Goal: Communication & Community: Answer question/provide support

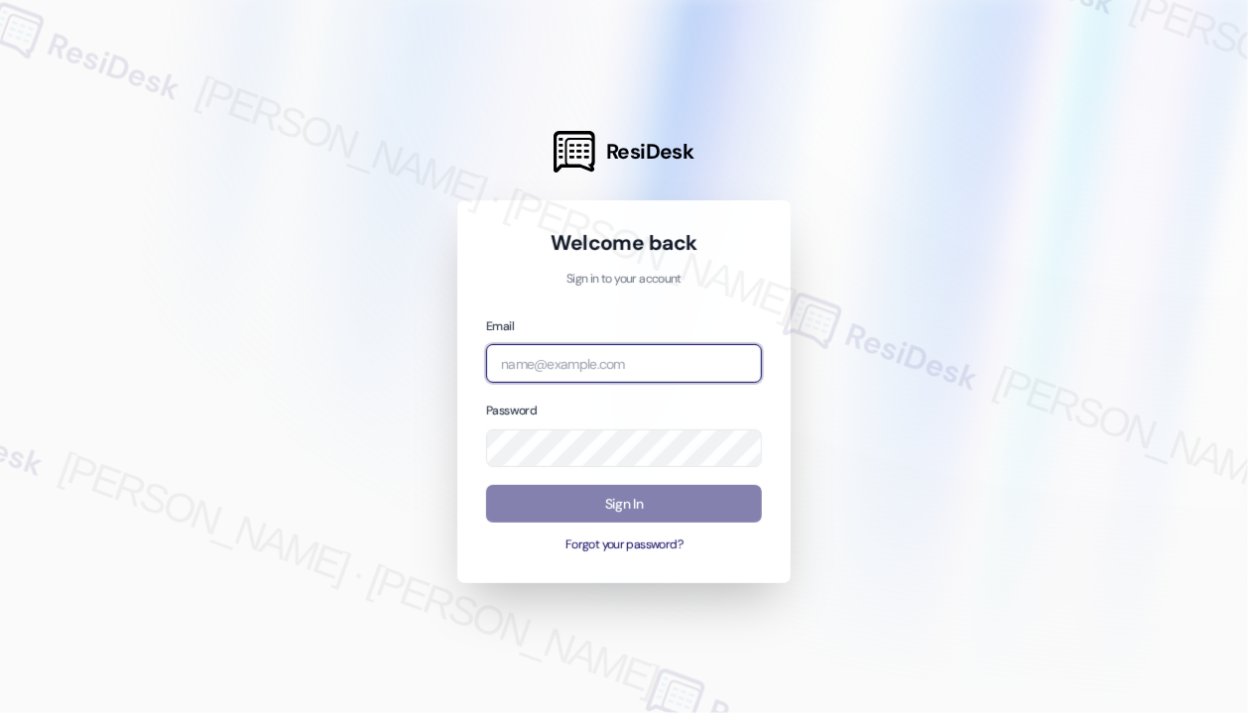
click at [655, 366] on input "email" at bounding box center [624, 363] width 276 height 39
click at [0, 712] on com-1password-button at bounding box center [0, 713] width 0 height 0
type input "automated-surveys-park_properties-john-roy.roles@park_properties.com"
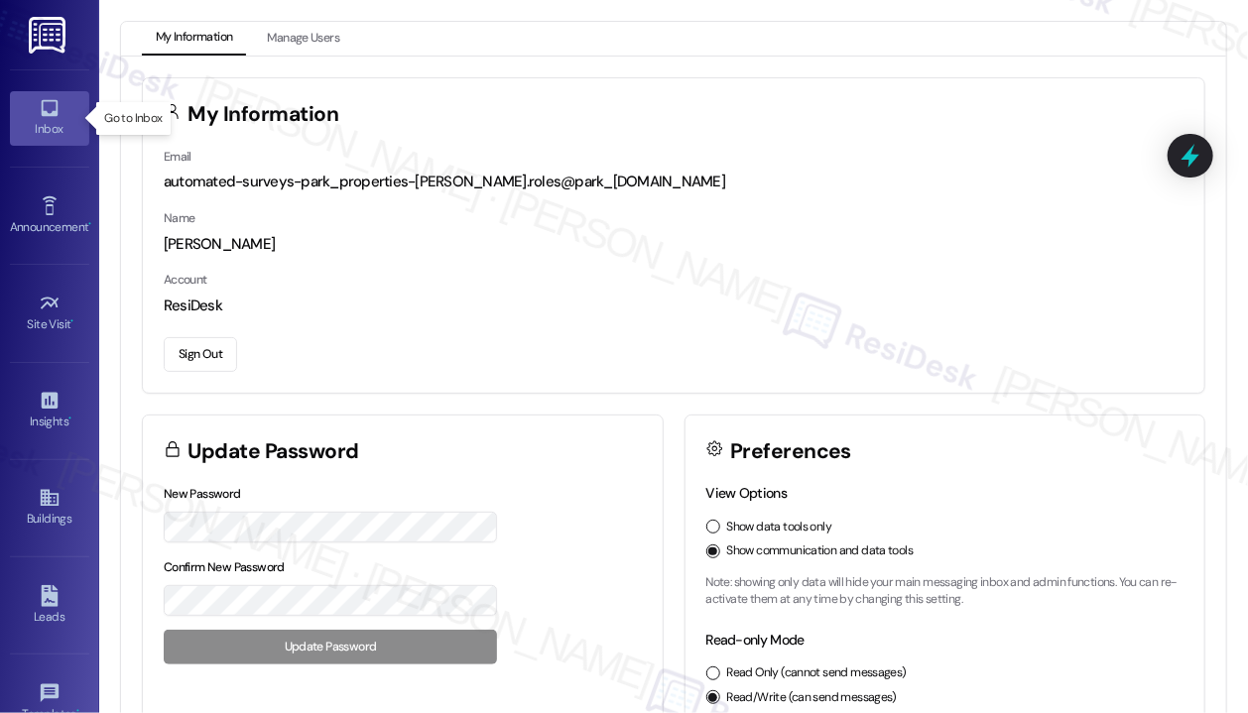
click at [47, 123] on div "Inbox" at bounding box center [49, 129] width 99 height 20
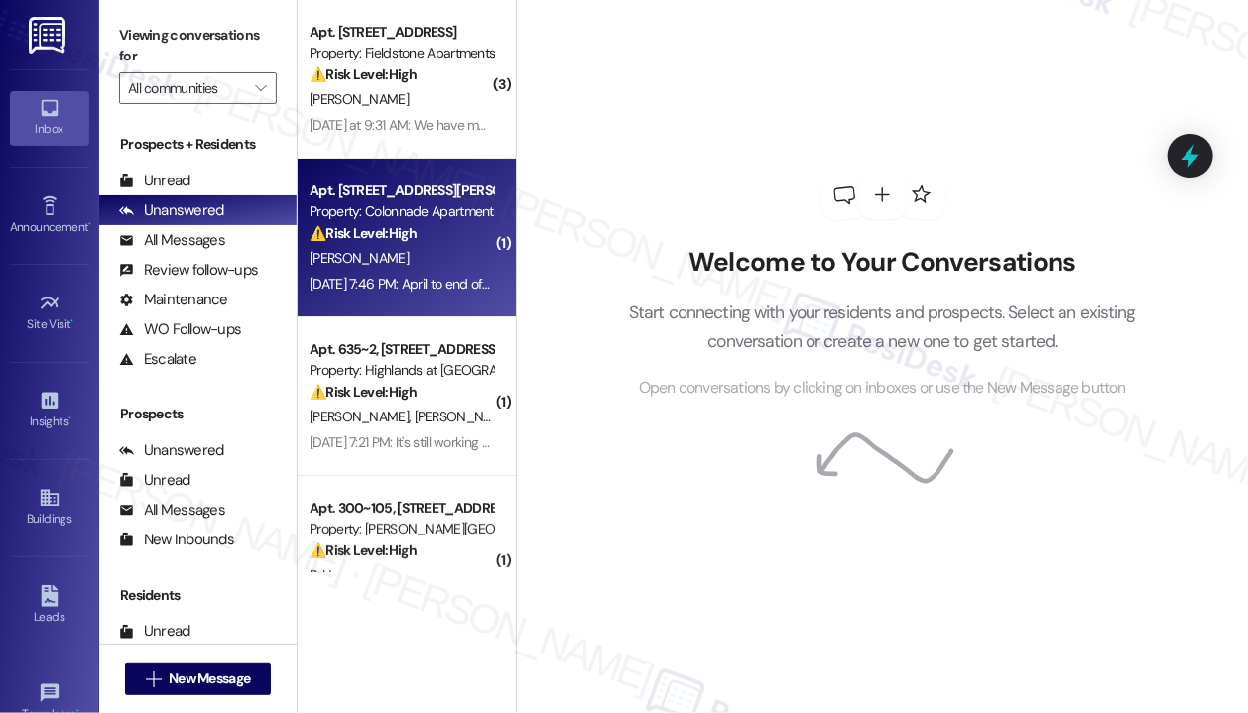
click at [436, 253] on div "[PERSON_NAME]" at bounding box center [400, 258] width 187 height 25
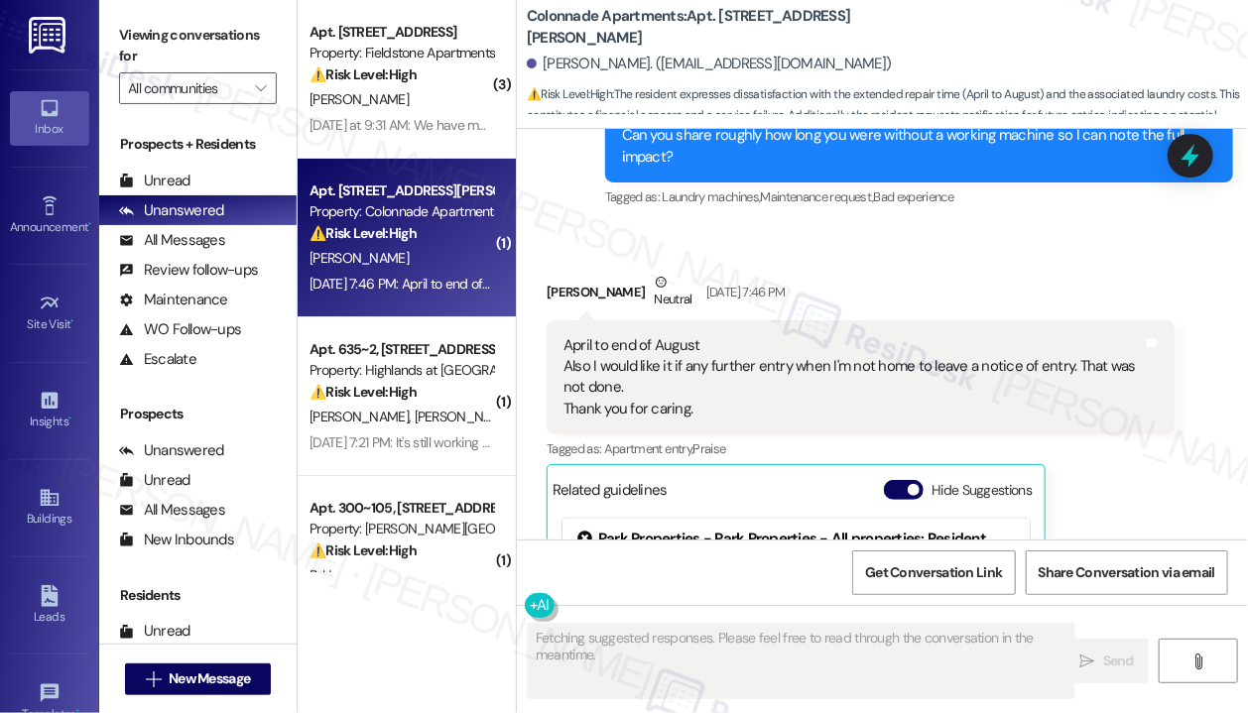
scroll to position [1613, 0]
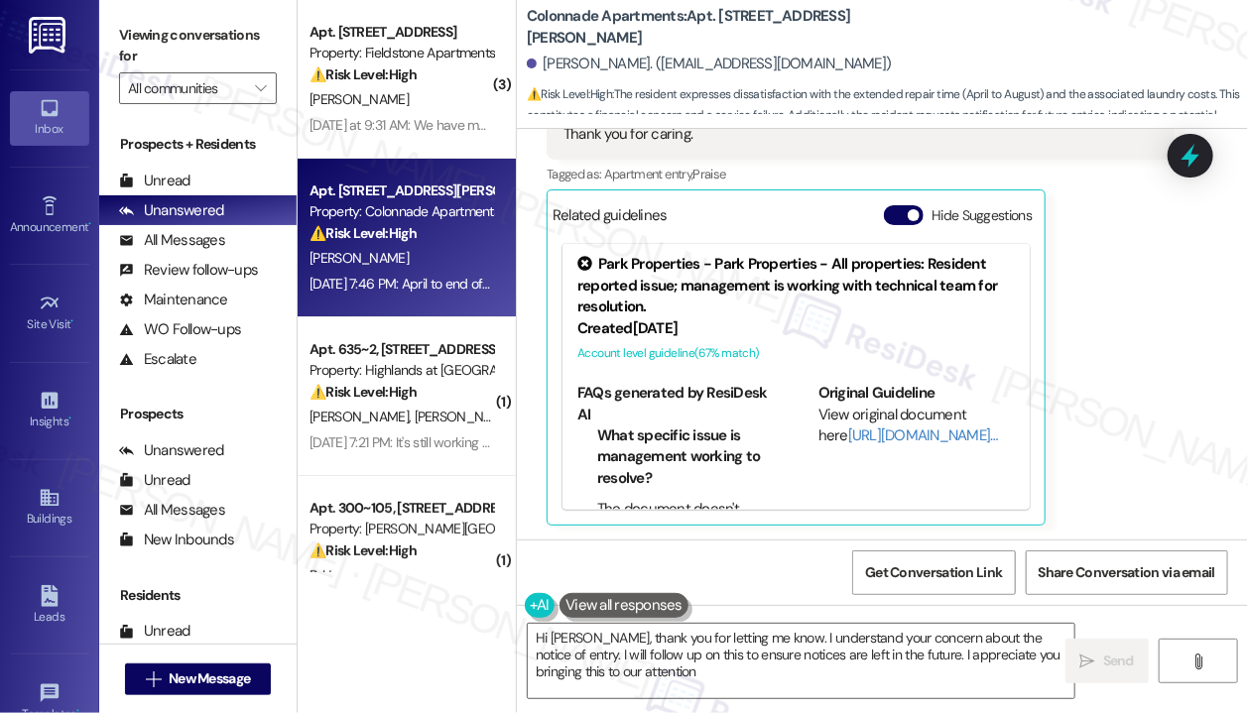
type textarea "Hi Kimberly, thank you for letting me know. I understand your concern about the…"
click at [1106, 311] on div "Kimberly Sutherly Neutral Sep 05, 2025 at 7:46 PM April to end of August Also I…" at bounding box center [860, 261] width 628 height 529
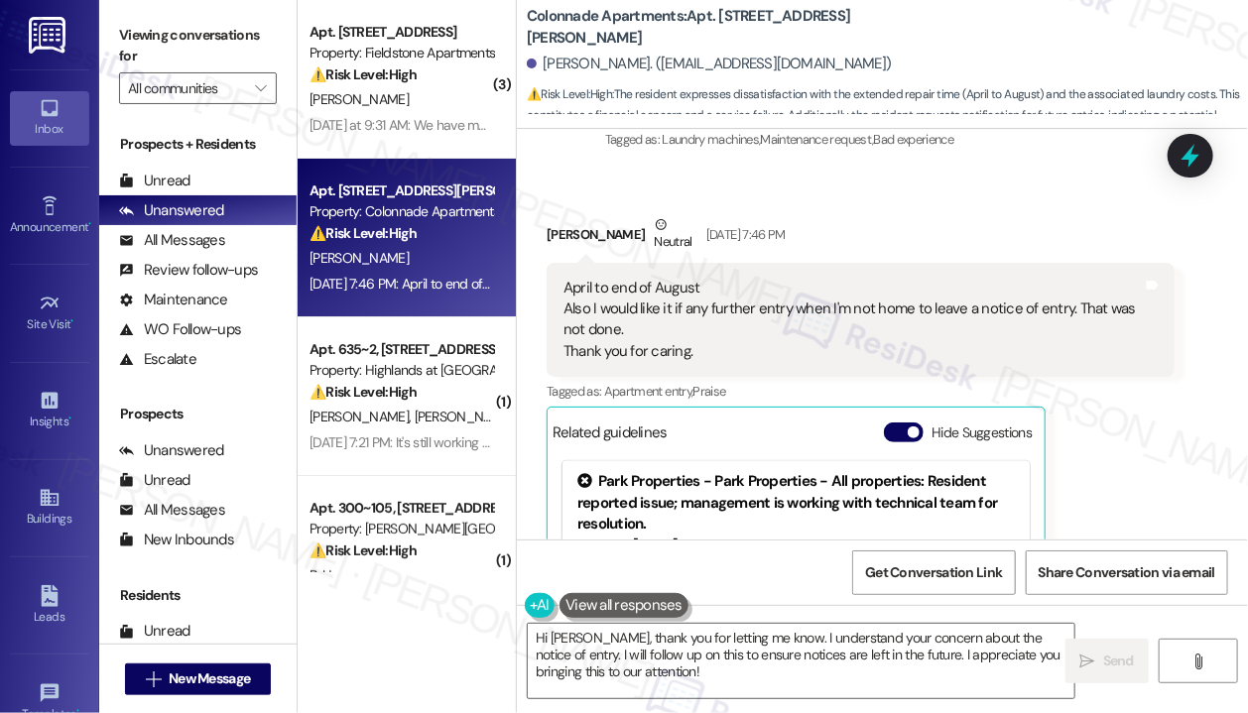
scroll to position [1415, 0]
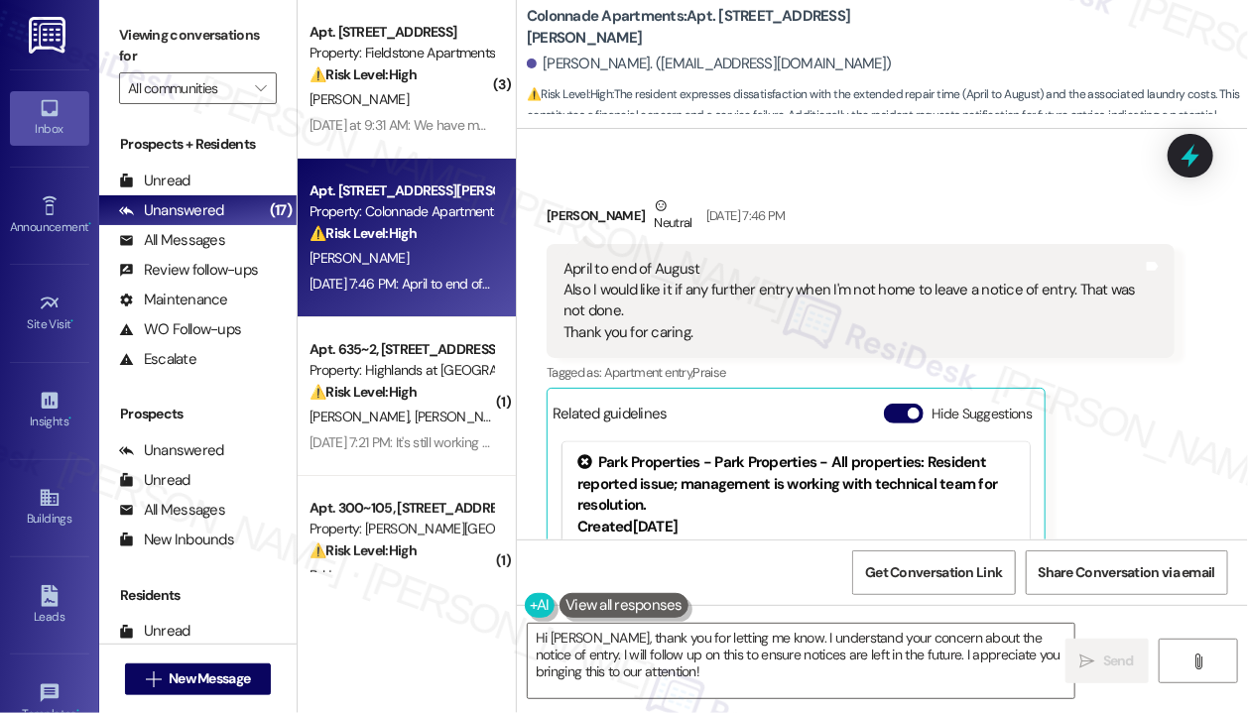
click at [1058, 413] on div "Kimberly Sutherly Neutral Sep 05, 2025 at 7:46 PM April to end of August Also I…" at bounding box center [860, 459] width 628 height 529
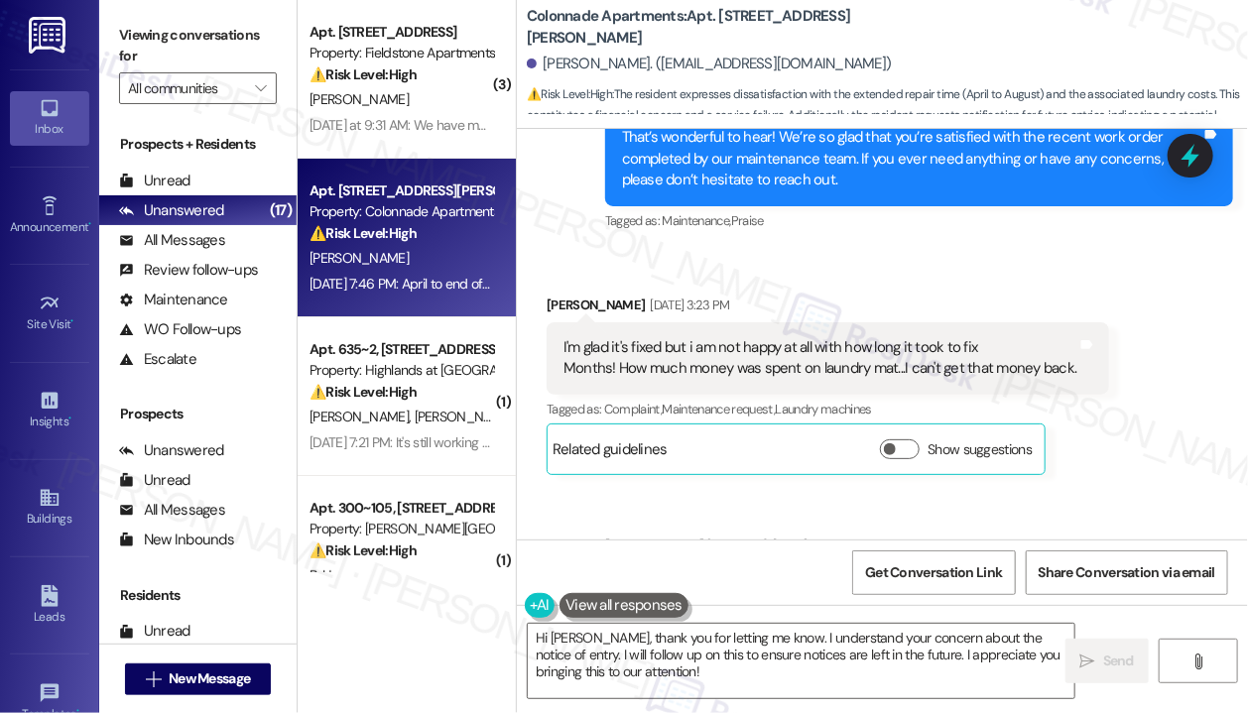
scroll to position [780, 0]
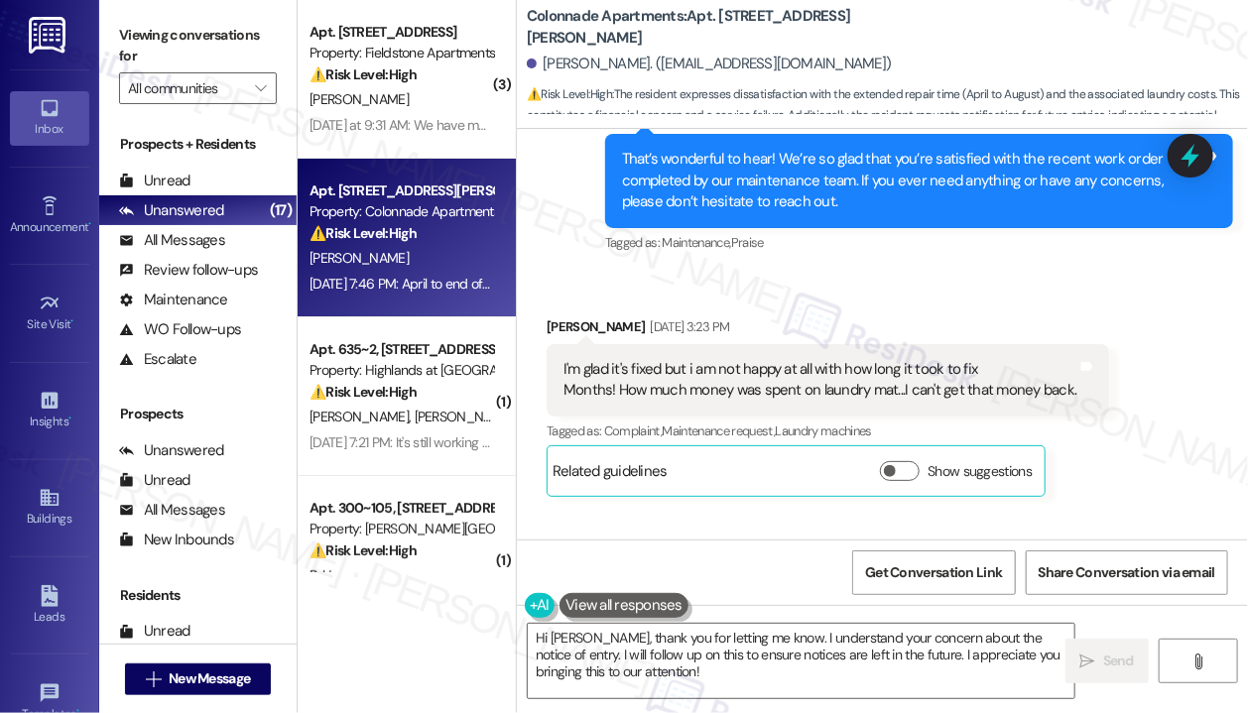
click at [849, 291] on div "Received via SMS Kimberly Sutherly Sep 03, 2025 at 3:23 PM I'm glad it's fixed …" at bounding box center [882, 392] width 731 height 240
click at [816, 388] on div "I'm glad it's fixed but i am not happy at all with how long it took to fix Mont…" at bounding box center [820, 380] width 514 height 43
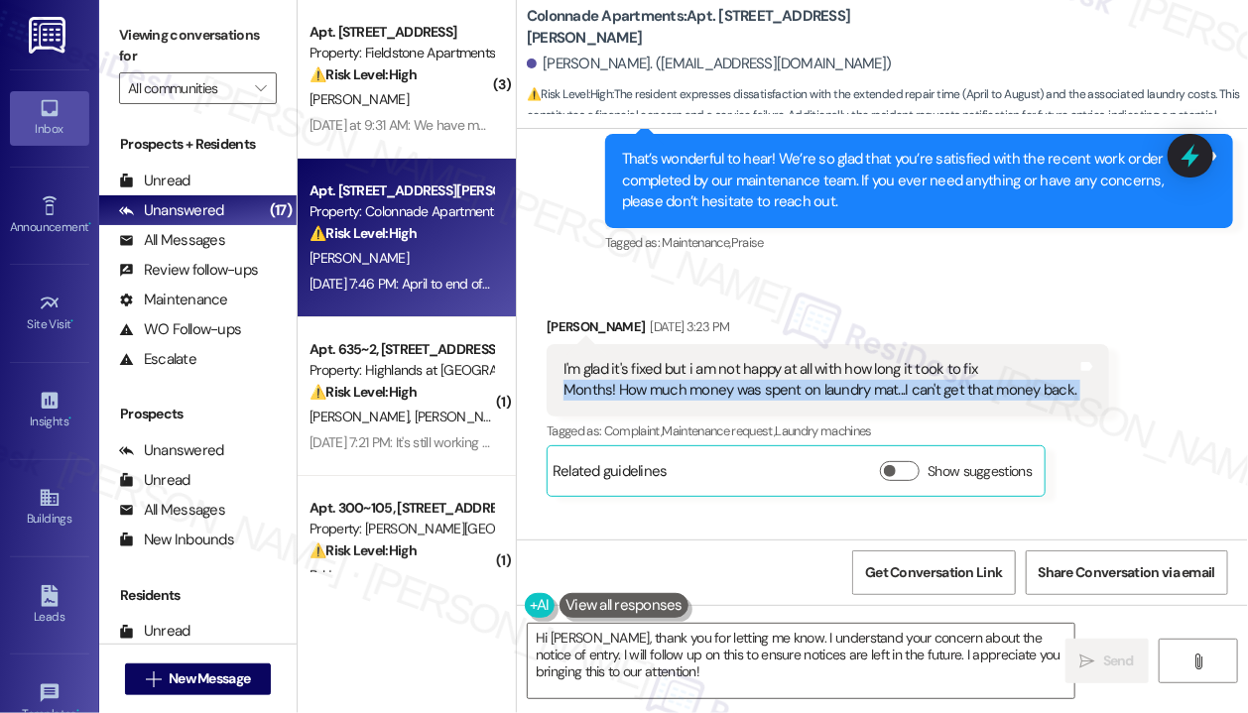
click at [816, 388] on div "I'm glad it's fixed but i am not happy at all with how long it took to fix Mont…" at bounding box center [820, 380] width 514 height 43
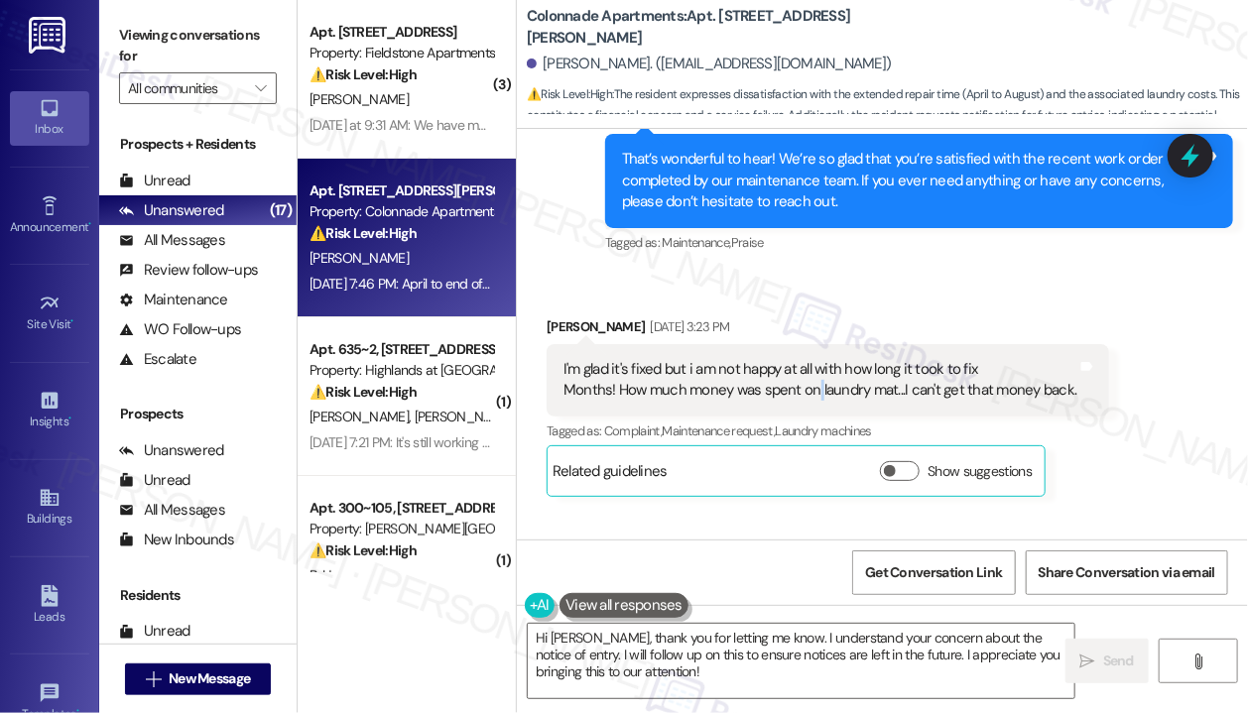
click at [816, 388] on div "I'm glad it's fixed but i am not happy at all with how long it took to fix Mont…" at bounding box center [820, 380] width 514 height 43
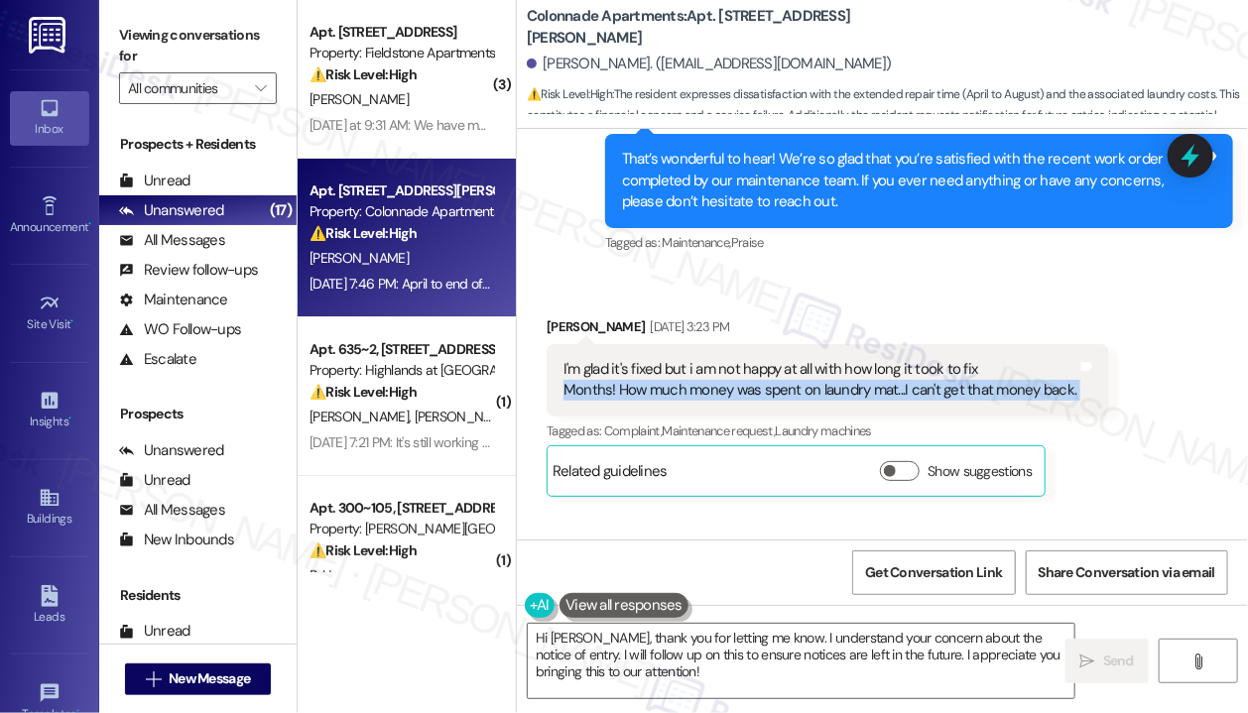
click at [816, 388] on div "I'm glad it's fixed but i am not happy at all with how long it took to fix Mont…" at bounding box center [820, 380] width 514 height 43
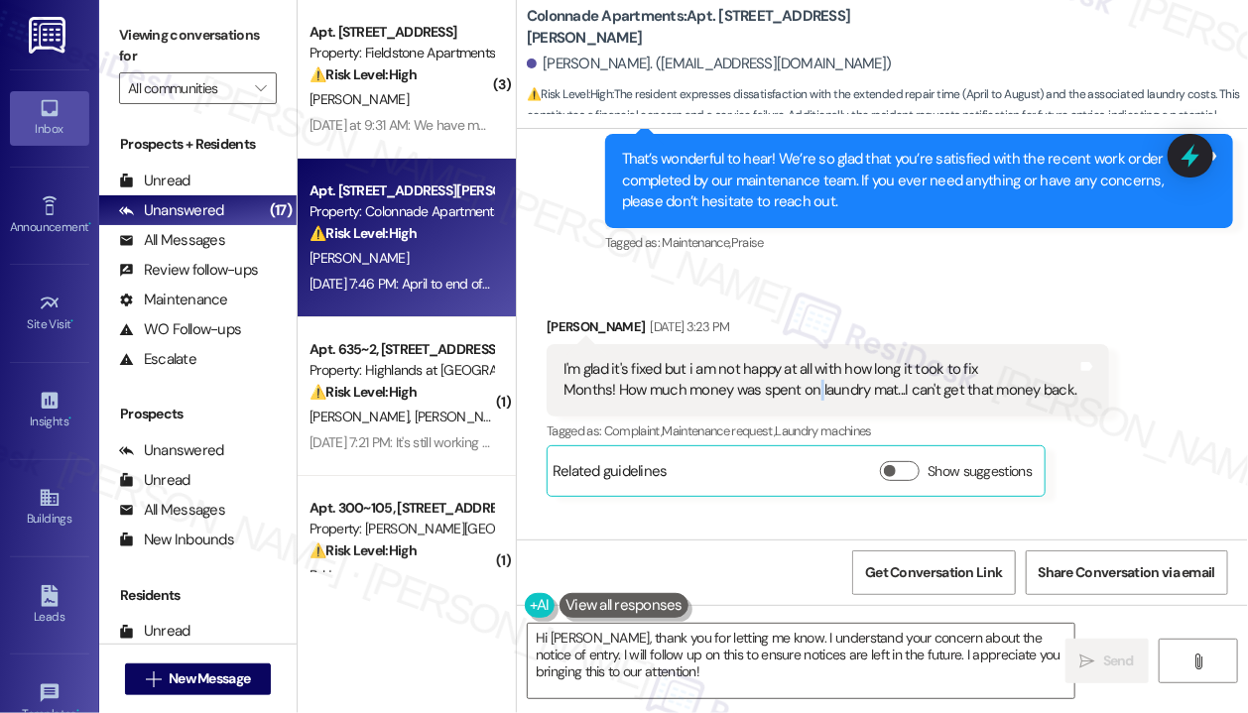
click at [816, 388] on div "I'm glad it's fixed but i am not happy at all with how long it took to fix Mont…" at bounding box center [820, 380] width 514 height 43
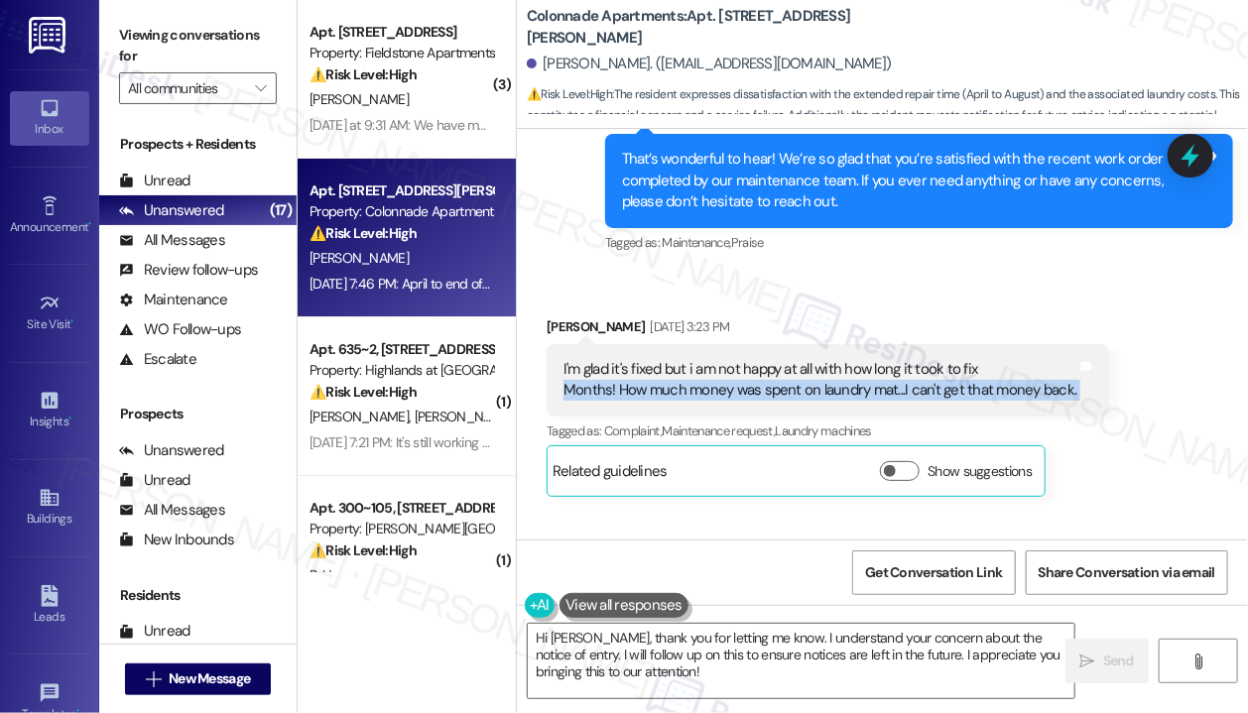
click at [816, 388] on div "I'm glad it's fixed but i am not happy at all with how long it took to fix Mont…" at bounding box center [820, 380] width 514 height 43
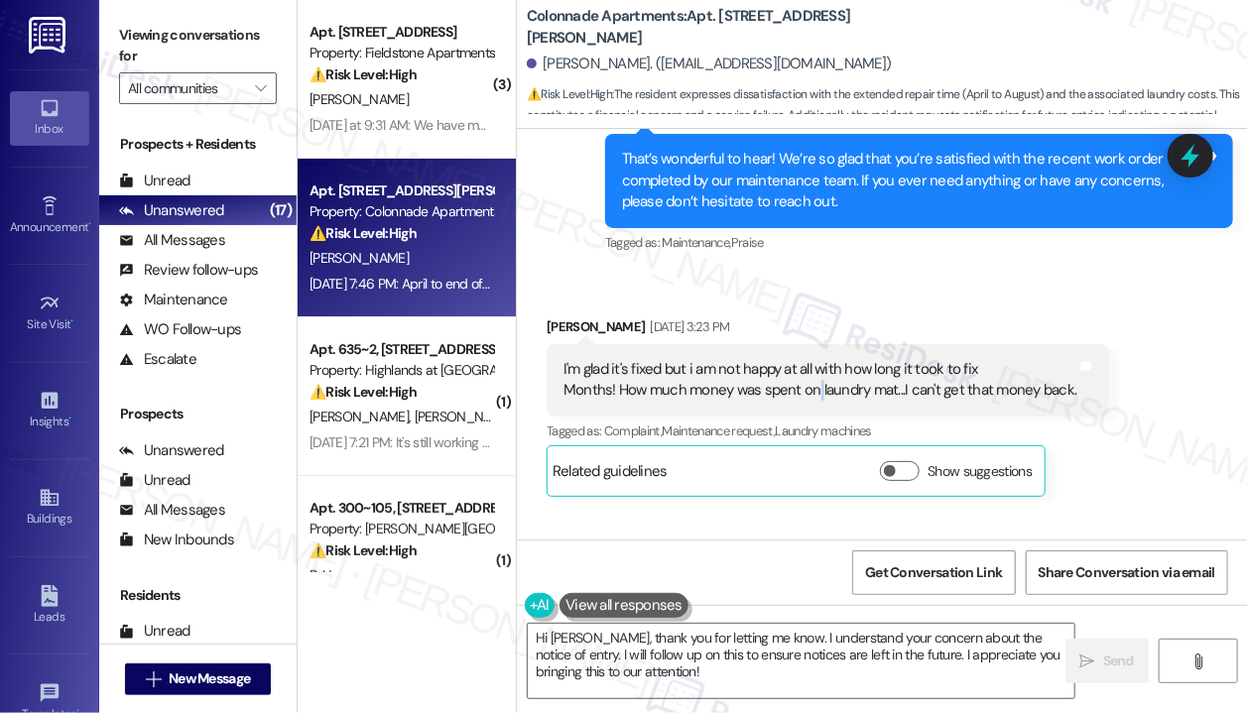
click at [816, 388] on div "I'm glad it's fixed but i am not happy at all with how long it took to fix Mont…" at bounding box center [820, 380] width 514 height 43
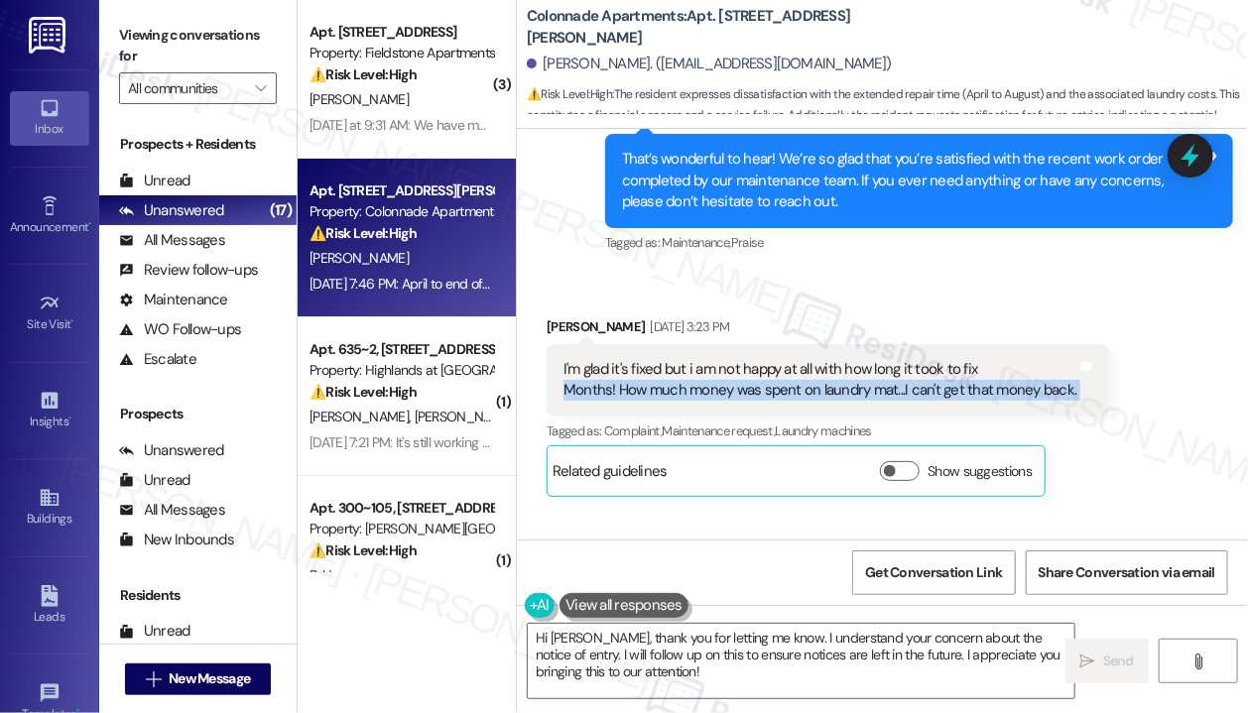
click at [816, 388] on div "I'm glad it's fixed but i am not happy at all with how long it took to fix Mont…" at bounding box center [820, 380] width 514 height 43
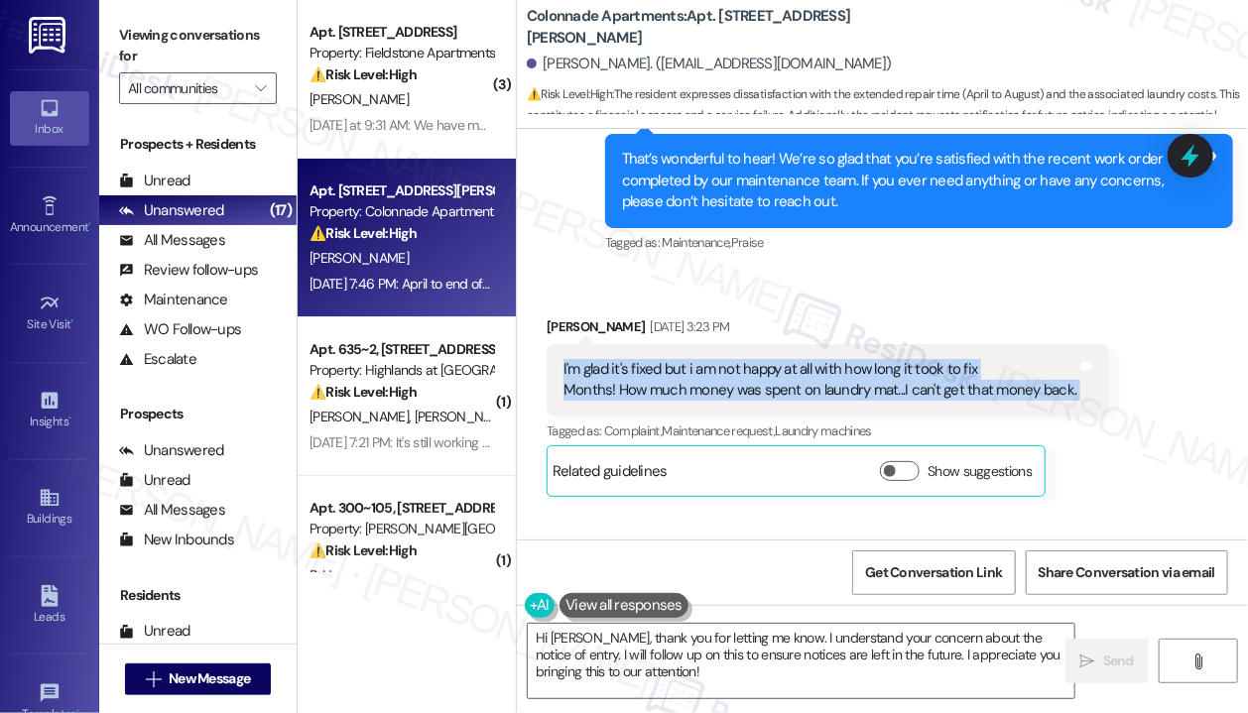
drag, startPoint x: 563, startPoint y: 370, endPoint x: 1148, endPoint y: 394, distance: 585.6
click at [1148, 394] on div "Received via SMS Kimberly Sutherly Sep 03, 2025 at 3:23 PM I'm glad it's fixed …" at bounding box center [882, 392] width 731 height 240
copy div "I'm glad it's fixed but i am not happy at all with how long it took to fix Mont…"
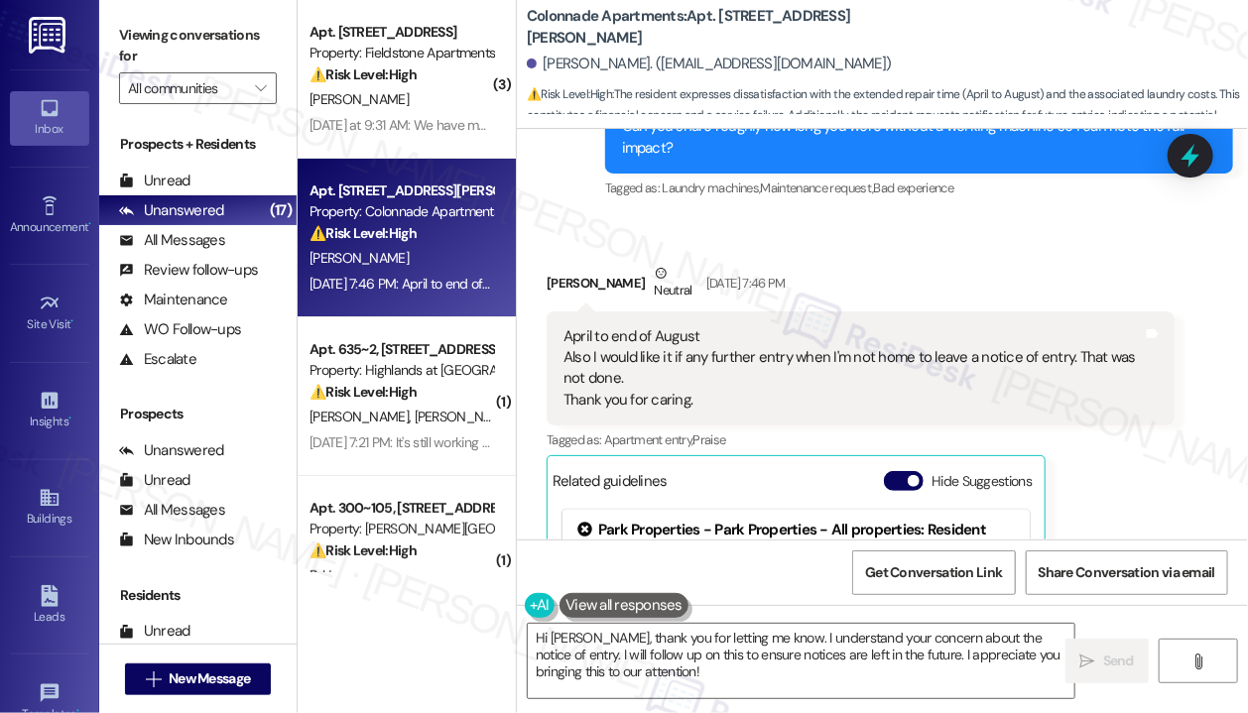
scroll to position [1352, 0]
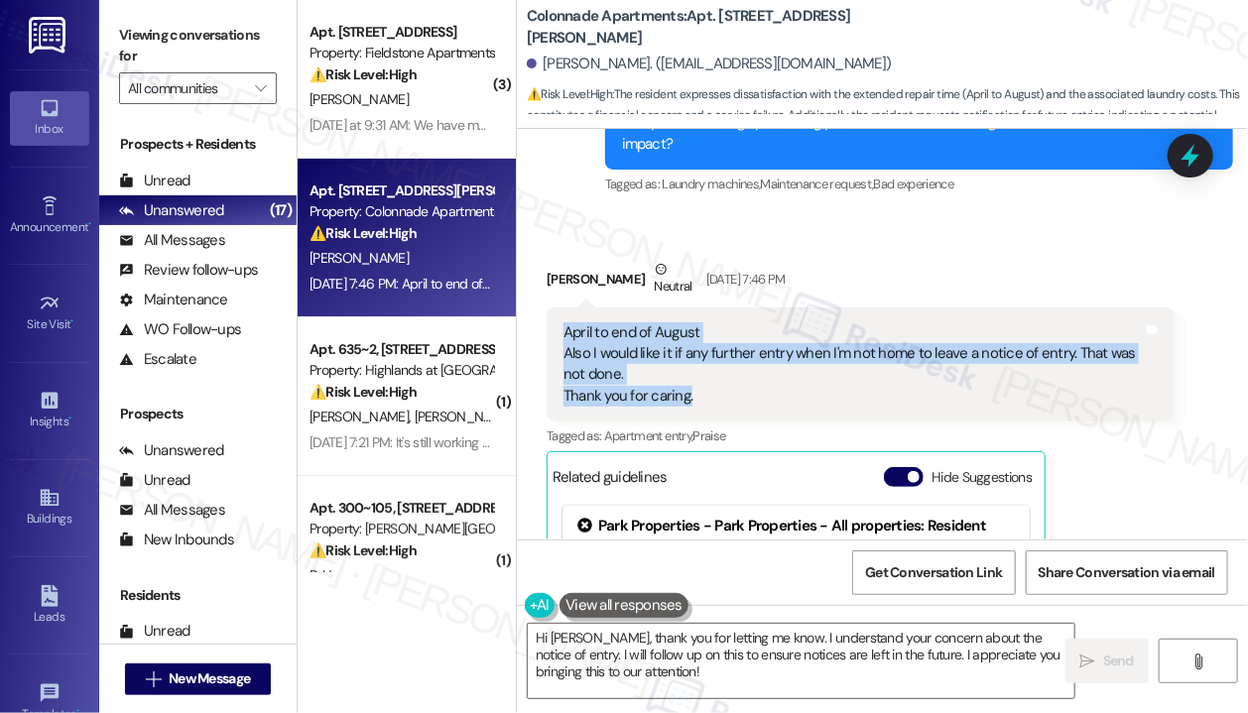
drag, startPoint x: 726, startPoint y: 394, endPoint x: 560, endPoint y: 335, distance: 175.6
click at [561, 335] on div "April to end of August Also I would like it if any further entry when I'm not h…" at bounding box center [852, 364] width 583 height 85
copy div "April to end of August Also I would like it if any further entry when I'm not h…"
click at [1191, 158] on icon at bounding box center [1190, 156] width 24 height 31
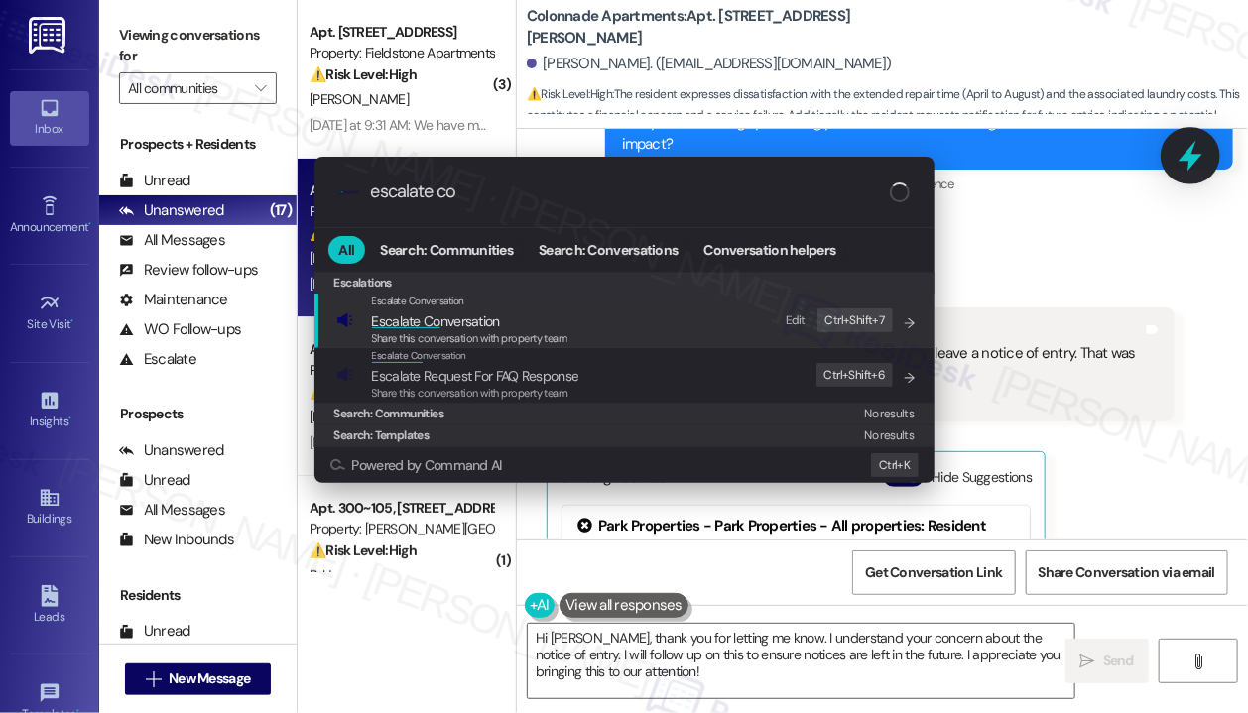
type input "escalate con"
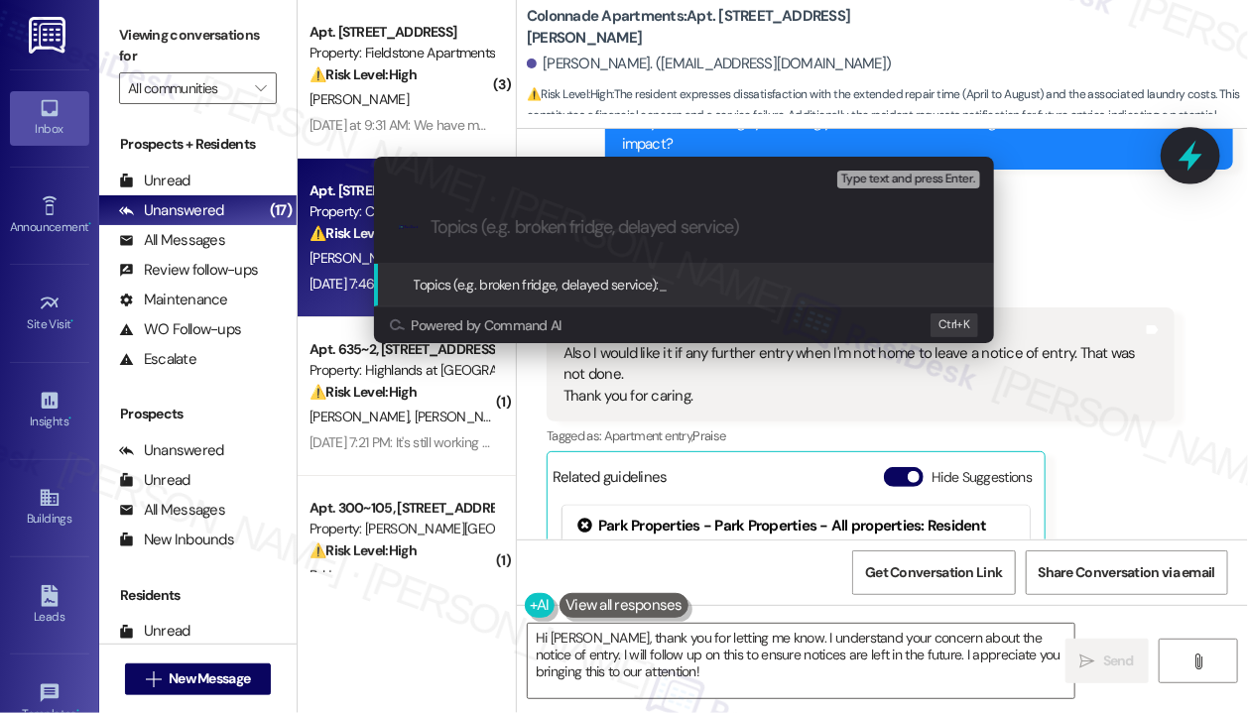
type input "Concern about long repair delays and lack of entry notice"
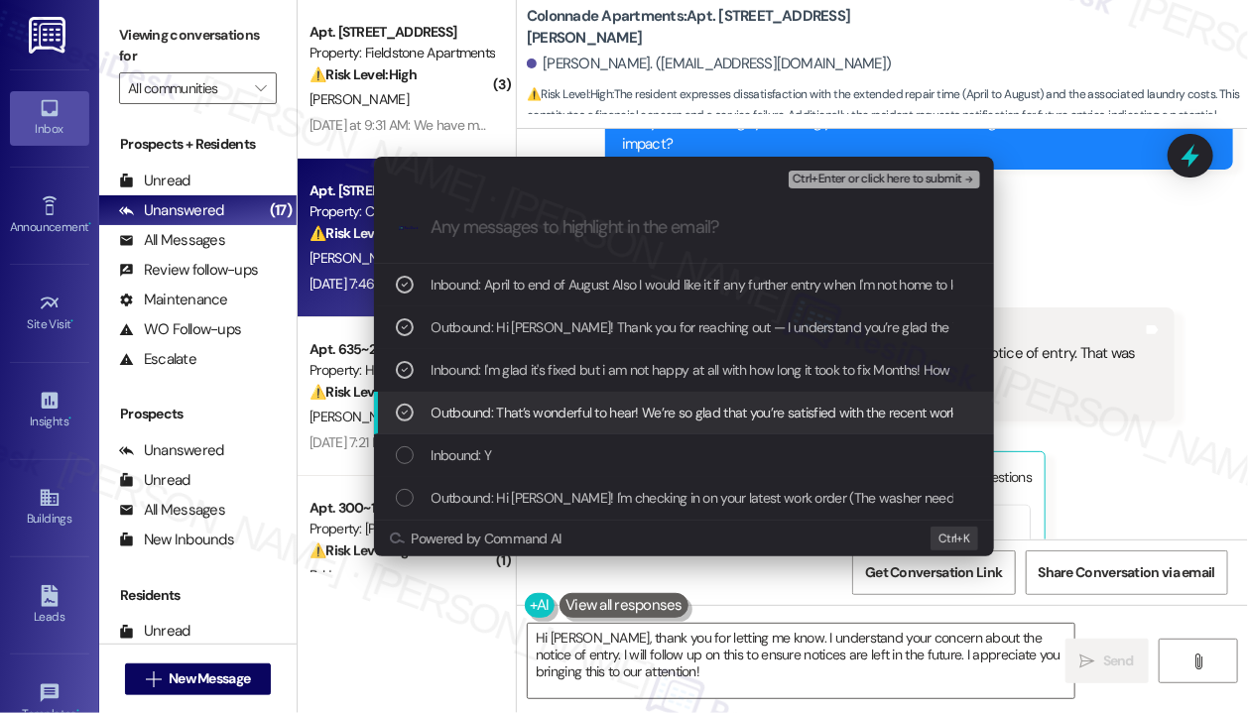
click at [832, 183] on span "Ctrl+Enter or click here to submit" at bounding box center [877, 180] width 170 height 14
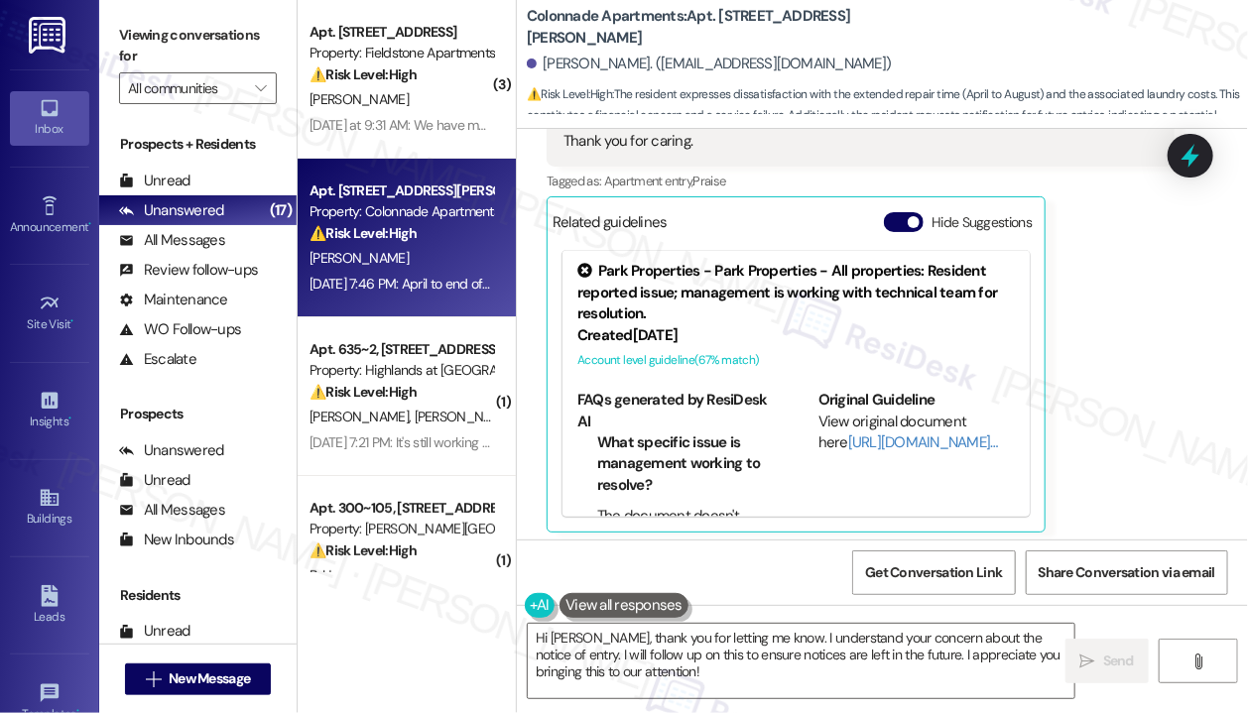
scroll to position [1613, 0]
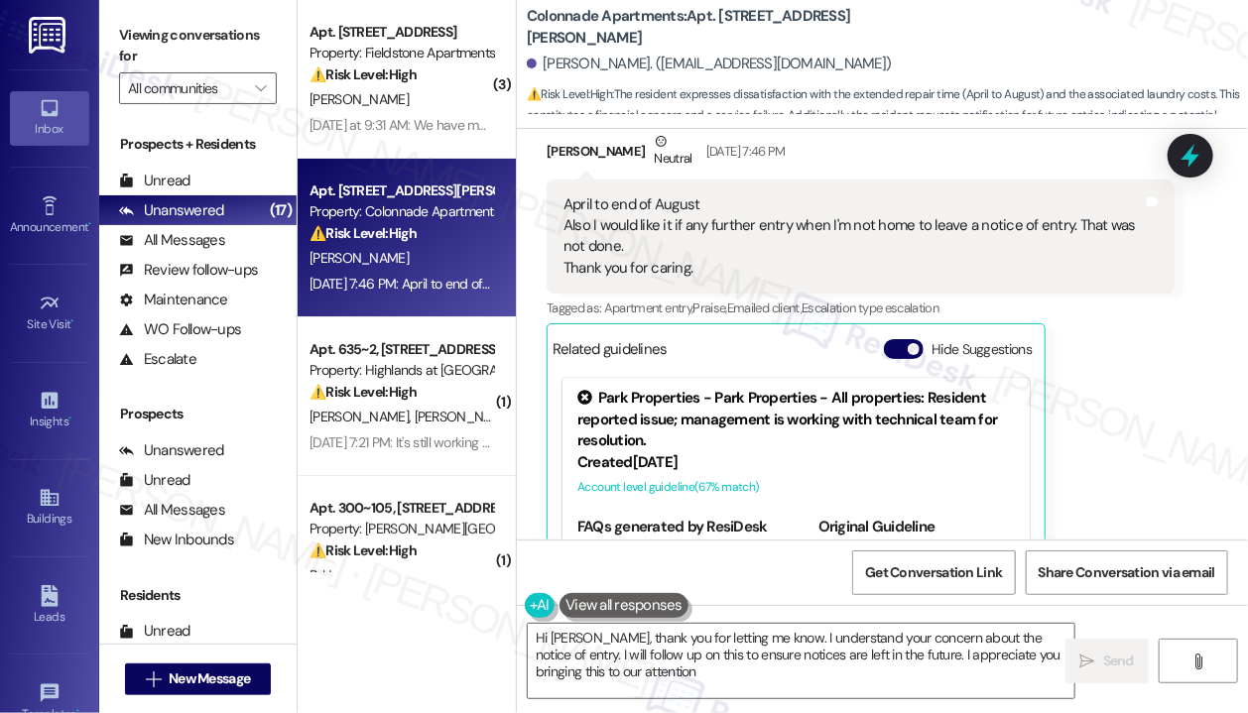
type textarea "Hi Kimberly, thank you for letting me know. I understand your concern about the…"
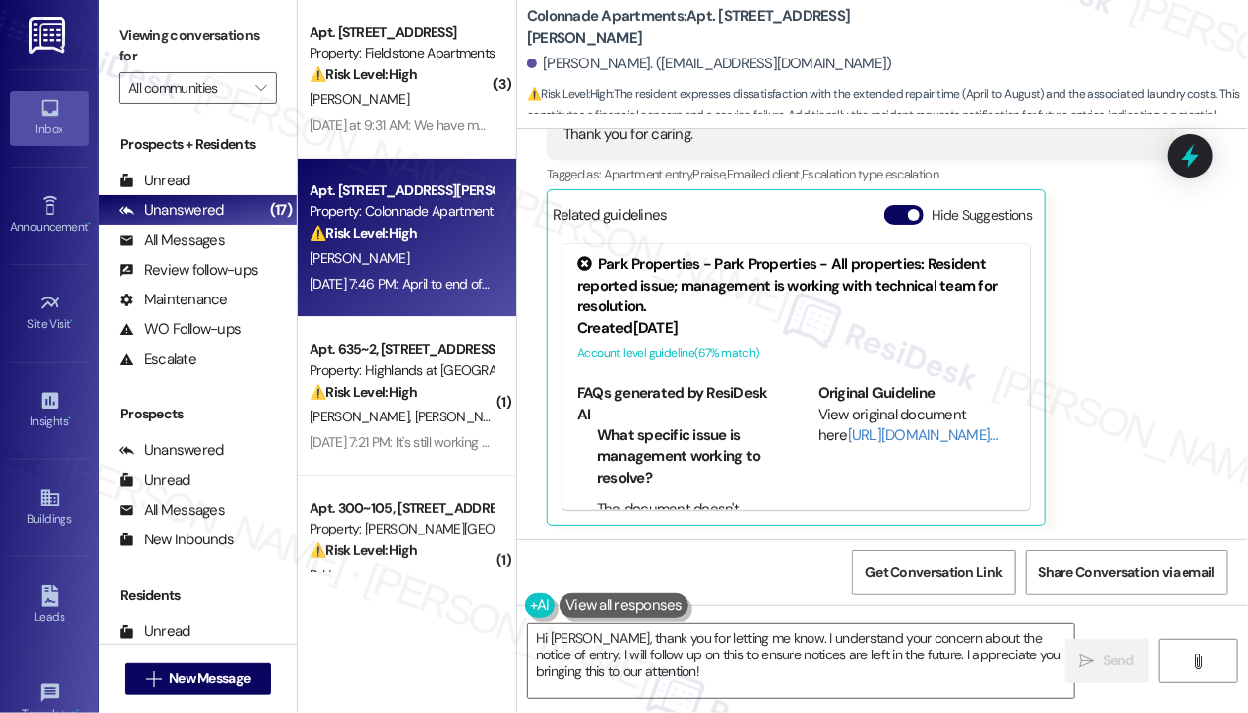
click at [1080, 266] on div "Kimberly Sutherly Neutral Sep 05, 2025 at 7:46 PM April to end of August Also I…" at bounding box center [860, 261] width 628 height 529
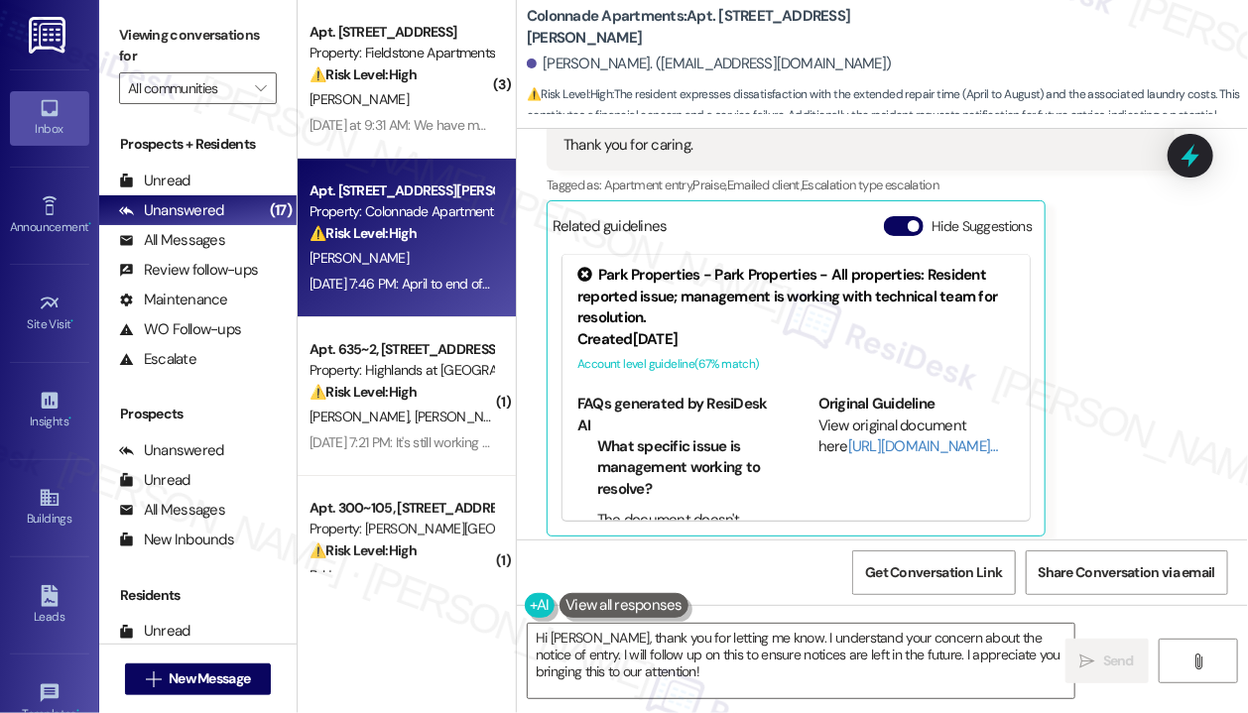
scroll to position [1614, 0]
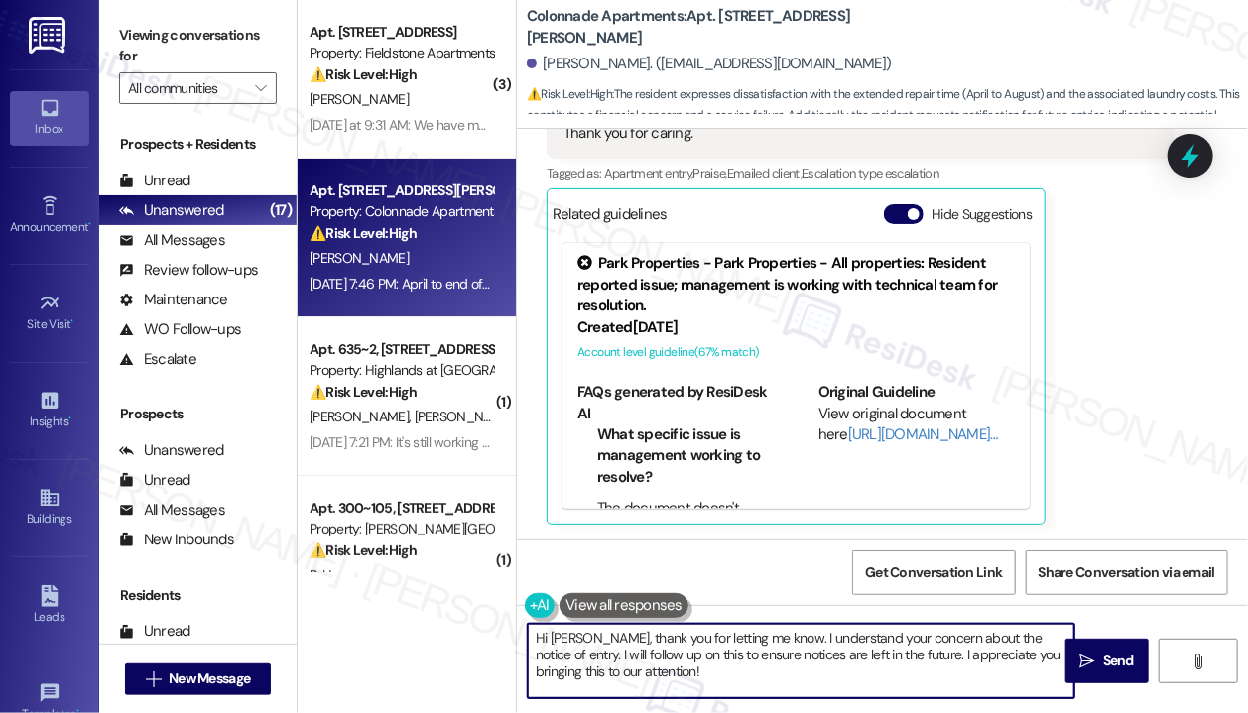
click at [780, 650] on textarea "Hi Kimberly, thank you for letting me know. I understand your concern about the…" at bounding box center [801, 661] width 546 height 74
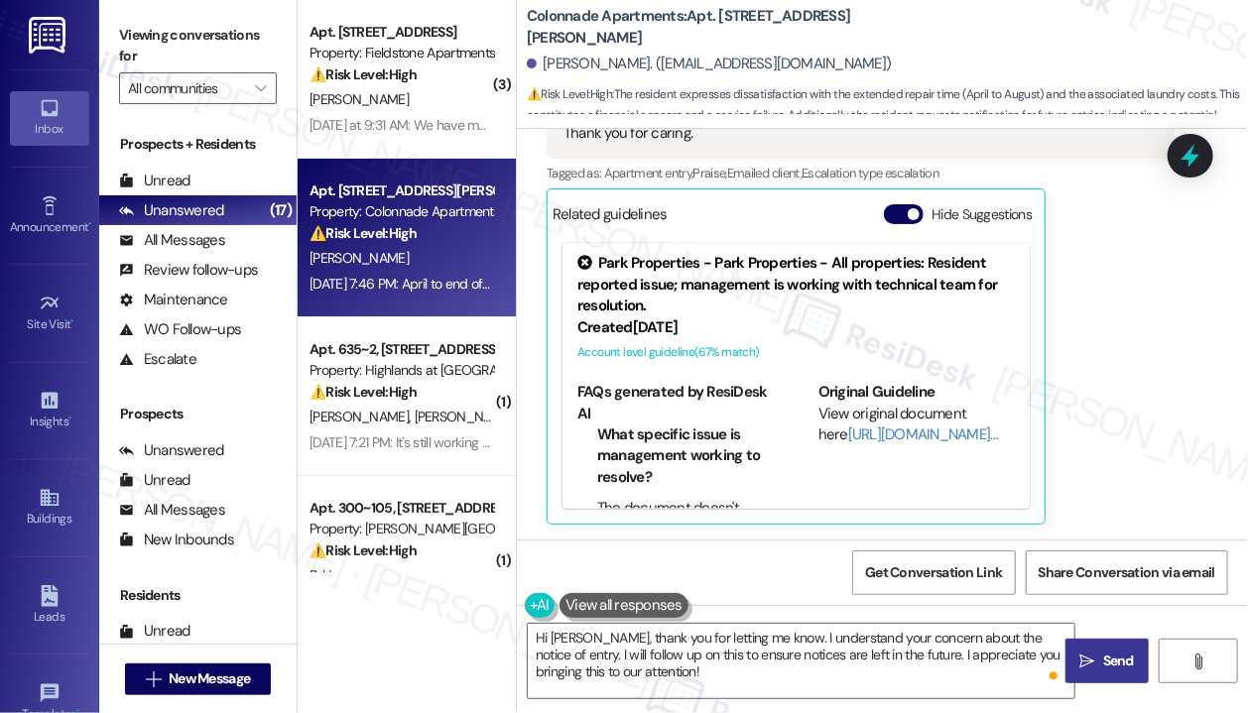
click at [1092, 652] on span " Send" at bounding box center [1107, 661] width 62 height 21
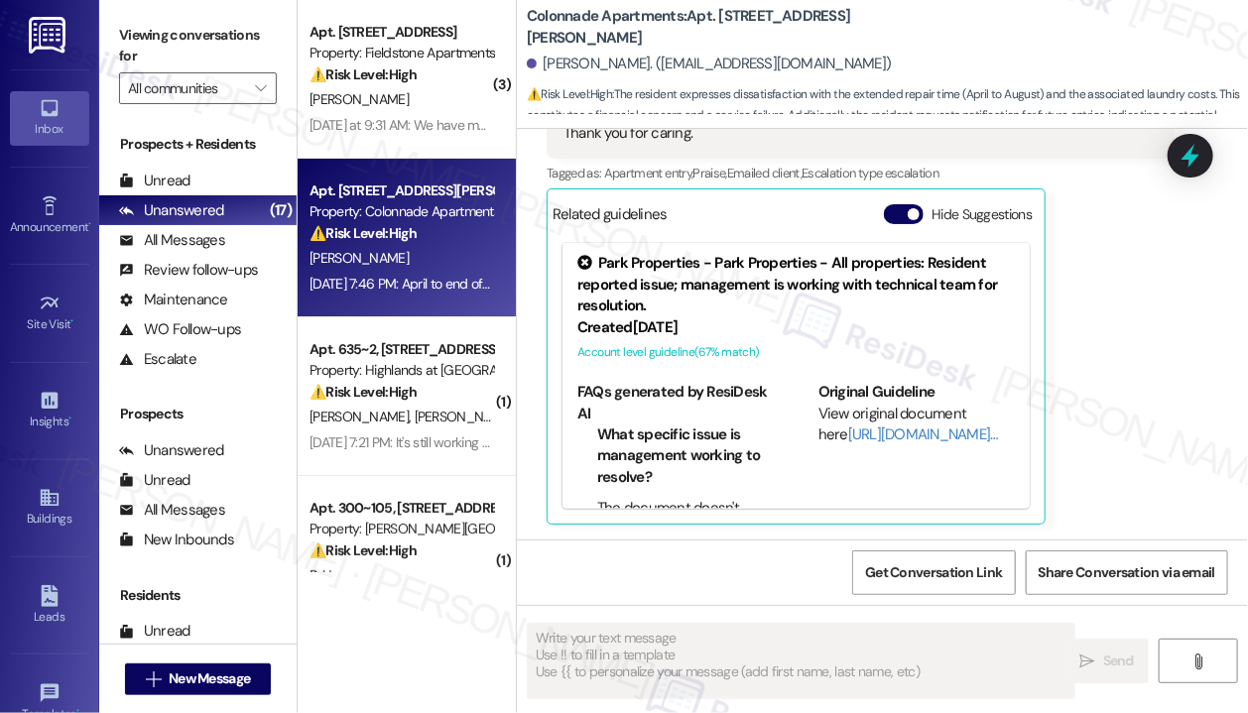
scroll to position [1613, 0]
click at [456, 269] on div "A. Schauer B. Janssen" at bounding box center [400, 258] width 187 height 25
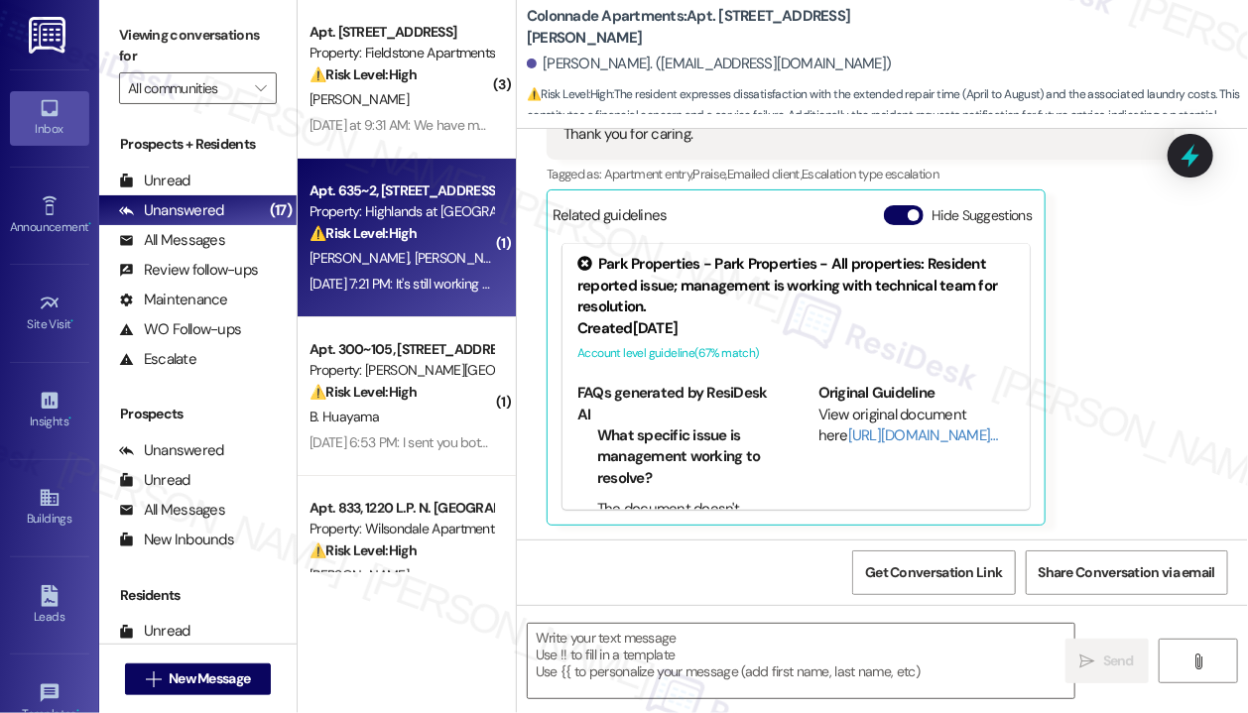
type textarea "Fetching suggested responses. Please feel free to read through the conversation…"
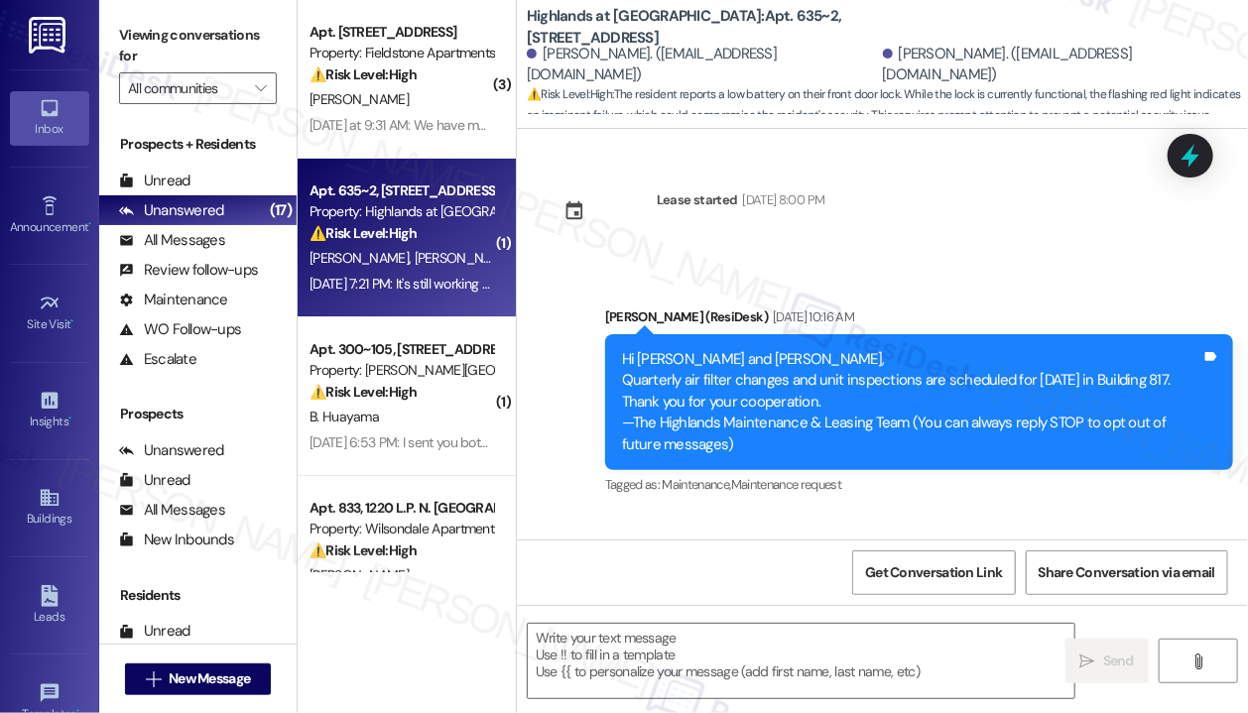
scroll to position [4983, 0]
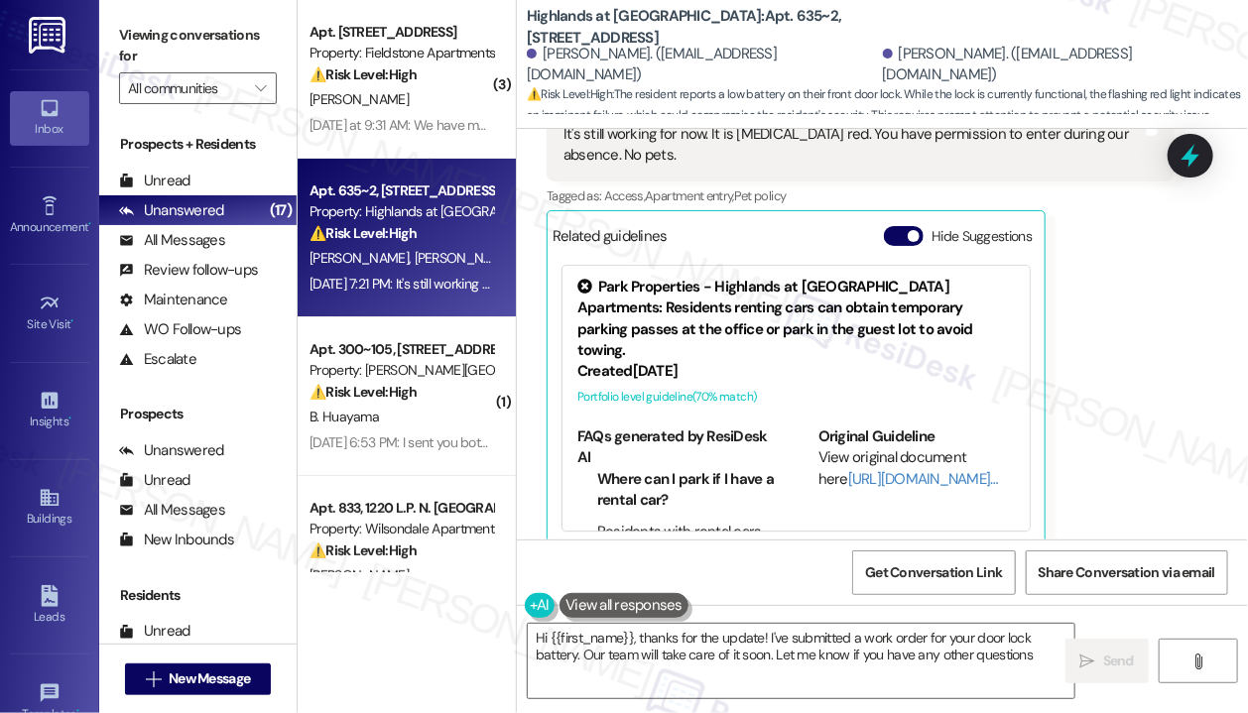
type textarea "Hi {{first_name}}, thanks for the update! I've submitted a work order for your …"
click at [1095, 361] on div "Anne Schauer Sep 05, 2025 at 7:21 PM It's still working for now. It is flashing…" at bounding box center [860, 313] width 628 height 465
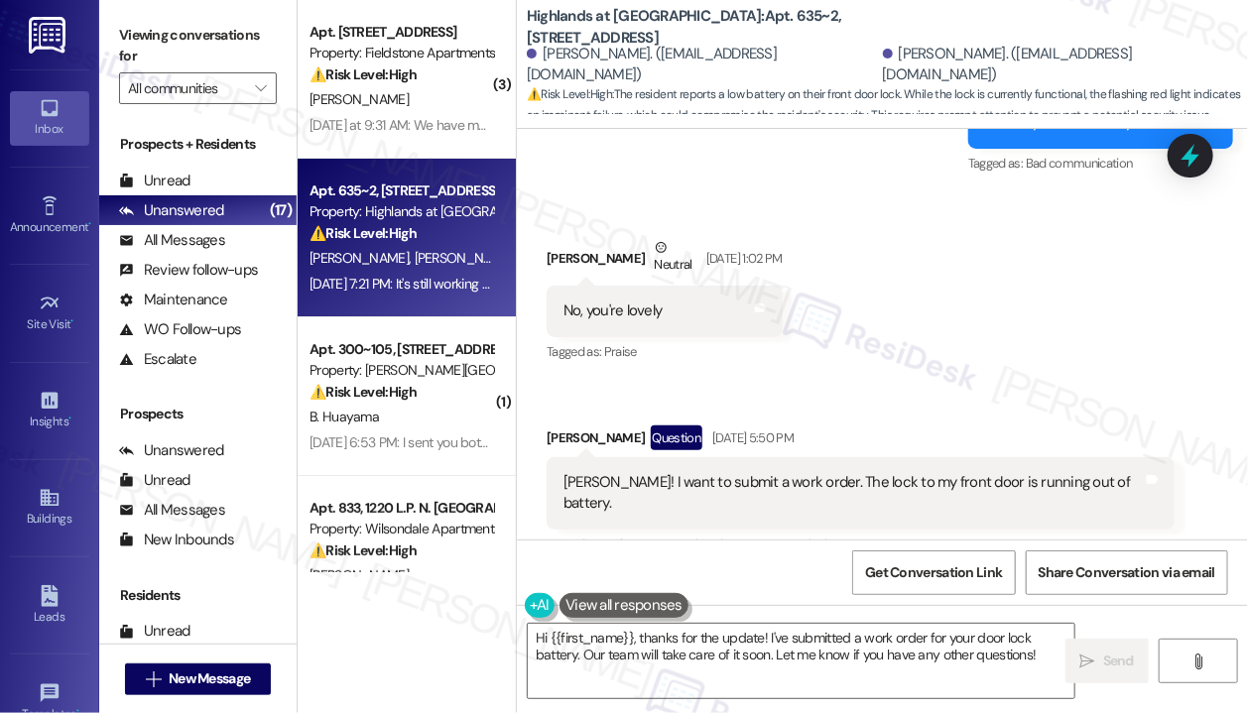
scroll to position [3317, 0]
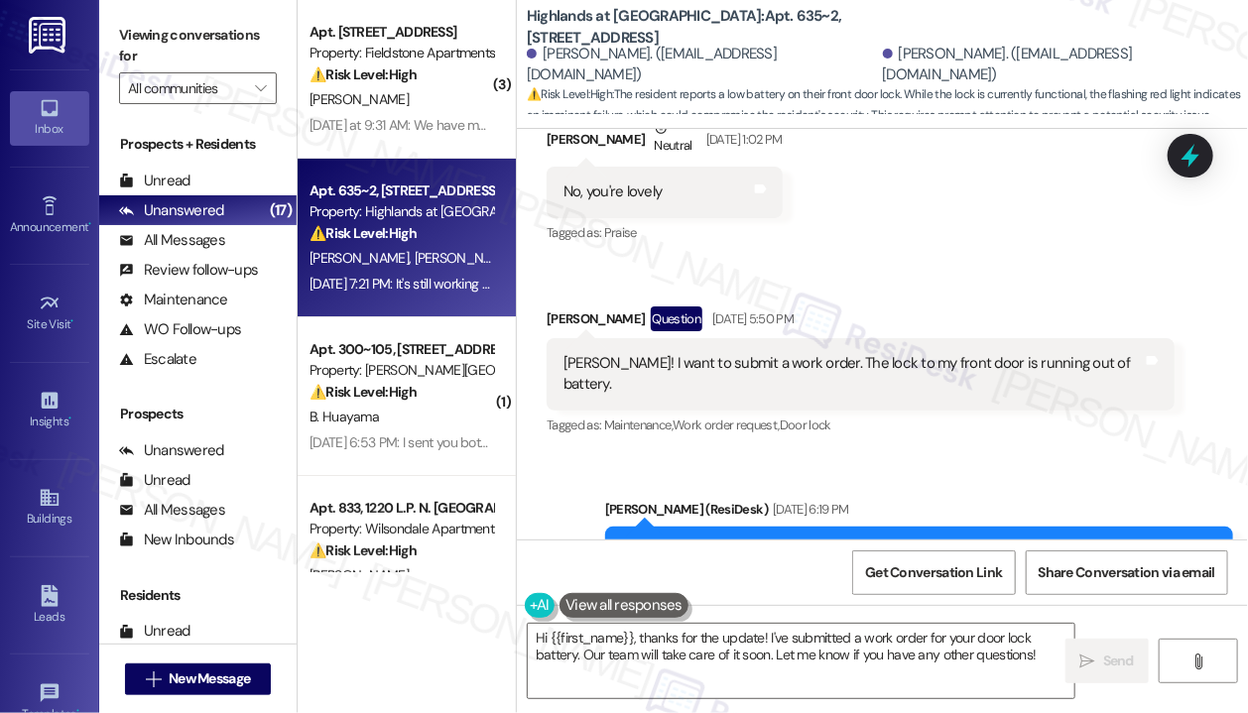
click at [1170, 238] on div "Received via SMS Anne Schauer Neutral Sep 03, 2025 at 1:02 PM No, you're lovely…" at bounding box center [882, 263] width 731 height 381
click at [1194, 155] on icon at bounding box center [1190, 156] width 24 height 31
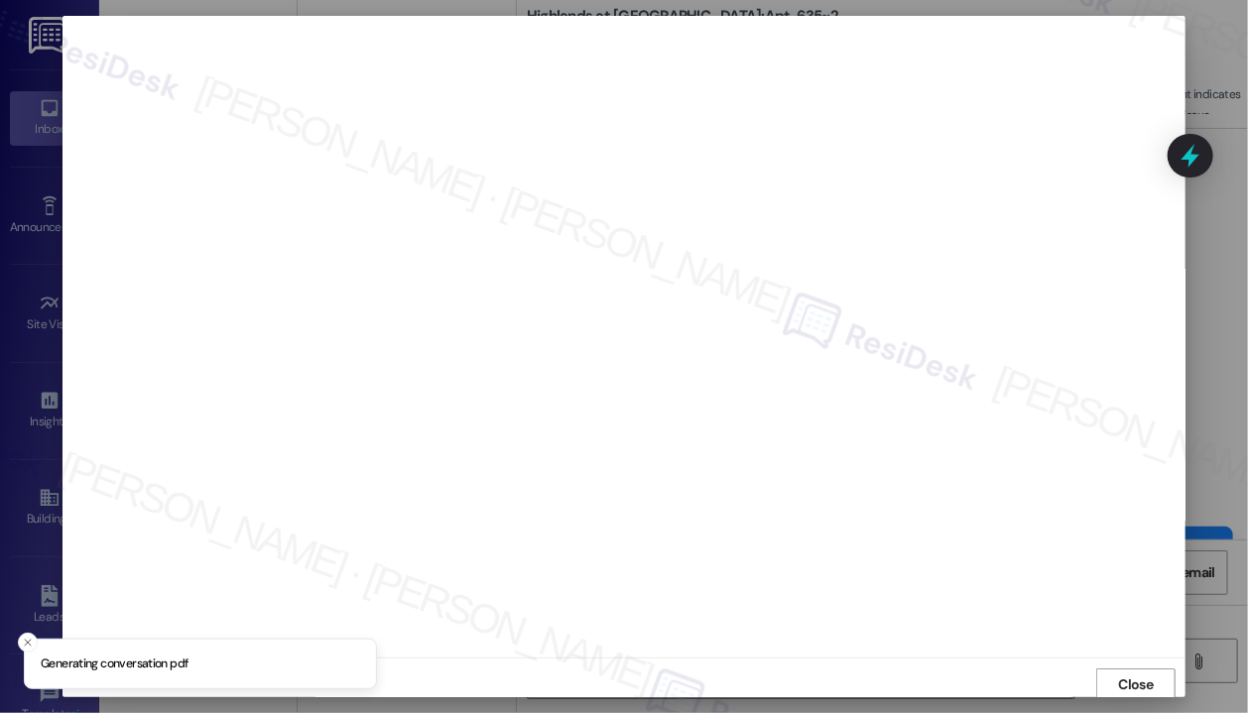
scroll to position [3, 0]
click at [1115, 677] on span "Close" at bounding box center [1136, 681] width 43 height 21
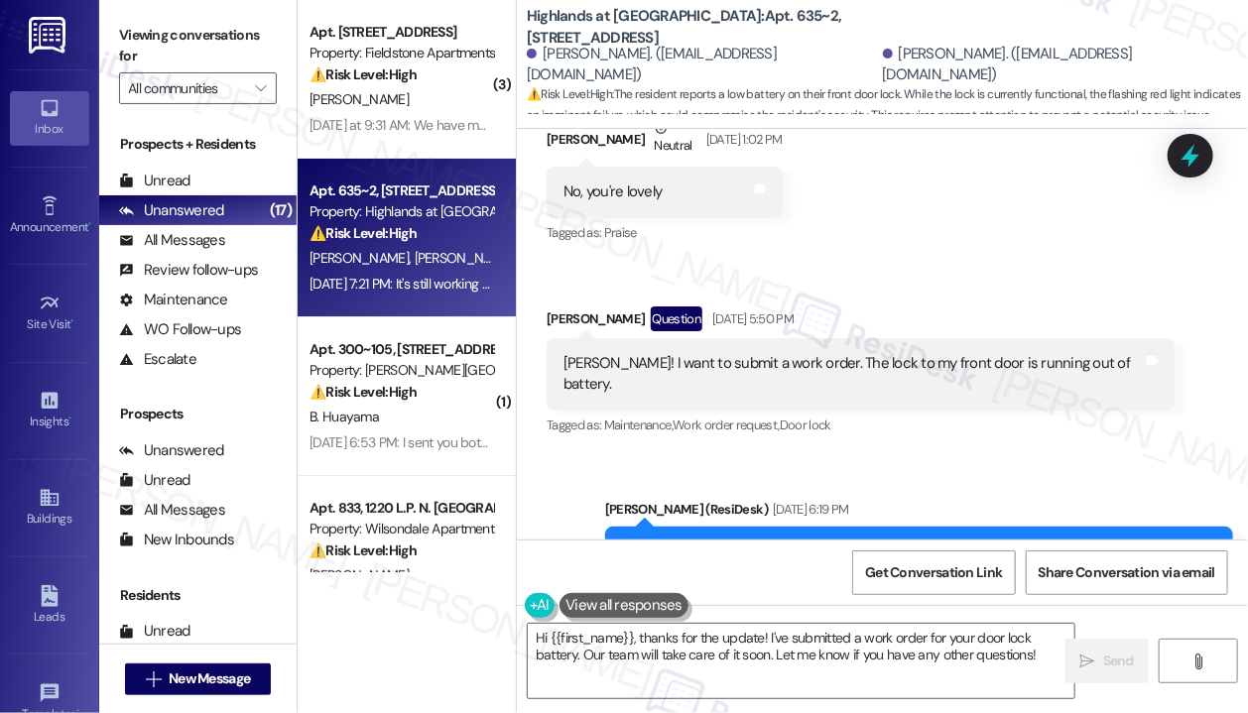
click at [911, 368] on div "Sarah! I want to submit a work order. The lock to my front door is running out …" at bounding box center [852, 374] width 579 height 43
drag, startPoint x: 789, startPoint y: 363, endPoint x: 1097, endPoint y: 367, distance: 307.4
click at [1097, 367] on div "Sarah! I want to submit a work order. The lock to my front door is running out …" at bounding box center [852, 374] width 579 height 43
copy div "The lock to my front door is running out of battery."
click at [965, 174] on div "Received via SMS Anne Schauer Neutral Sep 03, 2025 at 1:02 PM No, you're lovely…" at bounding box center [882, 263] width 731 height 381
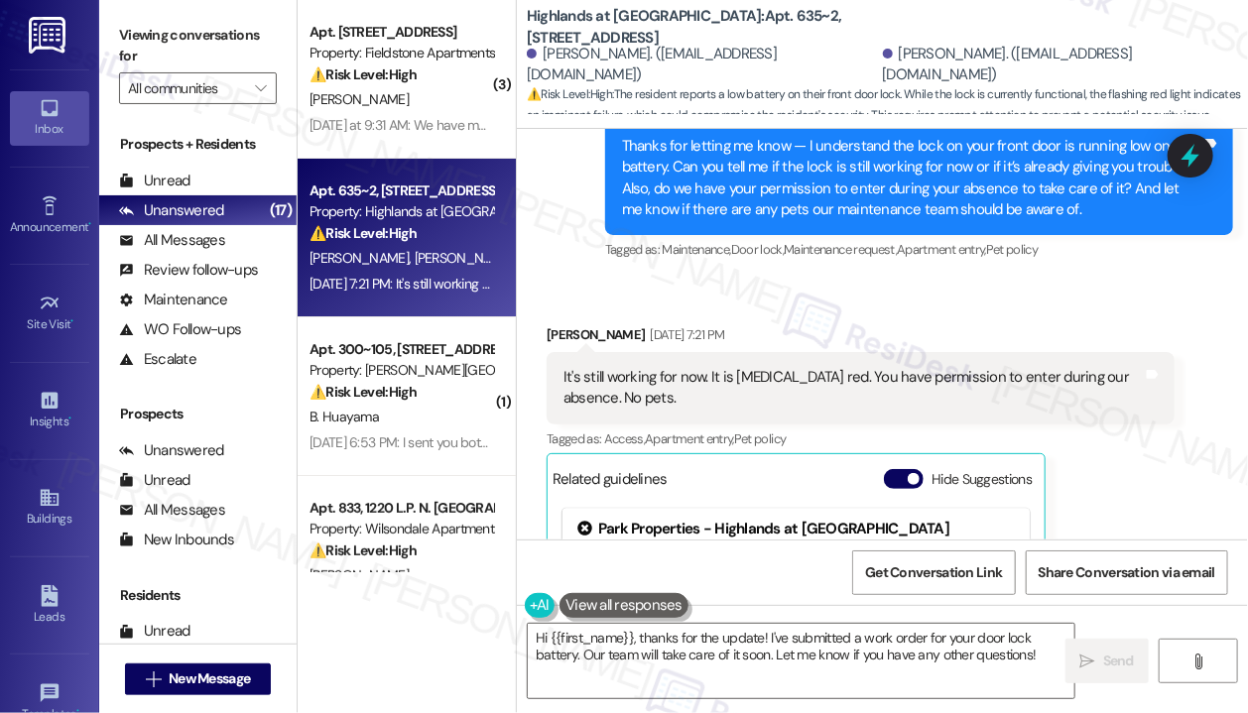
scroll to position [4745, 0]
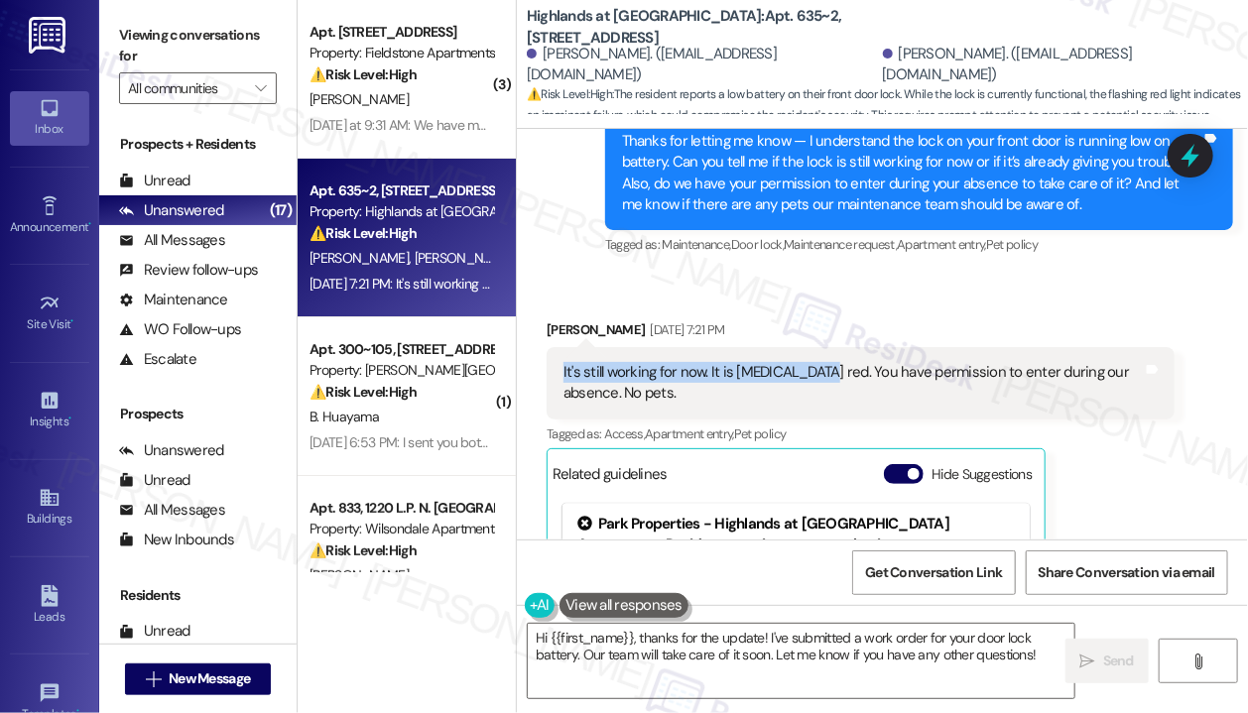
drag, startPoint x: 803, startPoint y: 348, endPoint x: 543, endPoint y: 357, distance: 260.0
click at [543, 357] on div "Received via SMS Anne Schauer Sep 05, 2025 at 7:21 PM It's still working for no…" at bounding box center [860, 551] width 657 height 495
copy div "It's still working for now. It is flashing red."
click at [1182, 158] on icon at bounding box center [1190, 156] width 24 height 31
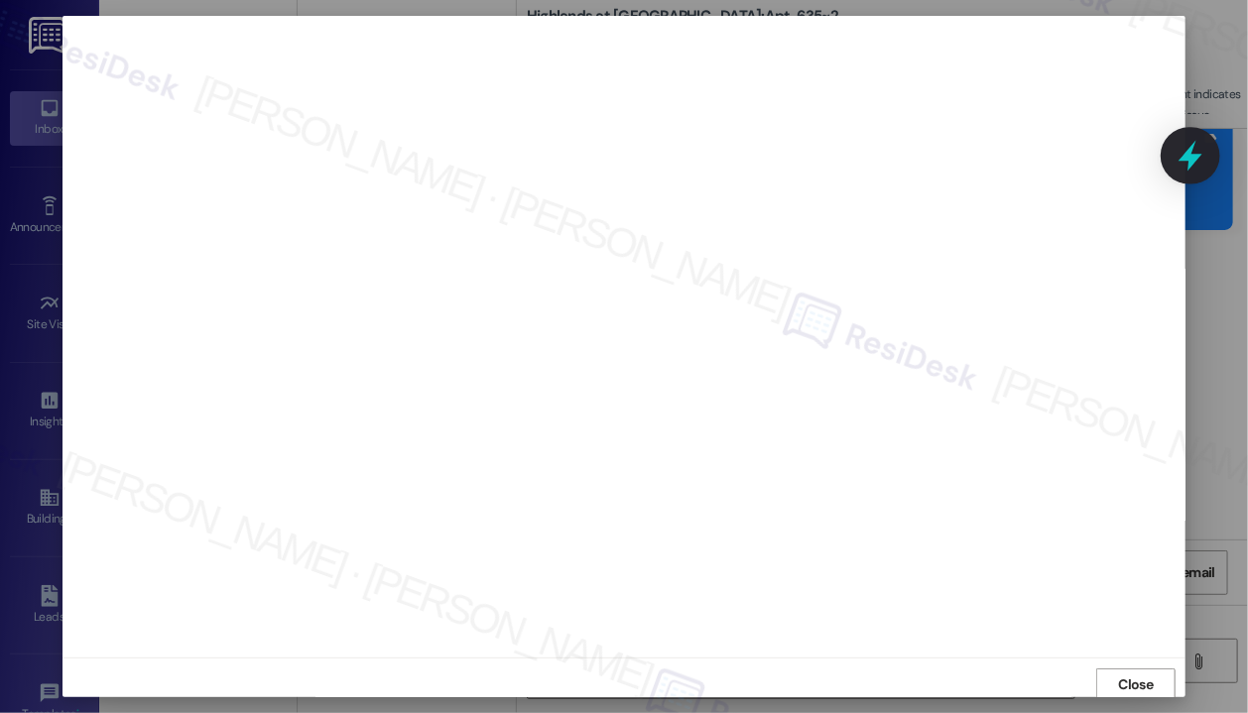
scroll to position [3, 0]
click at [1115, 671] on span "Close" at bounding box center [1136, 681] width 43 height 21
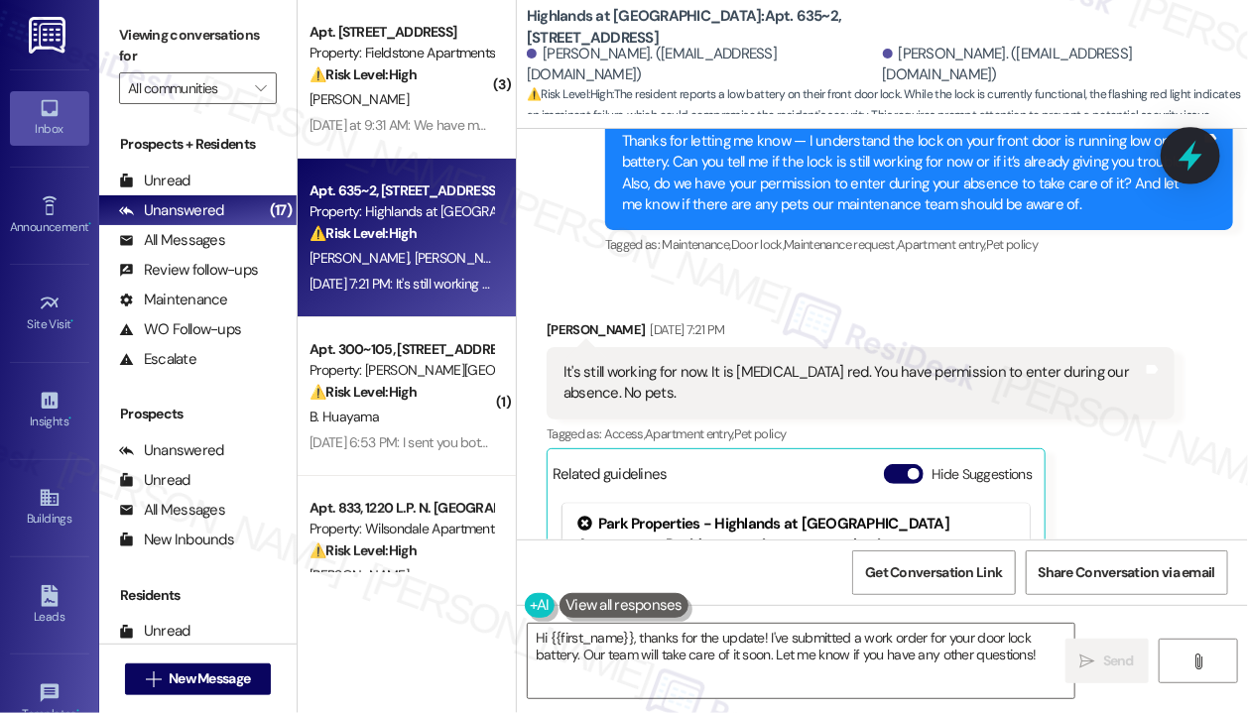
click at [1189, 161] on icon at bounding box center [1190, 156] width 24 height 31
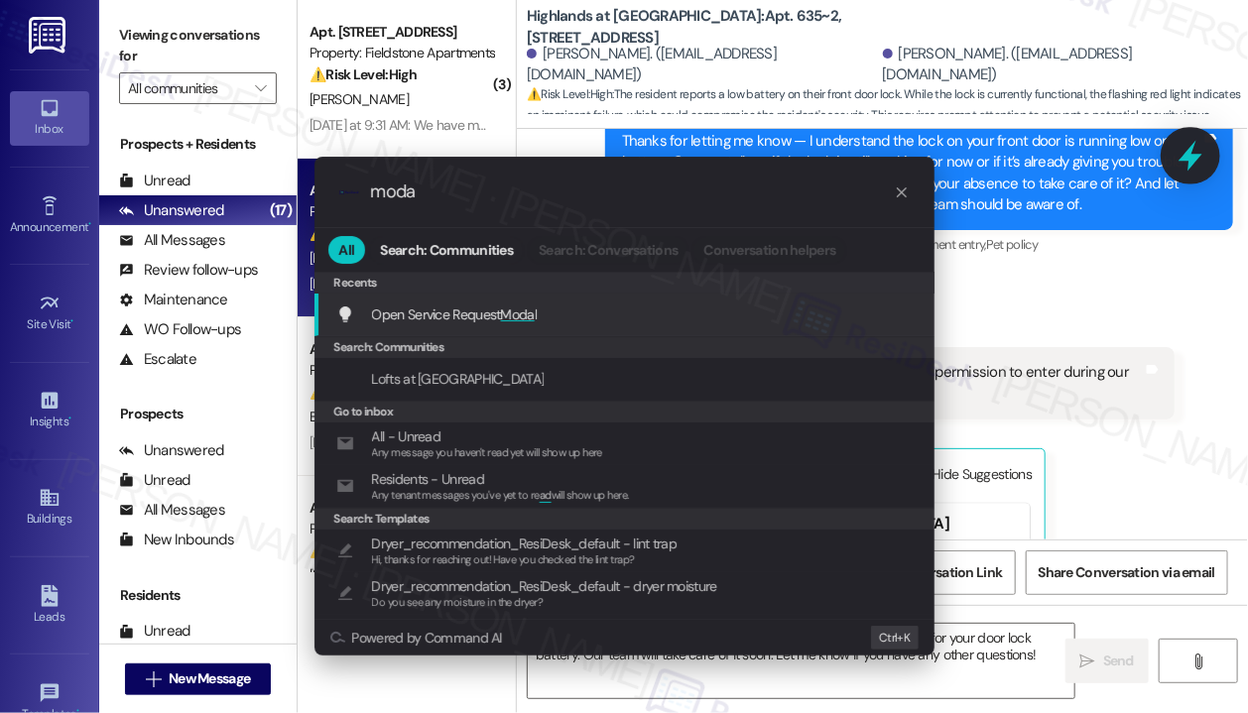
type input "modal"
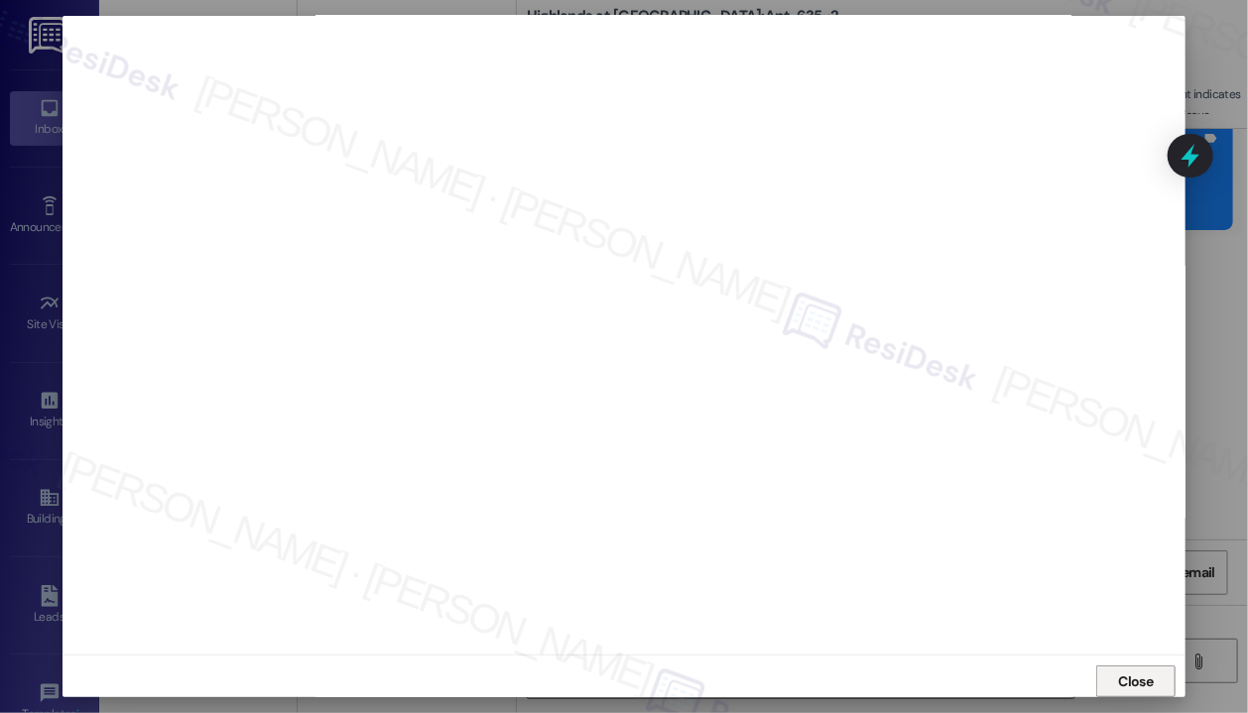
click at [1119, 675] on span "Close" at bounding box center [1136, 681] width 35 height 21
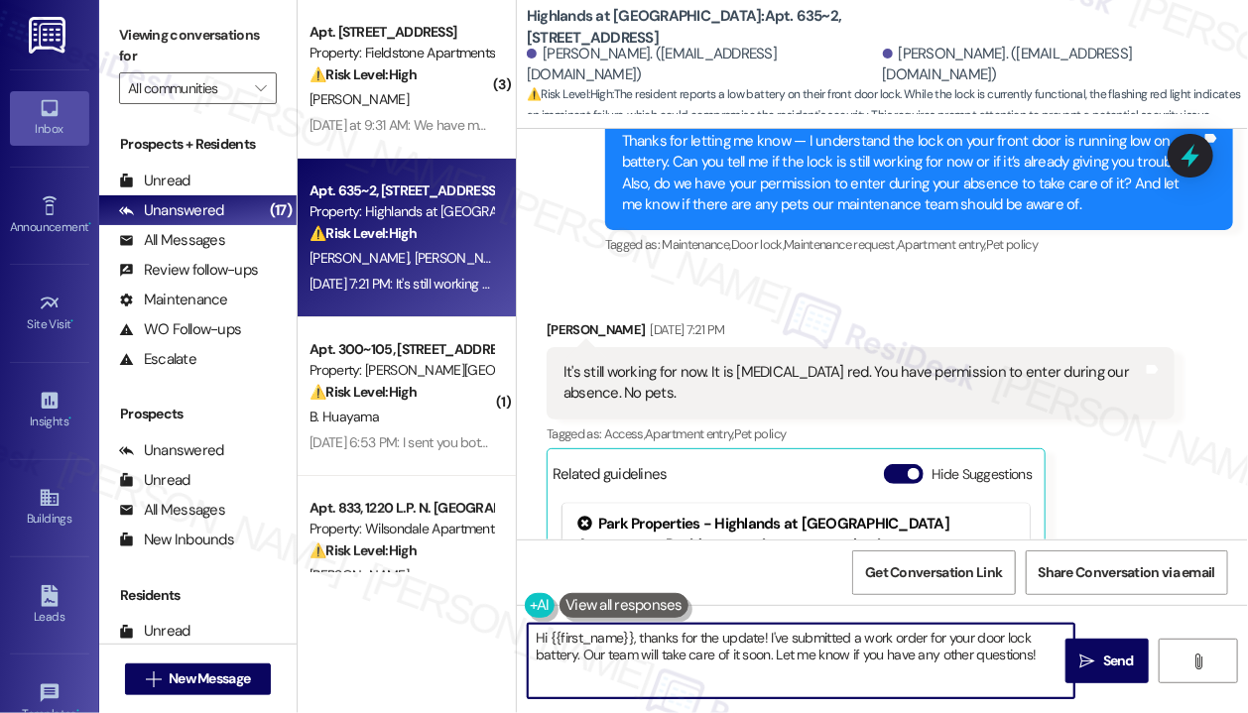
click at [893, 642] on textarea "Hi {{first_name}}, thanks for the update! I've submitted a work order for your …" at bounding box center [801, 661] width 546 height 74
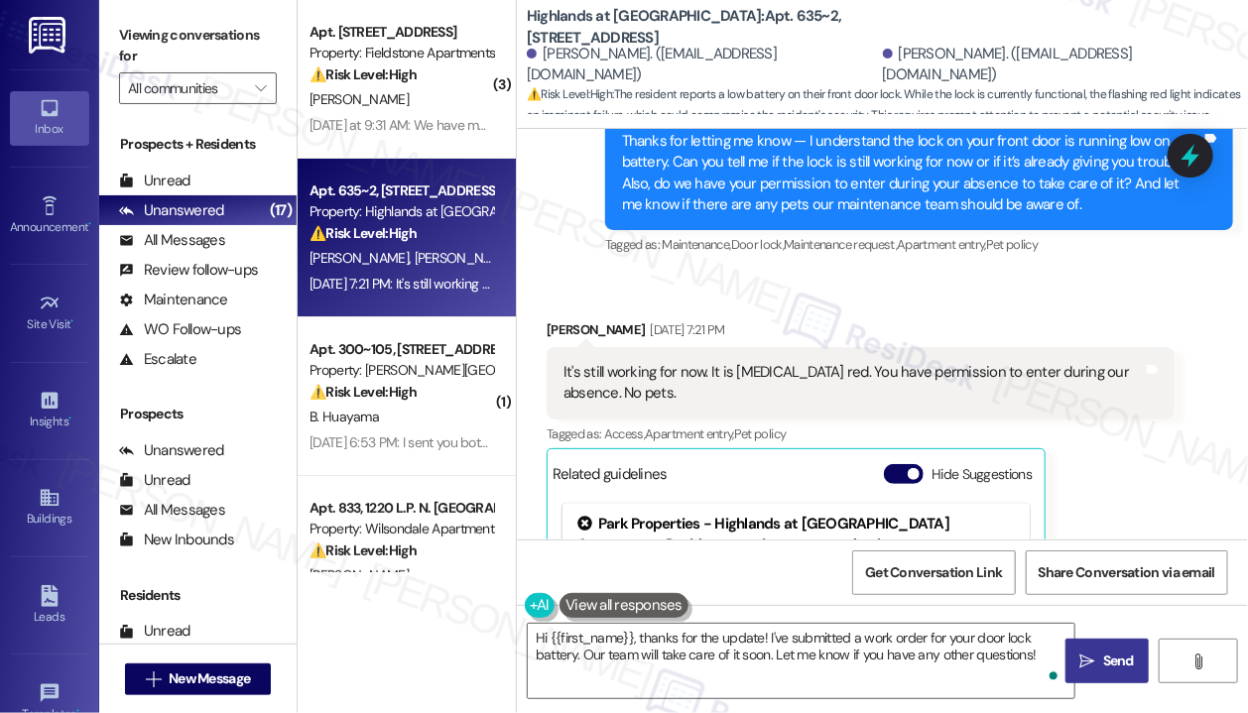
click at [1097, 665] on span " Send" at bounding box center [1107, 661] width 62 height 21
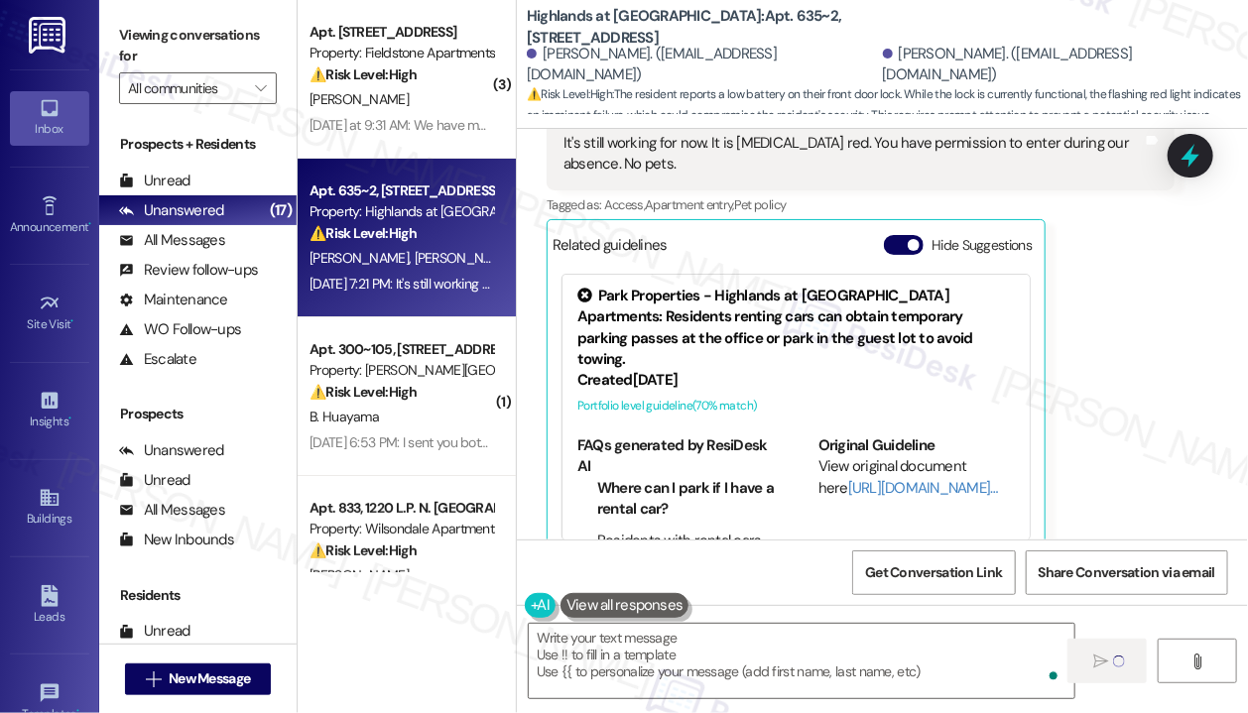
scroll to position [4982, 0]
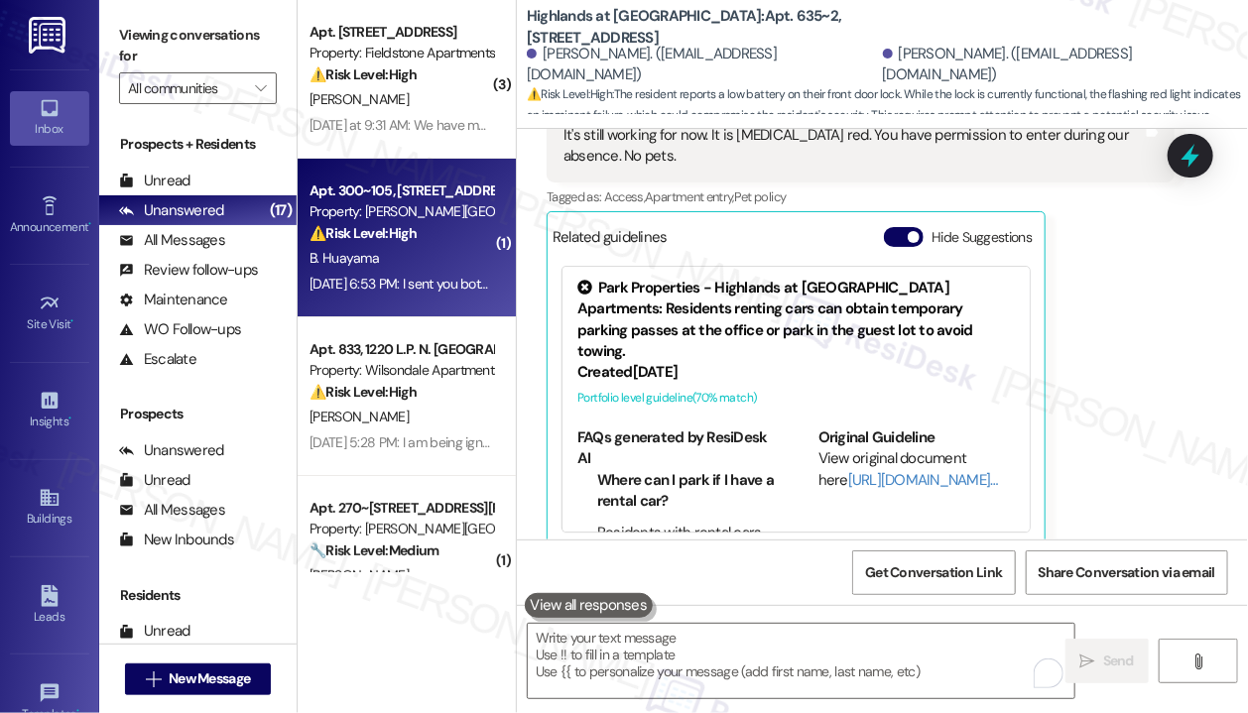
click at [414, 253] on div "B. Huayama" at bounding box center [400, 258] width 187 height 25
type textarea "Fetching suggested responses. Please feel free to read through the conversation…"
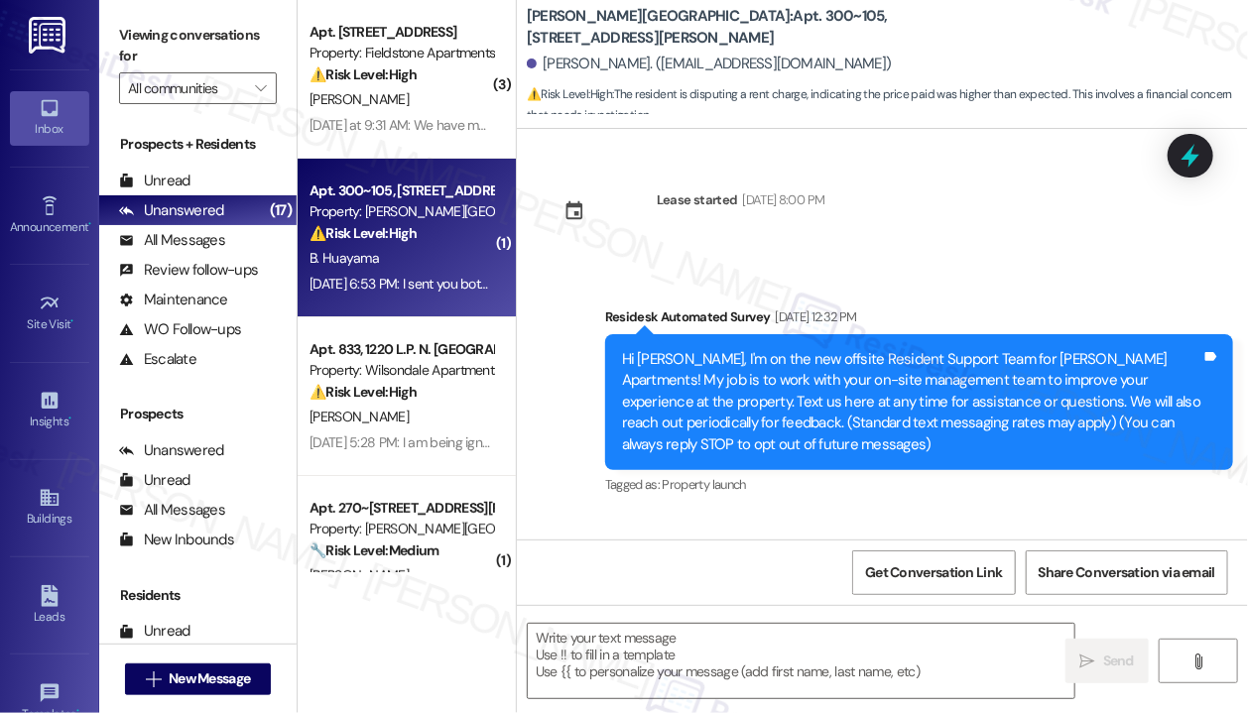
scroll to position [7886, 0]
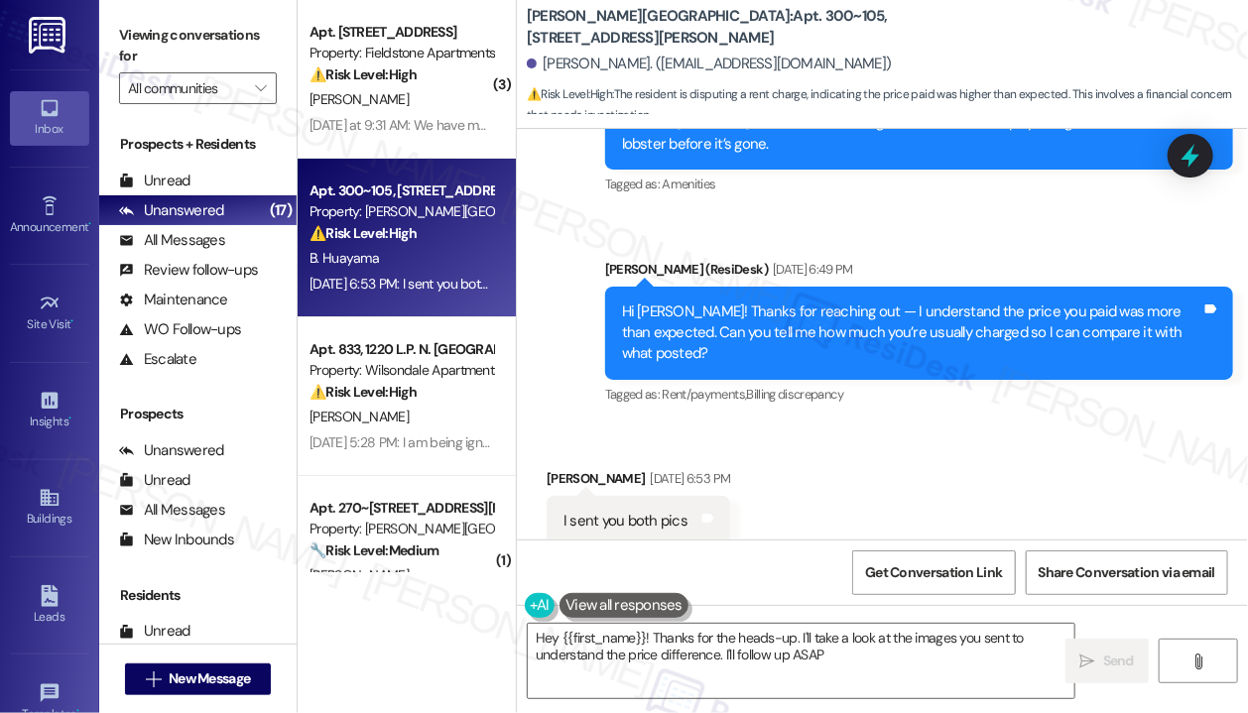
type textarea "Hey {{first_name}}! Thanks for the heads-up. I'll take a look at the images you…"
click at [999, 423] on div "Received via SMS Brigitte Huayama Sep 05, 2025 at 6:53 PM I sent you both pics …" at bounding box center [882, 492] width 731 height 138
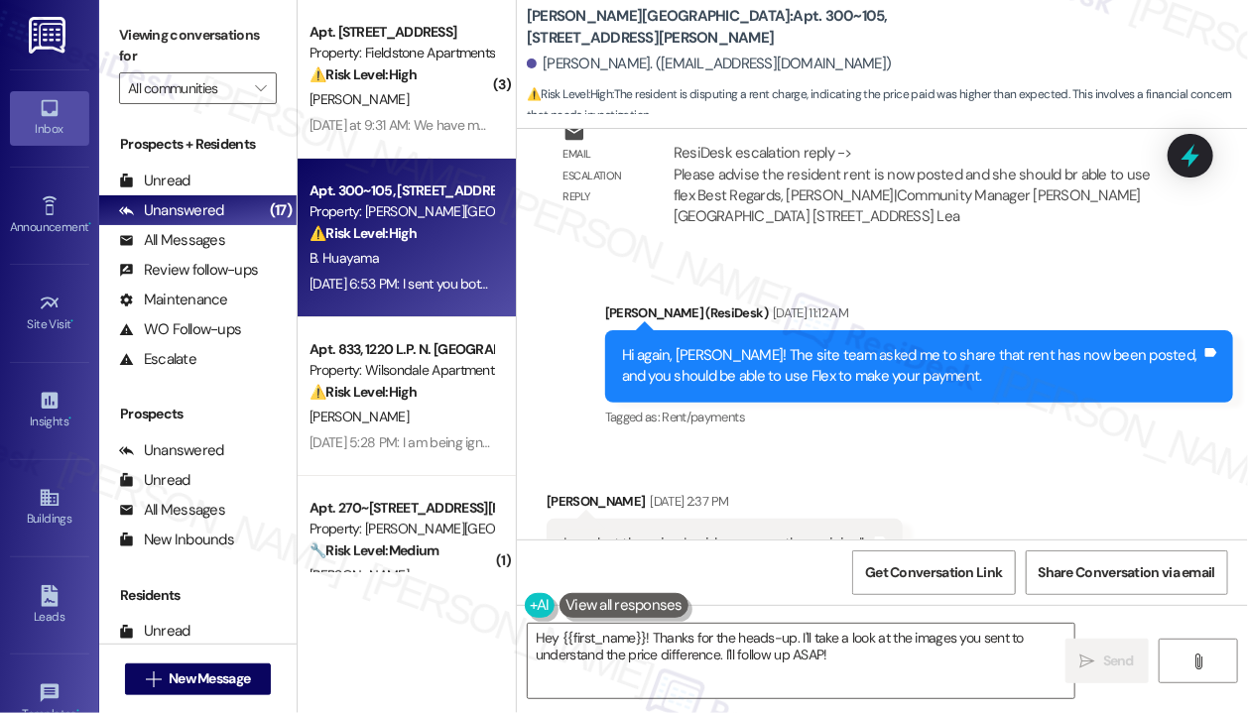
scroll to position [6854, 0]
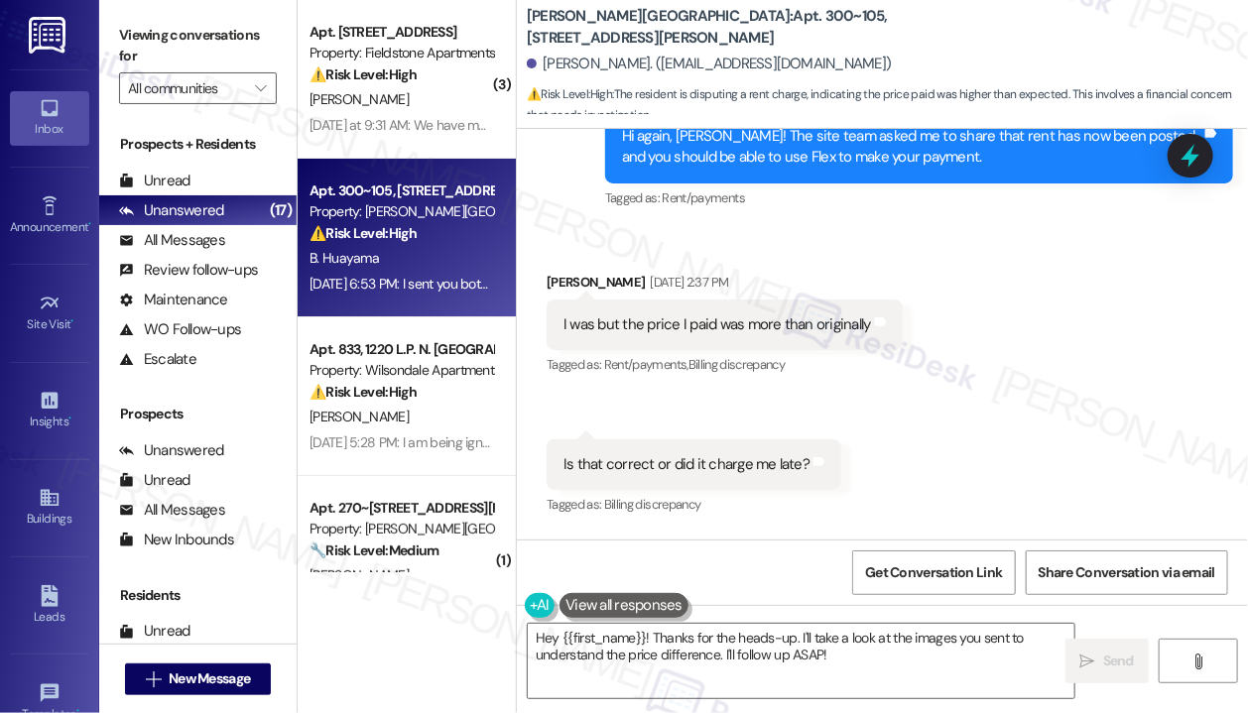
click at [770, 314] on div "I was but the price I paid was more than originally" at bounding box center [716, 324] width 307 height 21
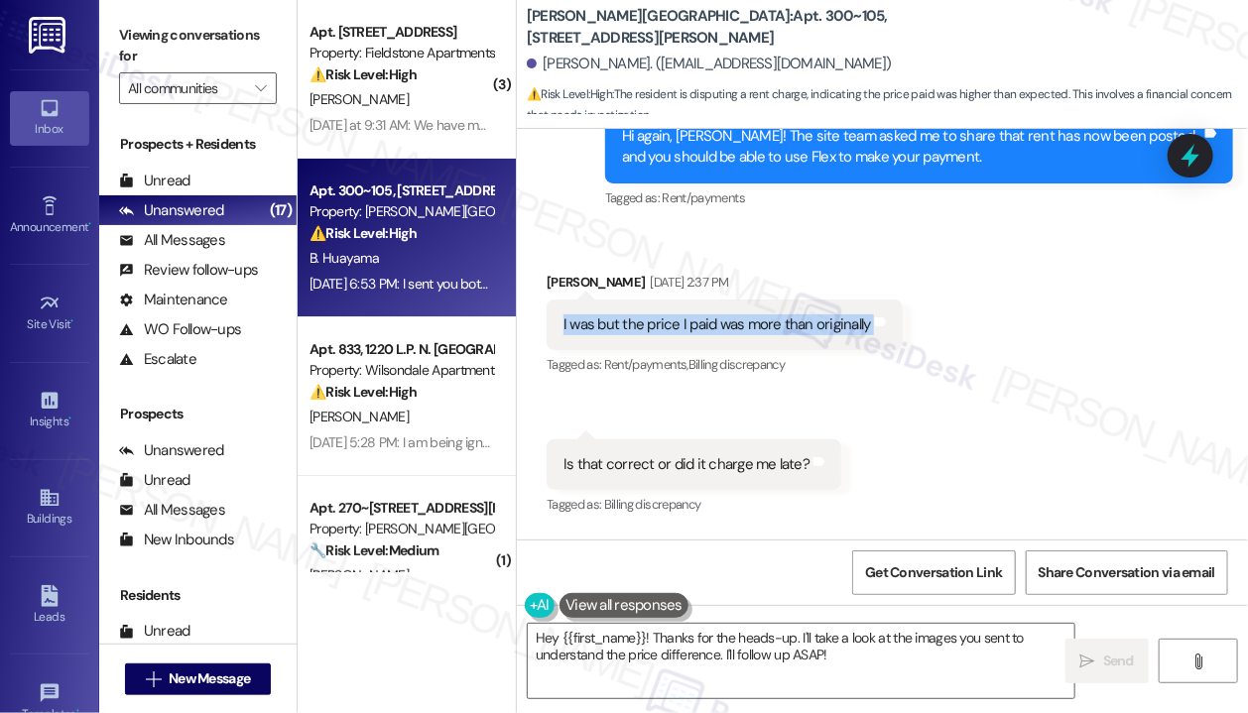
copy div "I was but the price I paid was more than originally Tags and notes"
click at [668, 454] on div "Is that correct or did it charge me late?" at bounding box center [686, 464] width 246 height 21
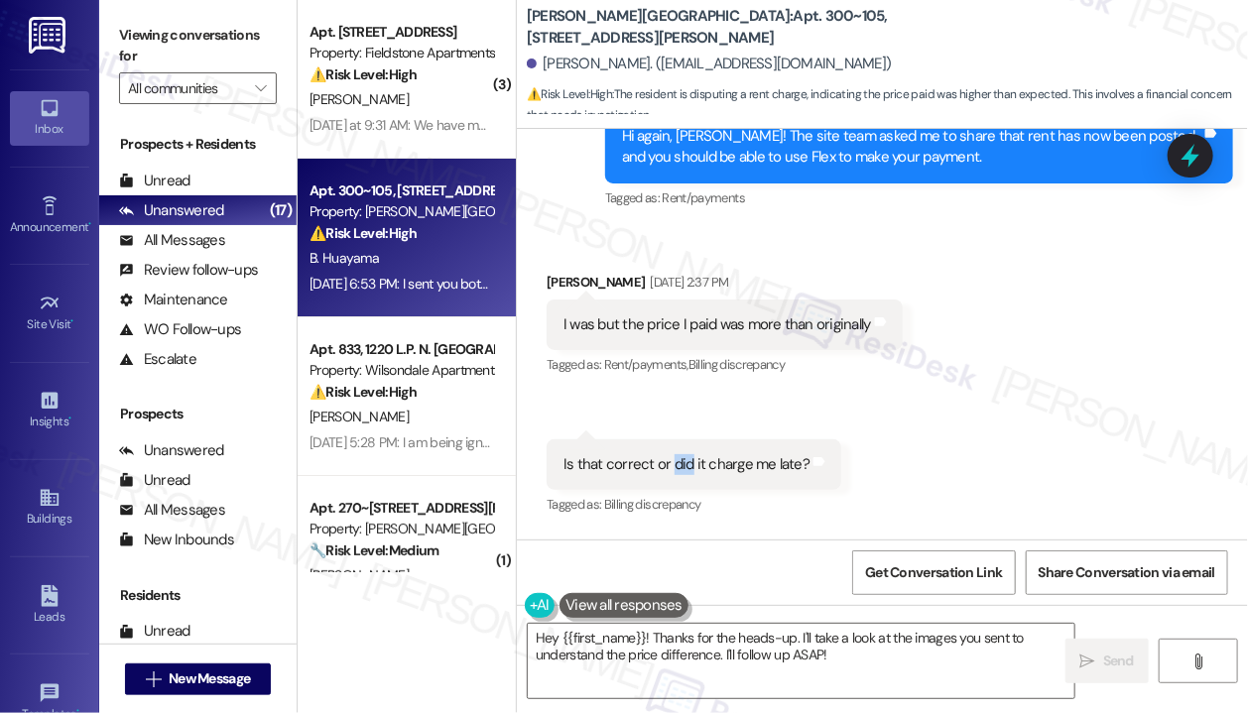
click at [668, 454] on div "Is that correct or did it charge me late?" at bounding box center [686, 464] width 246 height 21
copy div "Is that correct or did it charge me late? Tags and notes"
click at [1130, 267] on div "Received via SMS Brigitte Huayama Sep 03, 2025 at 2:37 PM I was but the price I…" at bounding box center [882, 631] width 731 height 808
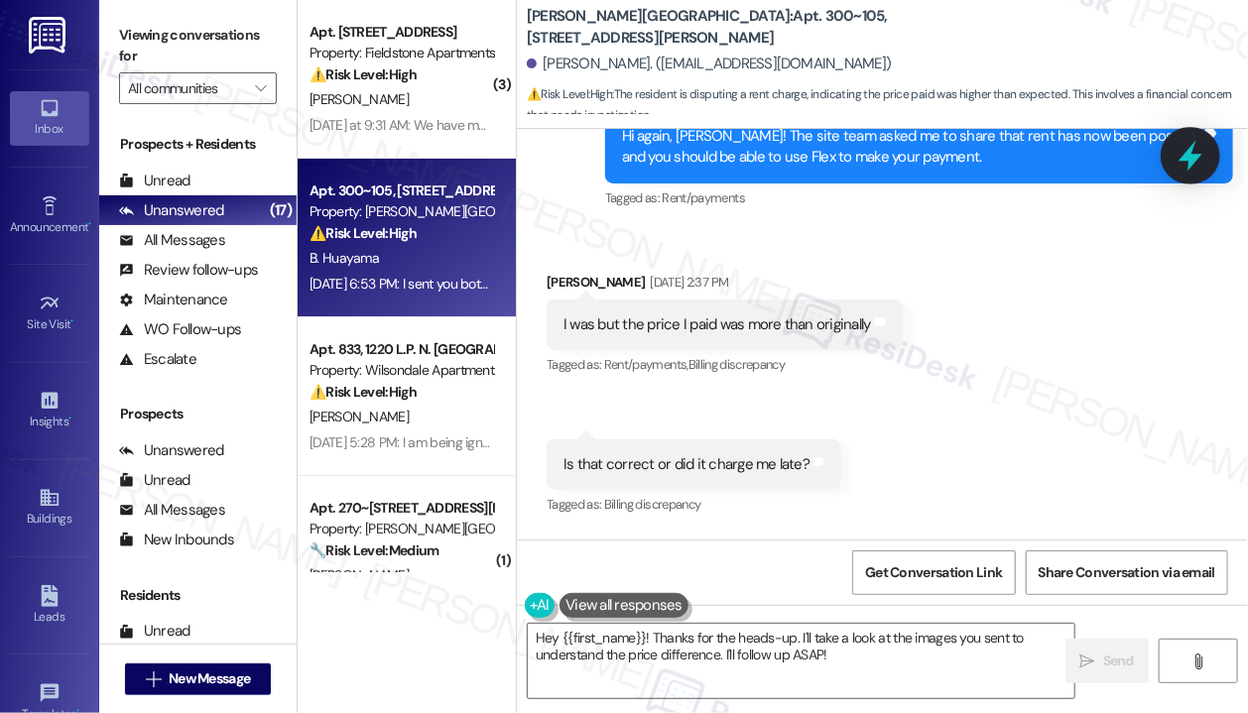
click at [1190, 166] on icon at bounding box center [1190, 156] width 24 height 31
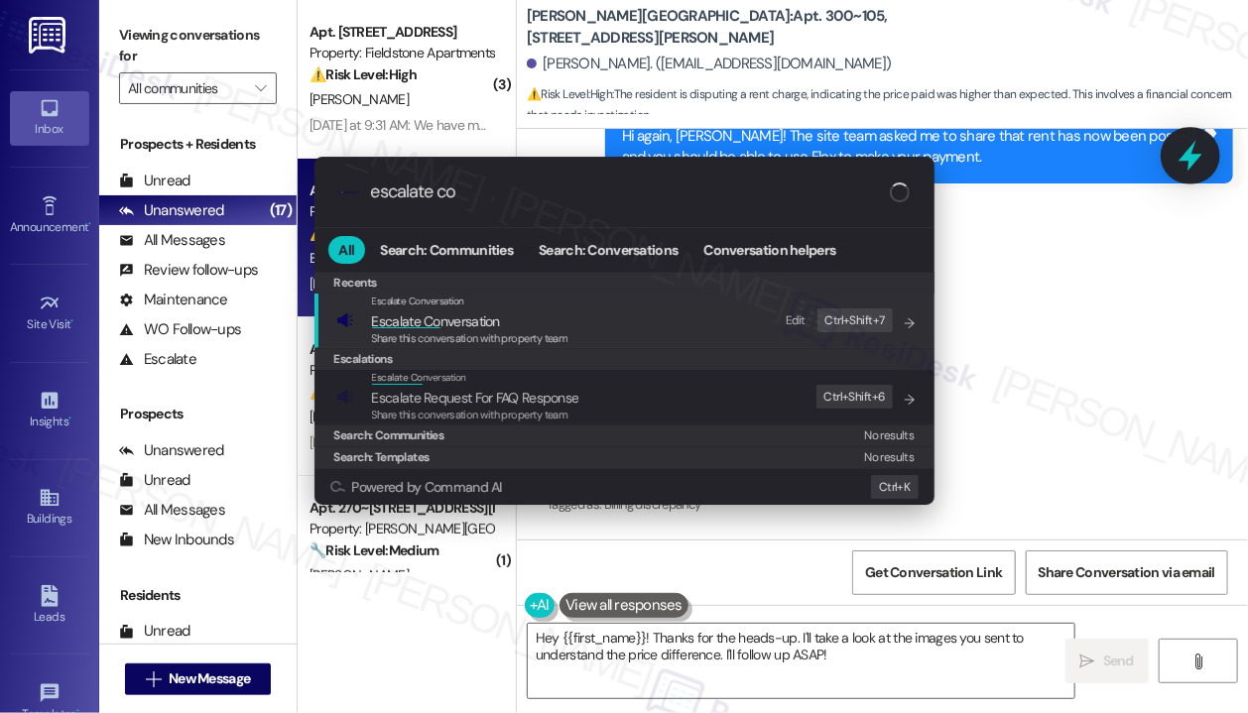
type input "escalate con"
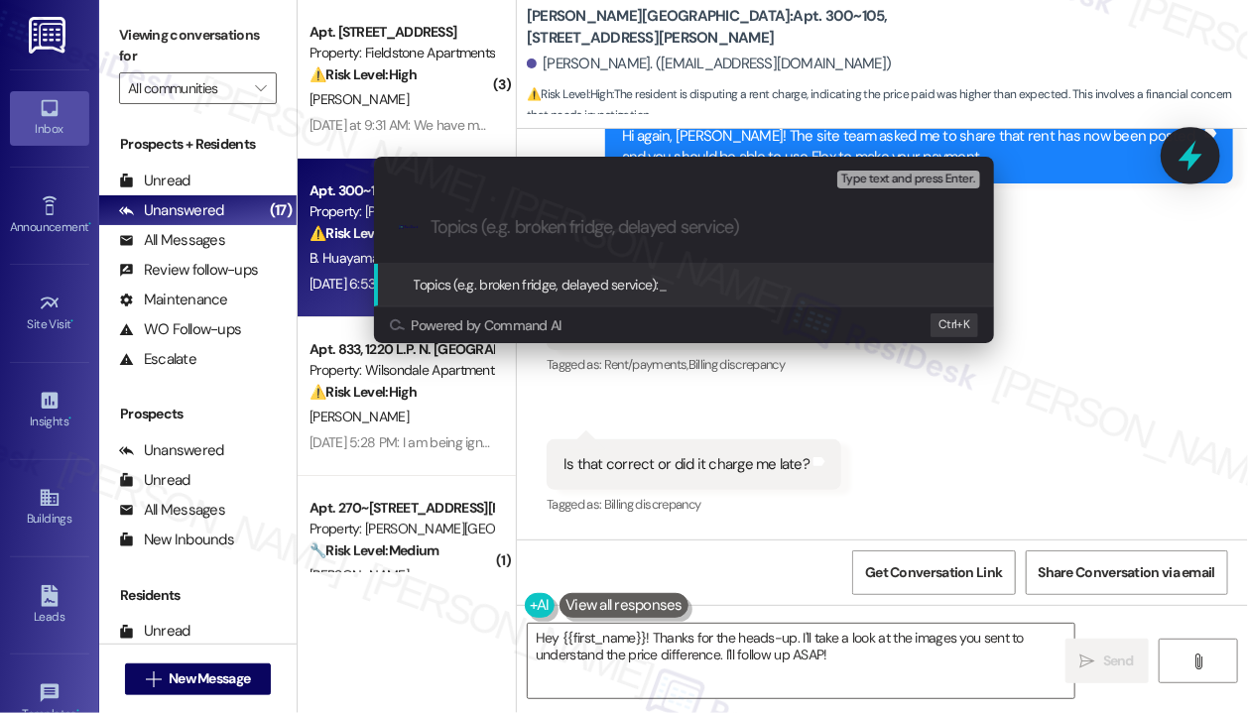
paste input "Question about higher payment amount and possible late charge"
type input "Question about higher payment amount and possible late charge"
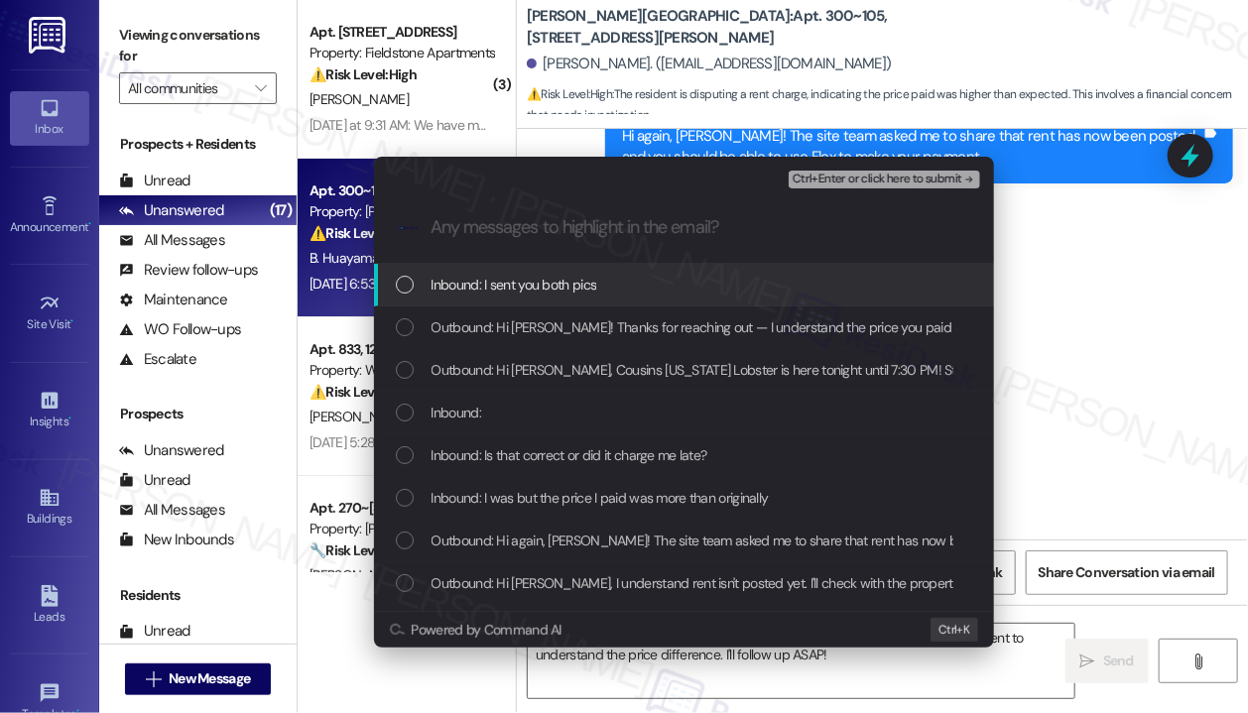
click at [548, 286] on span "Inbound: I sent you both pics" at bounding box center [514, 285] width 166 height 22
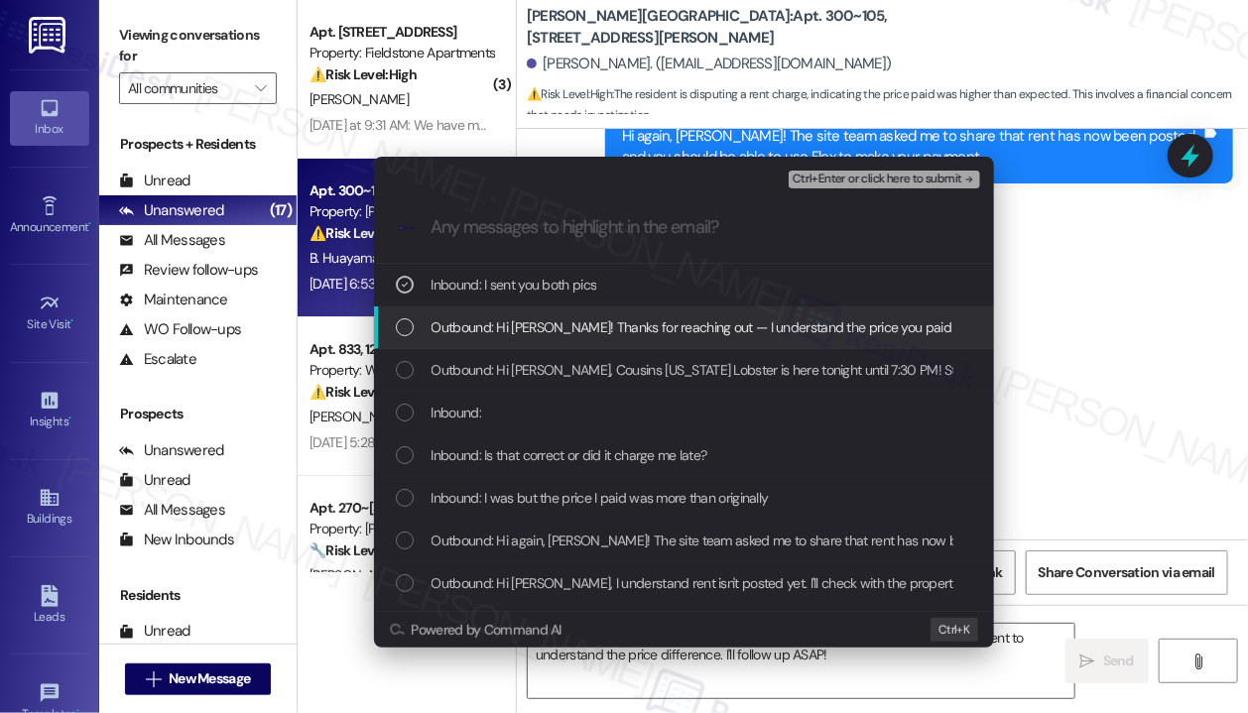
click at [400, 332] on div "List of options" at bounding box center [405, 327] width 18 height 18
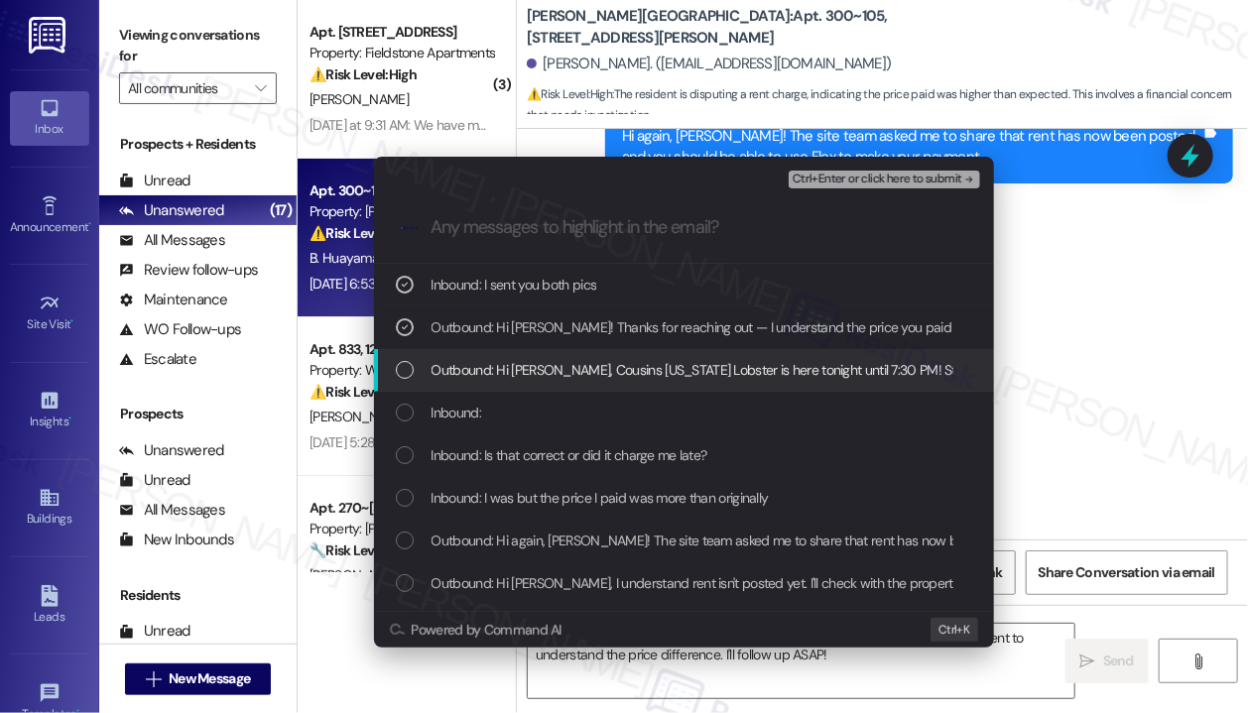
click at [402, 378] on div "List of options" at bounding box center [405, 370] width 18 height 18
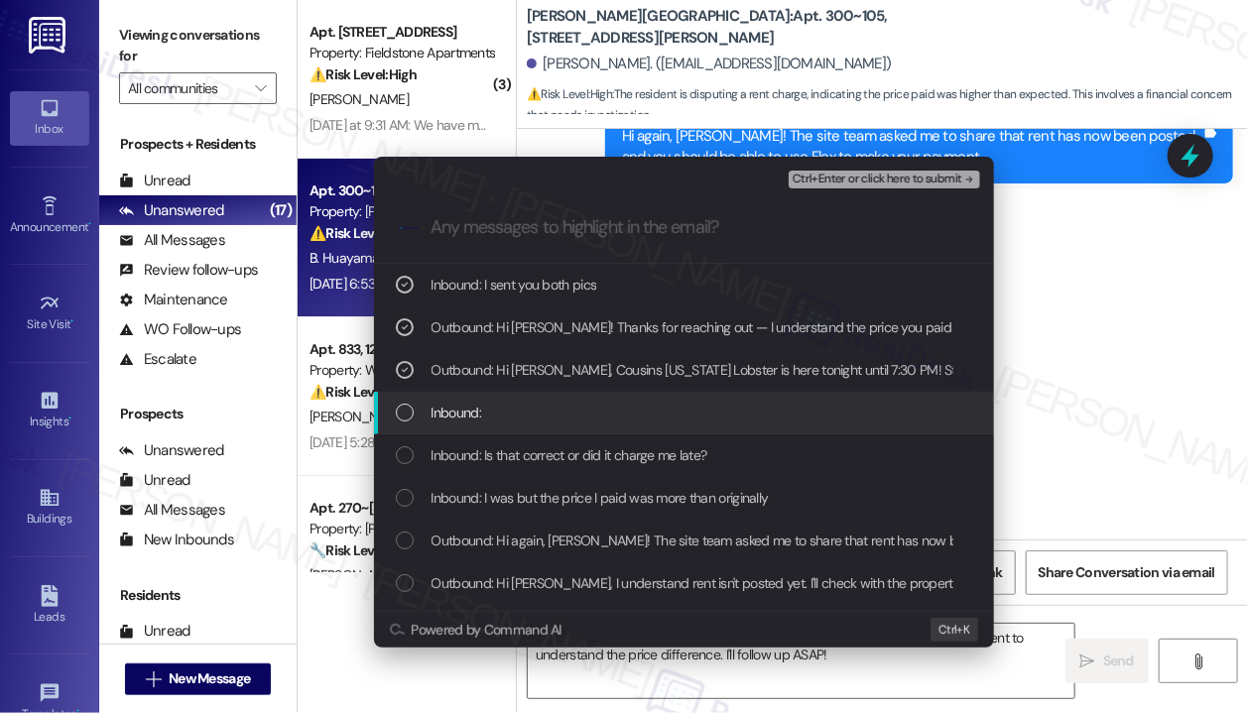
click at [410, 421] on div "Inbound:" at bounding box center [686, 413] width 580 height 22
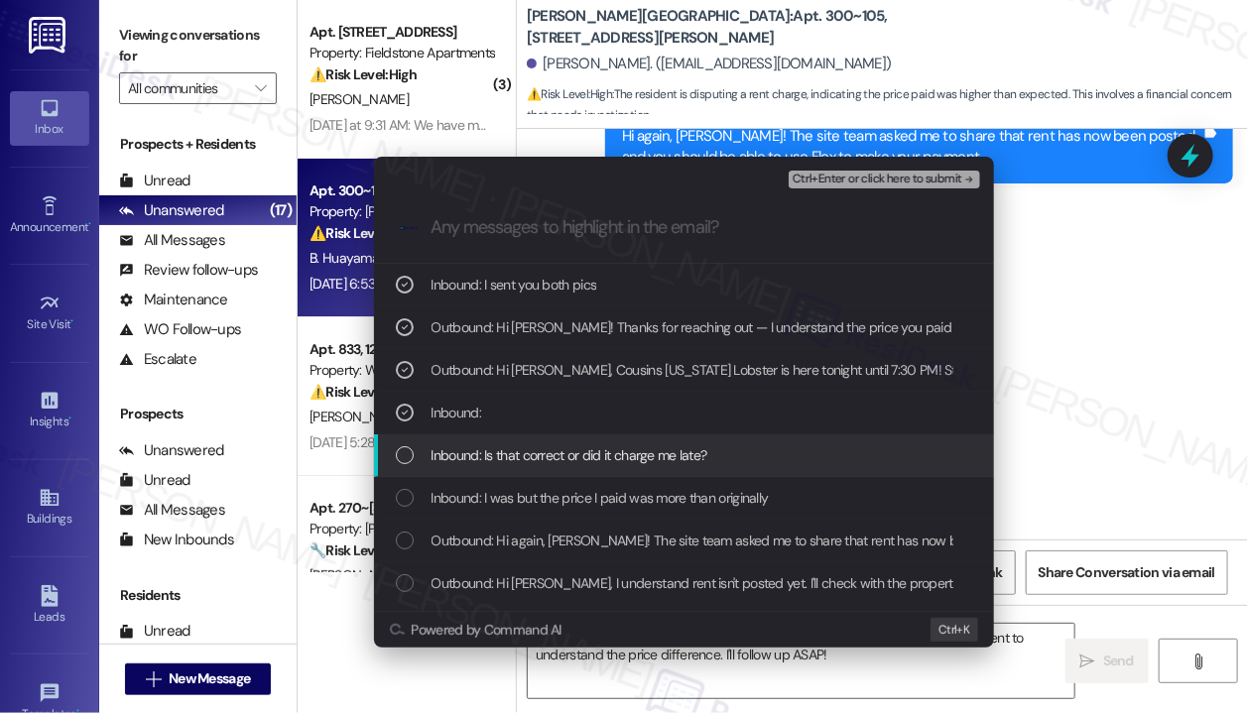
click at [407, 466] on div "Inbound: Is that correct or did it charge me late?" at bounding box center [686, 455] width 580 height 22
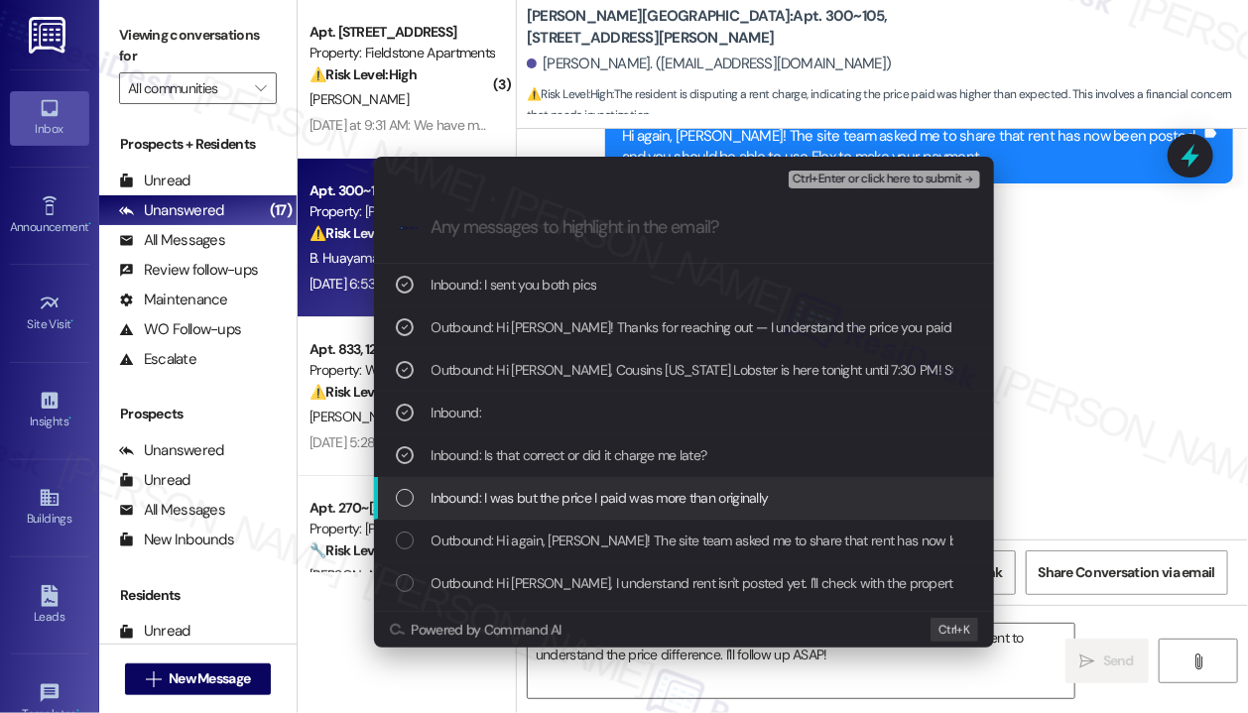
click at [401, 502] on div "List of options" at bounding box center [405, 498] width 18 height 18
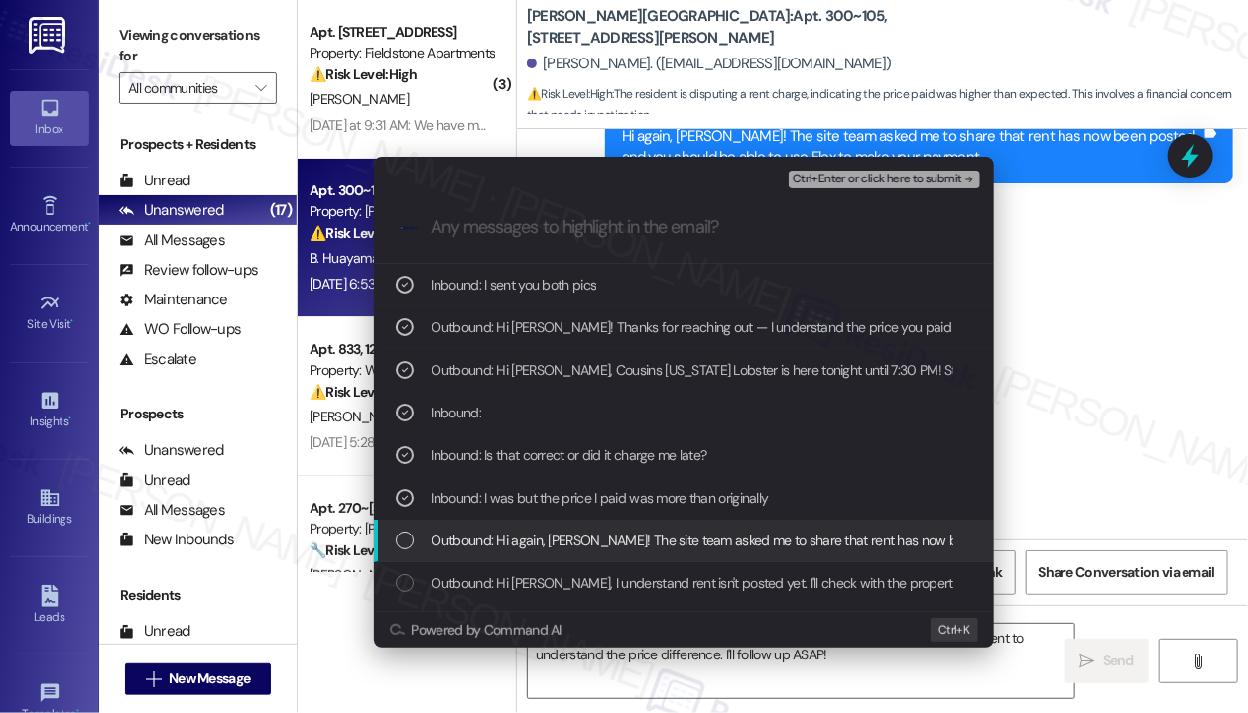
click at [413, 545] on div "Outbound: Hi again, Brigitte! The site team asked me to share that rent has now…" at bounding box center [686, 541] width 580 height 22
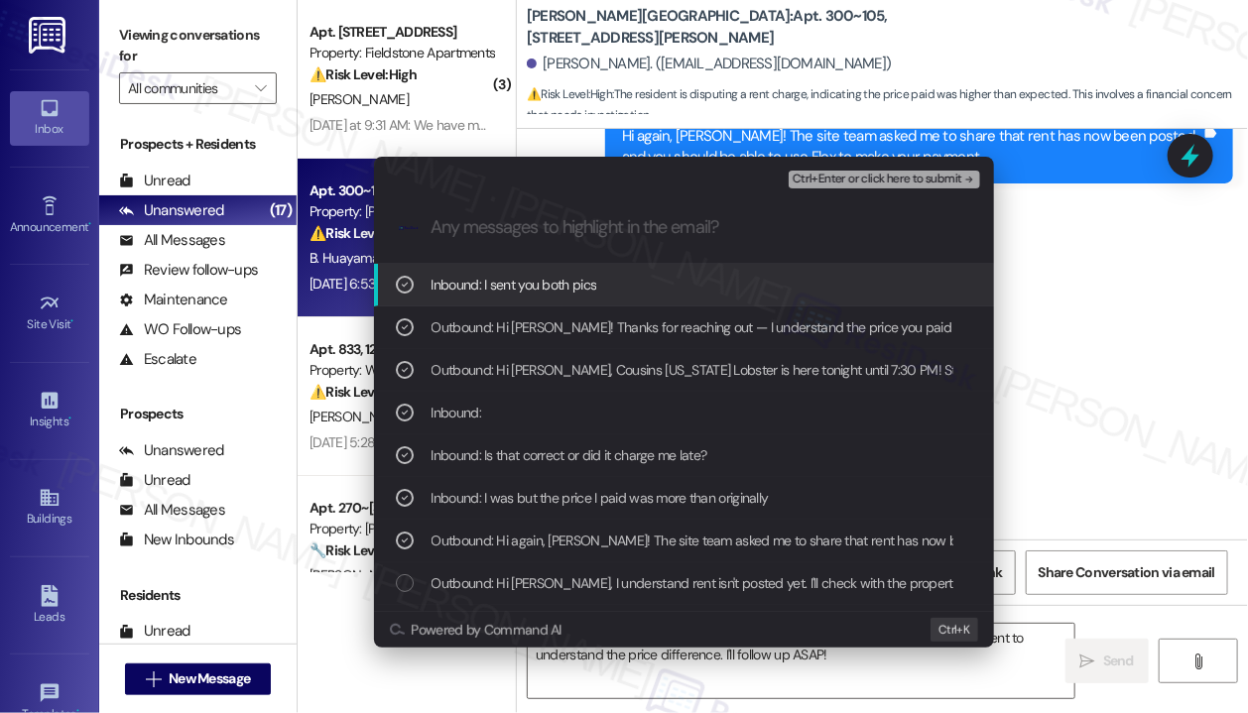
click at [821, 180] on span "Ctrl+Enter or click here to submit" at bounding box center [877, 180] width 170 height 14
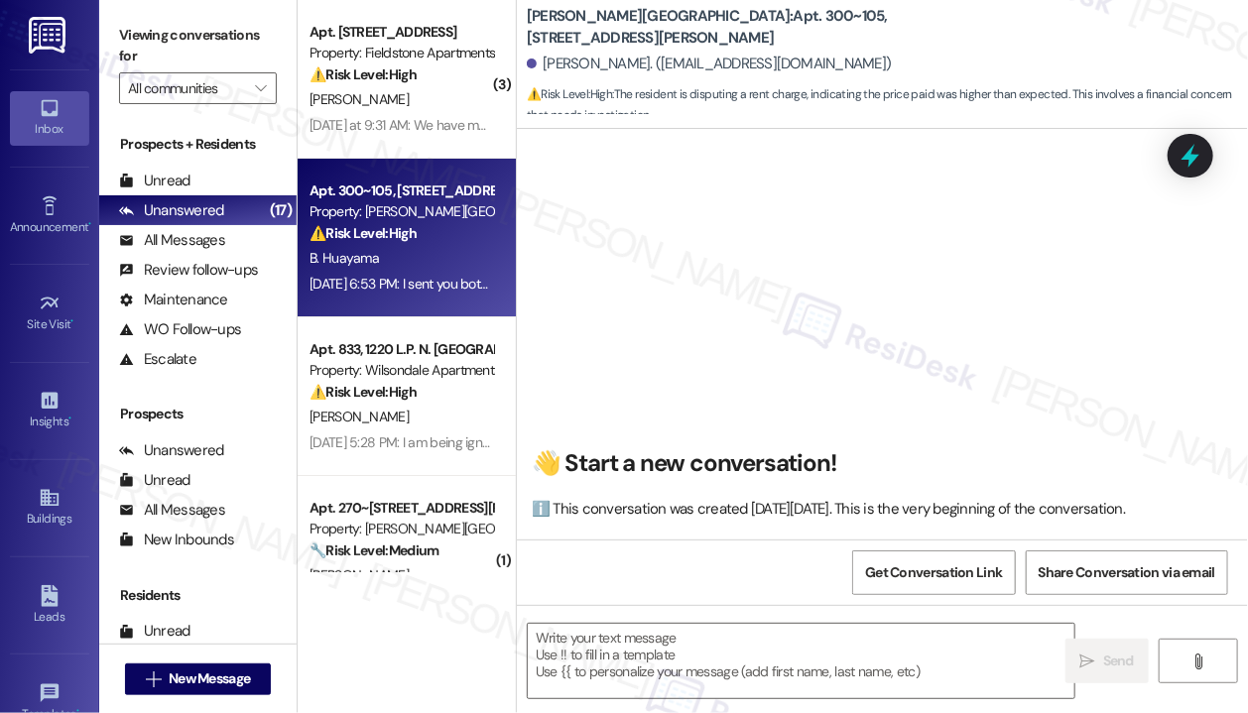
scroll to position [7915, 0]
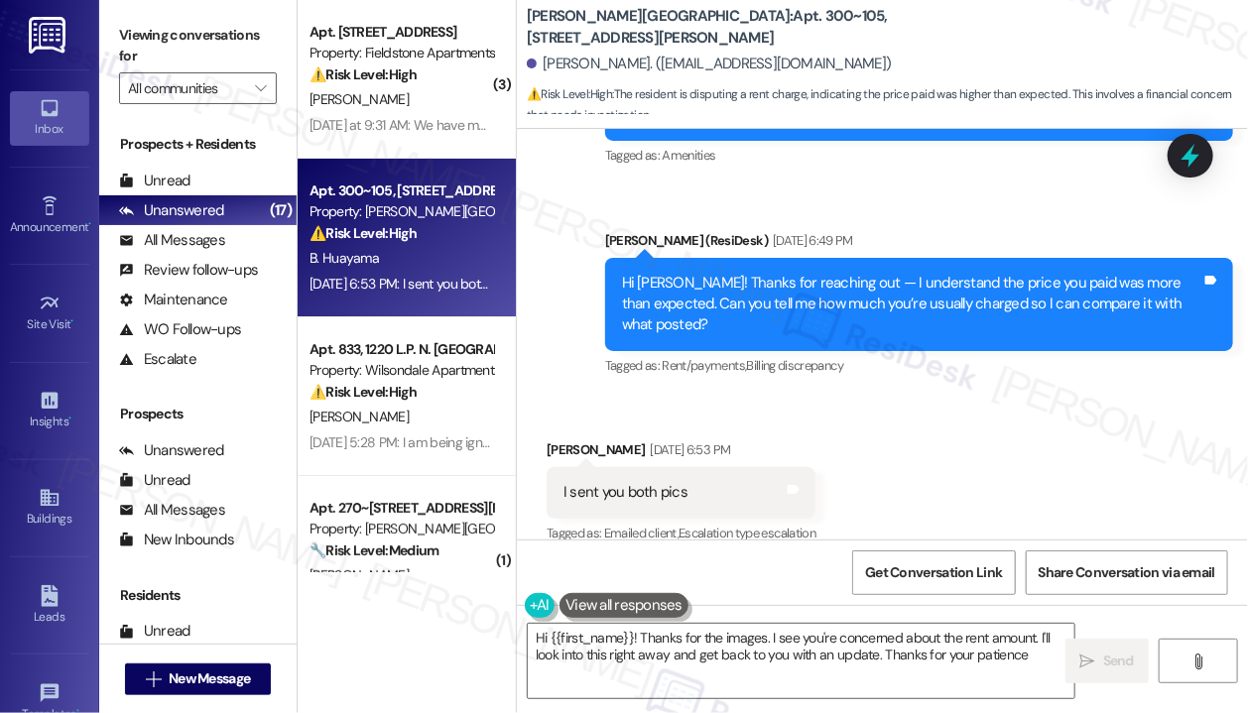
type textarea "Hi {{first_name}}! Thanks for the images. I see you're concerned about the rent…"
click at [968, 650] on textarea "Hi {{first_name}}! Thanks for the images. I see you're concerned about the rent…" at bounding box center [801, 661] width 546 height 74
click at [1080, 655] on icon "" at bounding box center [1087, 662] width 15 height 16
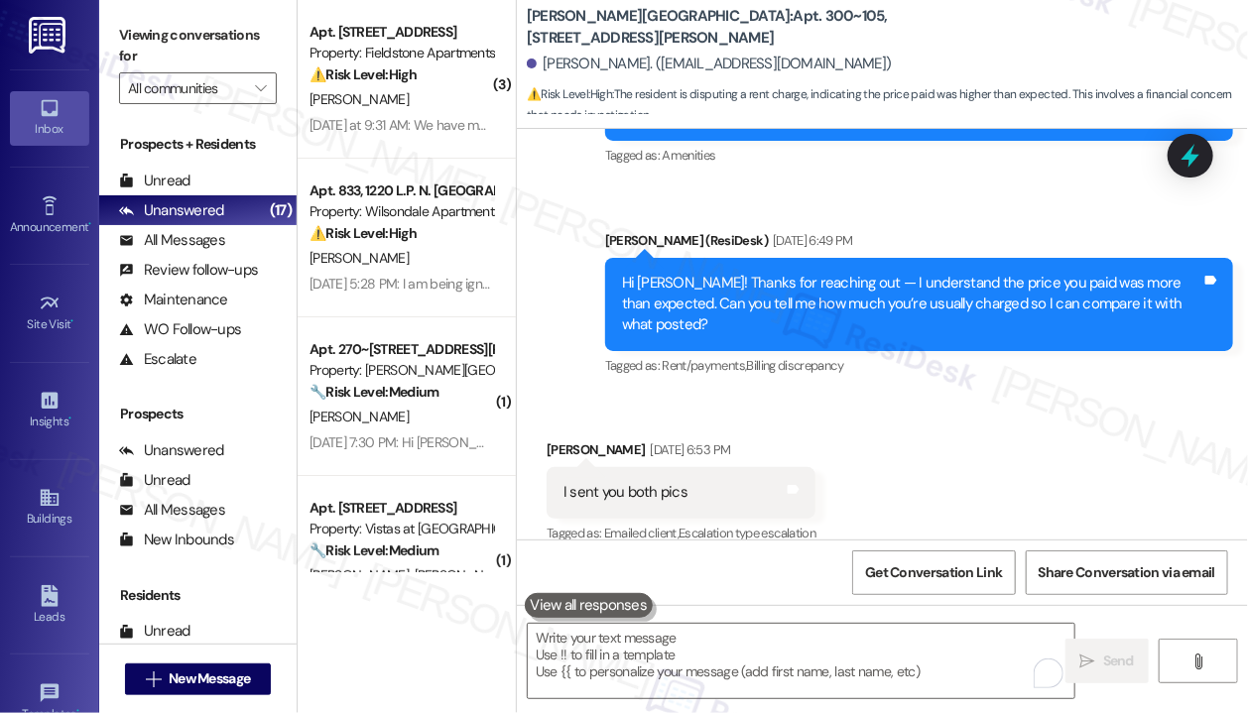
click at [441, 424] on div "N. Pope" at bounding box center [400, 417] width 187 height 25
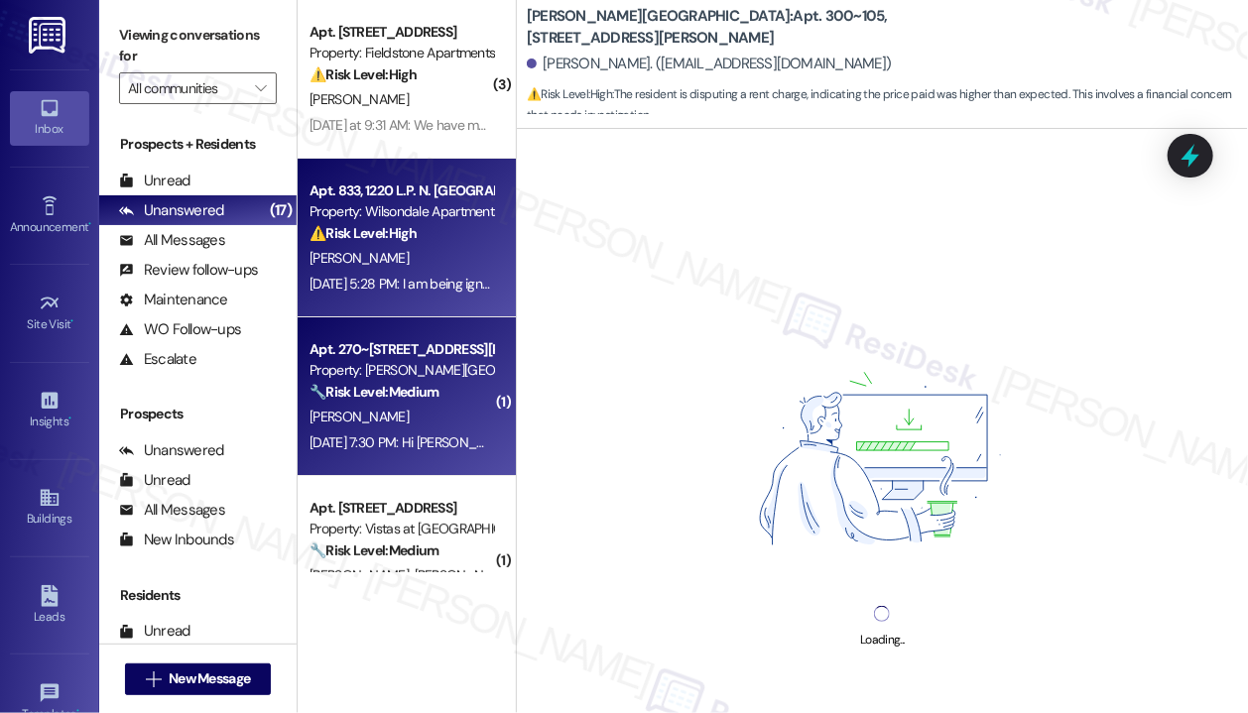
click at [421, 269] on div "A. Curry" at bounding box center [400, 258] width 187 height 25
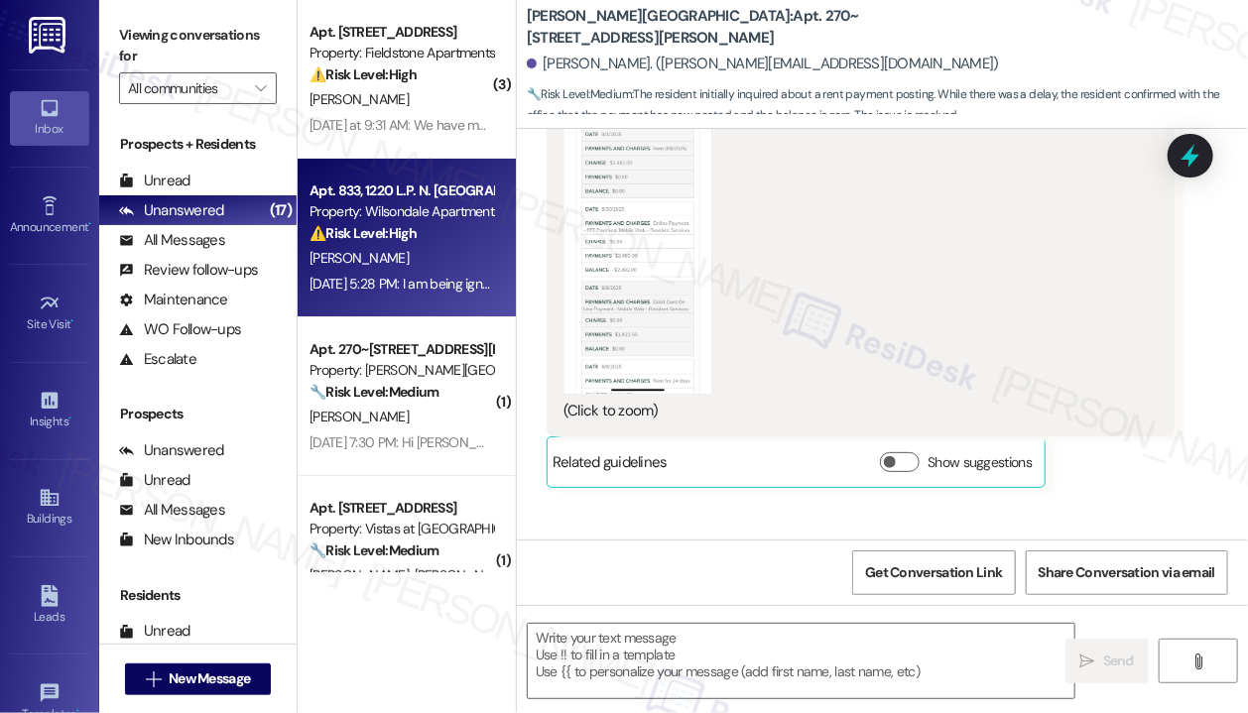
scroll to position [5545, 0]
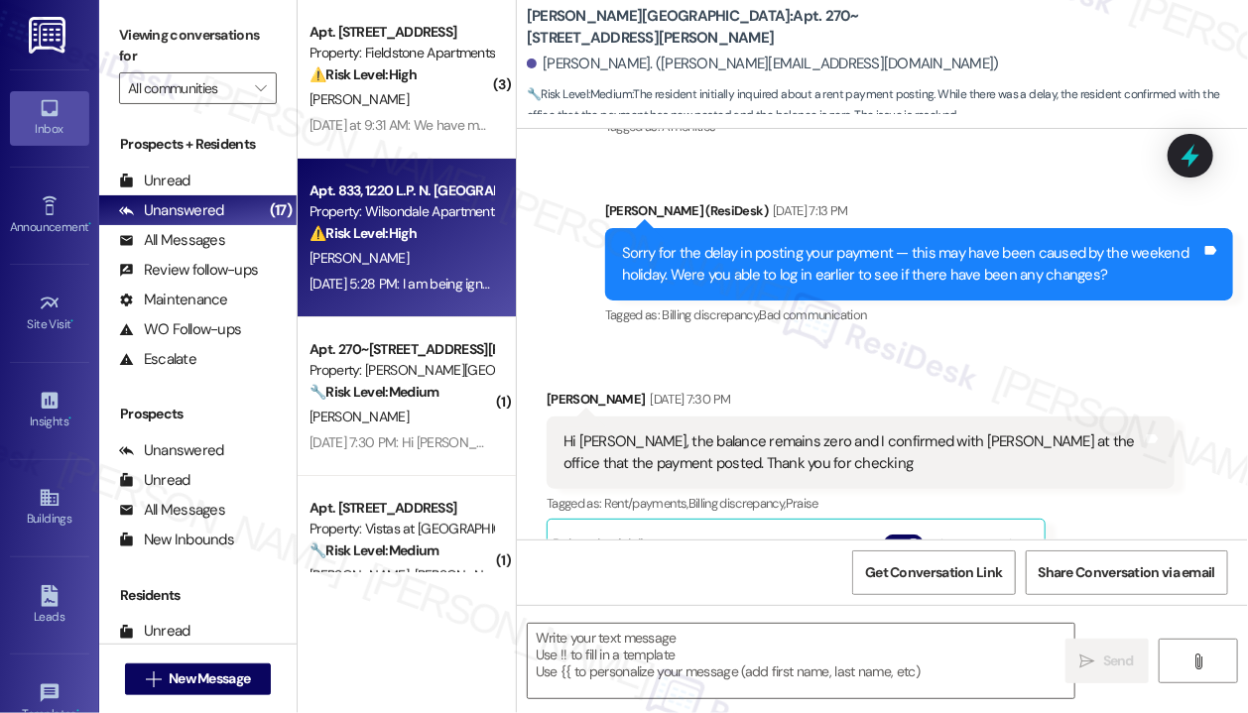
click at [1064, 389] on div "Natalie Pope Sep 05, 2025 at 7:30 PM Hi Sarah, the balance remains zero and I c…" at bounding box center [860, 621] width 628 height 465
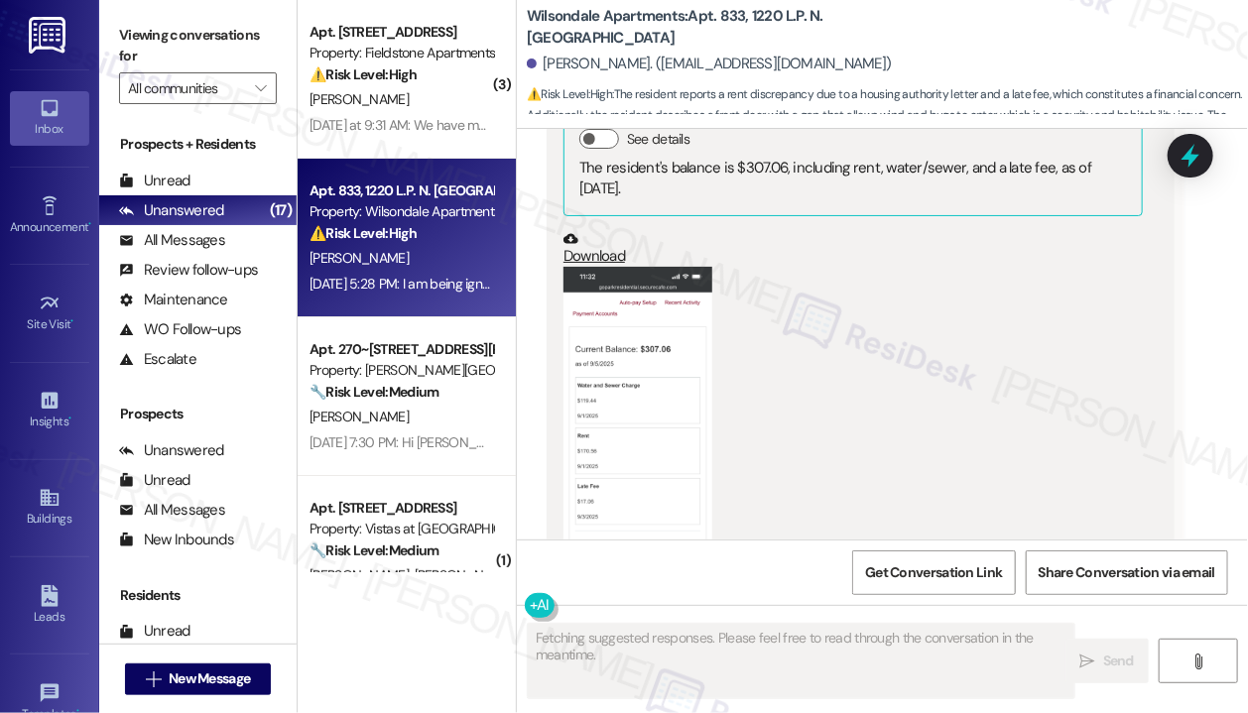
scroll to position [29907, 0]
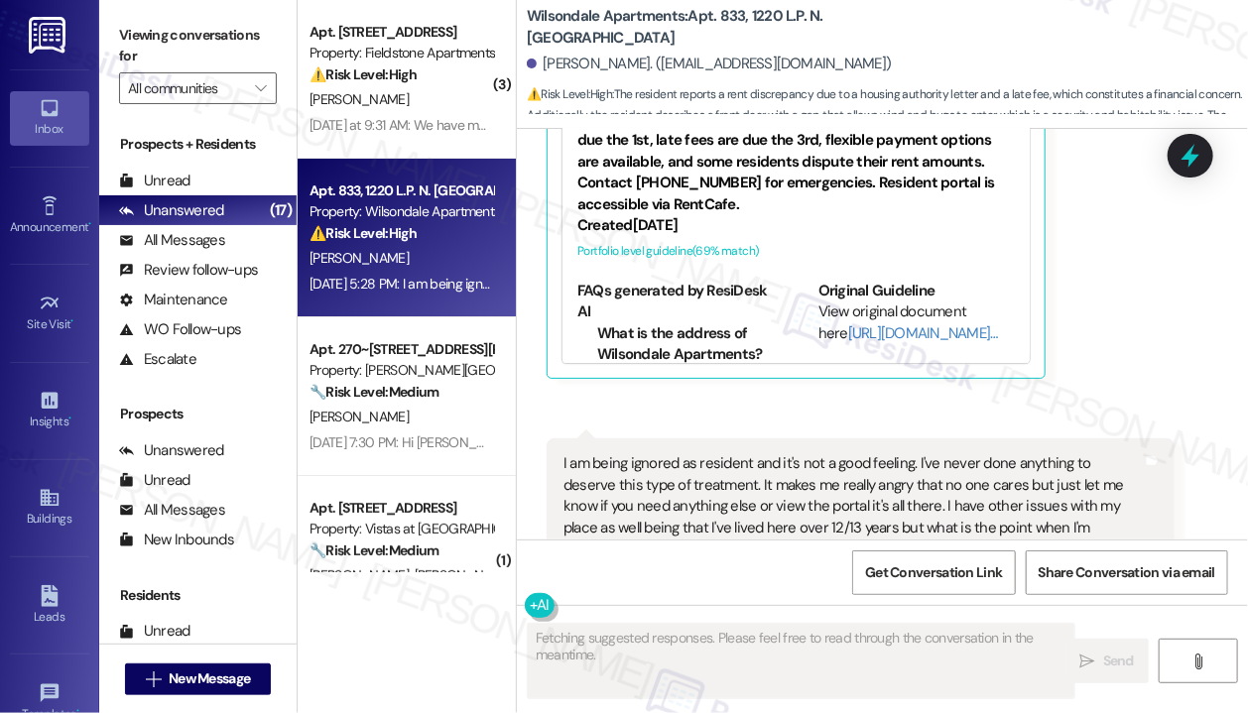
click at [1079, 423] on div "Received via SMS 5:28 PM Anesia Curry Question Neutral Sep 05, 2025 at 5:28 PM …" at bounding box center [860, 556] width 657 height 267
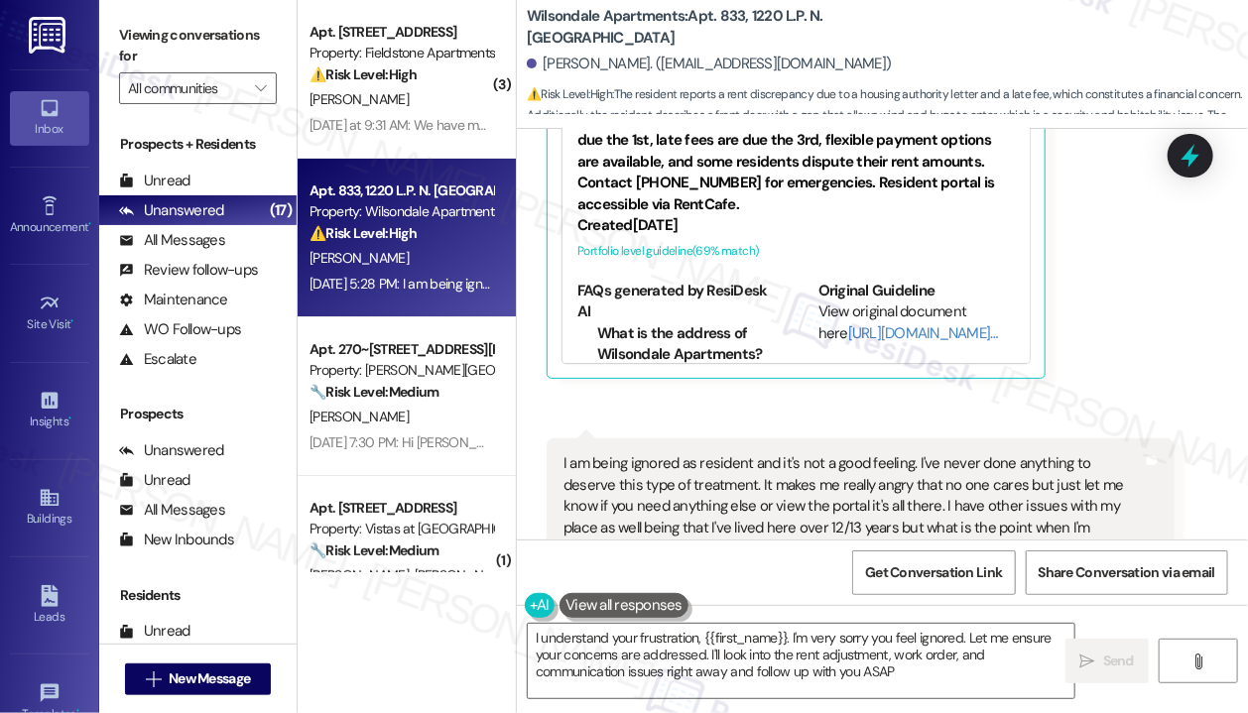
type textarea "I understand your frustration, {{first_name}}. I'm very sorry you feel ignored.…"
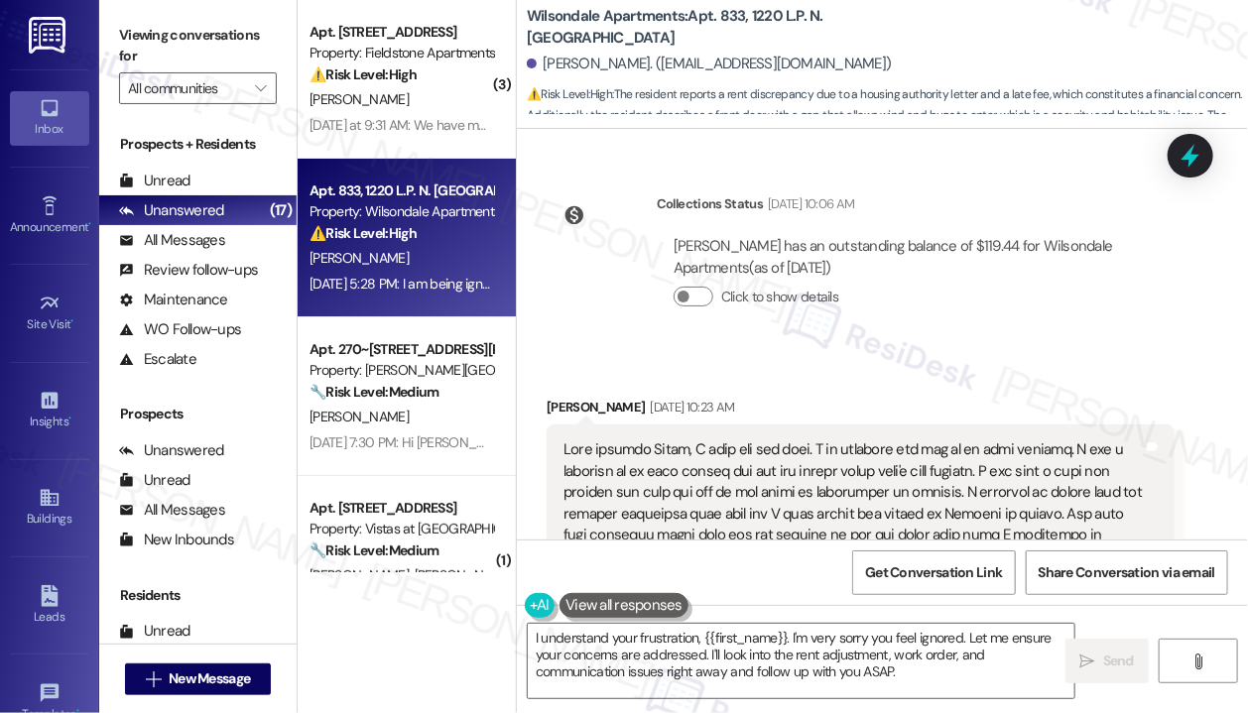
scroll to position [25186, 0]
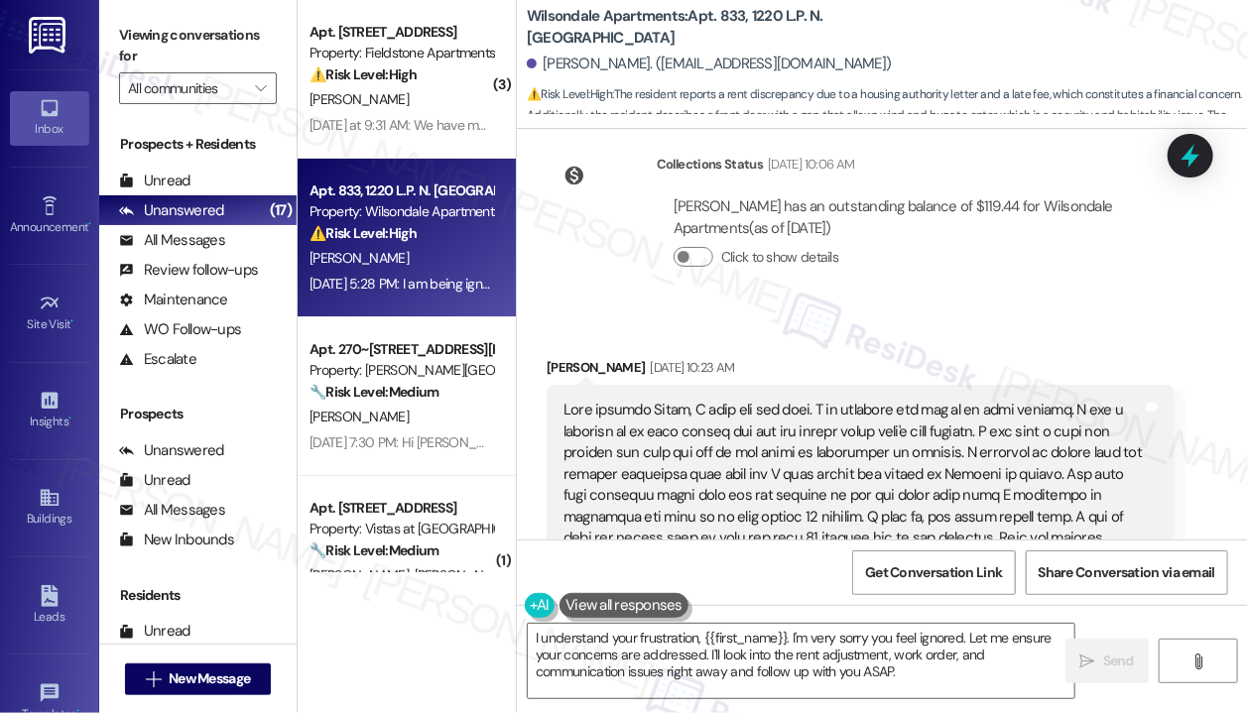
click at [1012, 159] on div "Collections Status Sep 01, 2025 at 10:06 AM Anesia Curry has an outstanding bal…" at bounding box center [860, 226] width 657 height 174
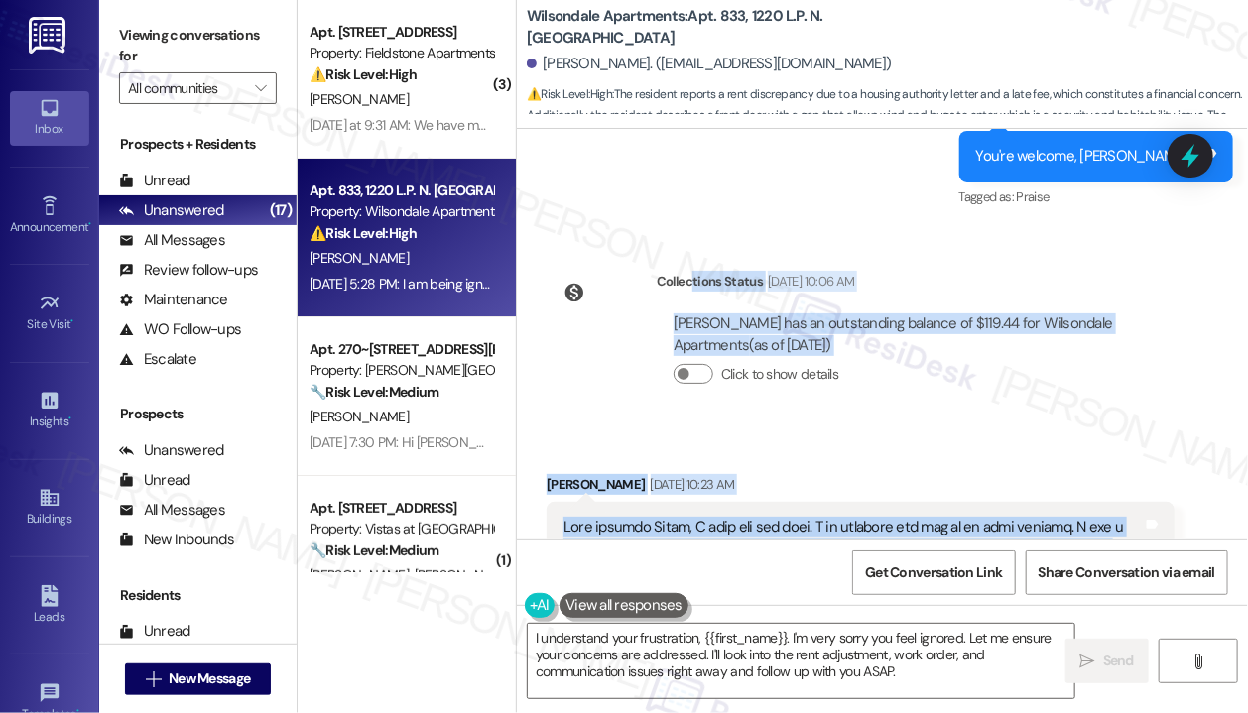
scroll to position [24994, 0]
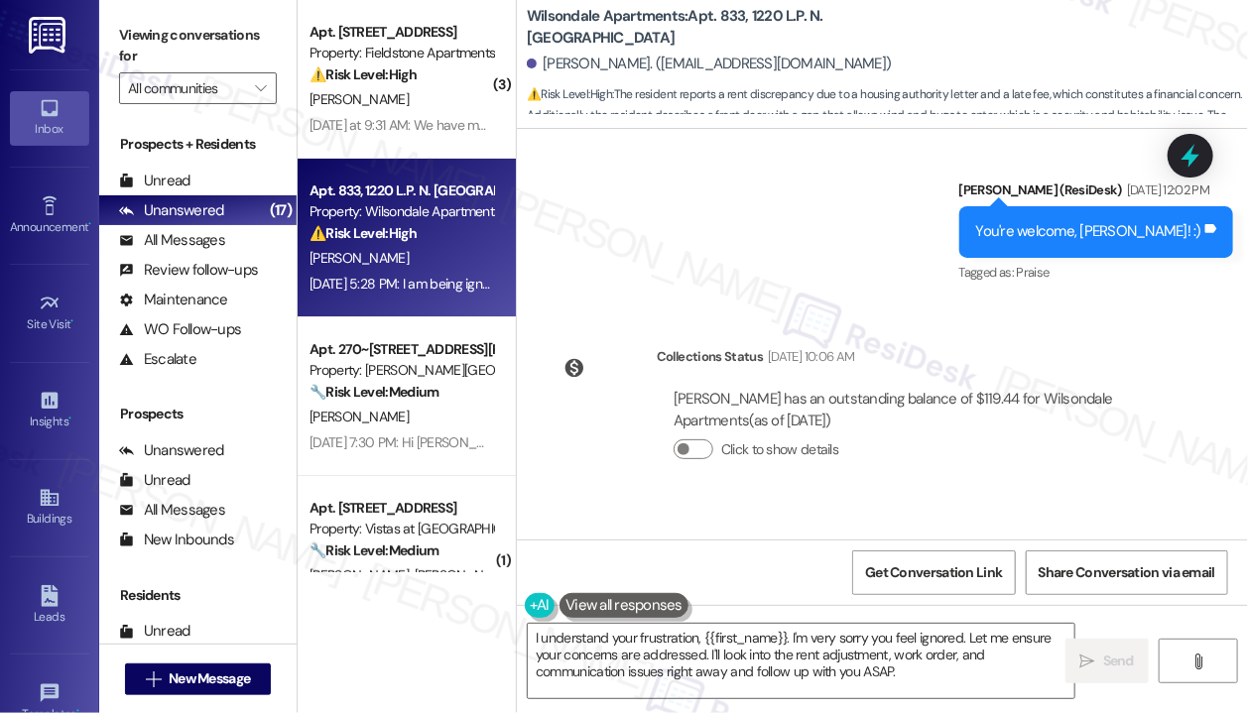
drag, startPoint x: 1000, startPoint y: 498, endPoint x: 696, endPoint y: 456, distance: 306.3
copy div "I hope you are well. I am reaching out due to my rent account. I had a decrease…"
click at [893, 348] on div "Collections Status Sep 01, 2025 at 10:06 AM Anesia Curry has an outstanding bal…" at bounding box center [860, 418] width 657 height 174
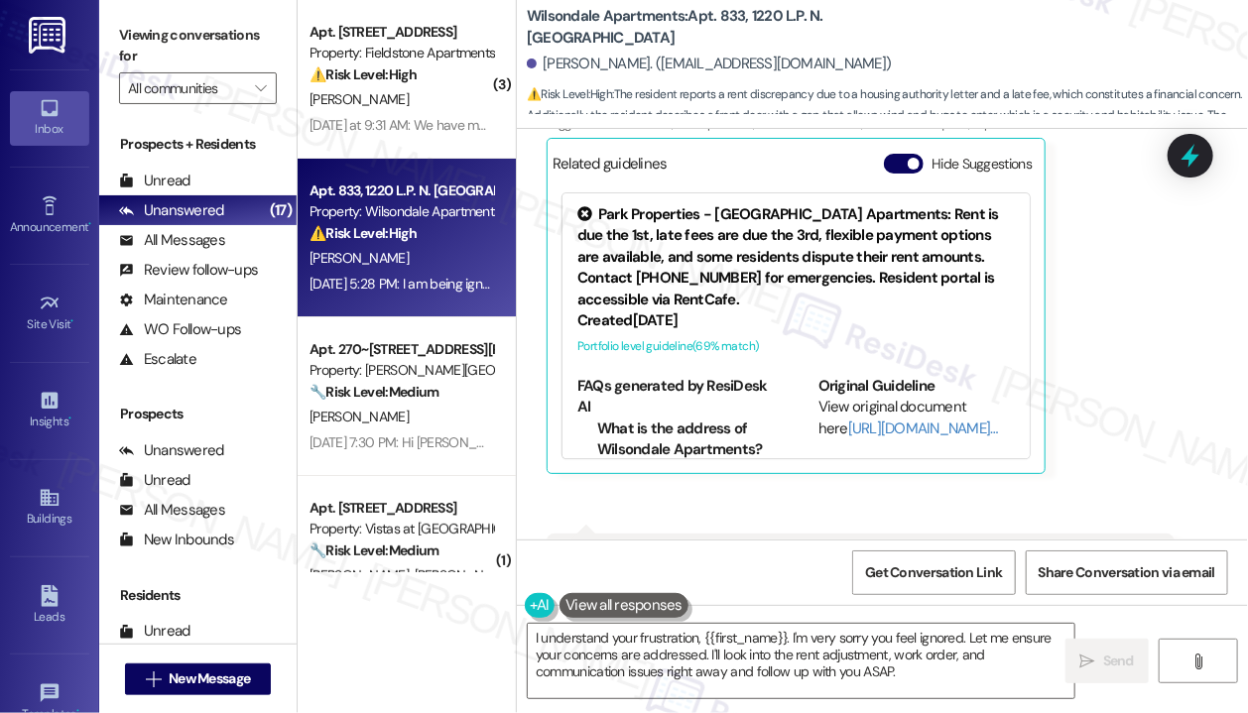
scroll to position [29907, 0]
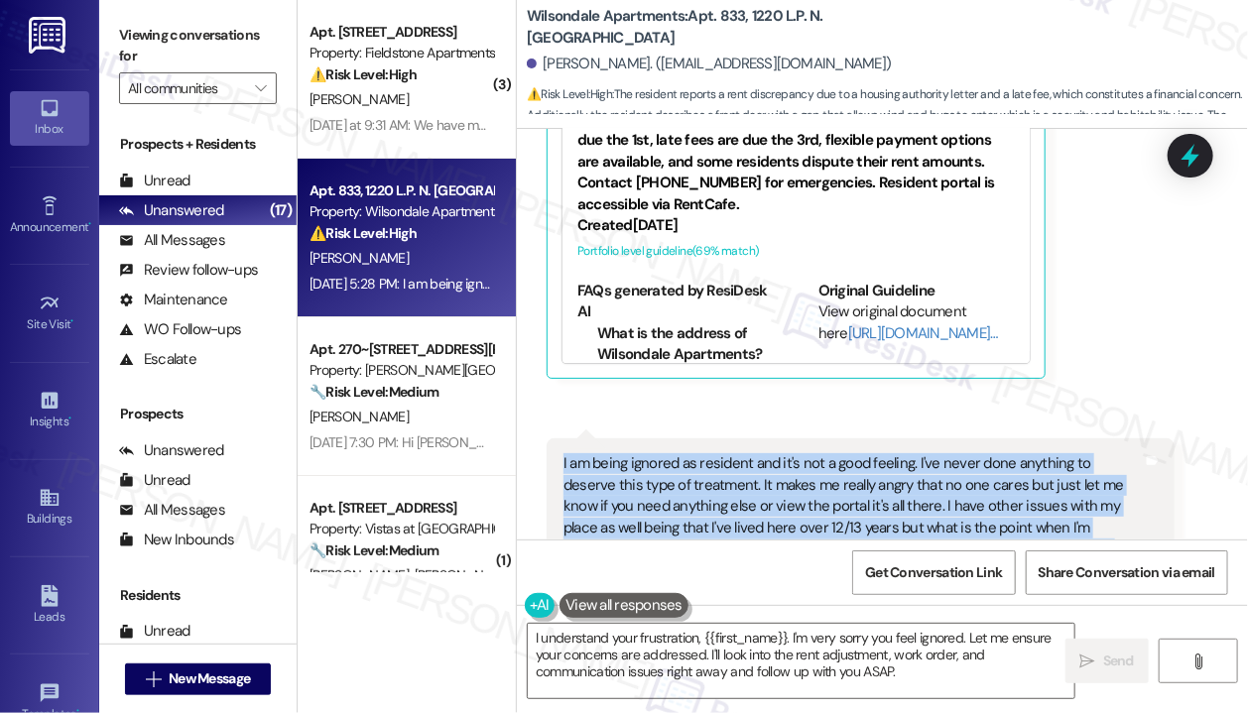
drag, startPoint x: 894, startPoint y: 417, endPoint x: 559, endPoint y: 309, distance: 352.2
click at [559, 438] on div "I am being ignored as resident and it's not a good feeling. I've never done any…" at bounding box center [860, 517] width 628 height 158
copy div "I am being ignored as resident and it's not a good feeling. I've never done any…"
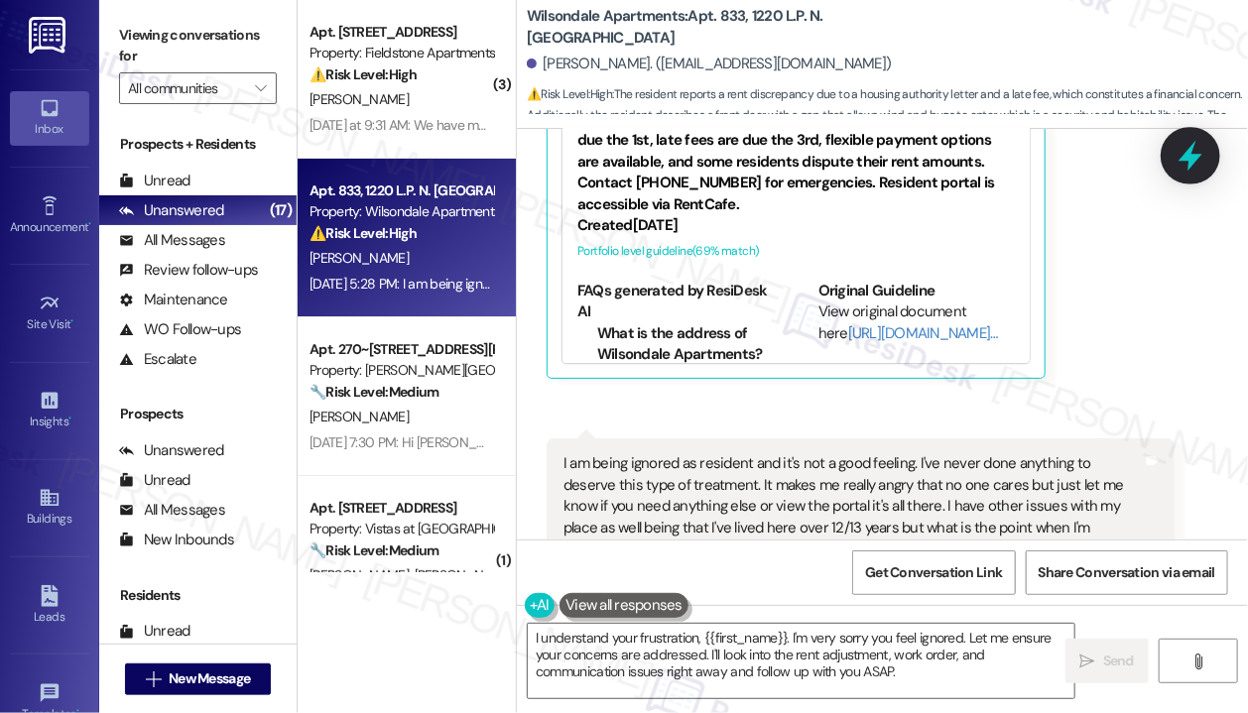
click at [1190, 155] on icon at bounding box center [1190, 156] width 24 height 31
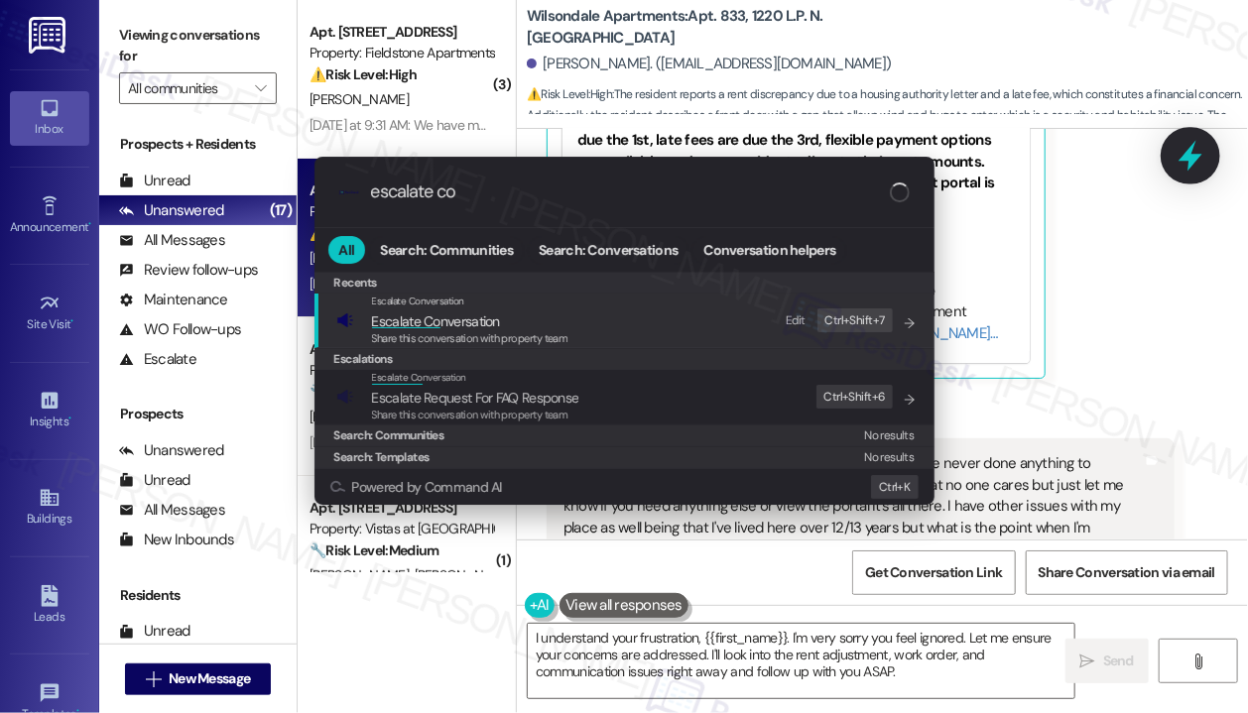
type input "escalate con"
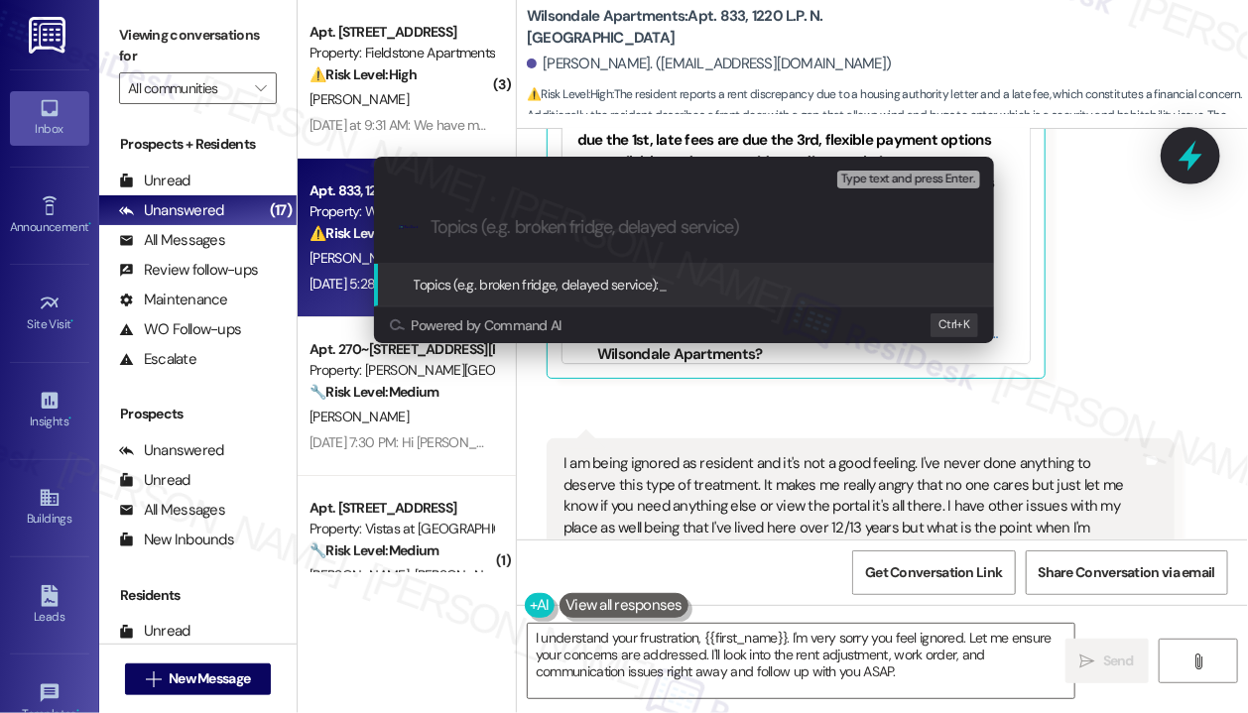
paste input "Ongoing issues with rent, late fees, and office staff response"
type input "Ongoing issues with rent, late fees, and office staff response"
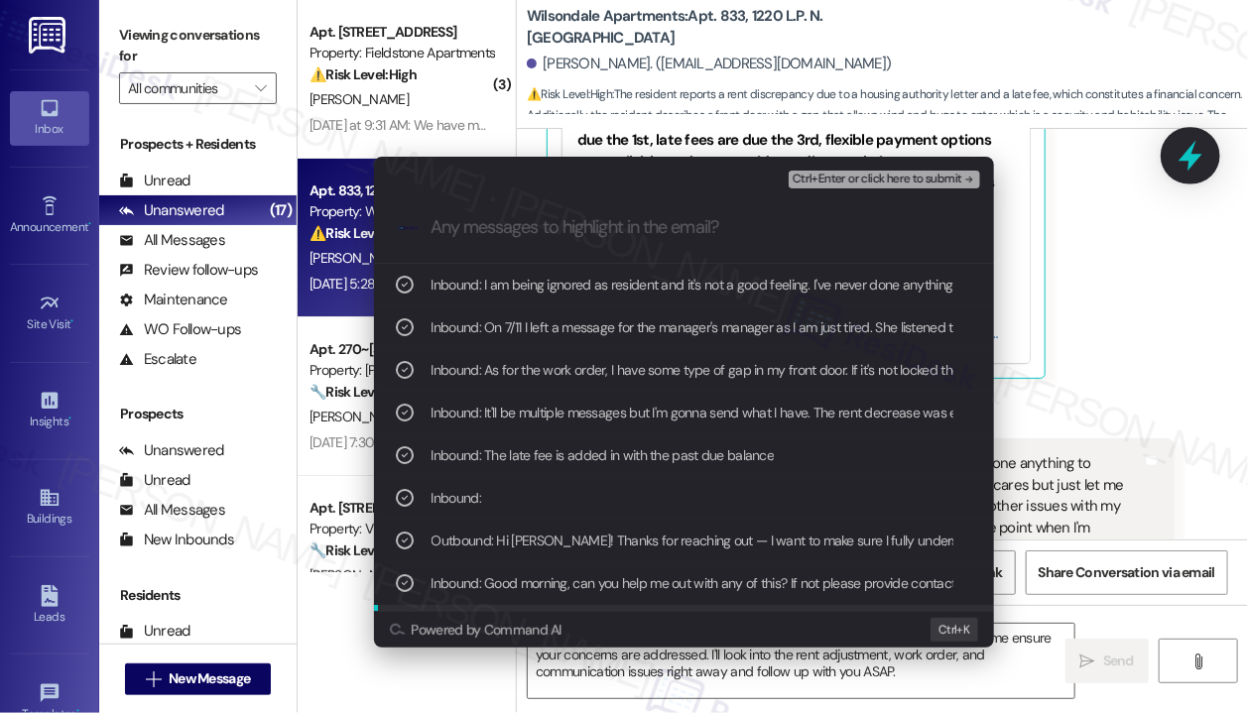
scroll to position [36, 0]
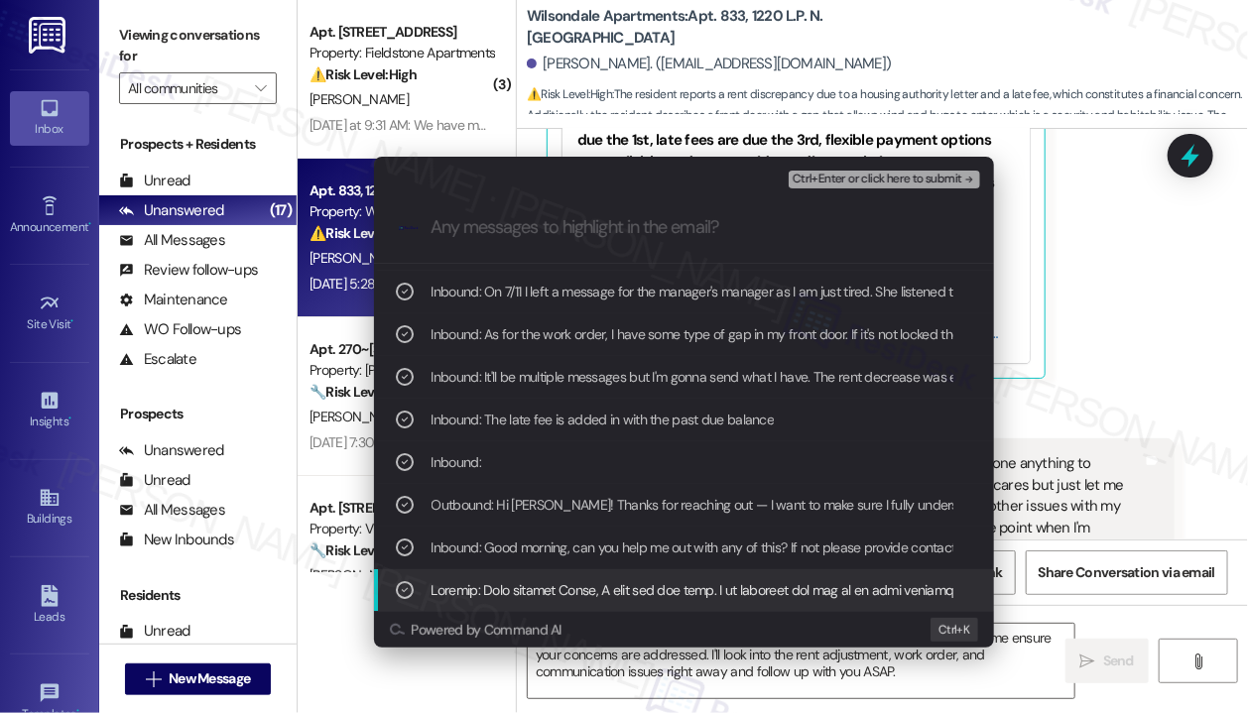
click at [865, 173] on span "Ctrl+Enter or click here to submit" at bounding box center [877, 180] width 170 height 14
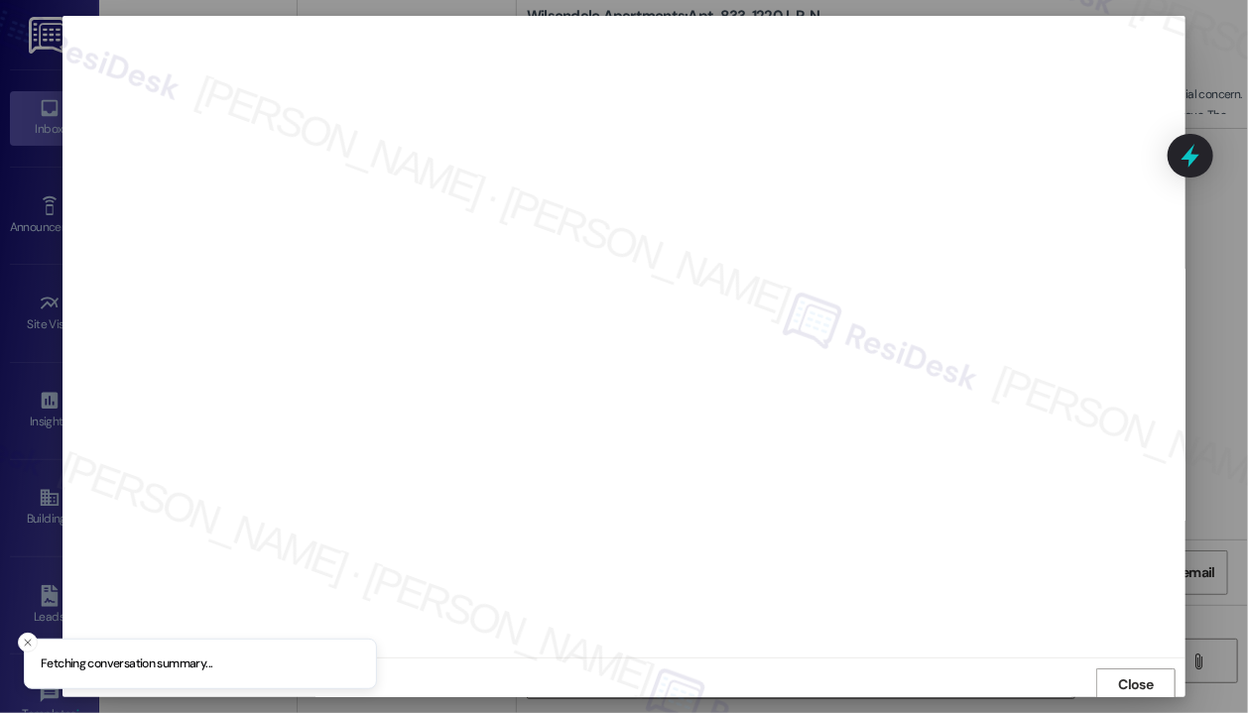
scroll to position [3, 0]
click at [1119, 681] on span "Close" at bounding box center [1136, 681] width 35 height 21
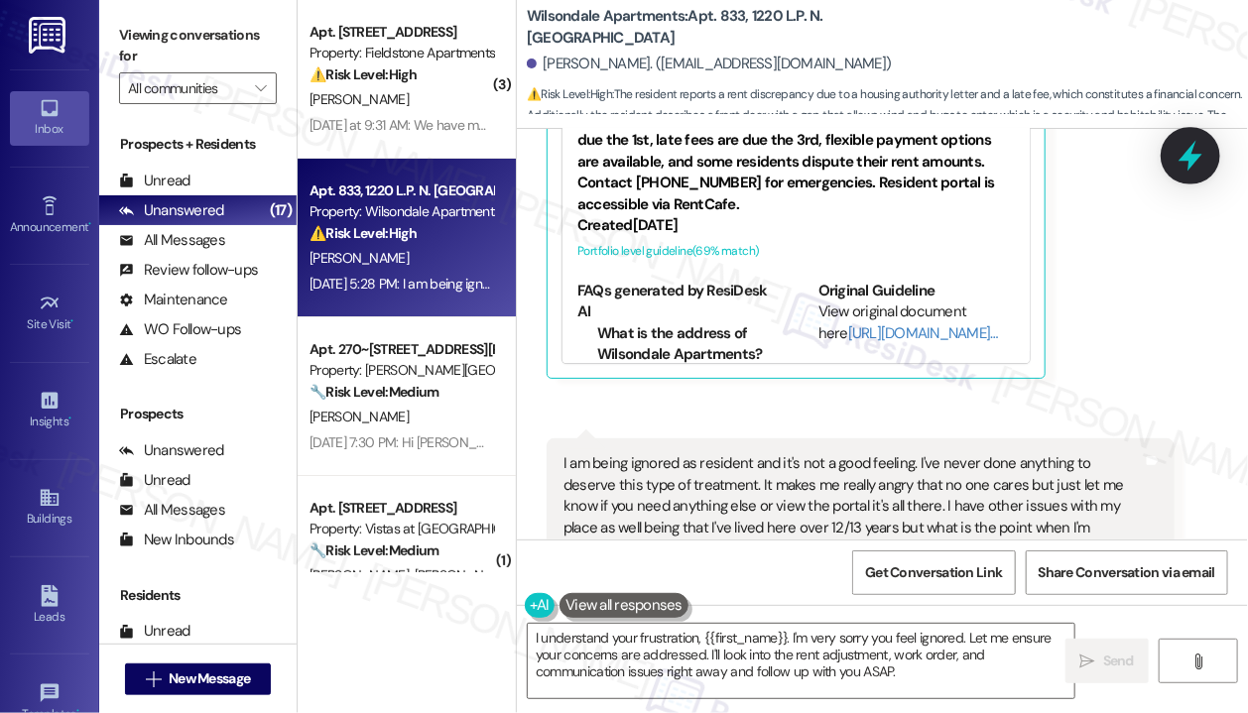
click at [1182, 156] on icon at bounding box center [1190, 156] width 34 height 34
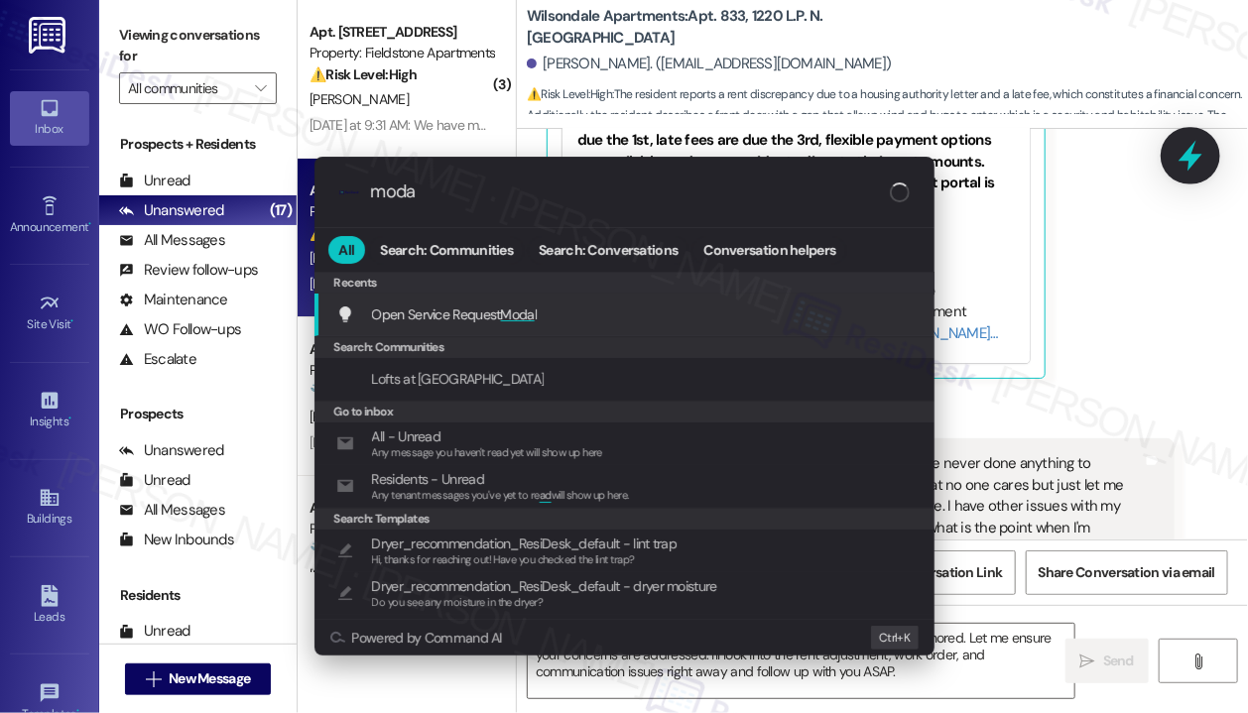
type input "modal"
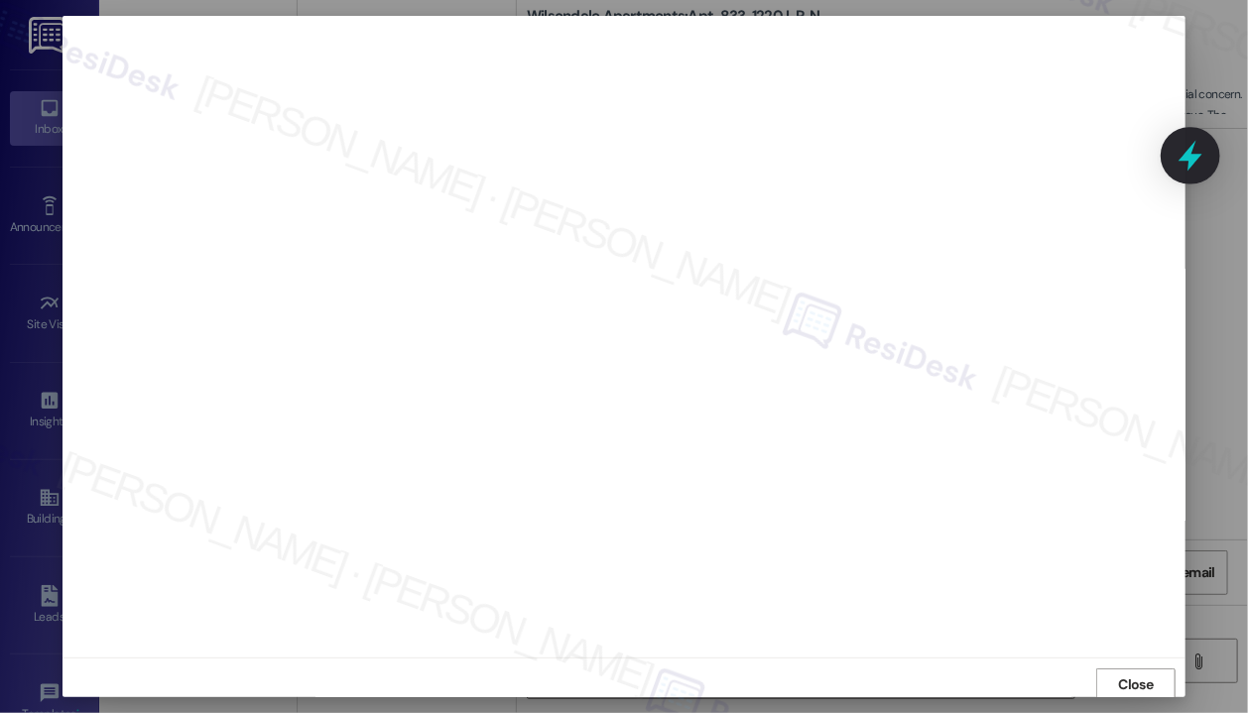
click at [1182, 156] on icon at bounding box center [1190, 156] width 34 height 34
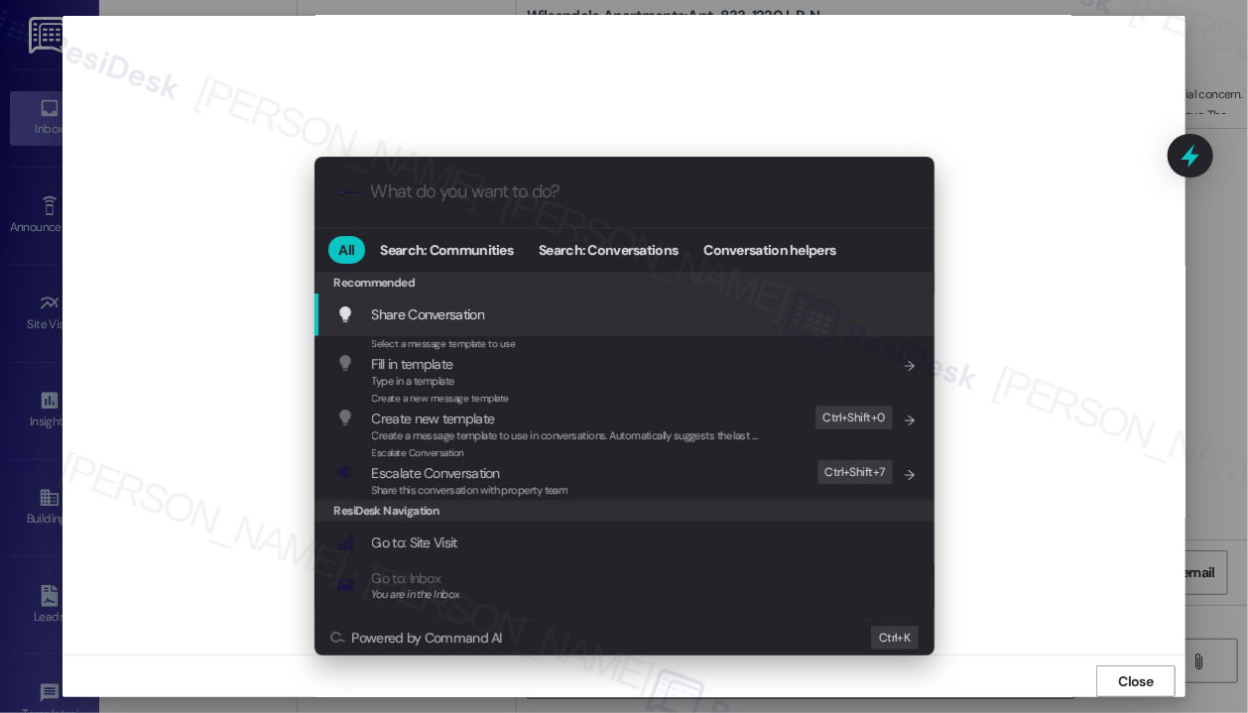
click at [1126, 677] on div ".cls-1{fill:#0a055f;}.cls-2{fill:#0cc4c4;} resideskLogoBlueOrange All Search: C…" at bounding box center [624, 356] width 1248 height 713
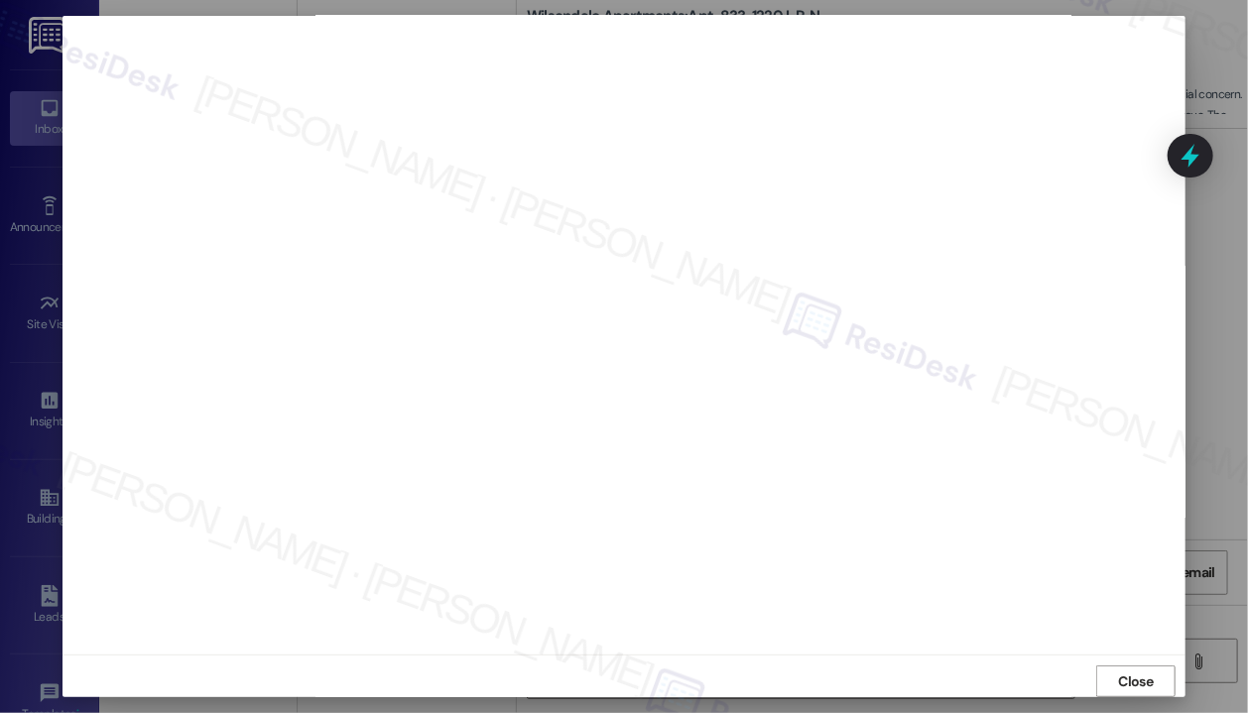
click at [1126, 677] on span "Close" at bounding box center [1136, 681] width 35 height 21
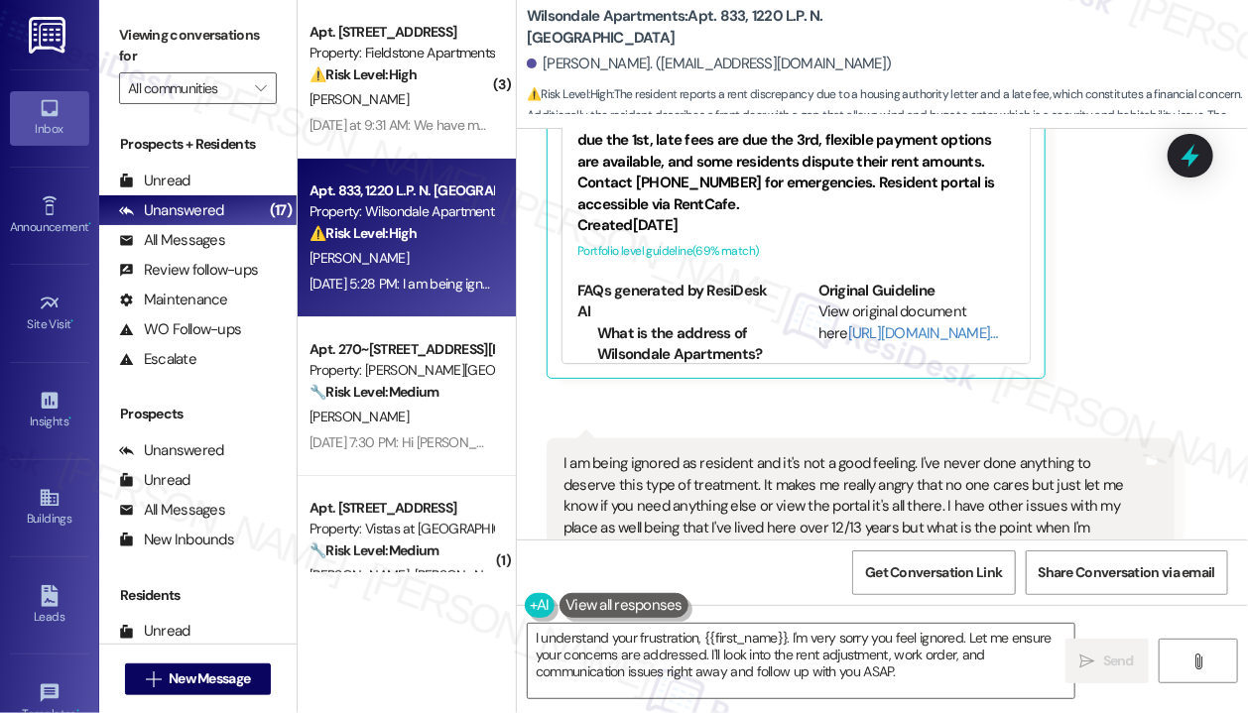
click at [1190, 155] on icon at bounding box center [1190, 156] width 24 height 31
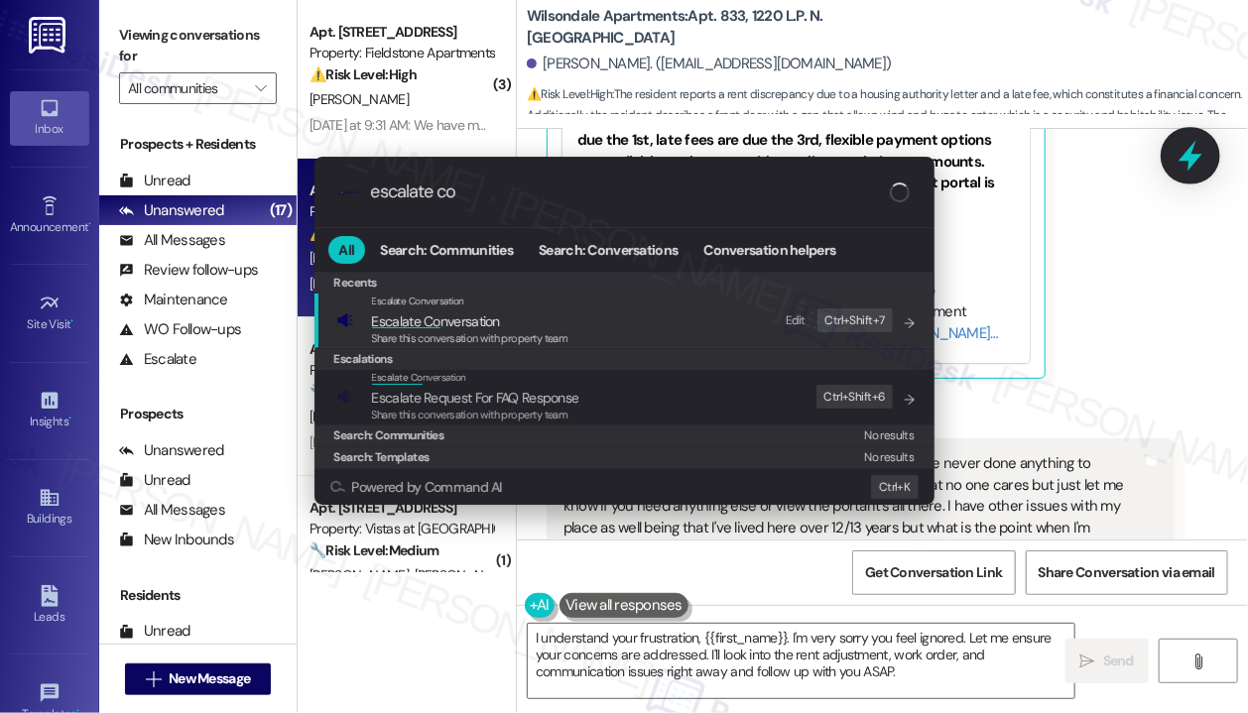
type input "escalate con"
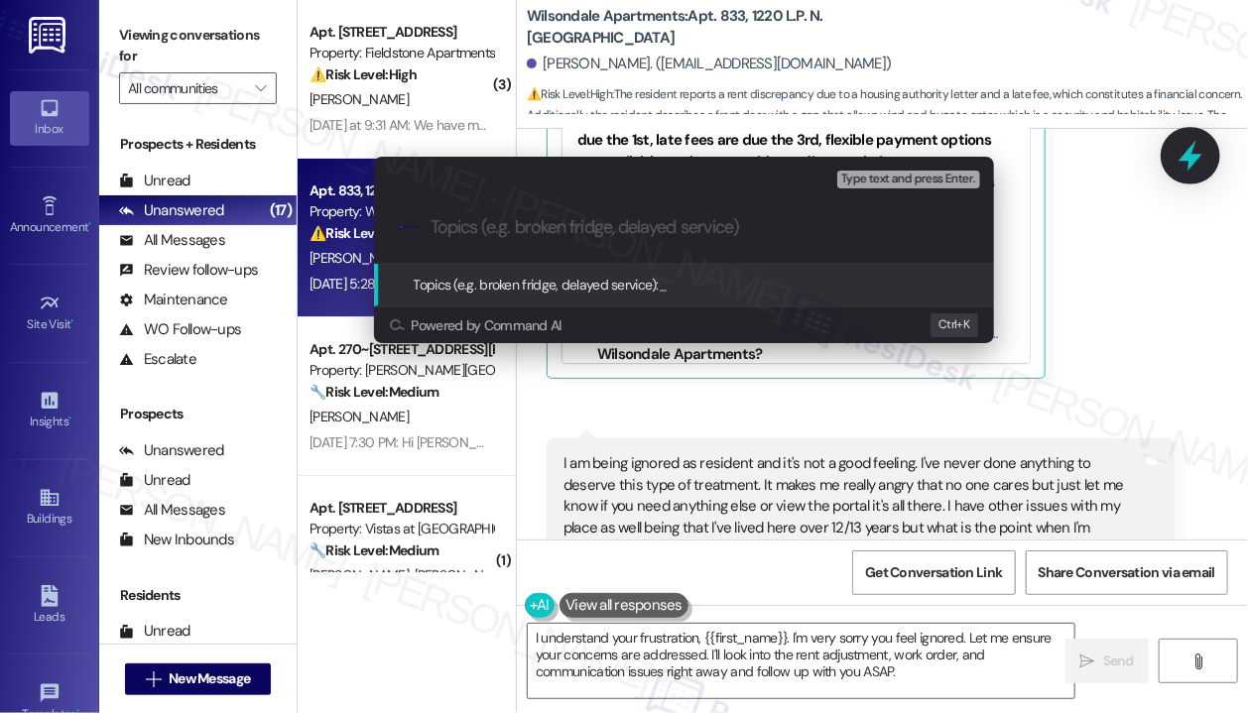
paste input "Ongoing issues with rent, late fees, and office staff response"
type input "Ongoing issues with rent, late fees, and office staff response"
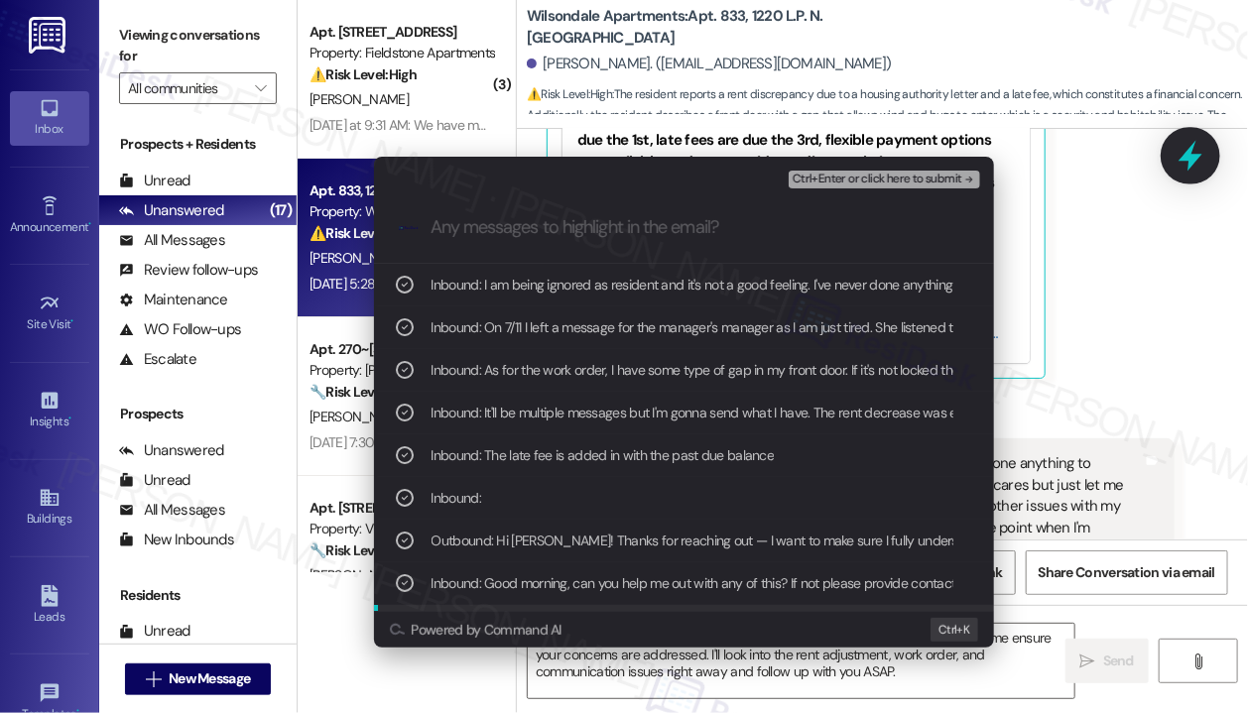
scroll to position [36, 0]
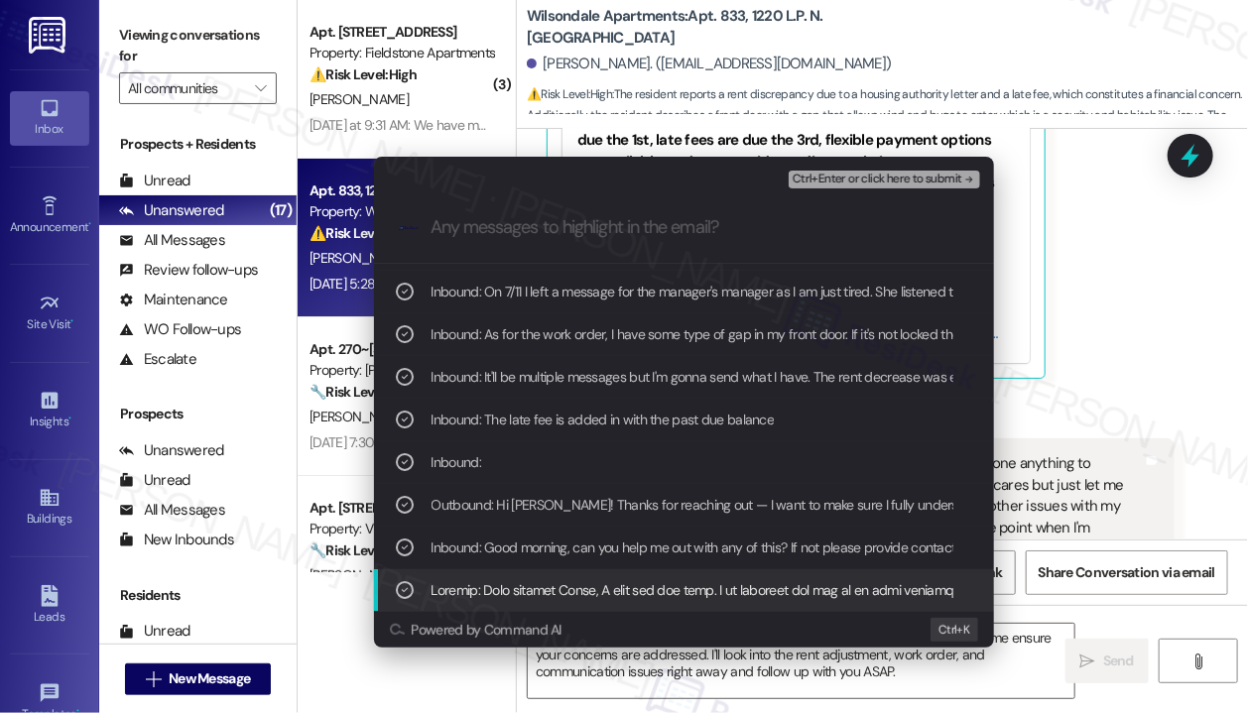
click at [904, 183] on span "Ctrl+Enter or click here to submit" at bounding box center [877, 180] width 170 height 14
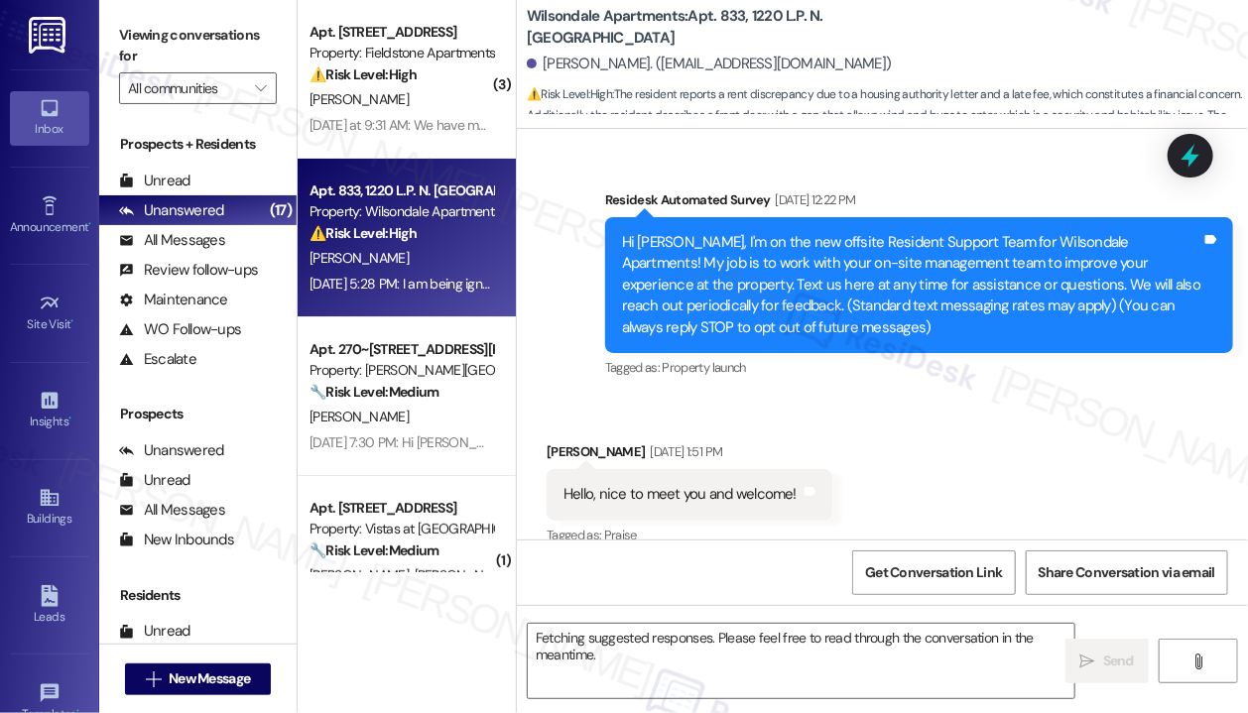
scroll to position [29928, 0]
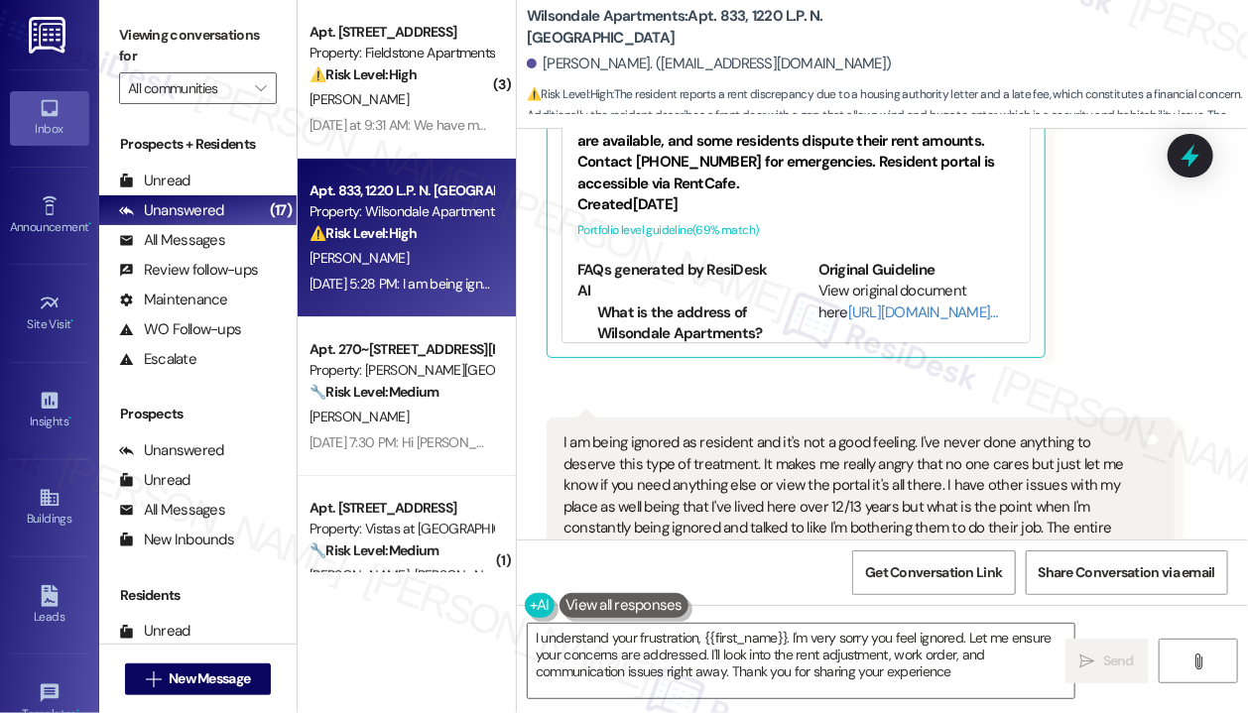
type textarea "I understand your frustration, {{first_name}}. I'm very sorry you feel ignored.…"
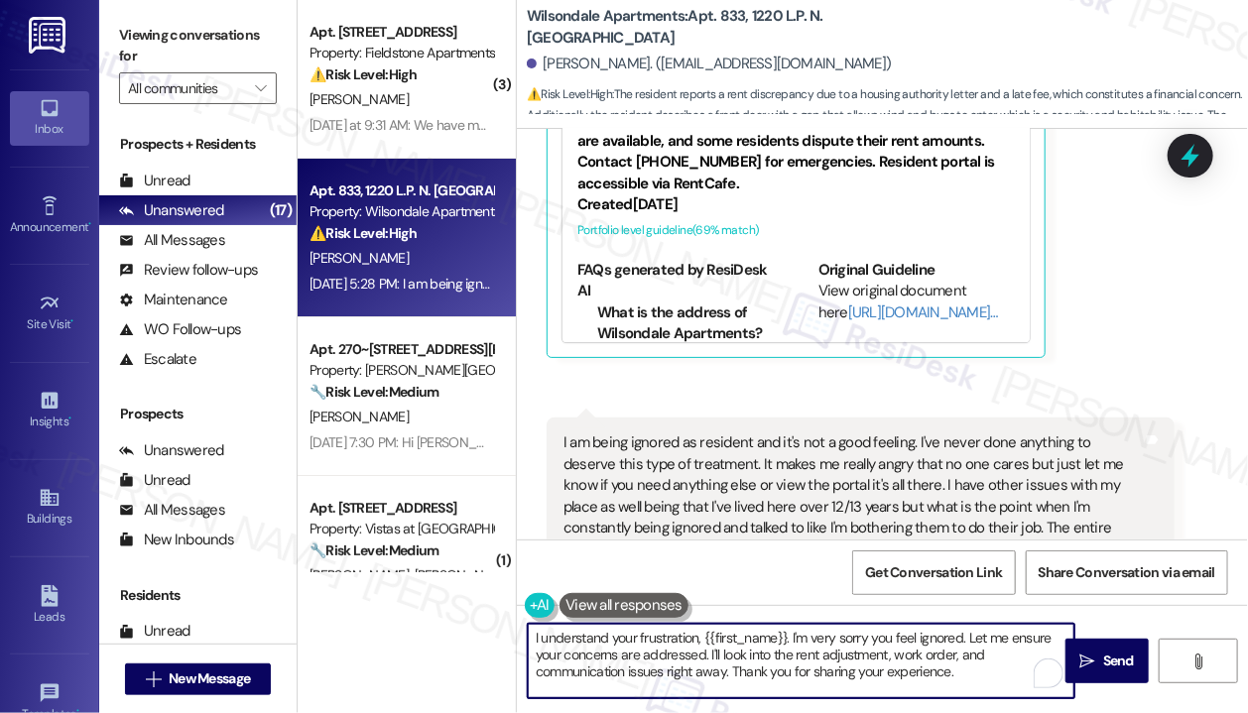
click at [952, 663] on textarea "I understand your frustration, {{first_name}}. I'm very sorry you feel ignored.…" at bounding box center [801, 661] width 546 height 74
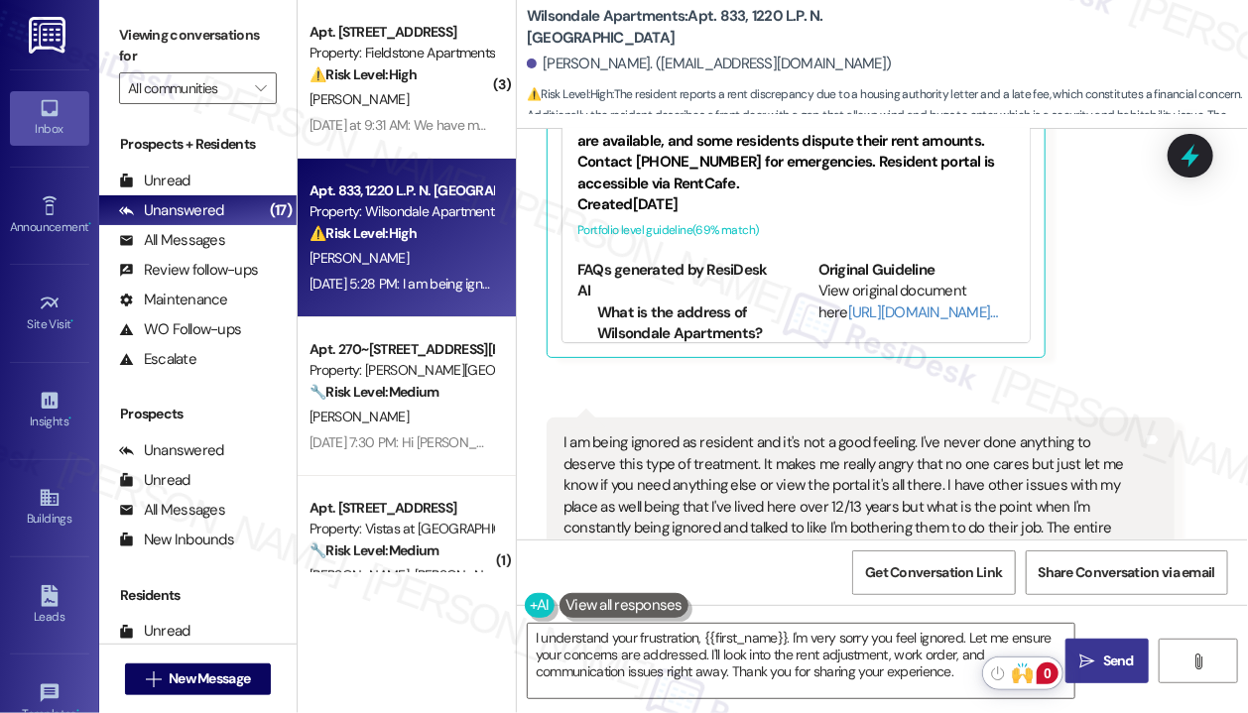
click at [1109, 665] on span "Send" at bounding box center [1118, 661] width 31 height 21
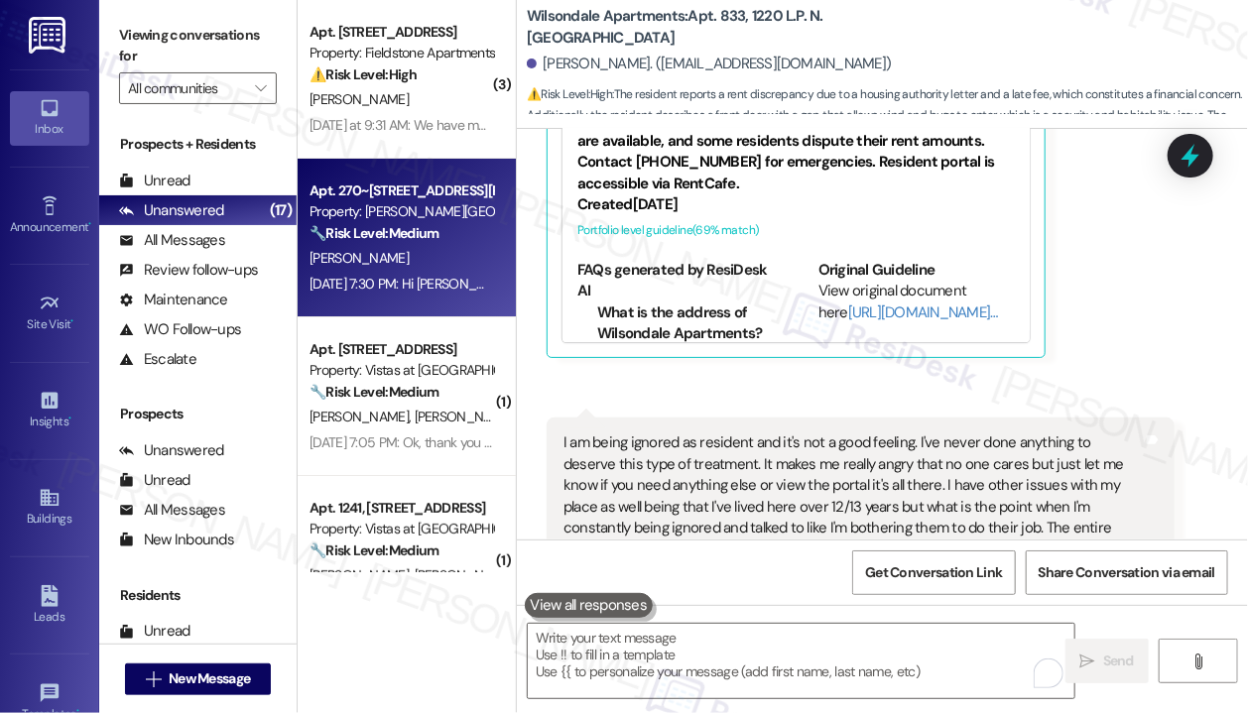
click at [448, 264] on div "N. Pope" at bounding box center [400, 258] width 187 height 25
type textarea "Fetching suggested responses. Please feel free to read through the conversation…"
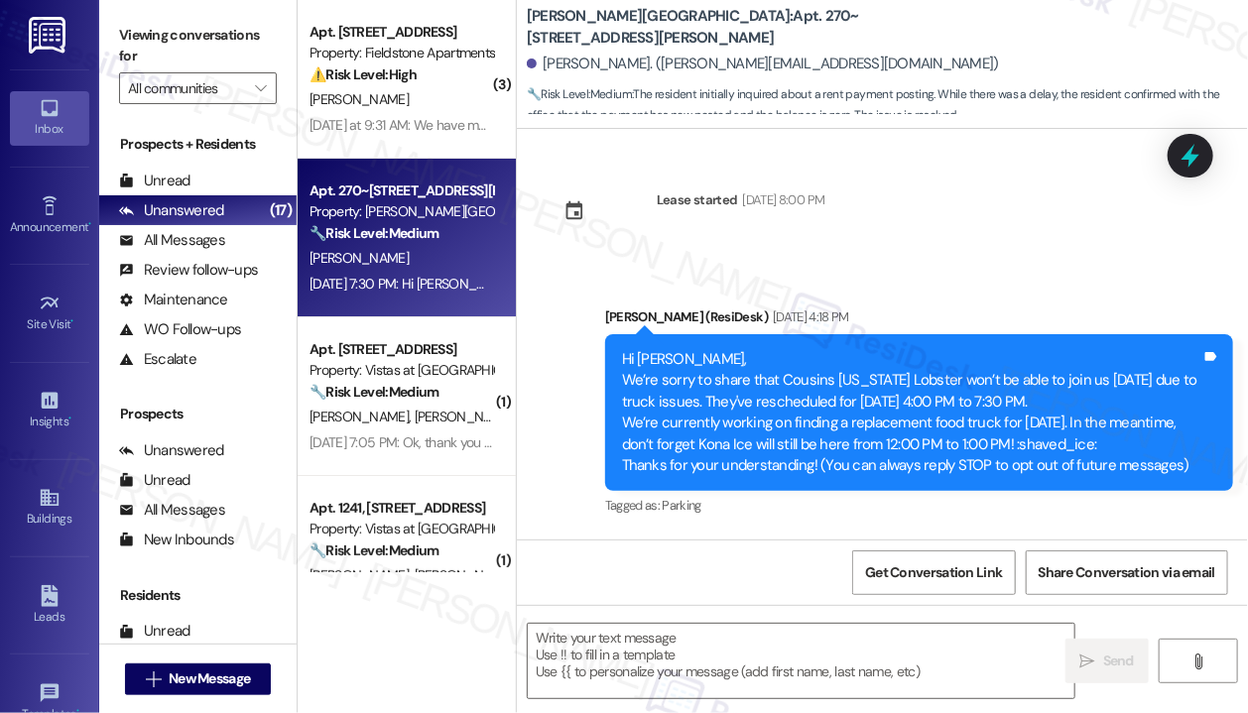
scroll to position [5853, 0]
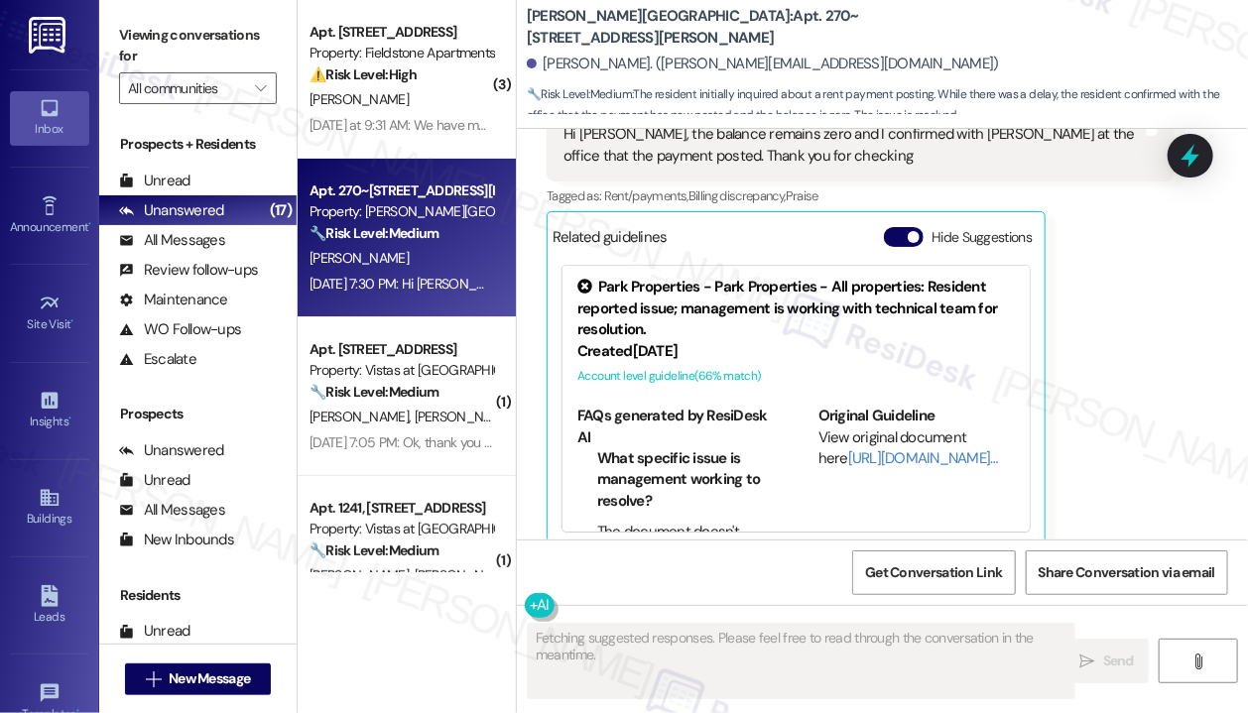
click at [1131, 400] on div "Natalie Pope Sep 05, 2025 at 7:30 PM Hi Sarah, the balance remains zero and I c…" at bounding box center [860, 313] width 628 height 465
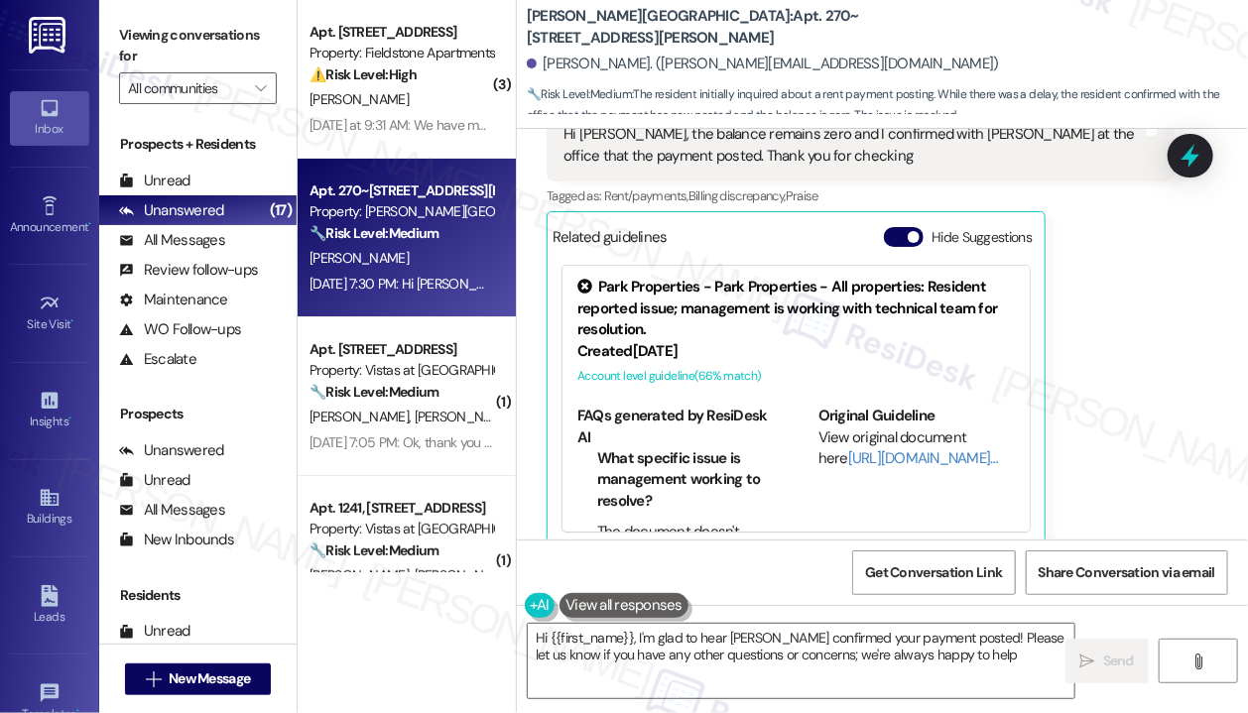
type textarea "Hi {{first_name}}, I'm glad to hear Kyle confirmed your payment posted! Please …"
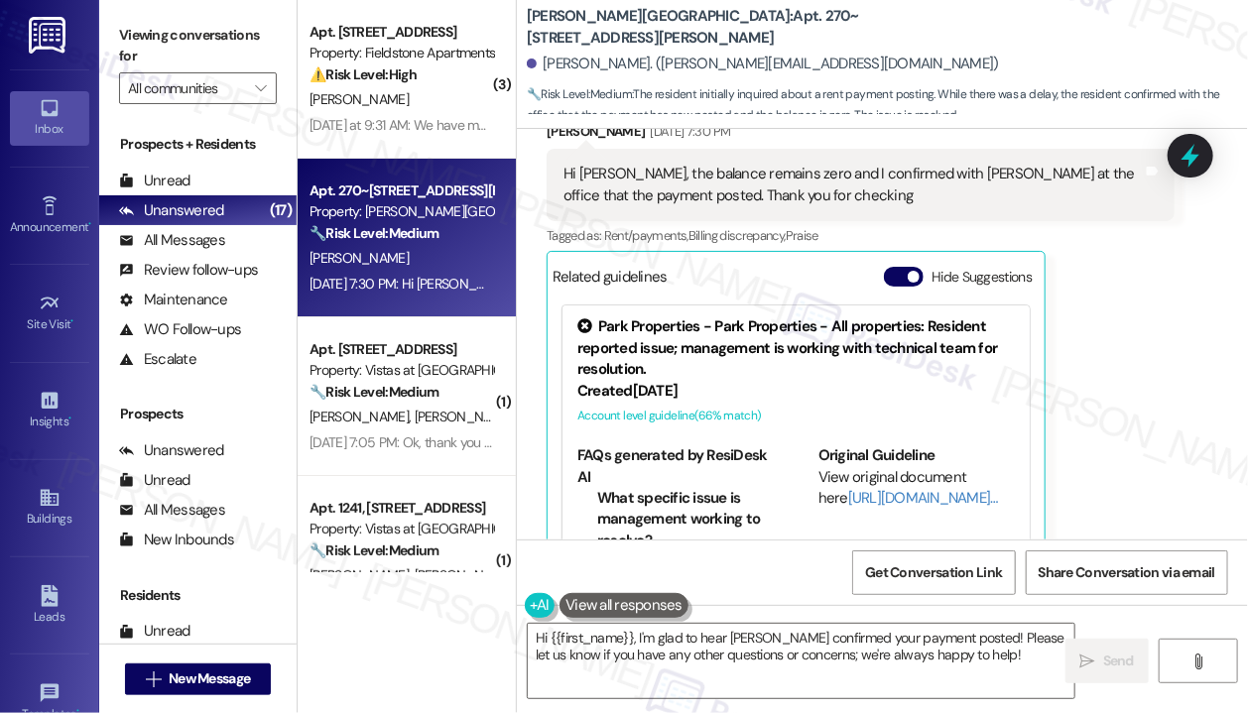
scroll to position [5854, 0]
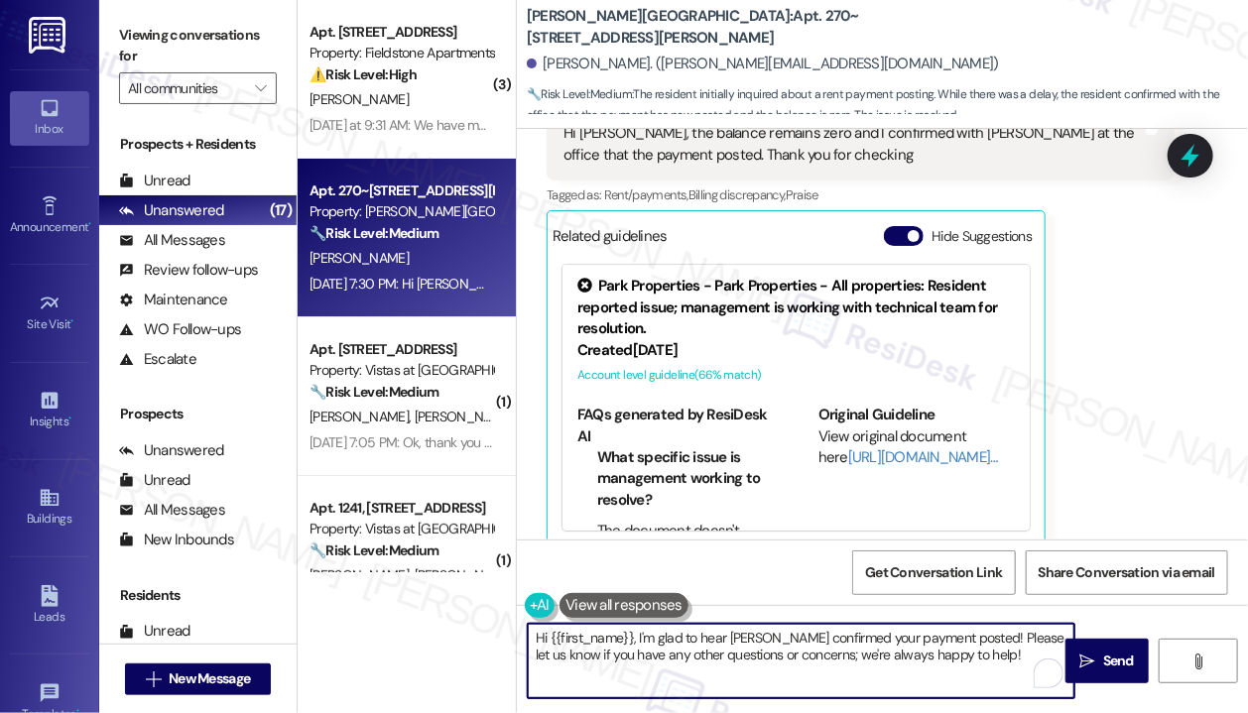
click at [966, 665] on textarea "Hi {{first_name}}, I'm glad to hear Kyle confirmed your payment posted! Please …" at bounding box center [801, 661] width 546 height 74
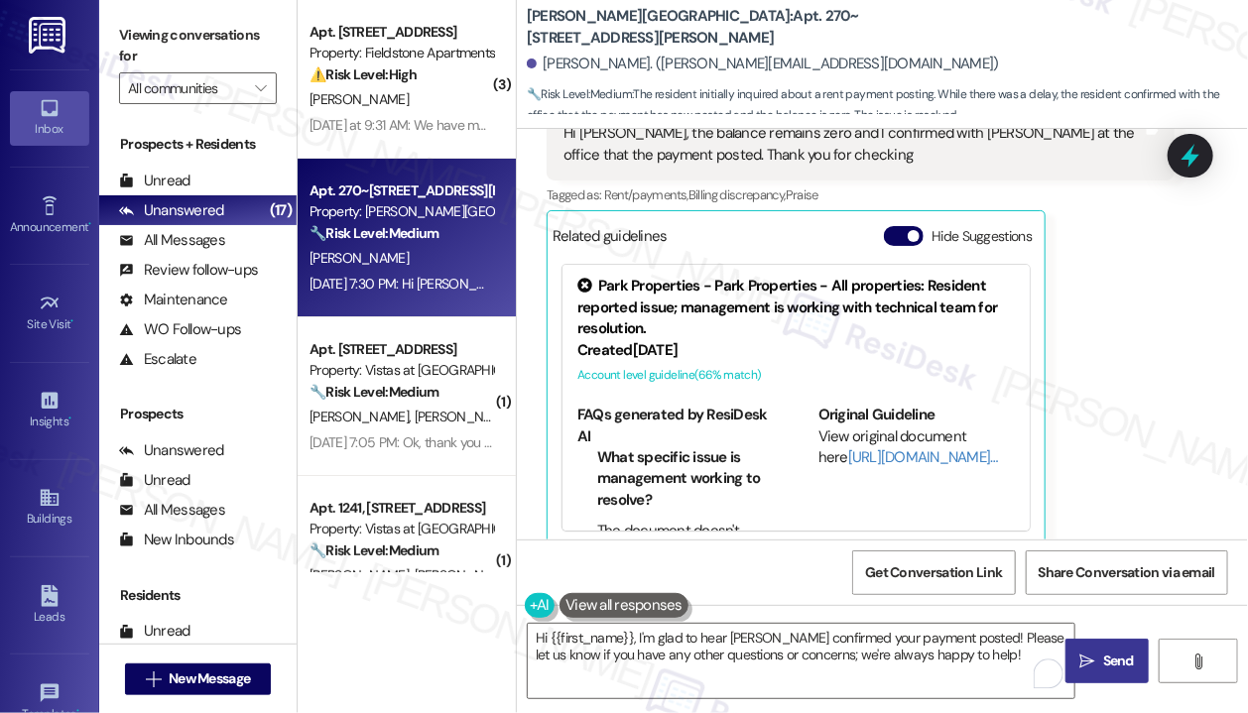
click at [1123, 657] on span "Send" at bounding box center [1118, 661] width 31 height 21
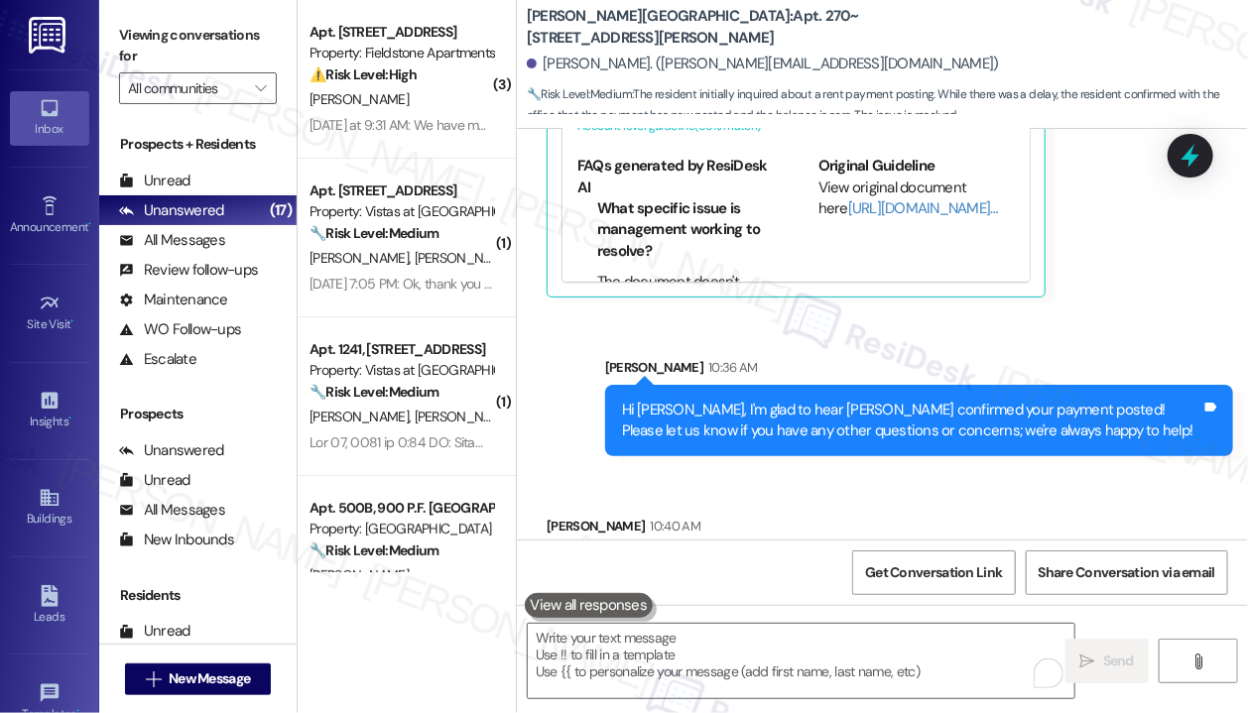
scroll to position [6150, 0]
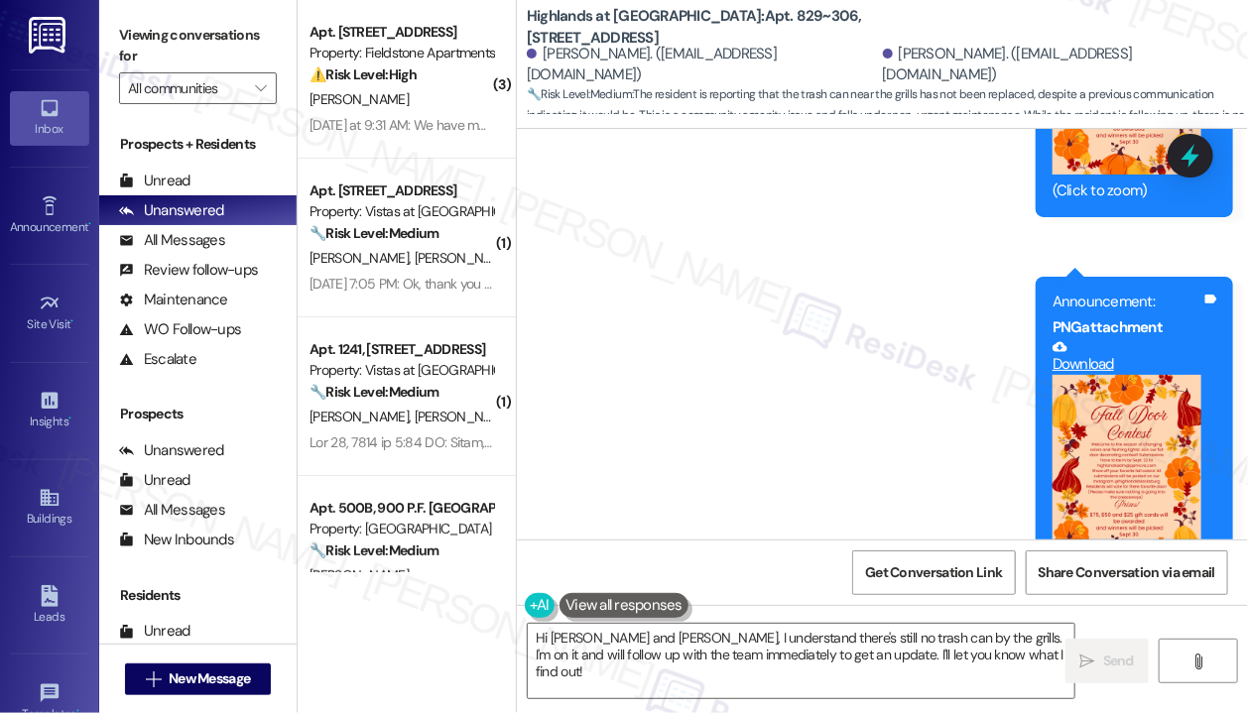
scroll to position [53514, 0]
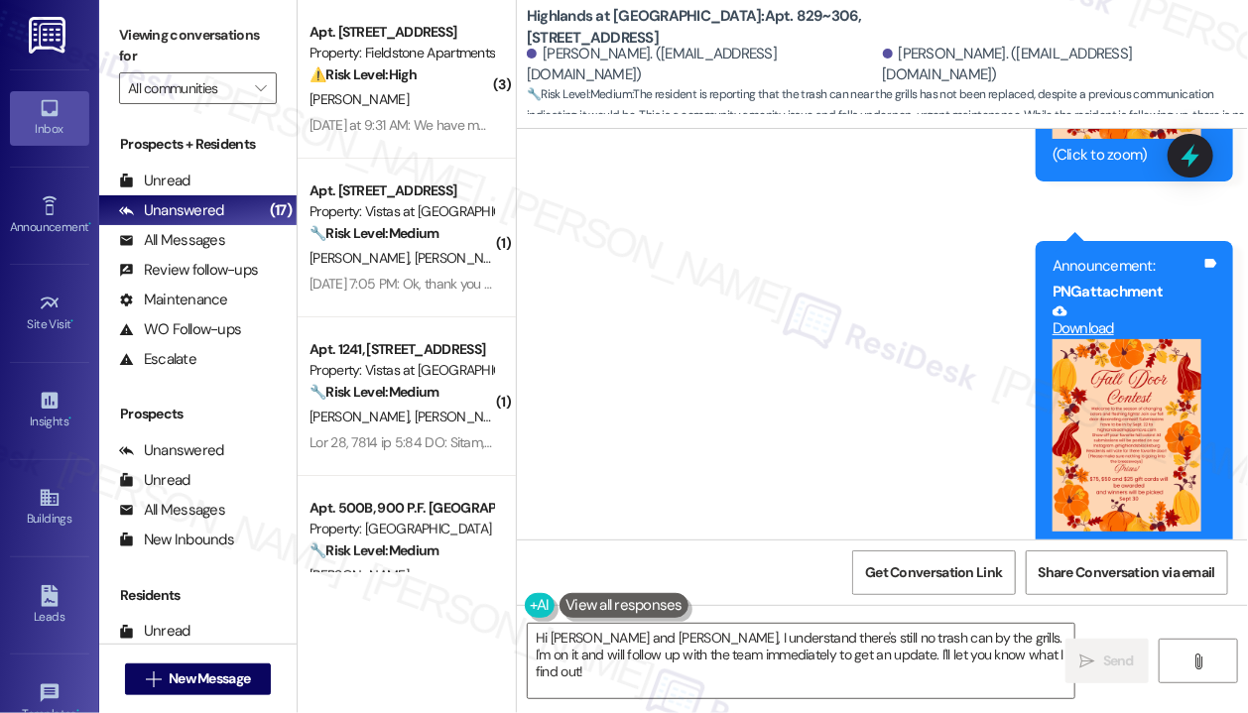
drag, startPoint x: 911, startPoint y: 475, endPoint x: 669, endPoint y: 457, distance: 242.6
click at [669, 661] on div "ResiDesk escalation reply -> We checked this past Saturday at 10 am and the gra…" at bounding box center [915, 718] width 518 height 115
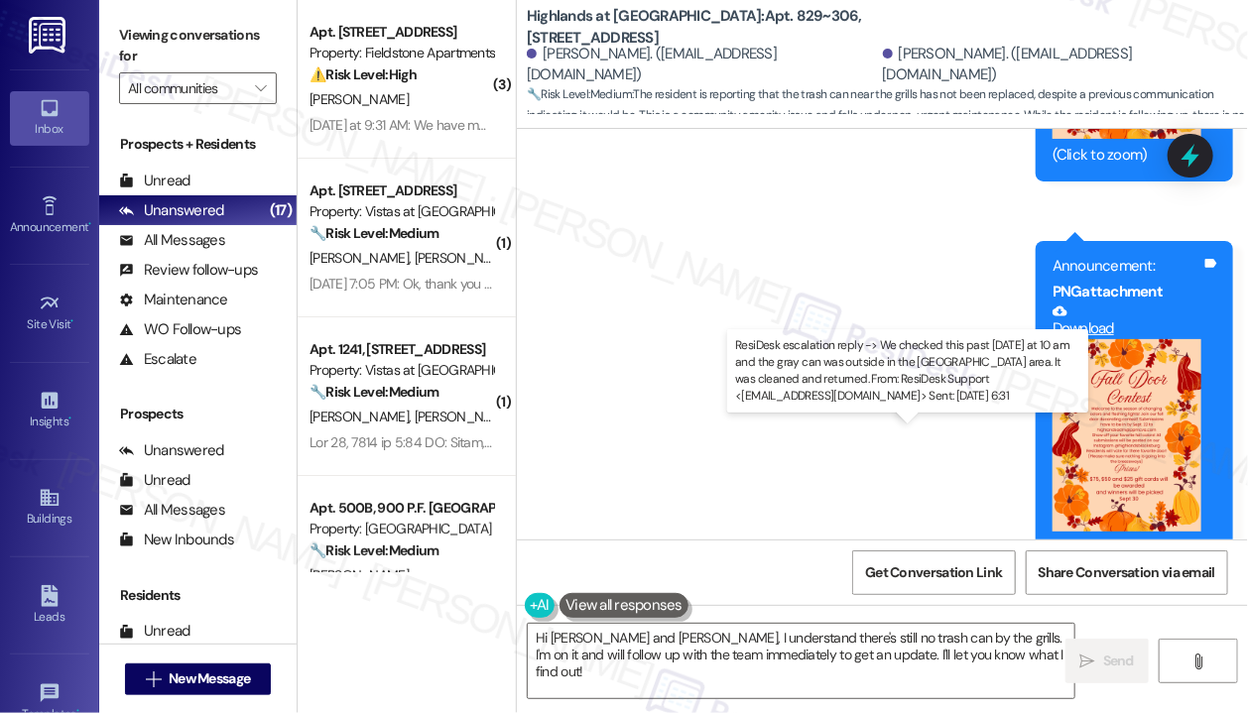
copy div "We checked this past Saturday at 10 am and the gray can was outside in the BBQ …"
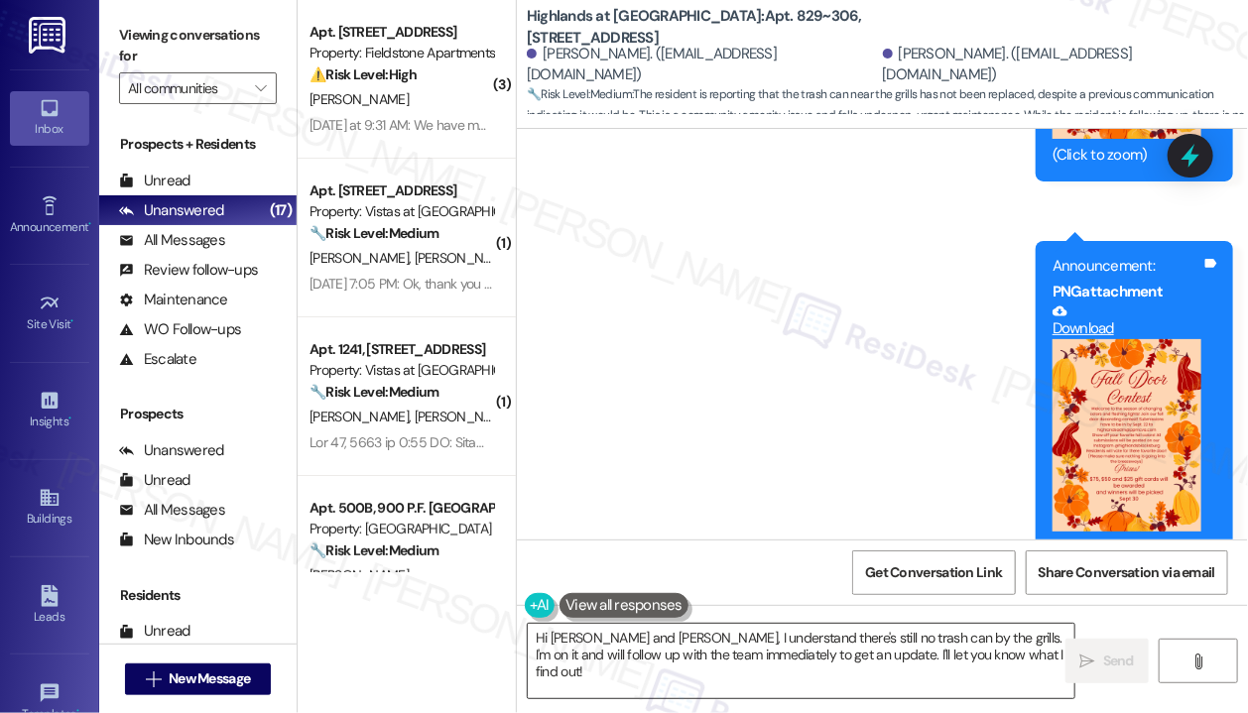
click at [562, 653] on textarea "Hi Kaylee and Colin, I understand there's still no trash can by the grills. I'm…" at bounding box center [801, 661] width 546 height 74
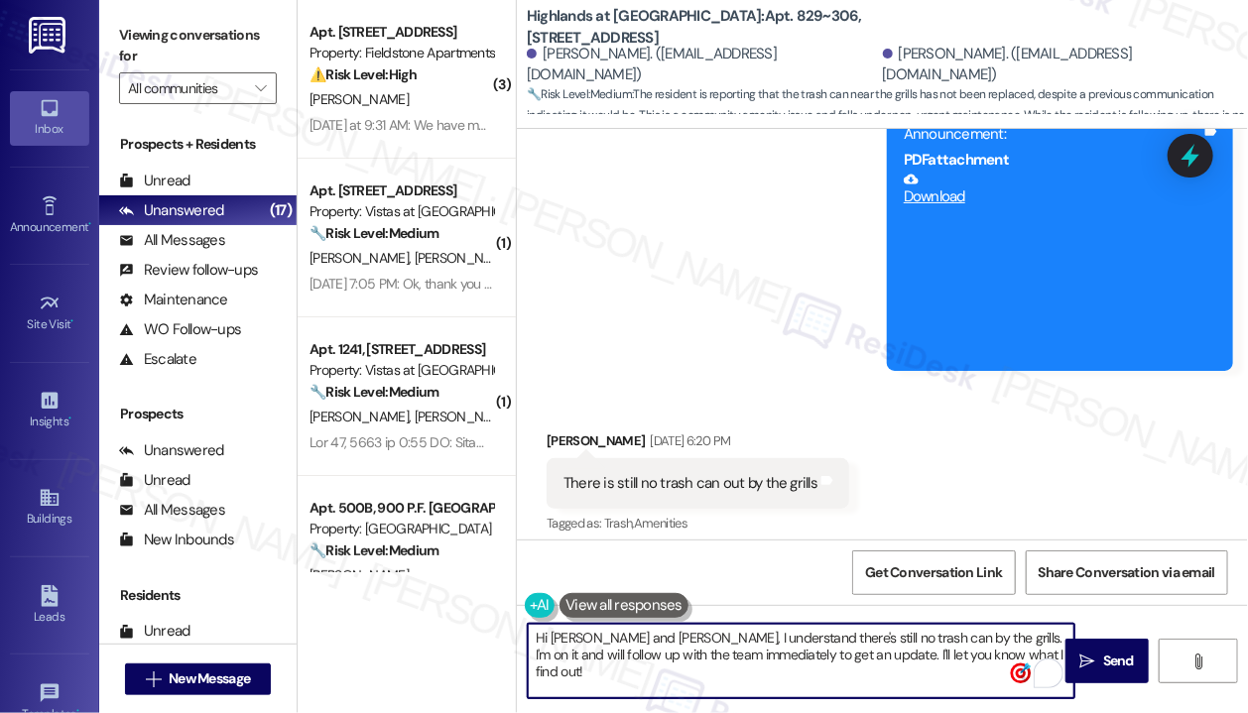
scroll to position [52324, 0]
click at [614, 638] on textarea "Hi Kaylee and Colin, I understand there's still no trash can by the grills. I'm…" at bounding box center [801, 661] width 546 height 74
drag, startPoint x: 579, startPoint y: 639, endPoint x: 1015, endPoint y: 693, distance: 439.7
click at [1015, 693] on textarea "Hi Colin, I understand there's still no trash can by the grills. I'm on it and …" at bounding box center [801, 661] width 546 height 74
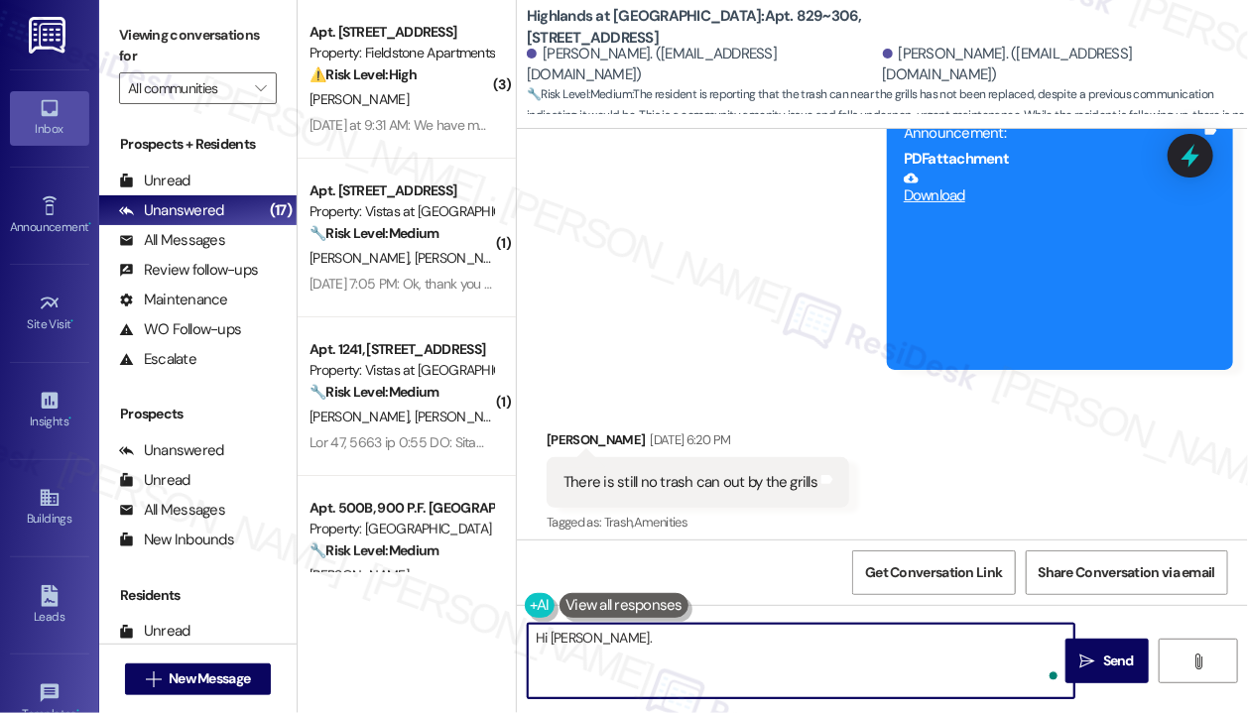
paste textarea "The site team wanted to share that they checked this past Saturday at 10 AM and…"
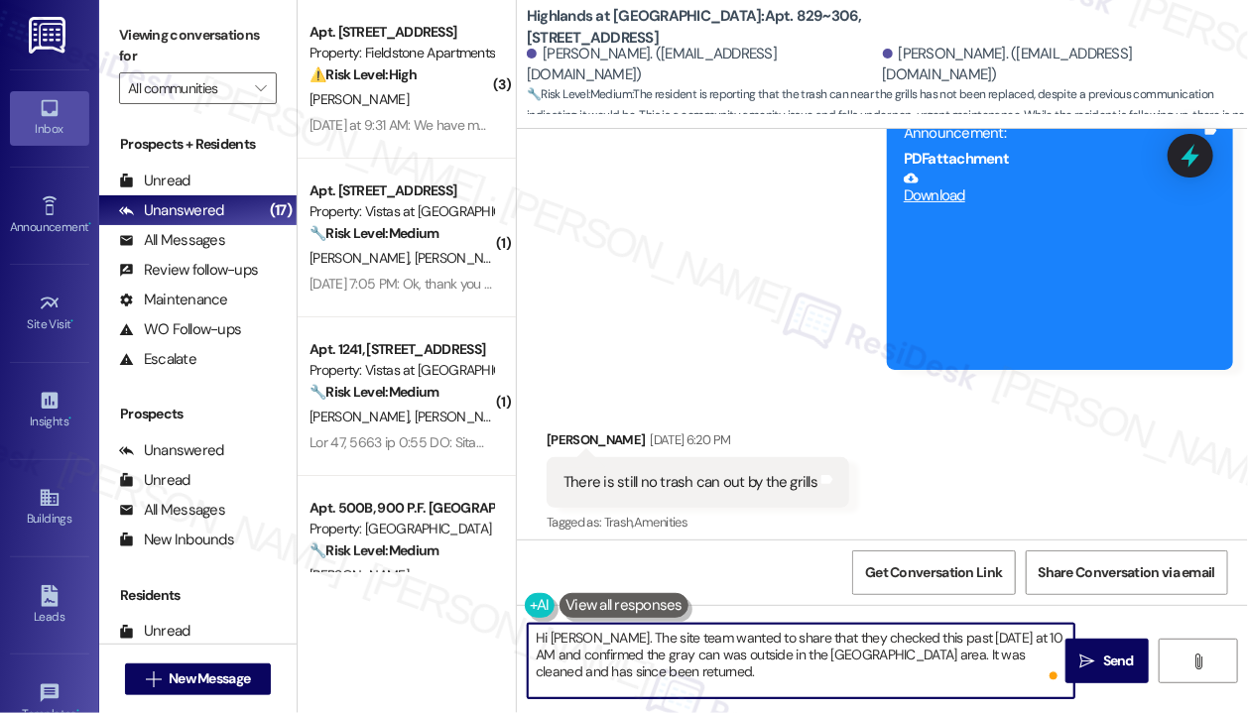
click at [974, 657] on textarea "Hi Colin. The site team wanted to share that they checked this past Saturday at…" at bounding box center [801, 661] width 546 height 74
click at [974, 655] on textarea "Hi Colin. The site team wanted to share that they checked this past Saturday at…" at bounding box center [801, 661] width 546 height 74
type textarea "Hi Colin. The site team wanted to share that they checked this past Saturday at…"
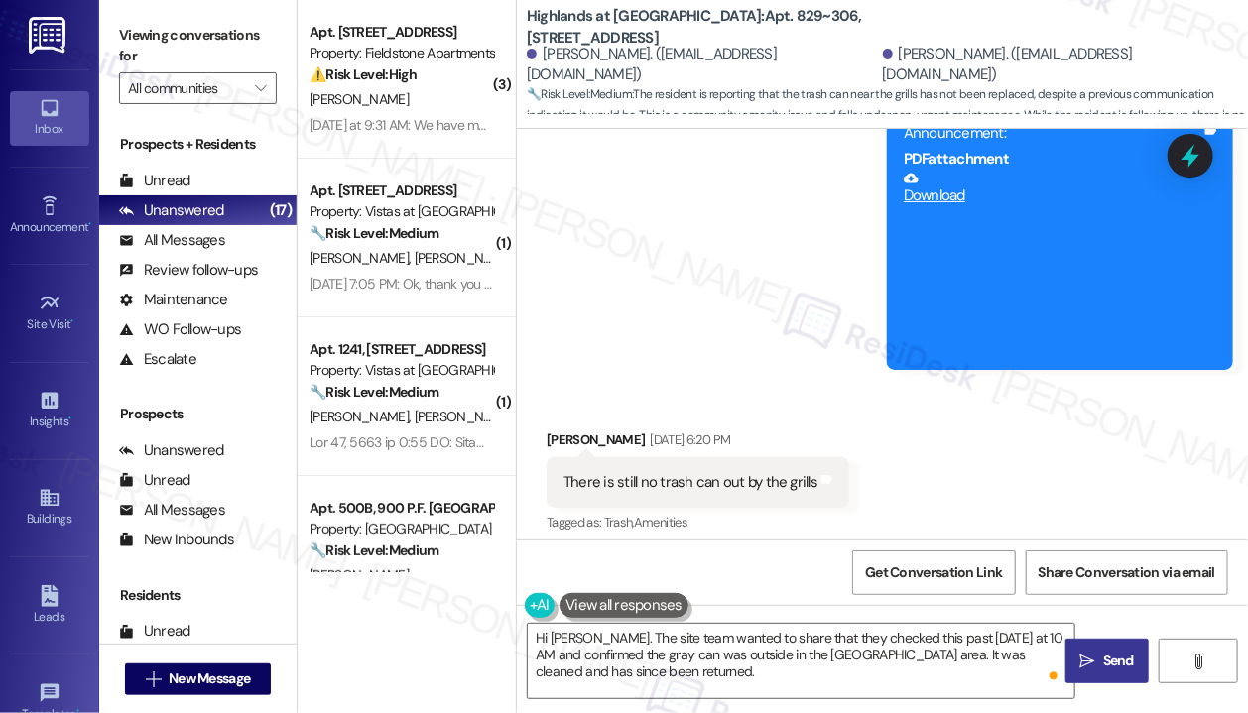
click at [1119, 657] on span "Send" at bounding box center [1118, 661] width 31 height 21
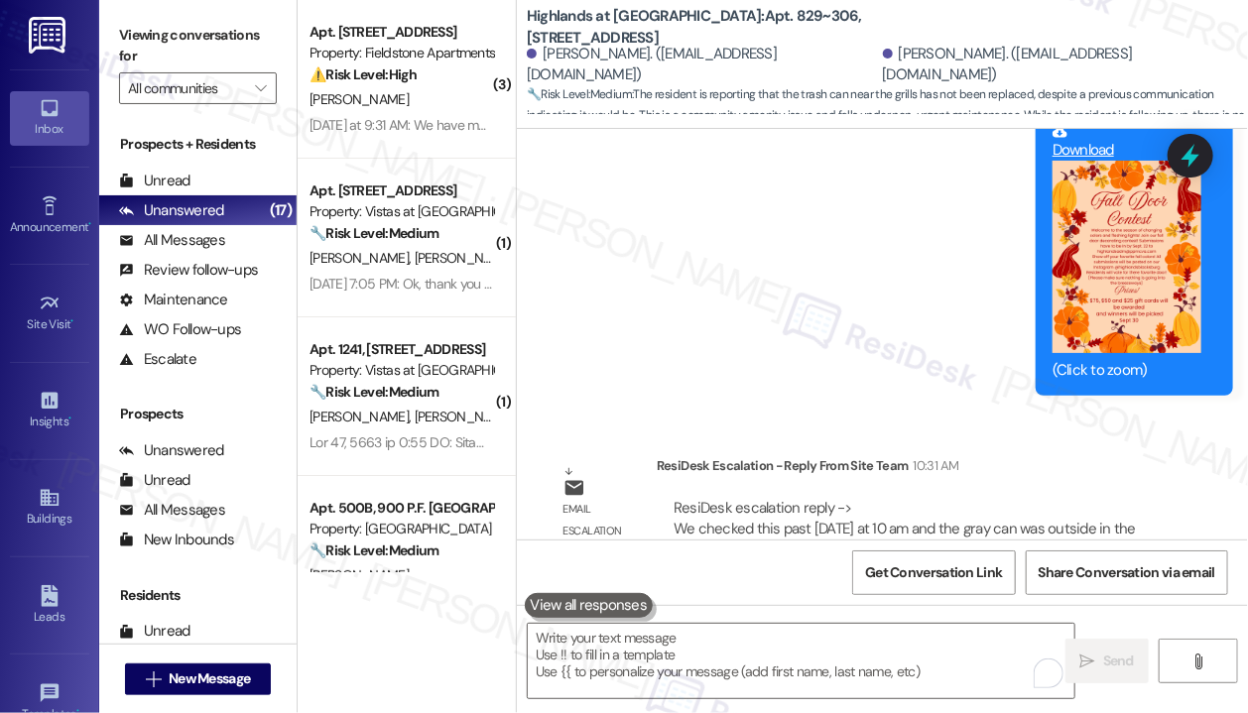
scroll to position [53696, 0]
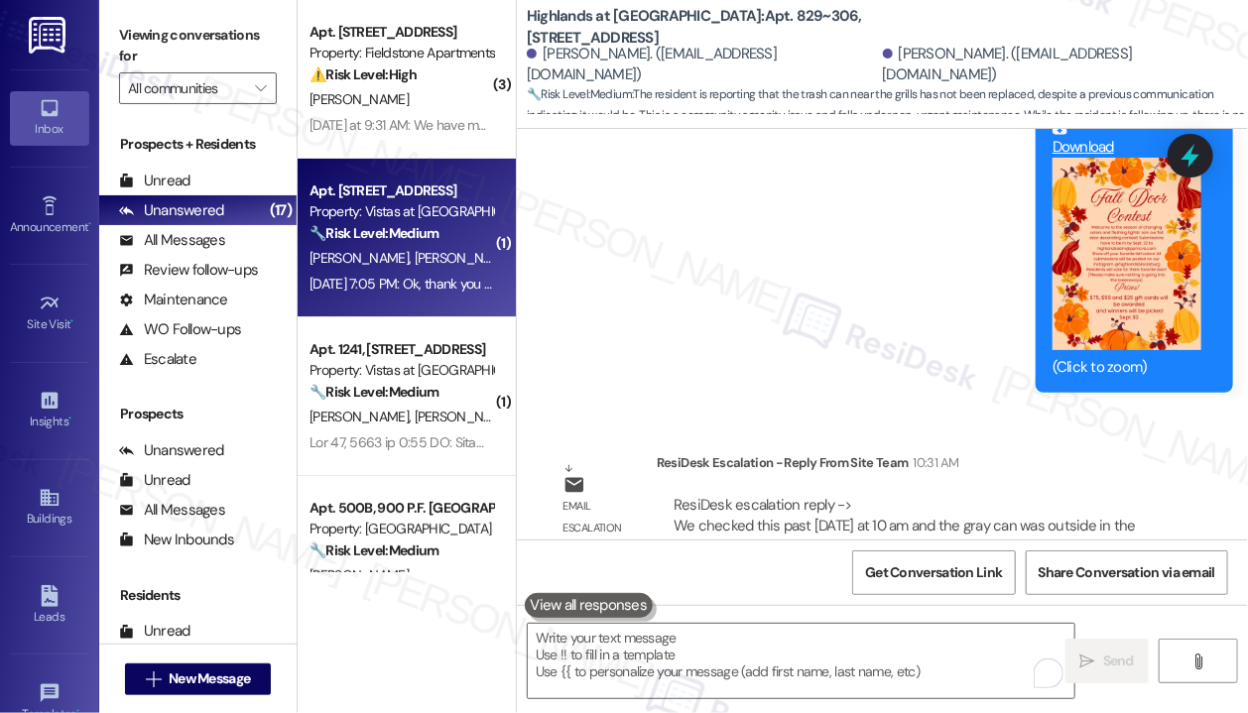
click at [449, 246] on div "S. Dinenna W. Werner" at bounding box center [400, 258] width 187 height 25
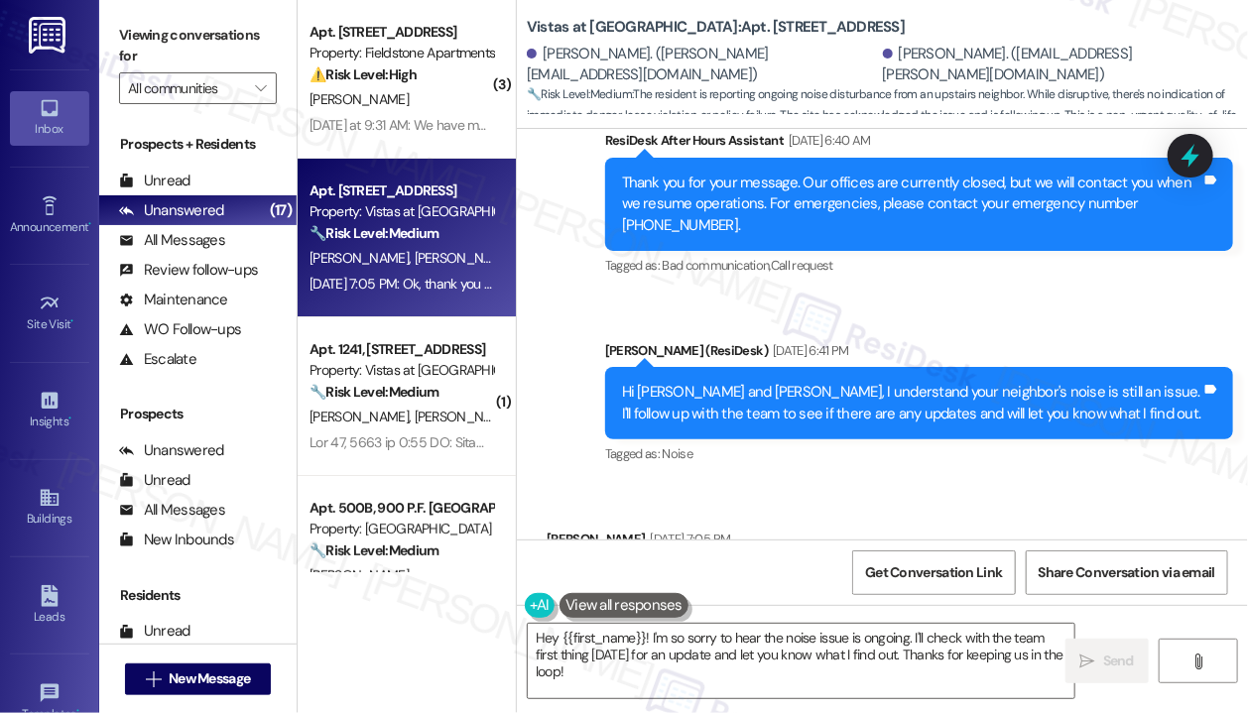
scroll to position [11251, 0]
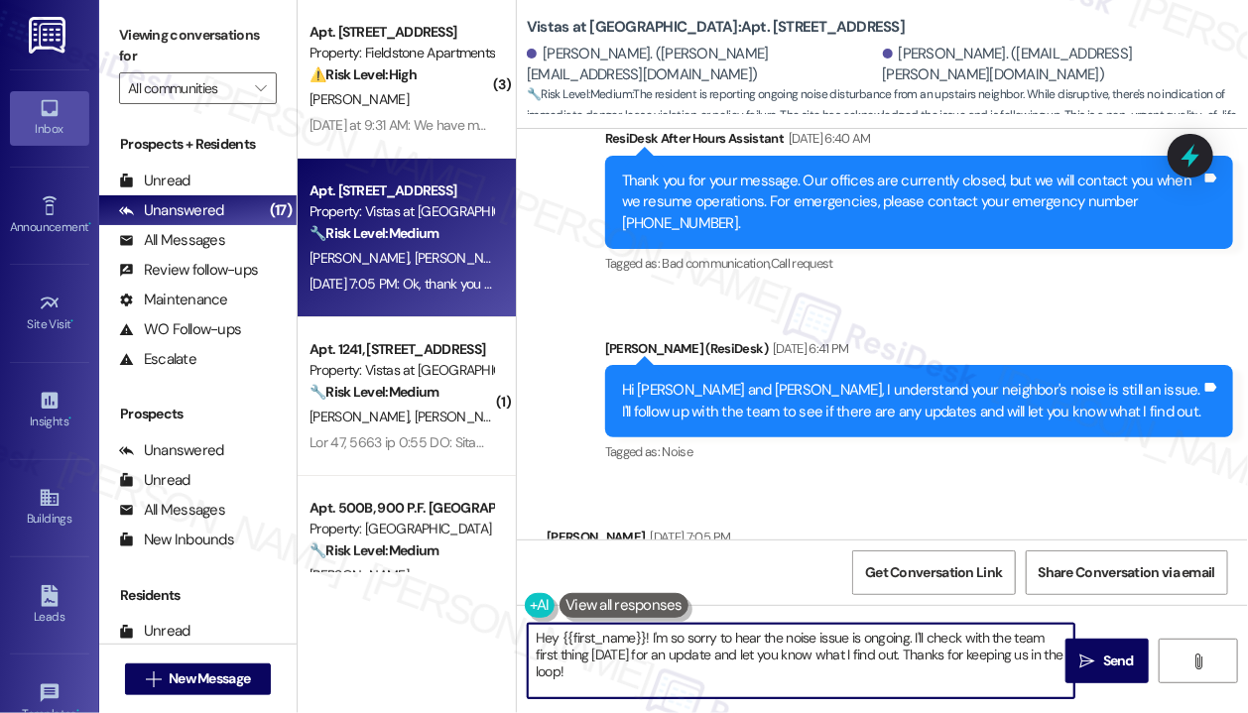
click at [739, 673] on textarea "Hey {{first_name}}! I'm so sorry to hear the noise issue is ongoing. I'll check…" at bounding box center [801, 661] width 546 height 74
drag, startPoint x: 739, startPoint y: 673, endPoint x: 651, endPoint y: 642, distance: 93.8
click at [651, 642] on textarea "Hey {{first_name}}! I'm so sorry to hear the noise issue is ongoing. I'll check…" at bounding box center [801, 661] width 546 height 74
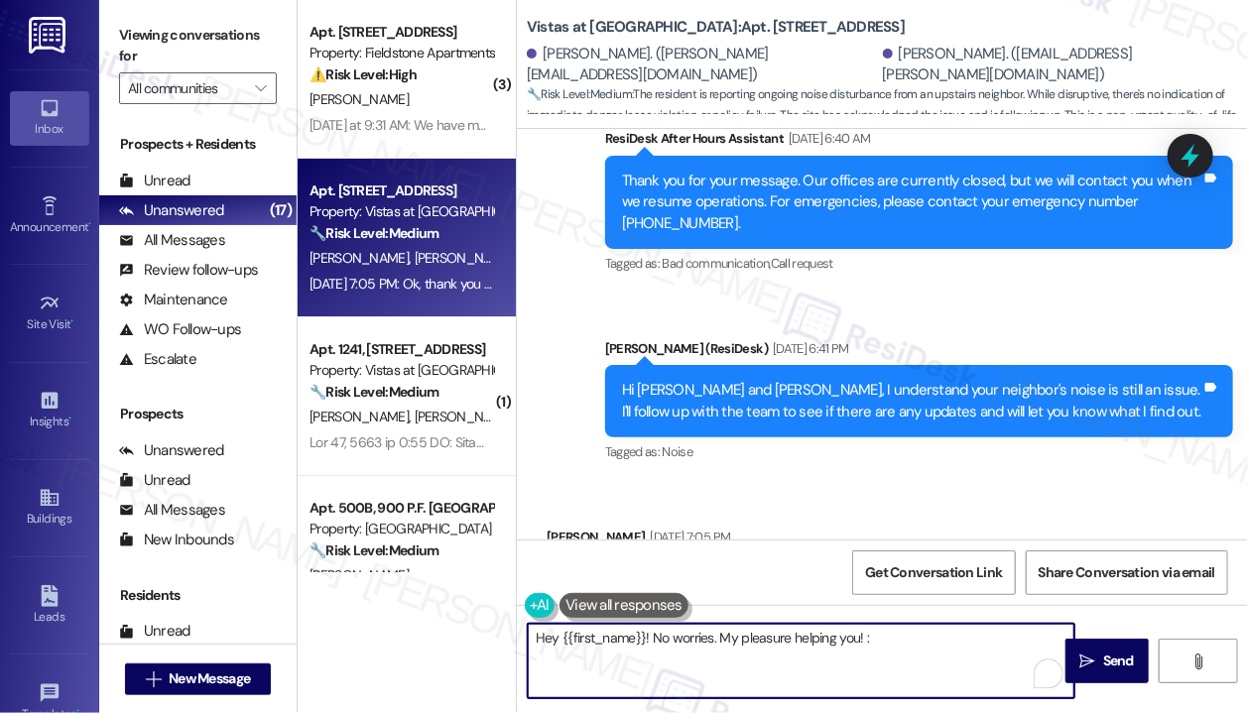
type textarea "Hey {{first_name}}! No worries. My pleasure helping you! :)"
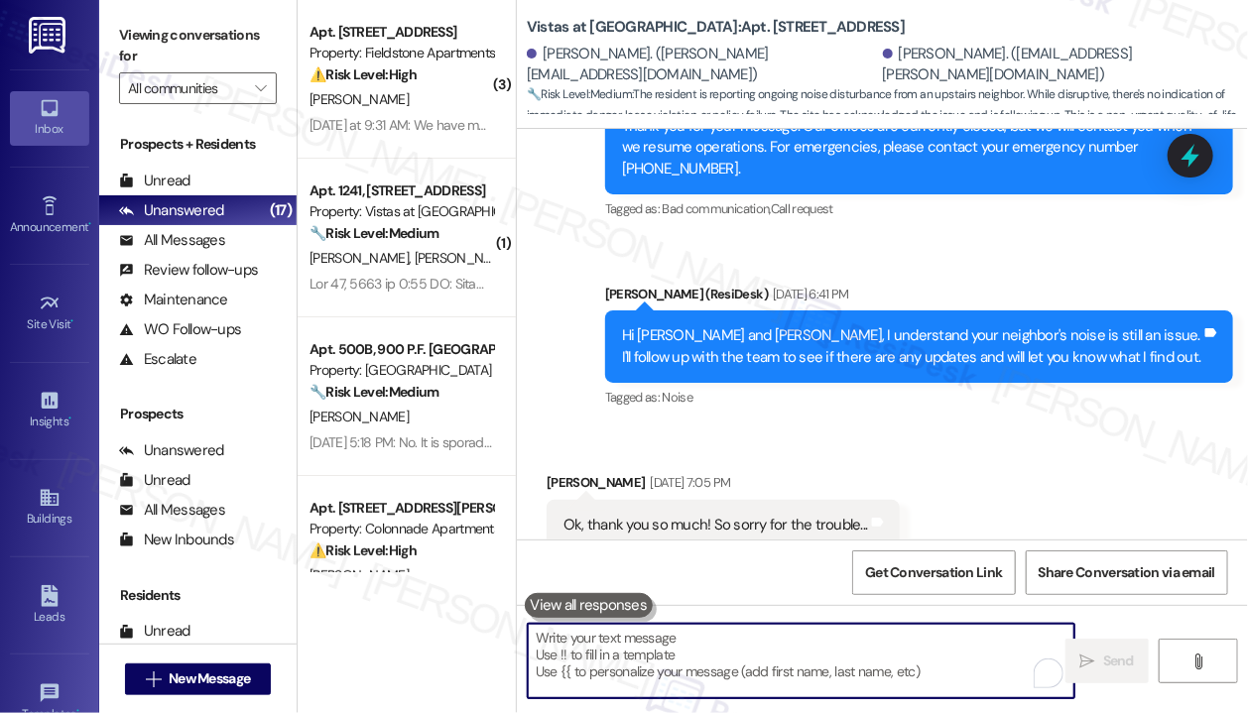
scroll to position [11390, 0]
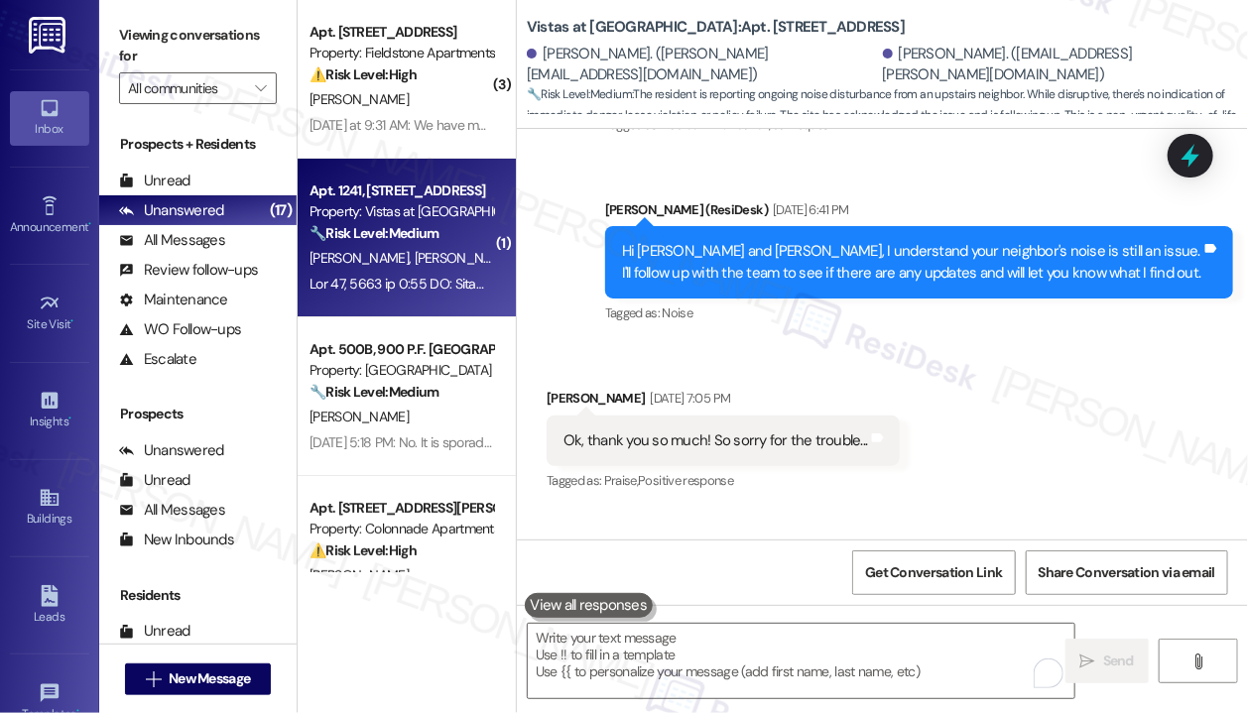
click at [415, 256] on span "D. Timmons" at bounding box center [464, 258] width 99 height 18
type textarea "Fetching suggested responses. Please feel free to read through the conversation…"
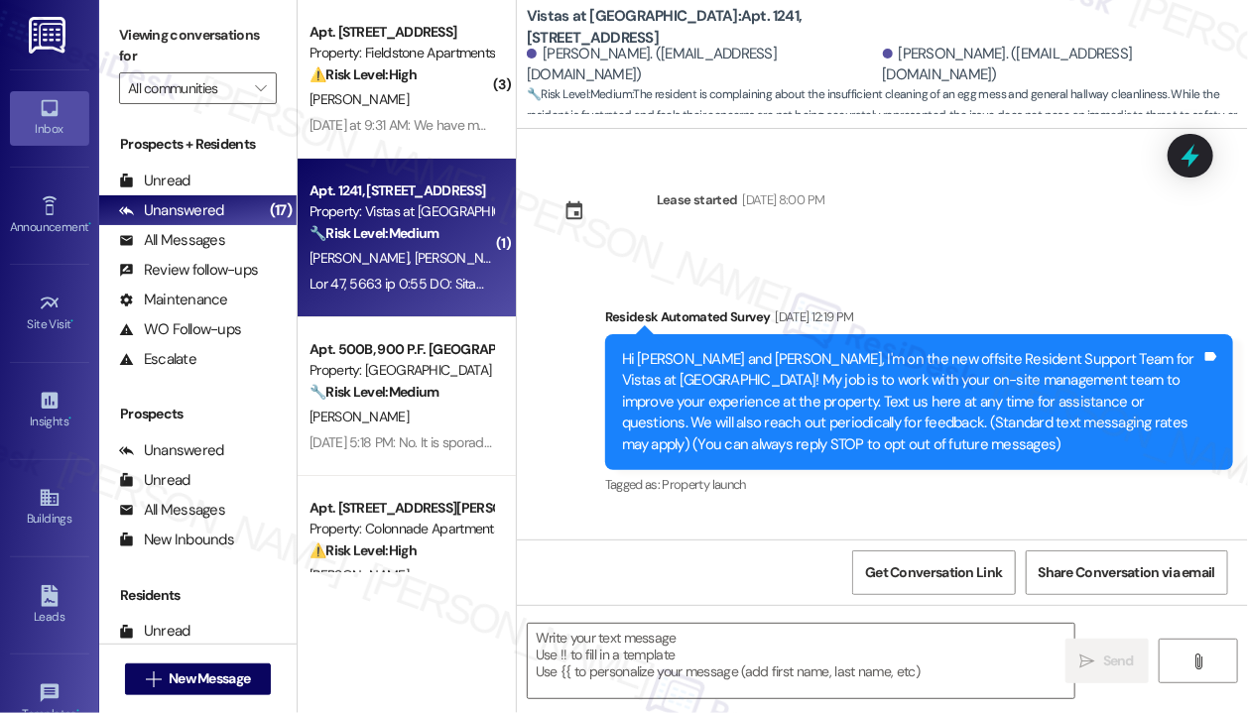
scroll to position [23692, 0]
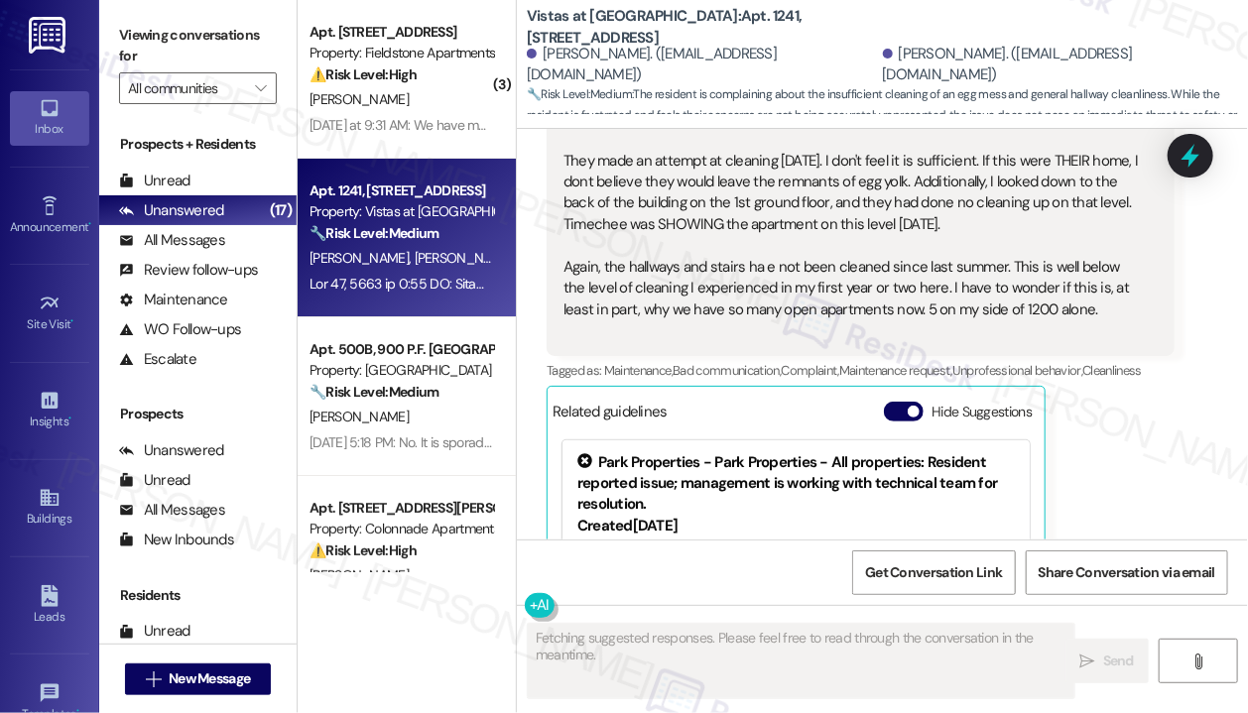
click at [1143, 348] on div "Julia Timmons Question Neutral Sep 05, 2025 at 6:16 PM Sarah, please read my me…" at bounding box center [860, 266] width 628 height 911
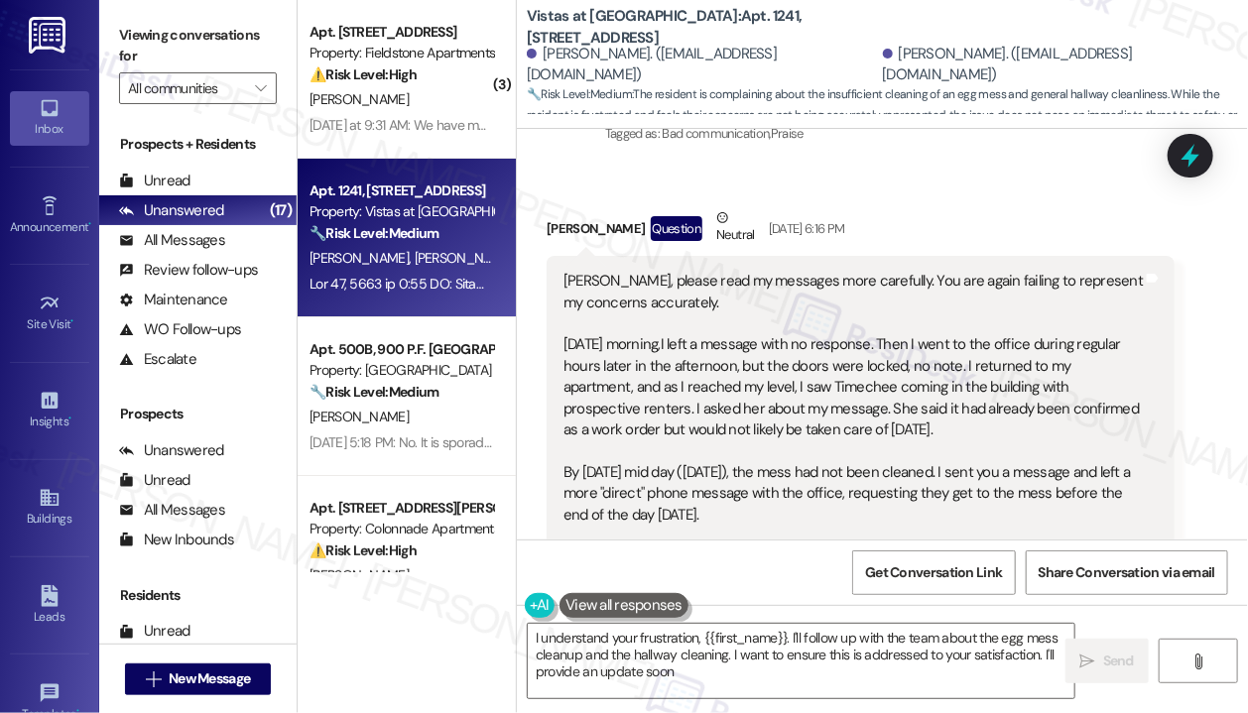
type textarea "I understand your frustration, {{first_name}}. I'll follow up with the team abo…"
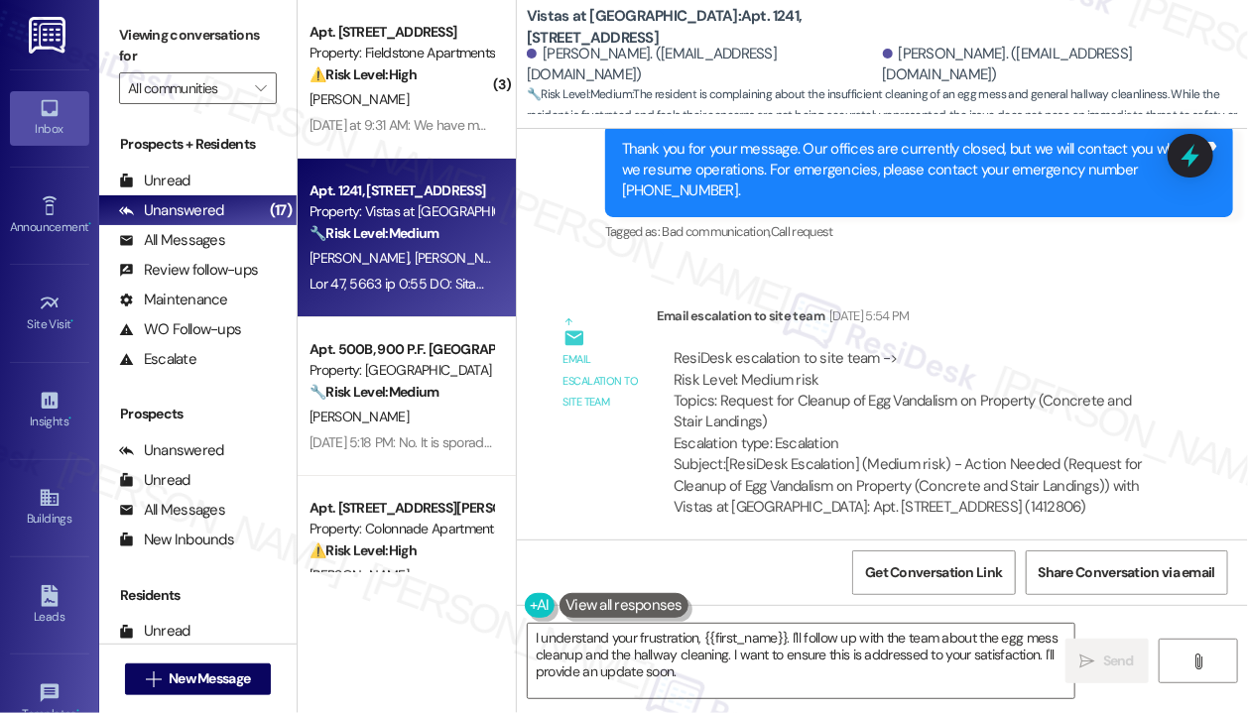
scroll to position [22502, 0]
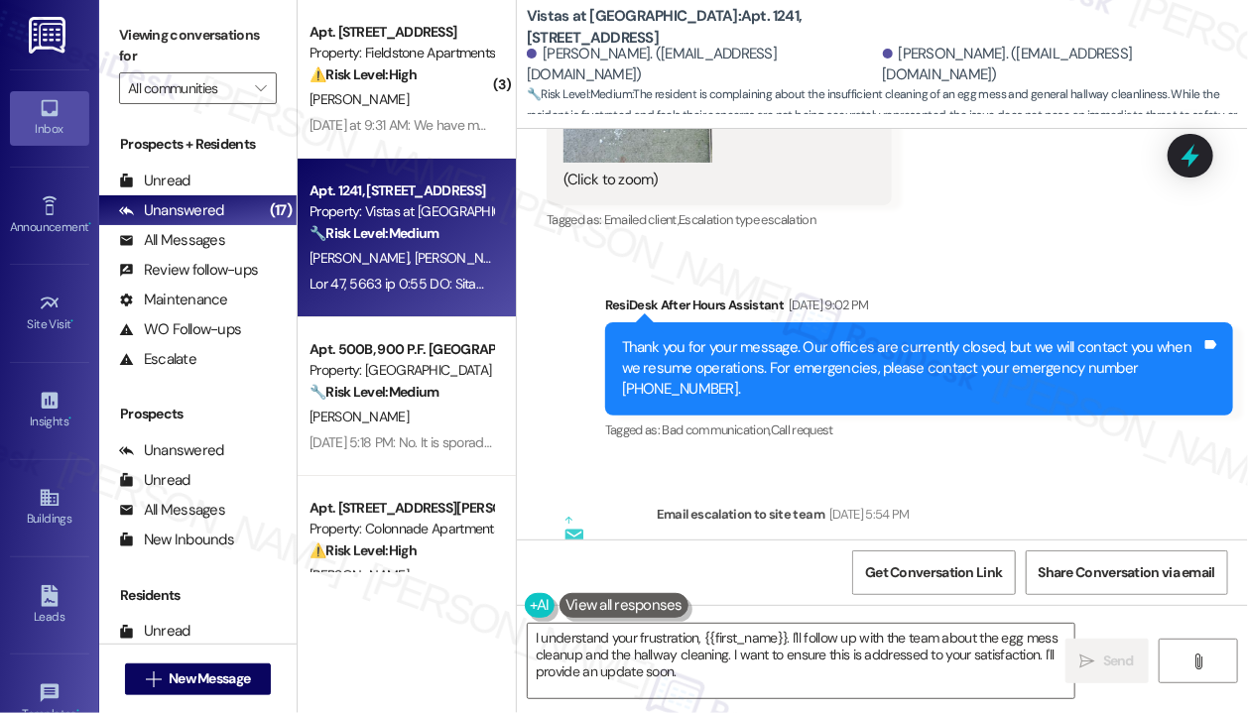
drag, startPoint x: 780, startPoint y: 418, endPoint x: 721, endPoint y: 395, distance: 64.1
click at [721, 546] on div "ResiDesk escalation to site team -> Risk Level: Medium risk Topics: Request for…" at bounding box center [915, 599] width 484 height 106
copy div "Request for Cleanup of Egg Vandalism on Property (Concrete and Stair Landings)"
click at [1188, 158] on icon at bounding box center [1190, 156] width 24 height 31
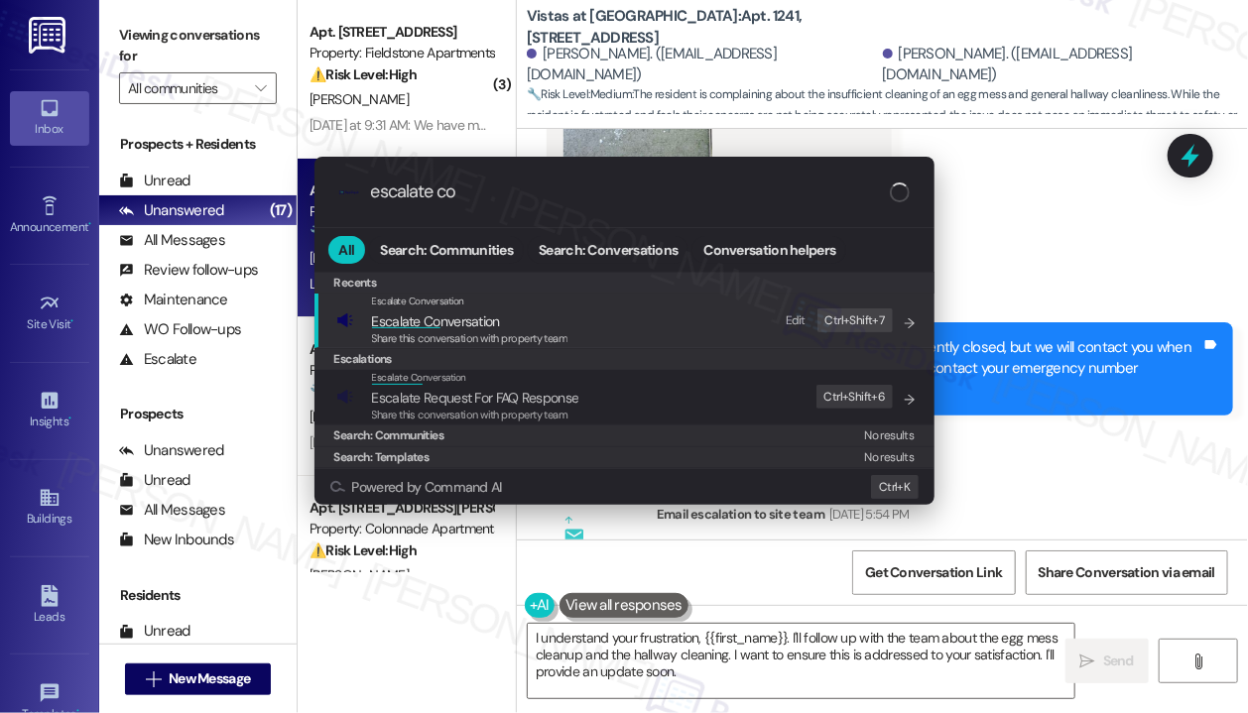
type input "escalate con"
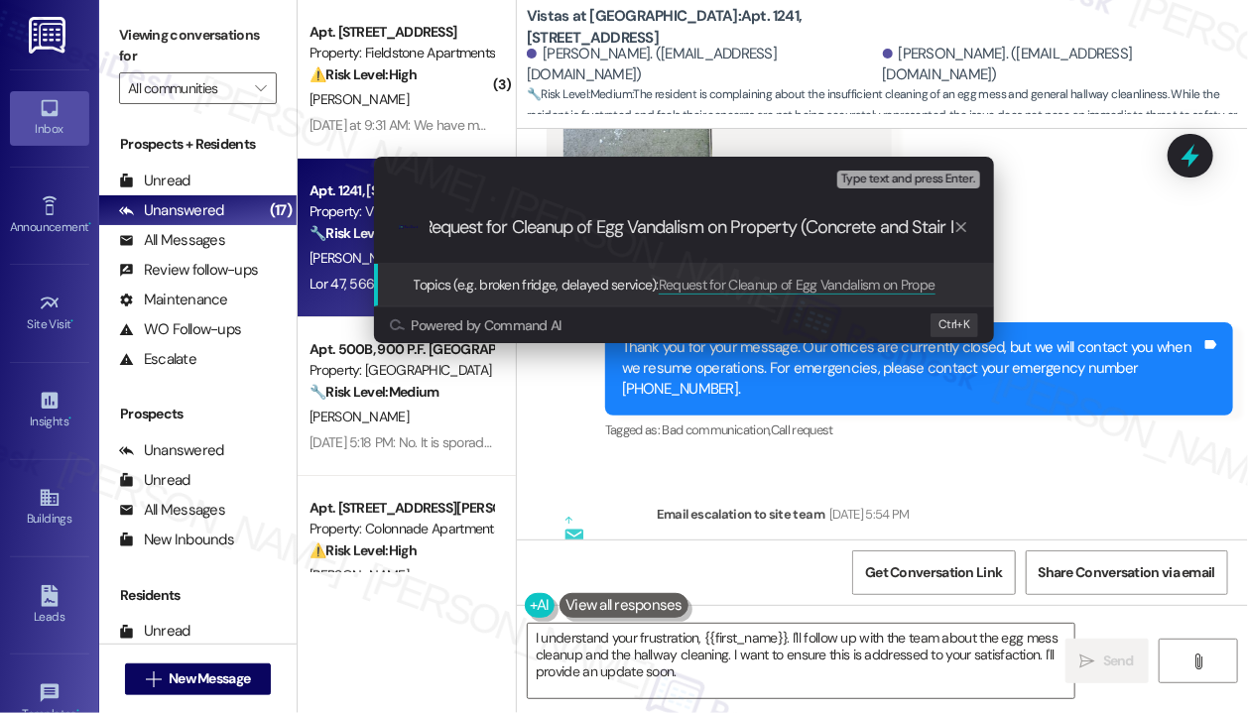
scroll to position [0, 0]
type input "FOLLOW UP : Request for Cleanup of Egg Vandalism on Property (Concrete and Stai…"
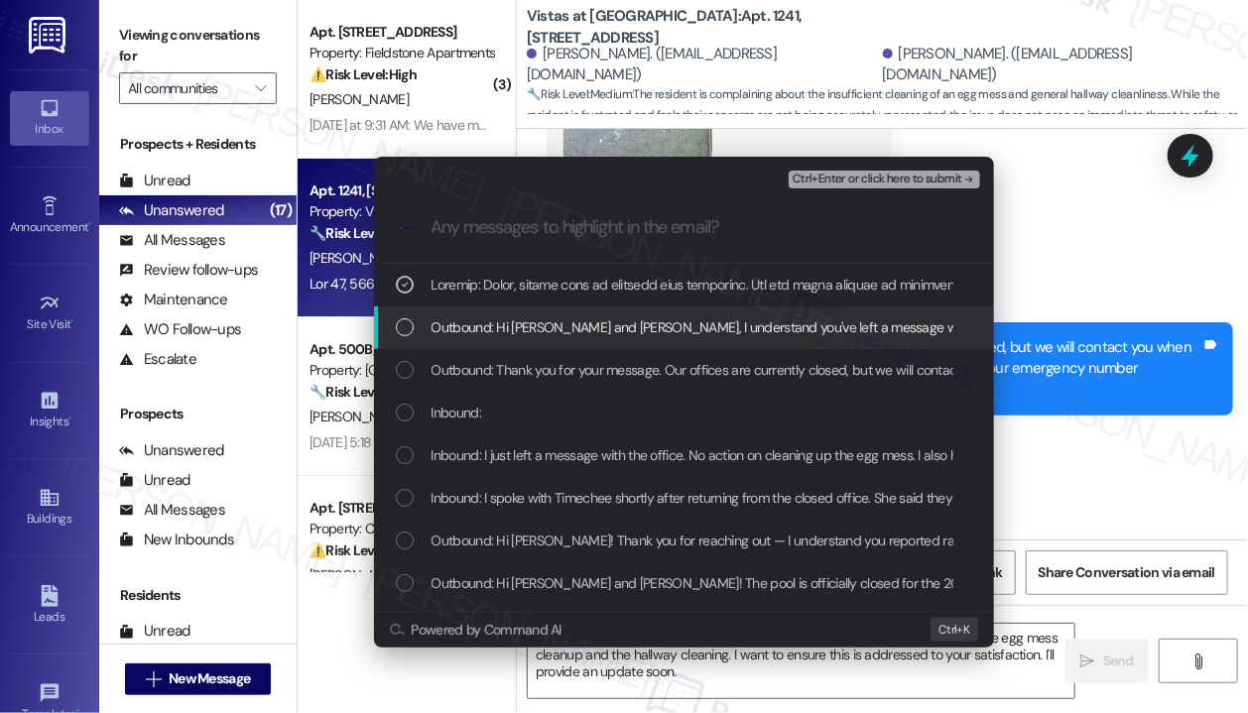
click at [651, 318] on span "Outbound: Hi Julia and David, I understand you've left a message with the offic…" at bounding box center [1165, 327] width 1469 height 22
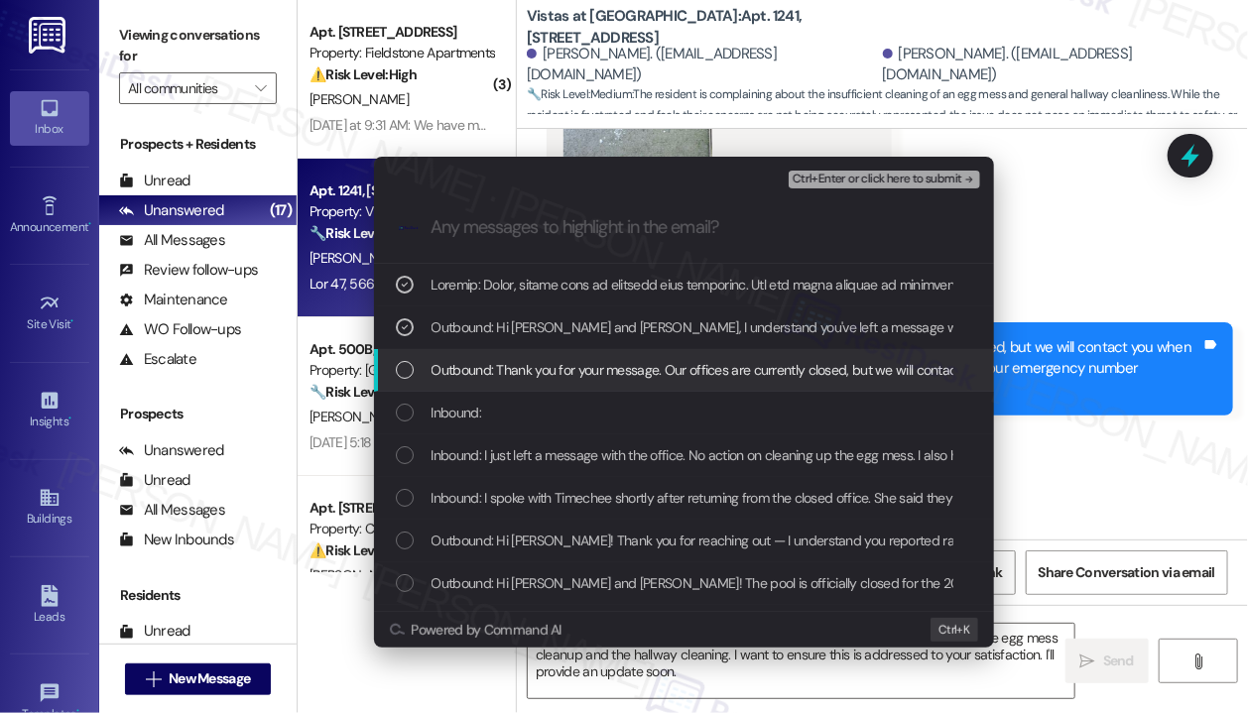
click at [631, 359] on span "Outbound: Thank you for your message. Our offices are currently closed, but we …" at bounding box center [1018, 370] width 1175 height 22
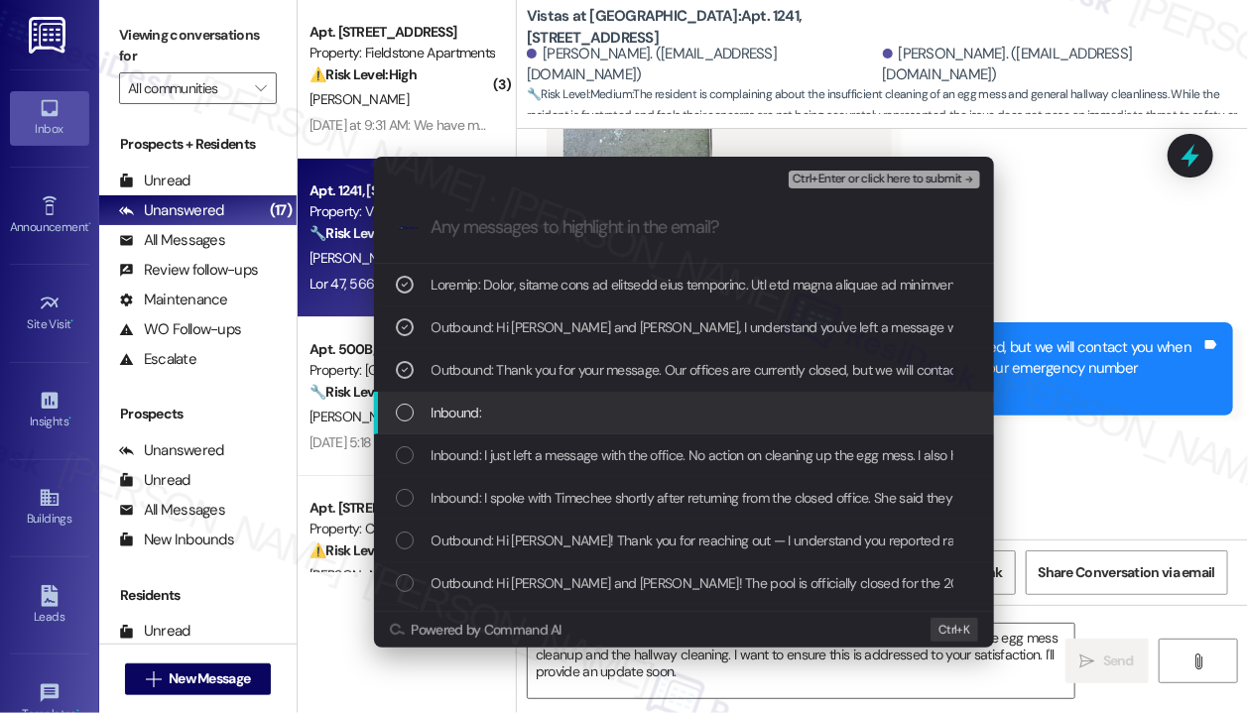
click at [601, 408] on div "Inbound:" at bounding box center [686, 413] width 580 height 22
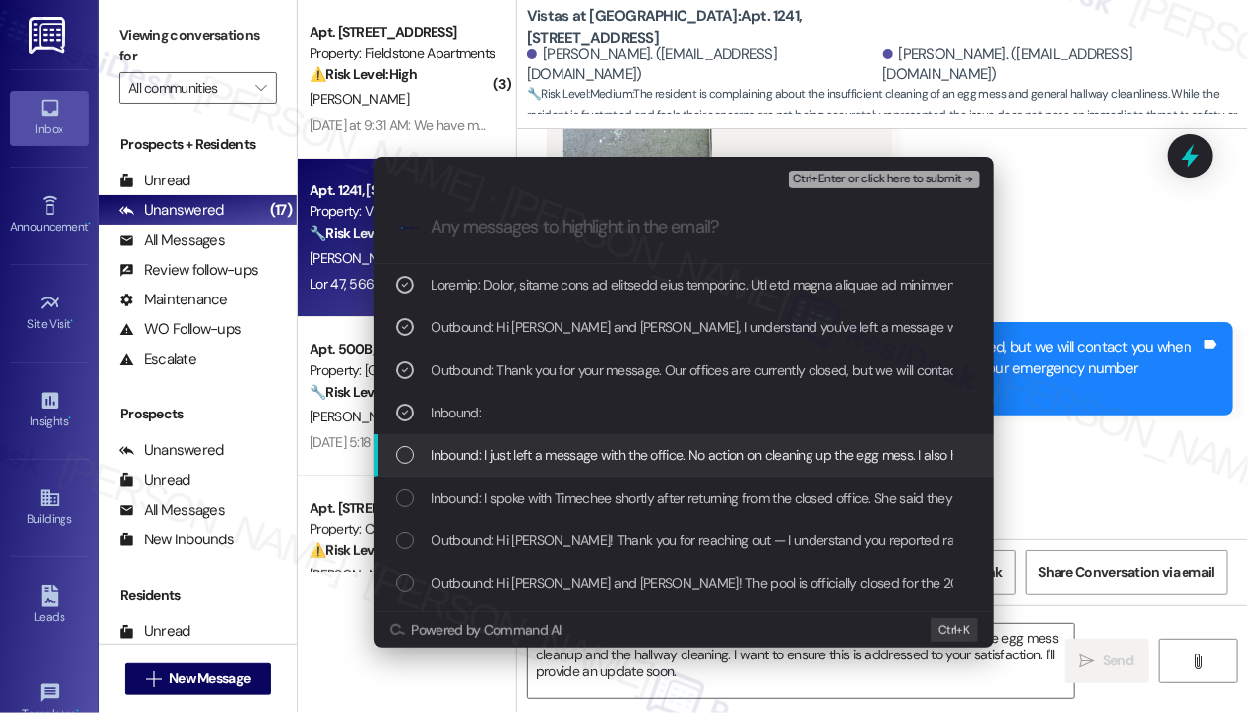
click at [599, 451] on span "Inbound: I just left a message with the office. No action on cleaning up the eg…" at bounding box center [951, 455] width 1041 height 22
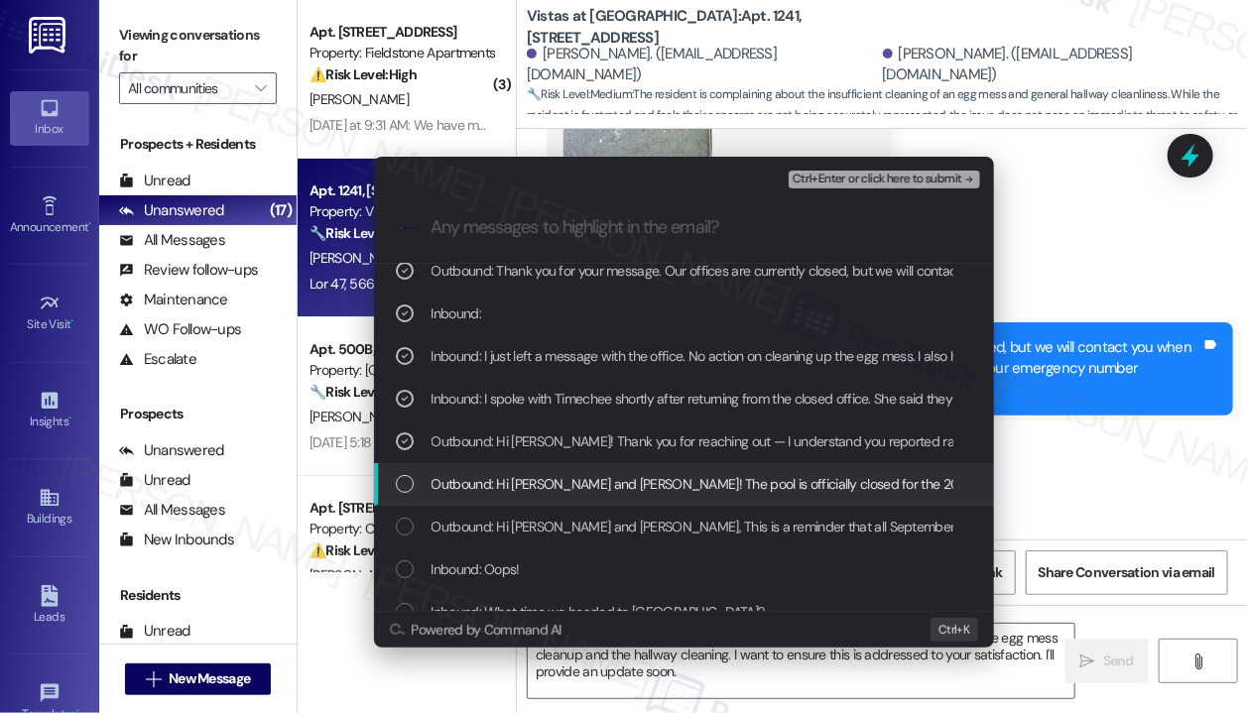
click at [578, 485] on span "Outbound: Hi Julia and David! The pool is officially closed for the 2025 season…" at bounding box center [1028, 484] width 1195 height 22
click at [579, 486] on span "Outbound: Hi Julia and David! The pool is officially closed for the 2025 season…" at bounding box center [1028, 484] width 1195 height 22
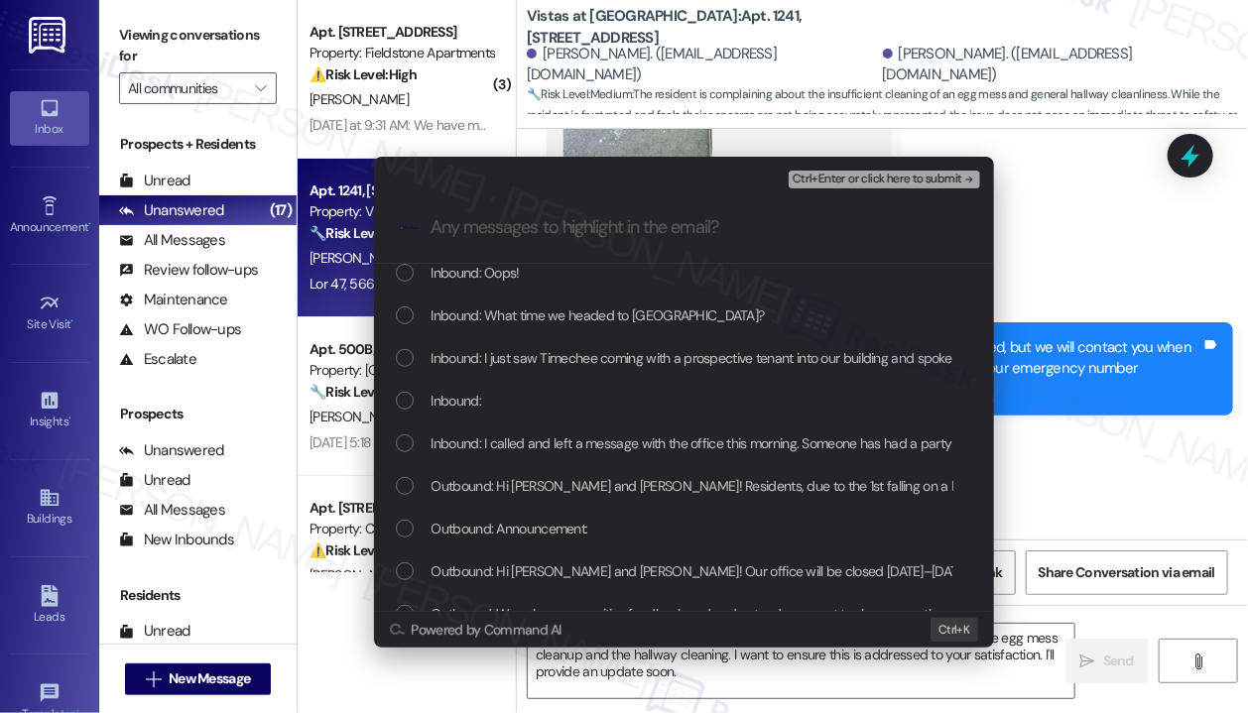
scroll to position [397, 0]
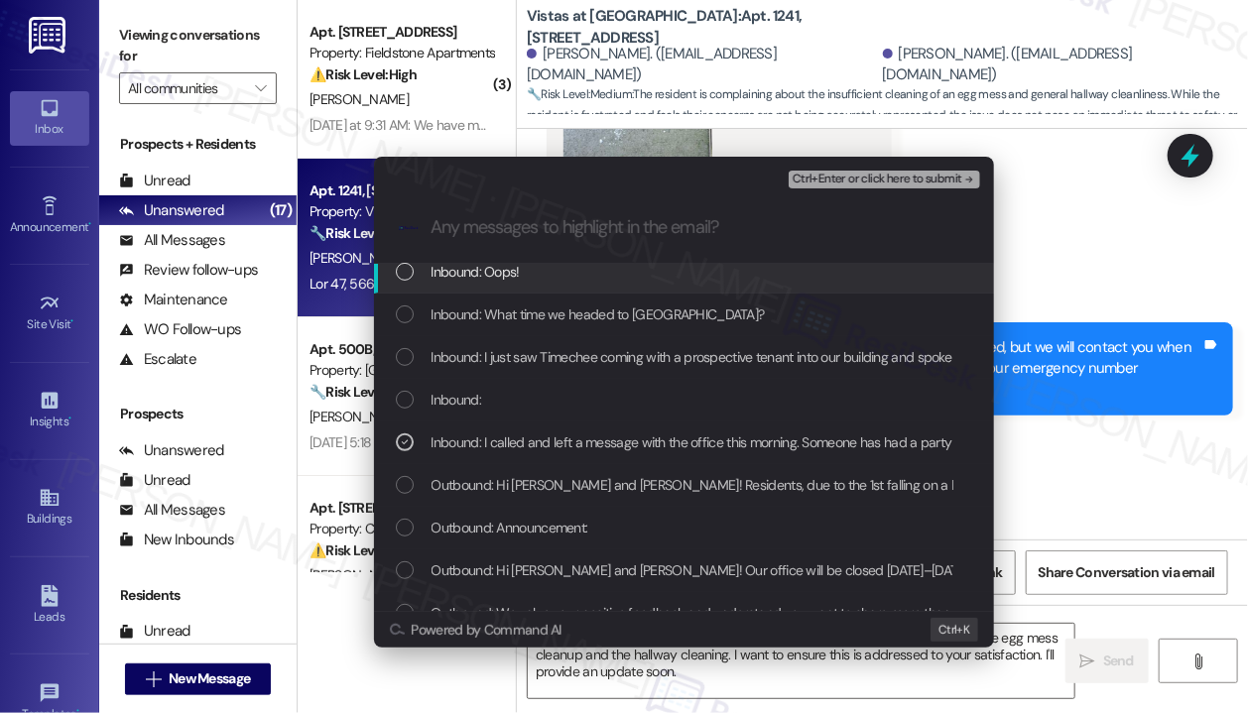
click at [877, 179] on span "Ctrl+Enter or click here to submit" at bounding box center [877, 180] width 170 height 14
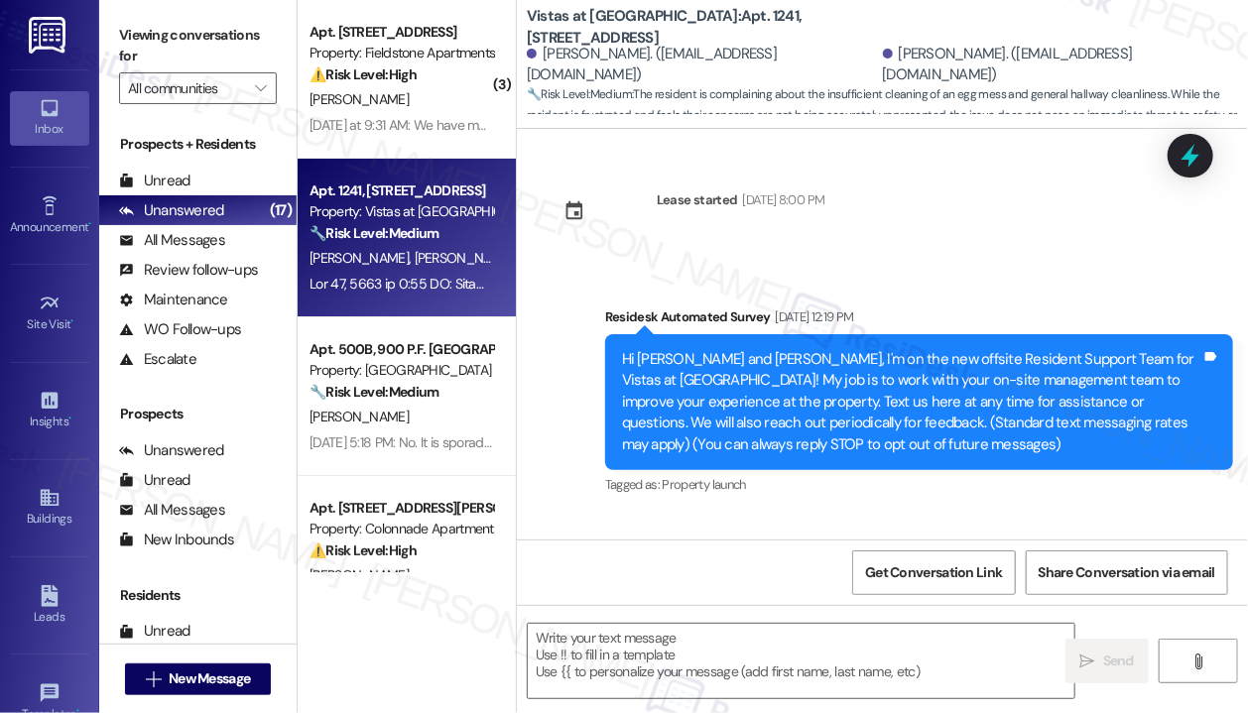
scroll to position [23713, 0]
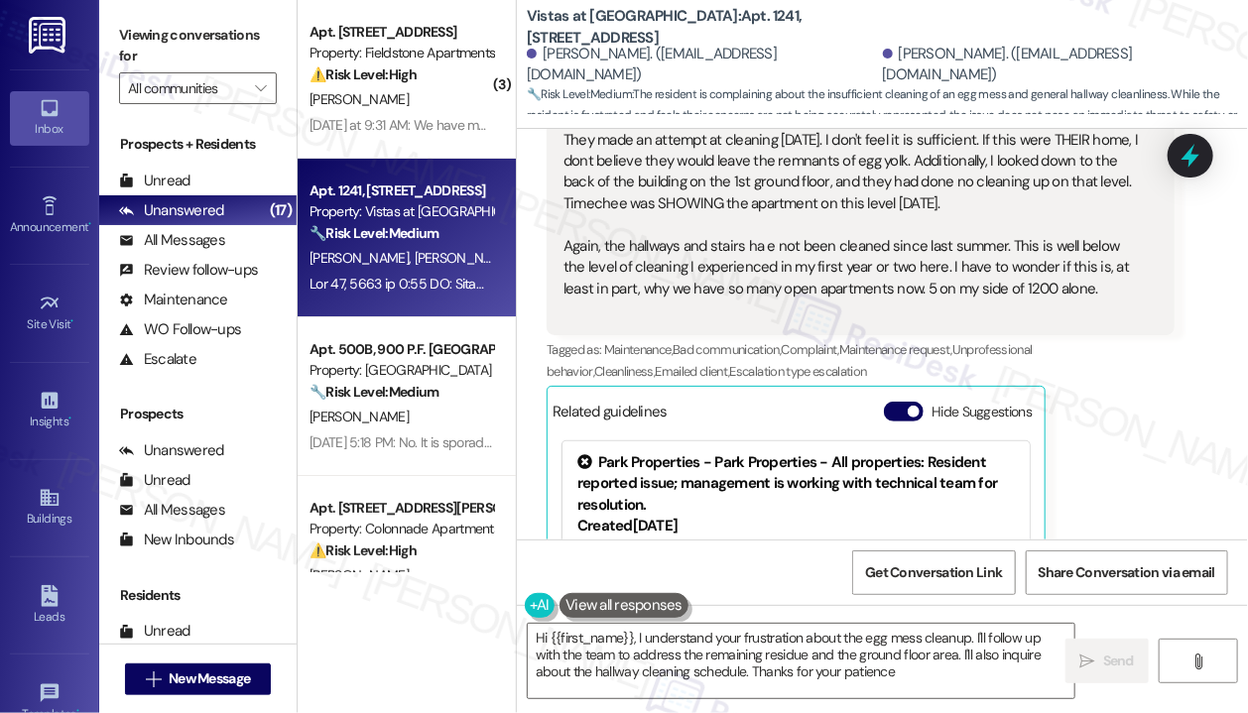
type textarea "Hi {{first_name}}, I understand your frustration about the egg mess cleanup. I'…"
click at [911, 670] on textarea "Hi {{first_name}}, I understand your frustration about the egg mess cleanup. I'…" at bounding box center [801, 661] width 546 height 74
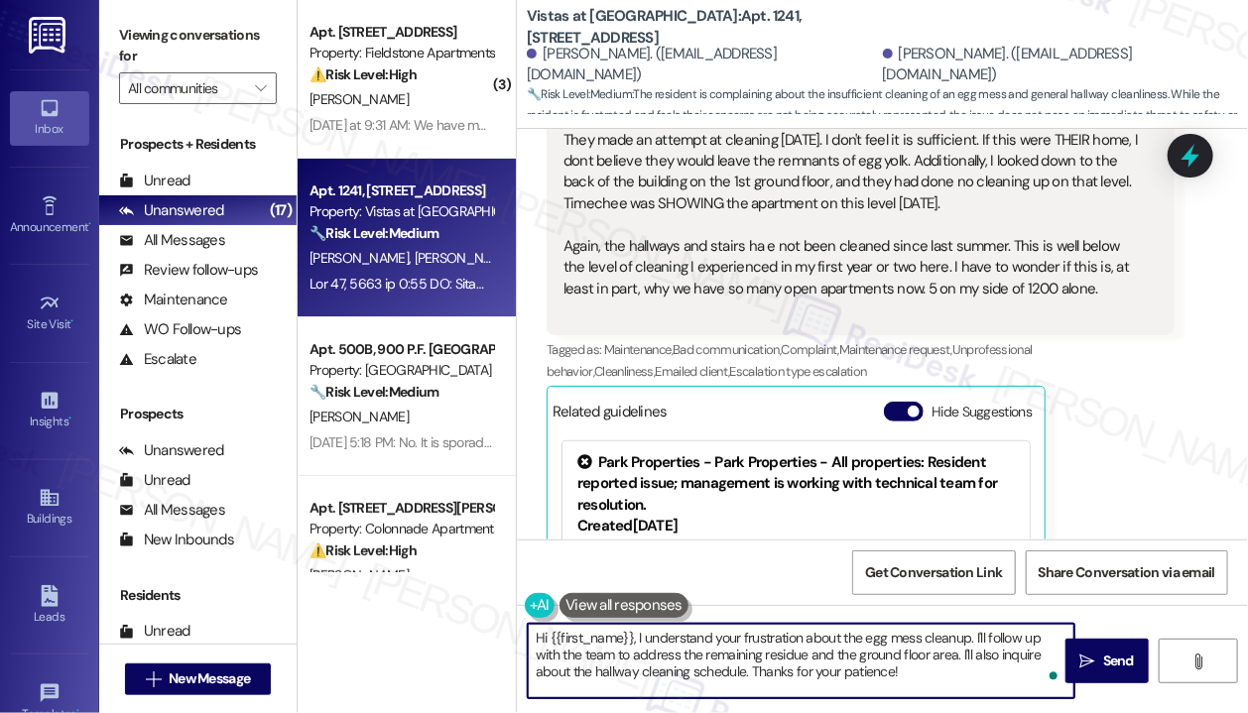
click at [911, 670] on textarea "Hi {{first_name}}, I understand your frustration about the egg mess cleanup. I'…" at bounding box center [801, 661] width 546 height 74
click at [1092, 665] on icon "" at bounding box center [1087, 662] width 15 height 16
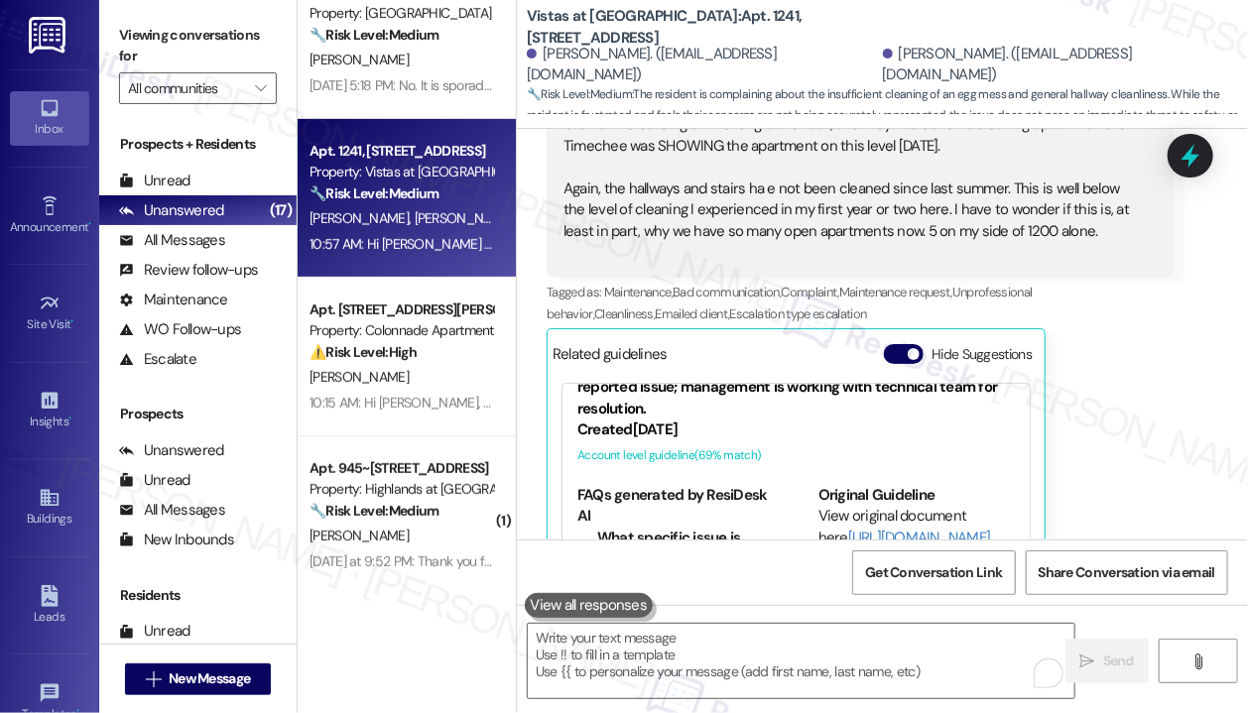
scroll to position [23894, 0]
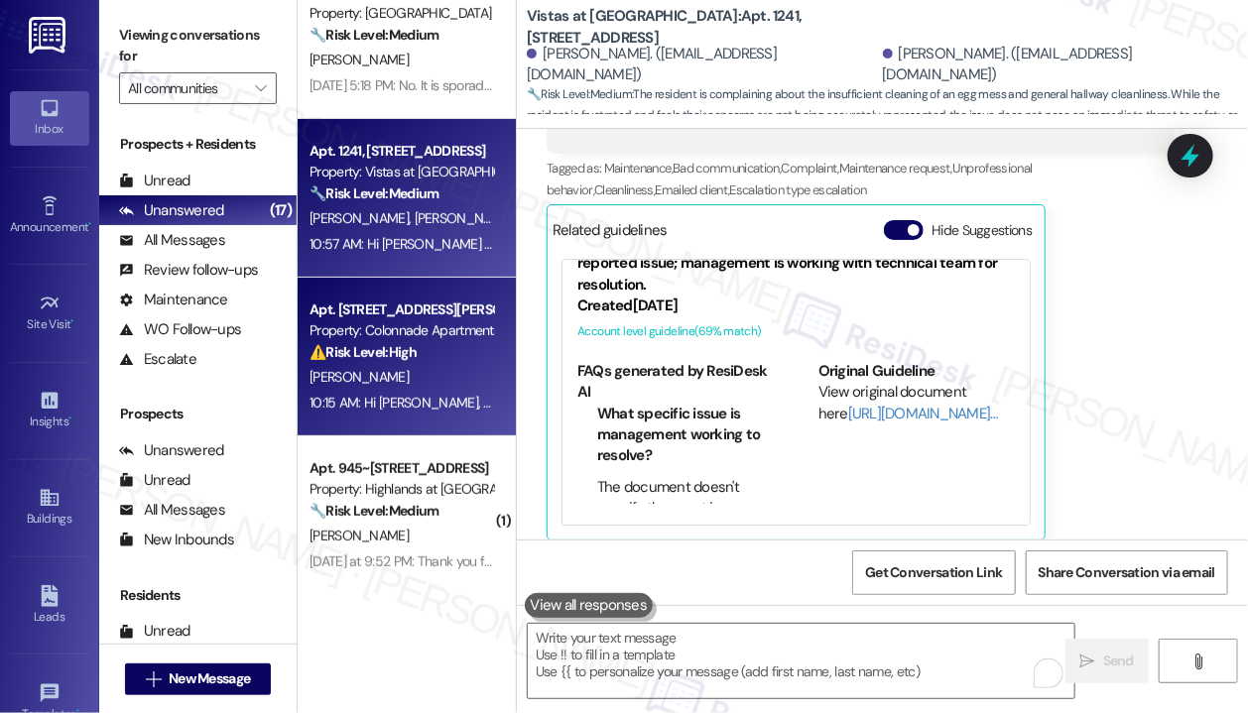
click at [452, 360] on div "⚠️ Risk Level: High The resident expresses dissatisfaction with the extended re…" at bounding box center [400, 352] width 183 height 21
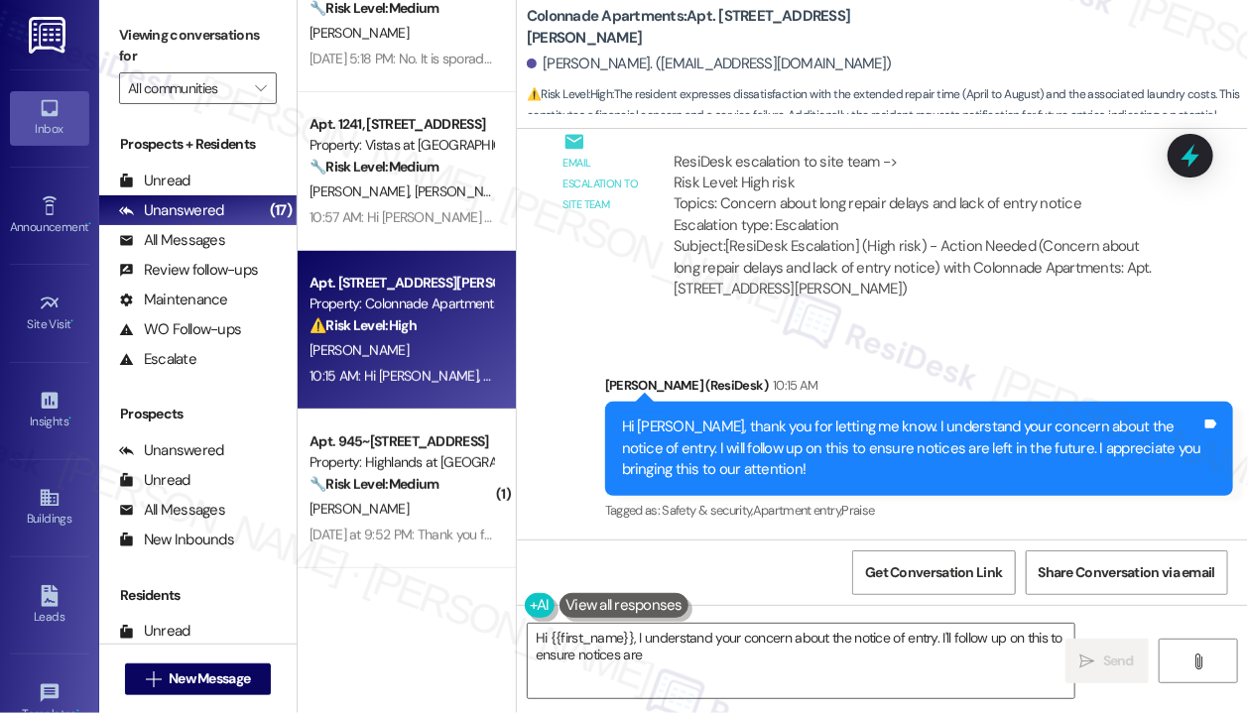
scroll to position [397, 0]
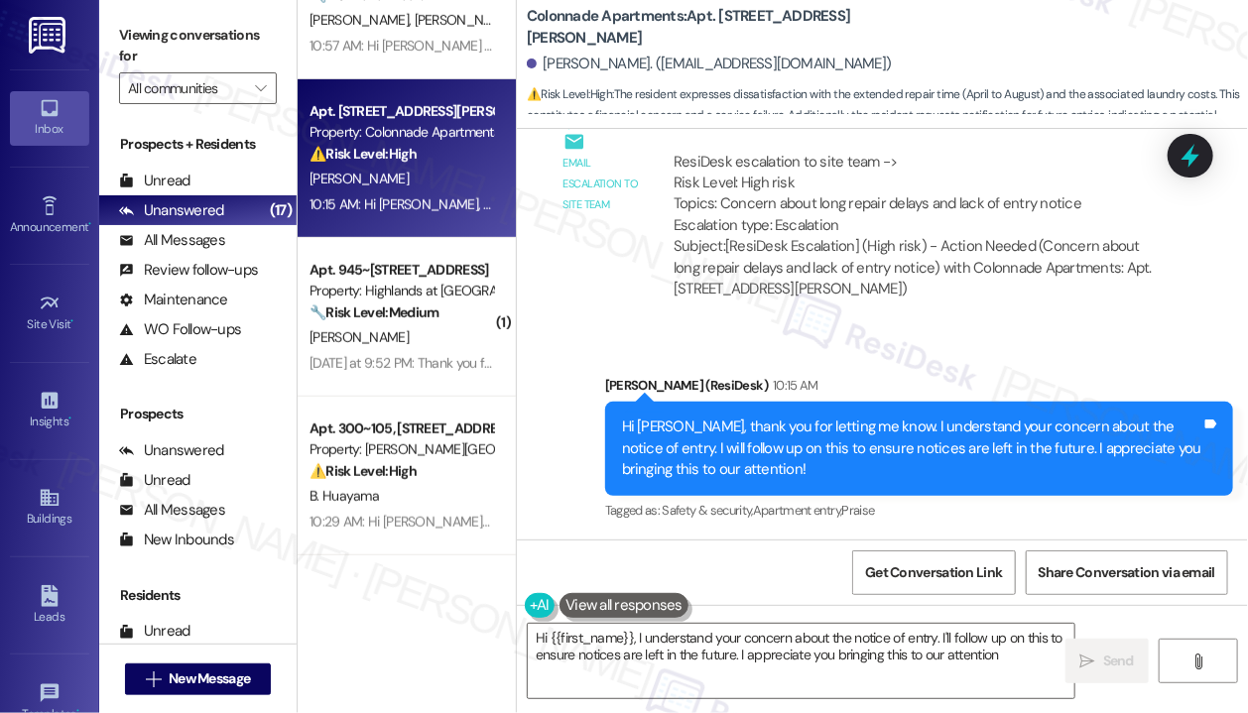
type textarea "Hi {{first_name}}, I understand your concern about the notice of entry. I'll fo…"
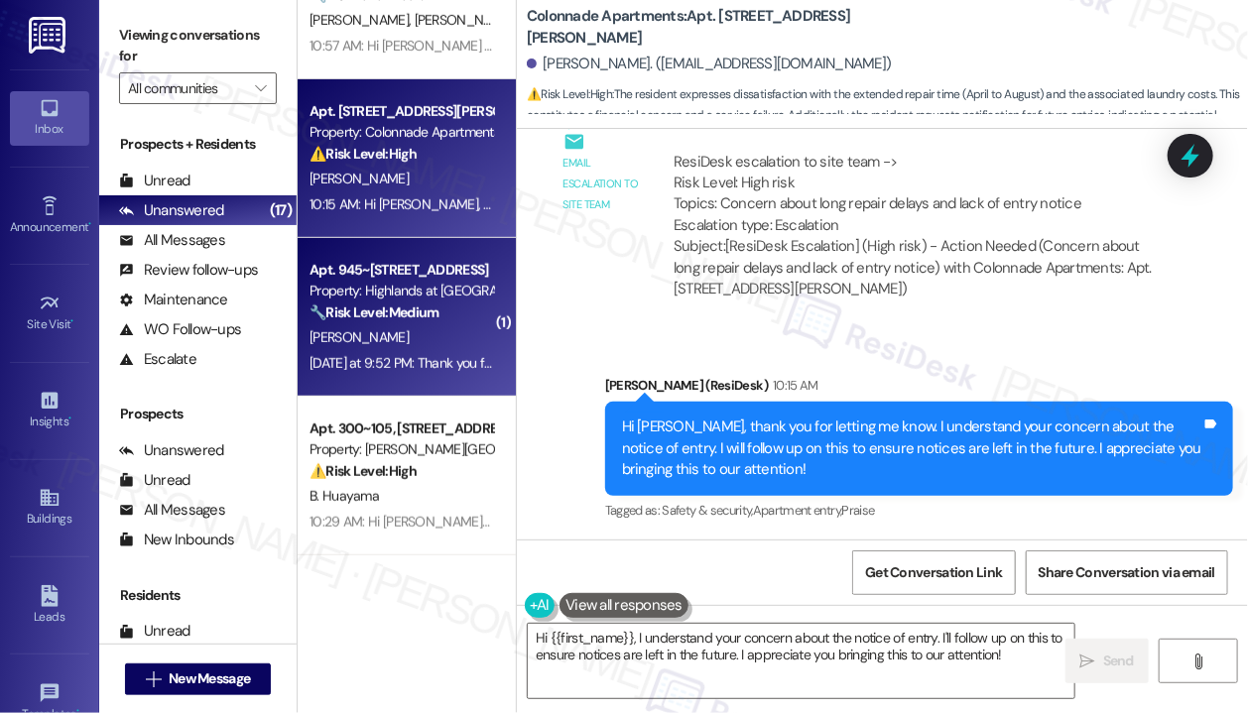
click at [395, 351] on div "Yesterday at 9:52 PM: Thank you for your message. Our offices are currently clo…" at bounding box center [400, 363] width 187 height 25
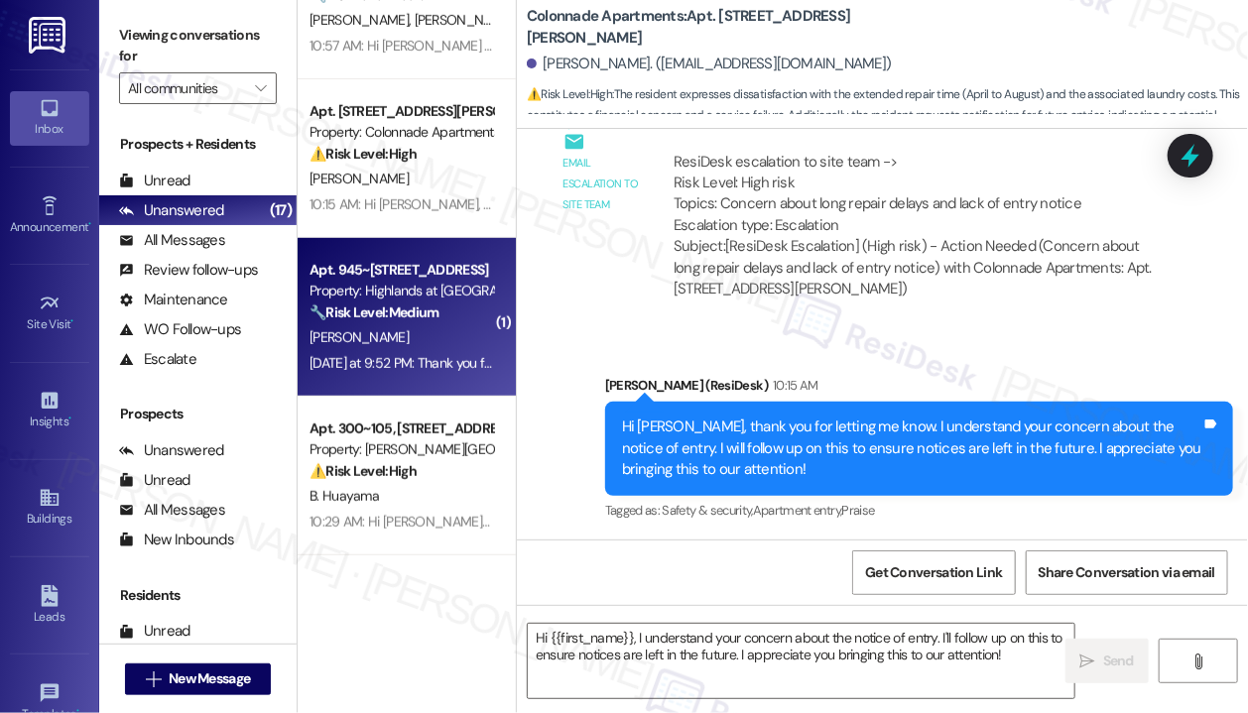
type textarea "Fetching suggested responses. Please feel free to read through the conversation…"
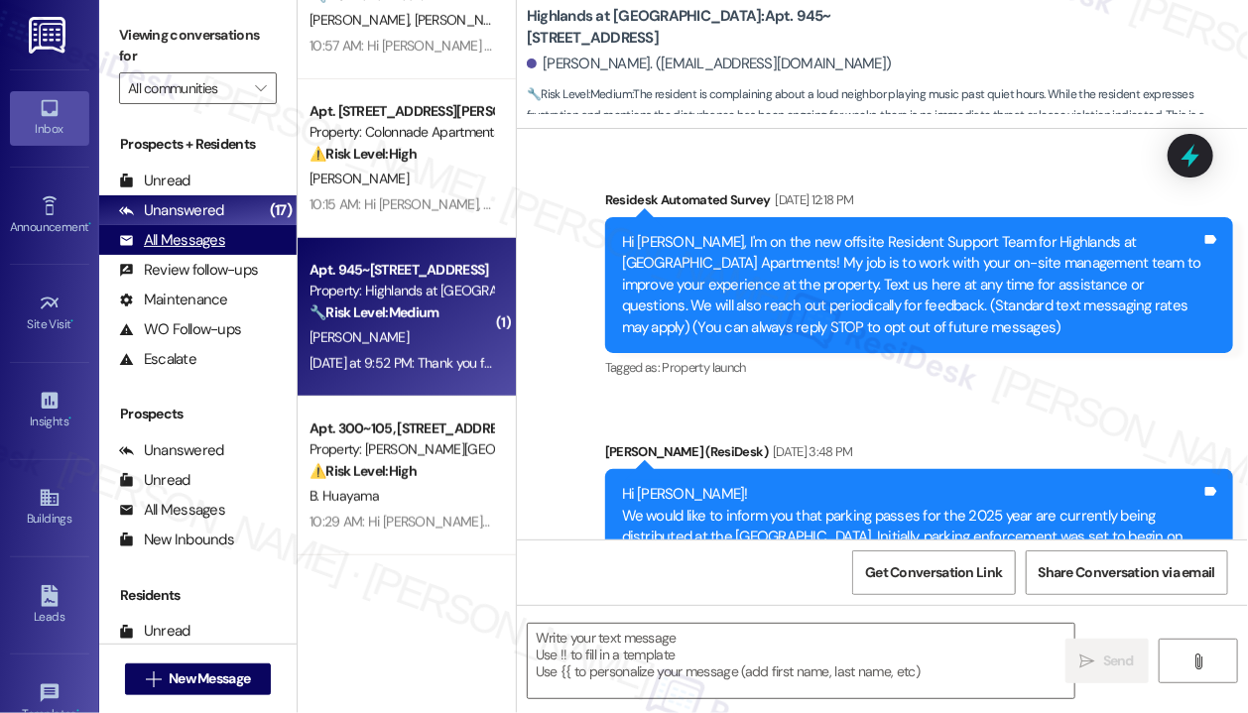
scroll to position [19517, 0]
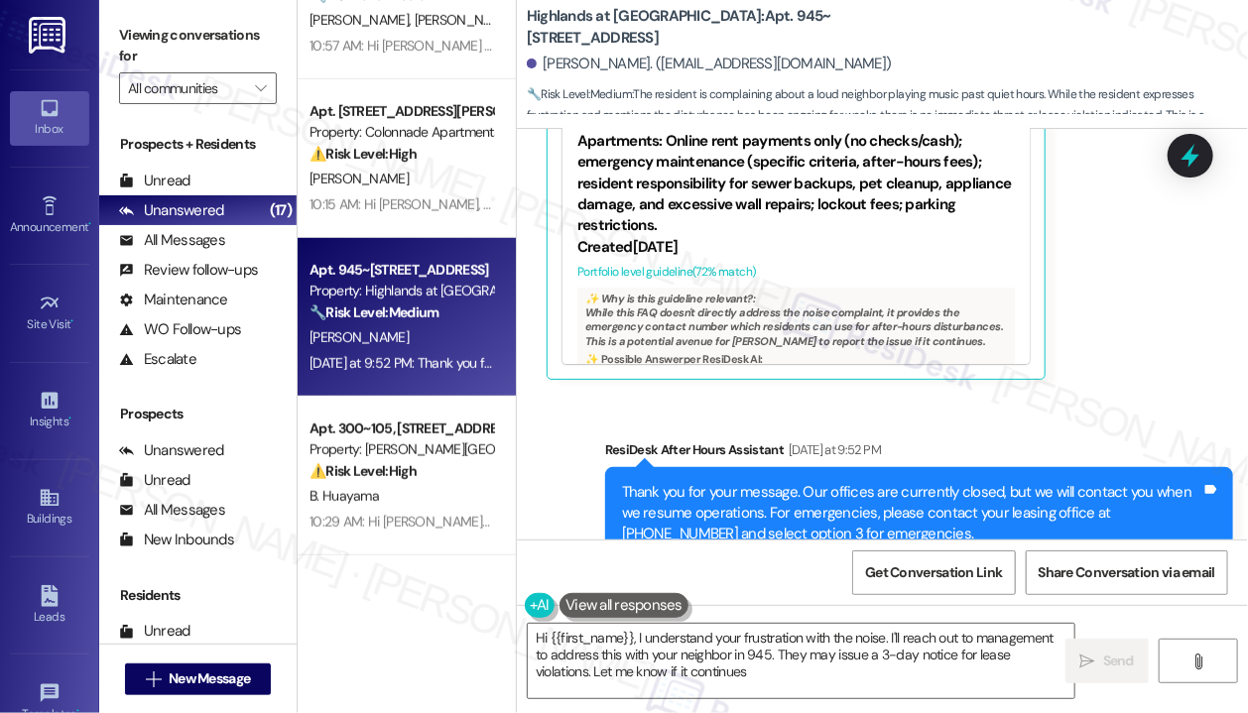
type textarea "Hi {{first_name}}, I understand your frustration with the noise. I'll reach out…"
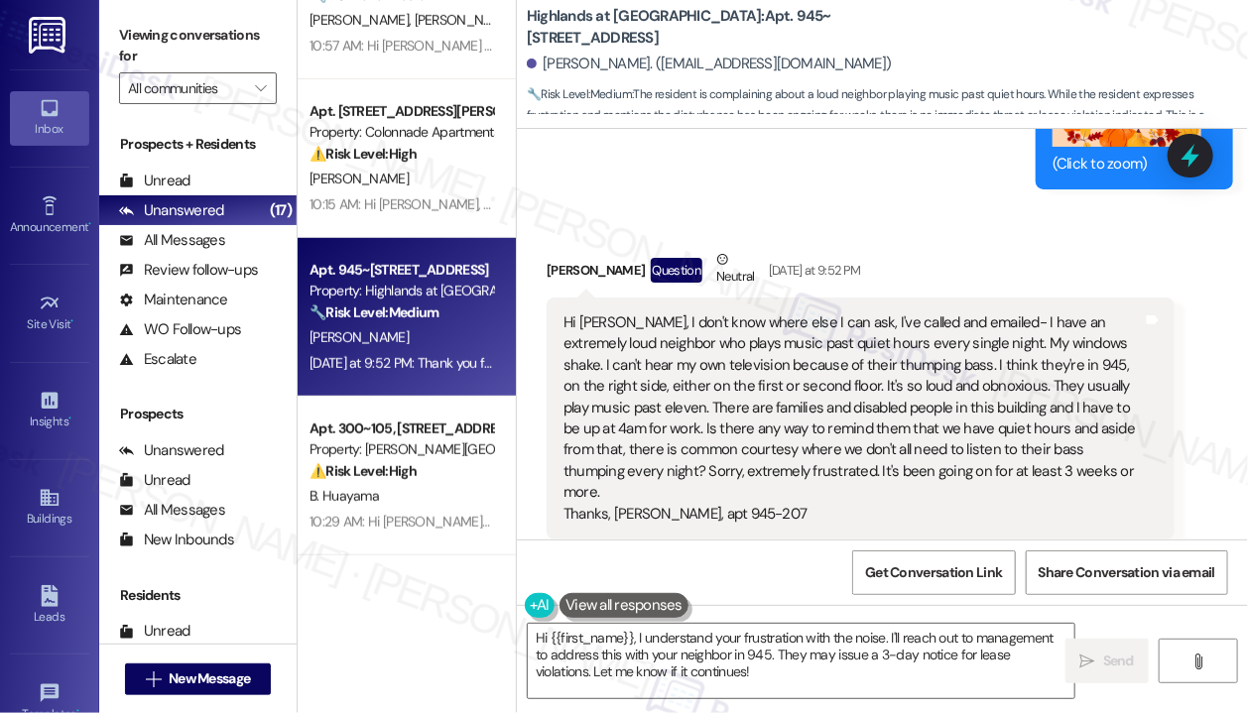
scroll to position [19022, 0]
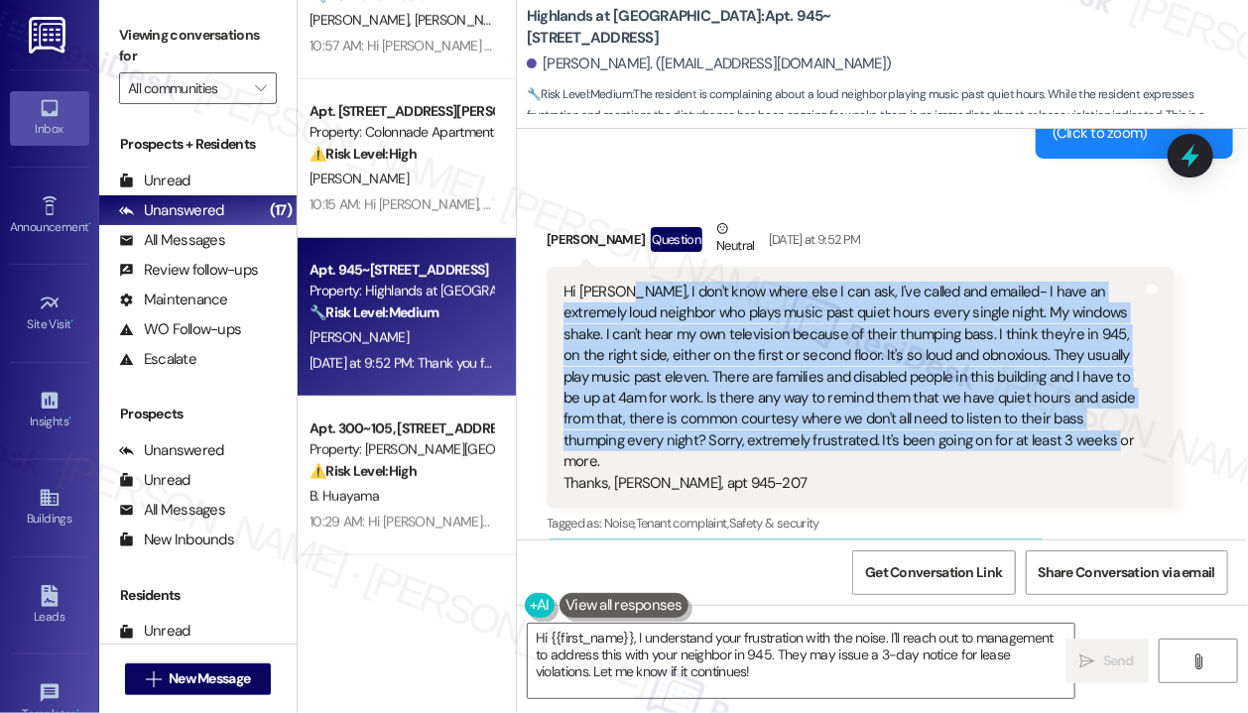
drag, startPoint x: 995, startPoint y: 392, endPoint x: 617, endPoint y: 233, distance: 409.8
click at [617, 267] on div "Hi Sarah, I don't know where else I can ask, I've called and emailed- I have an…" at bounding box center [860, 388] width 628 height 242
copy div "I don't know where else I can ask, I've called and emailed- I have an extremely…"
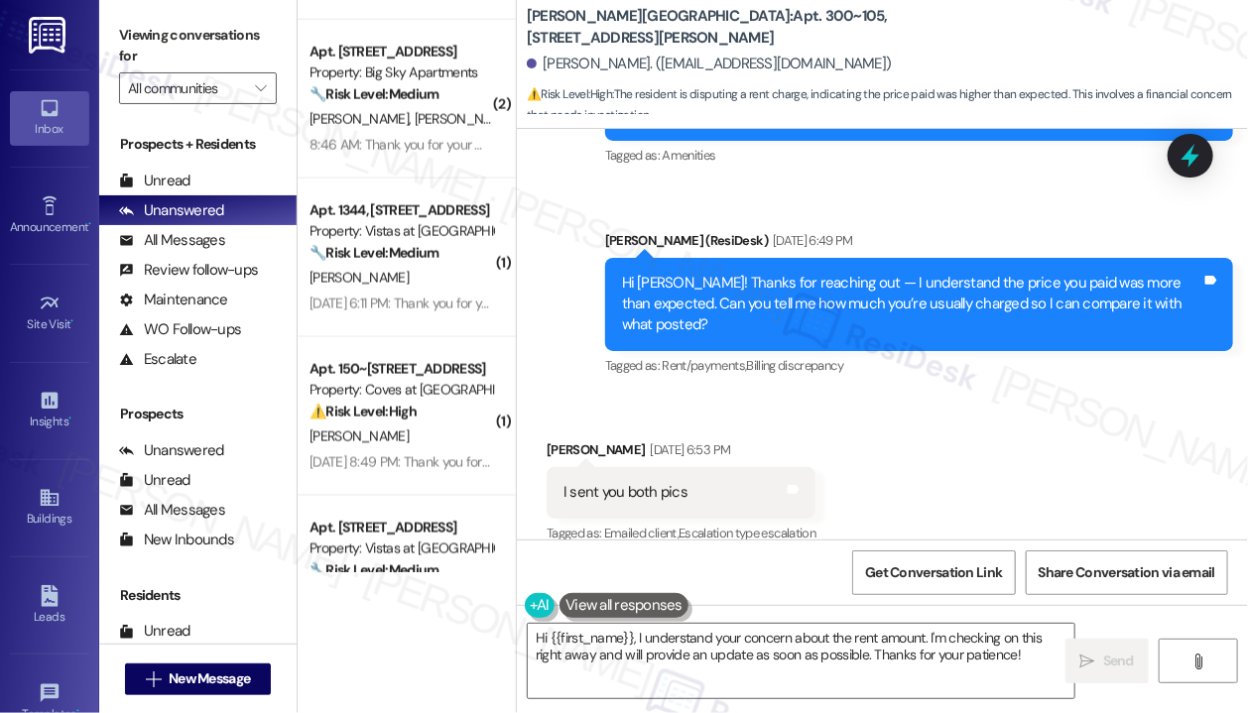
scroll to position [1190, 0]
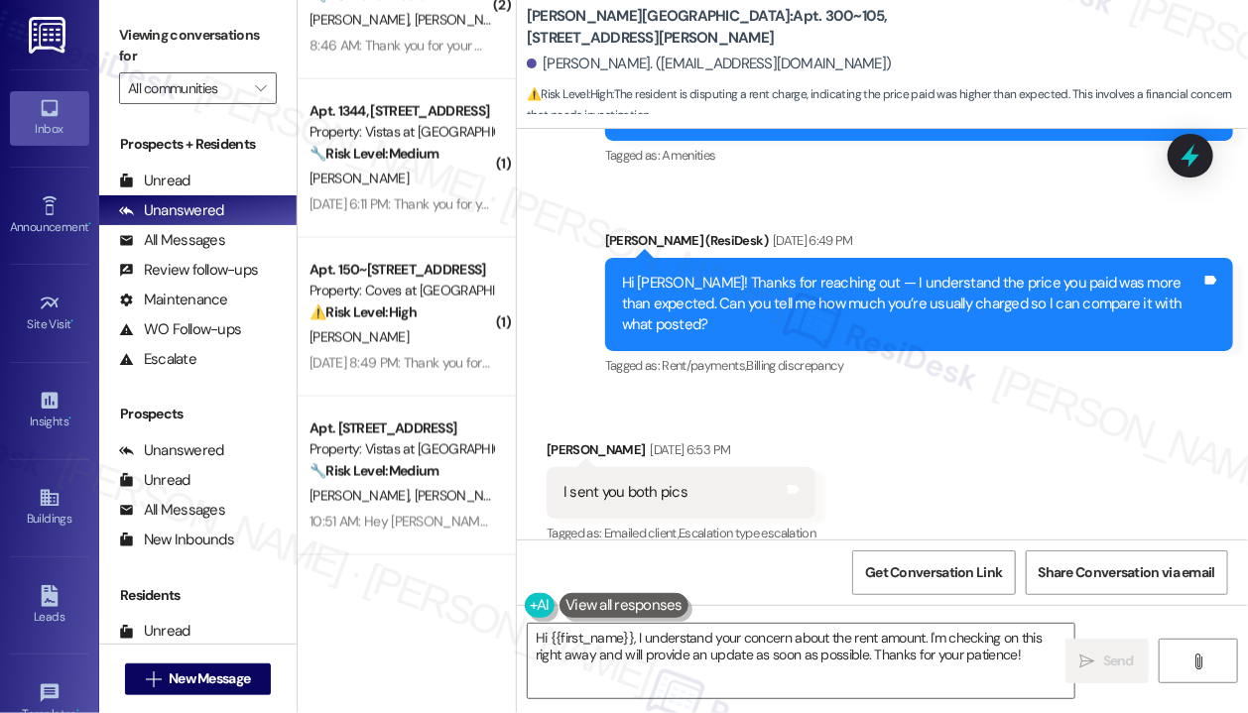
click at [937, 404] on div "Received via SMS Brigitte Huayama Sep 05, 2025 at 6:53 PM I sent you both pics …" at bounding box center [882, 479] width 731 height 168
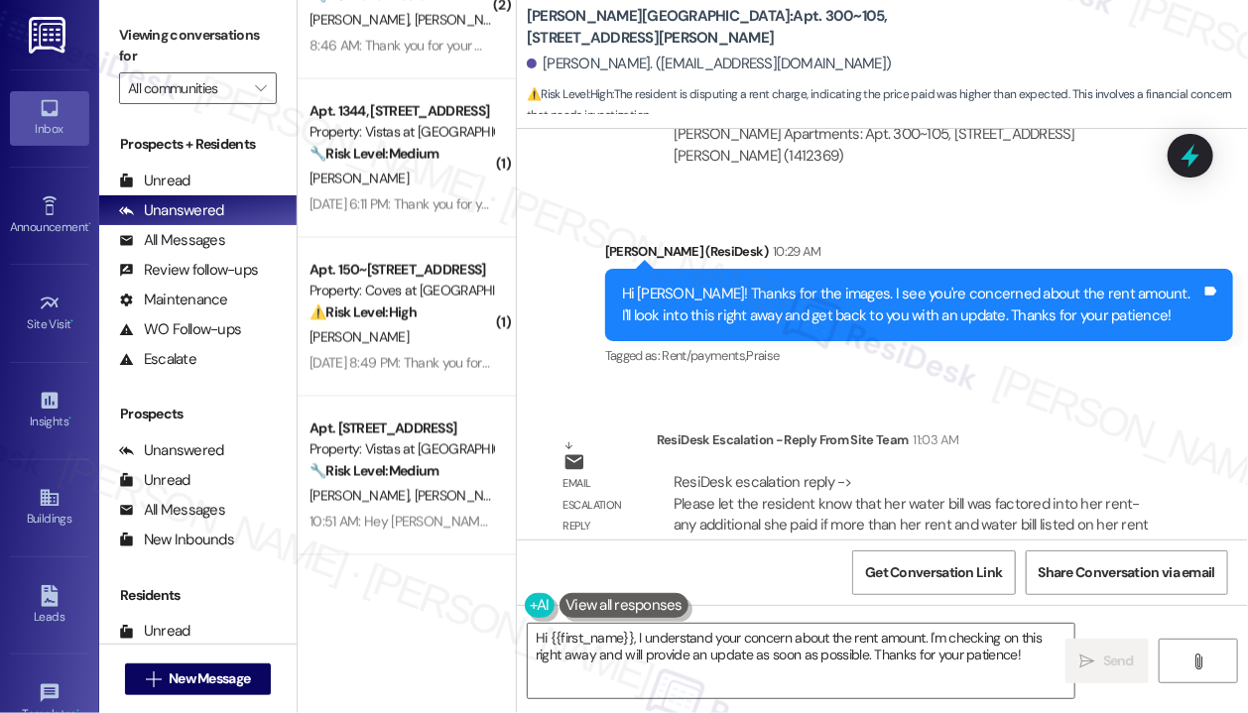
scroll to position [8572, 0]
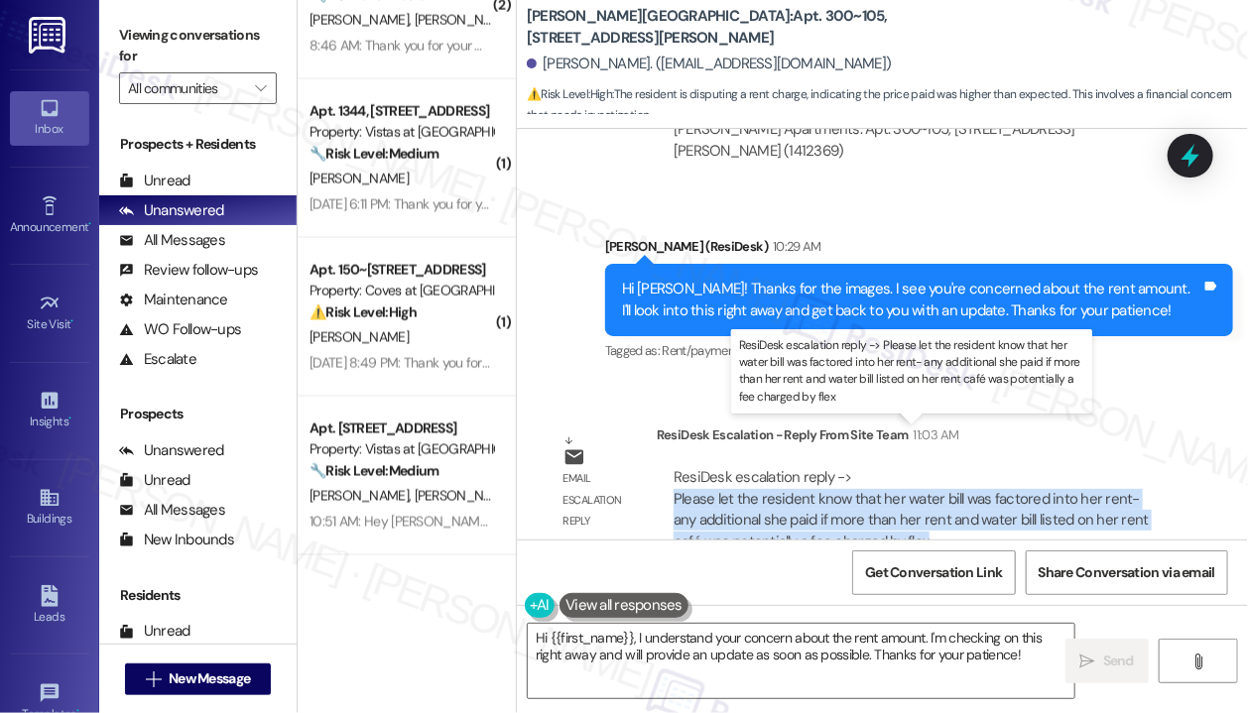
drag, startPoint x: 900, startPoint y: 496, endPoint x: 684, endPoint y: 467, distance: 218.1
click at [675, 467] on div "ResiDesk escalation reply -> Please let the resident know that her water bill w…" at bounding box center [915, 509] width 488 height 85
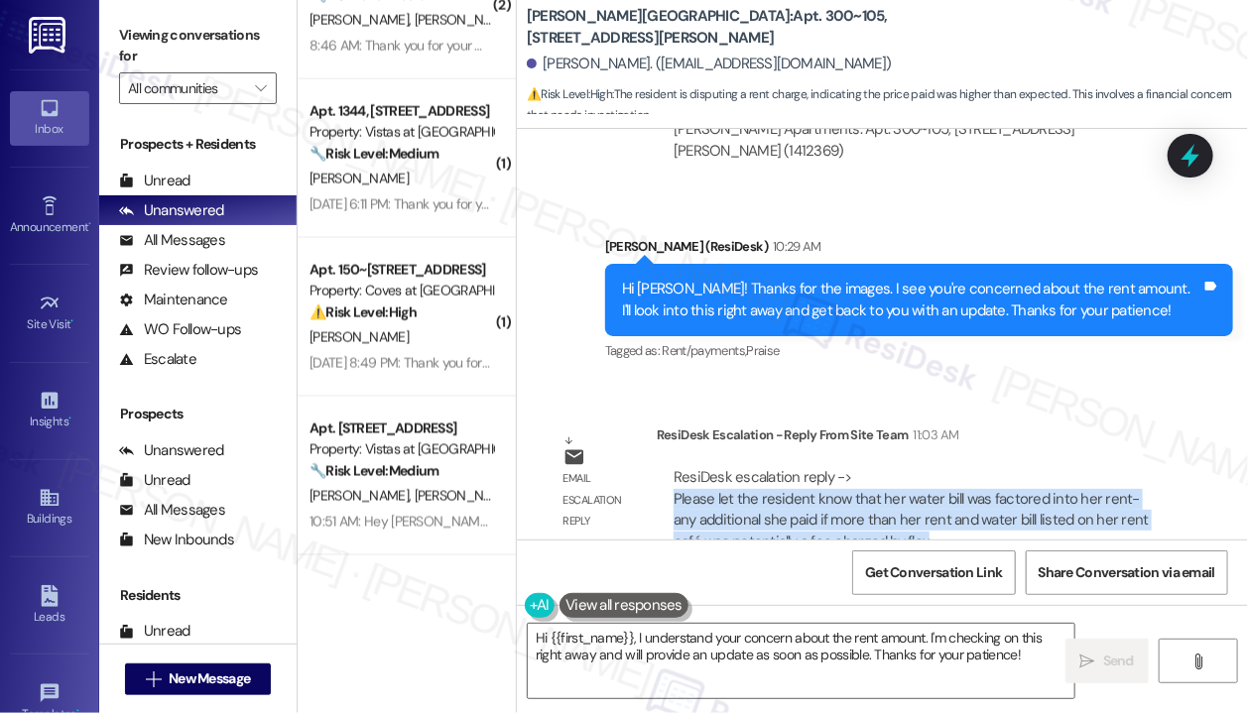
copy div "Please let the resident know that her water bill was factored into her rent- an…"
click at [783, 681] on textarea "Hi {{first_name}}, I understand your concern about the rent amount. I'm checkin…" at bounding box center [801, 661] width 546 height 74
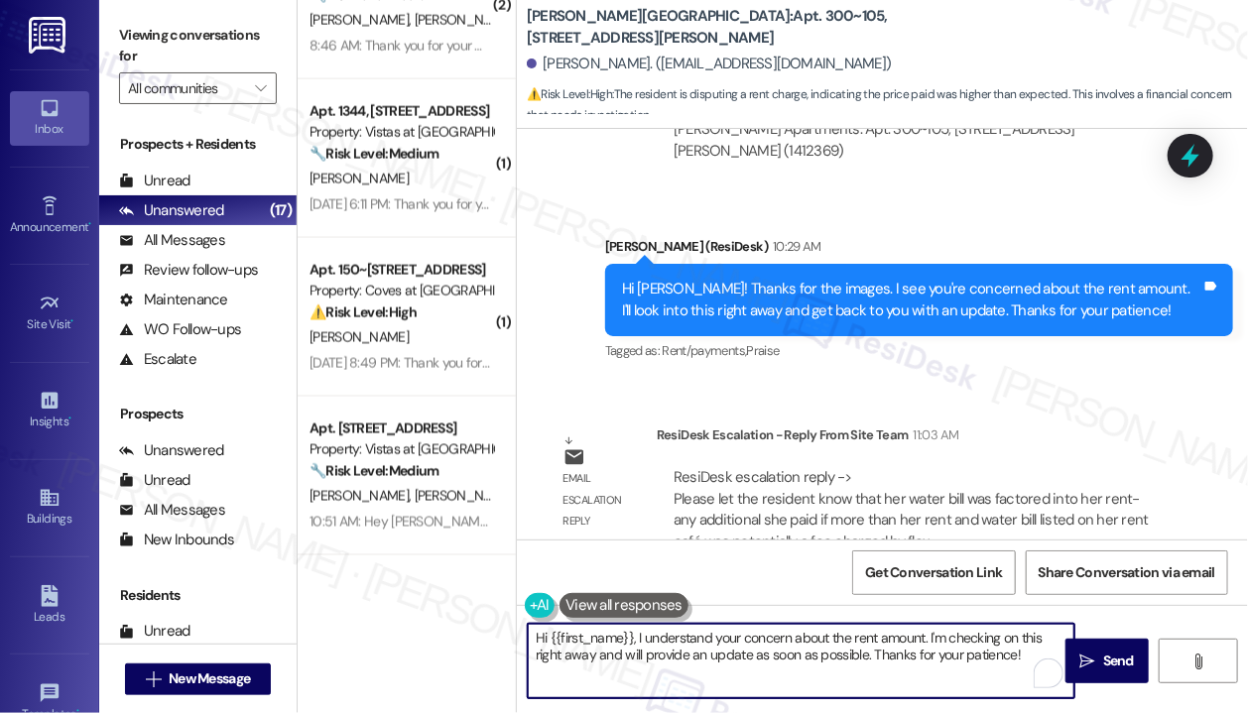
click at [779, 661] on textarea "Hi {{first_name}}, I understand your concern about the rent amount. I'm checkin…" at bounding box center [801, 661] width 546 height 74
drag, startPoint x: 636, startPoint y: 637, endPoint x: 1179, endPoint y: 679, distance: 545.1
click at [1179, 679] on div "Hi {{first_name}}, I understand your concern about the rent amount. I'm checkin…" at bounding box center [882, 679] width 731 height 149
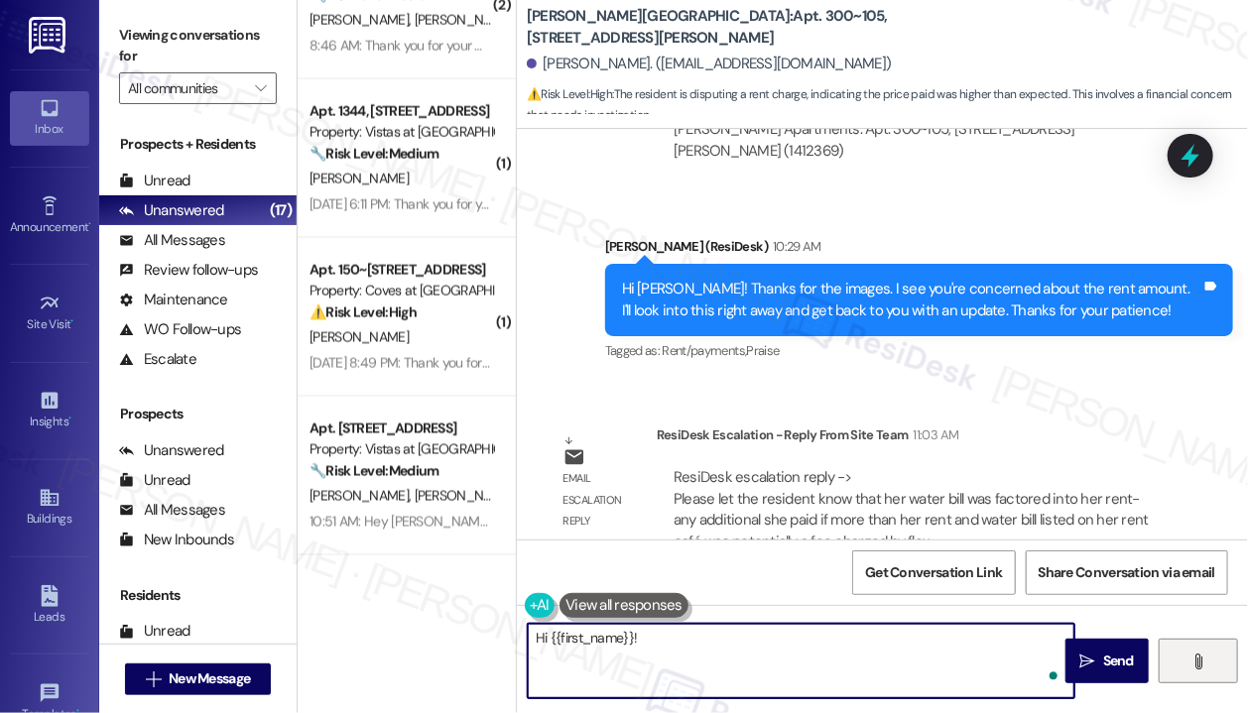
paste textarea "The site team shared that your water bill has already been factored into your r…"
type textarea "Hi {{first_name}}! The site team shared that your water bill has already been f…"
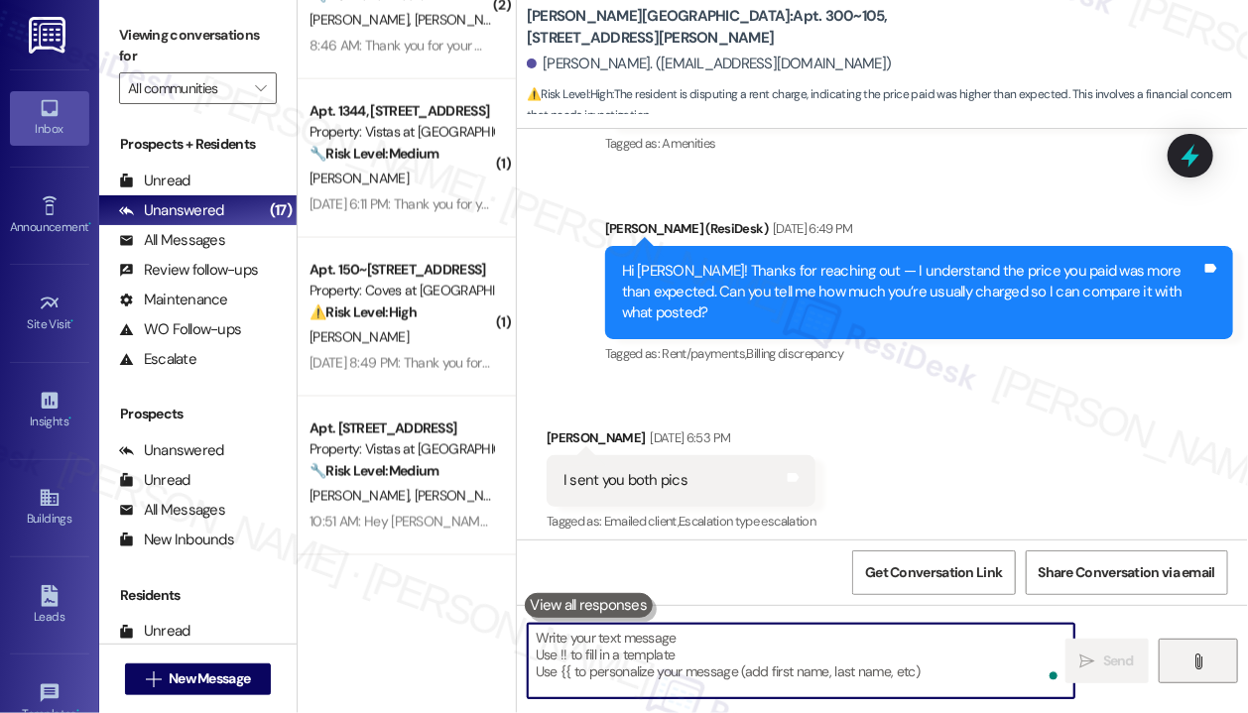
scroll to position [7915, 0]
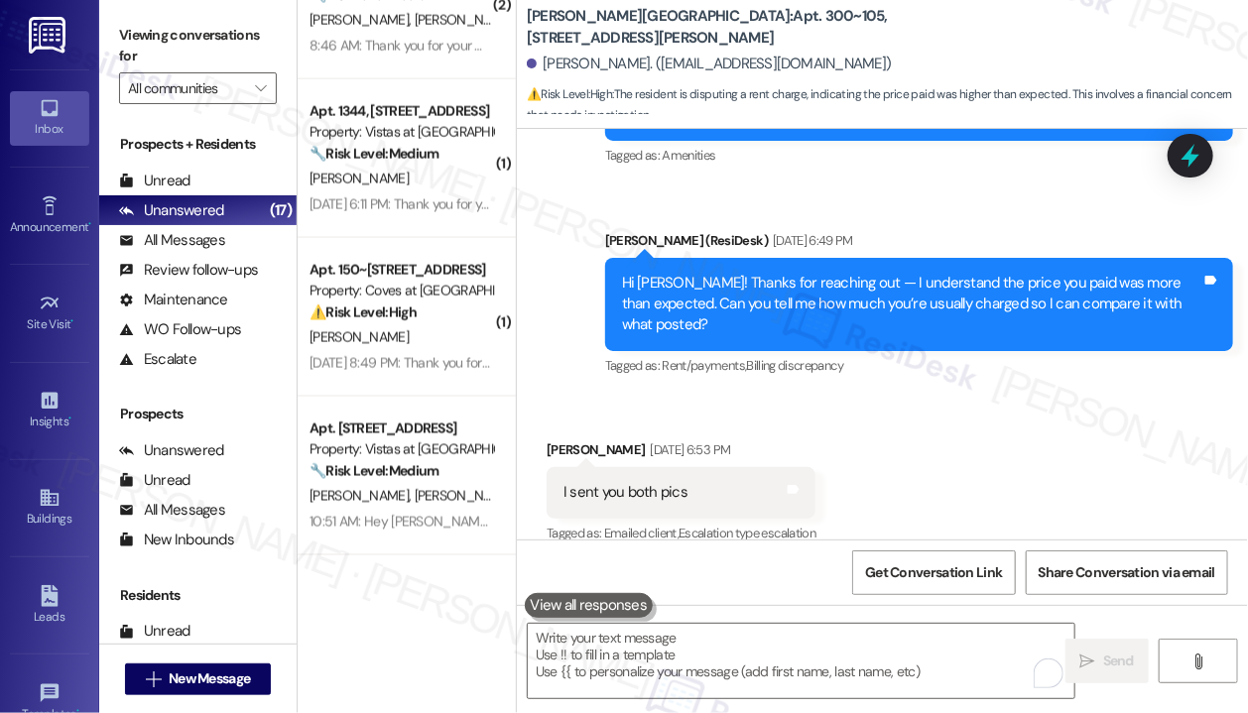
click at [908, 424] on div "Received via SMS Brigitte Huayama Sep 05, 2025 at 6:53 PM I sent you both pics …" at bounding box center [882, 479] width 731 height 168
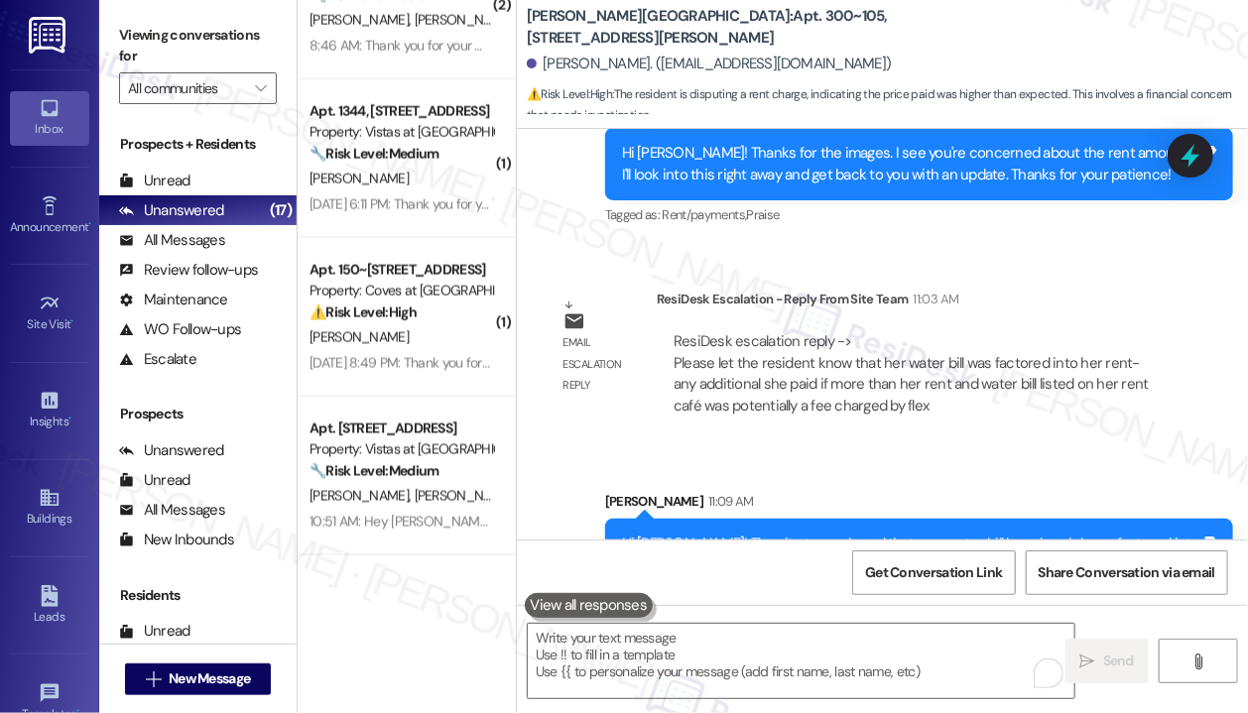
scroll to position [8752, 0]
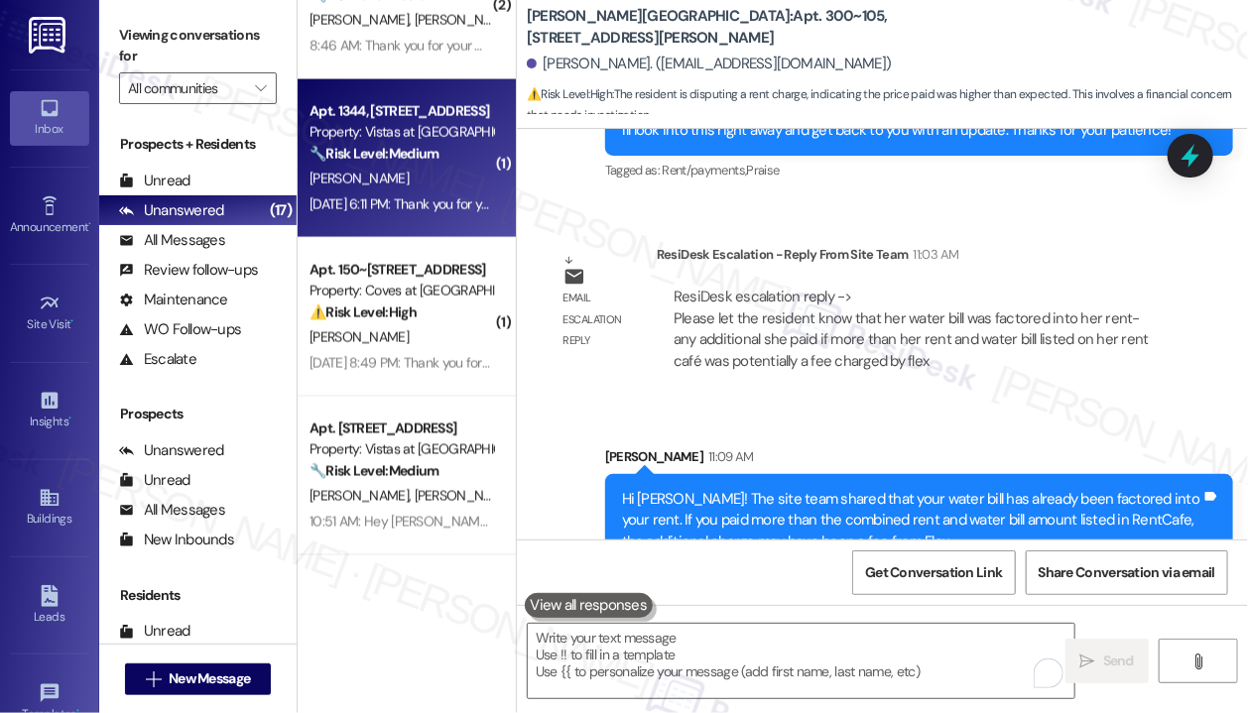
click at [409, 200] on div "Sep 06, 2025 at 6:11 PM: Thank you for your message. Our offices are currently …" at bounding box center [905, 204] width 1193 height 18
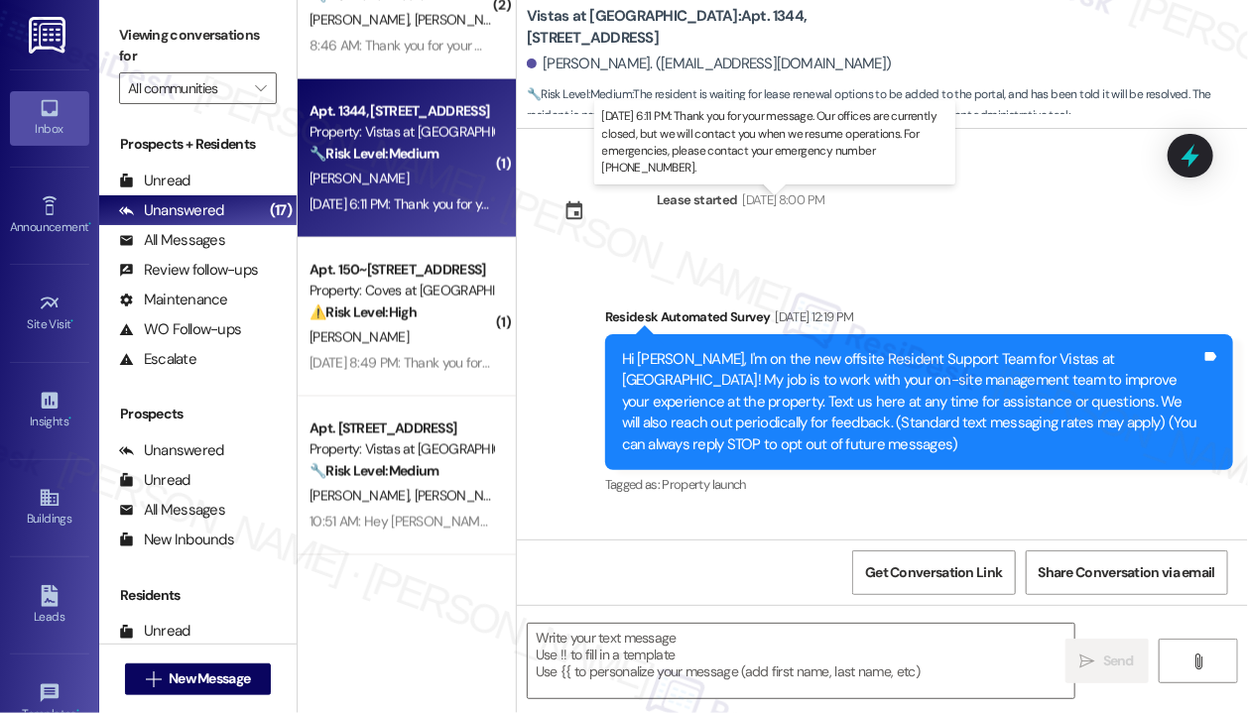
scroll to position [14222, 0]
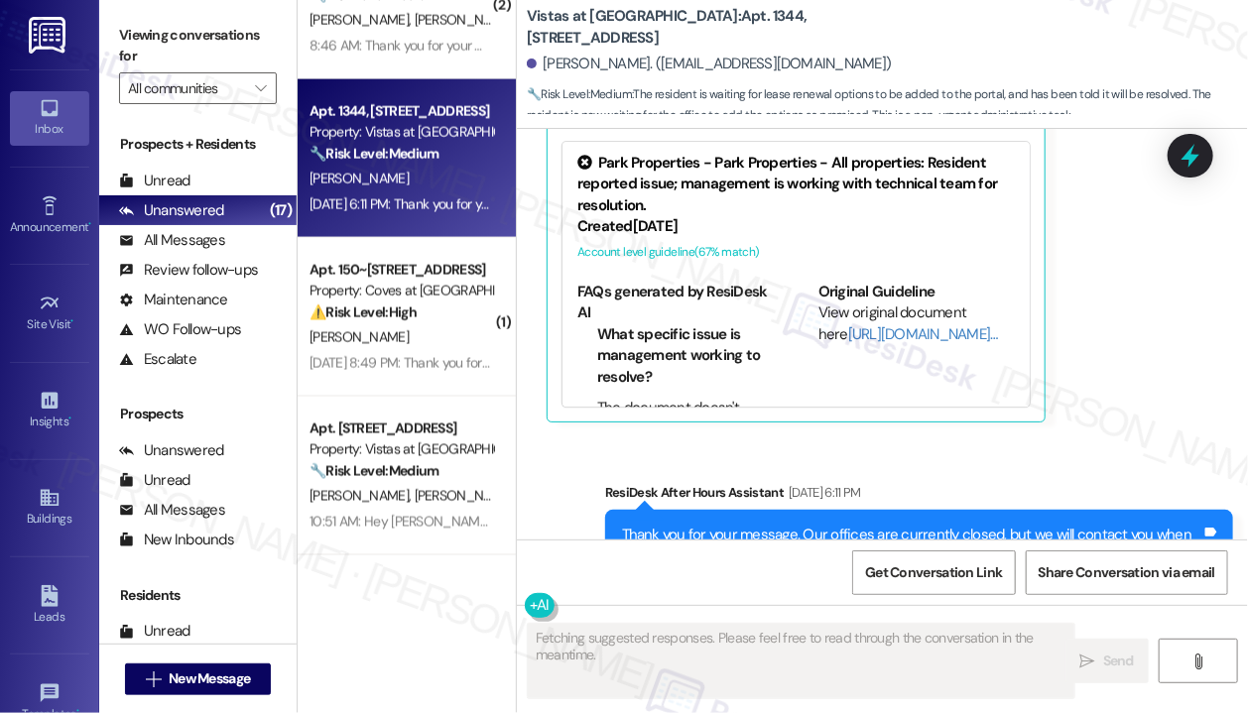
click at [1099, 437] on div "Sent via SMS ResiDesk After Hours Assistant Sep 06, 2025 at 6:11 PM Thank you f…" at bounding box center [882, 542] width 731 height 210
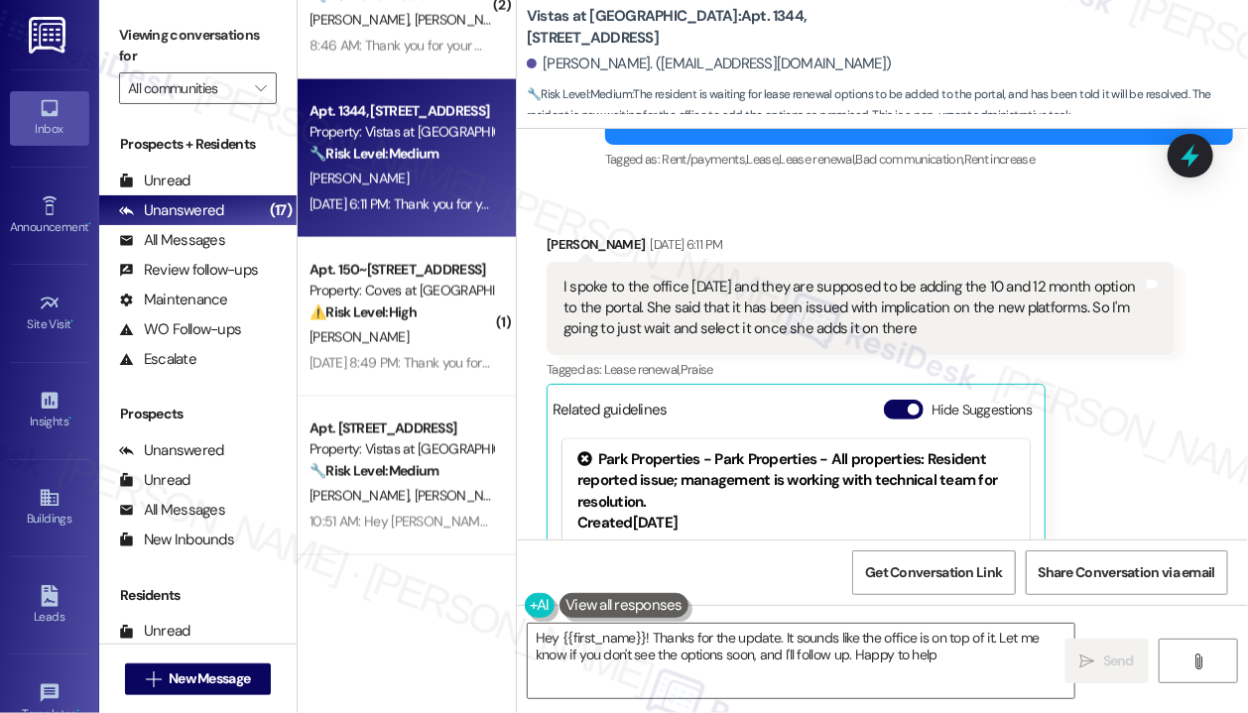
type textarea "Hey {{first_name}}! Thanks for the update. It sounds like the office is on top …"
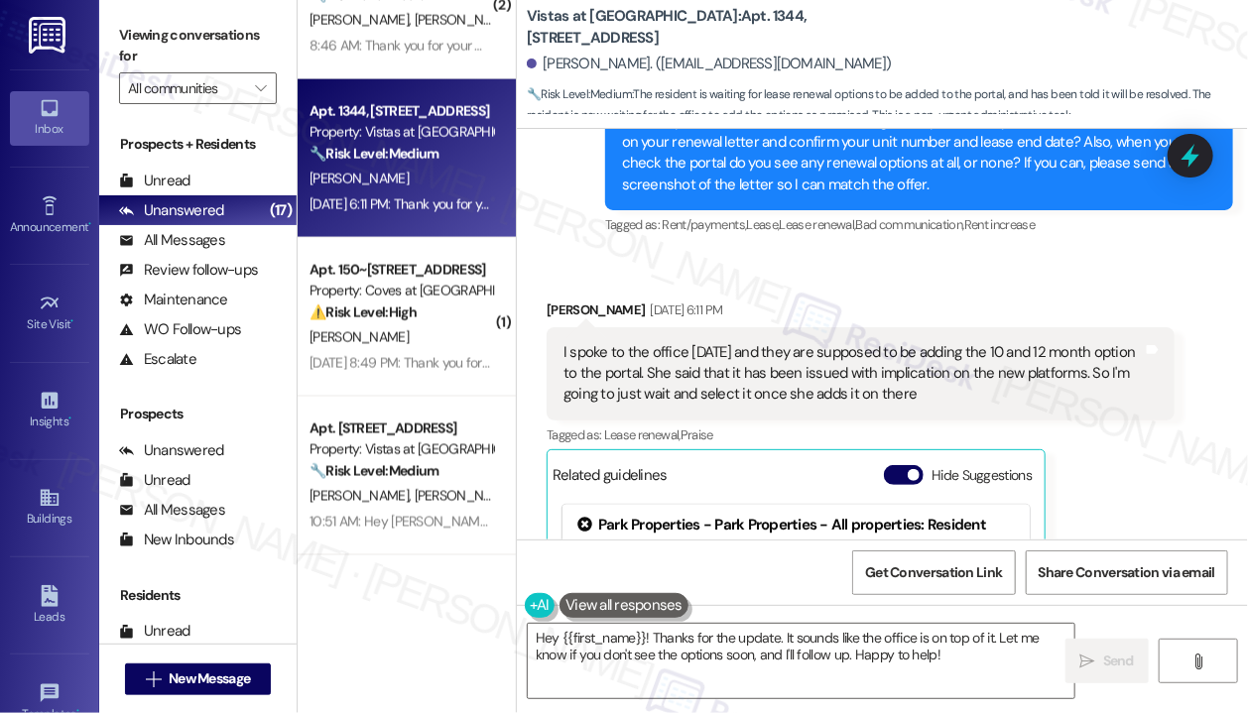
scroll to position [13825, 0]
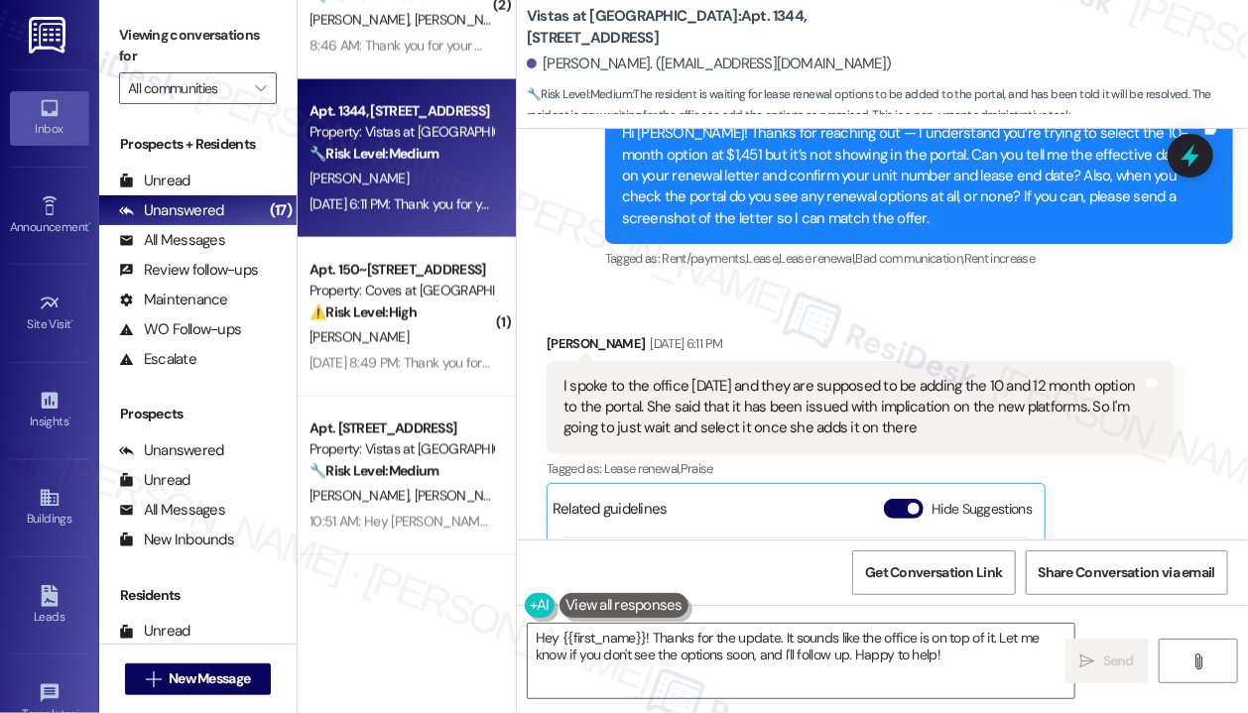
drag, startPoint x: 968, startPoint y: 316, endPoint x: 640, endPoint y: 288, distance: 329.5
click at [563, 376] on div "I spoke to the office [DATE] and they are supposed to be adding the 10 and 12 m…" at bounding box center [852, 407] width 579 height 63
copy div "I spoke to the office [DATE] and they are supposed to be adding the 10 and 12 m…"
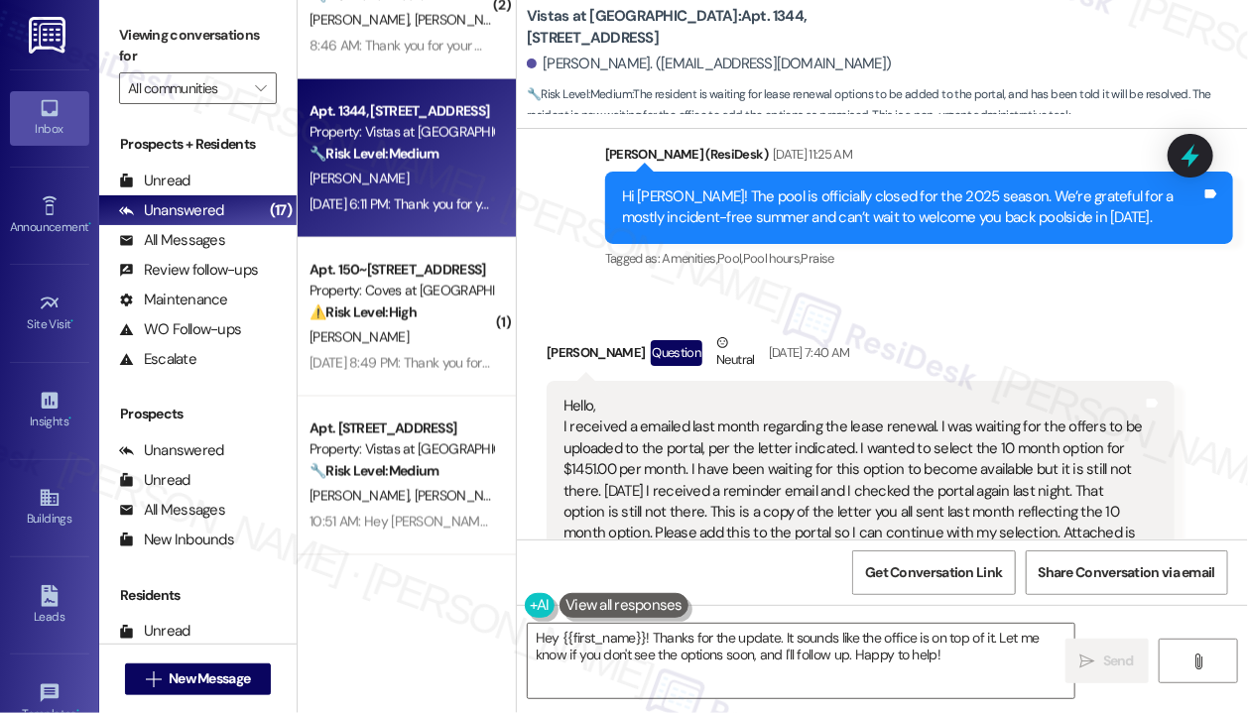
scroll to position [12536, 0]
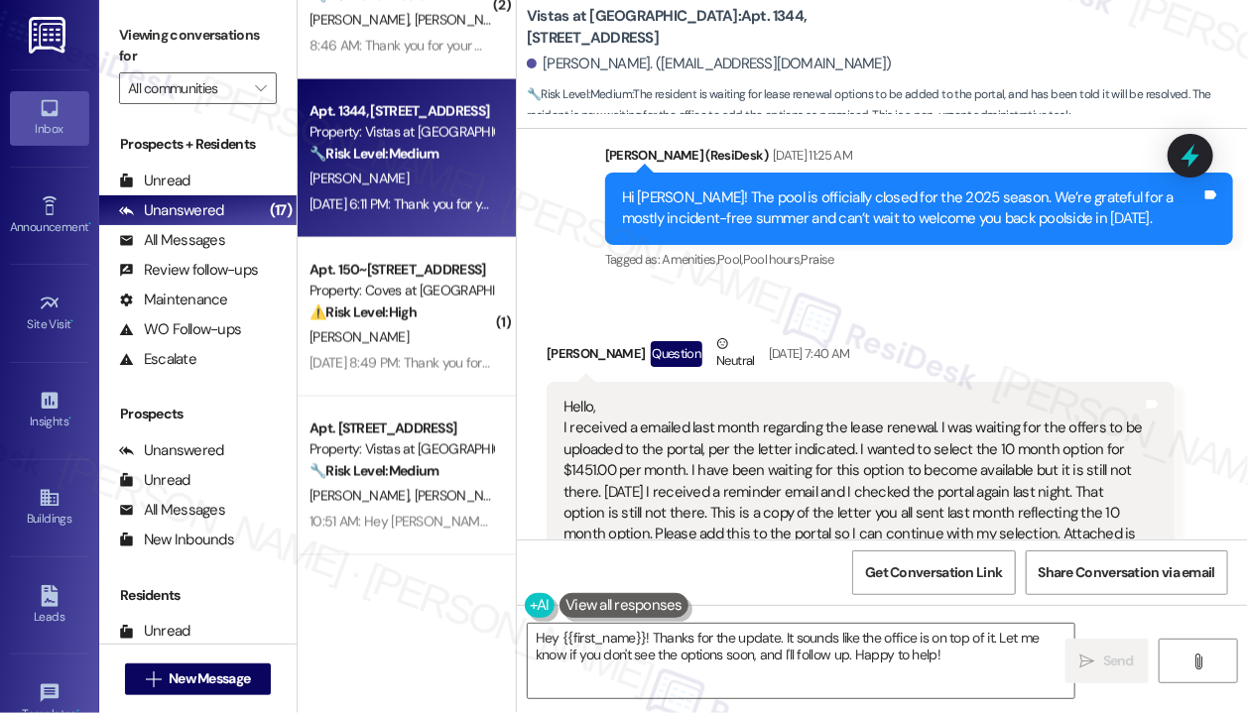
drag, startPoint x: 966, startPoint y: 449, endPoint x: 562, endPoint y: 328, distance: 421.4
click at [563, 397] on div "Hello, I received a emailed last month regarding the lease renewal. I was waiti…" at bounding box center [852, 503] width 579 height 212
copy div "I received a emailed last month regarding the lease renewal. I was waiting for …"
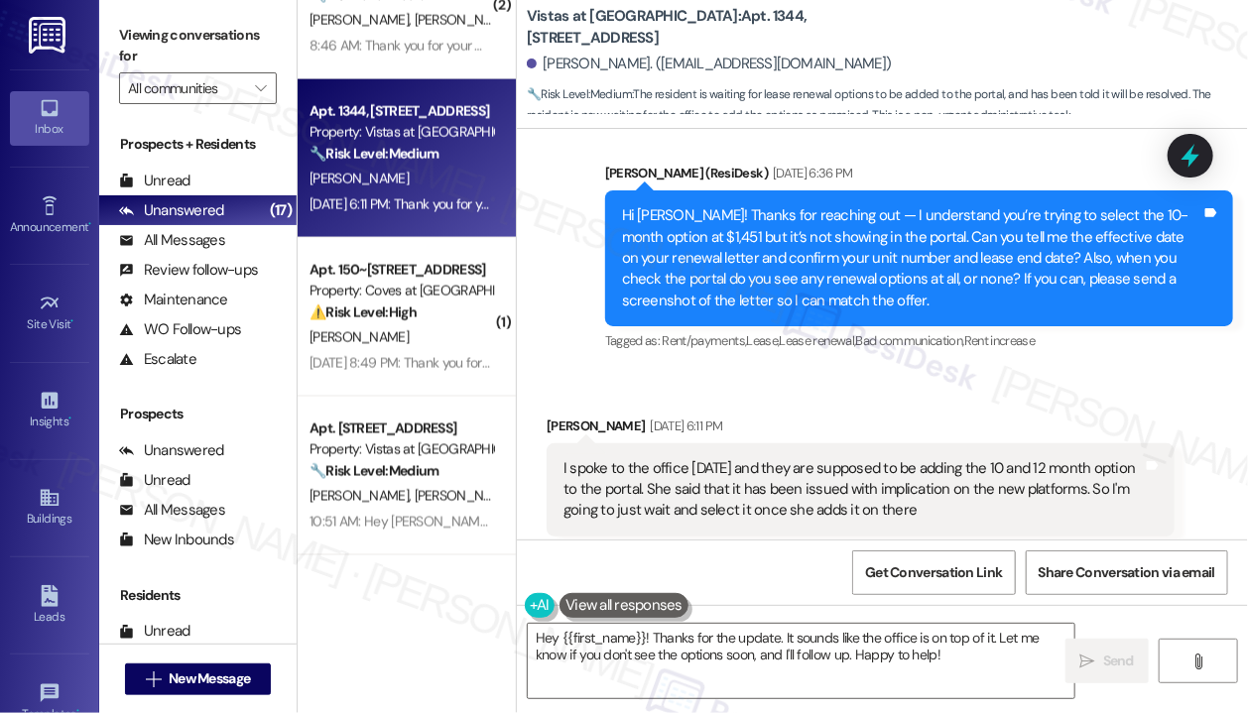
scroll to position [13825, 0]
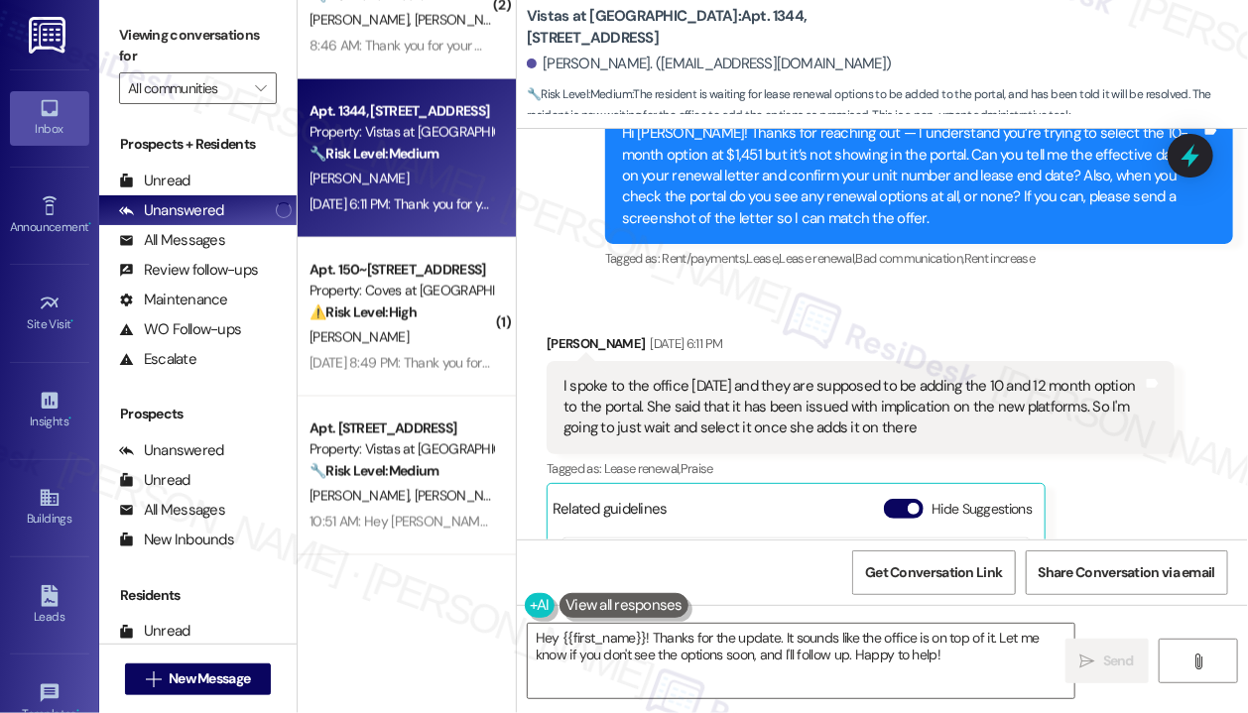
click at [768, 376] on div "I spoke to the office [DATE] and they are supposed to be adding the 10 and 12 m…" at bounding box center [852, 407] width 579 height 63
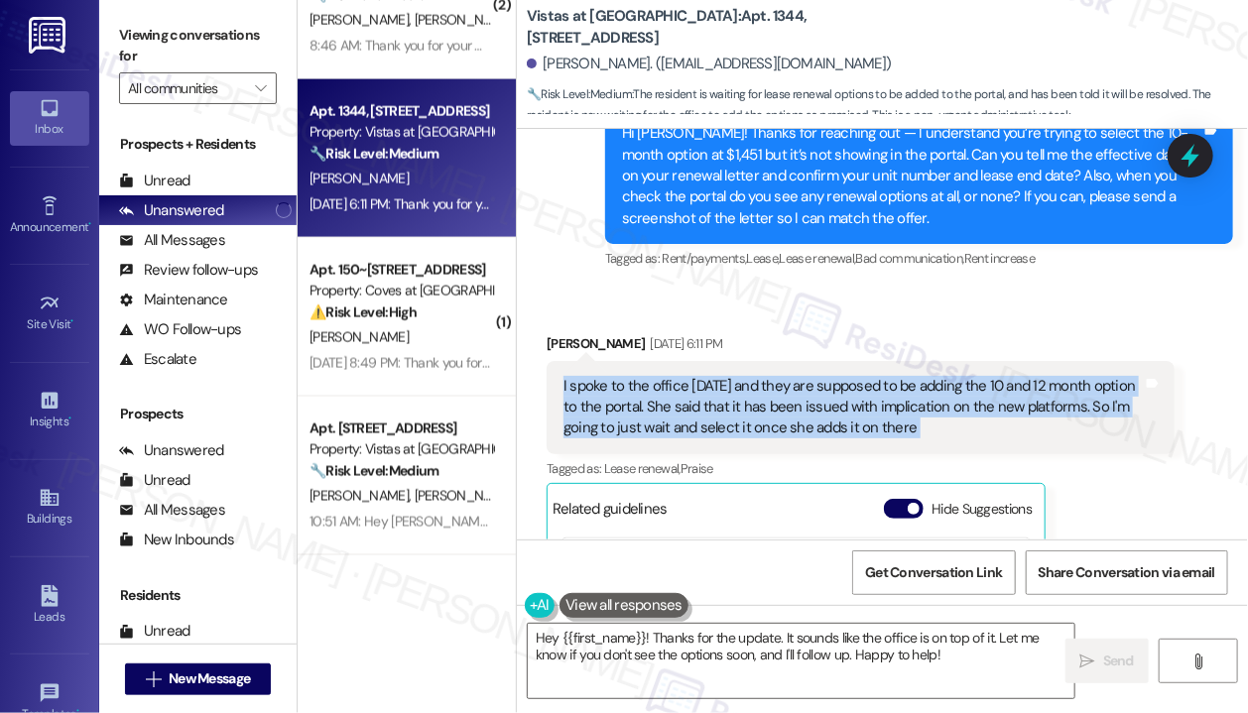
click at [768, 376] on div "I spoke to the office [DATE] and they are supposed to be adding the 10 and 12 m…" at bounding box center [852, 407] width 579 height 63
copy div "I spoke to the office on Thursday and they are supposed to be adding the 10 and…"
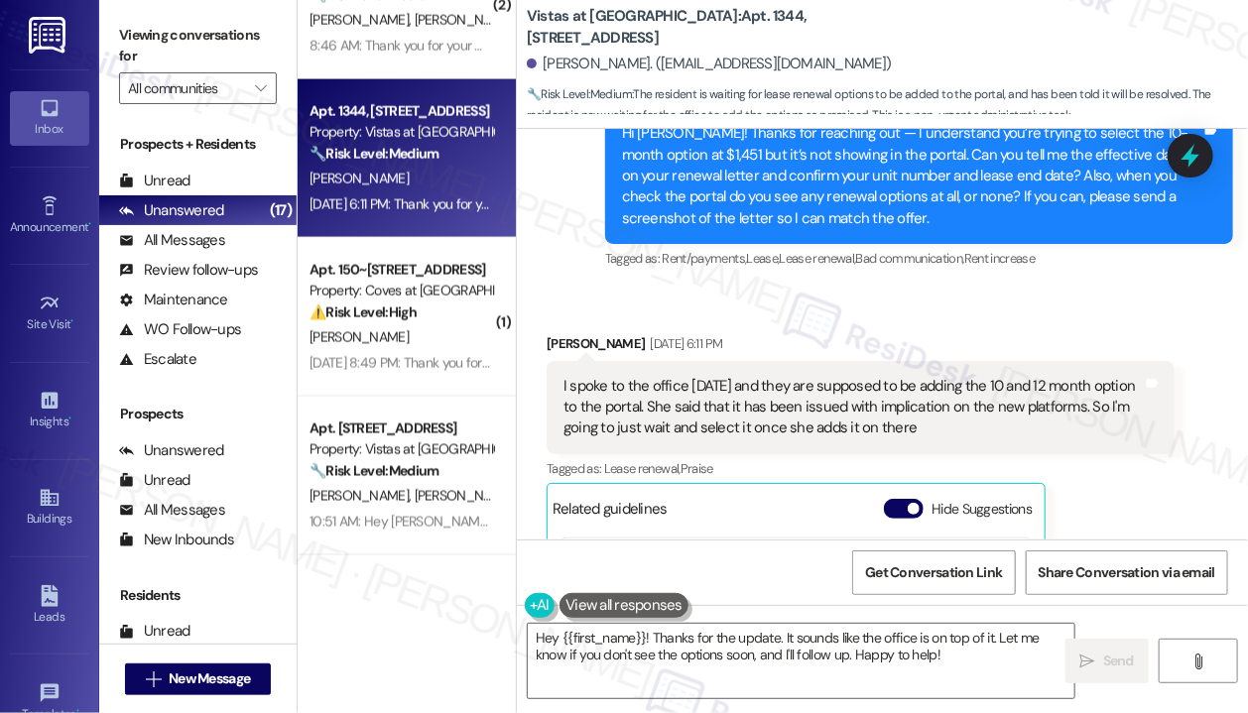
click at [963, 289] on div "Received via SMS Aleta Franklin Sep 06, 2025 at 6:11 PM I spoke to the office o…" at bounding box center [882, 562] width 731 height 546
click at [1187, 150] on icon at bounding box center [1190, 156] width 34 height 34
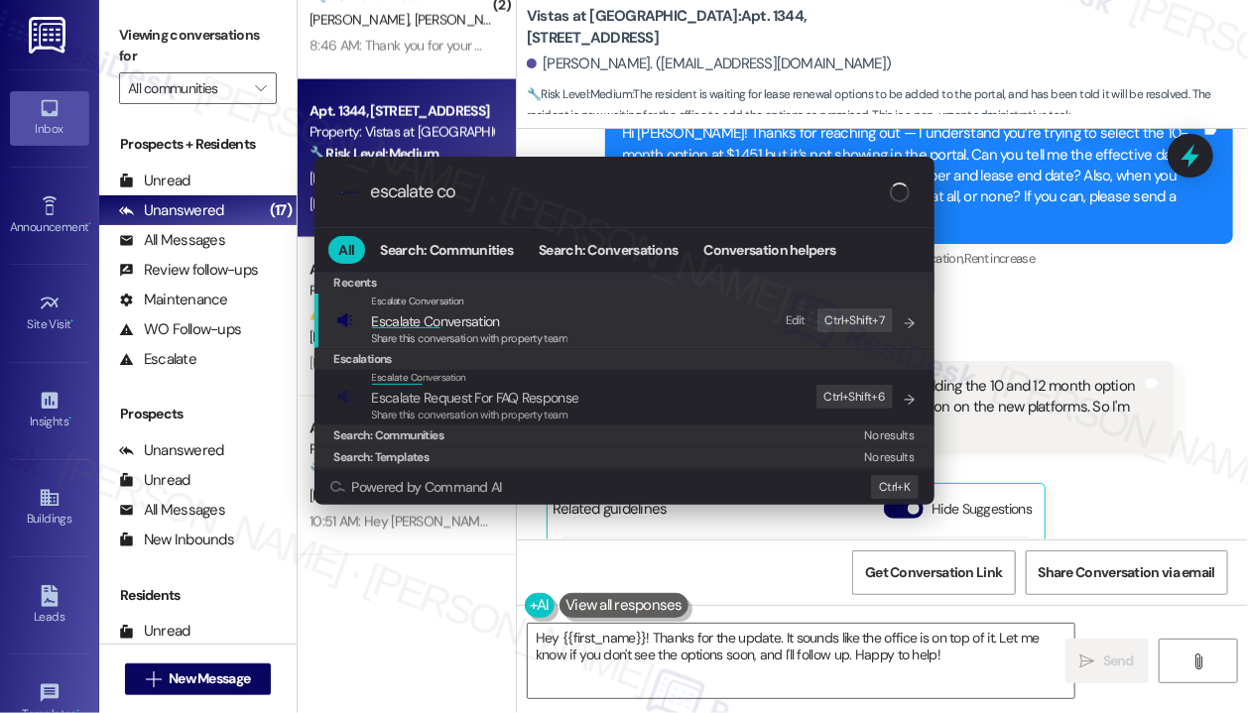
type input "escalate con"
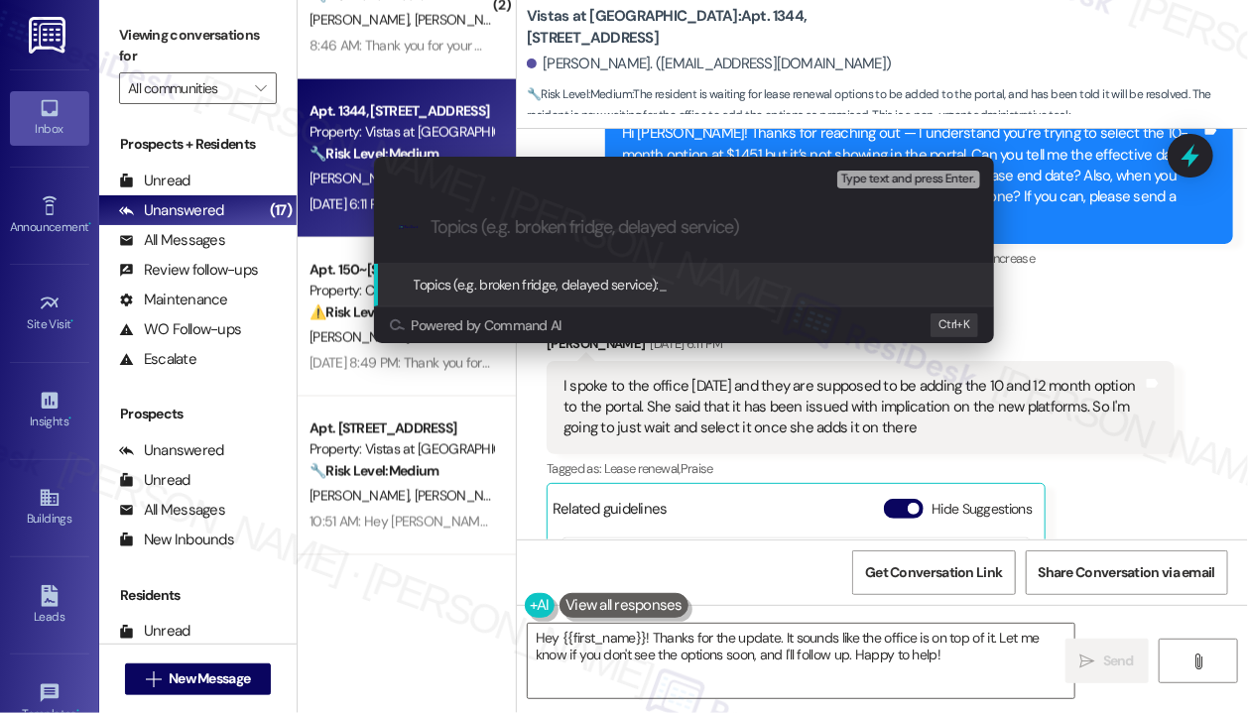
type input "Request to add 10-month renewal option to portal as stated in lease offer letter"
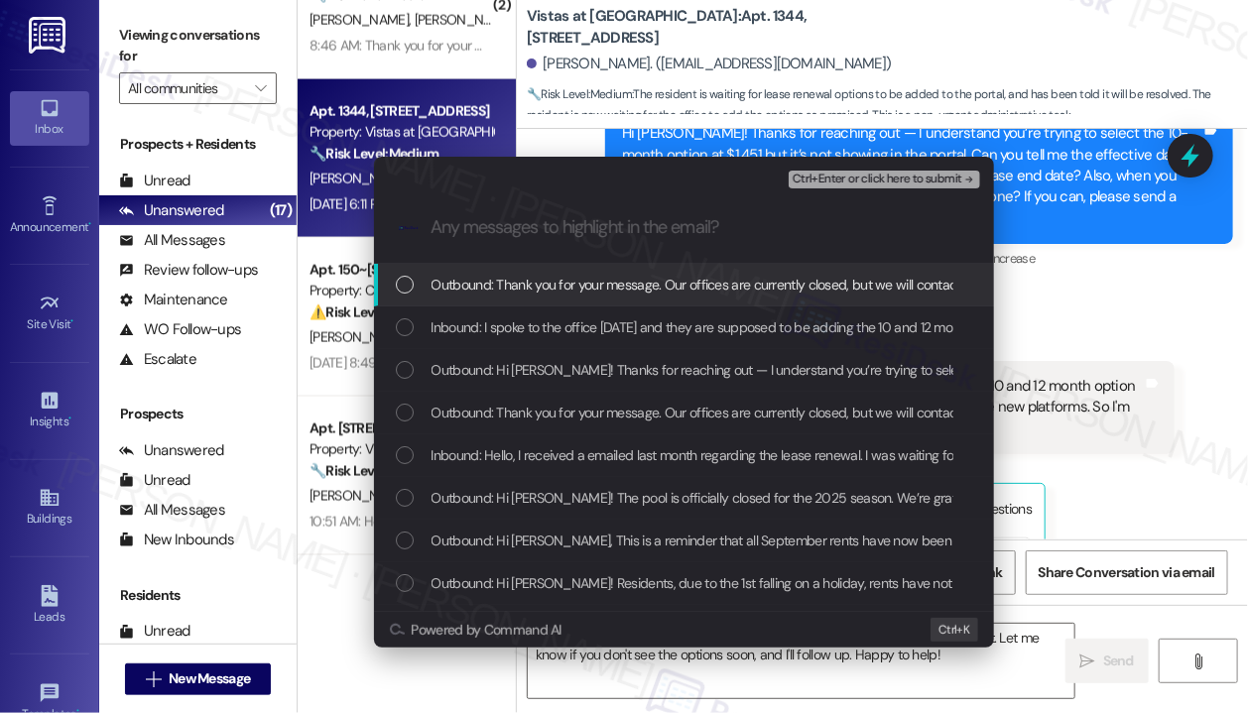
scroll to position [0, 0]
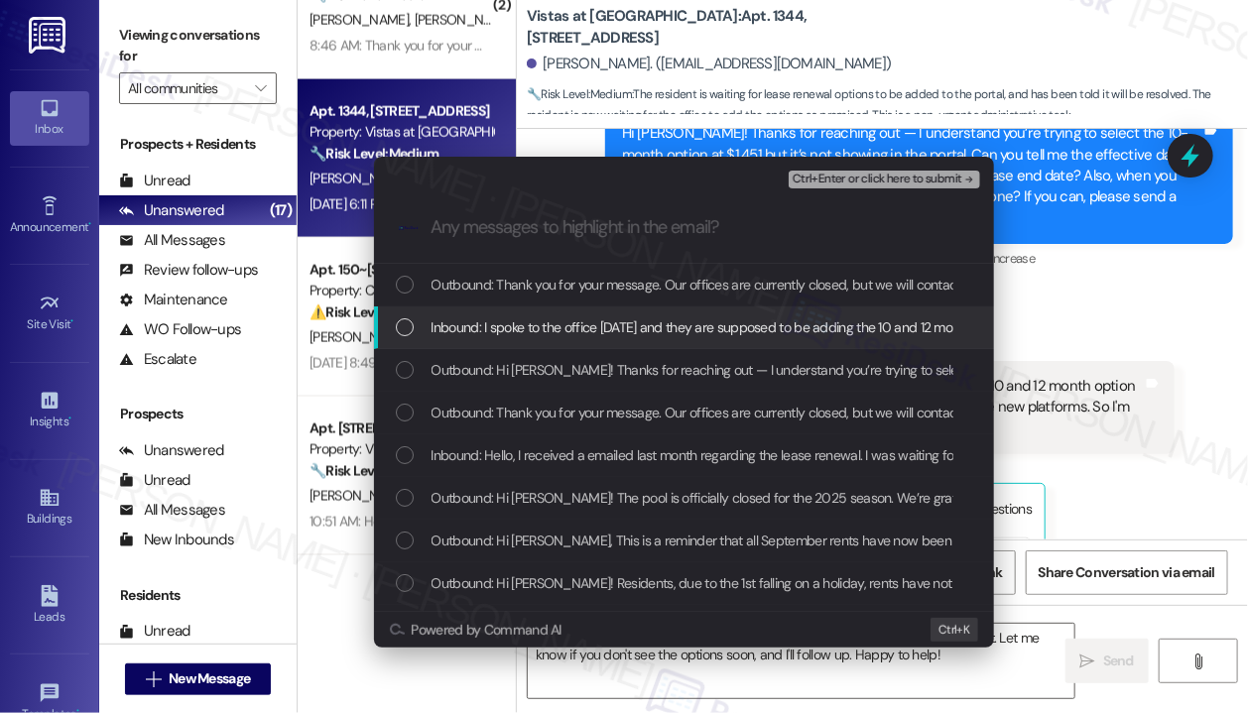
click at [481, 330] on span "Inbound: I spoke to the office on Thursday and they are supposed to be adding t…" at bounding box center [1142, 327] width 1423 height 22
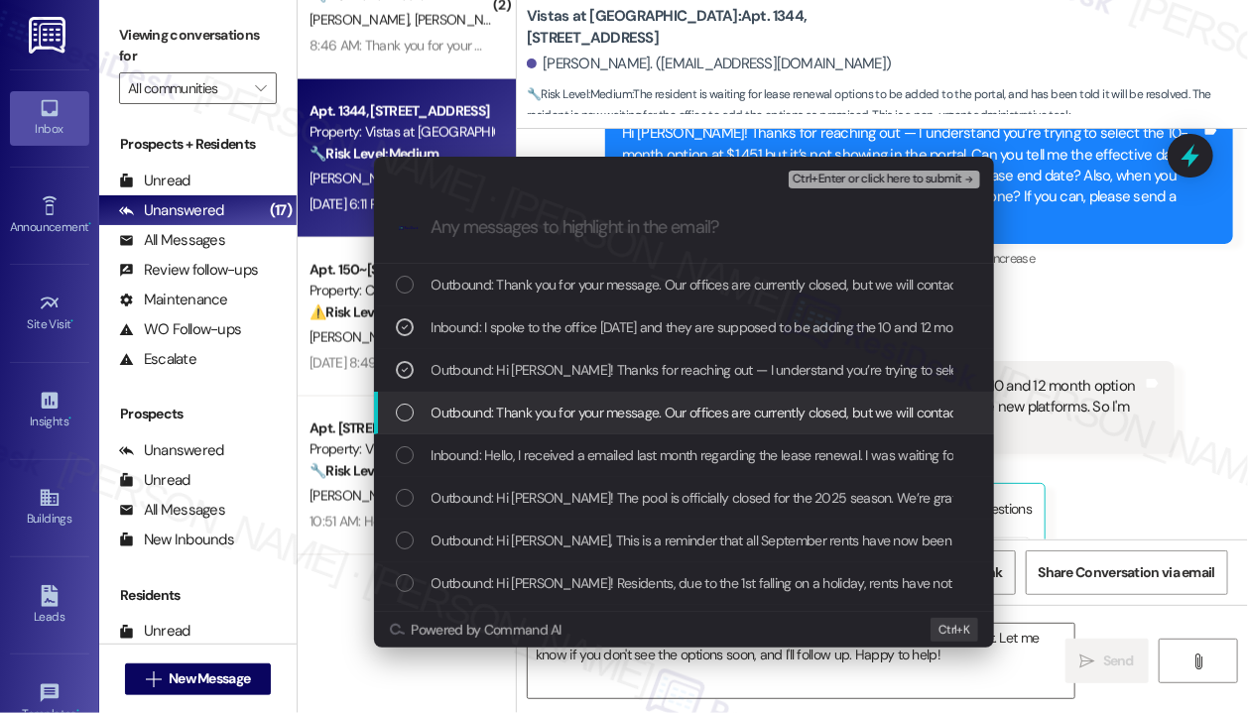
click at [508, 419] on span "Outbound: Thank you for your message. Our offices are currently closed, but we …" at bounding box center [1018, 413] width 1175 height 22
click at [506, 414] on span "Outbound: Thank you for your message. Our offices are currently closed, but we …" at bounding box center [1018, 413] width 1175 height 22
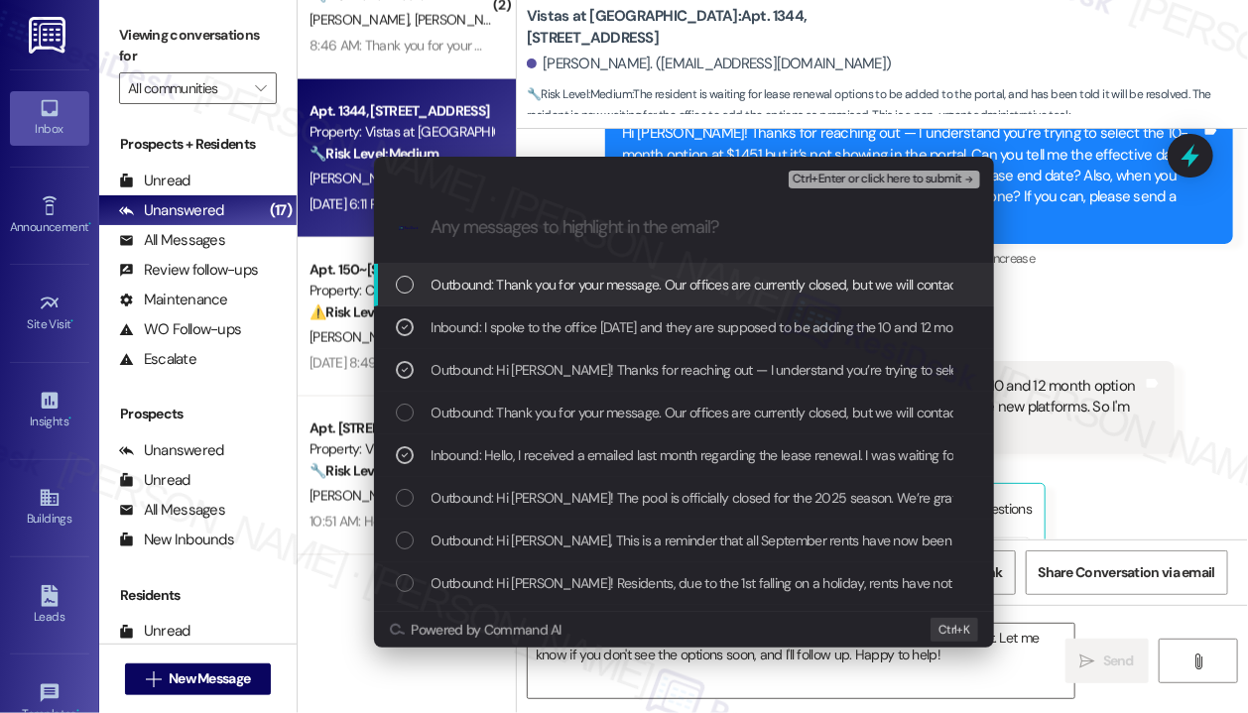
click at [863, 180] on span "Ctrl+Enter or click here to submit" at bounding box center [877, 180] width 170 height 14
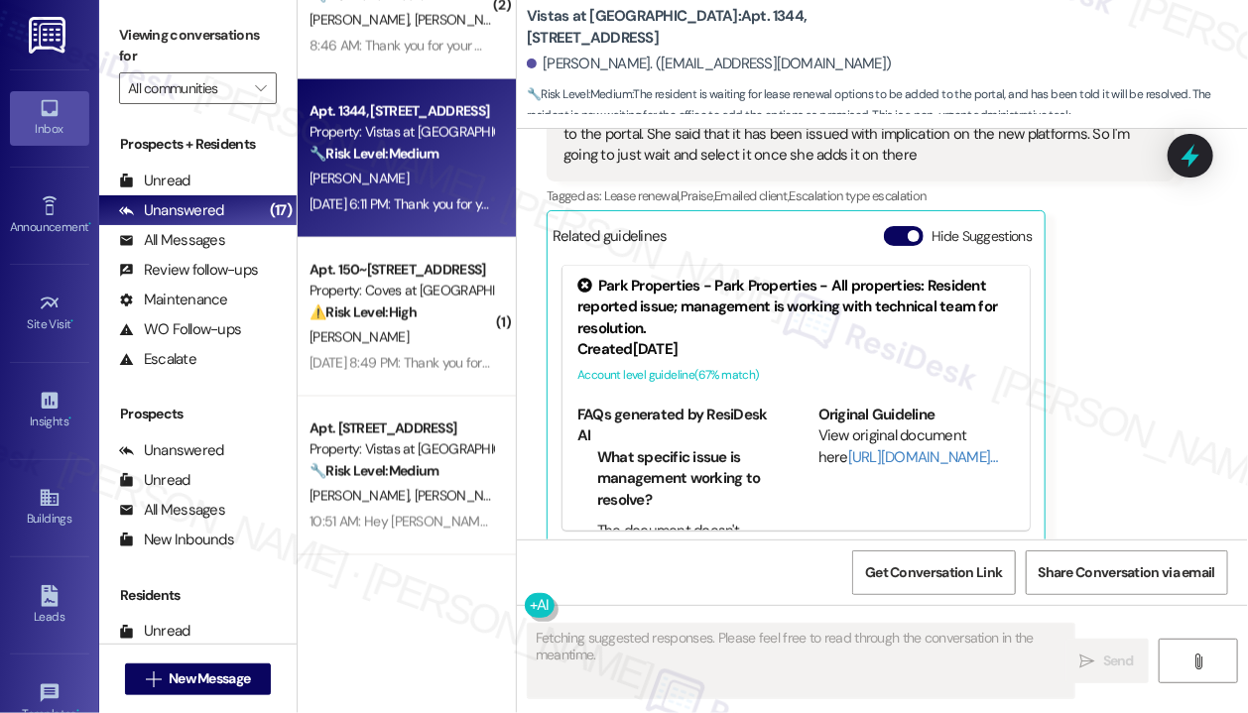
scroll to position [14010, 0]
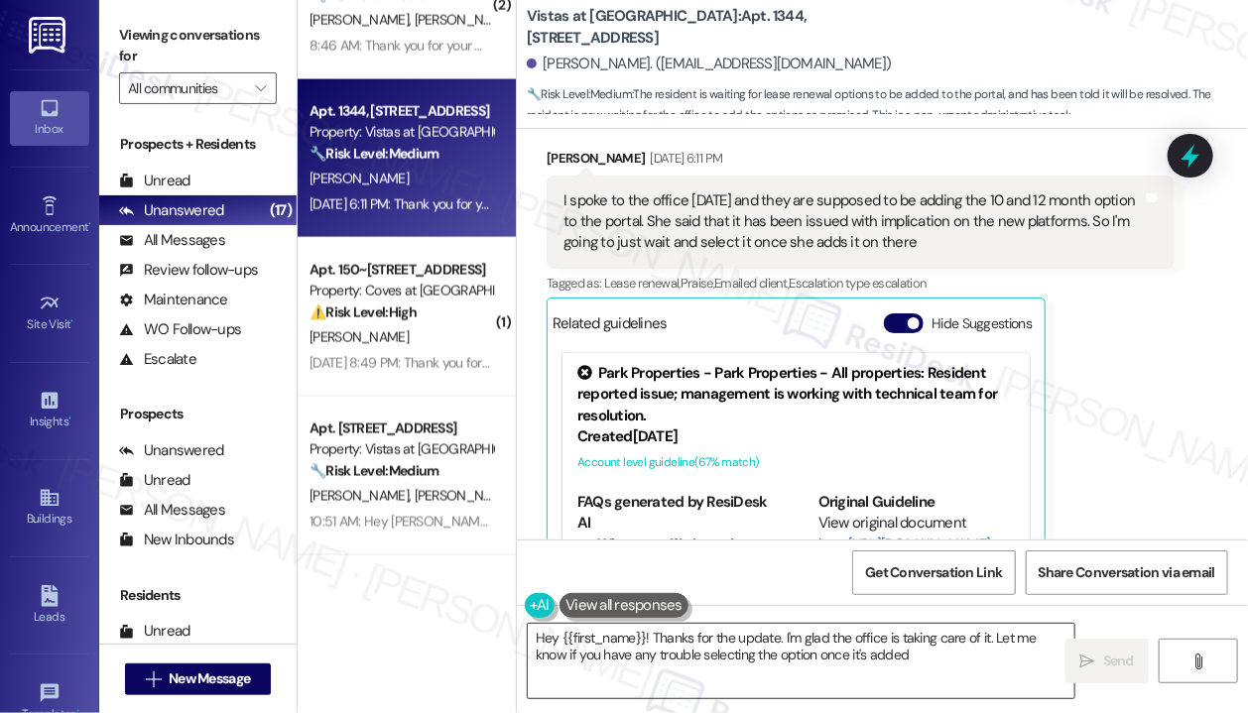
type textarea "Hey {{first_name}}! Thanks for the update. I'm glad the office is taking care o…"
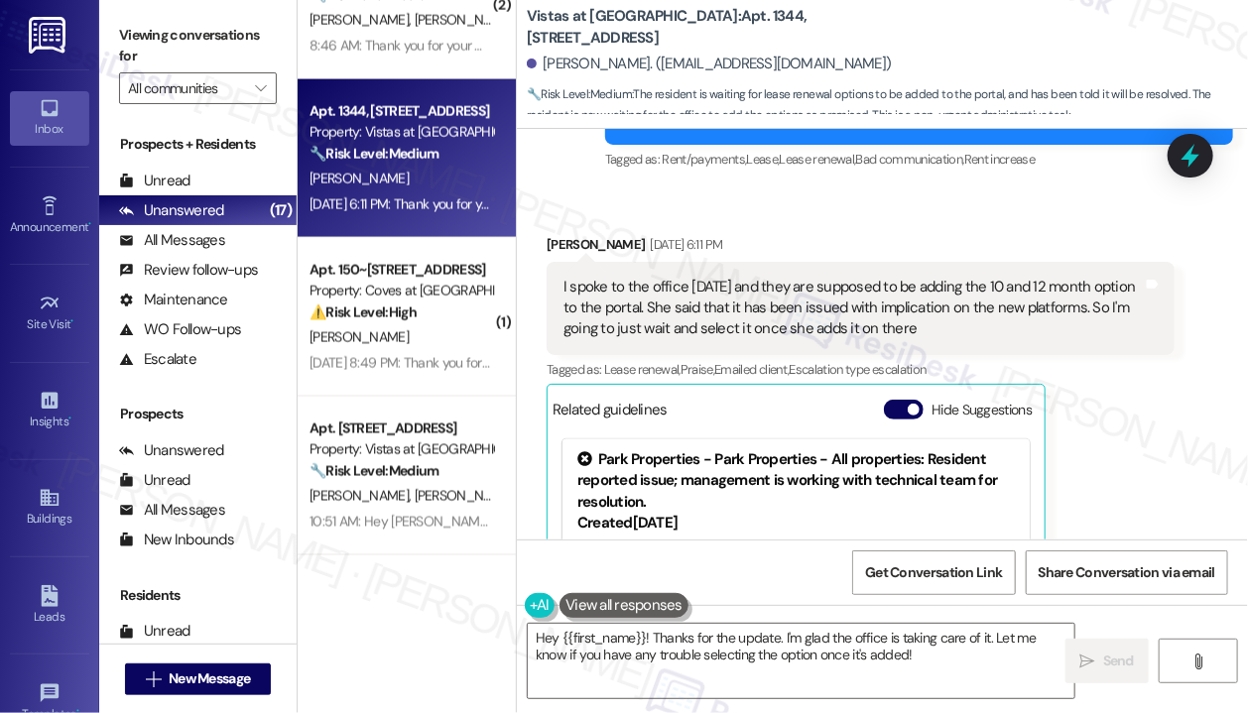
scroll to position [13825, 0]
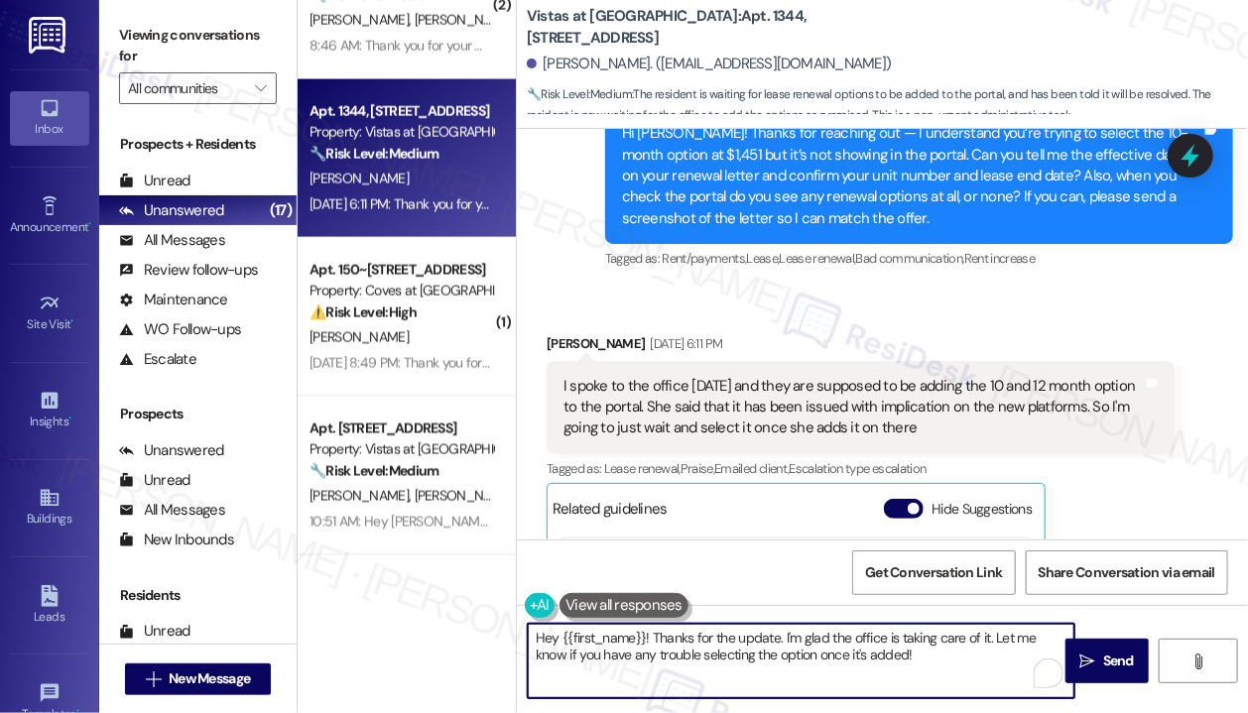
click at [941, 656] on textarea "Hey {{first_name}}! Thanks for the update. I'm glad the office is taking care o…" at bounding box center [801, 661] width 546 height 74
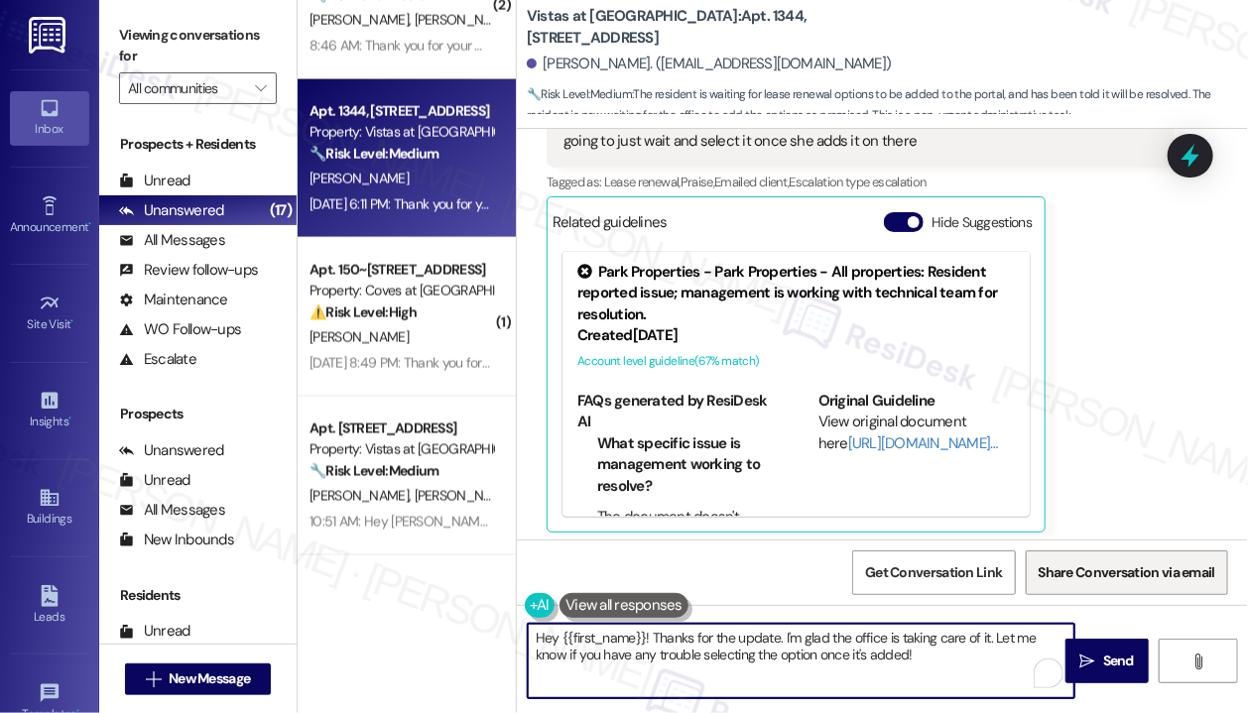
scroll to position [14122, 0]
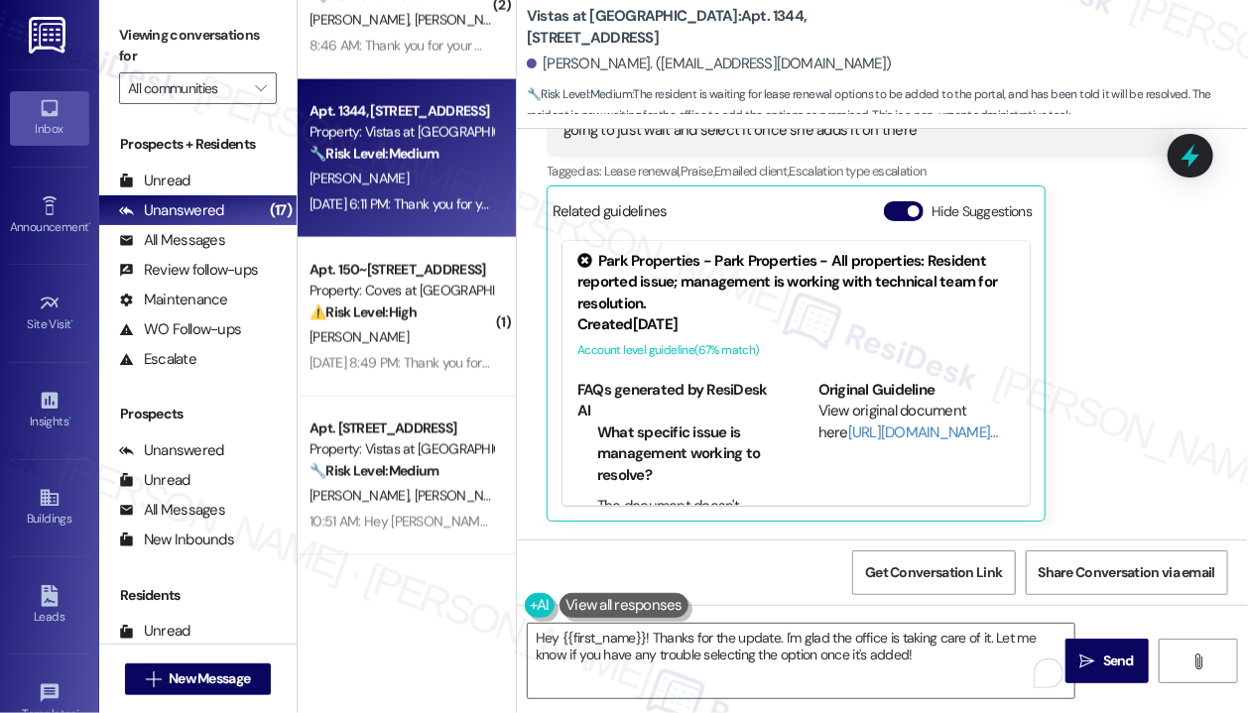
drag, startPoint x: 1116, startPoint y: 652, endPoint x: 1075, endPoint y: 634, distance: 44.4
click at [1115, 652] on span "Send" at bounding box center [1118, 661] width 31 height 21
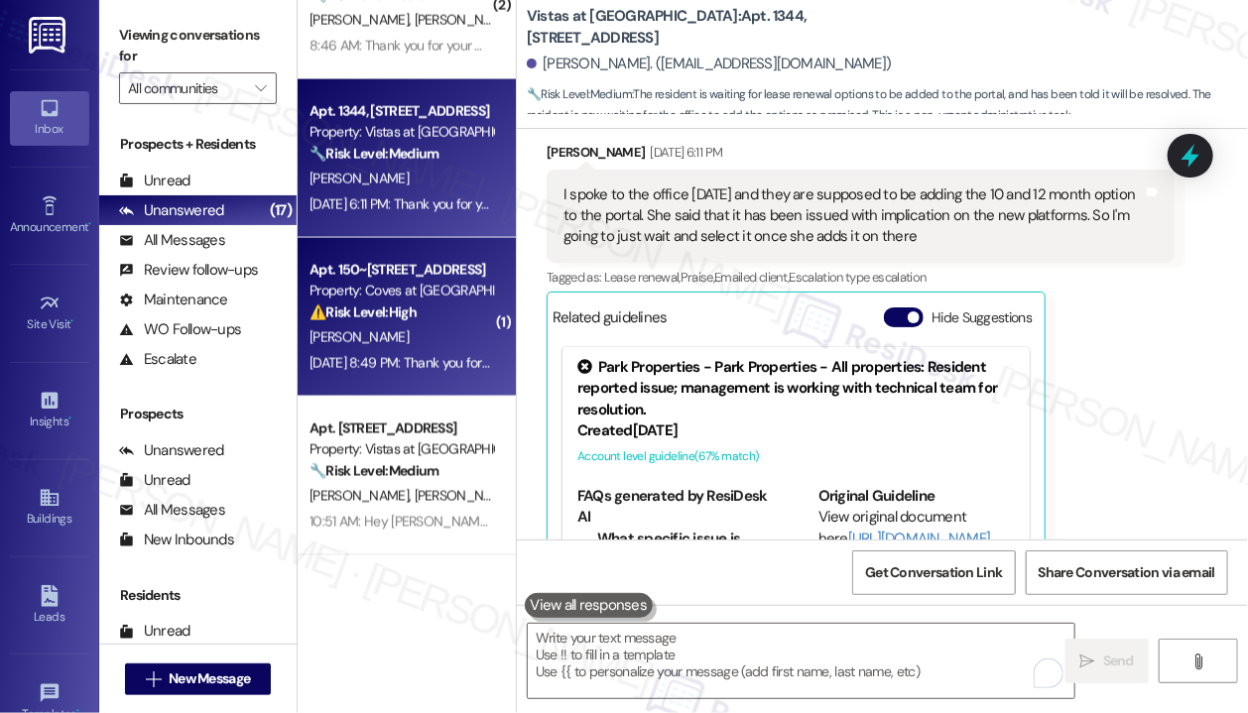
scroll to position [14010, 0]
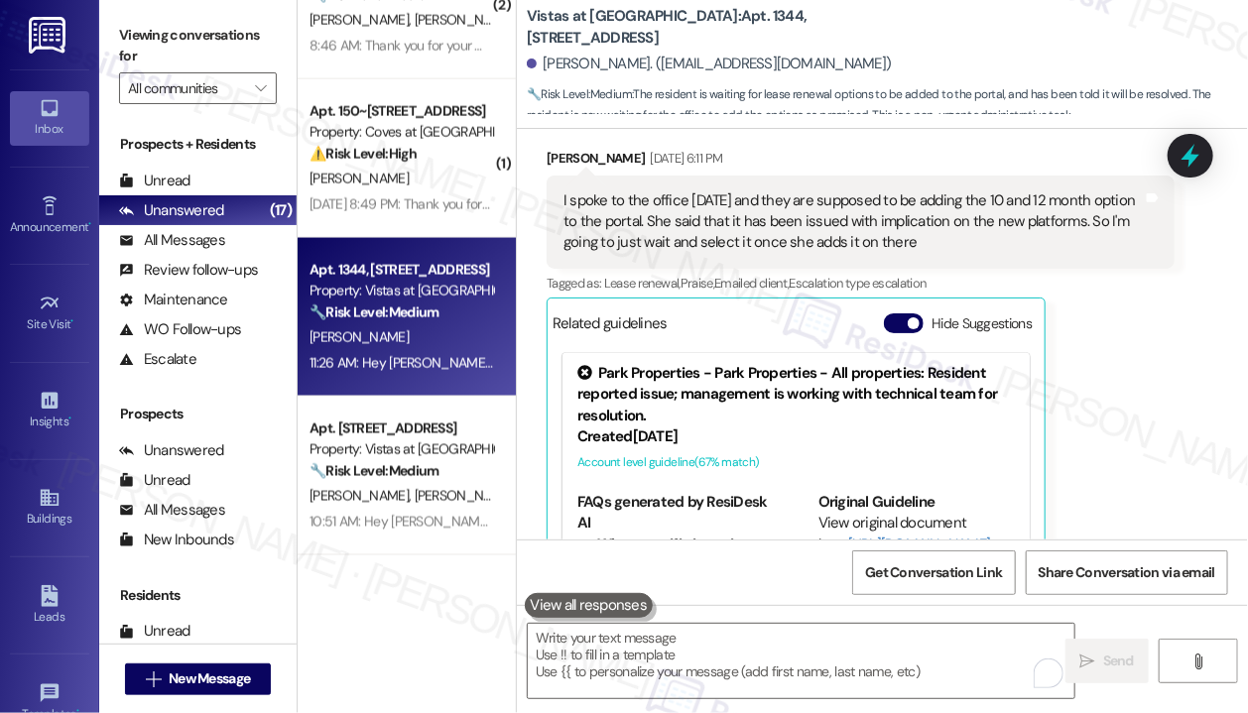
click at [418, 338] on div "[PERSON_NAME]" at bounding box center [400, 337] width 187 height 25
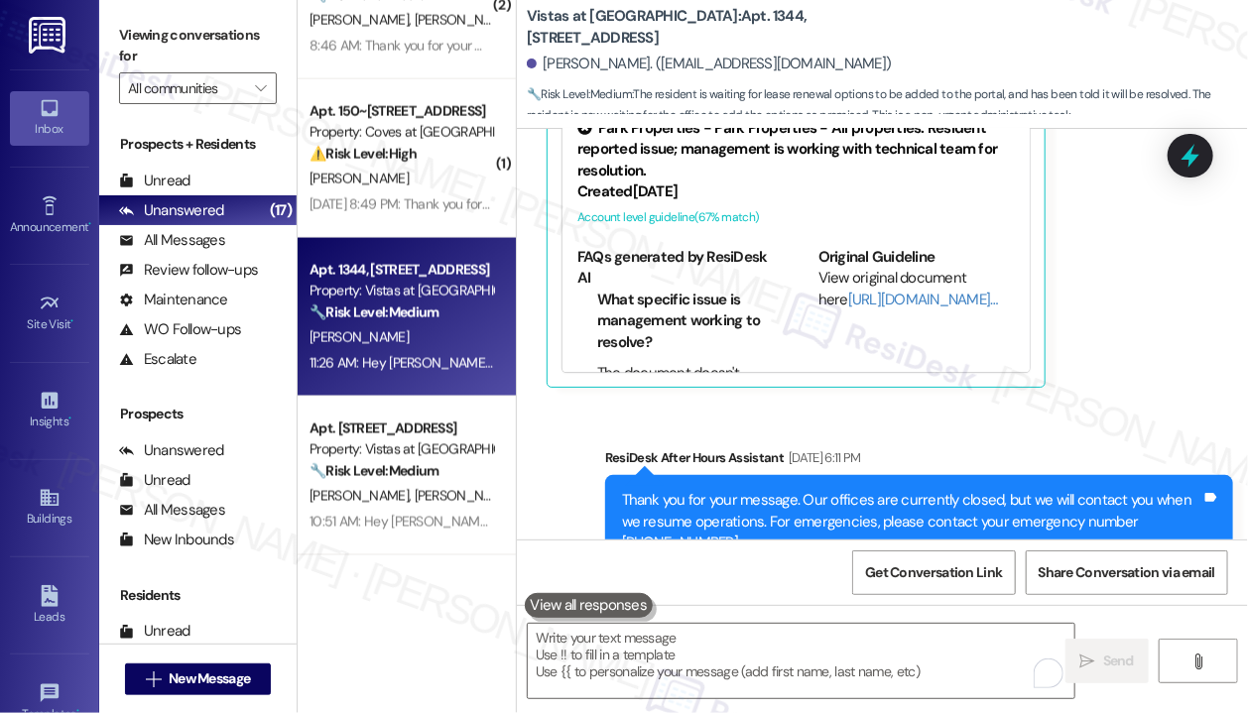
scroll to position [14381, 0]
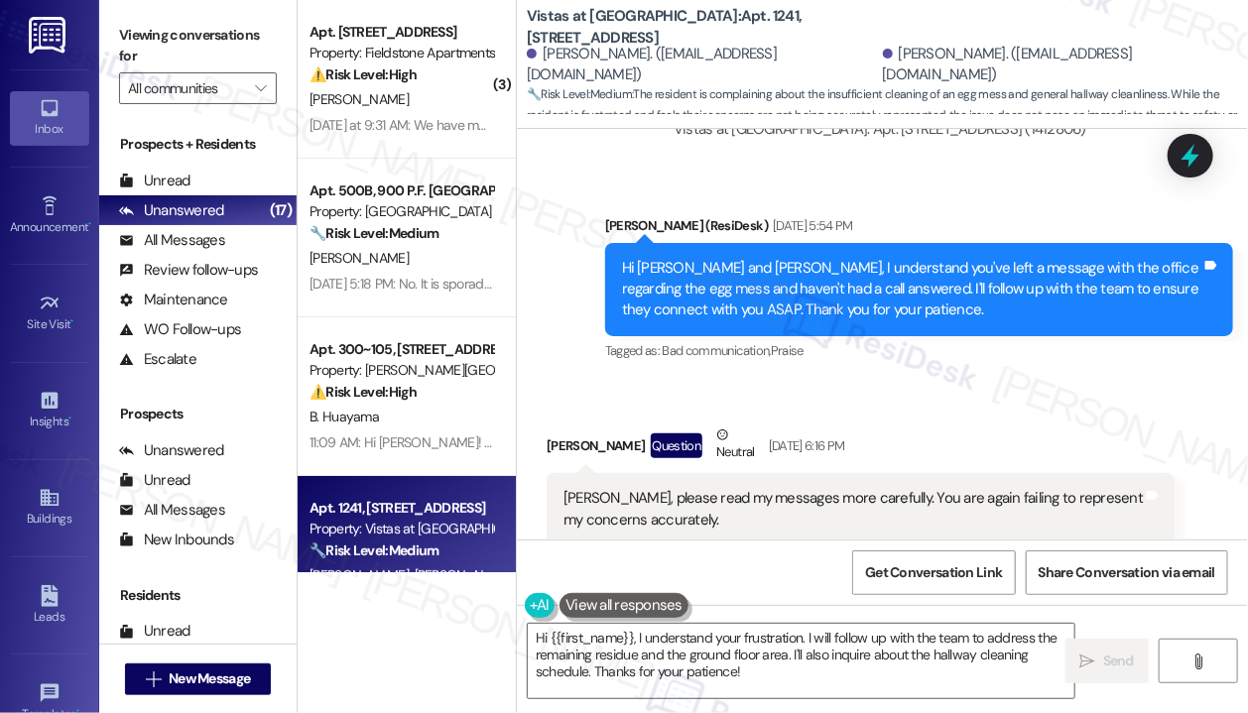
scroll to position [23045, 0]
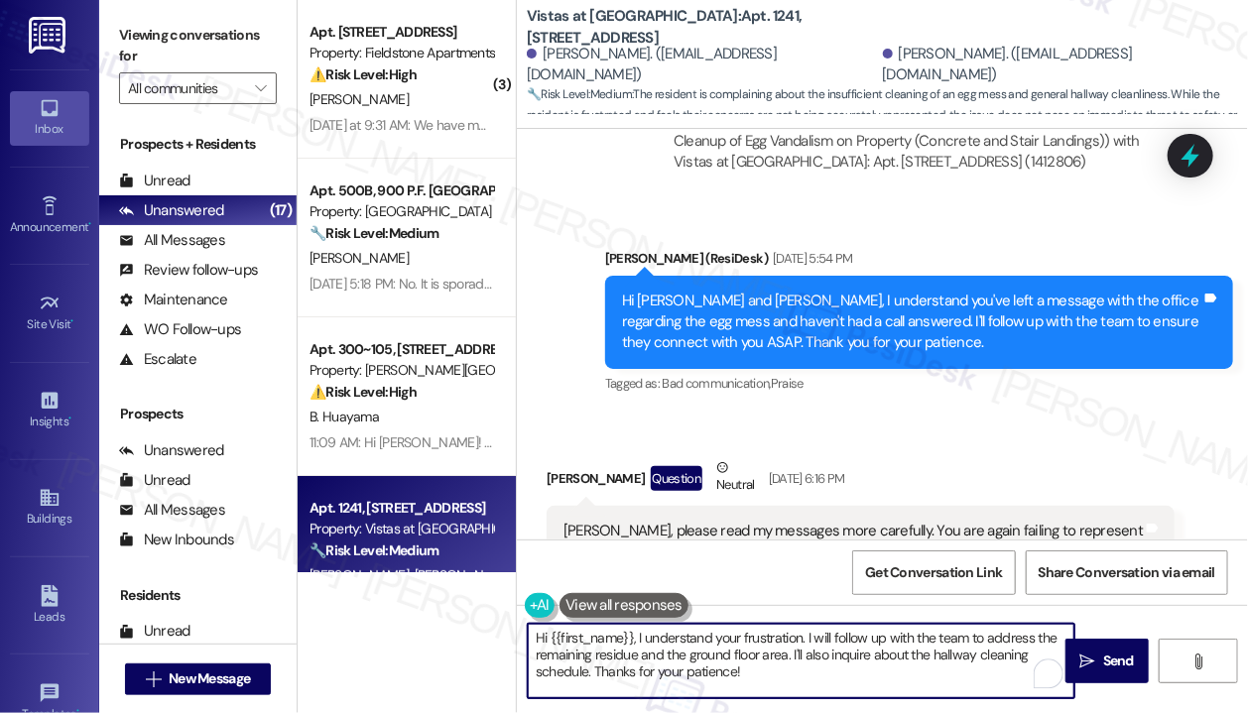
drag, startPoint x: 789, startPoint y: 678, endPoint x: 508, endPoint y: 627, distance: 286.3
click at [515, 630] on div "( 3 ) Apt. 335, 300 Senior Fieldstone Lane Property: Fieldstone Apartments ⚠️ R…" at bounding box center [773, 356] width 950 height 713
paste textarea "I just received word from the site team that they’ve already reached out to you…"
click at [536, 633] on textarea "I just received word from the site team that they’ve already reached out to you…" at bounding box center [801, 661] width 546 height 74
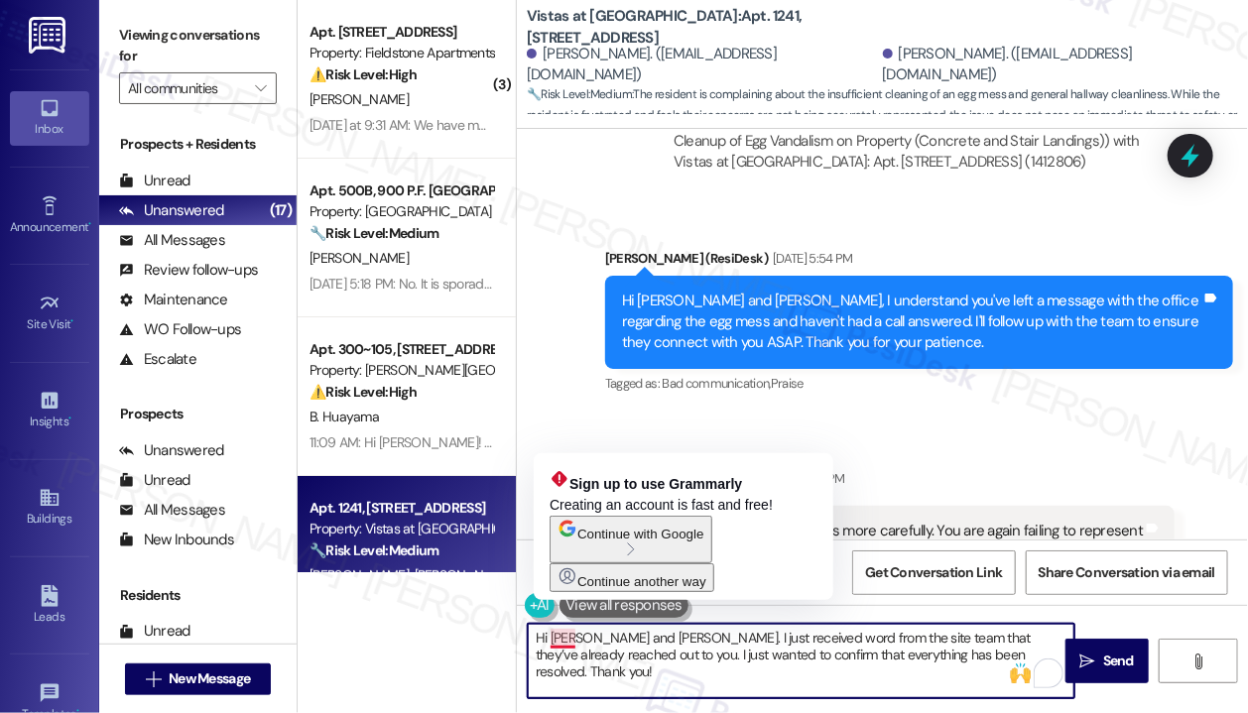
click at [562, 641] on textarea "Hi Juila and David. I just received word from the site team that they’ve alread…" at bounding box center [801, 661] width 546 height 74
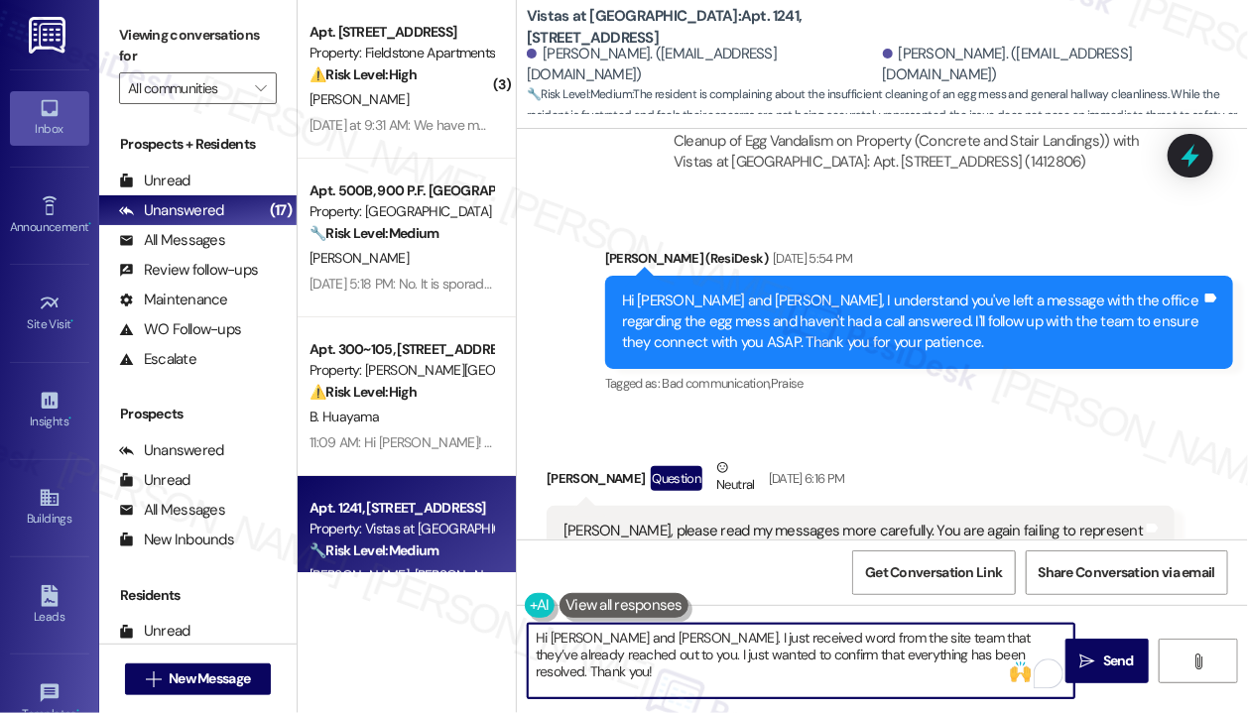
click at [774, 638] on textarea "Hi Julia and David. I just received word from the site team that they’ve alread…" at bounding box center [801, 661] width 546 height 74
type textarea "Hi Julia and David. I just received word from the site team that they’ve alread…"
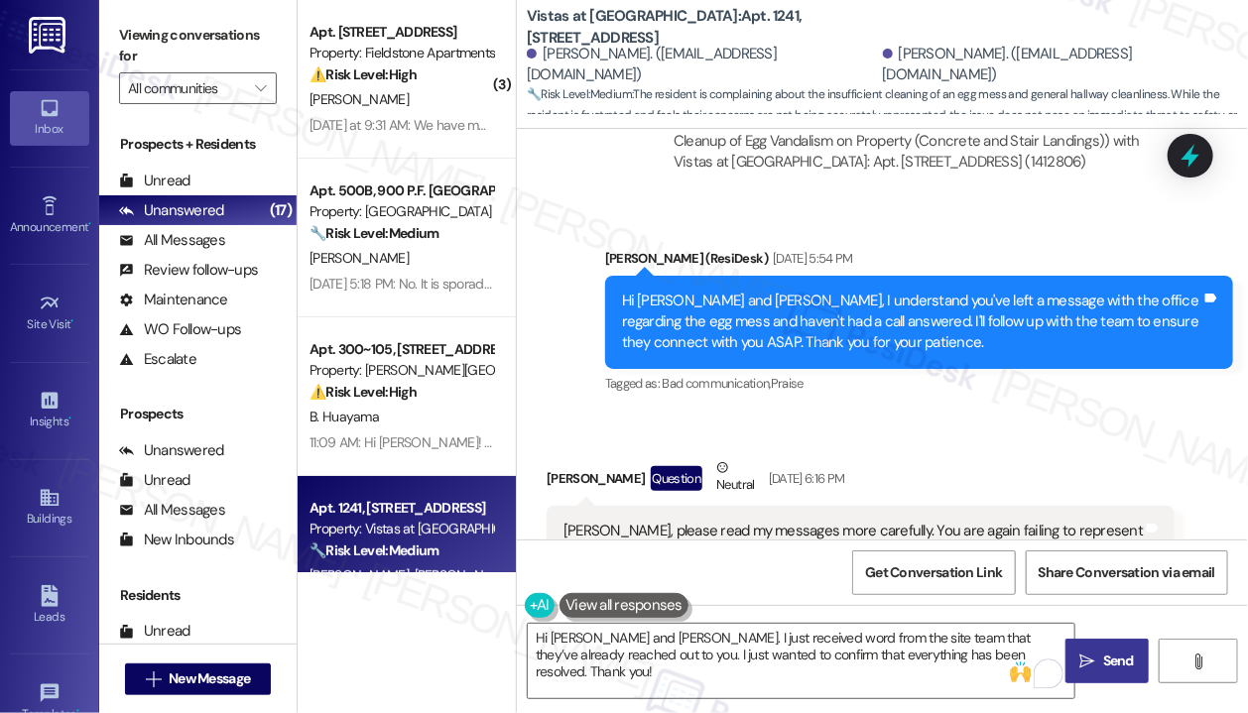
click at [1091, 655] on icon "" at bounding box center [1087, 662] width 15 height 16
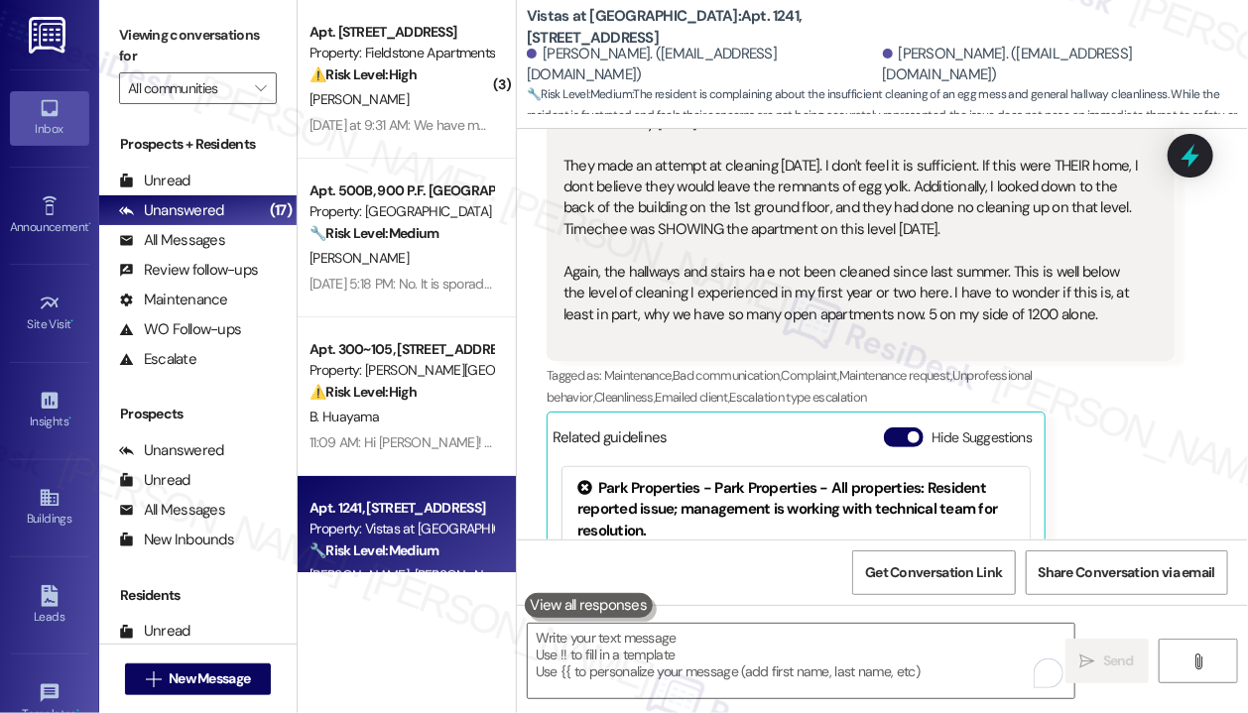
scroll to position [23713, 0]
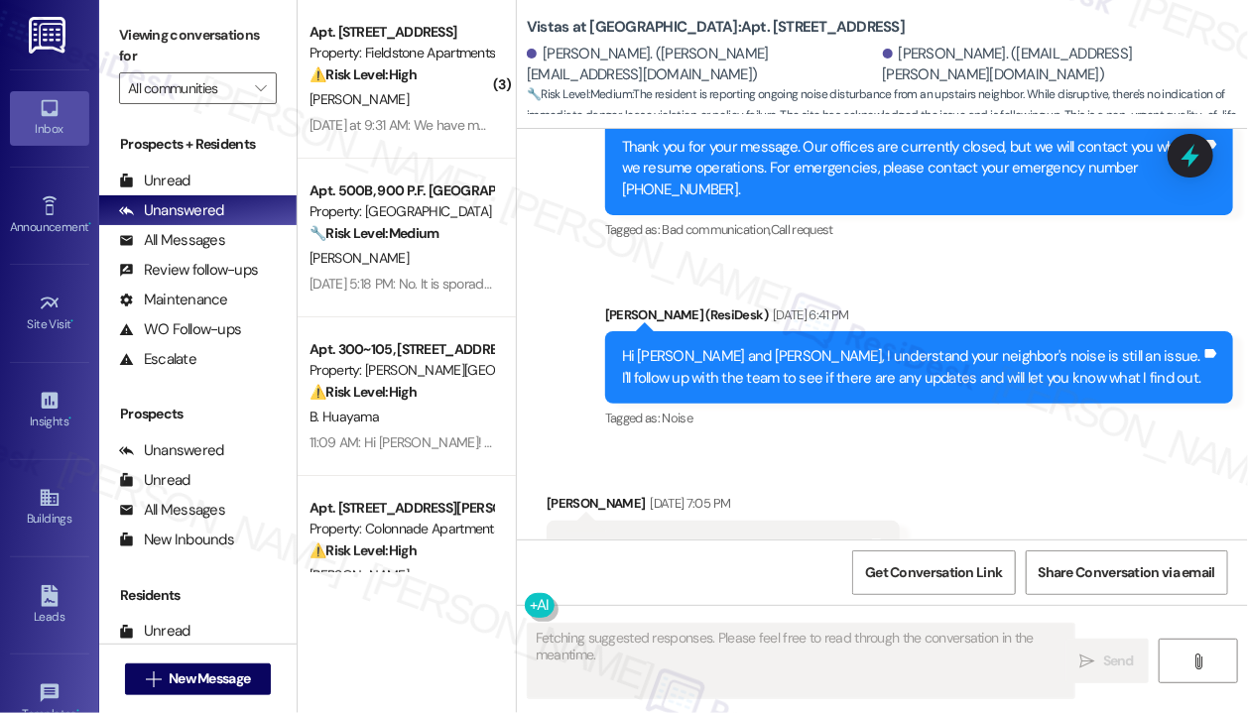
scroll to position [11250, 0]
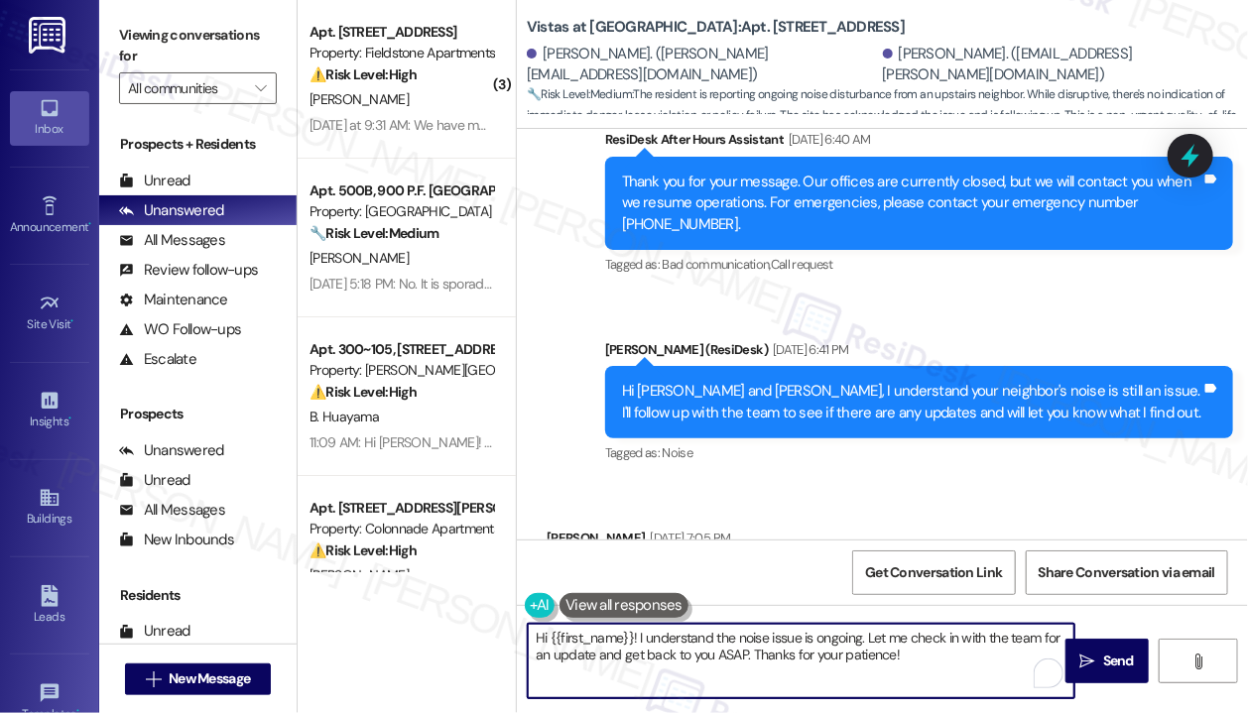
drag, startPoint x: 945, startPoint y: 656, endPoint x: 639, endPoint y: 638, distance: 307.0
click at [641, 638] on textarea "Hi {{first_name}}! I understand the noise issue is ongoing. Let me check in wit…" at bounding box center [801, 661] width 546 height 74
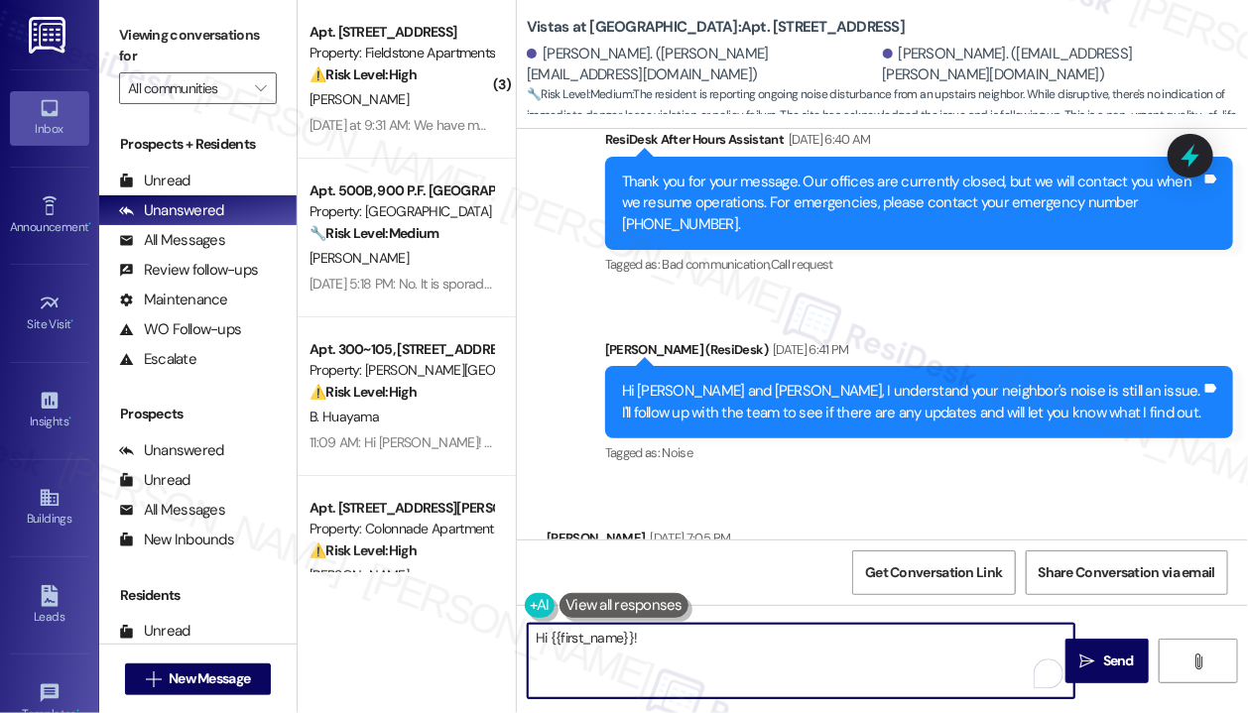
paste textarea "The site team shared that they will reach out to your neighbor again regarding …"
type textarea "Hi {{first_name}}! The site team shared that they will reach out to your neighb…"
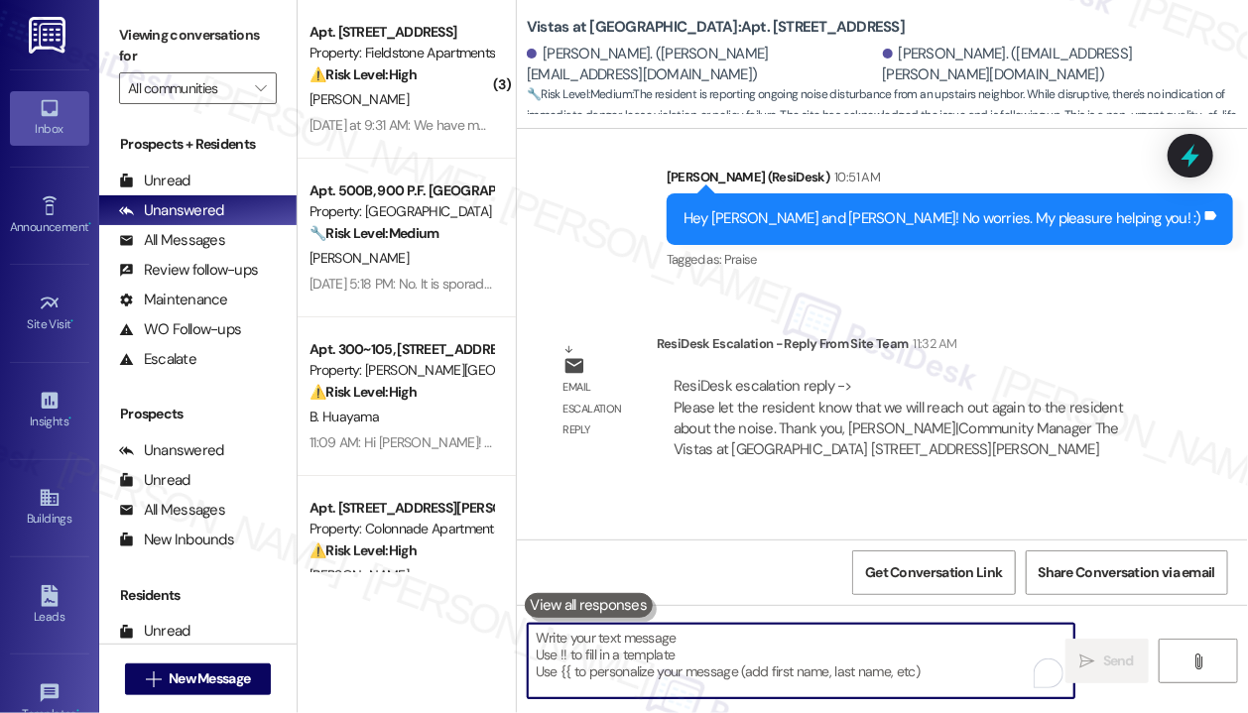
scroll to position [11781, 0]
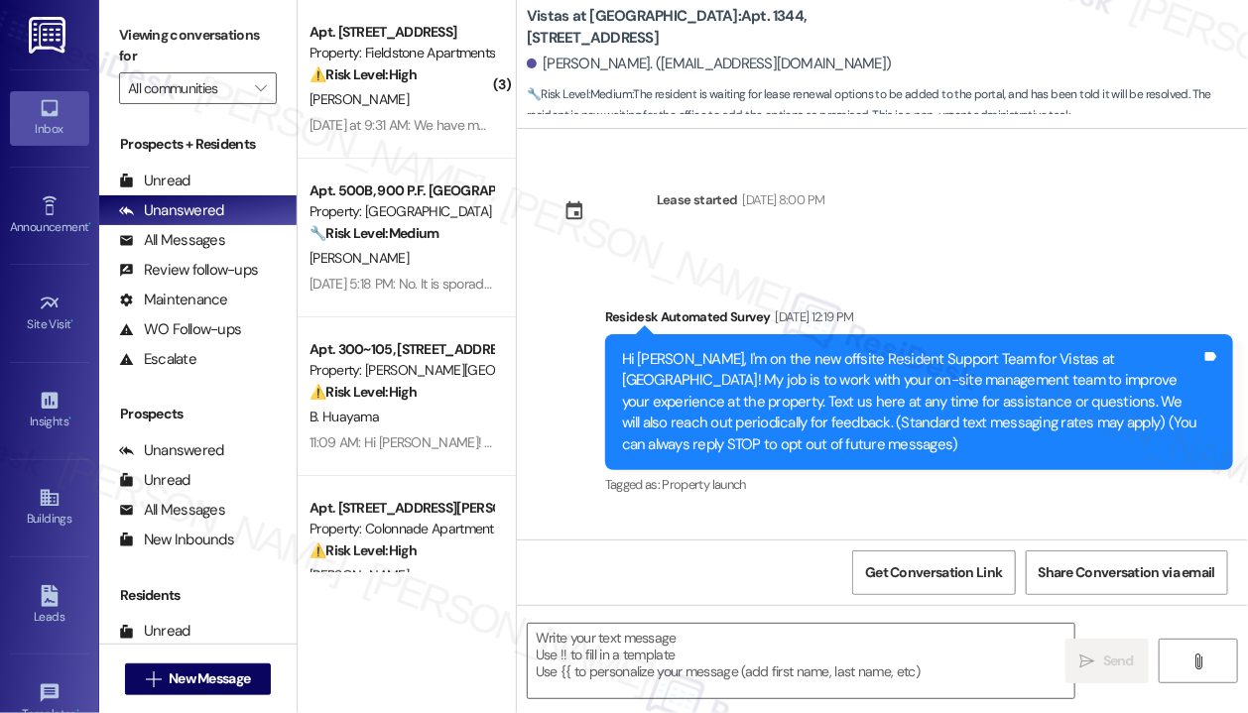
scroll to position [14899, 0]
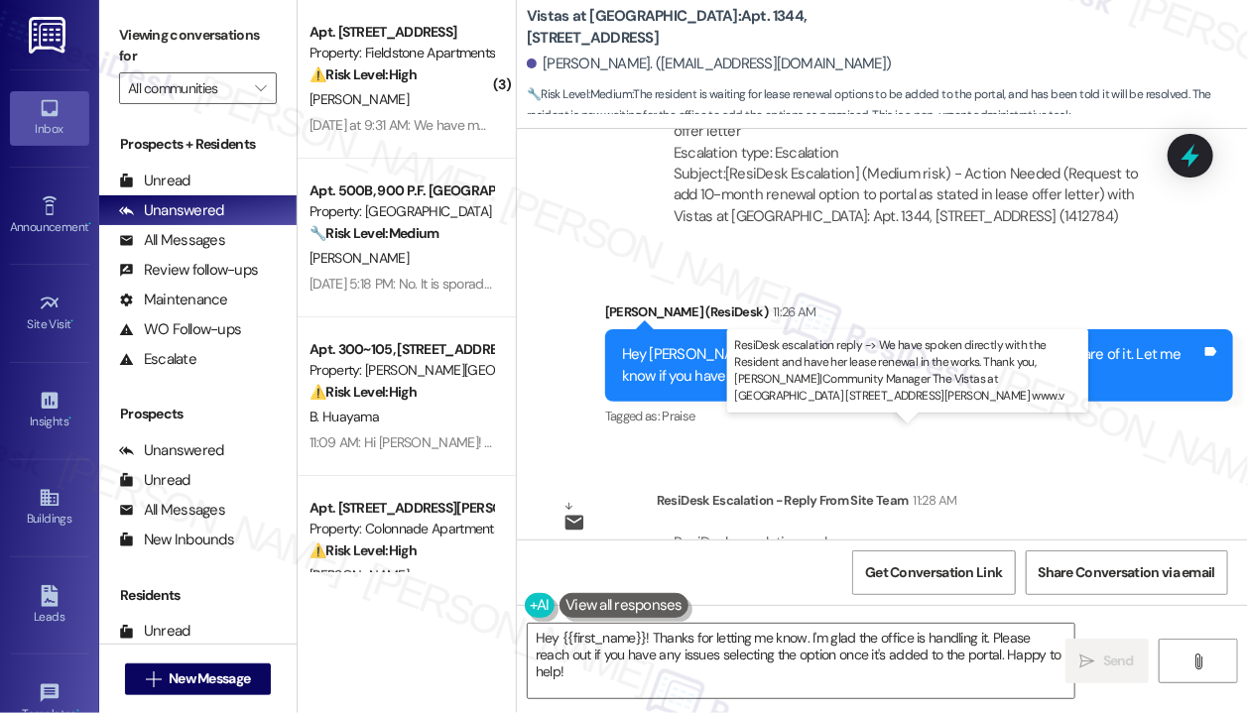
drag, startPoint x: 710, startPoint y: 477, endPoint x: 676, endPoint y: 446, distance: 45.6
click at [676, 533] on div "ResiDesk escalation reply -> We have spoken directly with the Resident and have…" at bounding box center [915, 574] width 484 height 83
copy div "We have spoken directly with the Resident and have her lease renewal in the wor…"
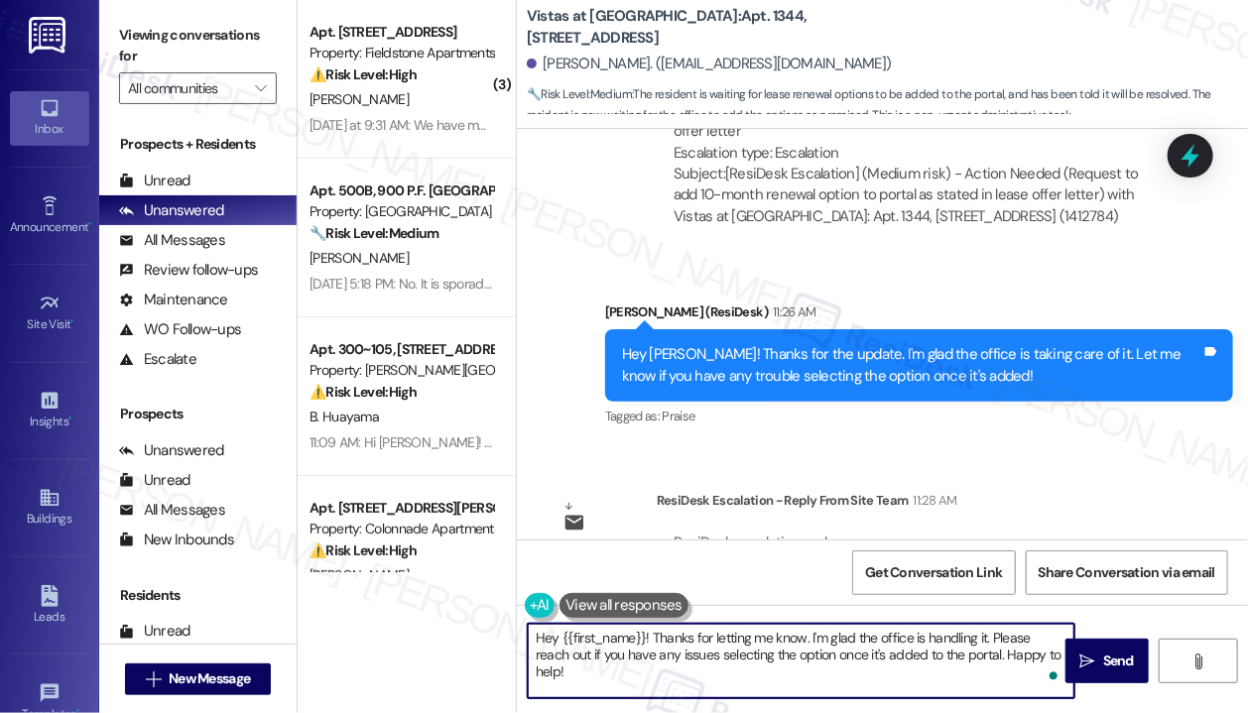
drag, startPoint x: 668, startPoint y: 642, endPoint x: 1059, endPoint y: 659, distance: 391.1
click at [1059, 659] on textarea "Hey {{first_name}}! Thanks for letting me know. I'm glad the office is handling…" at bounding box center [801, 661] width 546 height 74
paste textarea "Just checking in—were you able to speak with the leasing team? I wanted to make…"
click at [876, 657] on textarea "Hey {{first_name}}! Just checking in—were you able to speak with the leasing te…" at bounding box center [801, 661] width 546 height 74
type textarea "Hey {{first_name}}! Just checking in—were you able to speak with the leasing te…"
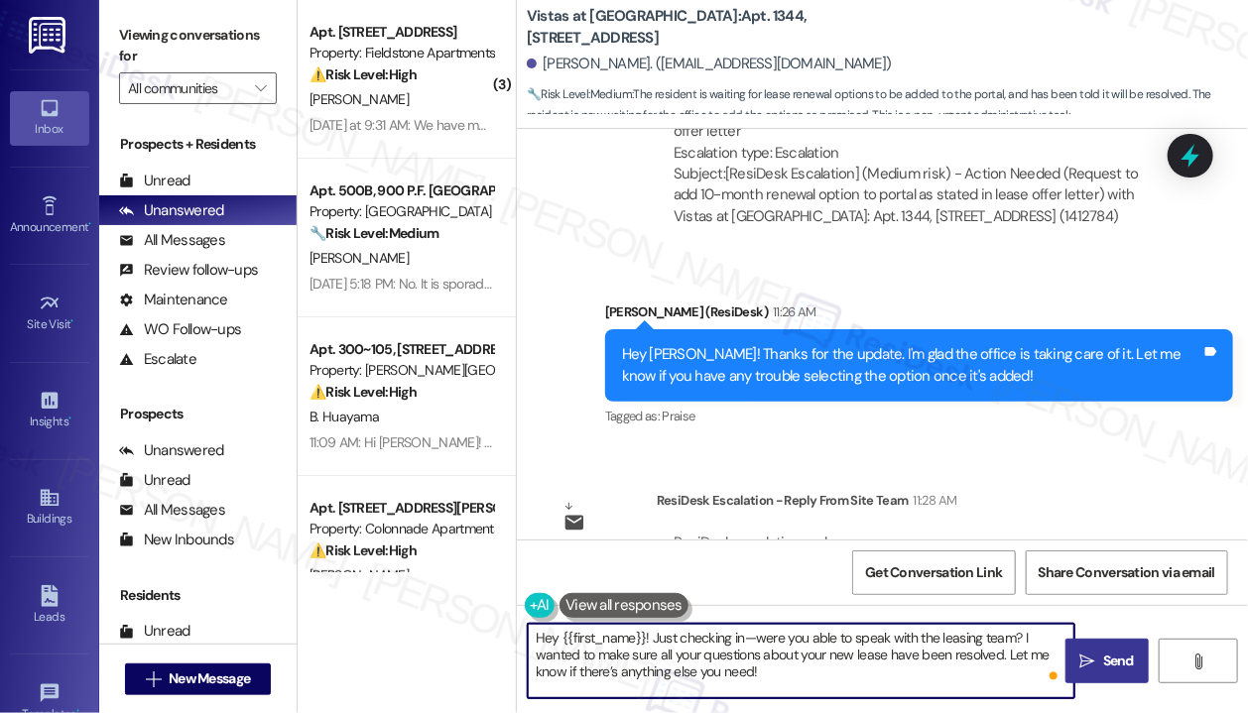
click at [1111, 651] on span "Send" at bounding box center [1118, 661] width 31 height 21
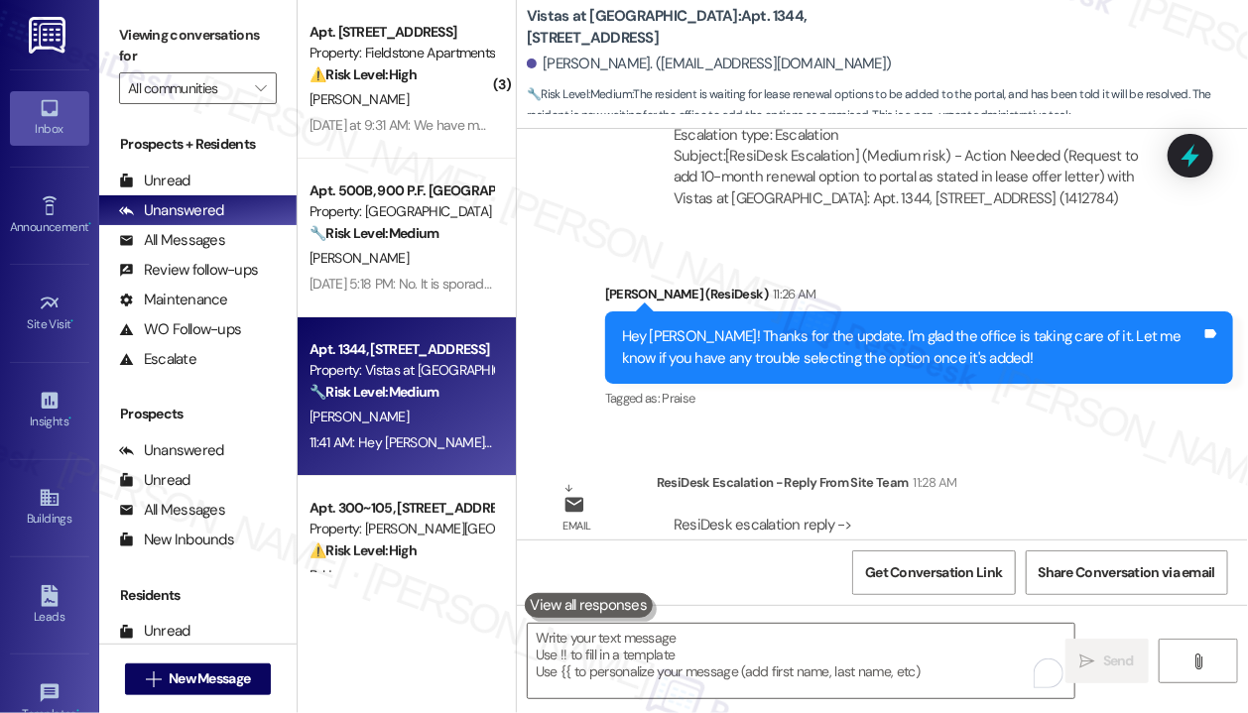
scroll to position [15080, 0]
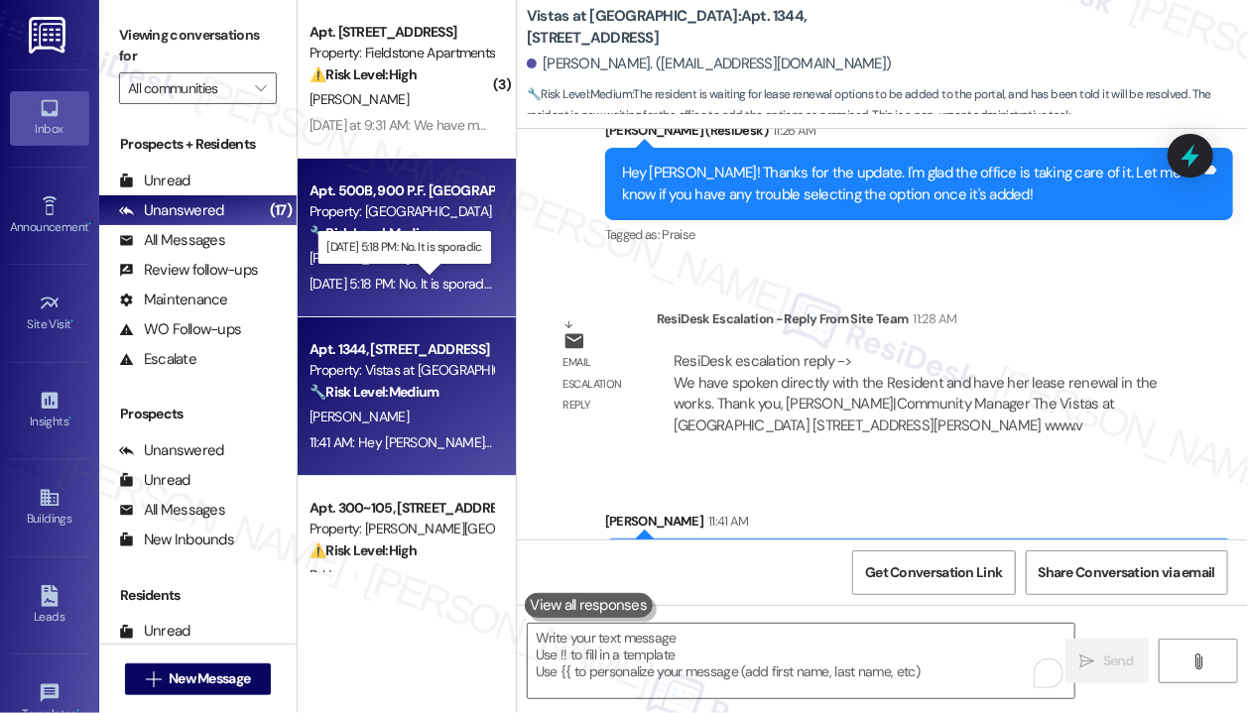
click at [361, 284] on div "[DATE] 5:18 PM: No. It is sporadic. [DATE] 5:18 PM: No. It is sporadic." at bounding box center [402, 284] width 186 height 18
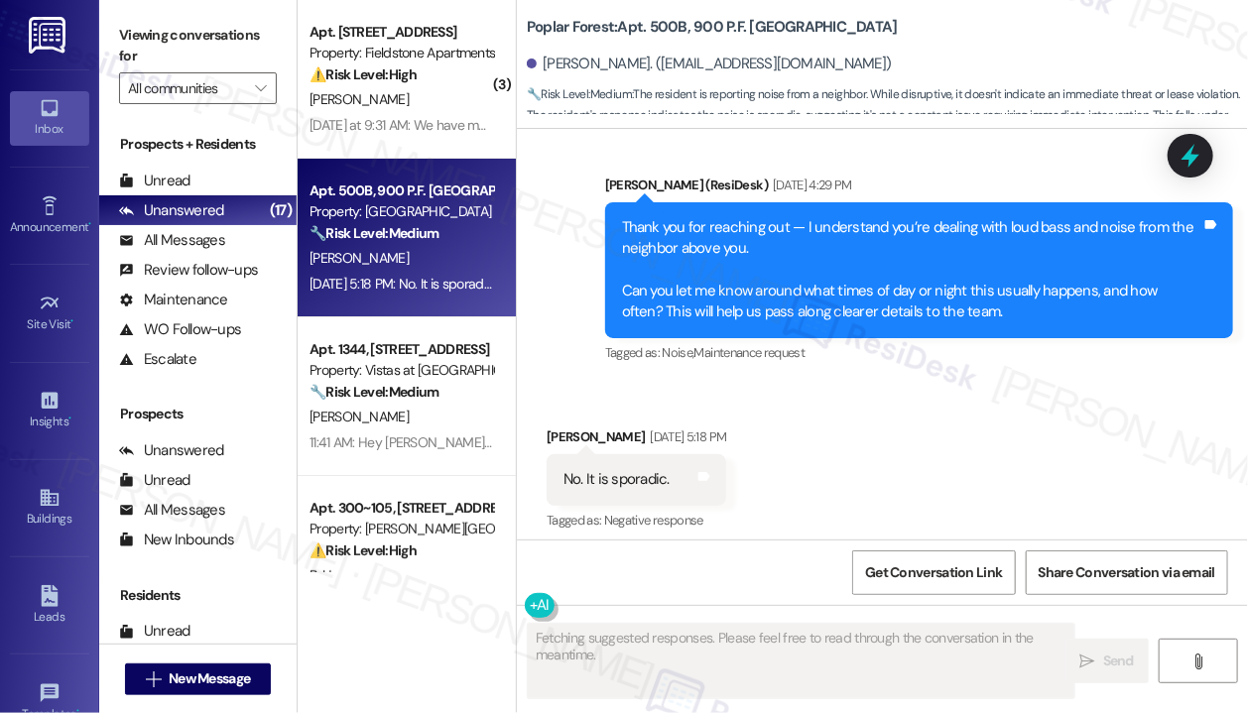
scroll to position [2174, 0]
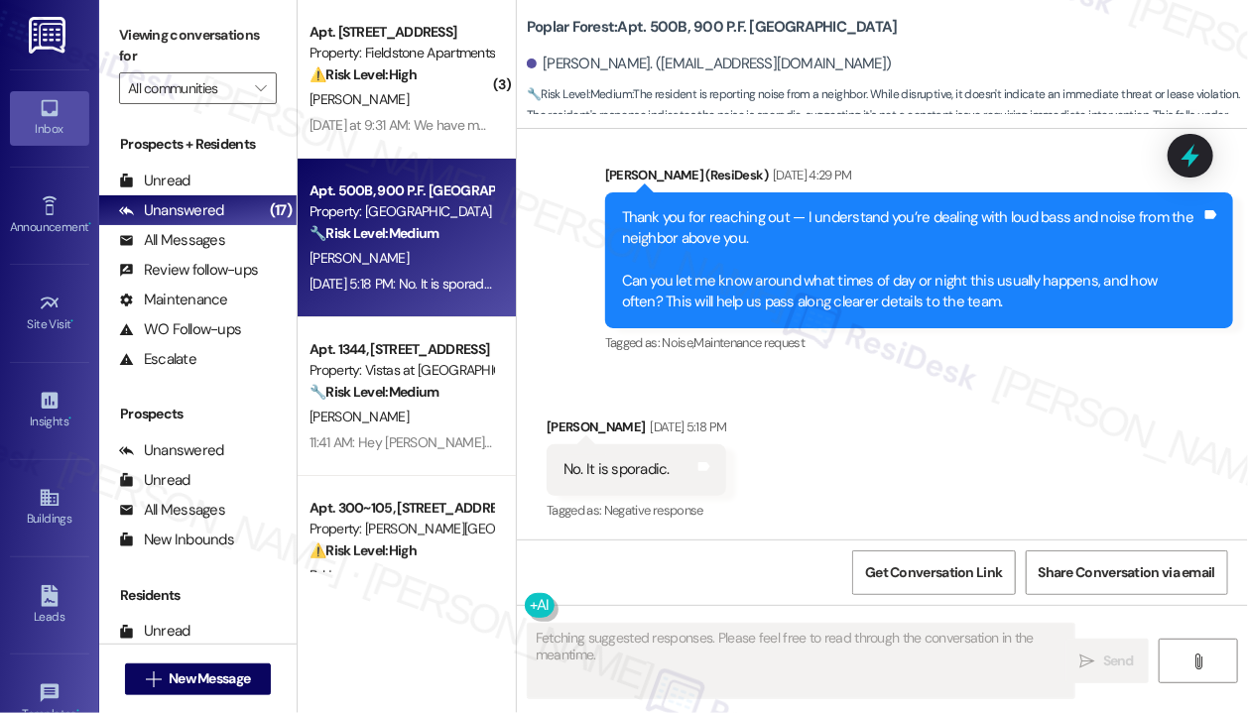
click at [958, 495] on div "Received via SMS [PERSON_NAME] [DATE] 5:18 PM No. It is sporadic. Tags and note…" at bounding box center [882, 456] width 731 height 168
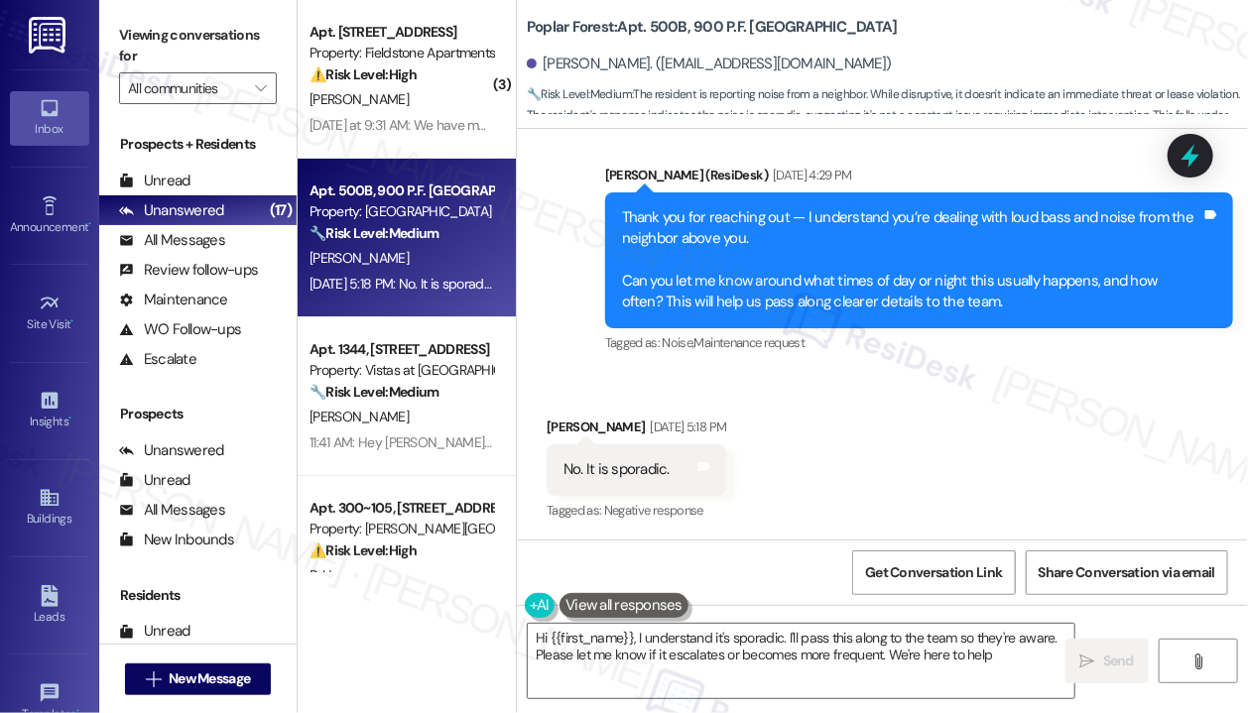
type textarea "Hi {{first_name}}, I understand it's sporadic. I'll pass this along to the team…"
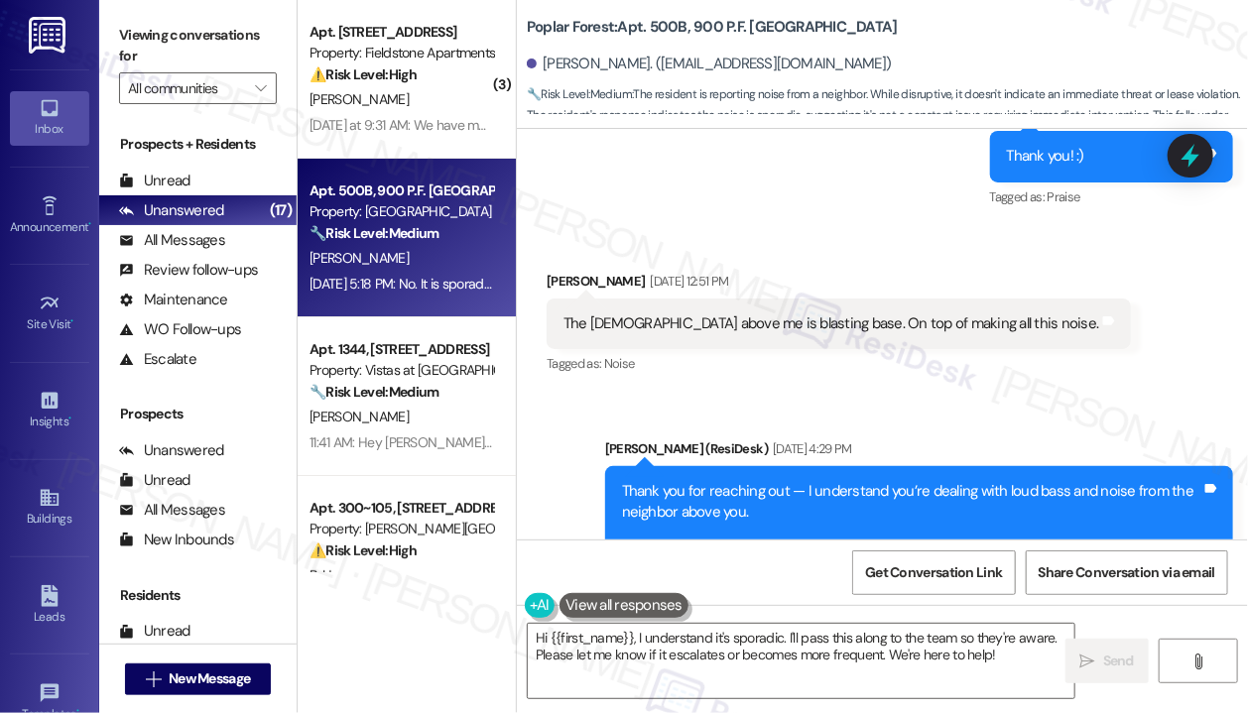
scroll to position [1876, 0]
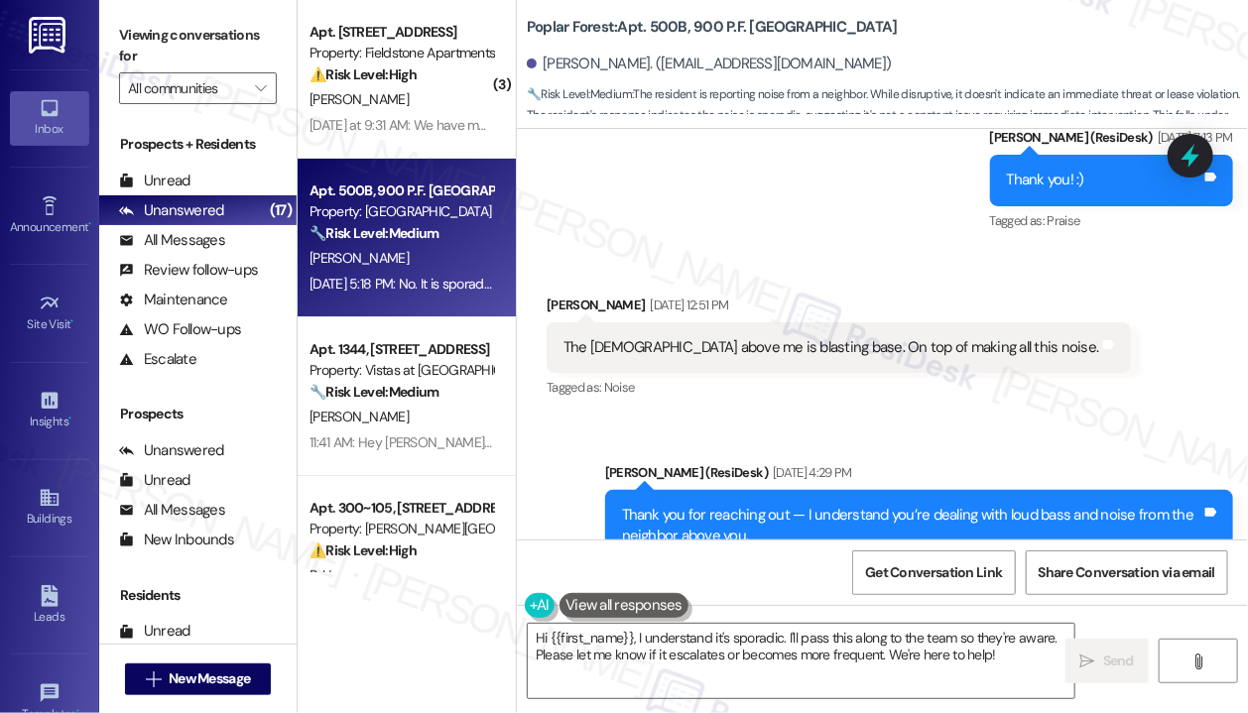
click at [714, 348] on div "The [DEMOGRAPHIC_DATA] above me is blasting base. On top of making all this noi…" at bounding box center [831, 347] width 536 height 21
click at [715, 348] on div "The [DEMOGRAPHIC_DATA] above me is blasting base. On top of making all this noi…" at bounding box center [831, 347] width 536 height 21
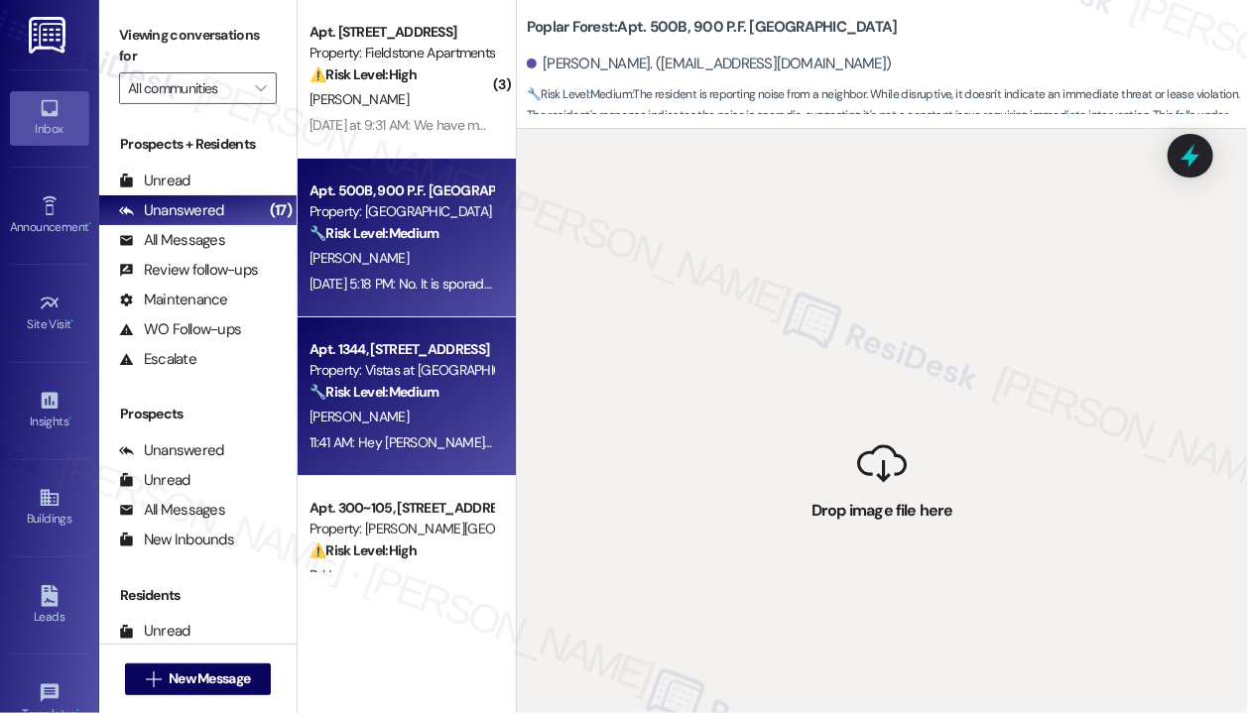
click at [438, 396] on strong "🔧 Risk Level: Medium" at bounding box center [373, 392] width 129 height 18
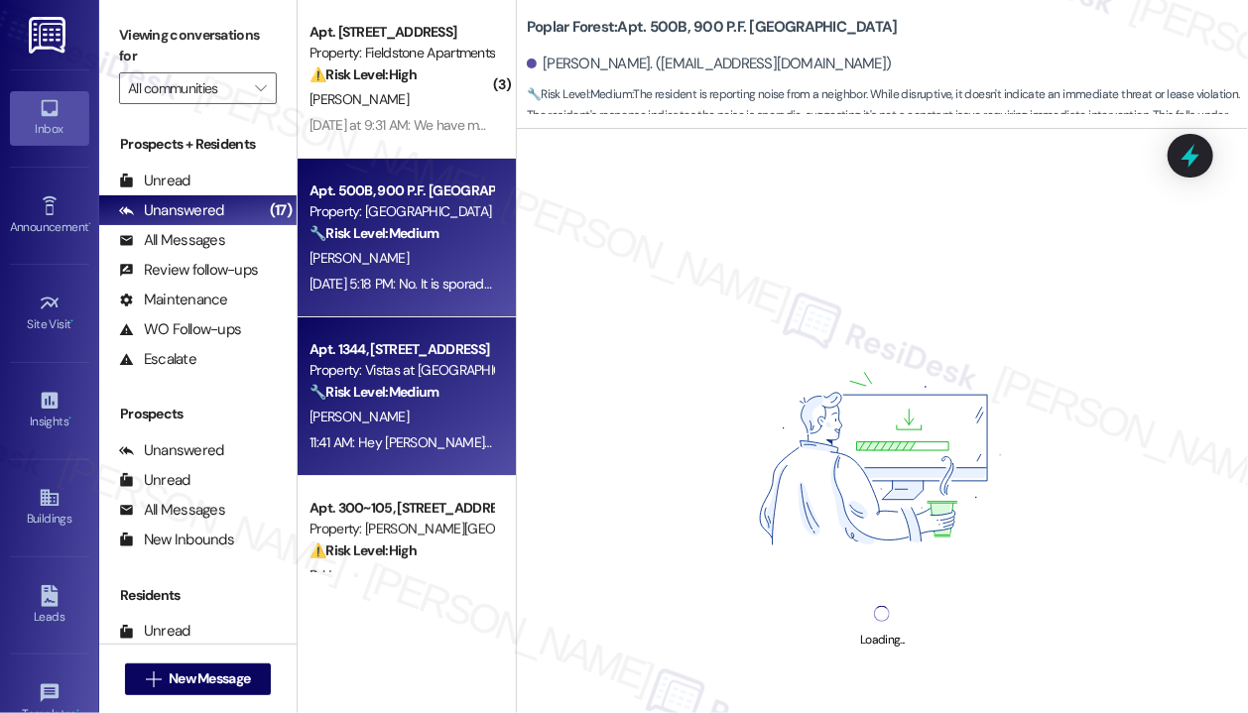
click at [447, 281] on div "[DATE] 5:18 PM: No. It is sporadic. [DATE] 5:18 PM: No. It is sporadic." at bounding box center [402, 284] width 186 height 18
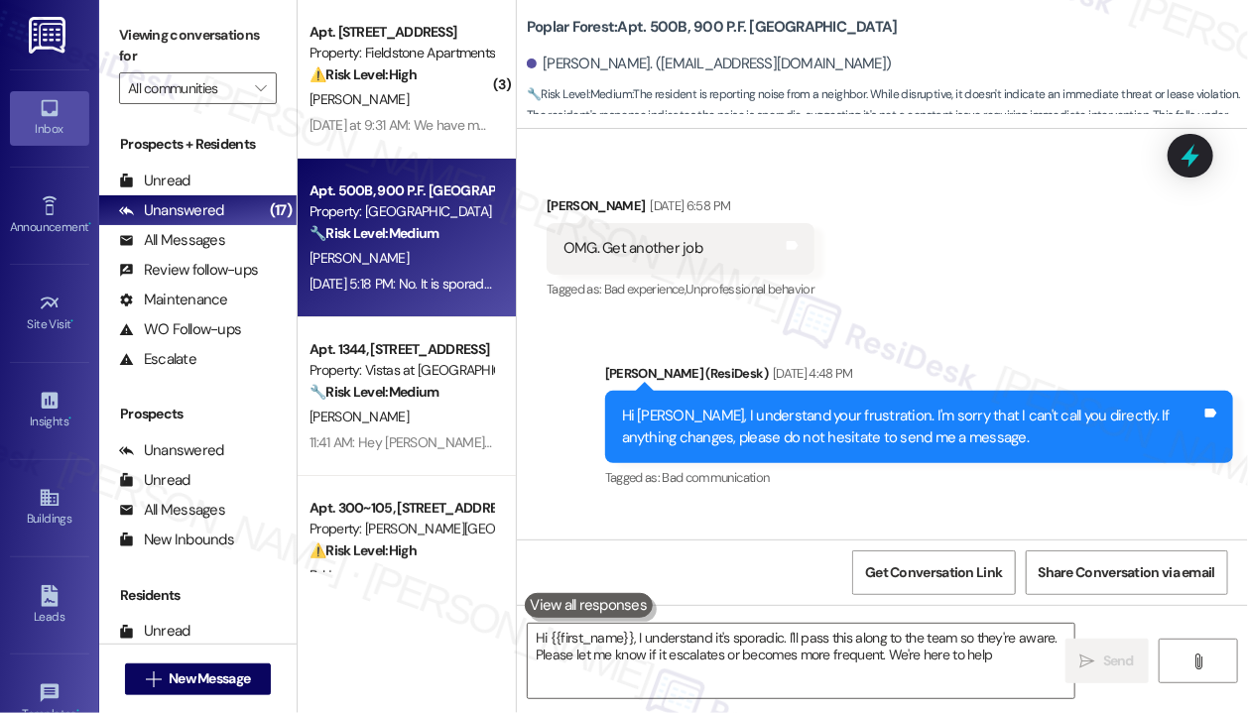
type textarea "Hi {{first_name}}, I understand it's sporadic. I'll pass this along to the team…"
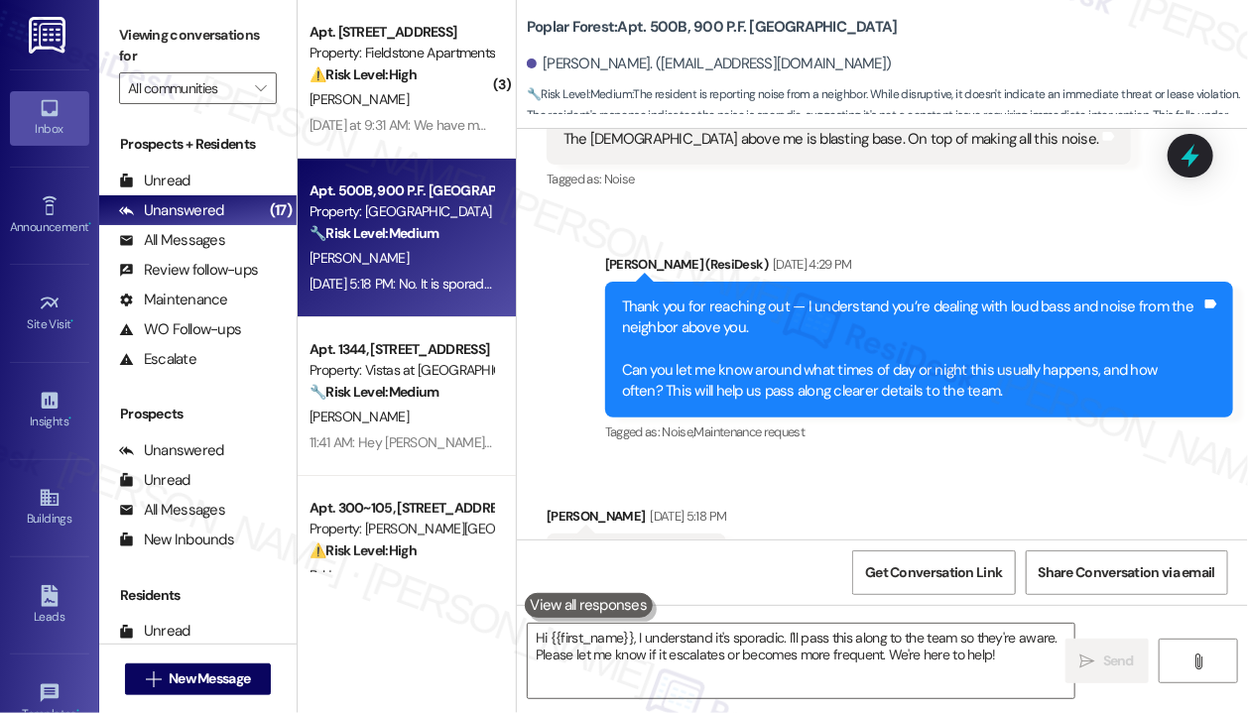
scroll to position [2174, 0]
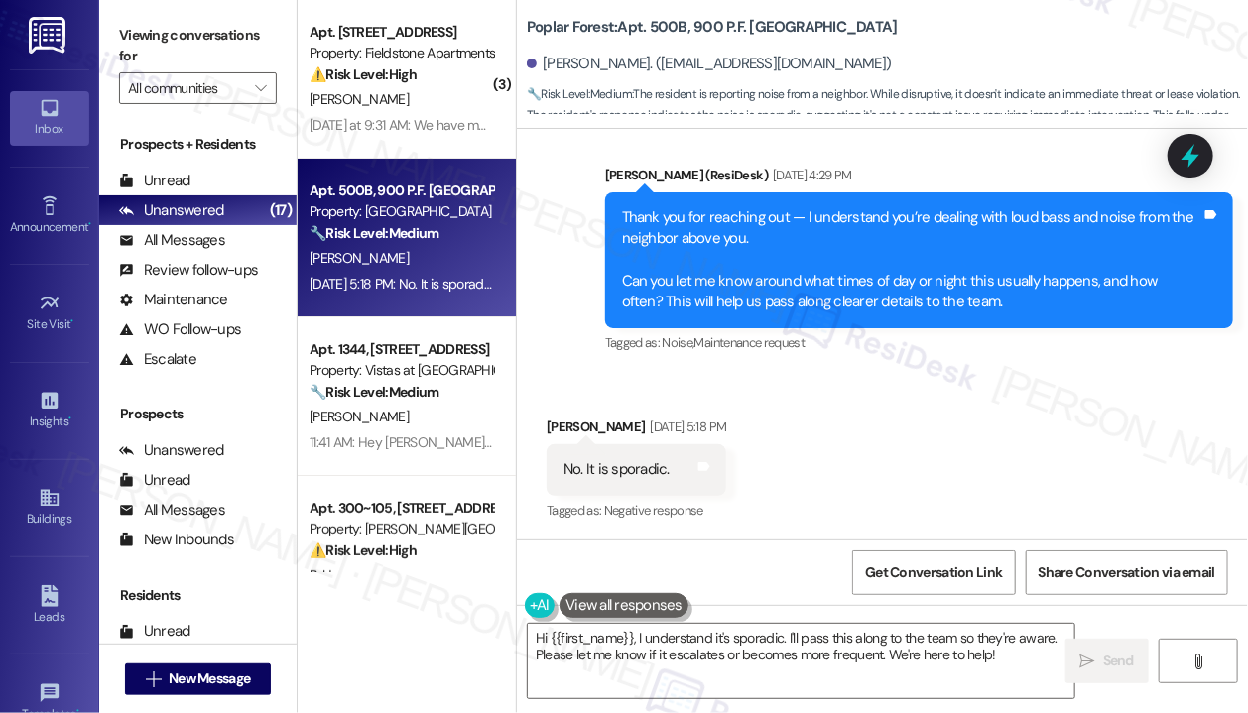
click at [1026, 495] on div "Received via SMS [PERSON_NAME] [DATE] 5:18 PM No. It is sporadic. Tags and note…" at bounding box center [882, 456] width 731 height 168
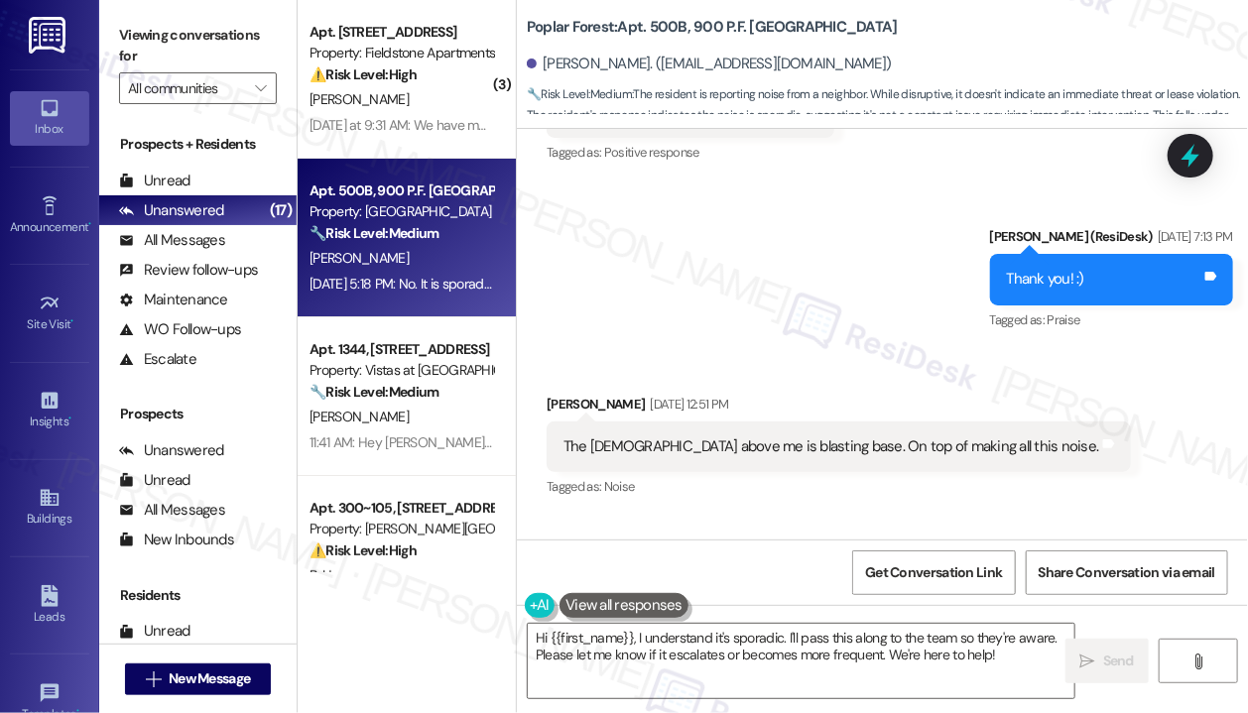
click at [890, 443] on div "The [DEMOGRAPHIC_DATA] above me is blasting base. On top of making all this noi…" at bounding box center [831, 446] width 536 height 21
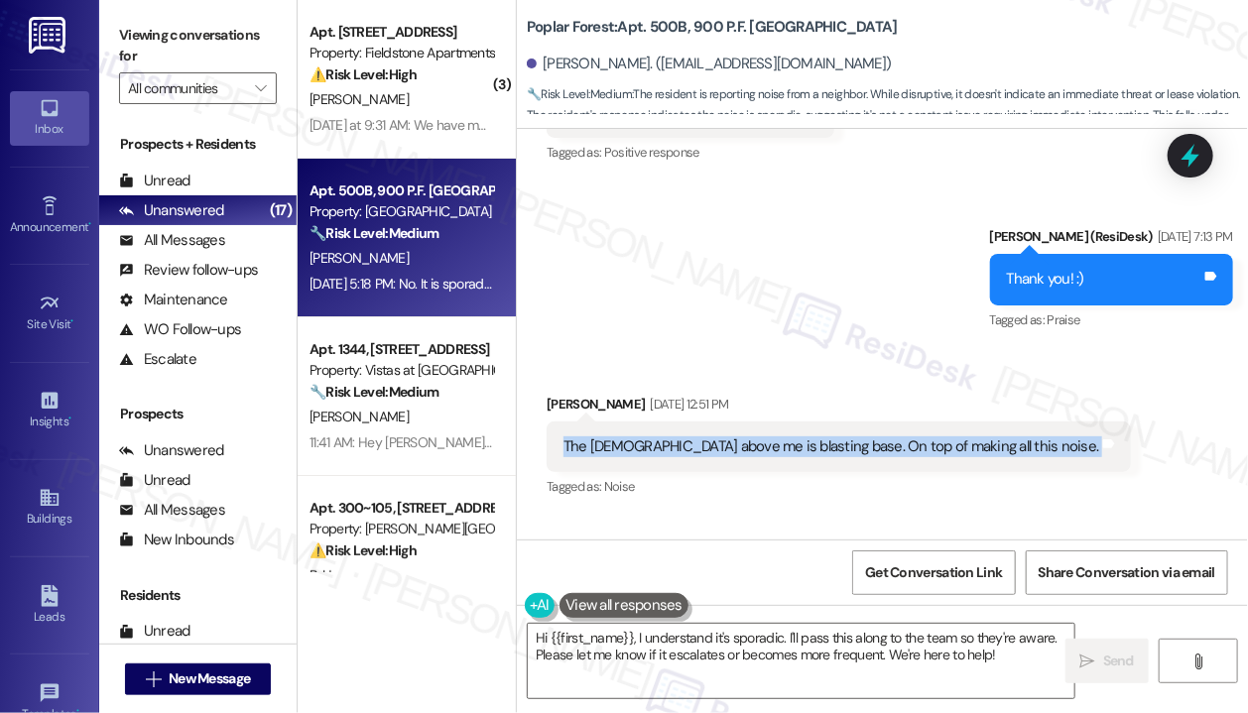
click at [890, 443] on div "The [DEMOGRAPHIC_DATA] above me is blasting base. On top of making all this noi…" at bounding box center [831, 446] width 536 height 21
click at [893, 439] on div "The [DEMOGRAPHIC_DATA] above me is blasting base. On top of making all this noi…" at bounding box center [831, 446] width 536 height 21
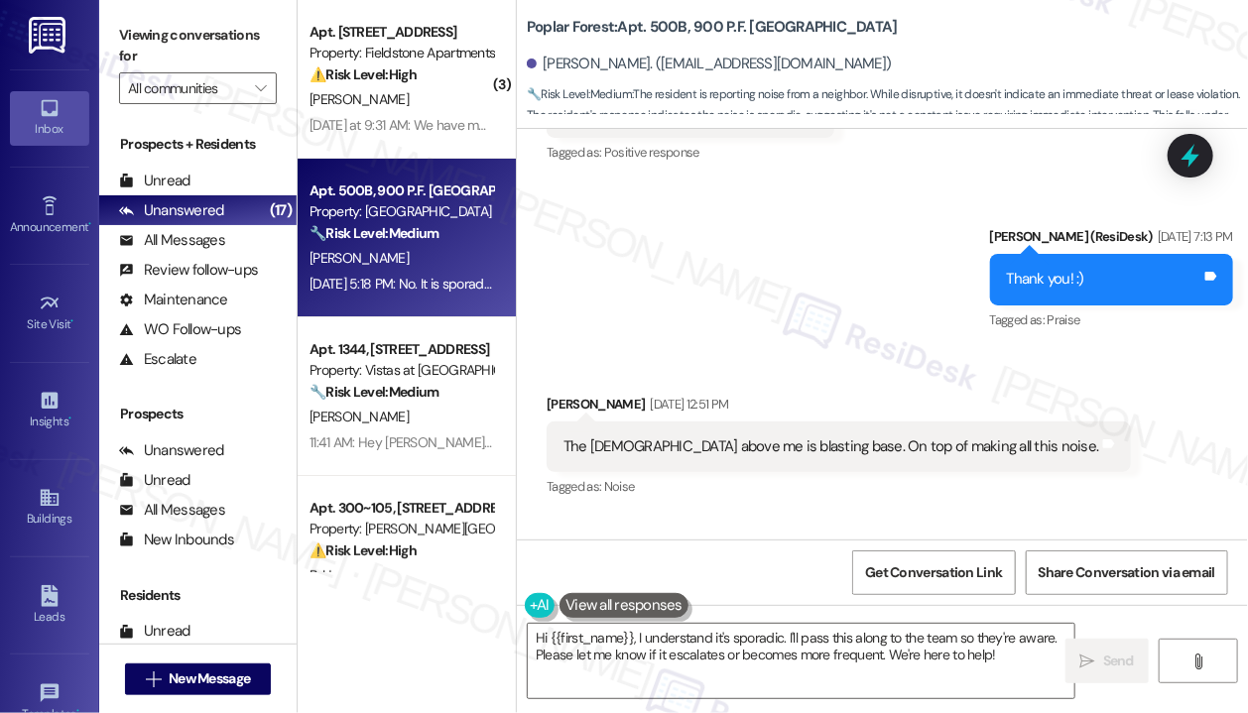
click at [1051, 407] on div "Received via SMS [PERSON_NAME] [DATE] 12:51 PM The [DEMOGRAPHIC_DATA] above me …" at bounding box center [882, 433] width 731 height 168
click at [631, 453] on div "The [DEMOGRAPHIC_DATA] above me is blasting base. On top of making all this noi…" at bounding box center [831, 446] width 536 height 21
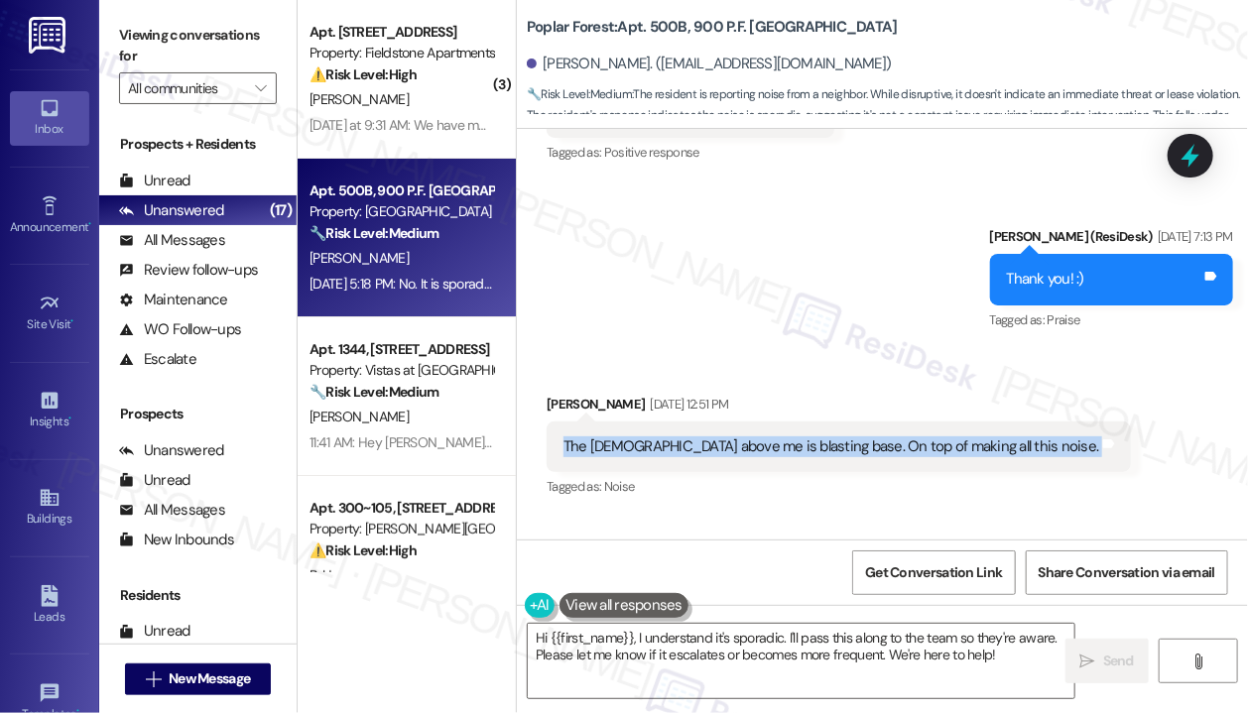
click at [632, 453] on div "The [DEMOGRAPHIC_DATA] above me is blasting base. On top of making all this noi…" at bounding box center [831, 446] width 536 height 21
copy div "The [DEMOGRAPHIC_DATA] above me is blasting base. On top of making all this noi…"
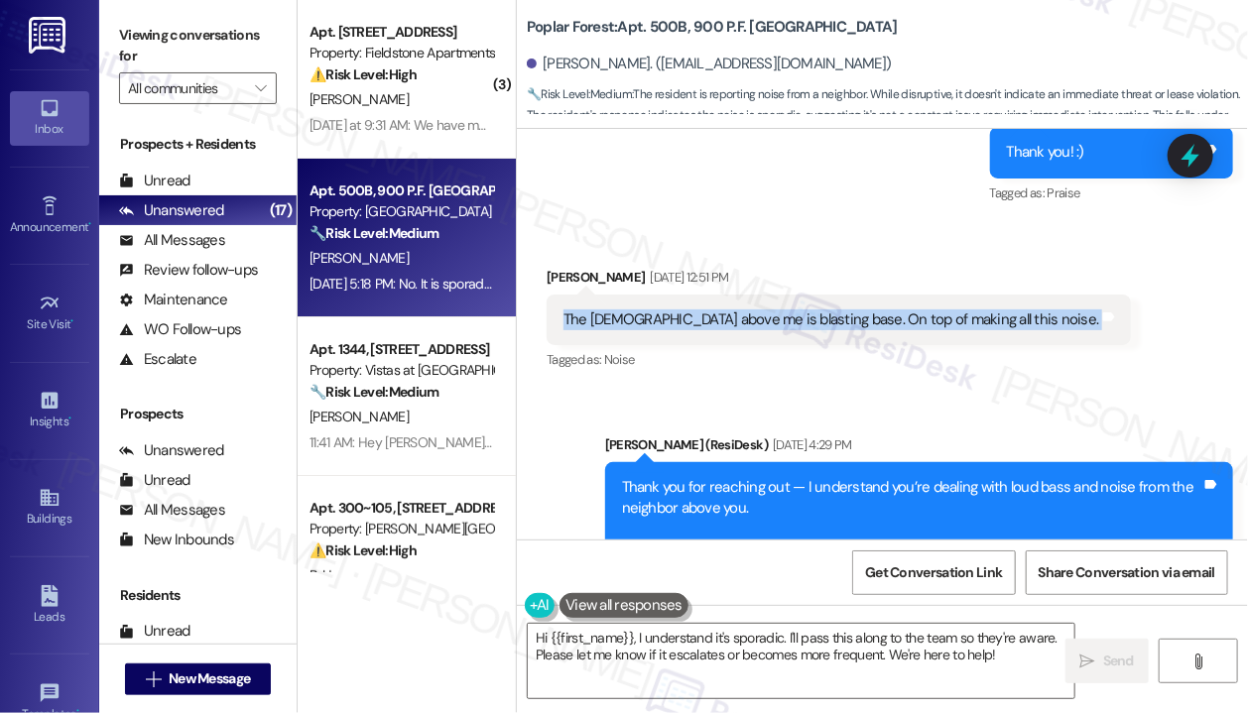
scroll to position [2174, 0]
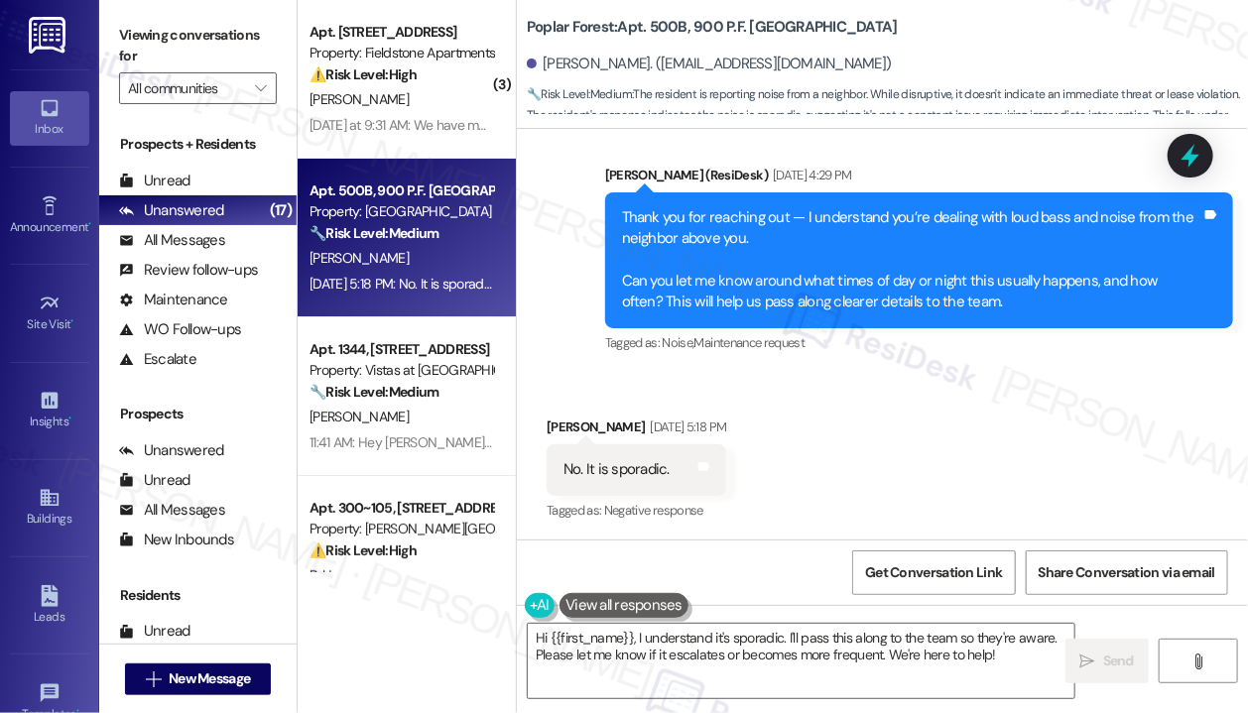
click at [618, 471] on div "No. It is sporadic." at bounding box center [616, 469] width 106 height 21
click at [619, 471] on div "No. It is sporadic." at bounding box center [616, 469] width 106 height 21
copy div "No. It is sporadic. Tags and notes"
click at [953, 472] on div "Received via SMS [PERSON_NAME] [DATE] 5:18 PM No. It is sporadic. Tags and note…" at bounding box center [882, 456] width 731 height 168
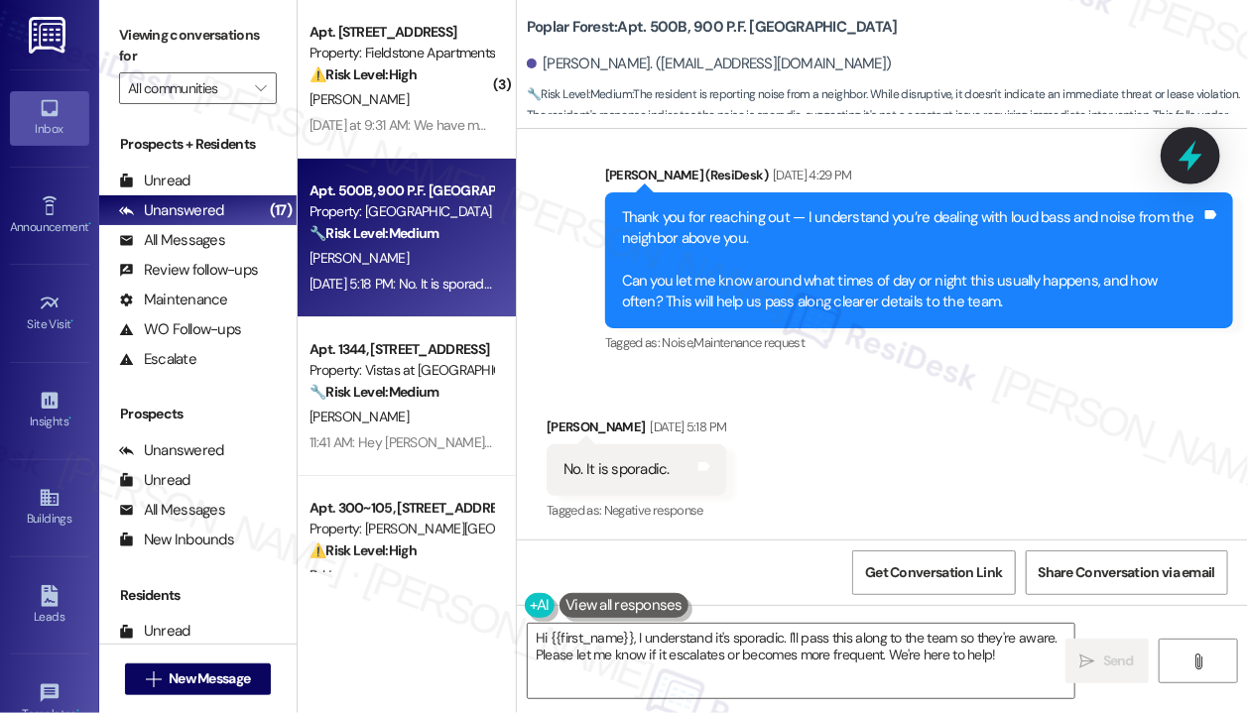
click at [1190, 170] on icon at bounding box center [1190, 156] width 34 height 34
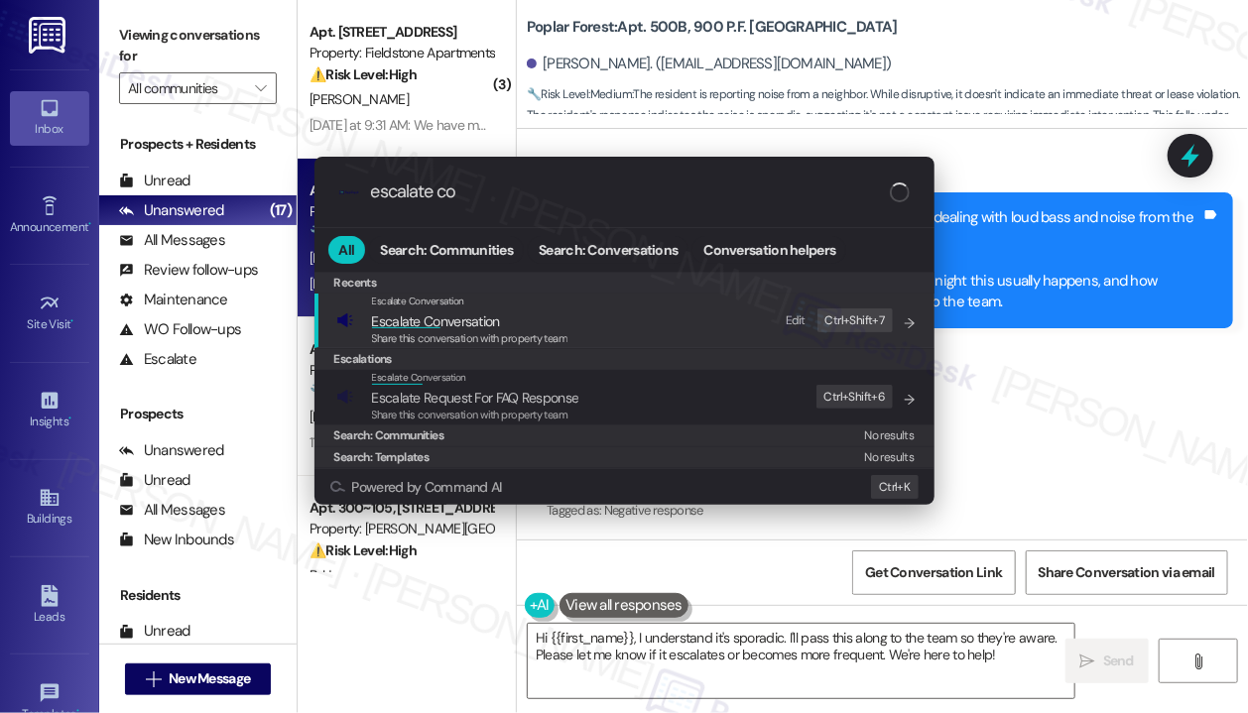
type input "escalate con"
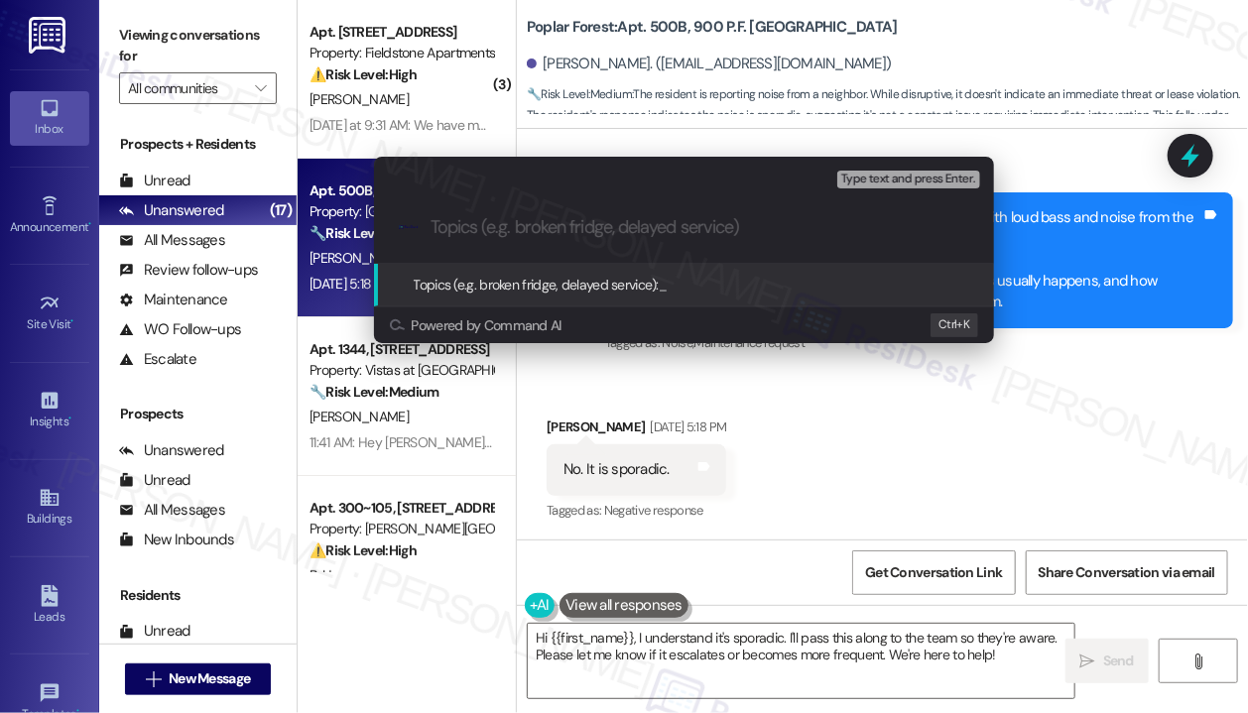
type input "Ongoing sporadic noise and loud bass from upstairs neighbor"
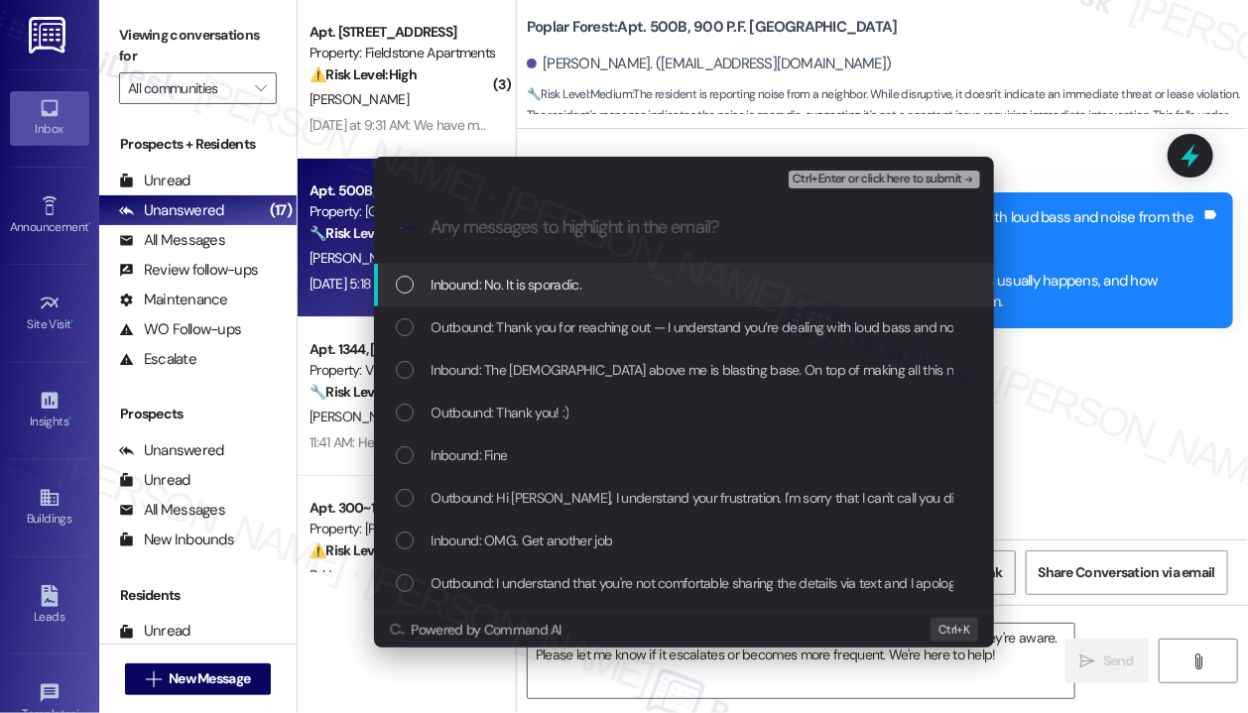
click at [643, 276] on div "Inbound: No. It is sporadic." at bounding box center [686, 285] width 580 height 22
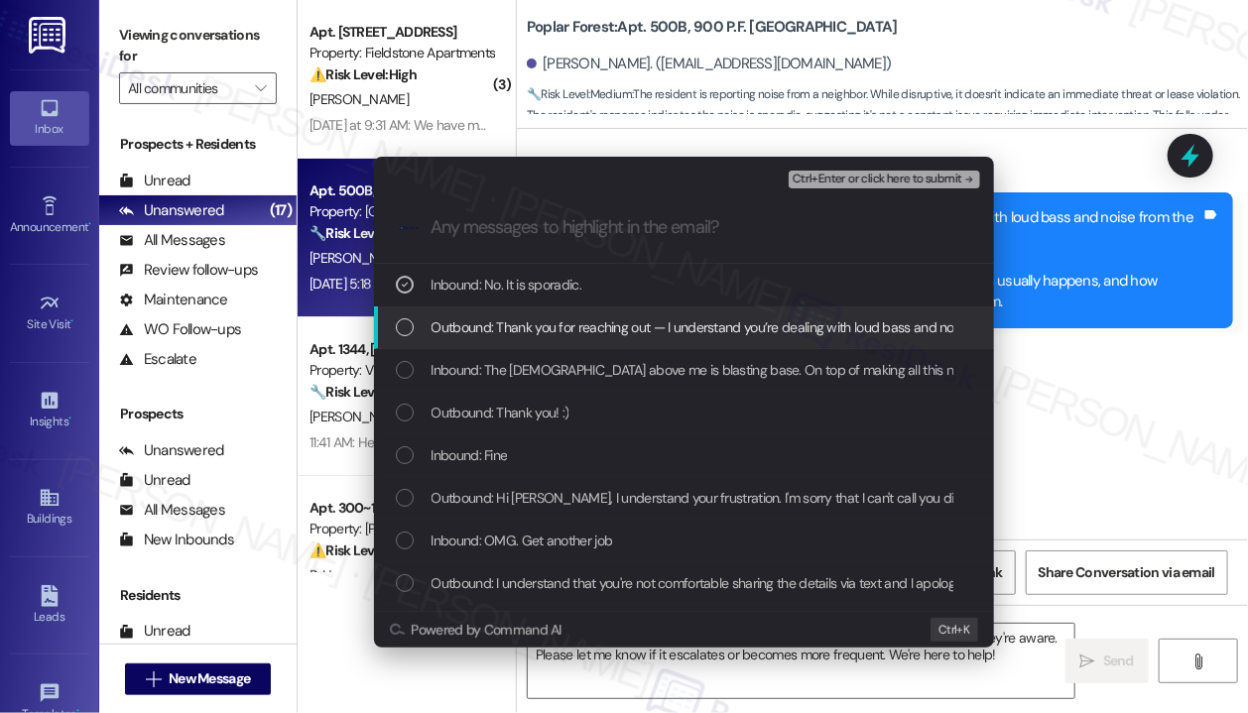
click at [653, 314] on div "Outbound: Thank you for reaching out — I understand you’re dealing with loud ba…" at bounding box center [684, 327] width 620 height 43
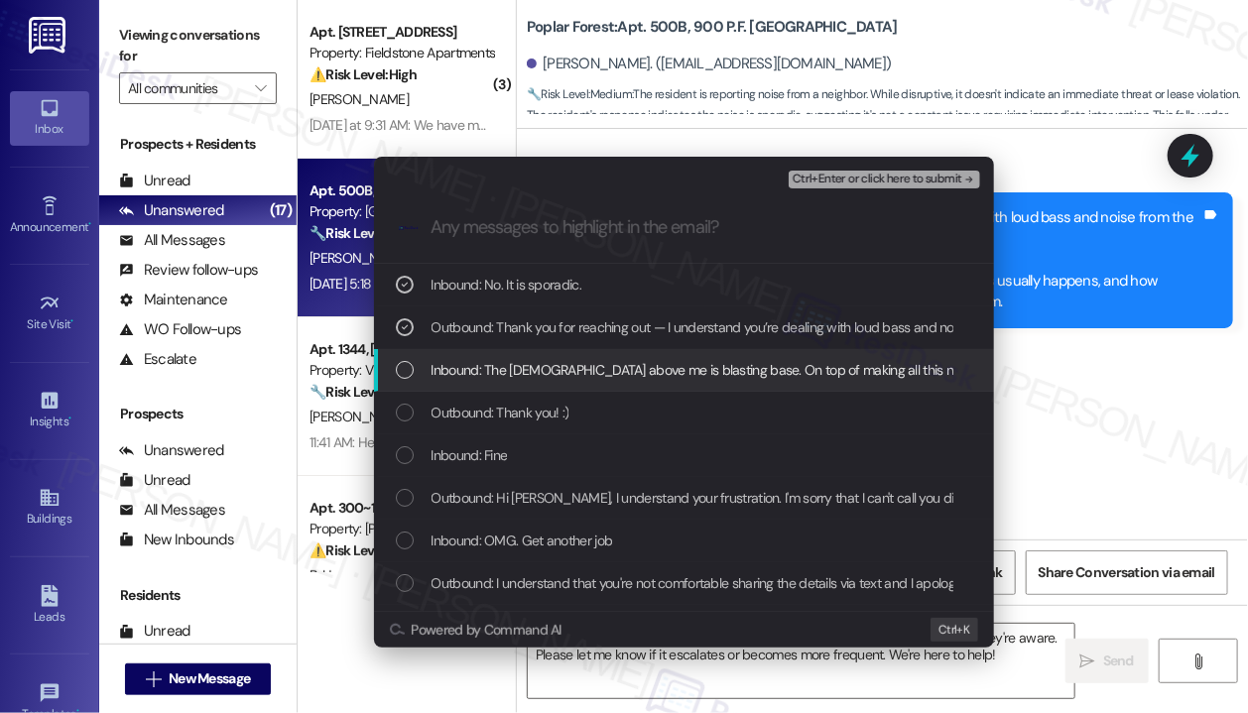
click at [665, 376] on span "Inbound: The [DEMOGRAPHIC_DATA] above me is blasting base. On top of making all…" at bounding box center [704, 370] width 547 height 22
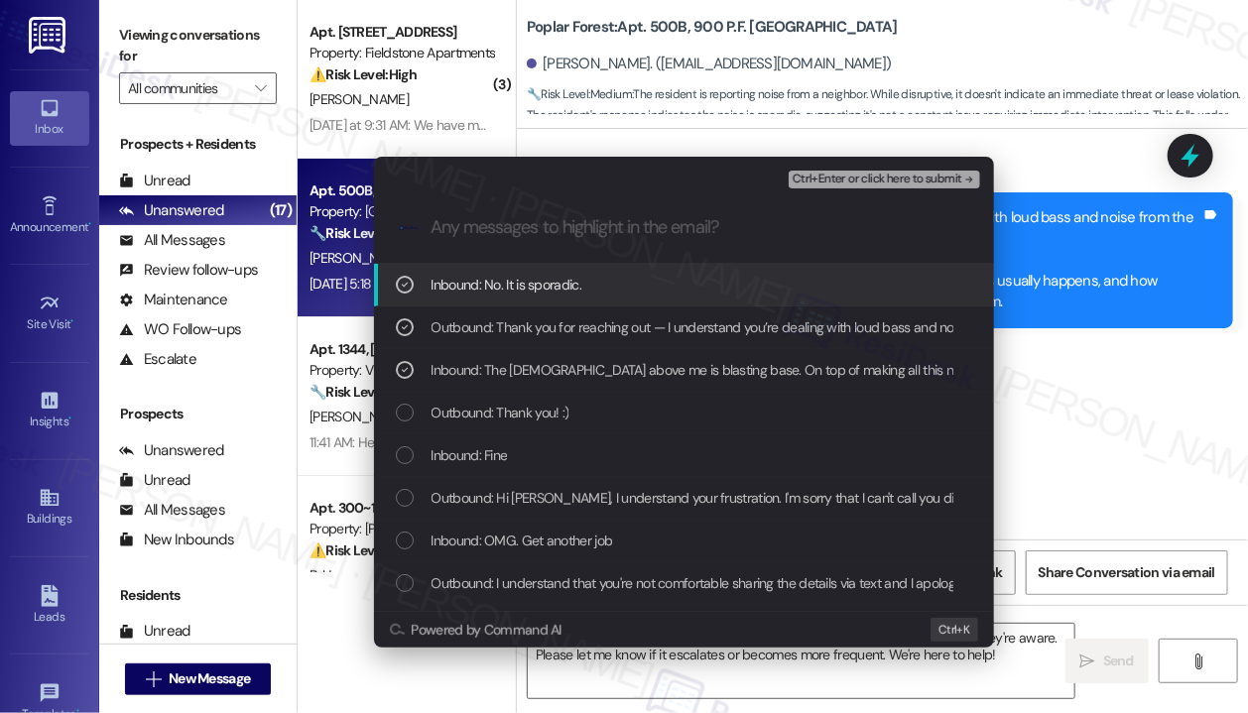
click at [831, 178] on span "Ctrl+Enter or click here to submit" at bounding box center [877, 180] width 170 height 14
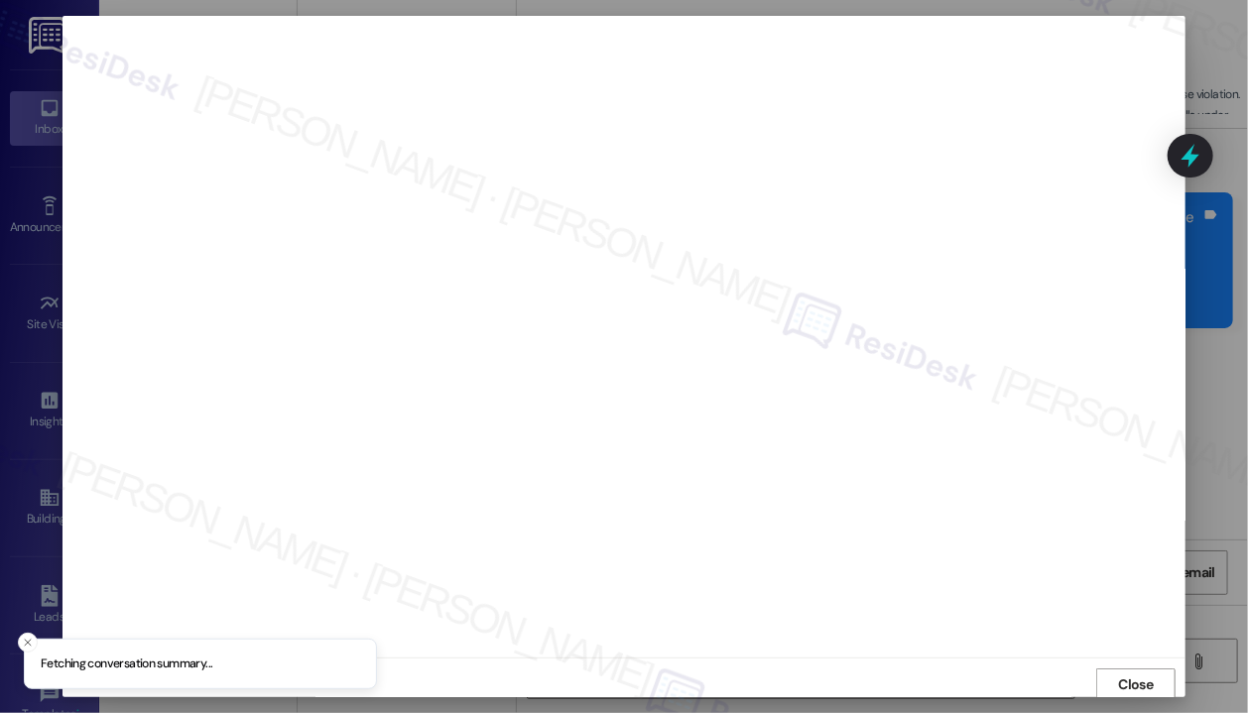
scroll to position [3, 0]
click at [1131, 678] on span "Close" at bounding box center [1136, 681] width 35 height 21
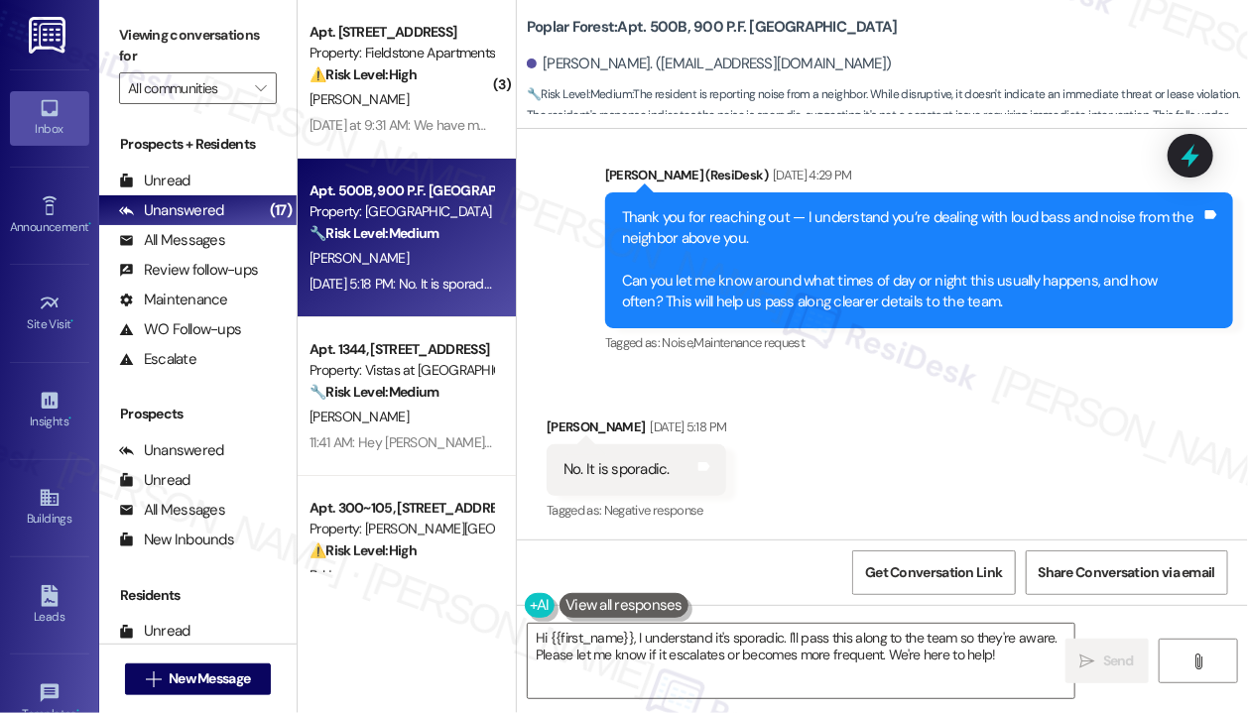
click at [1126, 412] on div "Received via SMS [PERSON_NAME] [DATE] 5:18 PM No. It is sporadic. Tags and note…" at bounding box center [882, 456] width 731 height 168
click at [1194, 147] on icon at bounding box center [1190, 156] width 24 height 31
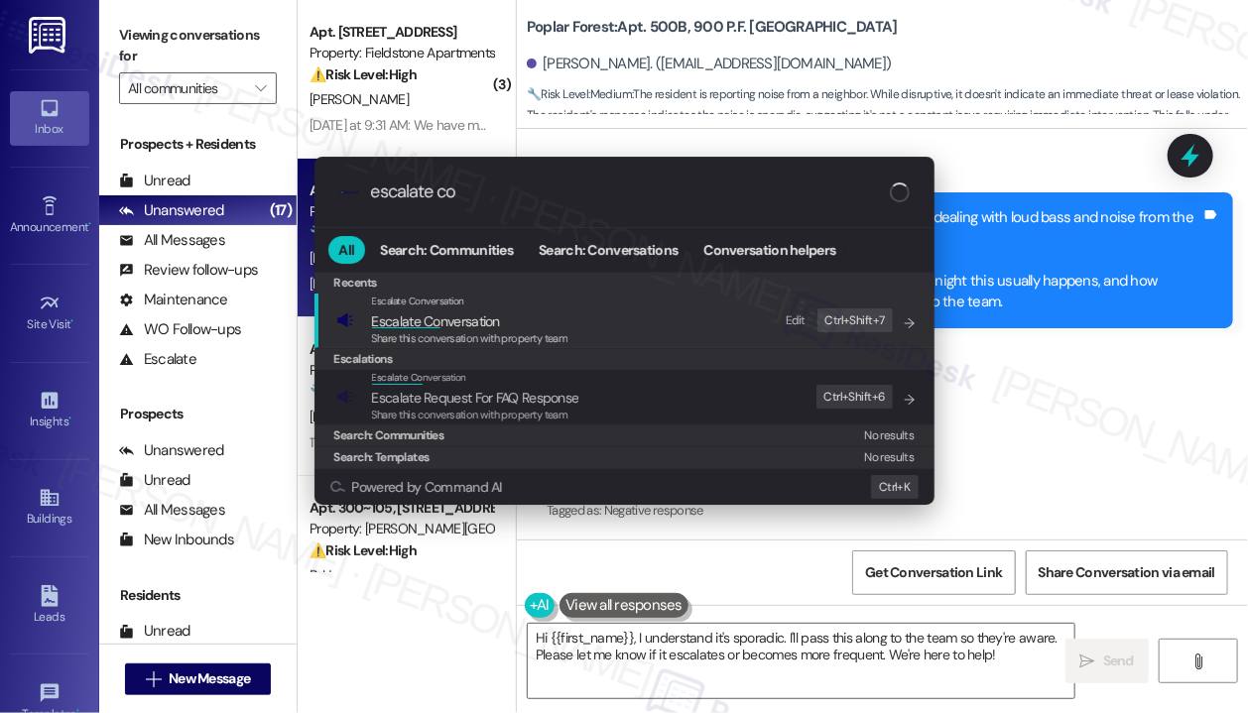
type input "escalate con"
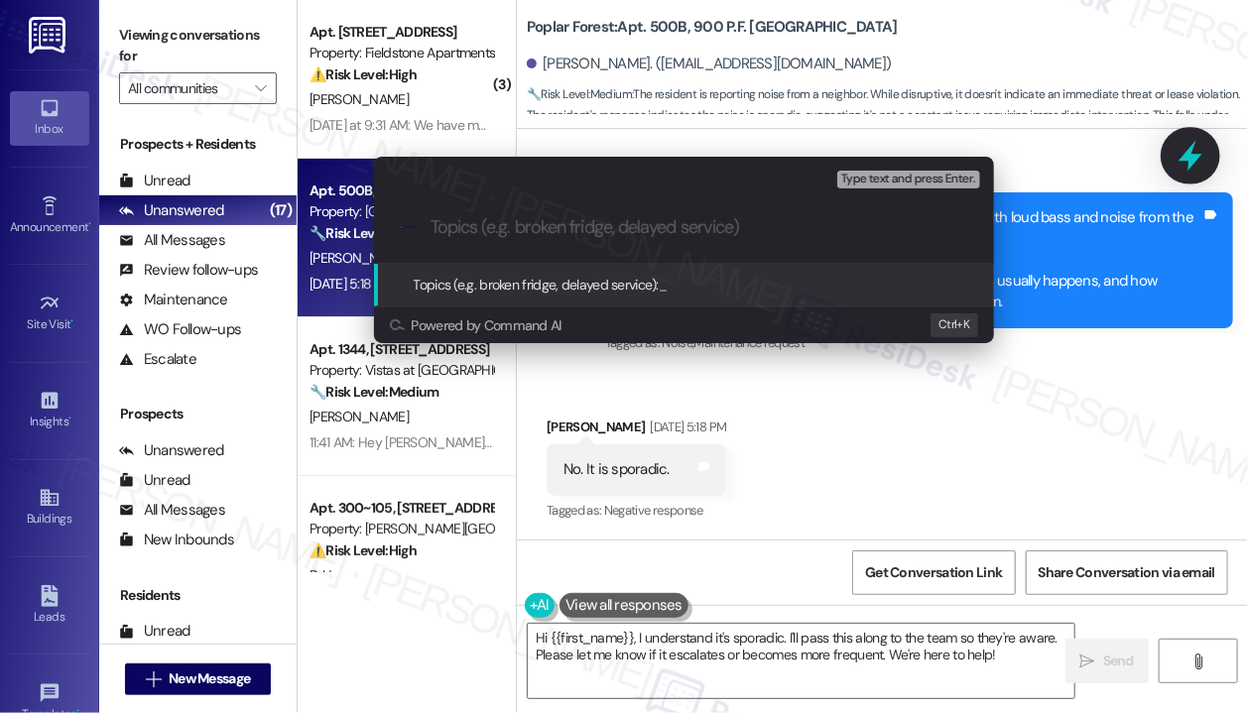
click at [1195, 163] on div "Escalate Conversation High risk Topics (e.g. broken fridge, delayed service) An…" at bounding box center [624, 356] width 1248 height 713
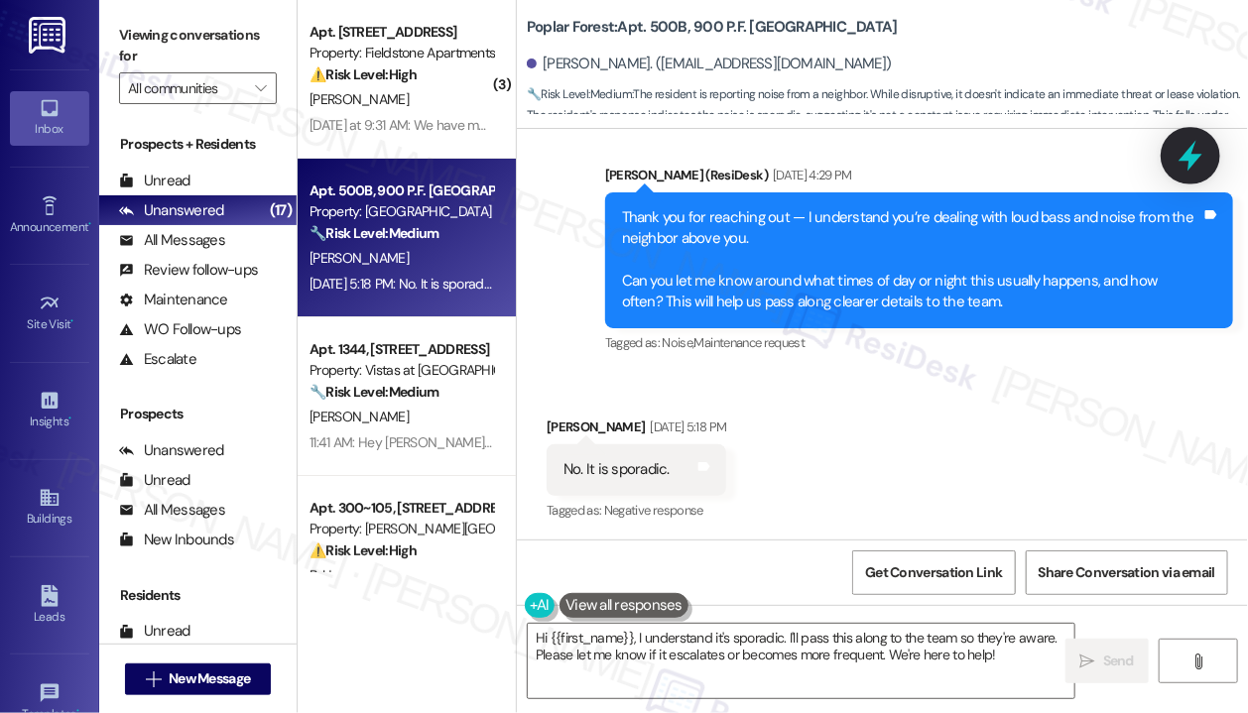
click at [1193, 162] on icon at bounding box center [1190, 156] width 24 height 31
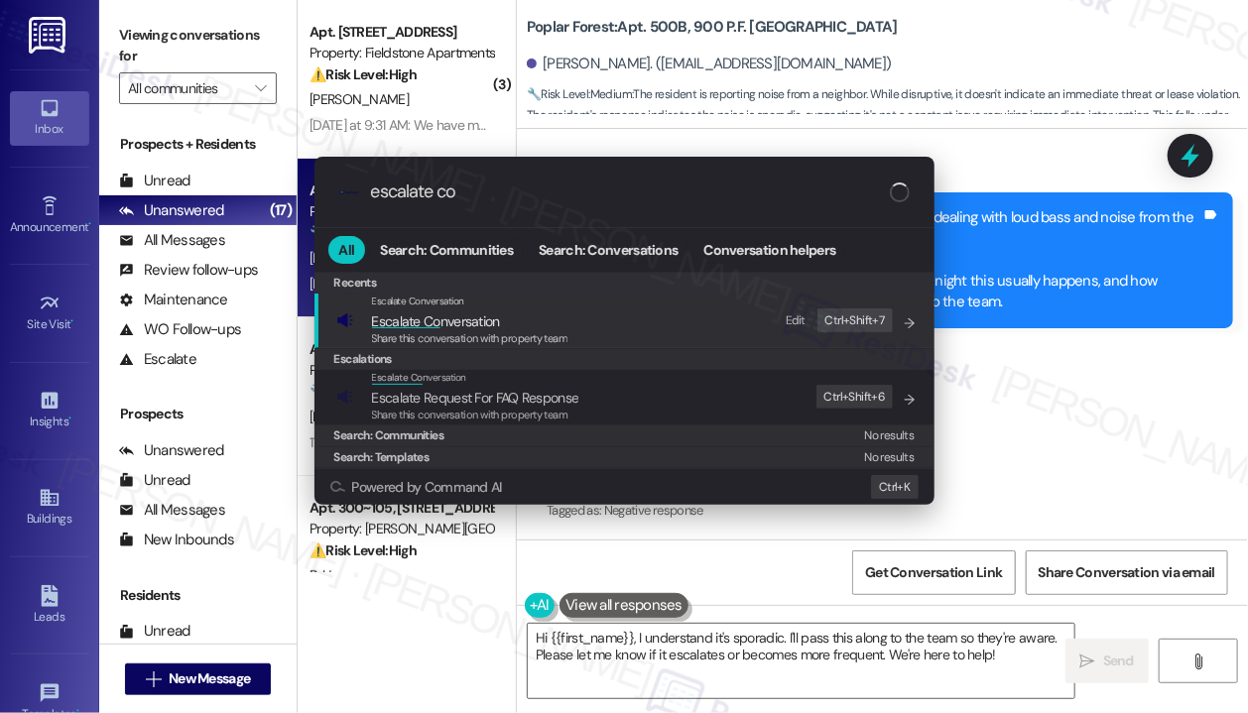
type input "escalate con"
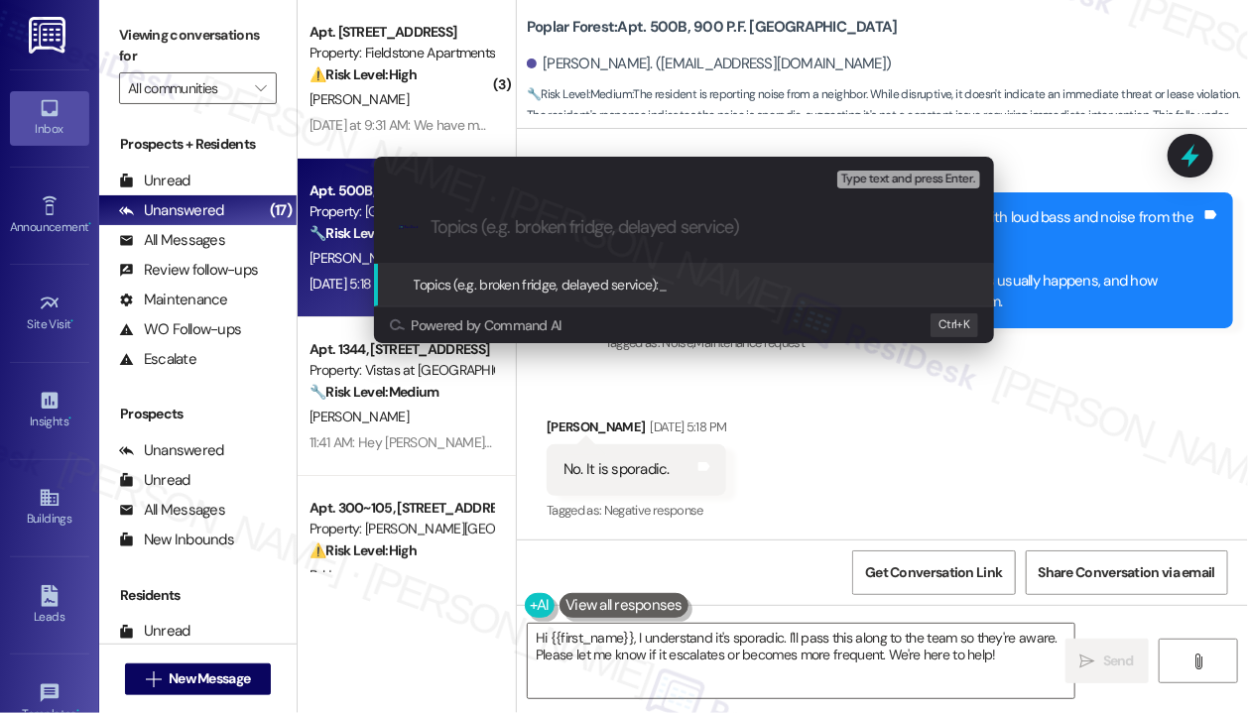
paste input "Ongoing sporadic noise and loud bass from upstairs neighbor"
type input "Ongoing sporadic noise and loud bass from upstairs neighbor"
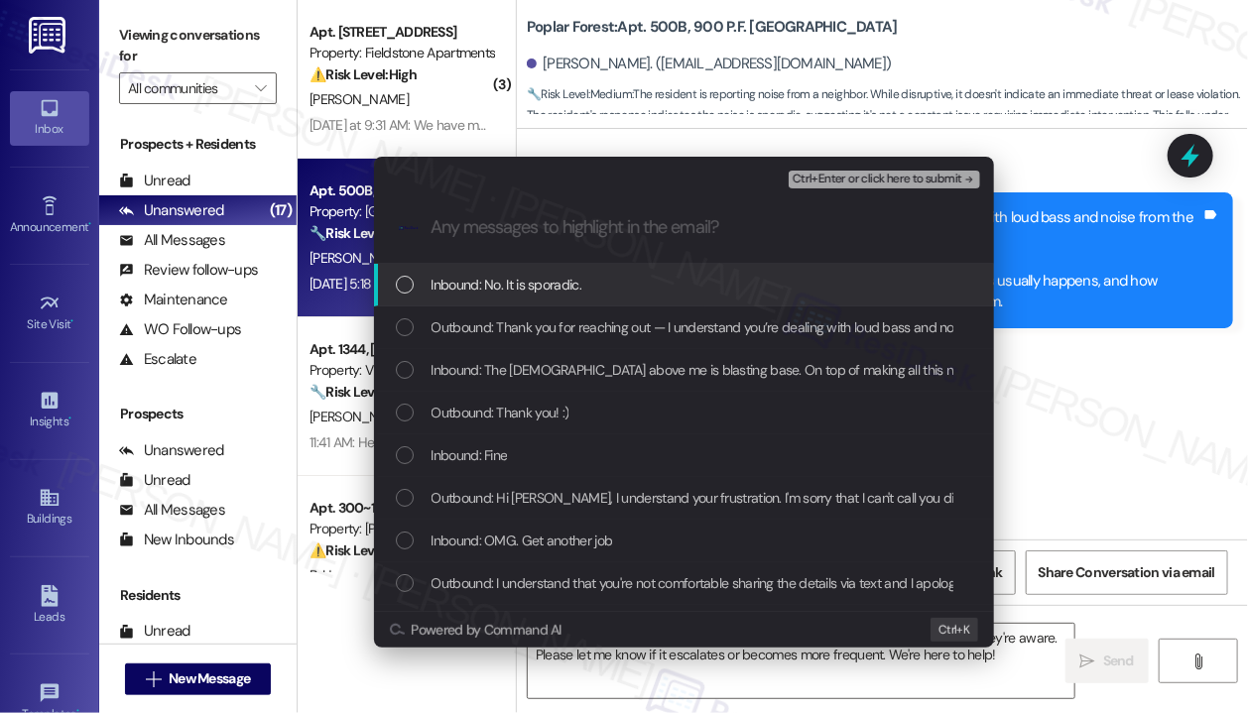
click at [635, 286] on div "Inbound: No. It is sporadic." at bounding box center [686, 285] width 580 height 22
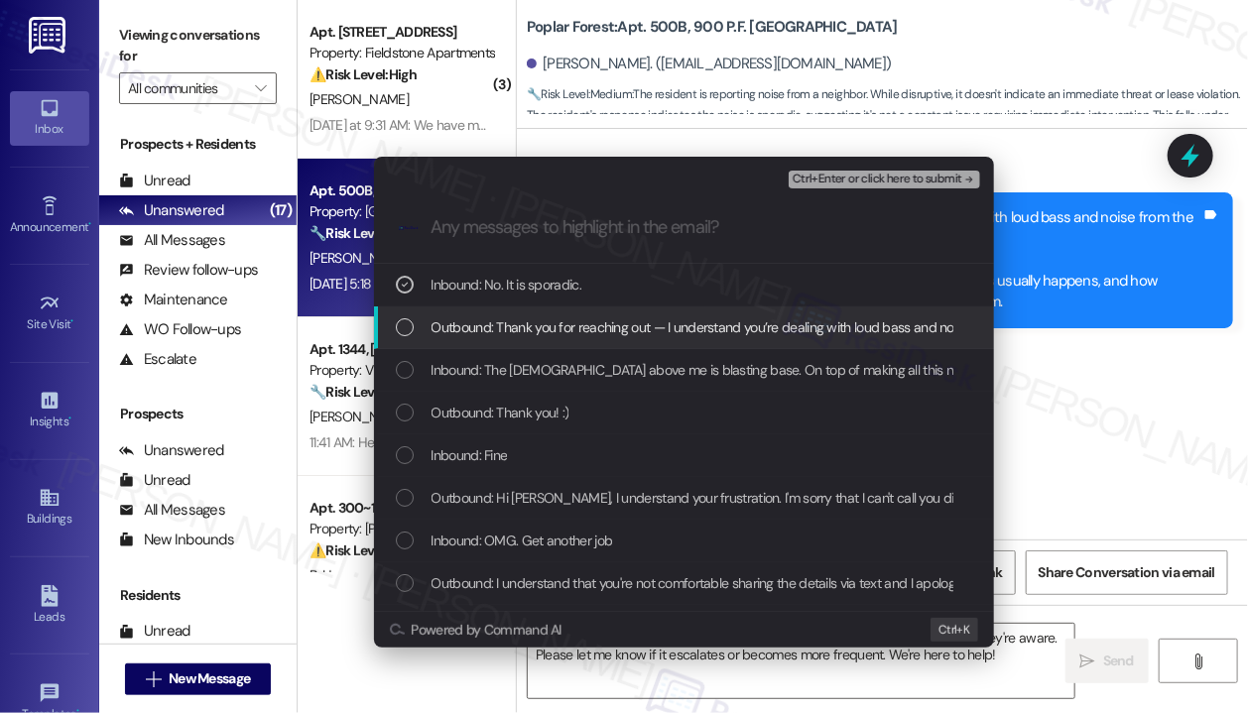
click at [615, 336] on span "Outbound: Thank you for reaching out — I understand you’re dealing with loud ba…" at bounding box center [1213, 327] width 1565 height 22
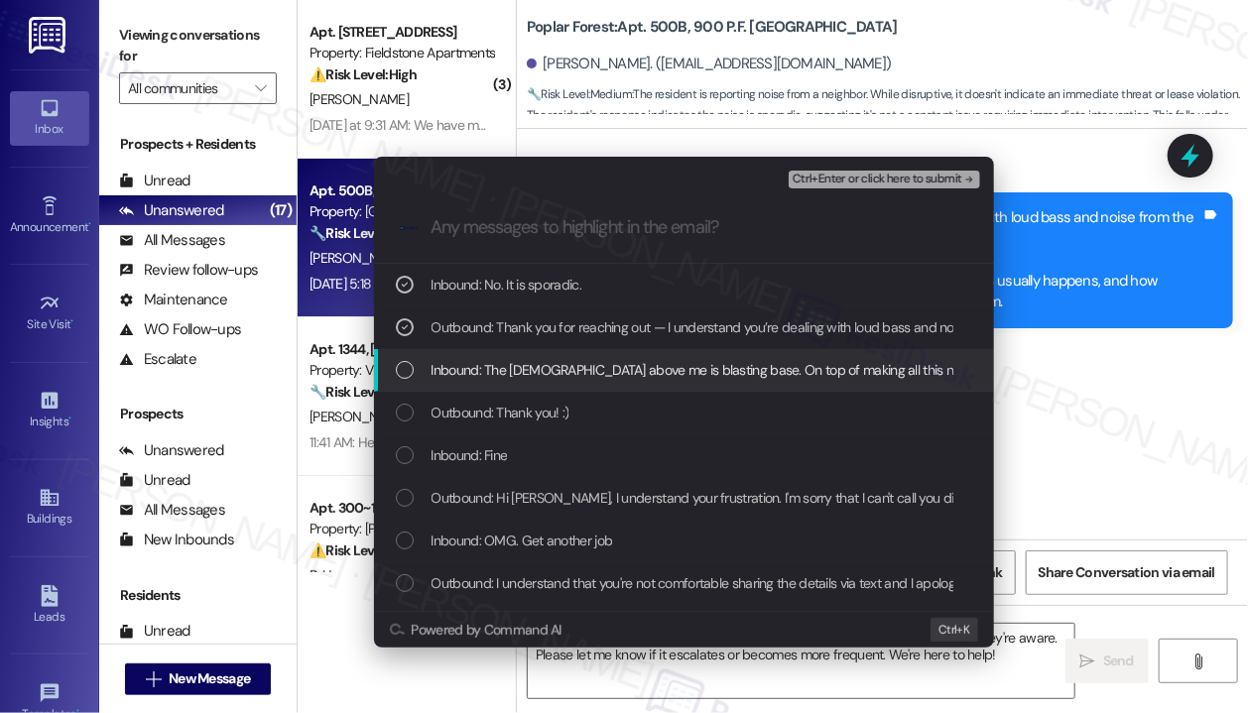
click at [623, 376] on span "Inbound: The [DEMOGRAPHIC_DATA] above me is blasting base. On top of making all…" at bounding box center [704, 370] width 547 height 22
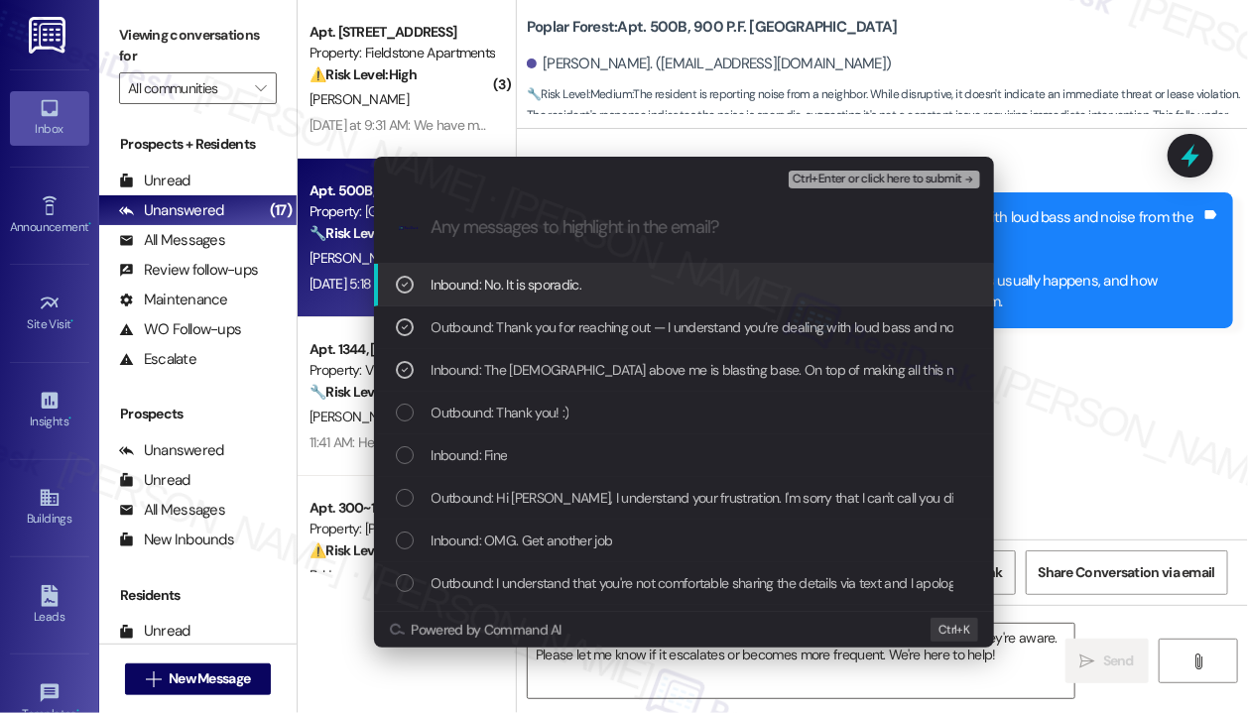
click at [825, 178] on span "Ctrl+Enter or click here to submit" at bounding box center [877, 180] width 170 height 14
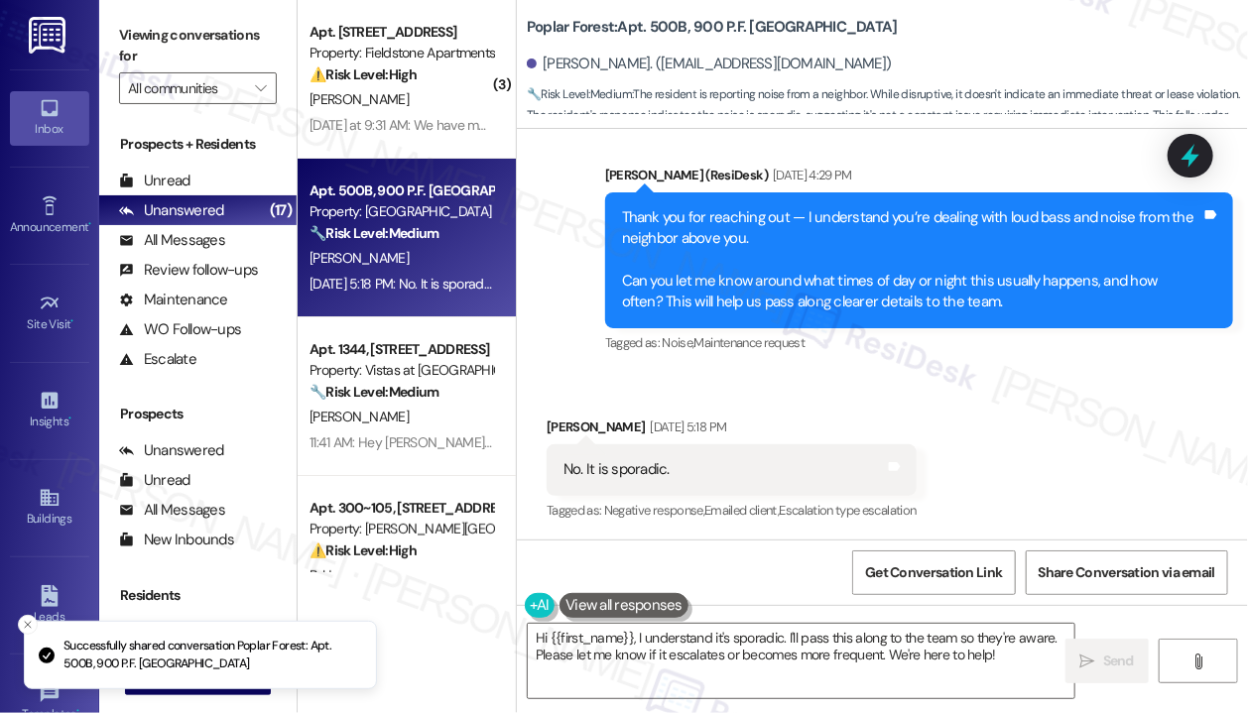
scroll to position [2174, 0]
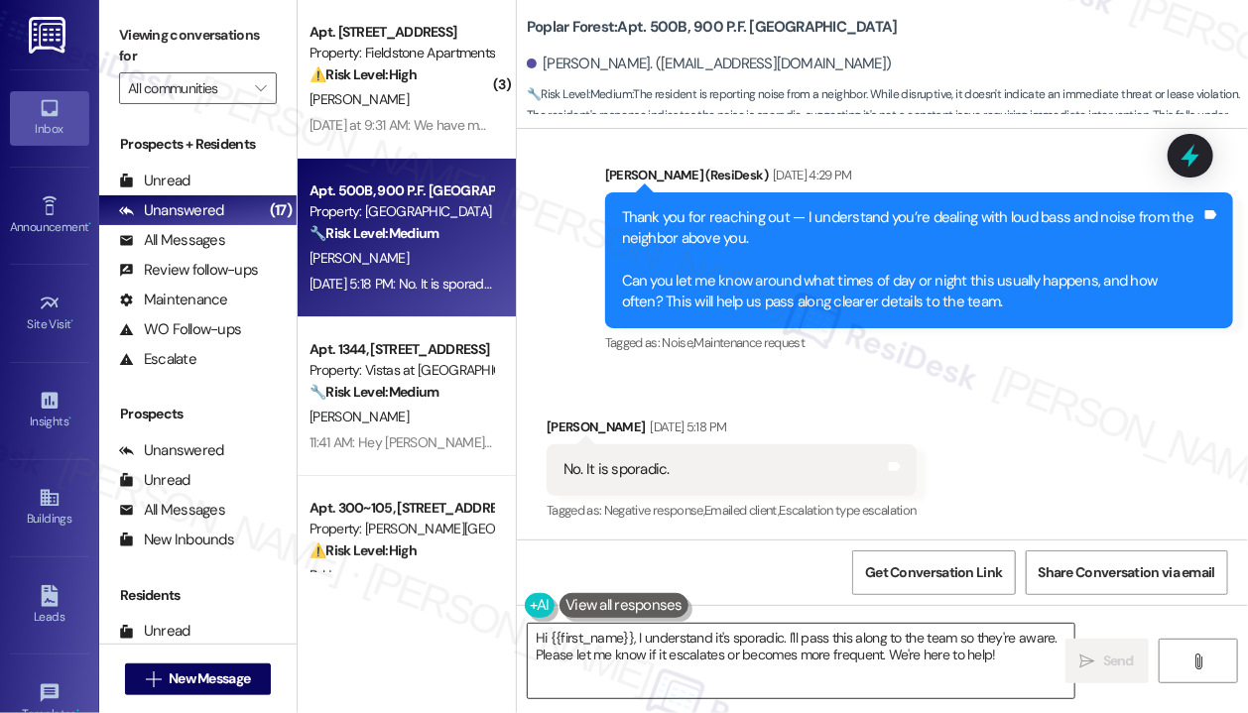
click at [937, 641] on textarea "Hi {{first_name}}, I understand it's sporadic. I'll pass this along to the team…" at bounding box center [801, 661] width 546 height 74
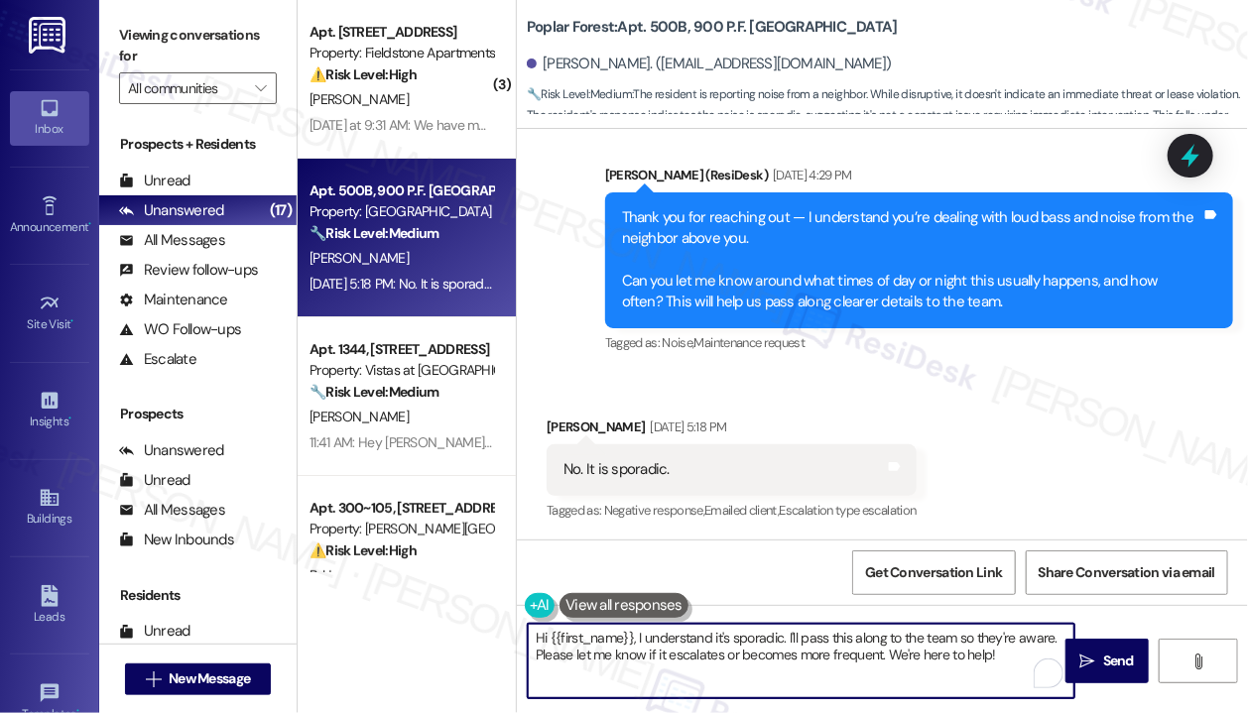
click at [923, 642] on textarea "Hi {{first_name}}, I understand it's sporadic. I'll pass this along to the team…" at bounding box center [801, 661] width 546 height 74
click at [1082, 657] on icon "" at bounding box center [1087, 662] width 15 height 16
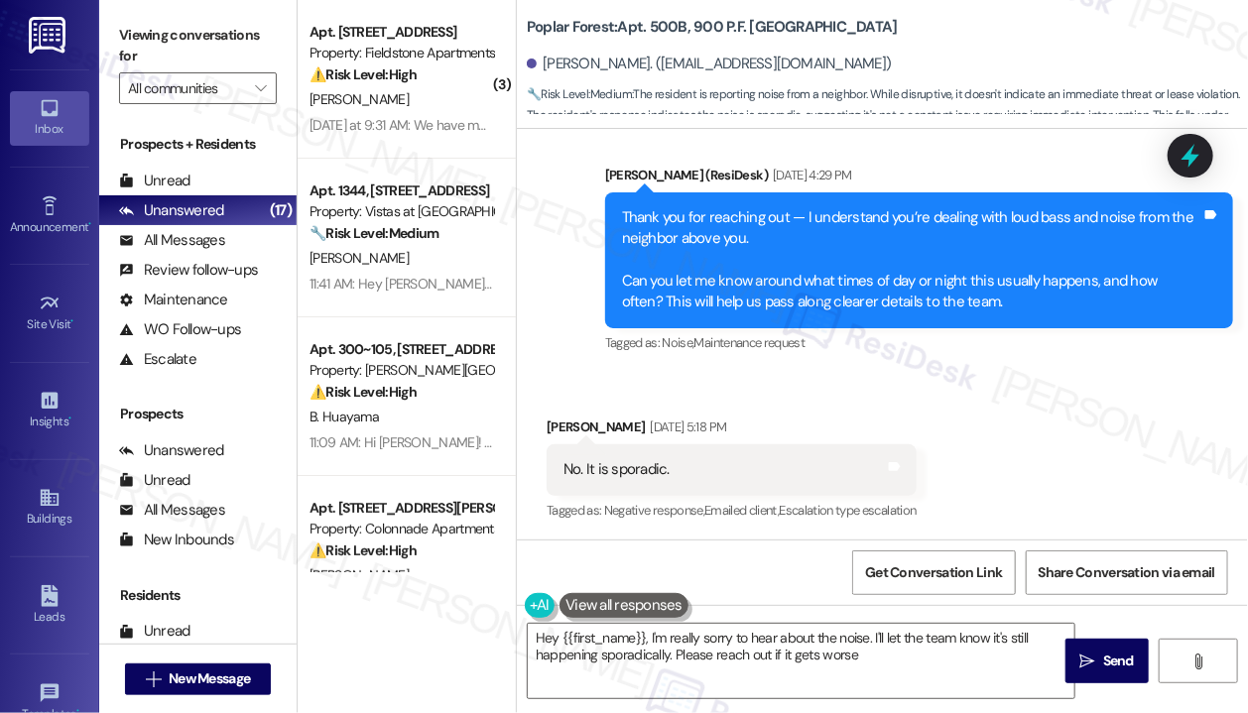
type textarea "Hey {{first_name}}, I'm really sorry to hear about the noise. I'll let the team…"
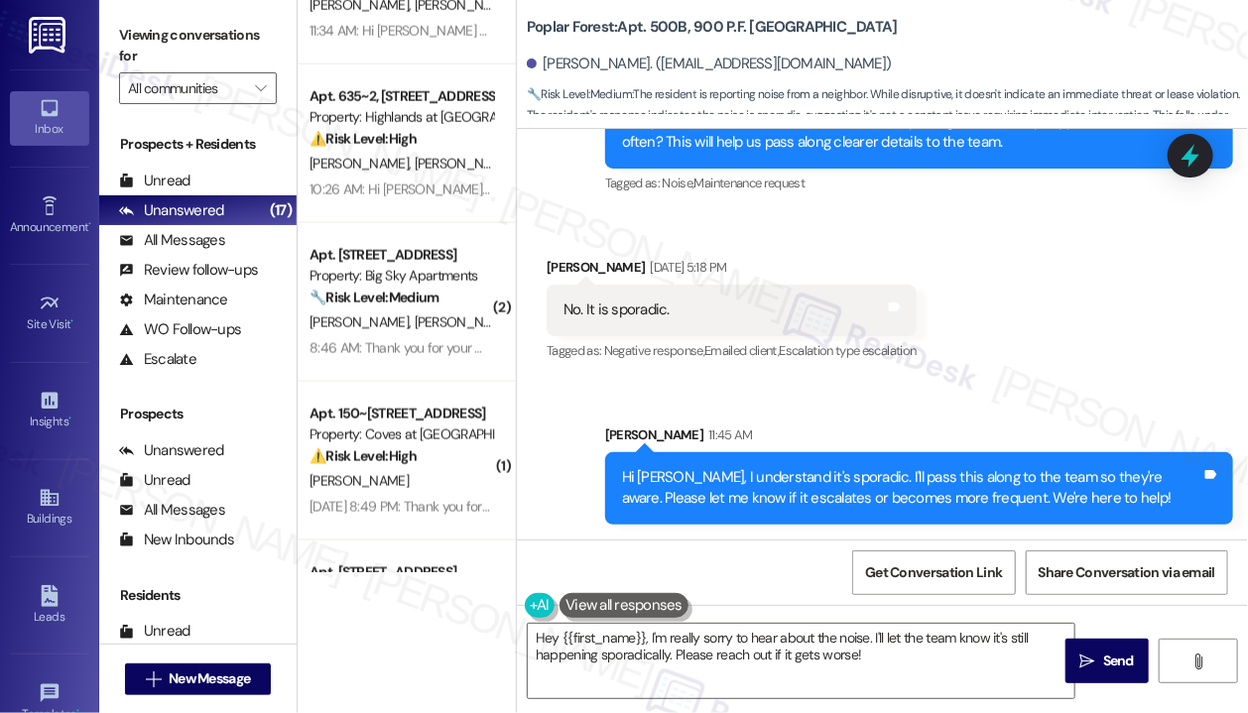
scroll to position [1091, 0]
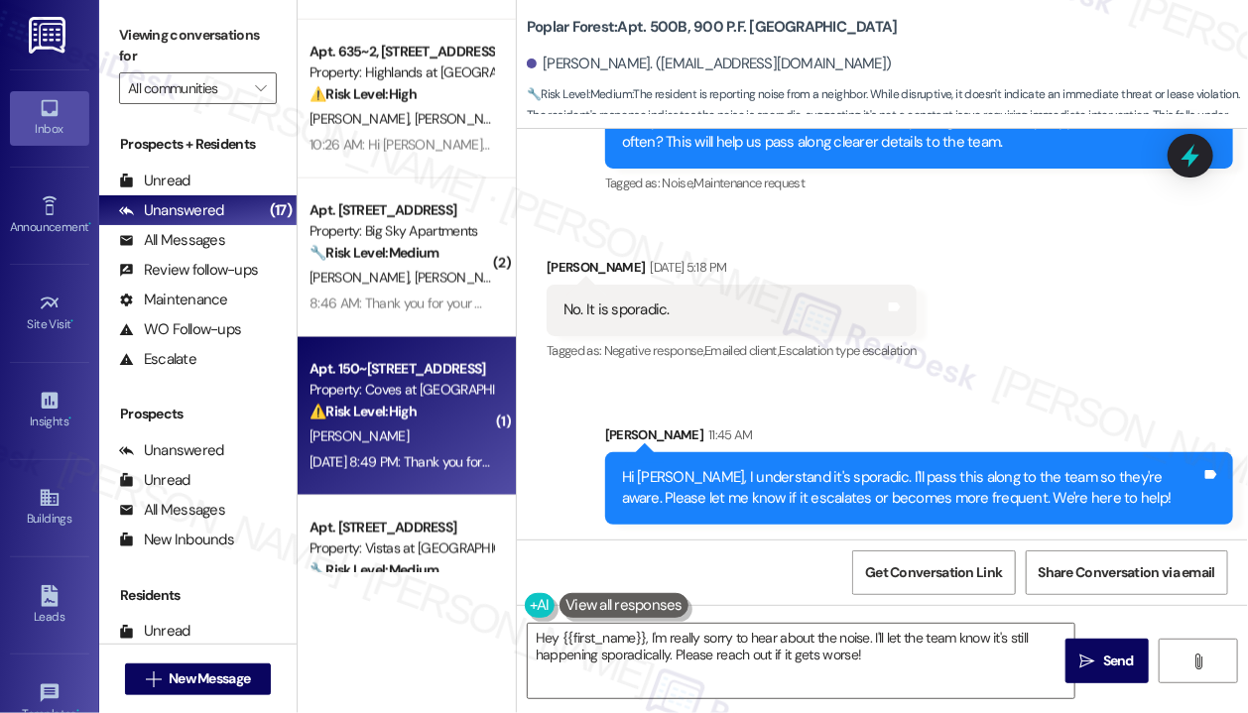
click at [456, 422] on div "⚠️ Risk Level: High The resident indicates the requested changes (grab bars, sp…" at bounding box center [400, 412] width 183 height 21
type textarea "Fetching suggested responses. Please feel free to read through the conversation…"
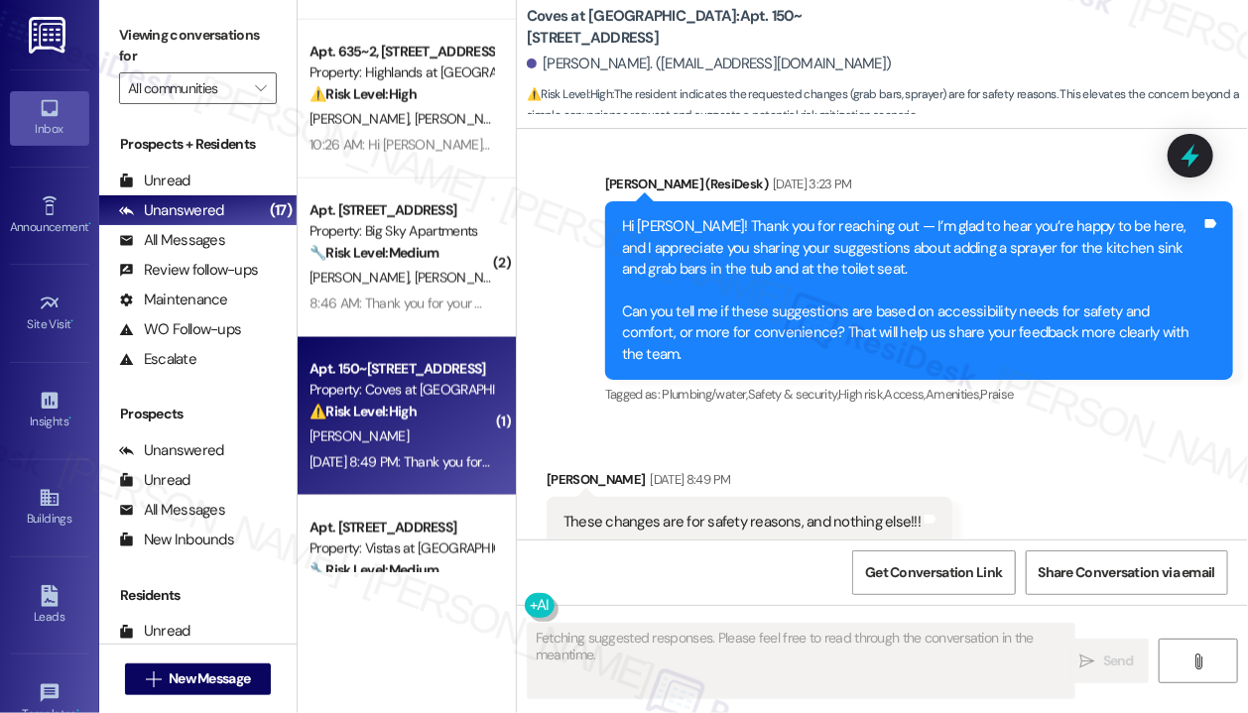
scroll to position [996, 0]
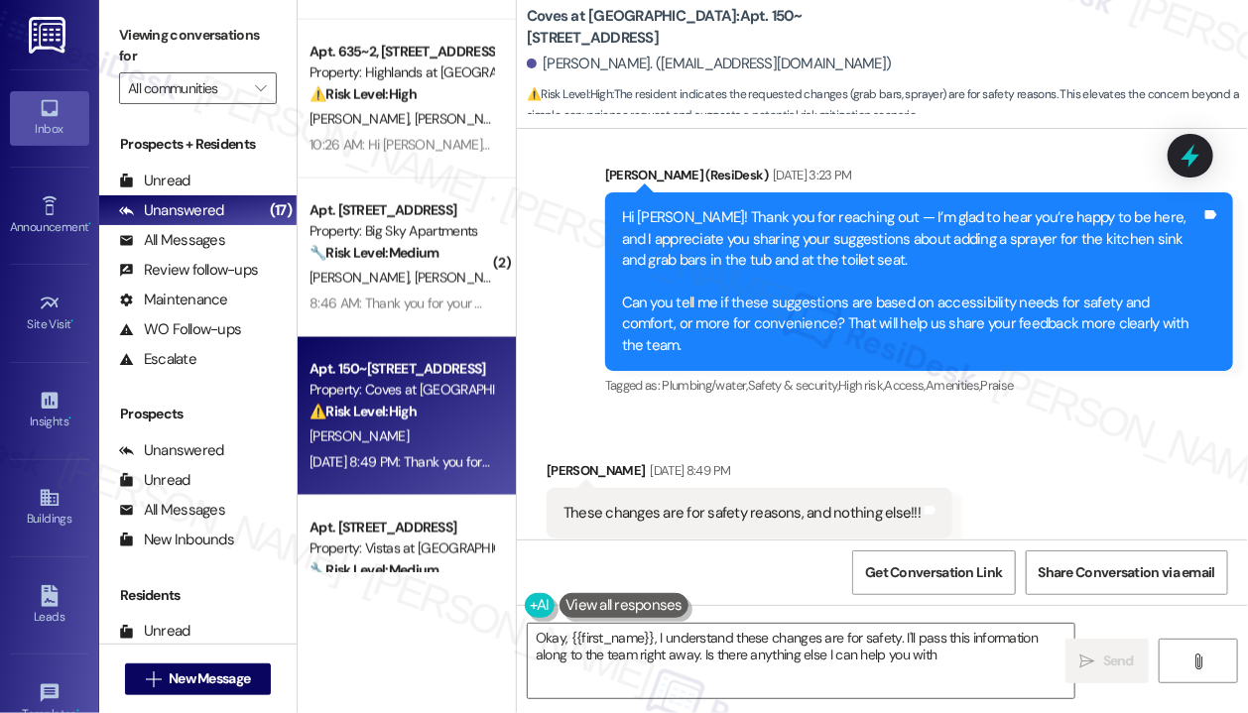
type textarea "Okay, {{first_name}}, I understand these changes are for safety. I'll pass this…"
click at [774, 416] on div "Received via SMS [PERSON_NAME] [DATE] 8:49 PM These changes are for safety reas…" at bounding box center [882, 500] width 731 height 168
click at [1037, 459] on div "Received via SMS [PERSON_NAME] [DATE] 8:49 PM These changes are for safety reas…" at bounding box center [882, 500] width 731 height 168
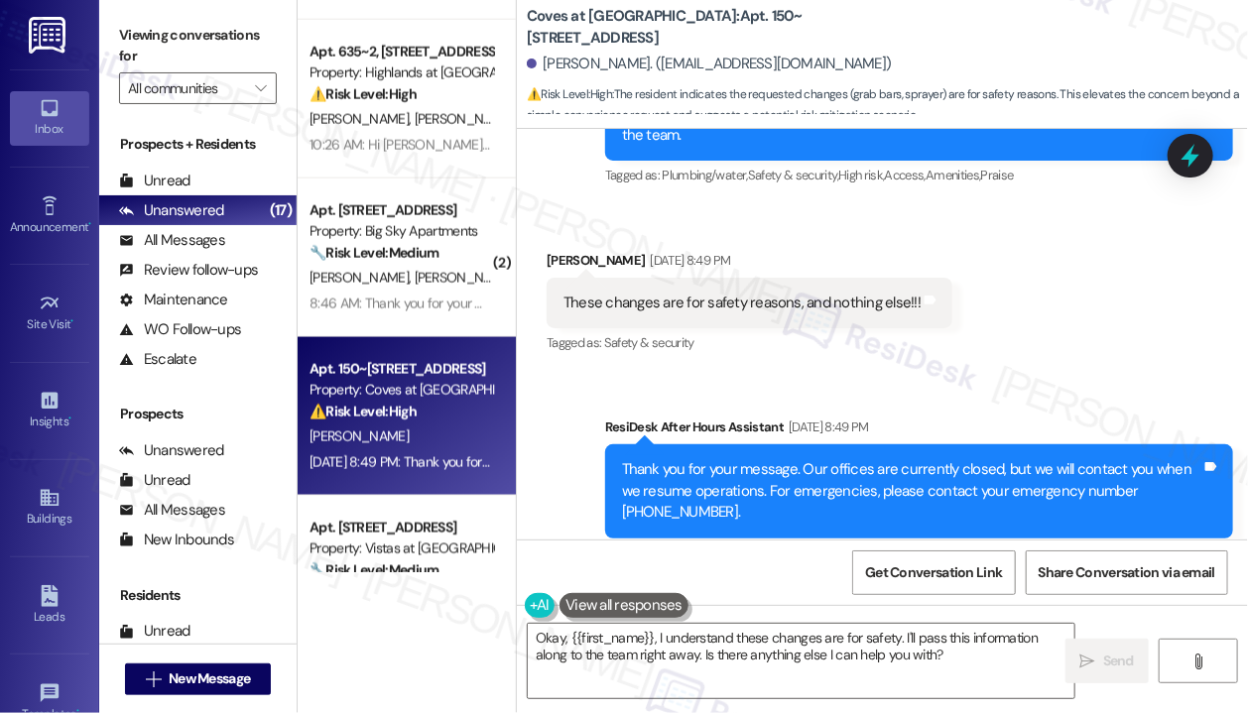
scroll to position [1206, 0]
click at [1097, 323] on div "Received via SMS [PERSON_NAME] [DATE] 8:49 PM These changes are for safety reas…" at bounding box center [882, 289] width 731 height 168
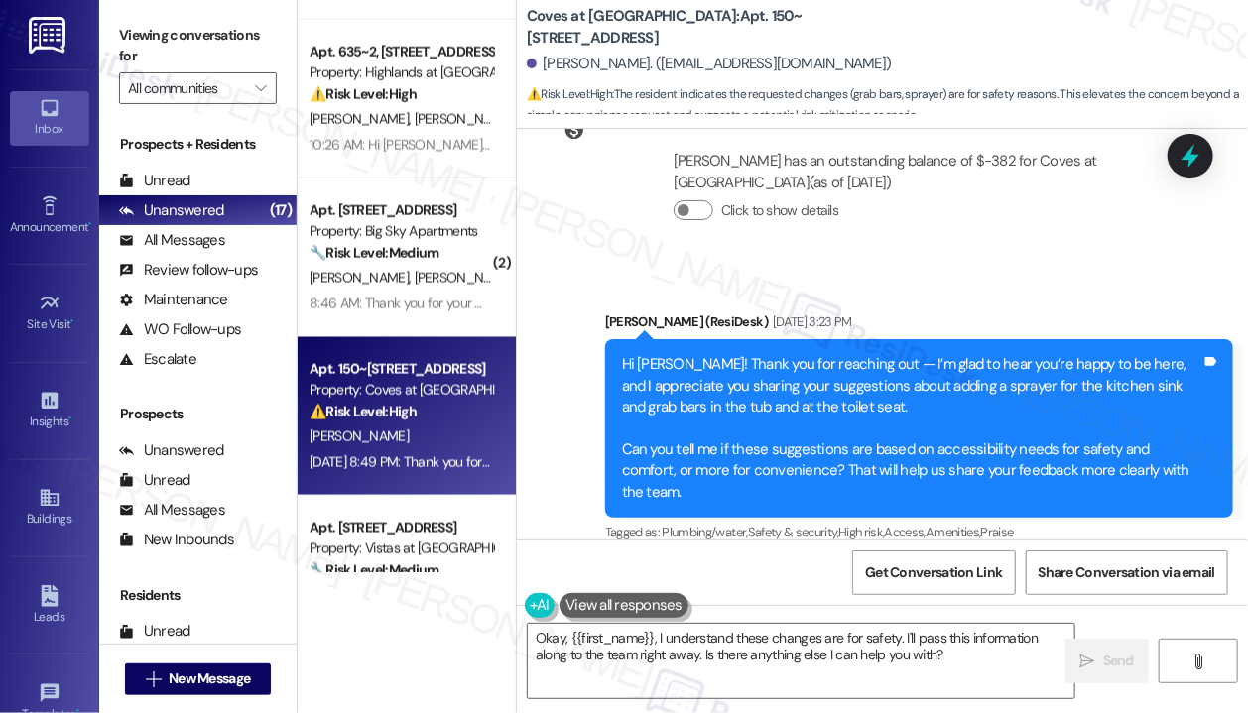
scroll to position [849, 0]
click at [882, 267] on div "Sent via SMS [PERSON_NAME] (ResiDesk) [DATE] 3:23 PM Hi [PERSON_NAME]! Thank yo…" at bounding box center [882, 414] width 731 height 295
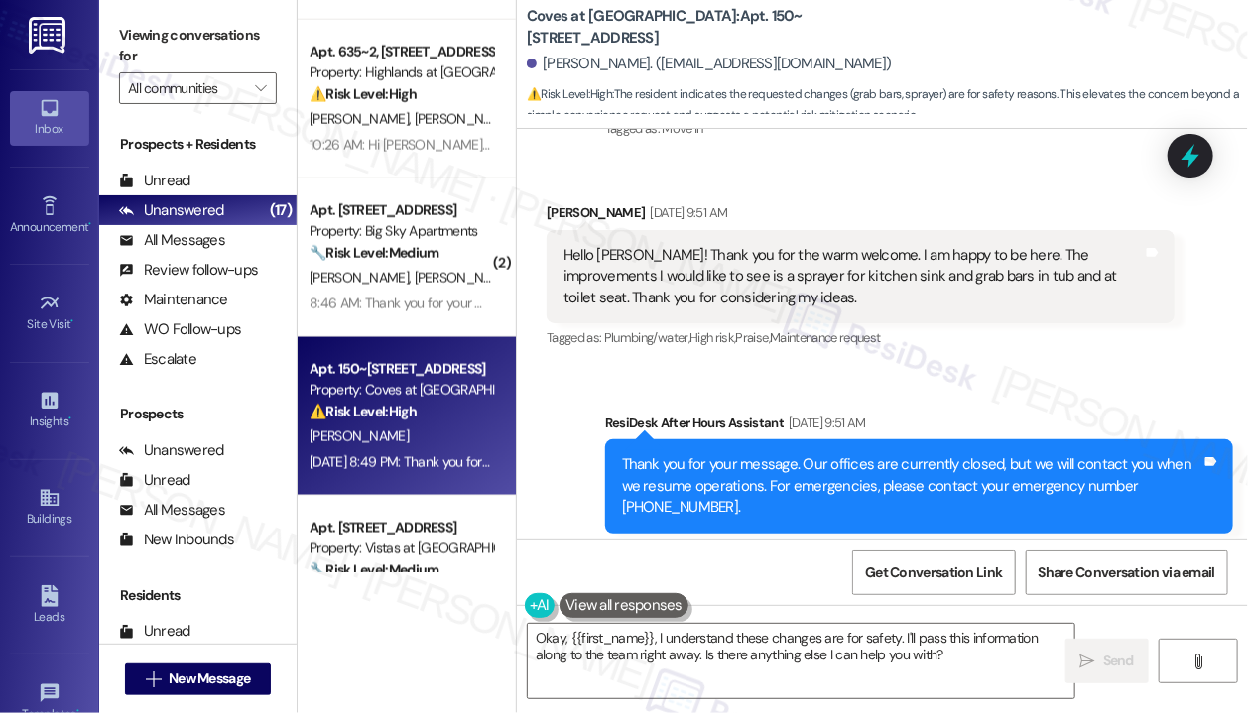
scroll to position [333, 0]
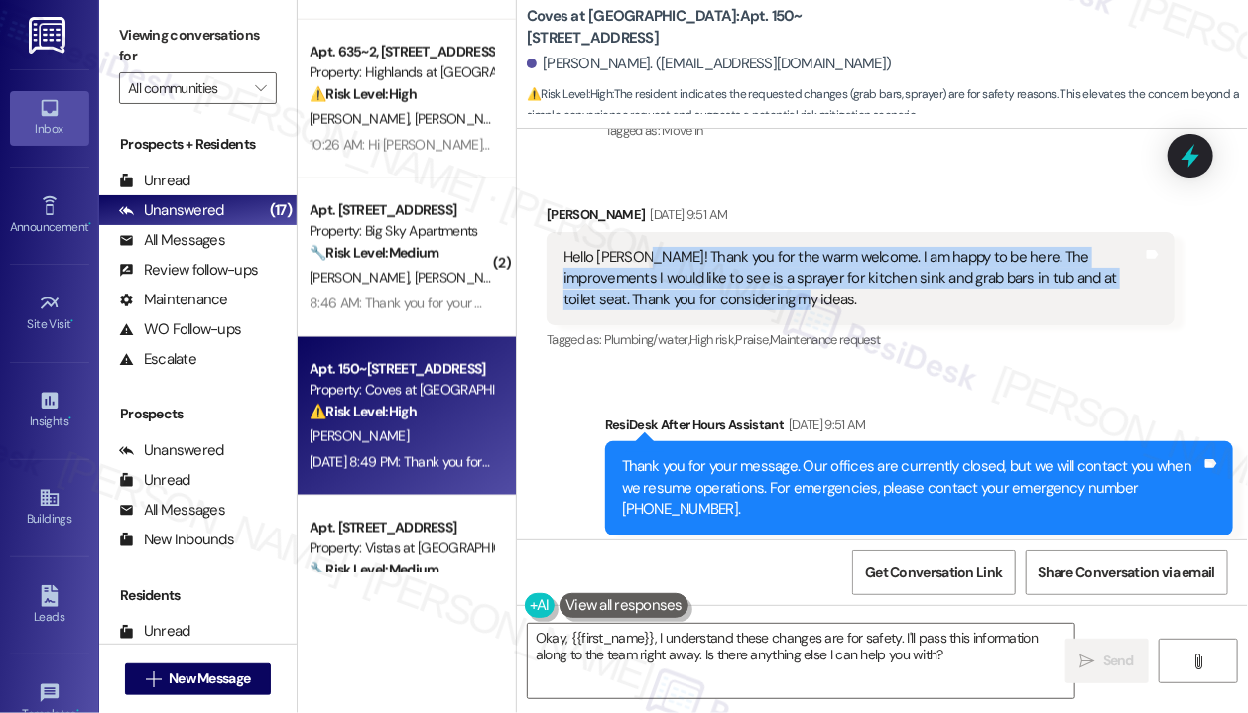
drag, startPoint x: 744, startPoint y: 270, endPoint x: 639, endPoint y: 236, distance: 110.4
click at [639, 247] on div "Hello [PERSON_NAME]! Thank you for the warm welcome. I am happy to be here. The…" at bounding box center [852, 278] width 579 height 63
copy div "Thank you for the warm welcome. I am happy to be here. The improvements I would…"
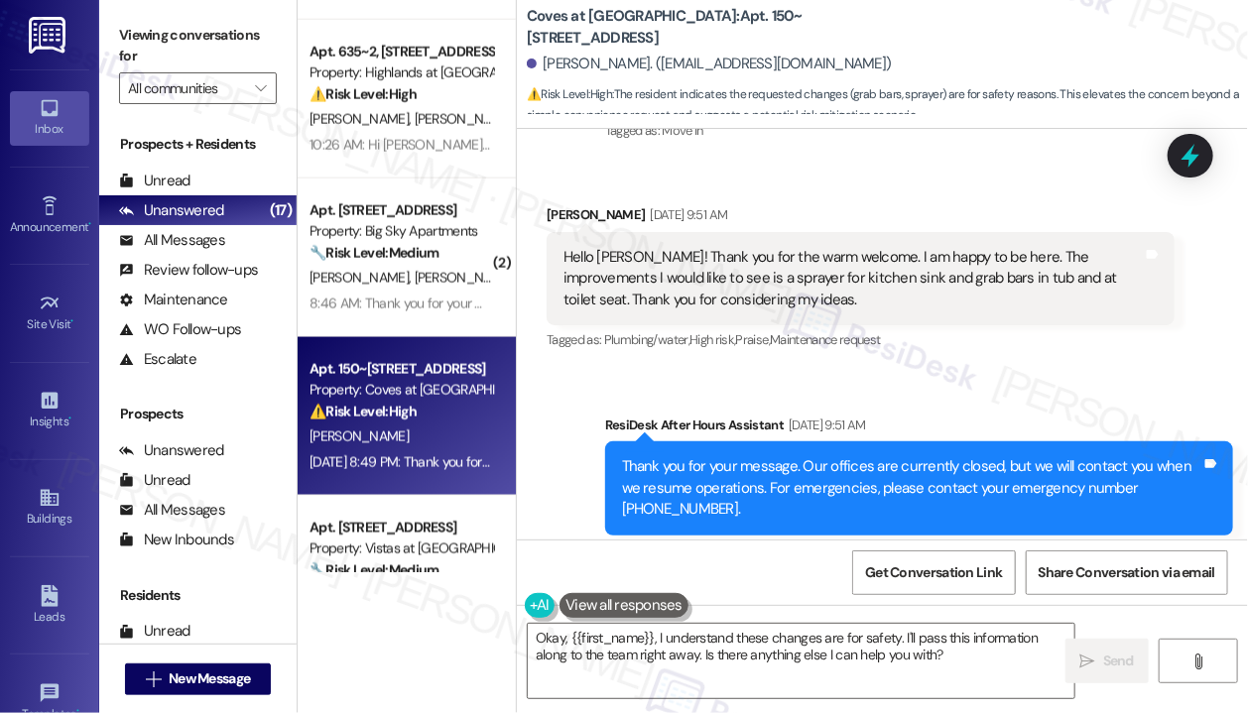
click at [560, 490] on div "Sent via SMS ResiDesk After Hours Assistant [DATE] 9:51 AM Thank you for your m…" at bounding box center [882, 475] width 731 height 210
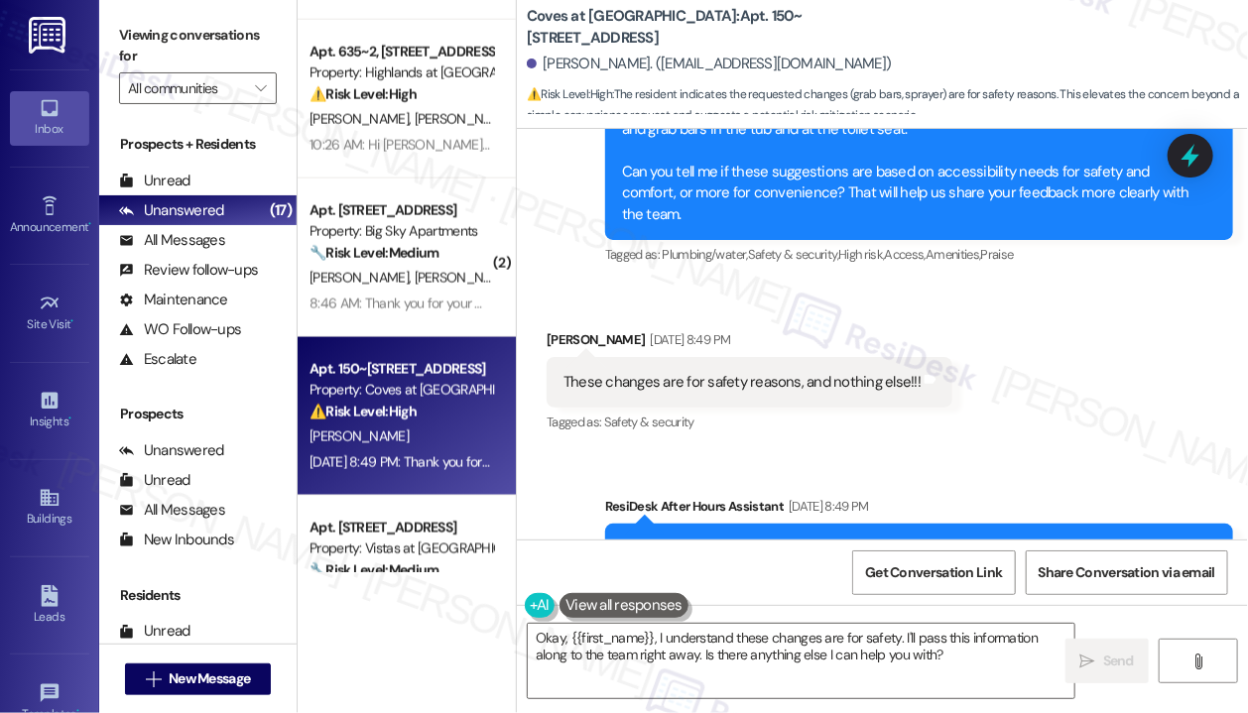
scroll to position [1087, 0]
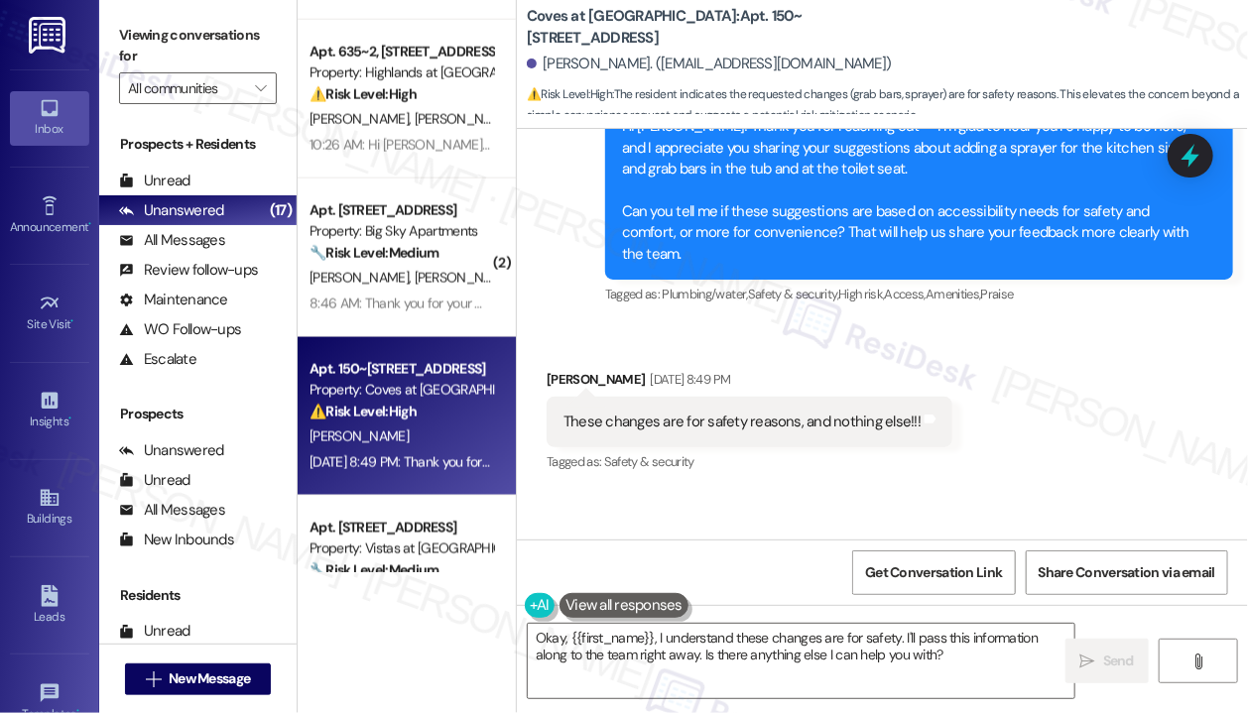
click at [788, 412] on div "These changes are for safety reasons, and nothing else!!!" at bounding box center [741, 422] width 357 height 21
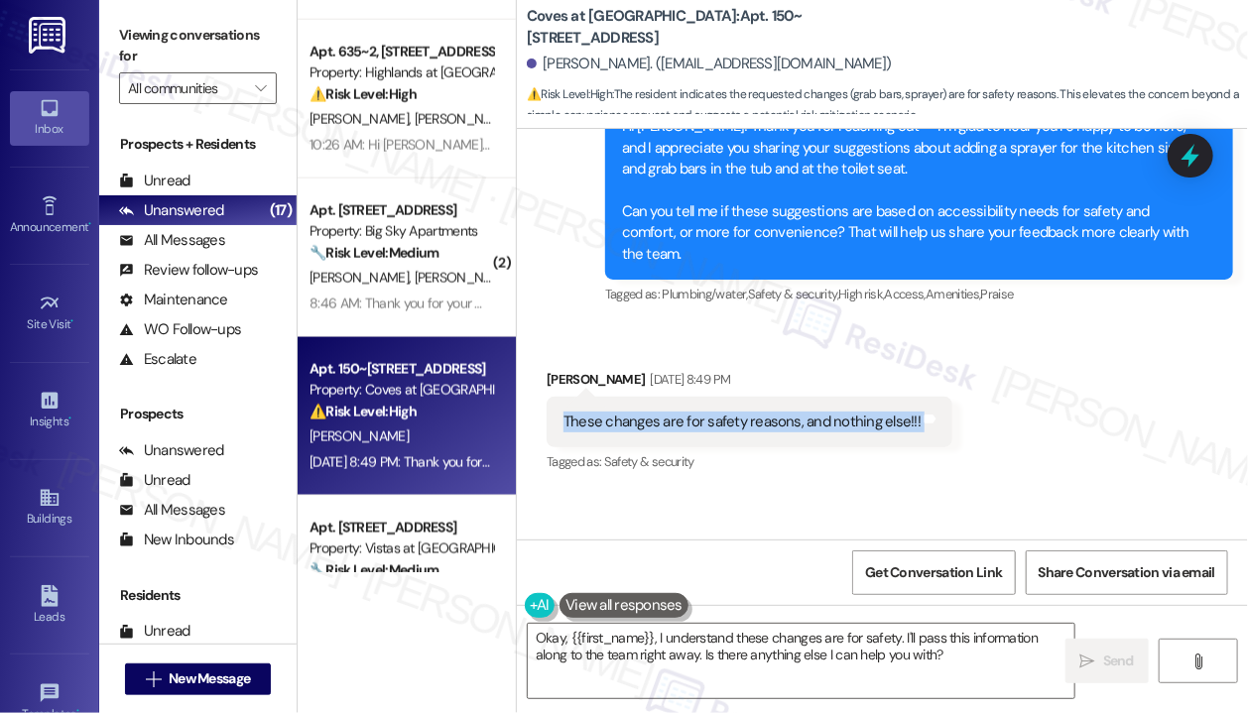
click at [788, 412] on div "These changes are for safety reasons, and nothing else!!!" at bounding box center [741, 422] width 357 height 21
copy div "These changes are for safety reasons, and nothing else!!! Tags and notes"
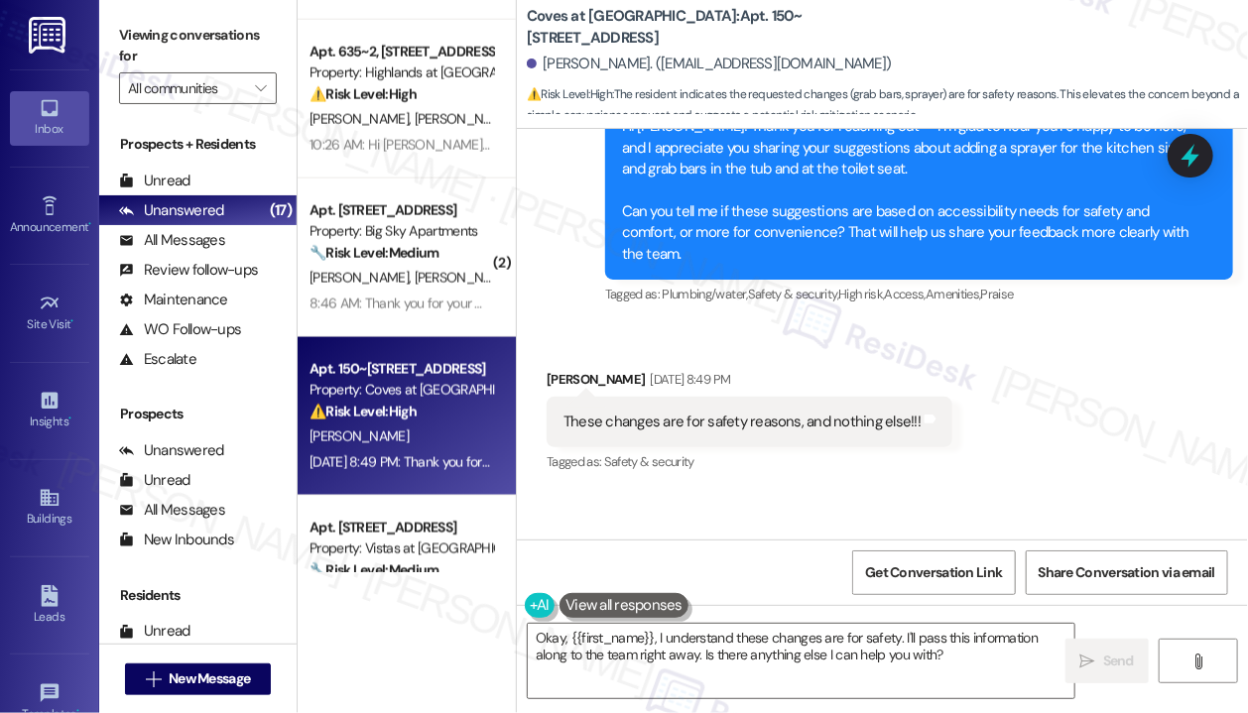
click at [967, 491] on div "Sent via SMS ResiDesk After Hours Assistant [DATE] 8:49 PM Thank you for your m…" at bounding box center [882, 596] width 731 height 210
click at [1197, 150] on icon at bounding box center [1190, 156] width 34 height 34
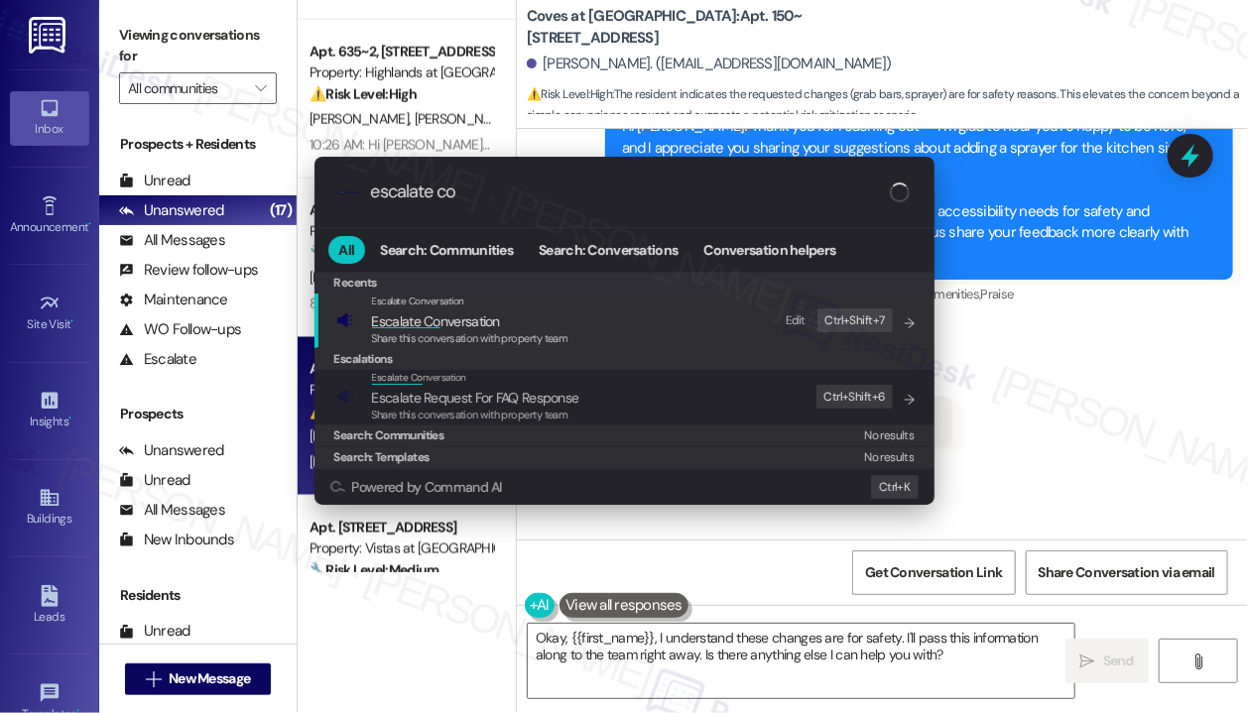
type input "escalate con"
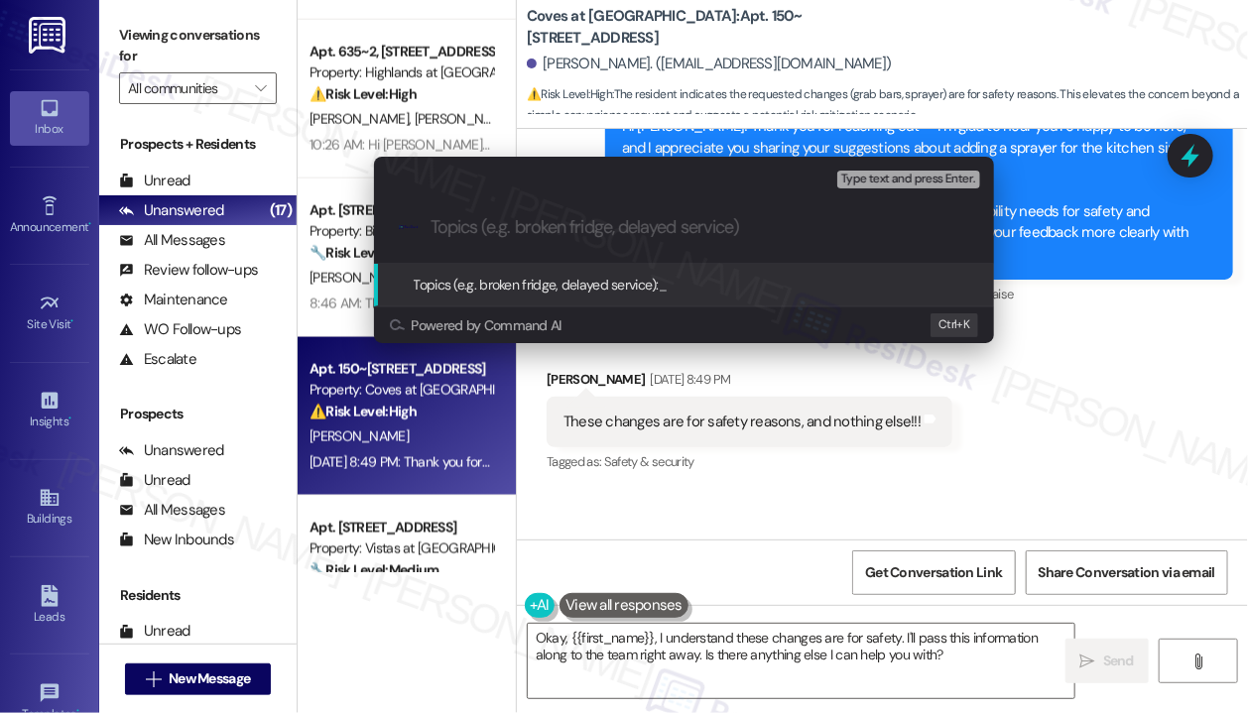
paste input "Thank you for the welcome — Requesting safety-related improvements in unit"
type input "Thank you for the welcome — Requesting safety-related improvements in unit"
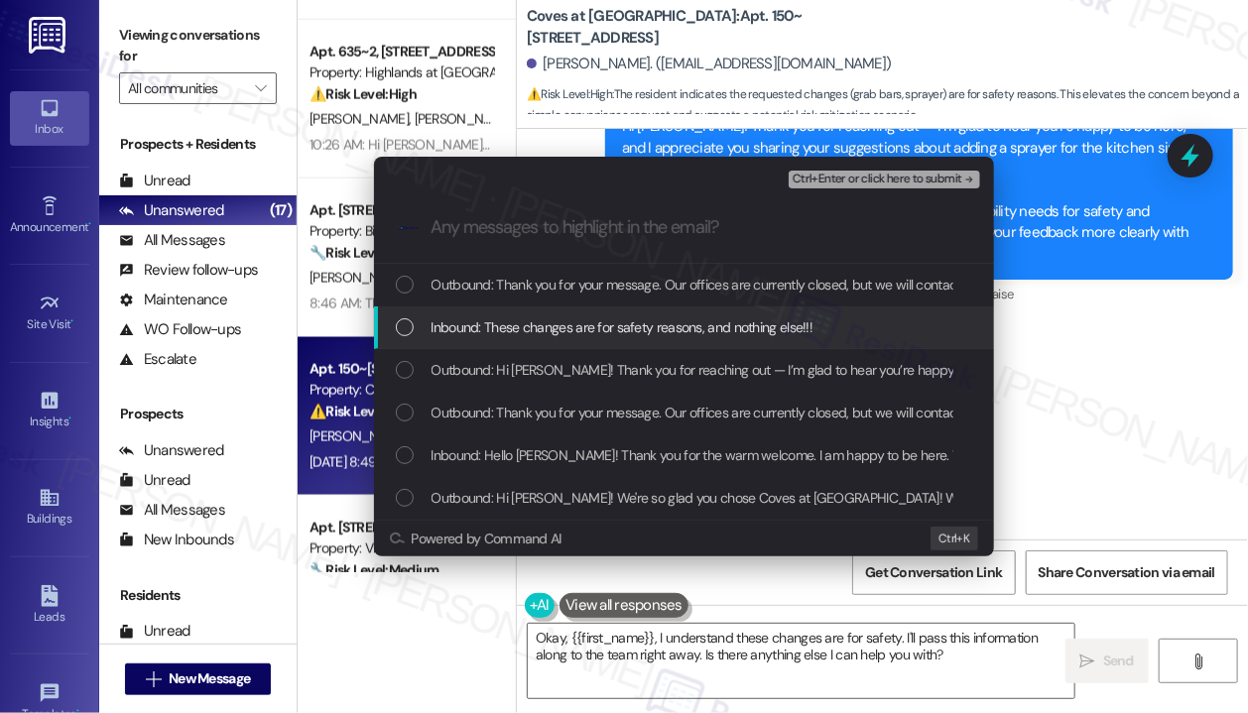
click at [649, 328] on span "Inbound: These changes are for safety reasons, and nothing else!!!" at bounding box center [622, 327] width 382 height 22
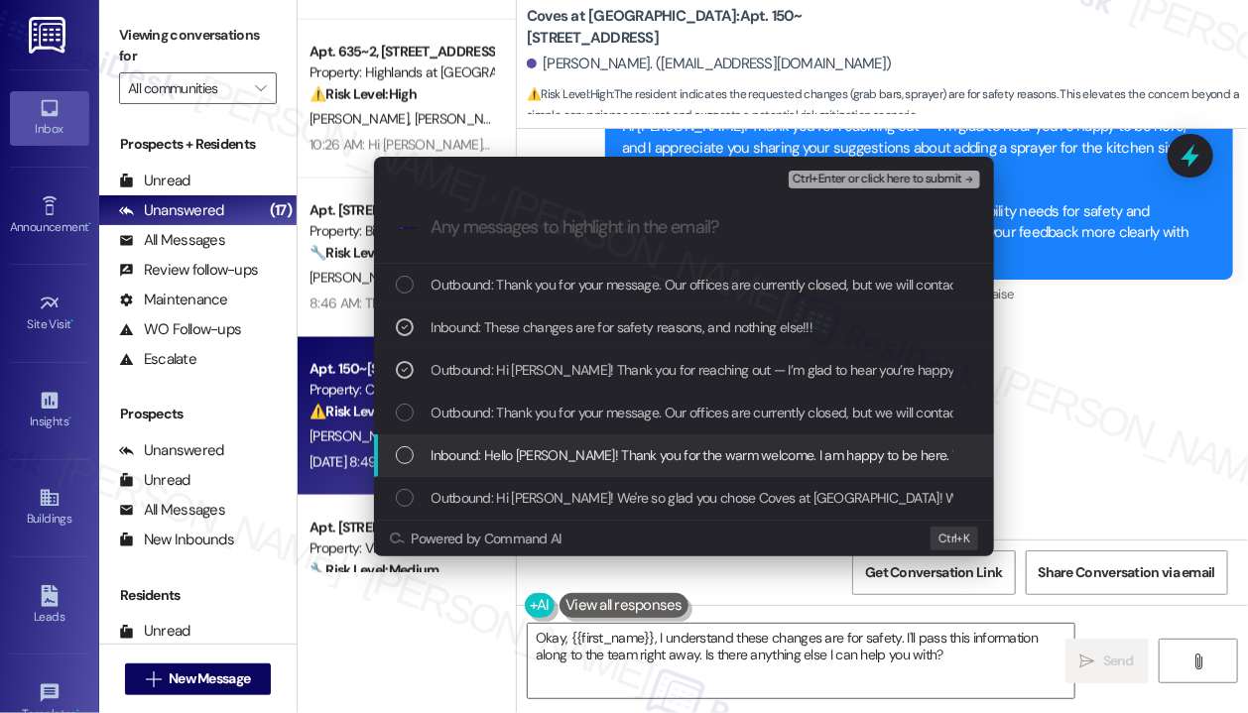
click at [649, 460] on span "Inbound: Hello [PERSON_NAME]! Thank you for the warm welcome. I am happy to be …" at bounding box center [1093, 455] width 1324 height 22
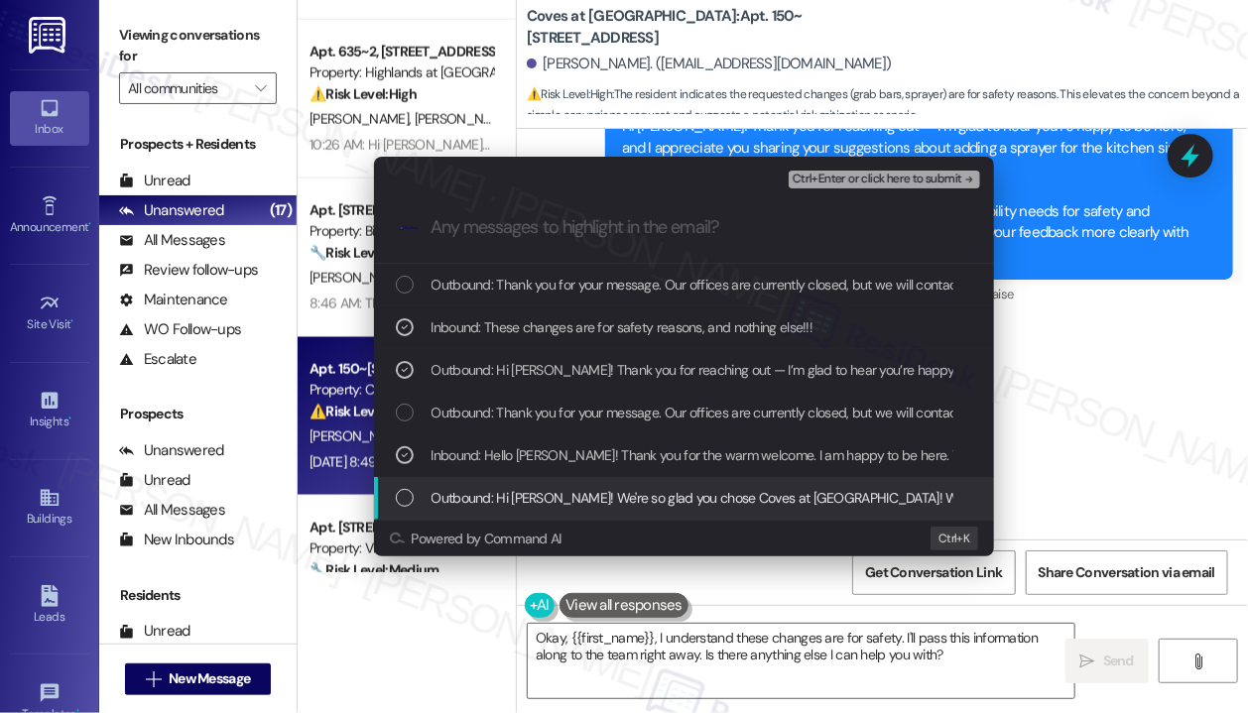
click at [912, 173] on span "Ctrl+Enter or click here to submit" at bounding box center [877, 180] width 170 height 14
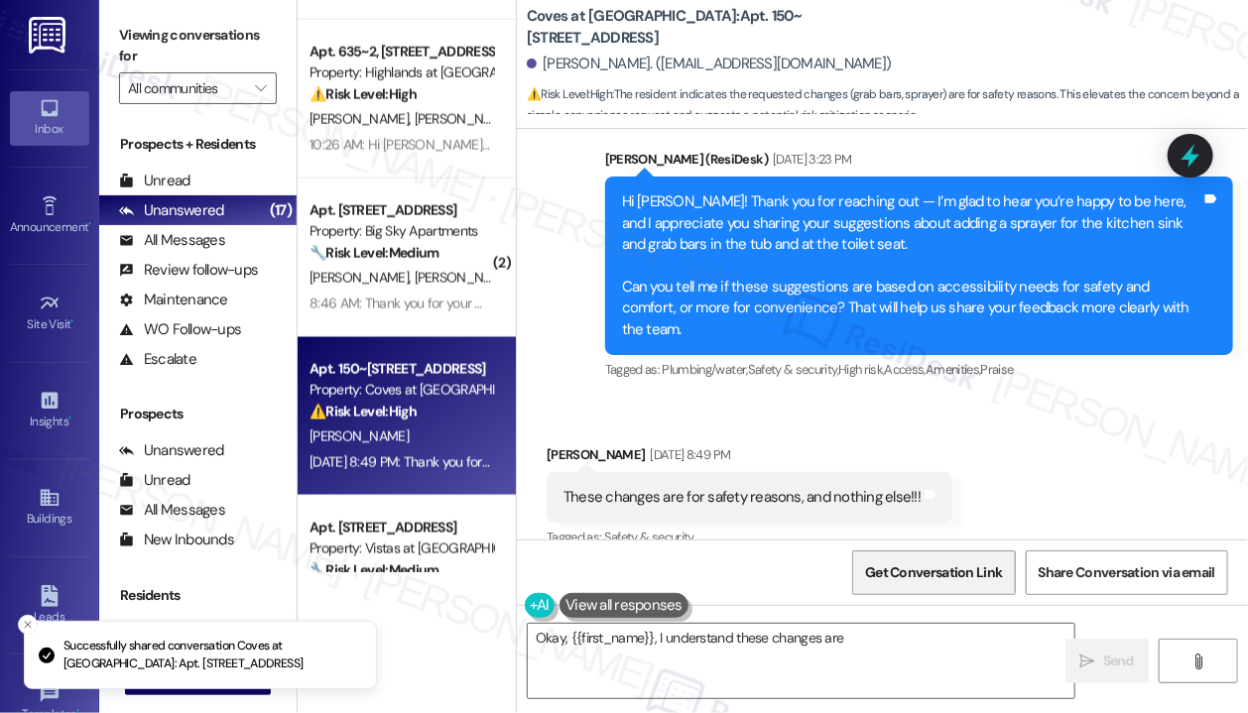
scroll to position [996, 0]
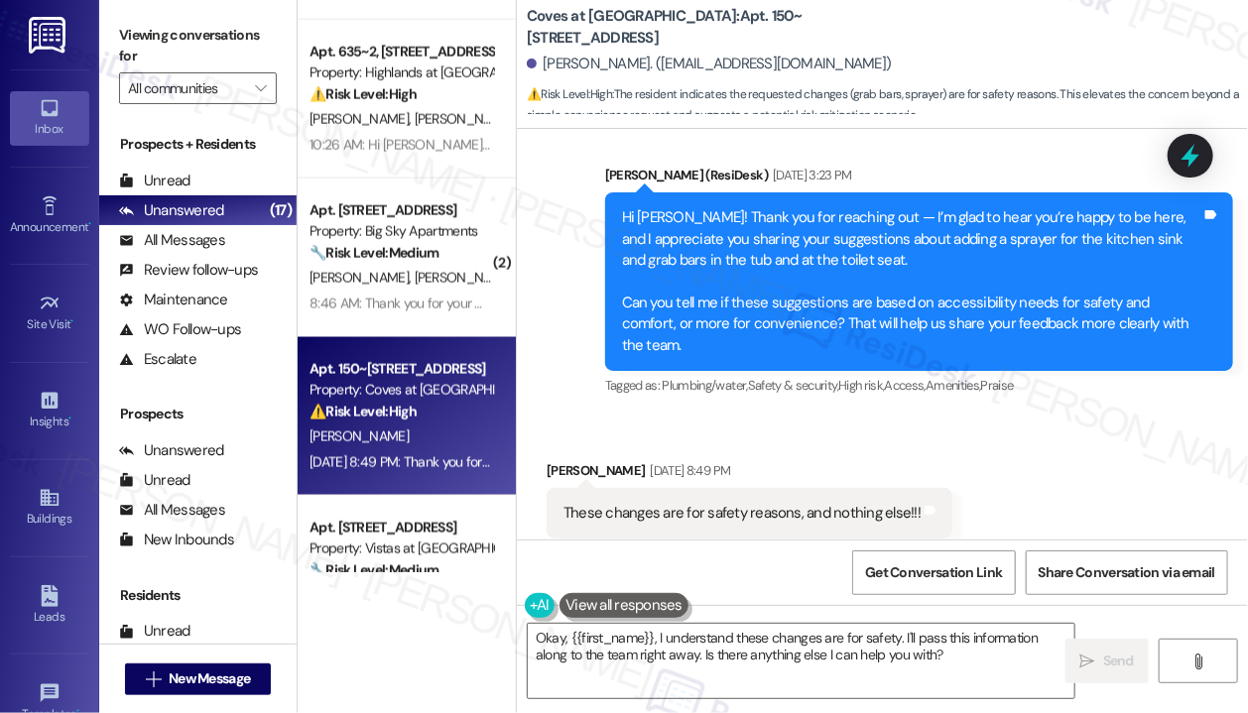
click at [1037, 427] on div "Received via SMS [PERSON_NAME] [DATE] 8:49 PM These changes are for safety reas…" at bounding box center [882, 500] width 731 height 168
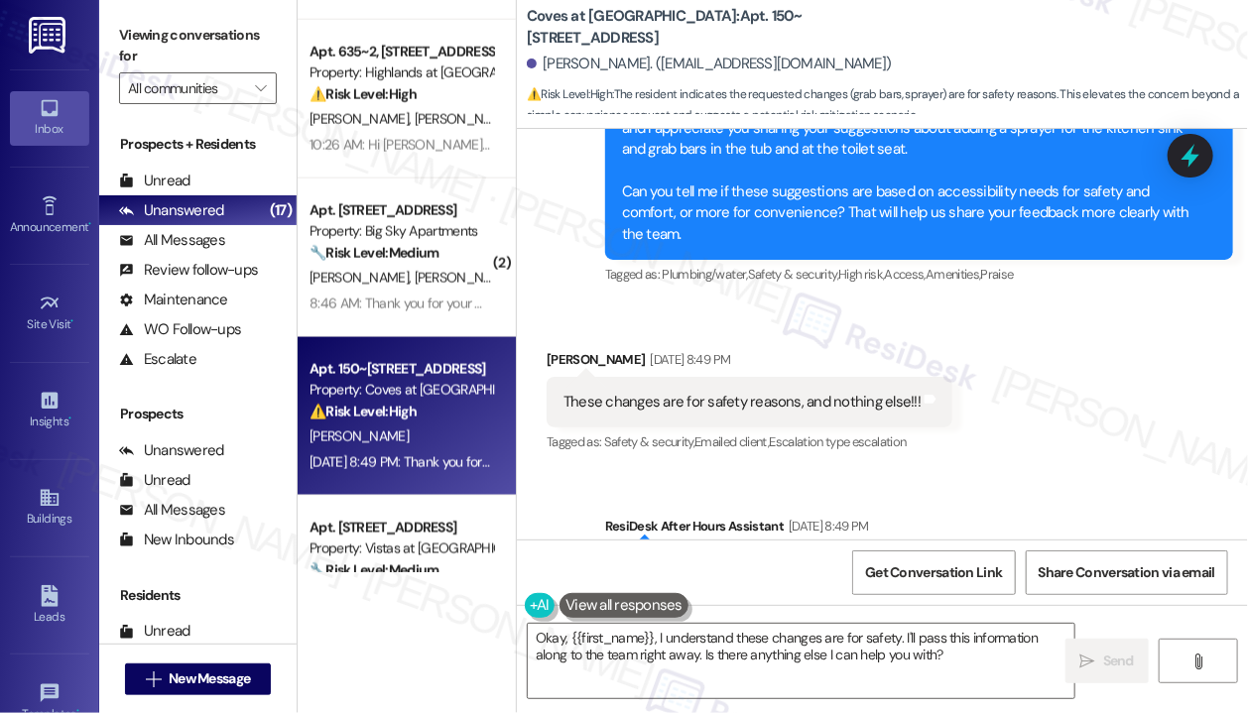
scroll to position [1206, 0]
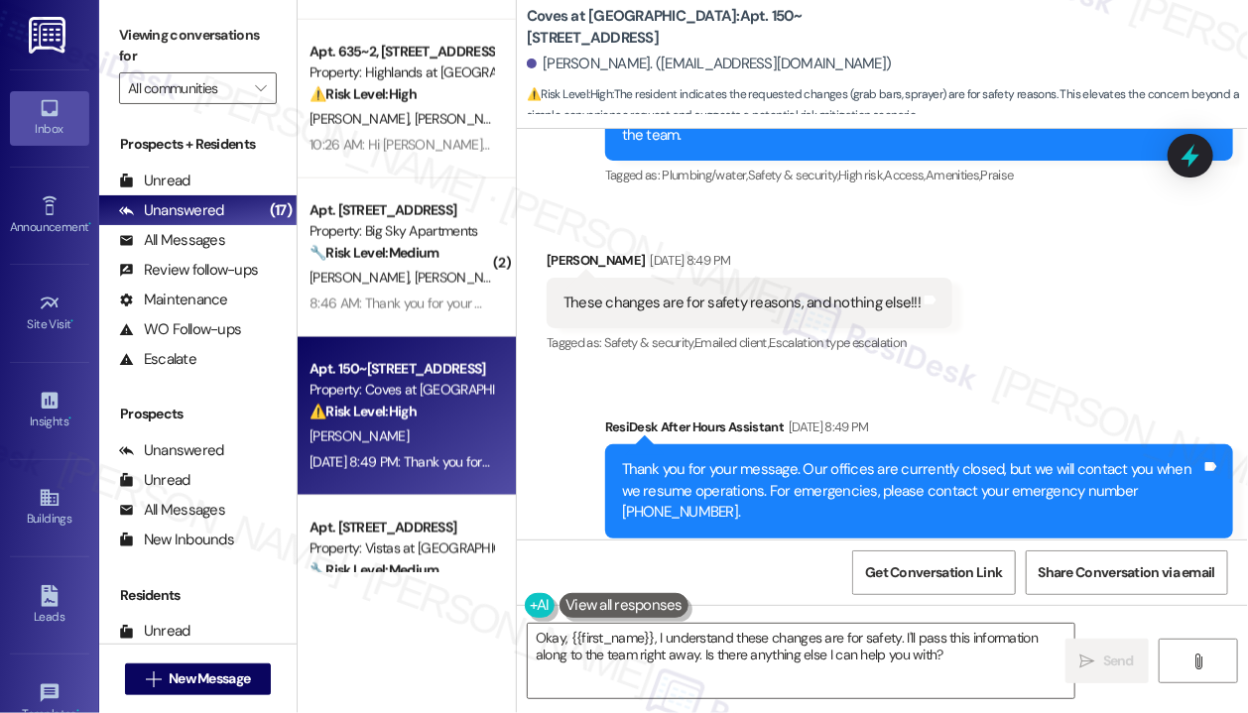
click at [1041, 372] on div "Sent via SMS ResiDesk After Hours Assistant [DATE] 8:49 PM Thank you for your m…" at bounding box center [882, 477] width 731 height 210
click at [1028, 402] on div "Sent via SMS ResiDesk After Hours Assistant [DATE] 8:49 PM Thank you for your m…" at bounding box center [918, 492] width 657 height 180
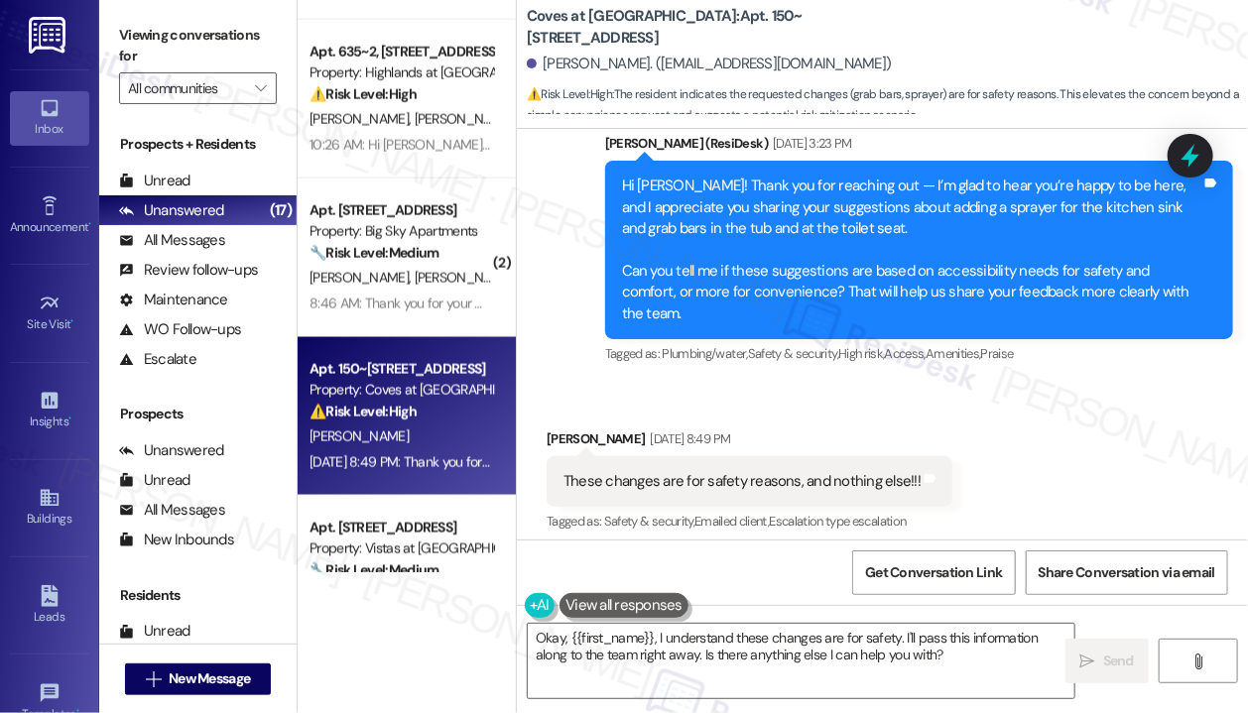
scroll to position [1008, 0]
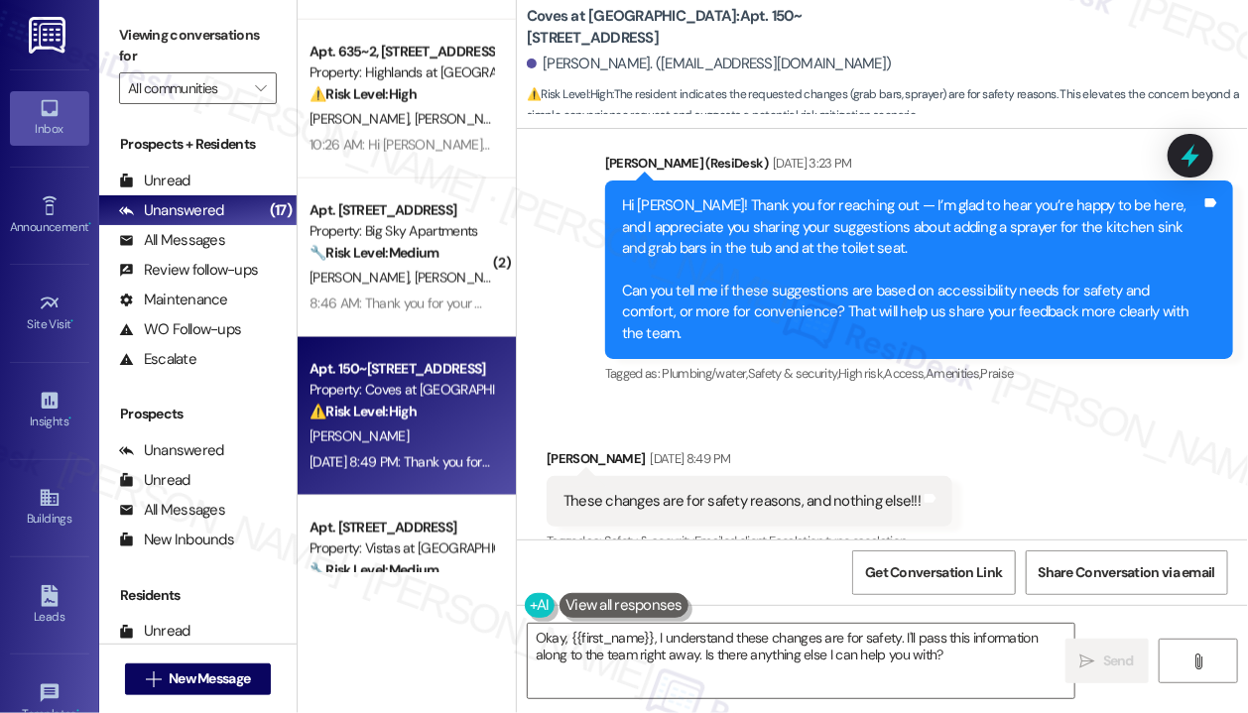
click at [901, 404] on div "Received via SMS [PERSON_NAME] [DATE] 8:49 PM These changes are for safety reas…" at bounding box center [882, 488] width 731 height 168
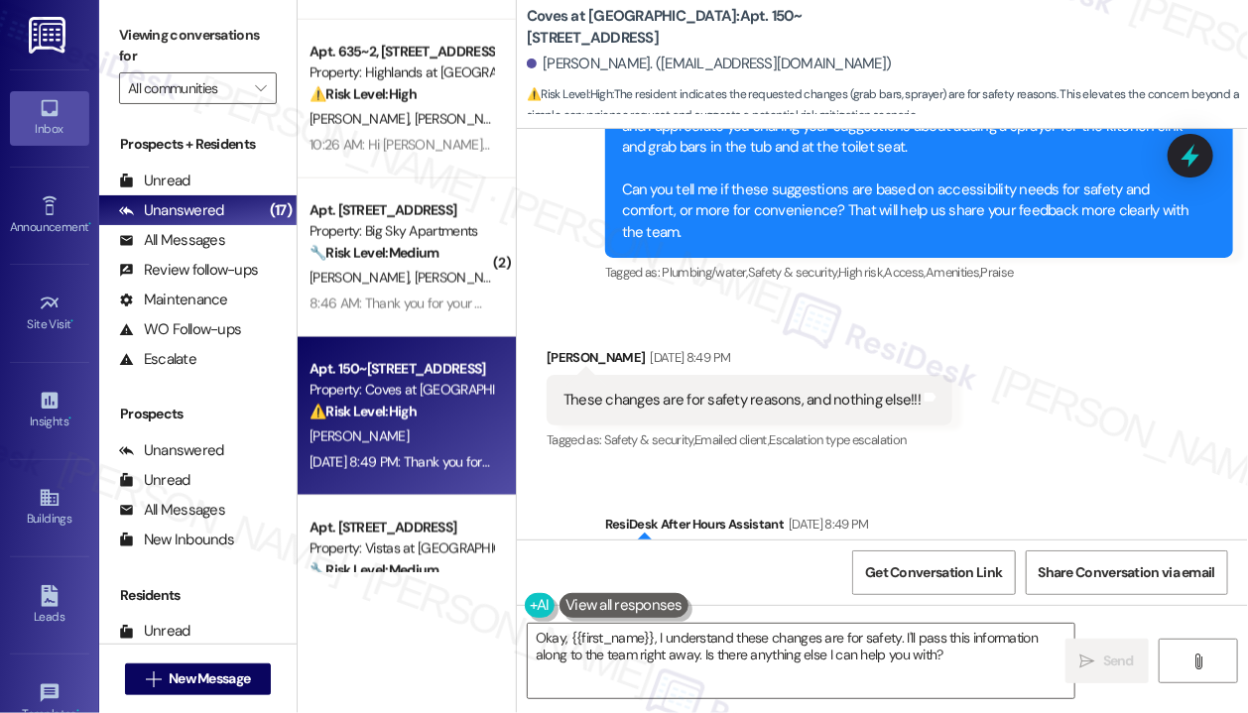
scroll to position [1206, 0]
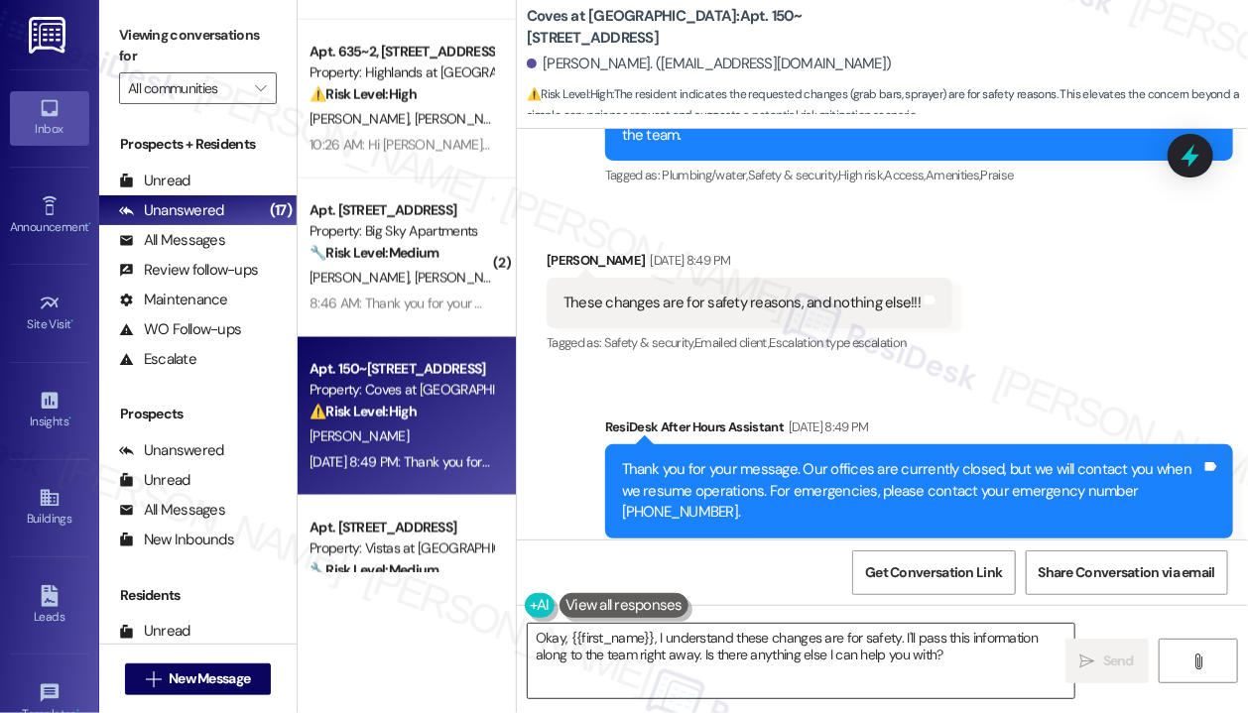
click at [863, 645] on textarea "Okay, {{first_name}}, I understand these changes are for safety. I'll pass this…" at bounding box center [801, 661] width 546 height 74
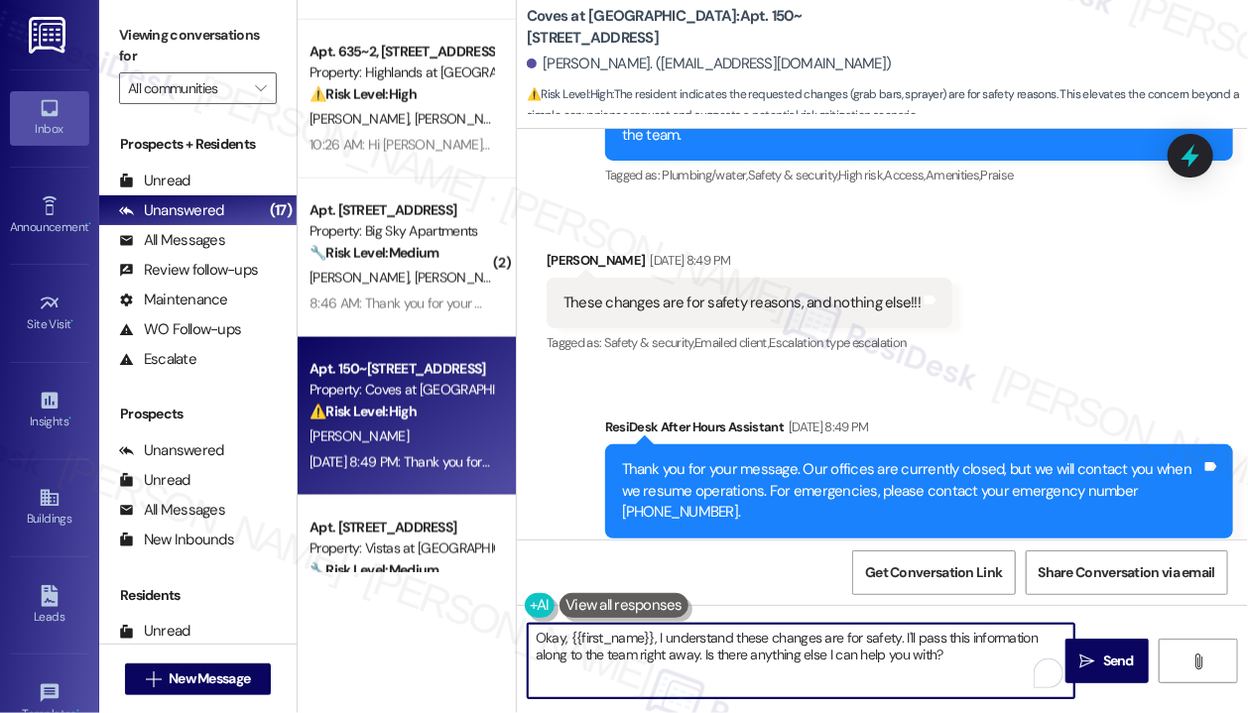
click at [863, 646] on textarea "Okay, {{first_name}}, I understand these changes are for safety. I'll pass this…" at bounding box center [801, 661] width 546 height 74
click at [962, 661] on textarea "Okay, {{first_name}}, I understand these changes are for safety. I'll pass this…" at bounding box center [801, 661] width 546 height 74
drag, startPoint x: 962, startPoint y: 661, endPoint x: 702, endPoint y: 654, distance: 259.9
click at [702, 654] on textarea "Okay, {{first_name}}, I understand these changes are for safety. I'll pass this…" at bounding box center [801, 661] width 546 height 74
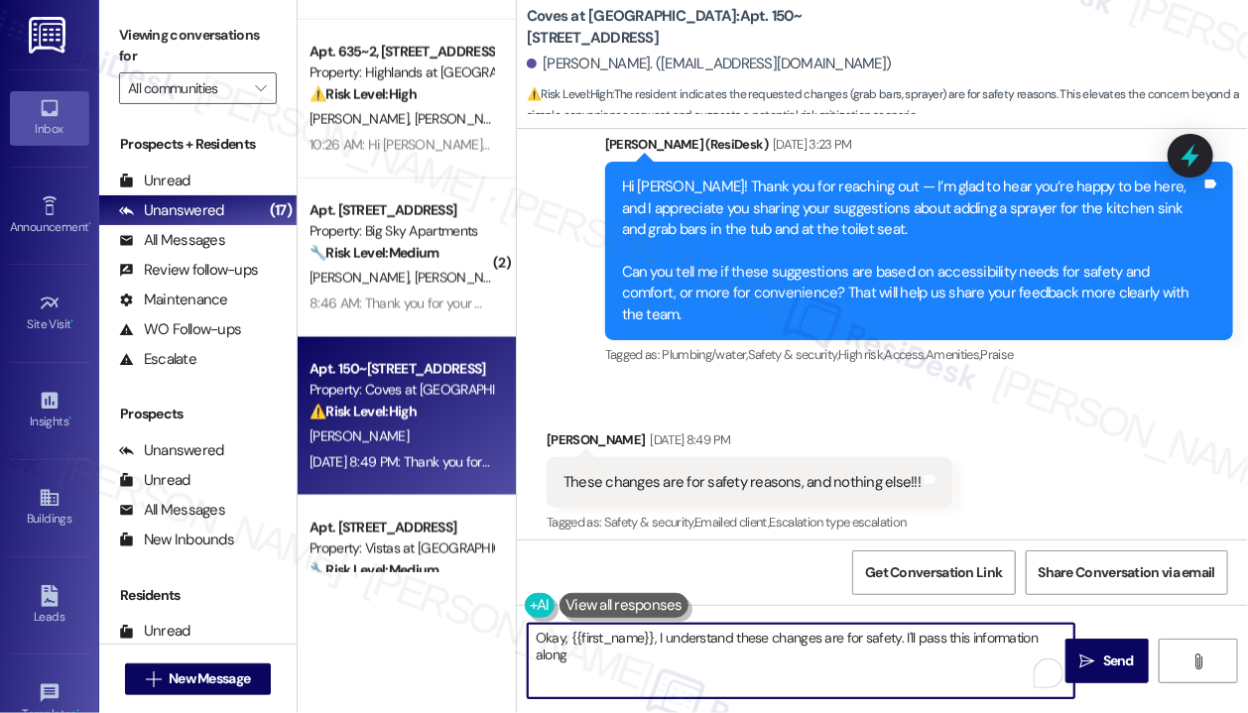
scroll to position [996, 0]
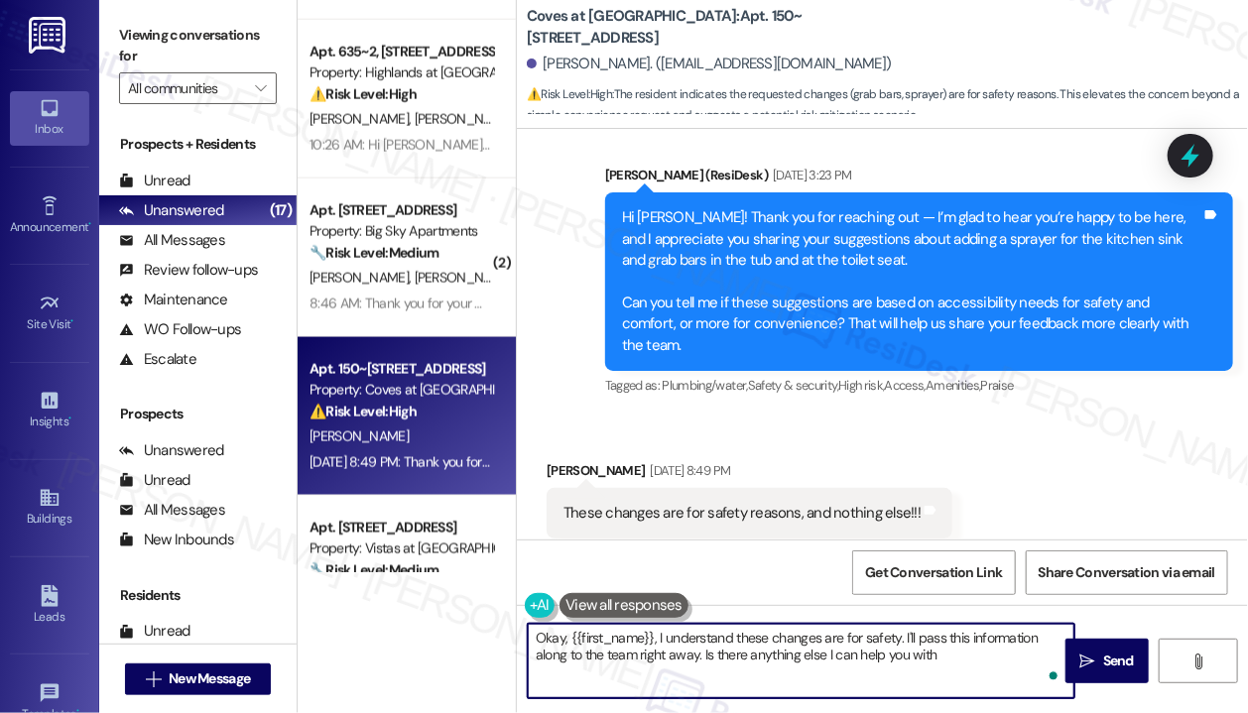
type textarea "Okay, {{first_name}}, I understand these changes are for safety. I'll pass this…"
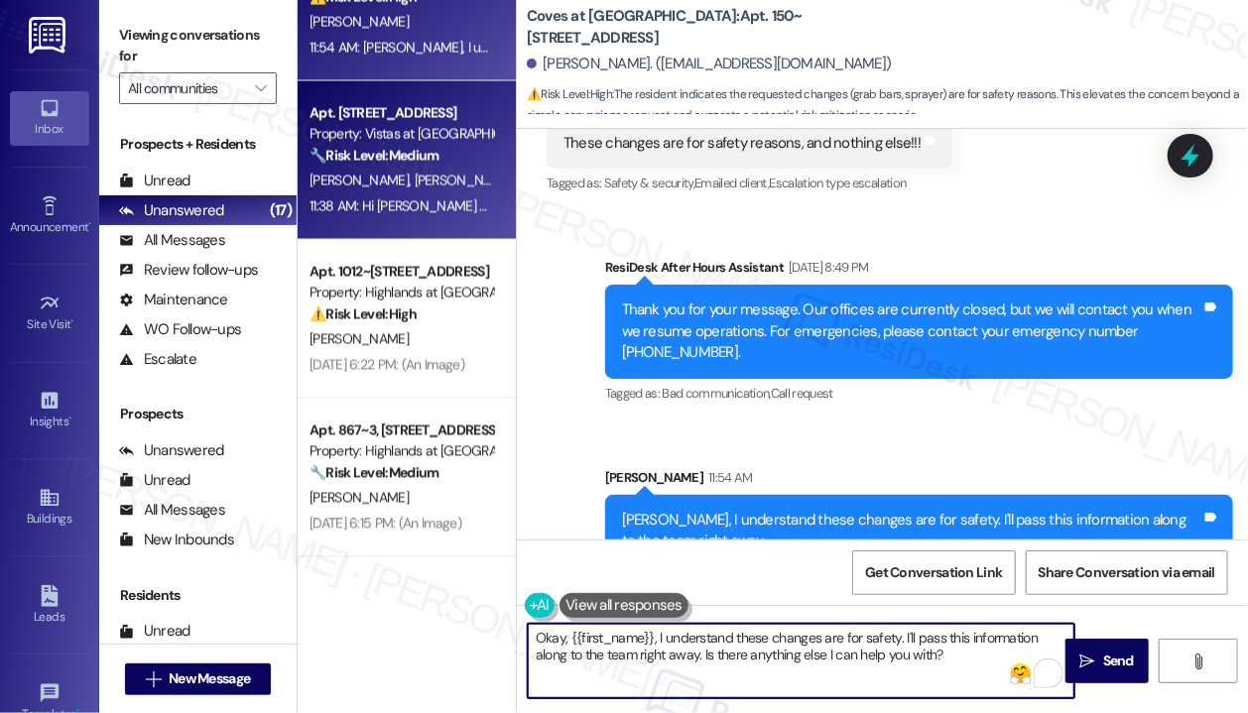
scroll to position [1587, 0]
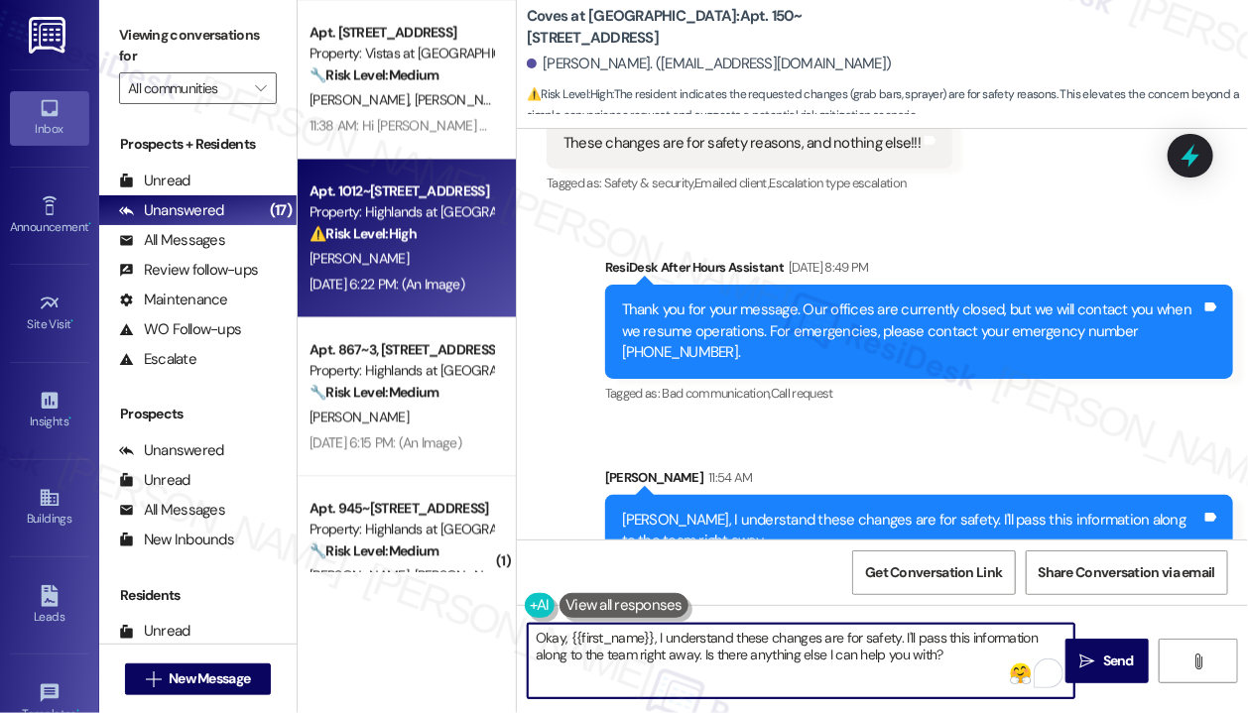
click at [423, 273] on div "[DATE] 6:22 PM: (An Image) [DATE] 6:22 PM: (An Image)" at bounding box center [400, 284] width 187 height 25
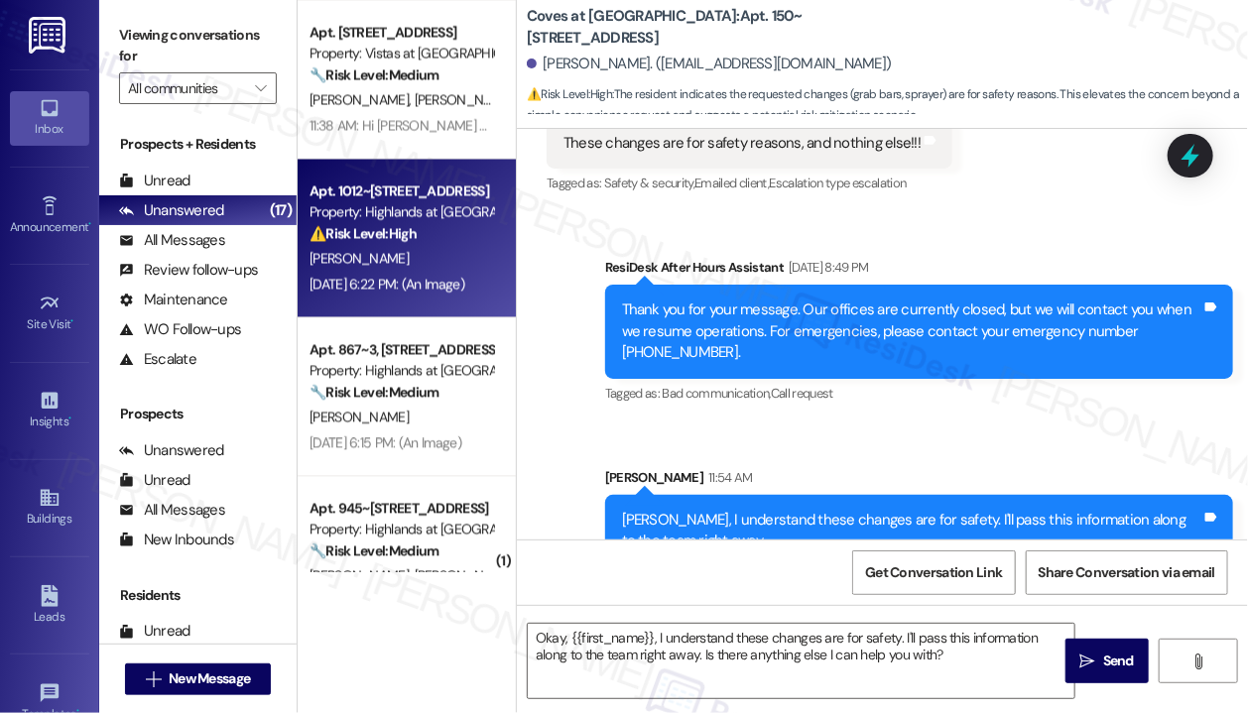
type textarea "Fetching suggested responses. Please feel free to read through the conversation…"
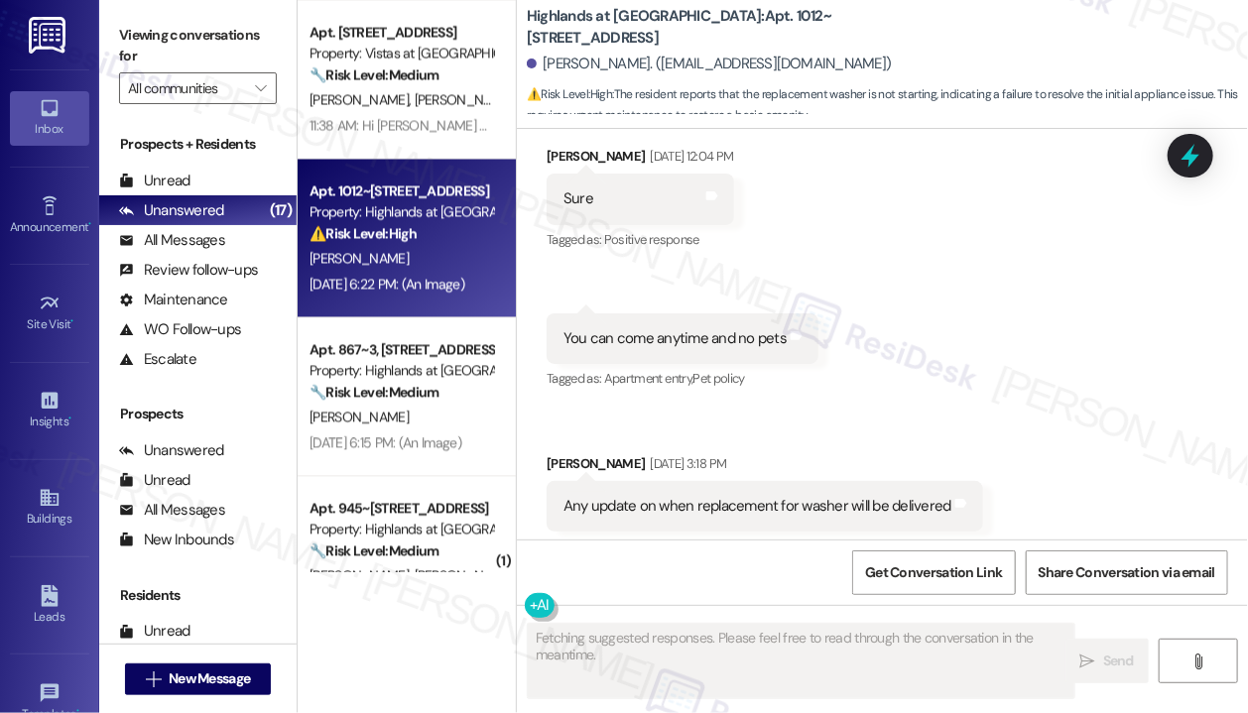
scroll to position [18989, 0]
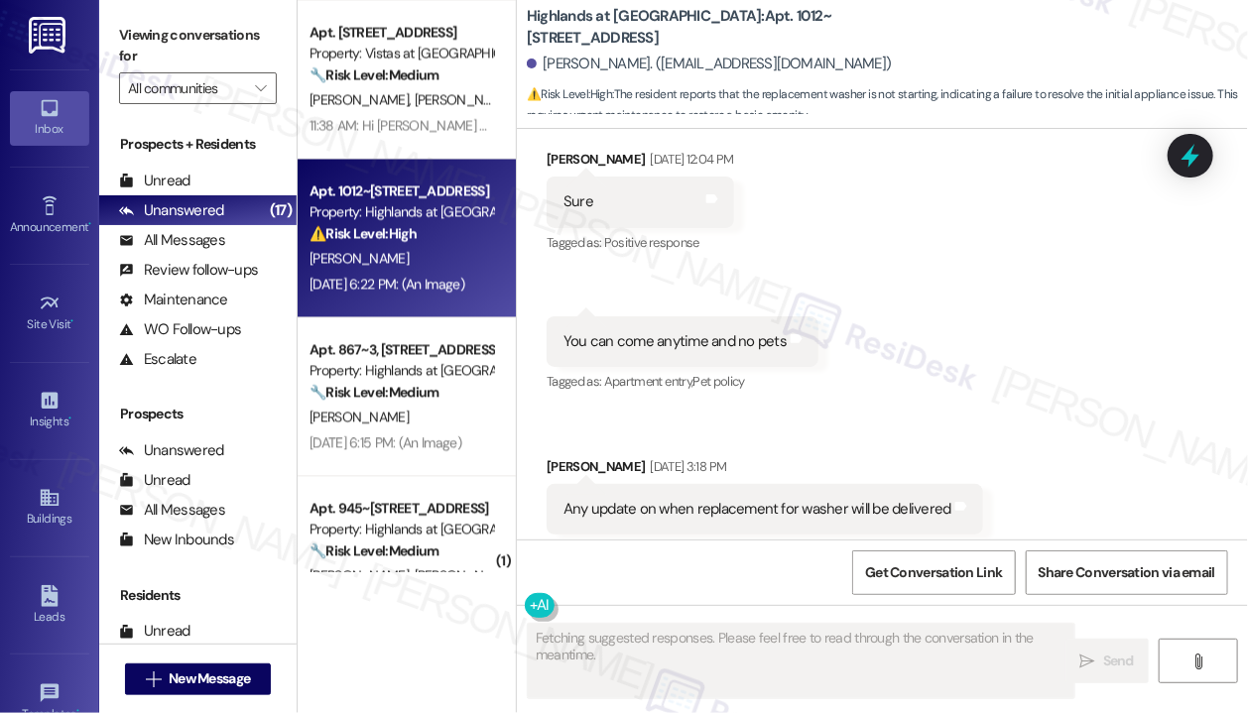
click at [1051, 392] on div "Received via SMS [PERSON_NAME] [DATE] 12:04 PM Sure Tags and notes Tagged as: P…" at bounding box center [882, 450] width 731 height 693
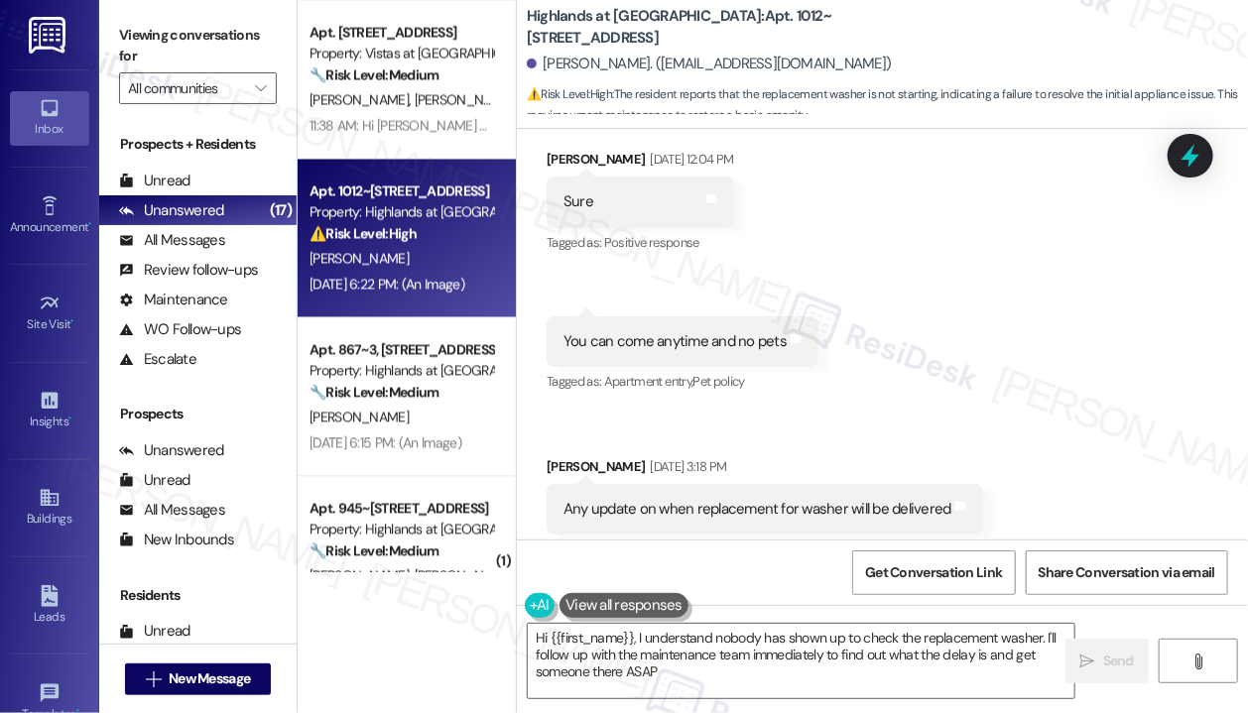
type textarea "Hi {{first_name}}, I understand nobody has shown up to check the replacement wa…"
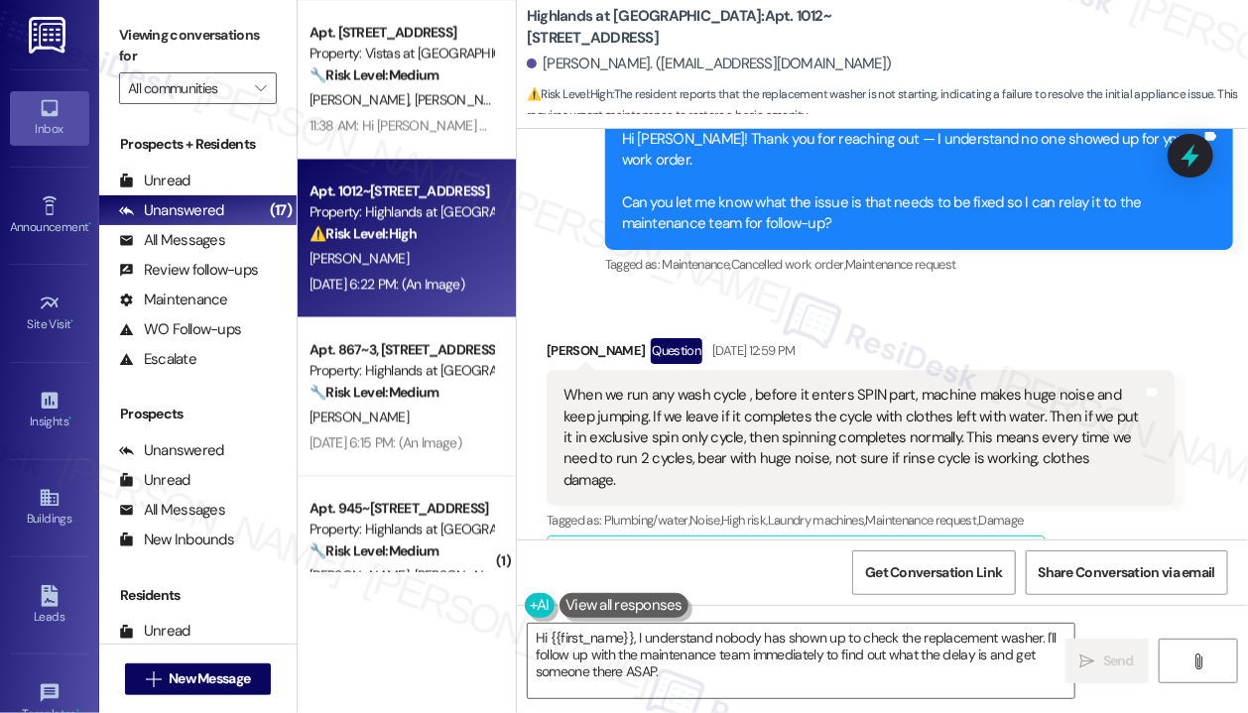
scroll to position [18295, 0]
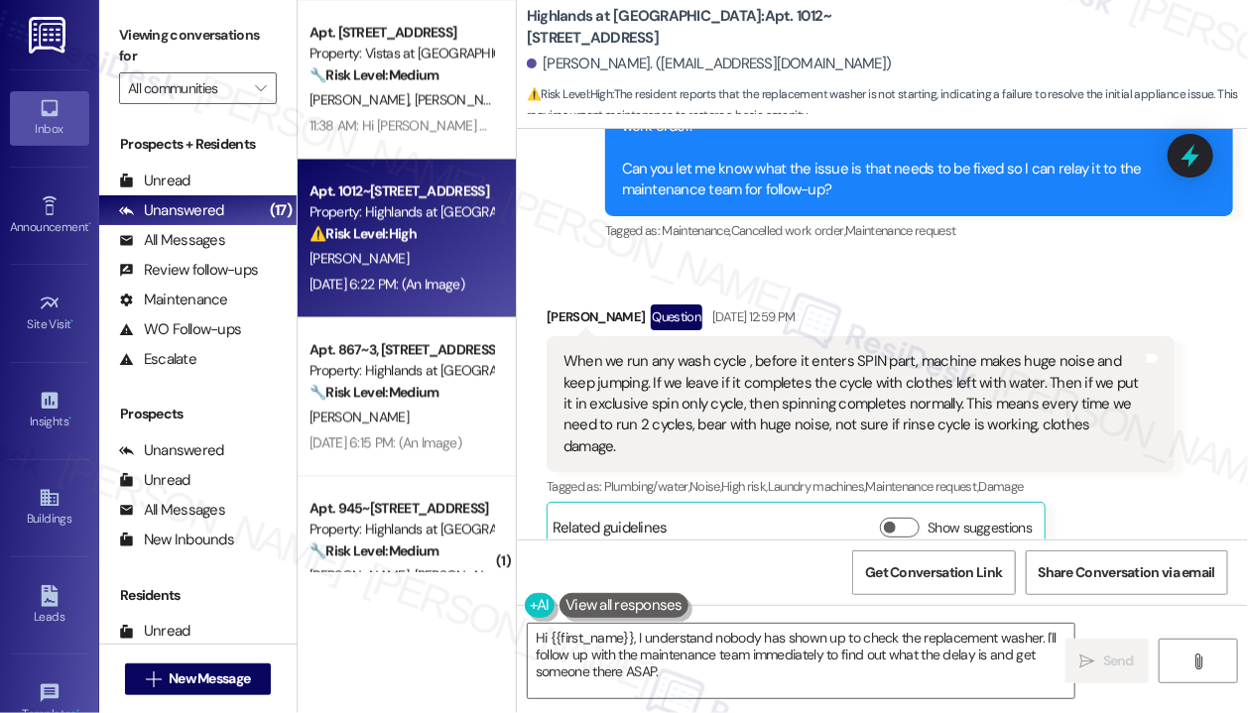
click at [974, 260] on div "Received via SMS [PERSON_NAME] Question [DATE] 12:59 PM When we run any wash cy…" at bounding box center [882, 413] width 731 height 307
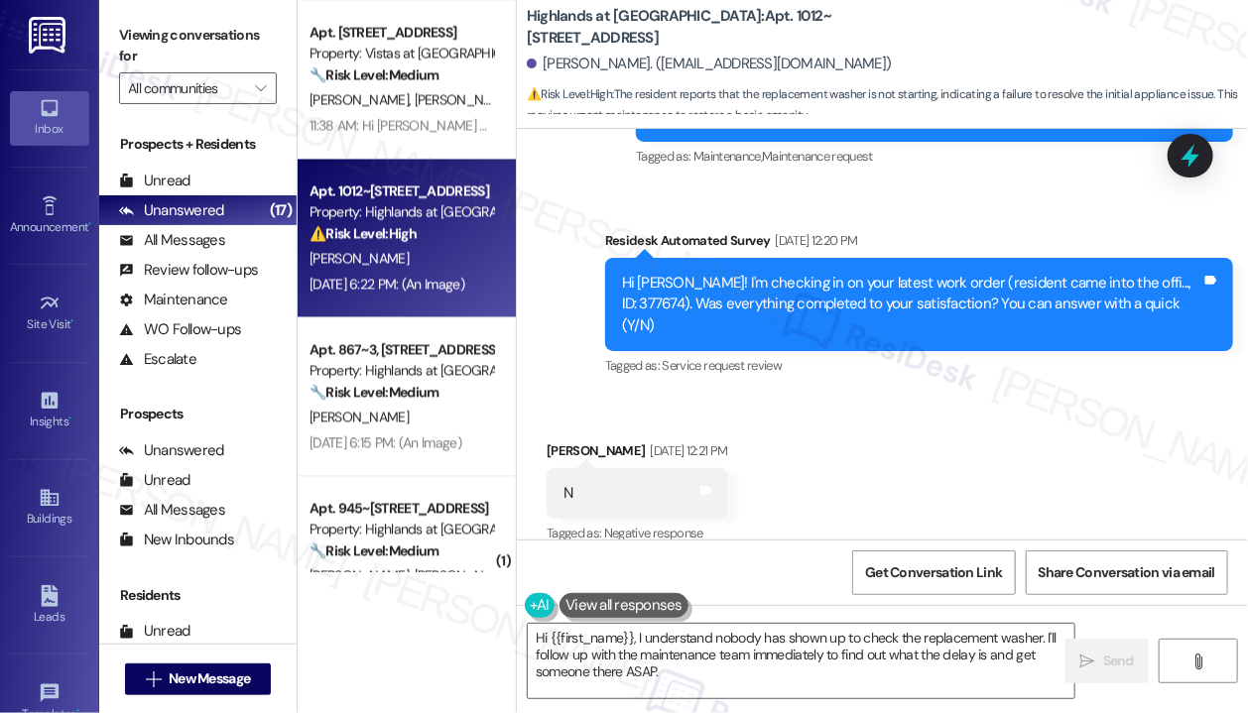
scroll to position [16609, 0]
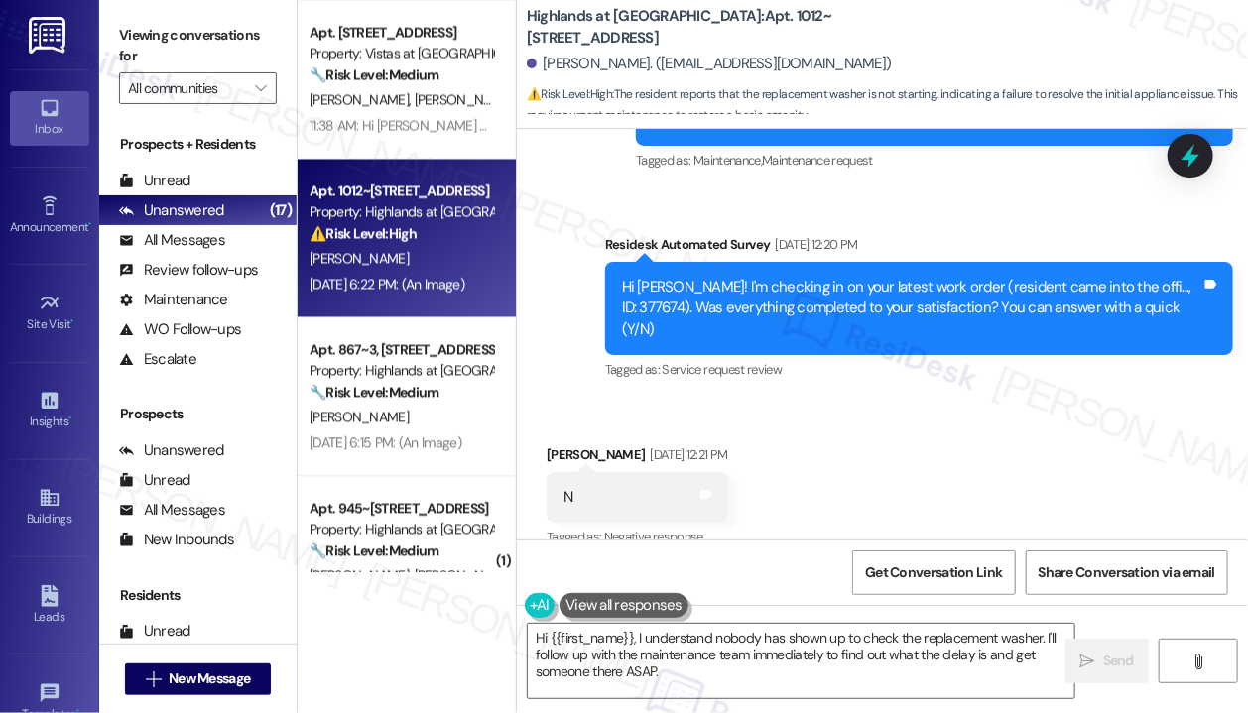
click at [643, 277] on div "Hi [PERSON_NAME]! I'm checking in on your latest work order (resident came into…" at bounding box center [911, 308] width 579 height 63
copy div "377674"
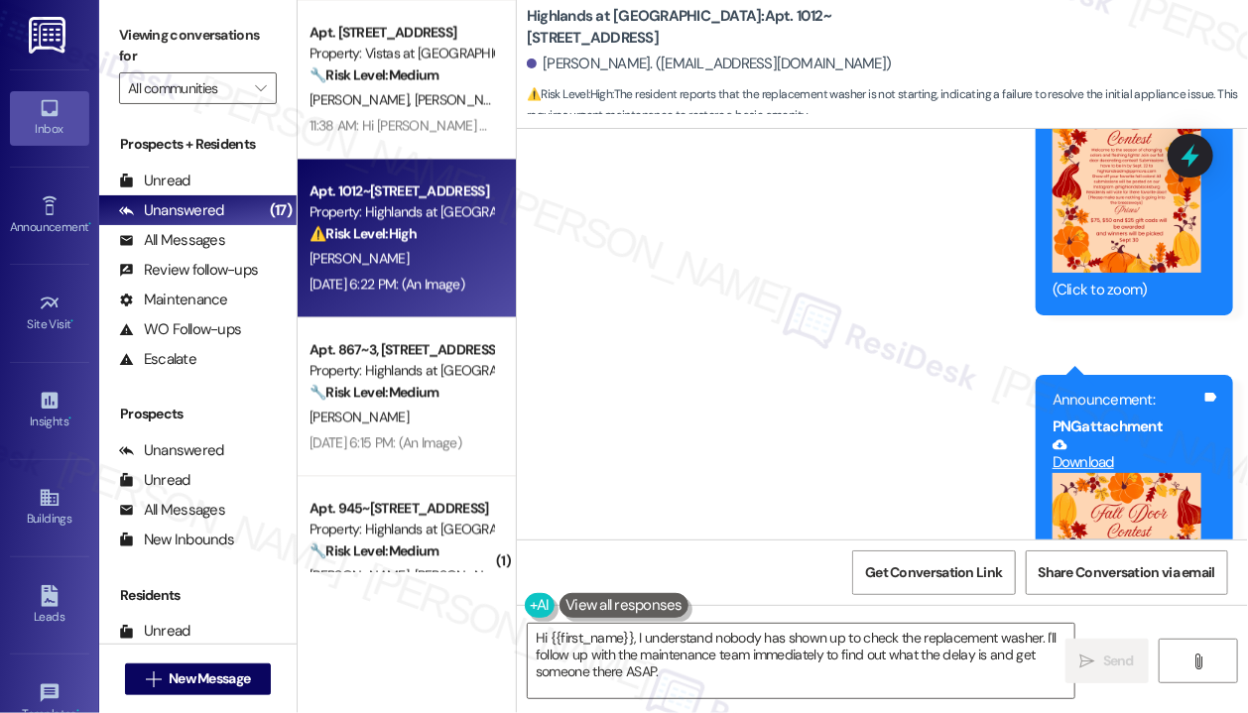
scroll to position [20179, 0]
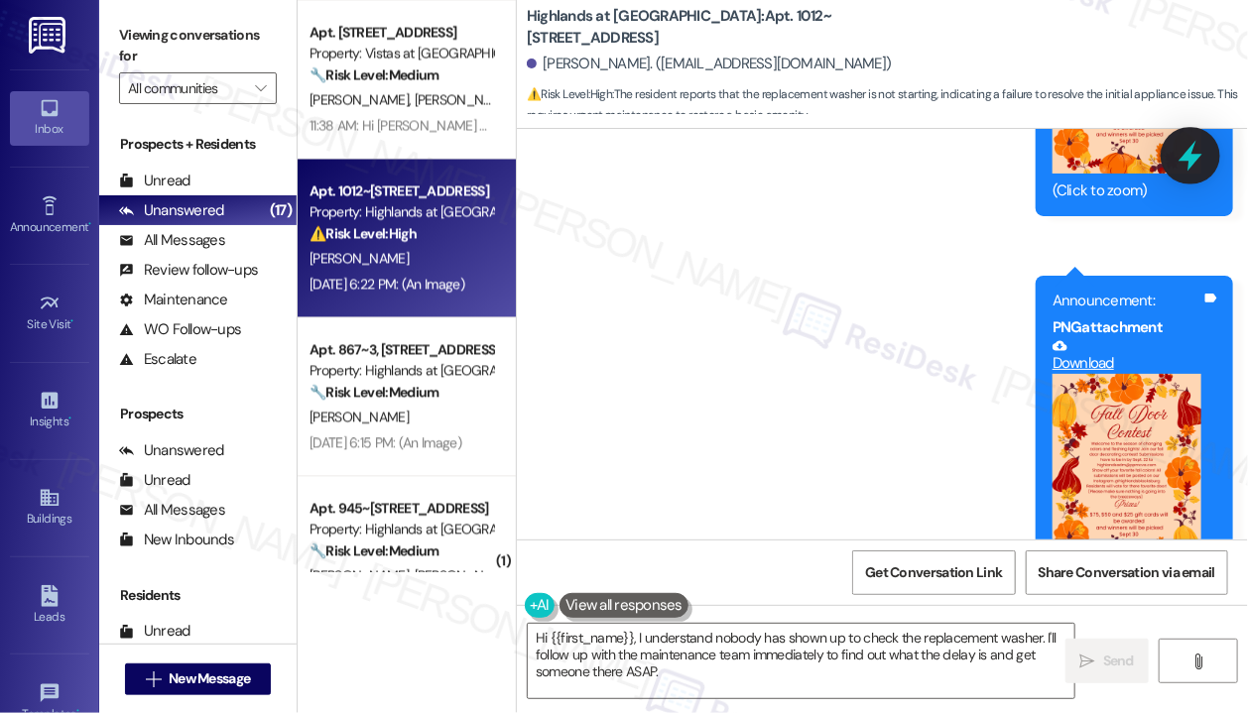
click at [1198, 156] on icon at bounding box center [1190, 156] width 24 height 31
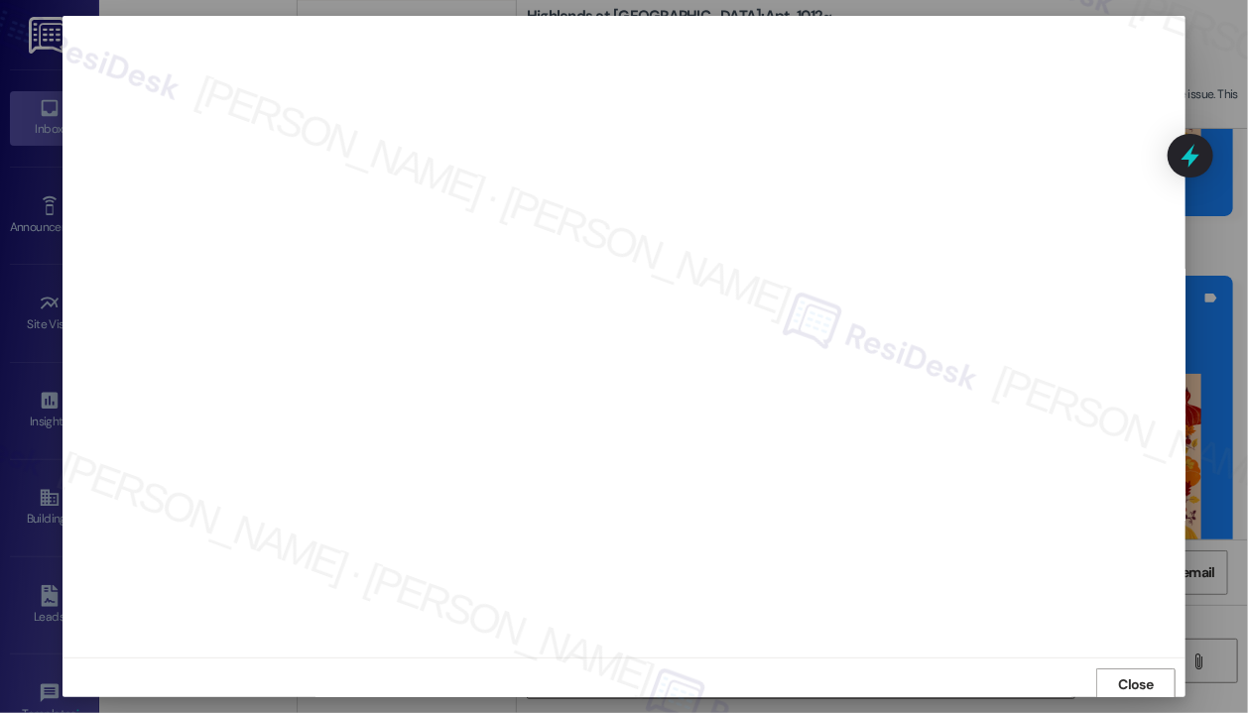
scroll to position [3, 0]
click at [1115, 673] on span "Close" at bounding box center [1136, 681] width 43 height 21
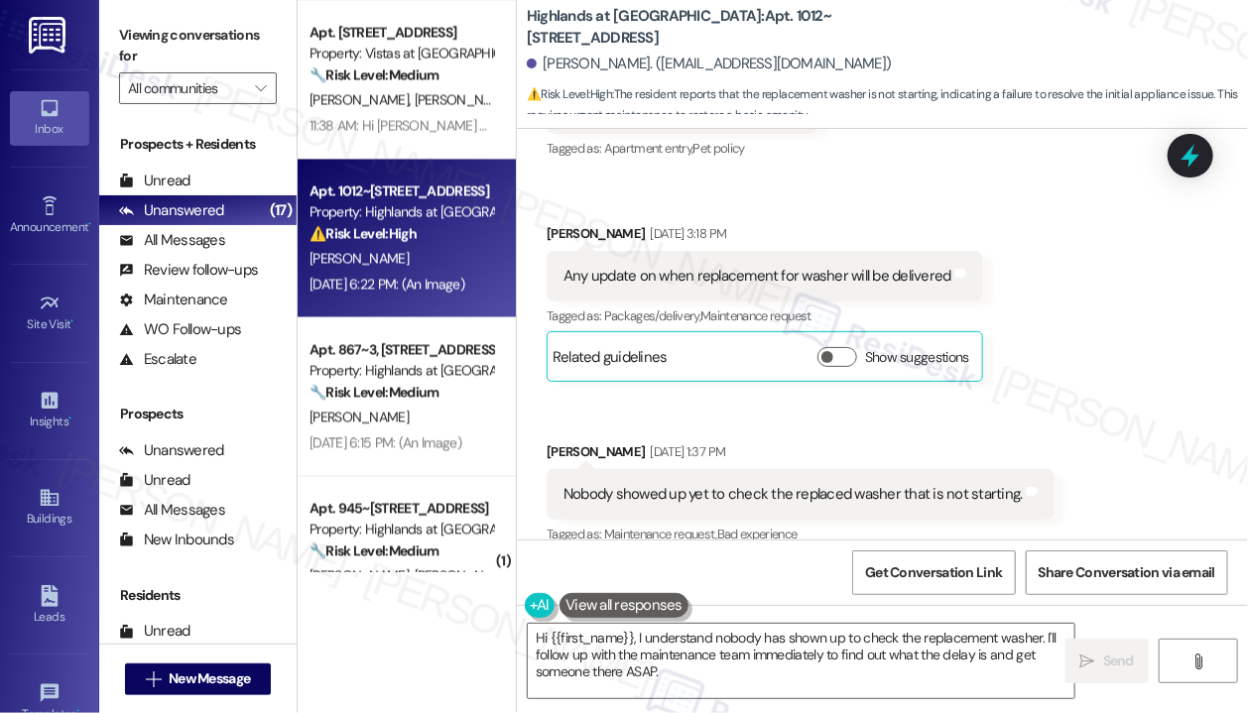
scroll to position [19188, 0]
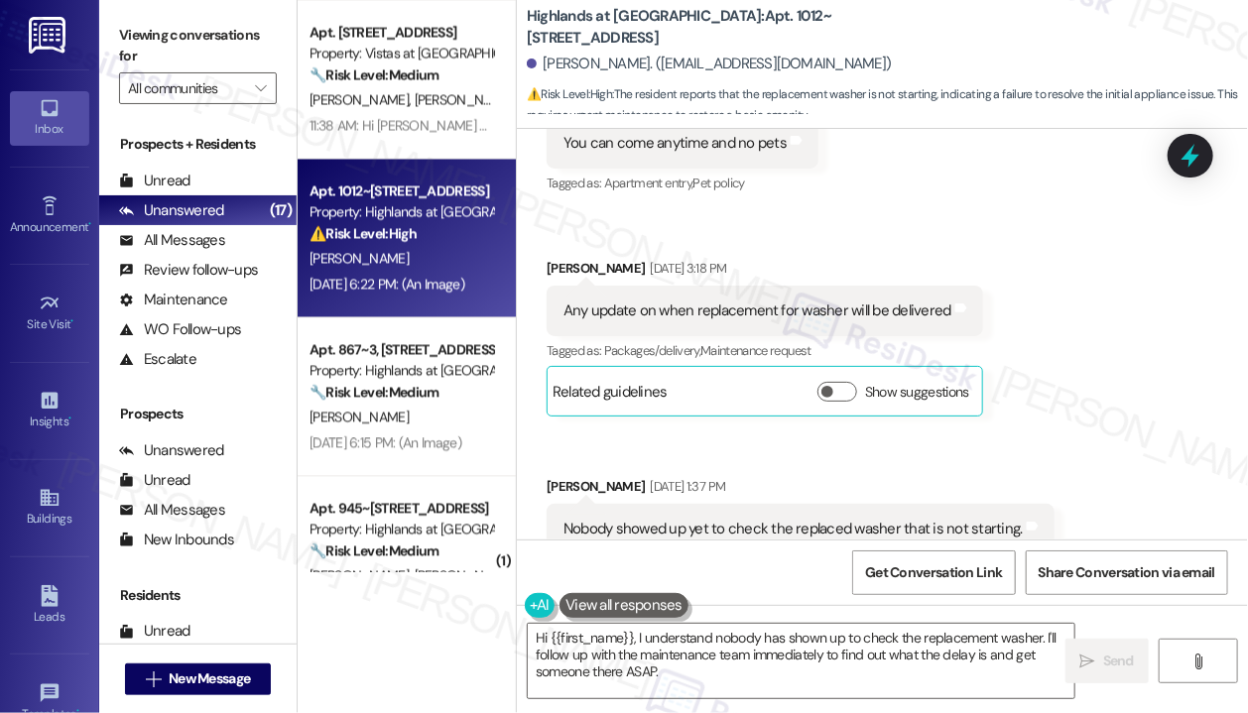
click at [1071, 348] on div "Received via SMS [PERSON_NAME] [DATE] 12:04 PM Sure Tags and notes Tagged as: P…" at bounding box center [882, 252] width 731 height 693
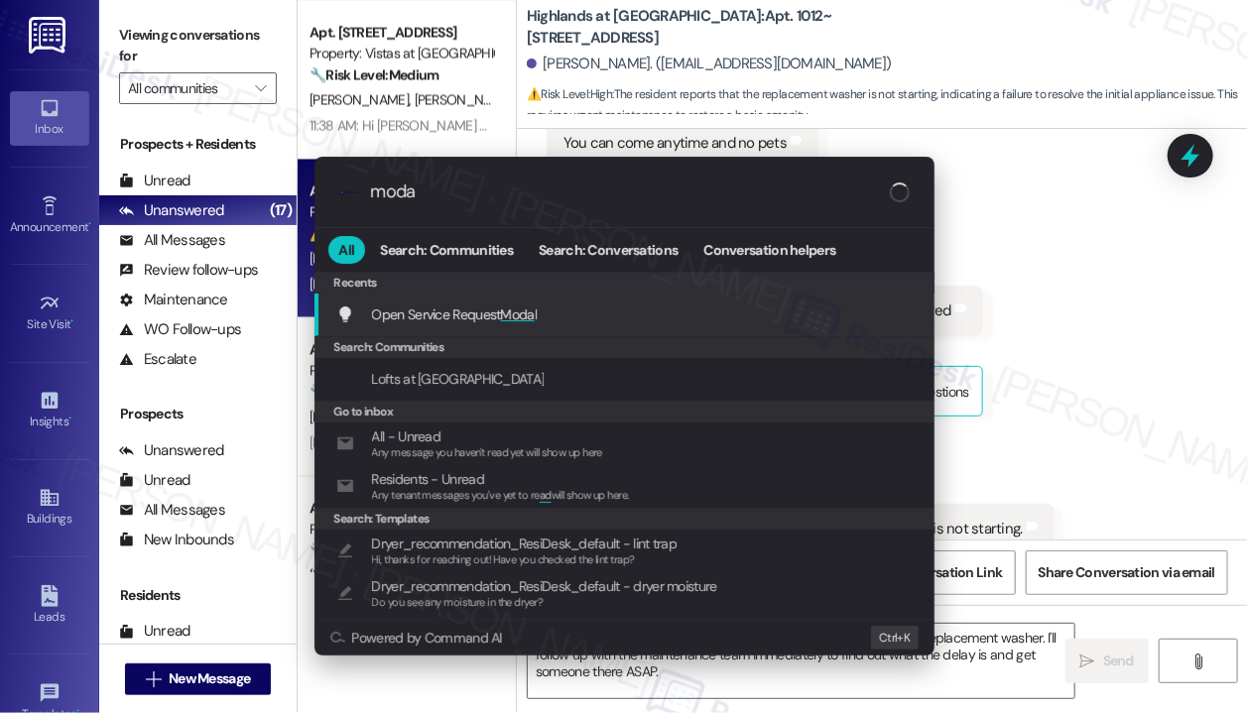
type input "modal"
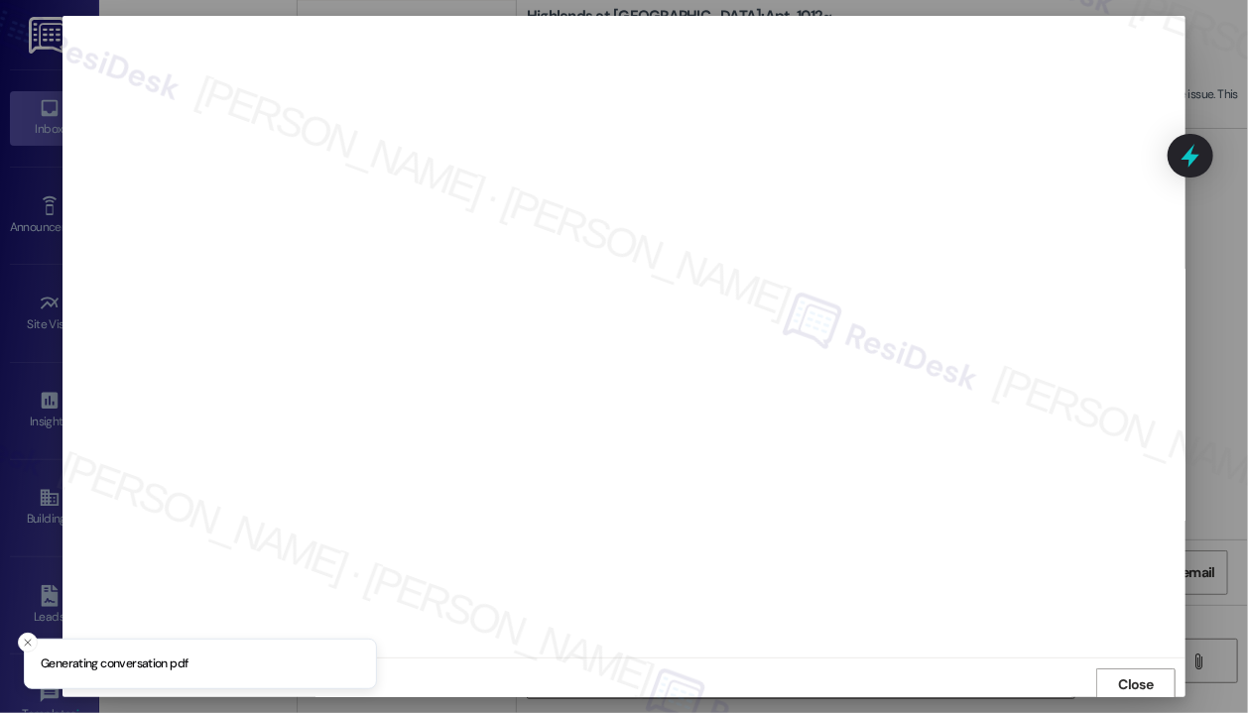
scroll to position [3, 0]
click at [1123, 675] on span "Close" at bounding box center [1136, 681] width 35 height 21
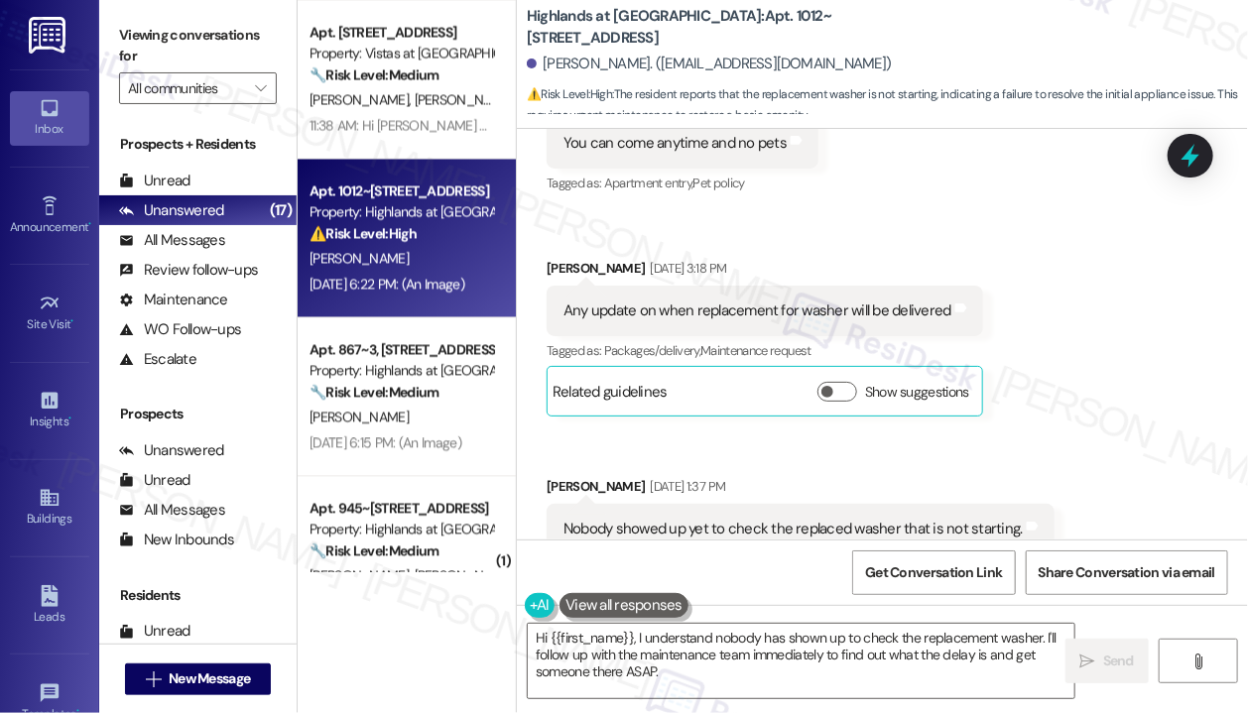
click at [1148, 369] on div "Received via SMS [PERSON_NAME] [DATE] 12:04 PM Sure Tags and notes Tagged as: P…" at bounding box center [882, 252] width 731 height 693
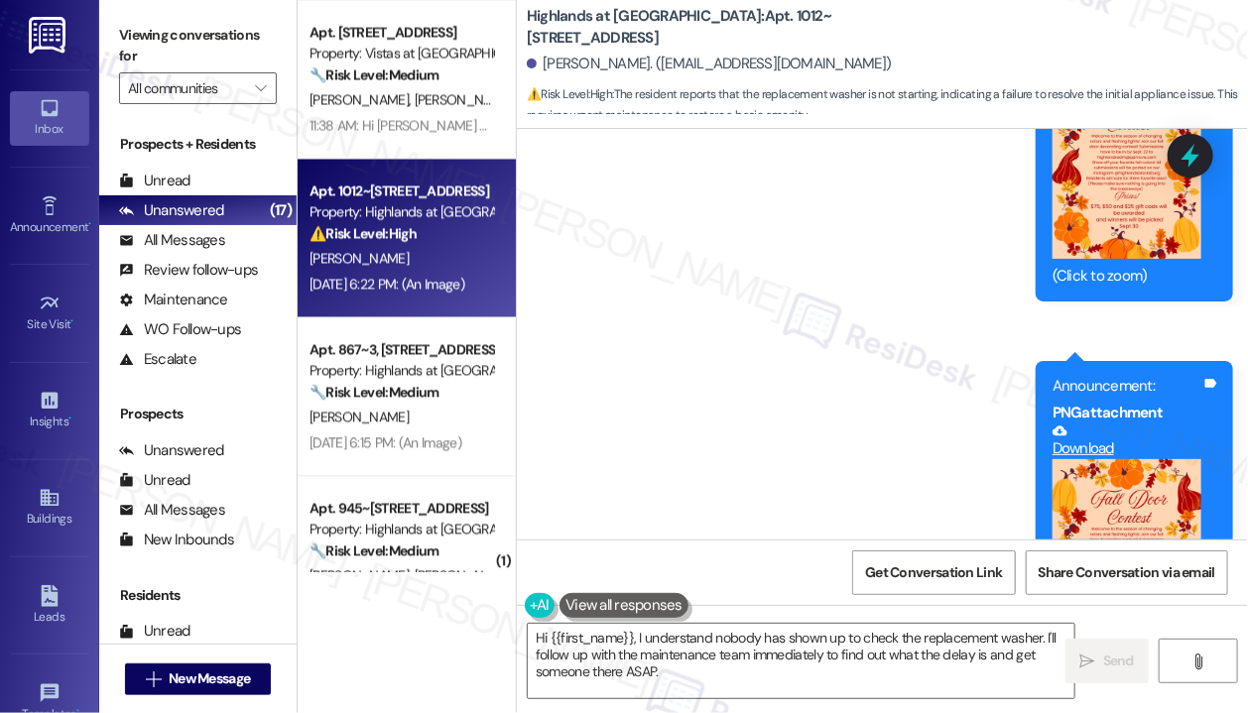
scroll to position [20179, 0]
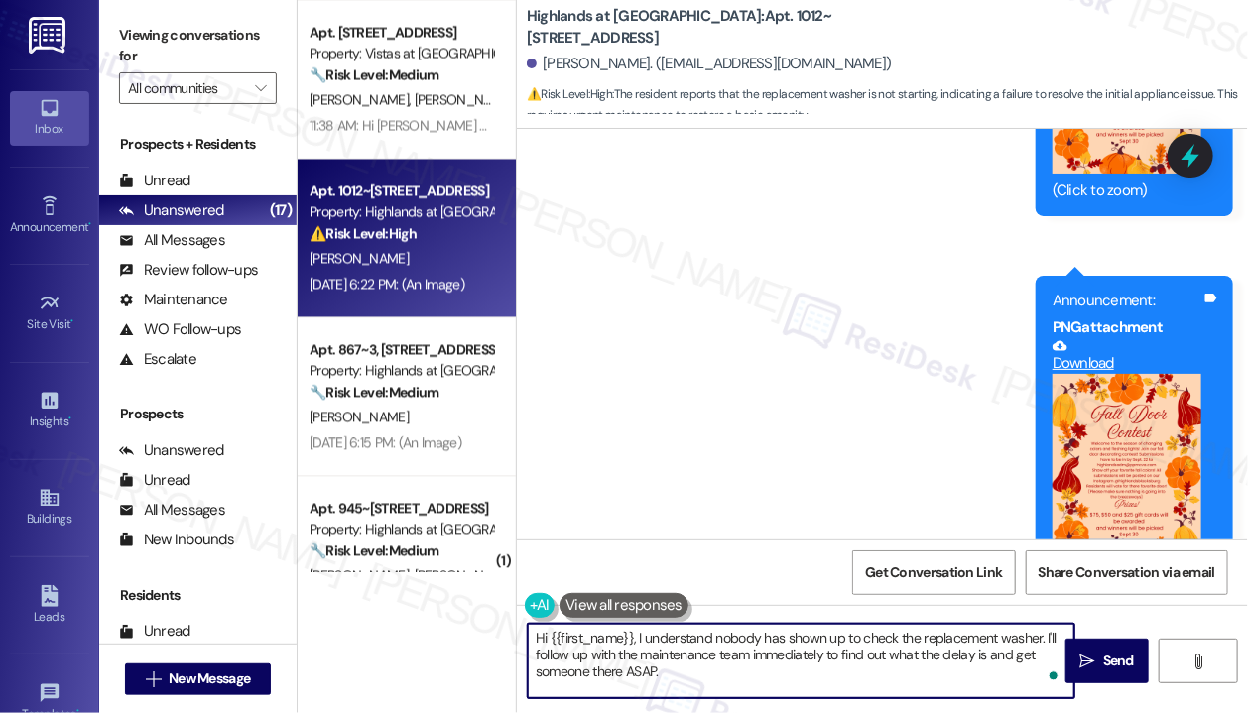
drag, startPoint x: 697, startPoint y: 680, endPoint x: 636, endPoint y: 643, distance: 72.1
click at [636, 643] on textarea "Hi {{first_name}}, I understand nobody has shown up to check the replacement wa…" at bounding box center [801, 661] width 546 height 74
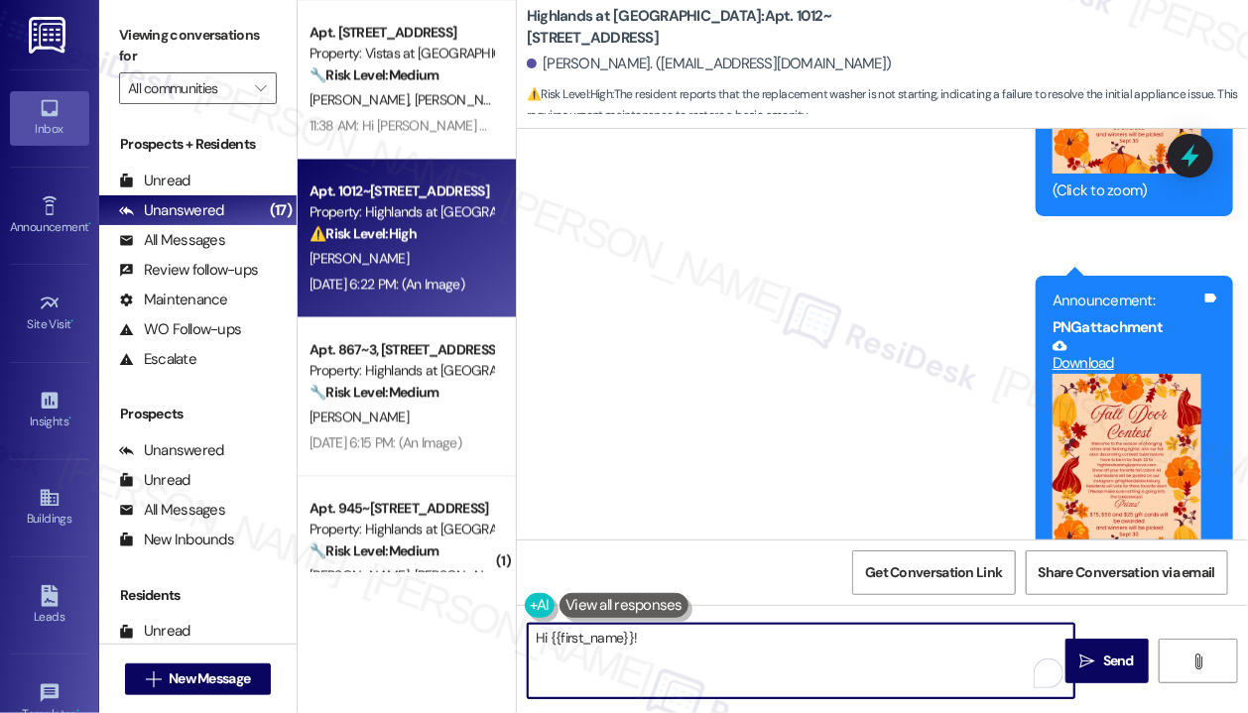
paste textarea "I just wanted to check in—have you been visited again by the maintenance team? …"
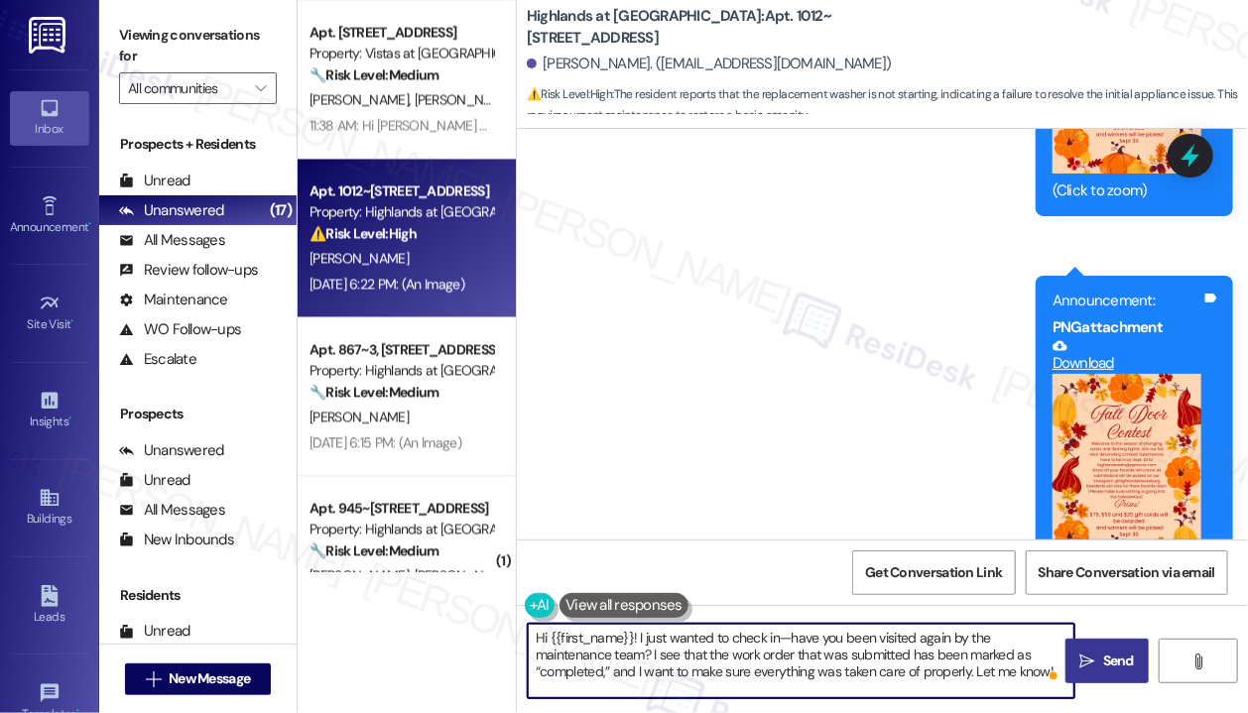
type textarea "Hi {{first_name}}! I just wanted to check in—have you been visited again by the…"
click at [1096, 656] on span " Send" at bounding box center [1107, 661] width 62 height 21
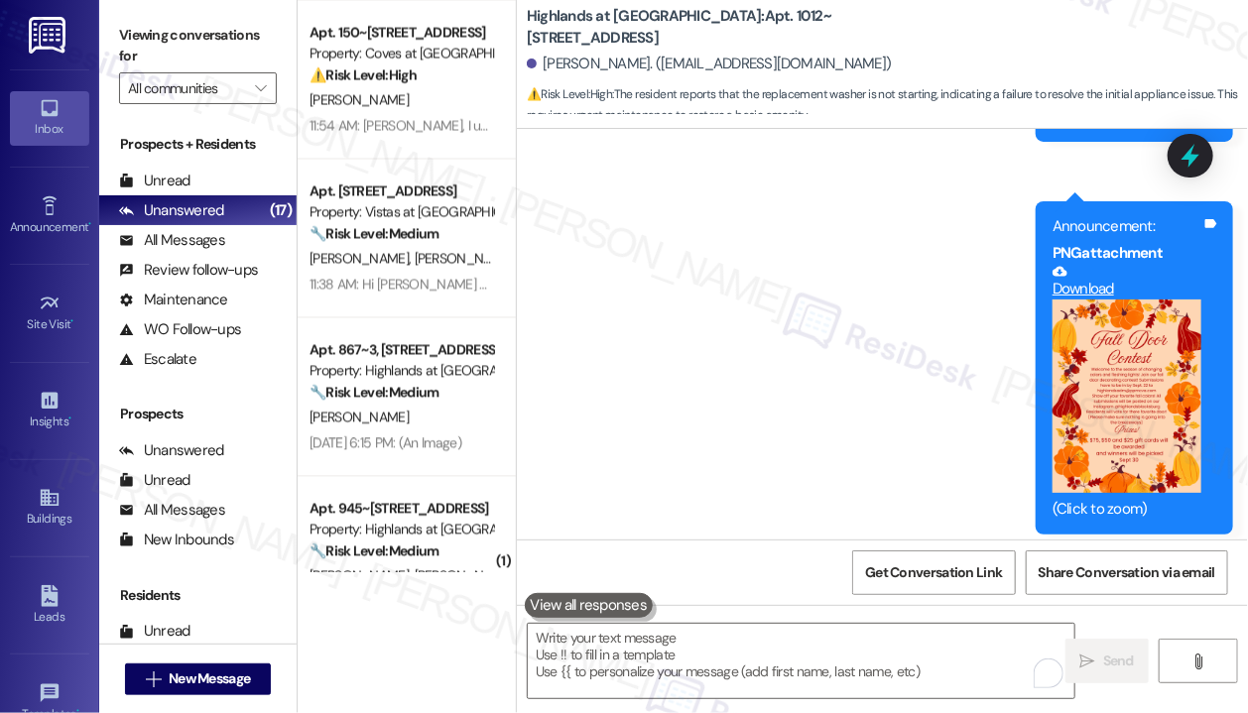
scroll to position [20360, 0]
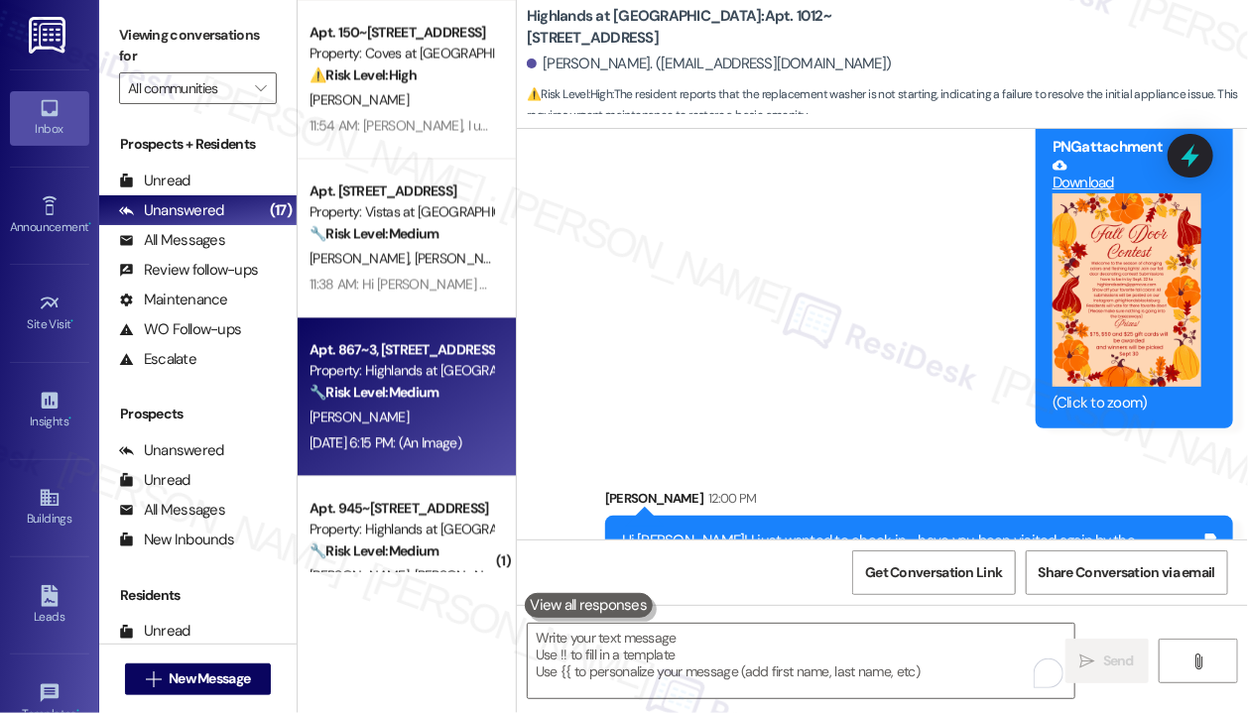
click at [426, 421] on div "[PERSON_NAME]" at bounding box center [400, 417] width 187 height 25
type textarea "Fetching suggested responses. Please feel free to read through the conversation…"
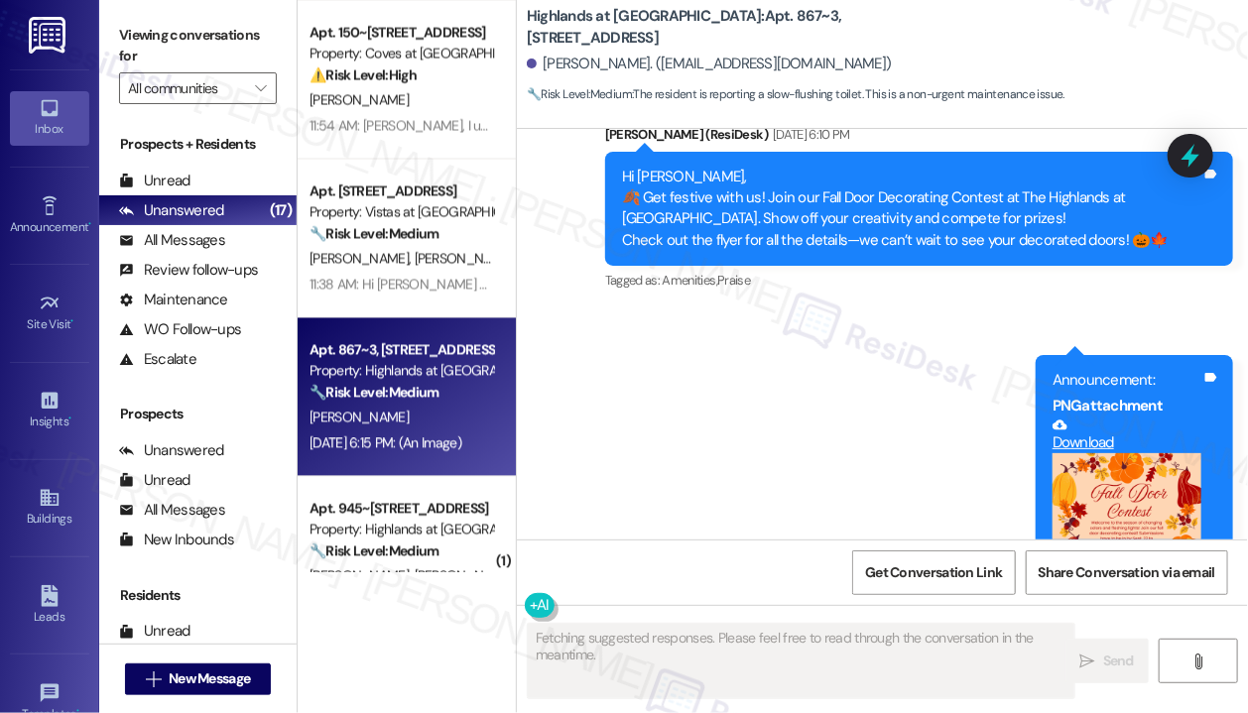
scroll to position [6788, 0]
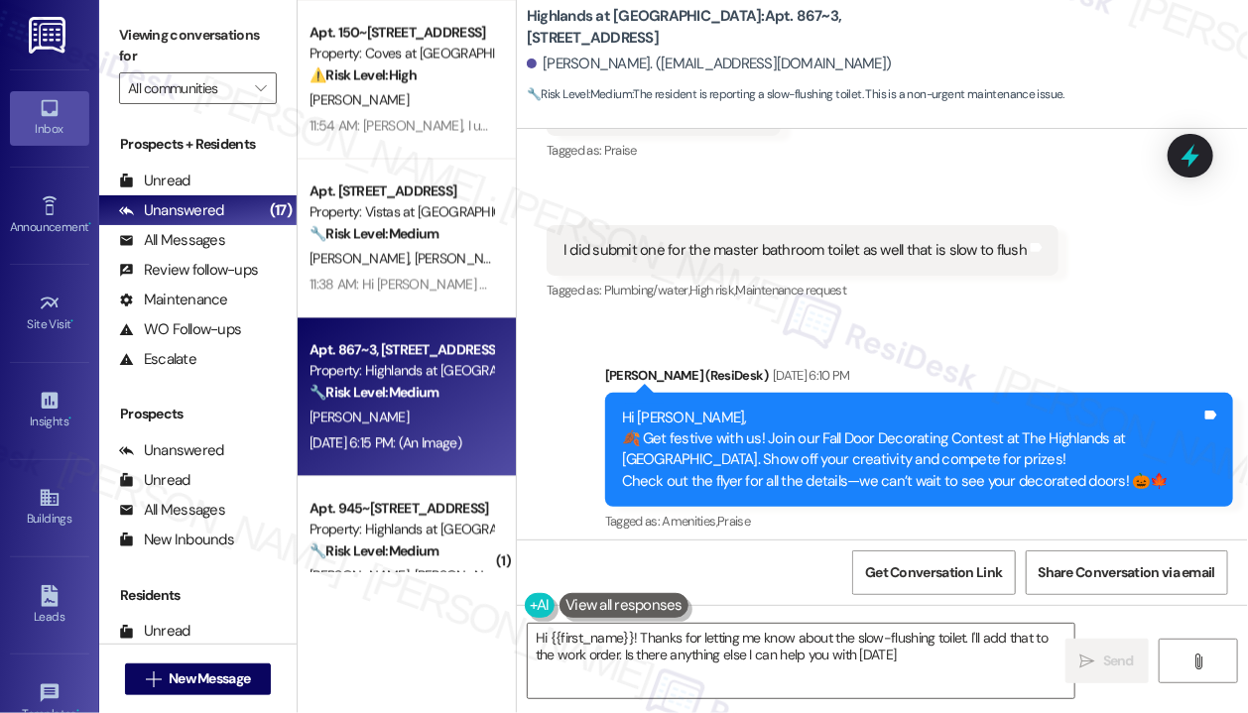
type textarea "Hi {{first_name}}! Thanks for letting me know about the slow-flushing toilet. I…"
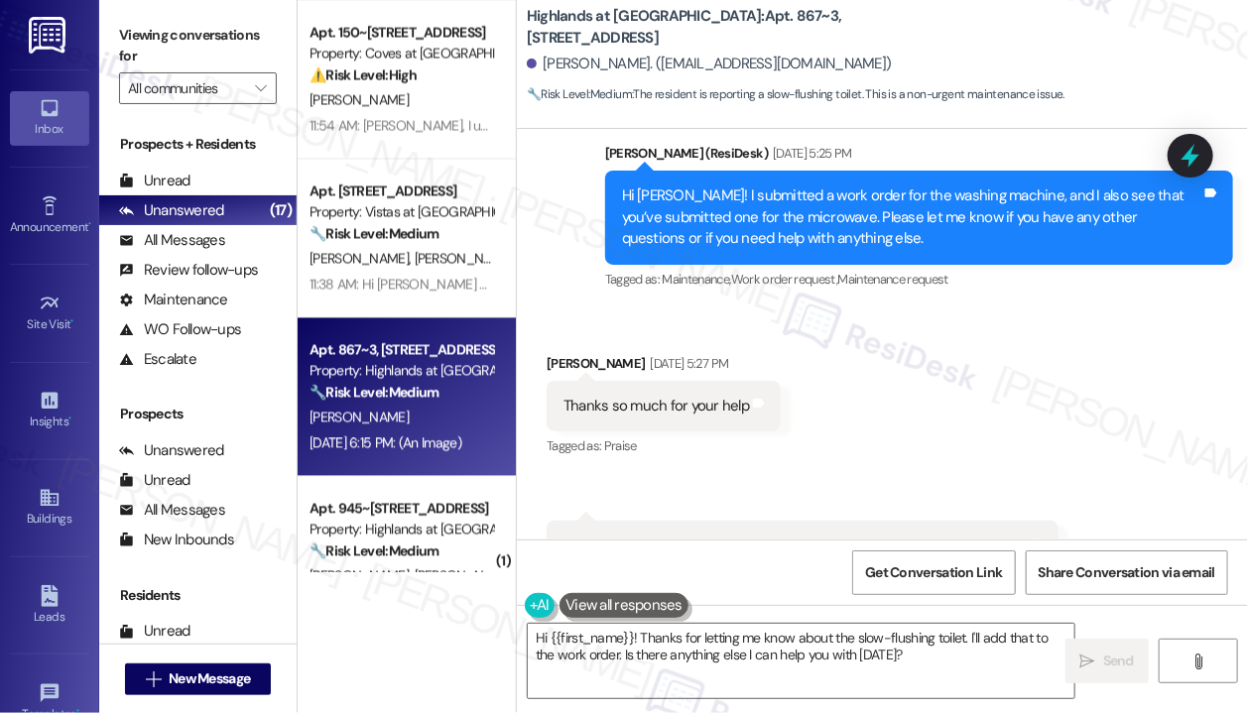
scroll to position [6490, 0]
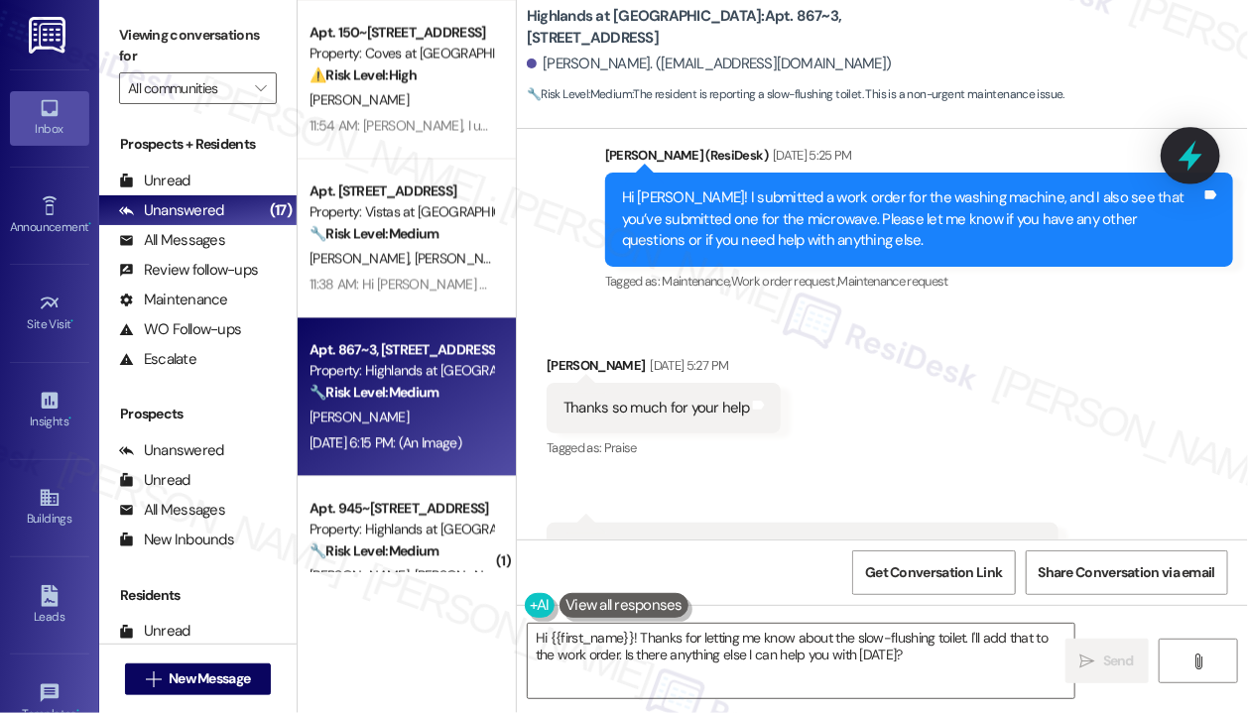
click at [1190, 154] on icon at bounding box center [1190, 156] width 24 height 31
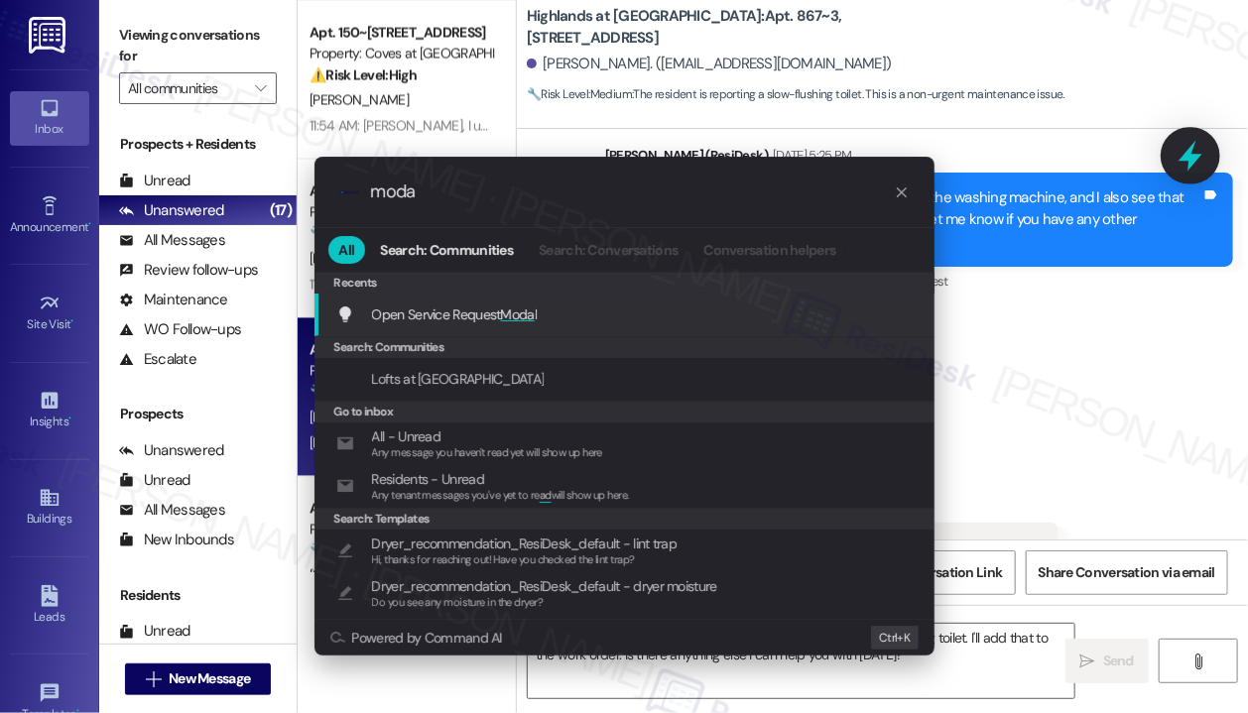
type input "modal"
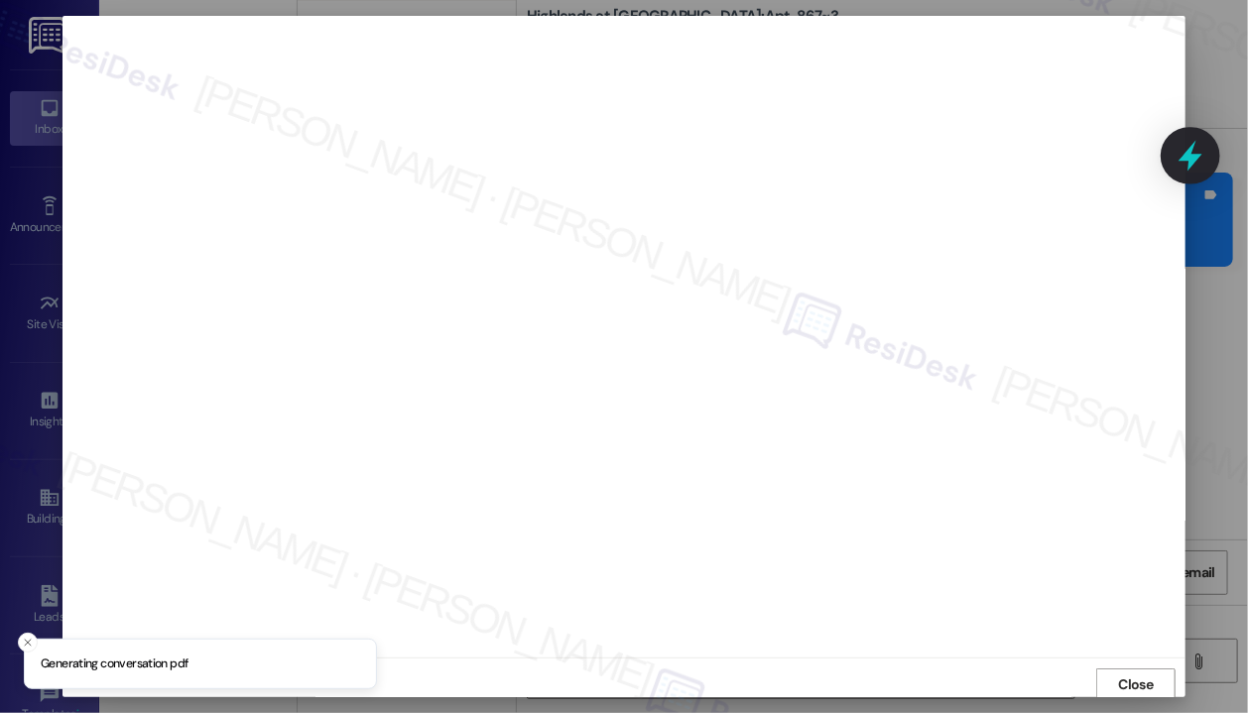
scroll to position [3, 0]
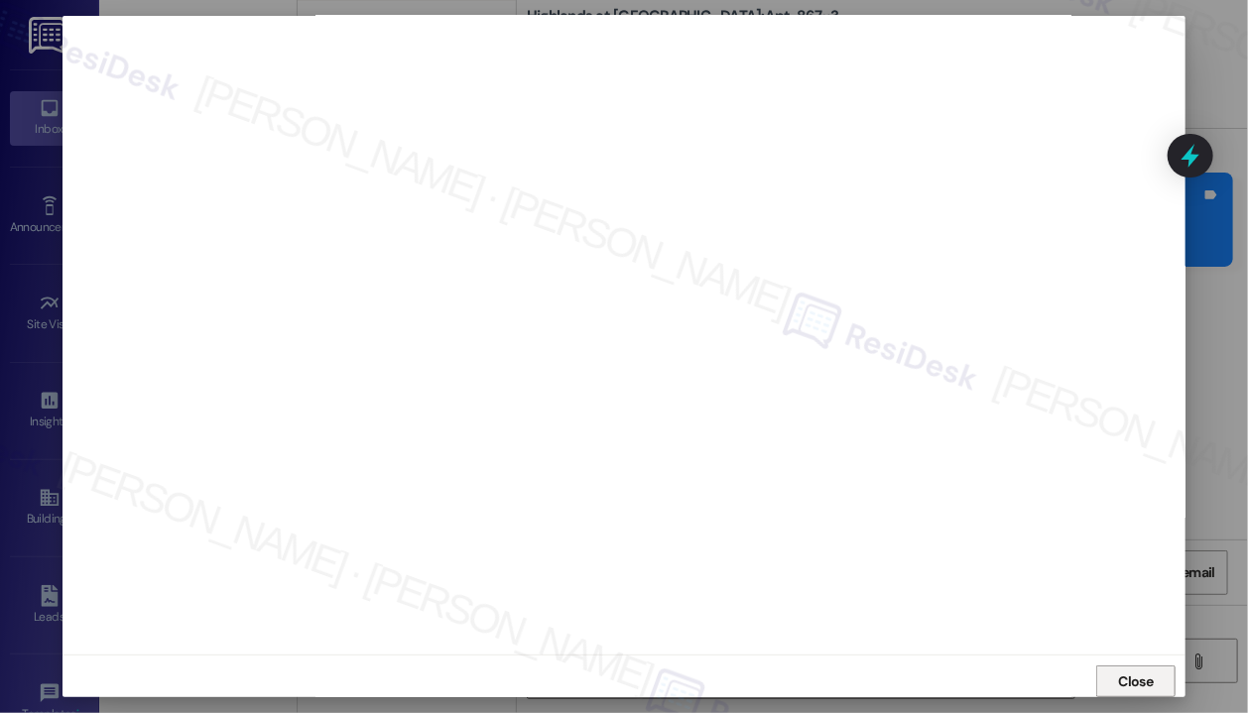
click at [1122, 671] on span "Close" at bounding box center [1136, 681] width 35 height 21
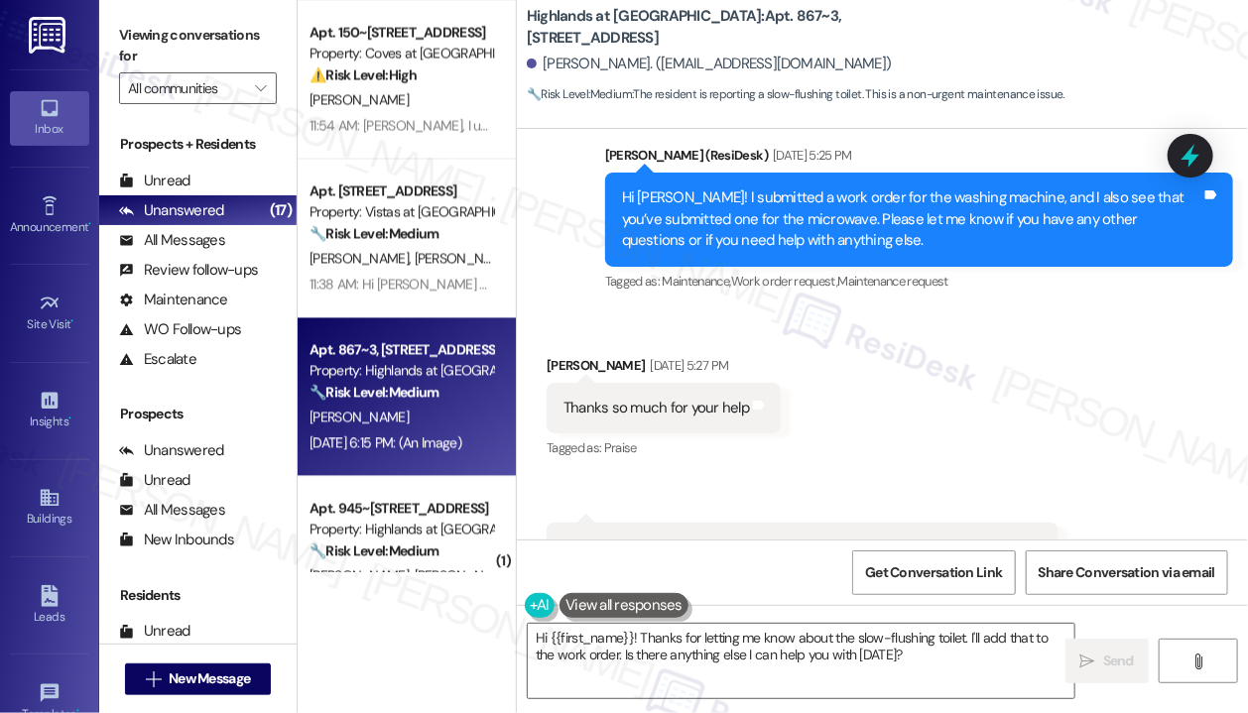
click at [979, 426] on div "Received via SMS [PERSON_NAME] [DATE] 5:27 PM Thanks so much for your help Tags…" at bounding box center [882, 463] width 731 height 307
click at [953, 413] on div "Received via SMS [PERSON_NAME] [DATE] 5:27 PM Thanks so much for your help Tags…" at bounding box center [882, 463] width 731 height 307
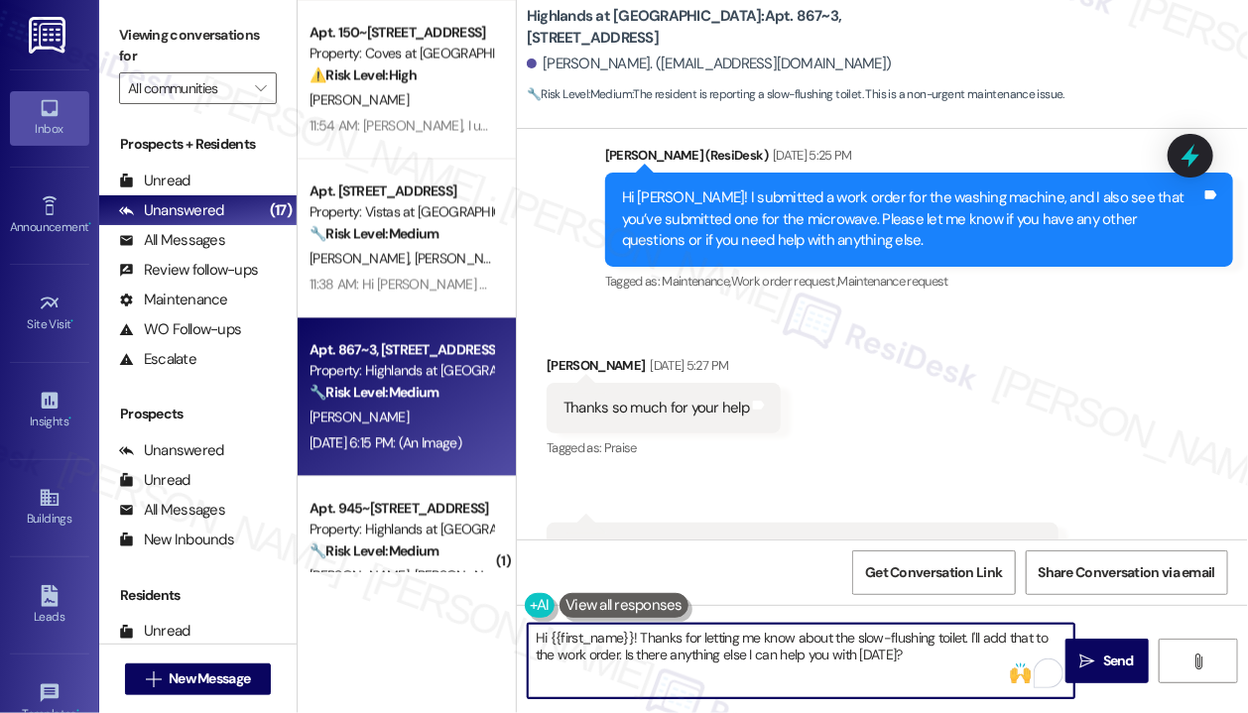
drag, startPoint x: 956, startPoint y: 662, endPoint x: 630, endPoint y: 657, distance: 326.3
click at [623, 654] on textarea "Hi {{first_name}}! Thanks for letting me know about the slow-flushing toilet. I…" at bounding box center [801, 661] width 546 height 74
type textarea "Hi {{first_name}}! Thanks for letting me know about the slow-flushing toilet. I…"
click at [973, 434] on div "Received via SMS Teresa Ristow Sep 05, 2025 at 5:27 PM Thanks so much for your …" at bounding box center [882, 463] width 731 height 307
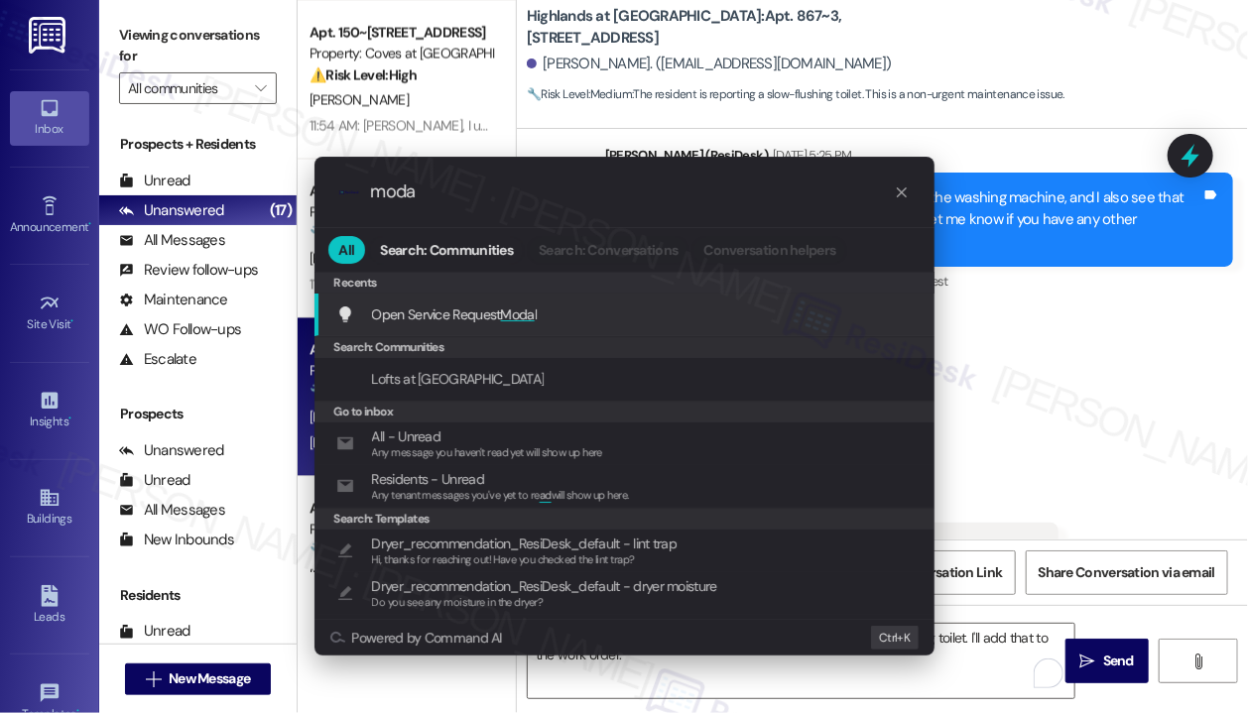
type input "modal"
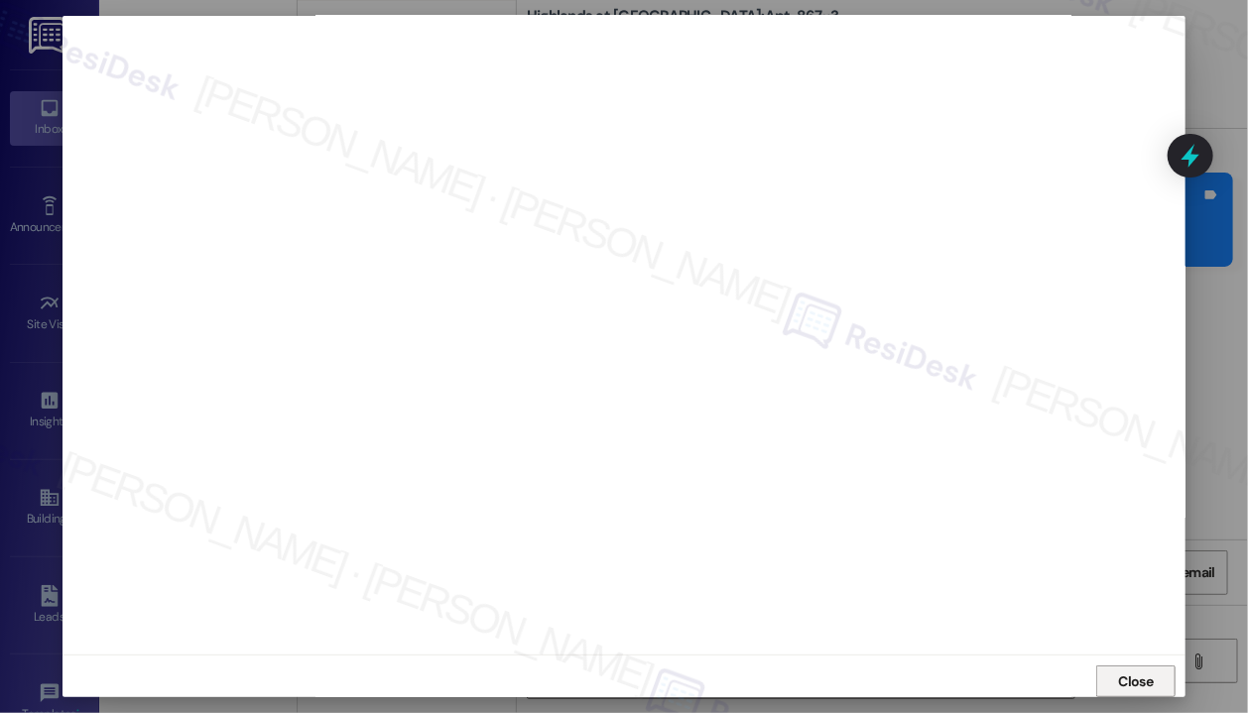
click at [1119, 671] on span "Close" at bounding box center [1136, 681] width 35 height 21
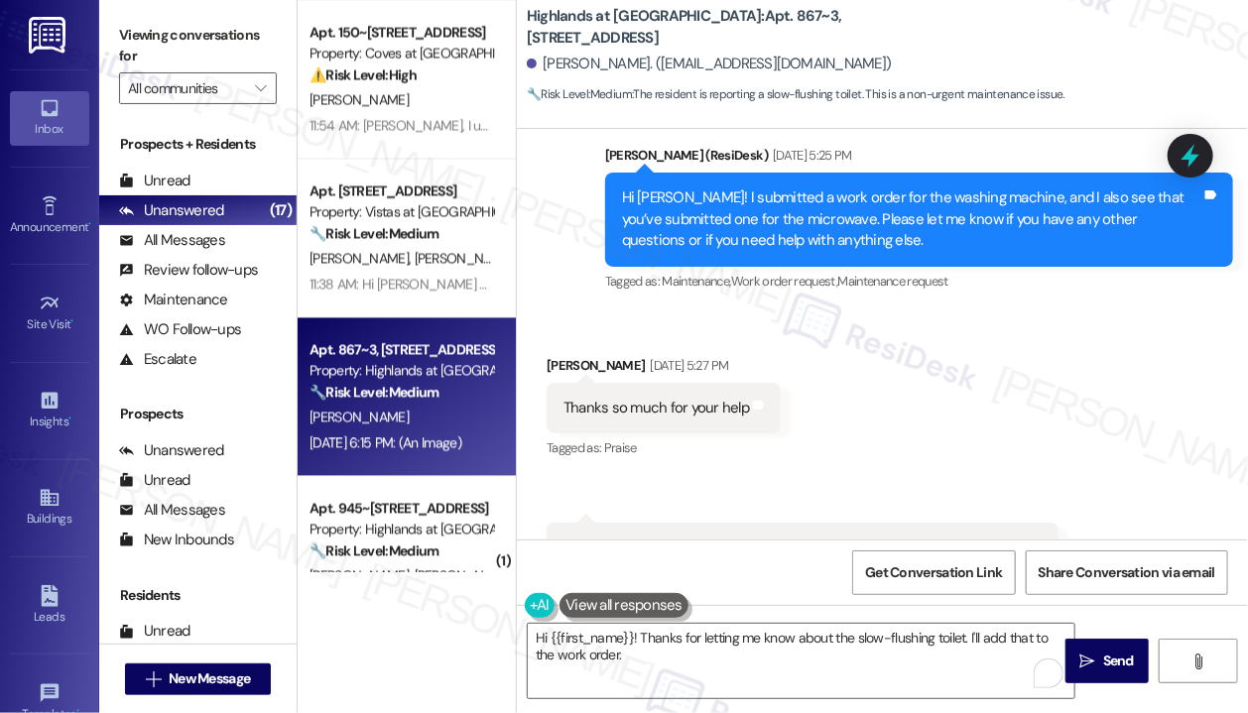
click at [972, 422] on div "Received via SMS Teresa Ristow Sep 05, 2025 at 5:27 PM Thanks so much for your …" at bounding box center [882, 463] width 731 height 307
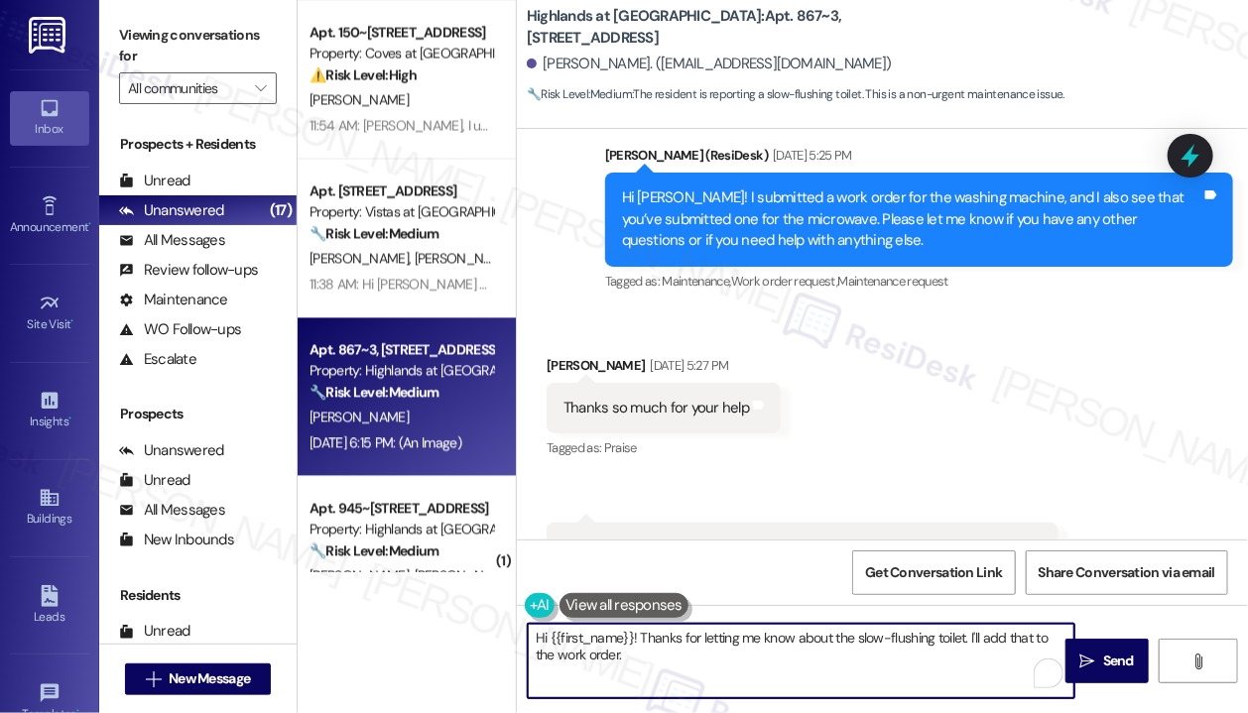
drag, startPoint x: 969, startPoint y: 635, endPoint x: 981, endPoint y: 666, distance: 33.9
click at [981, 666] on textarea "Hi {{first_name}}! Thanks for letting me know about the slow-flushing toilet. I…" at bounding box center [801, 661] width 546 height 74
type textarea "Hi {{first_name}}! Thanks for letting me know about the slow-flushing toilet. P…"
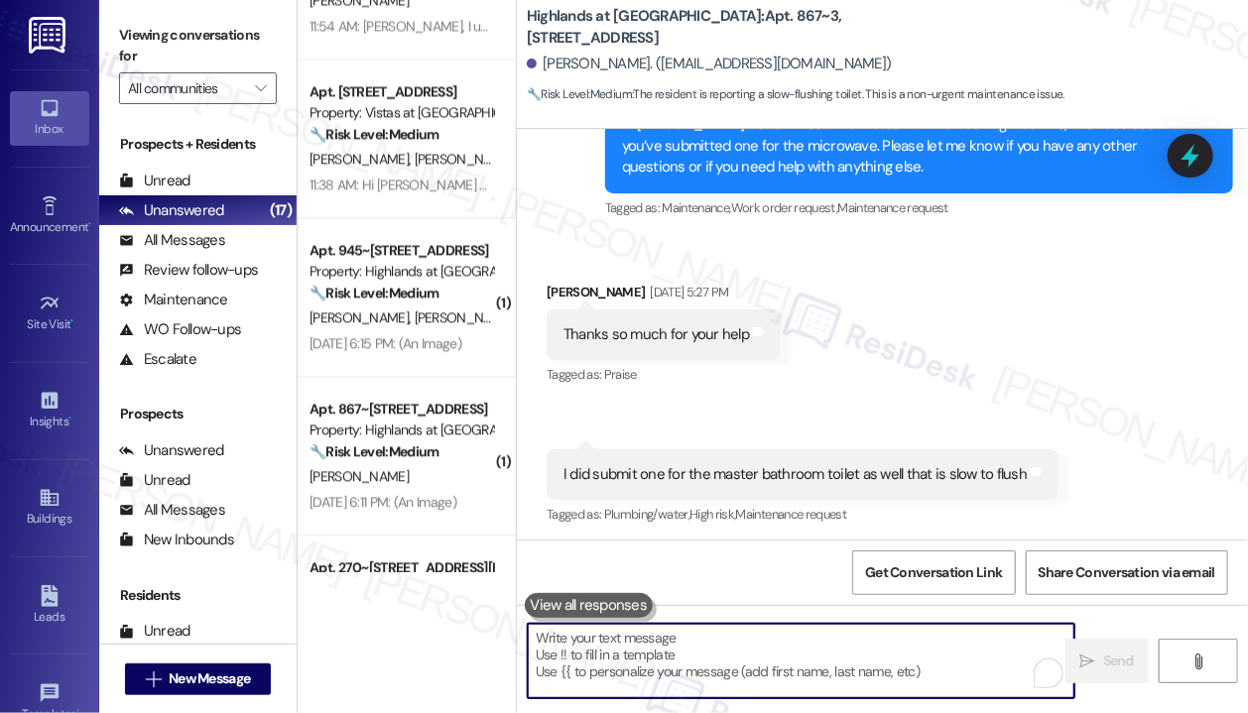
scroll to position [1884, 0]
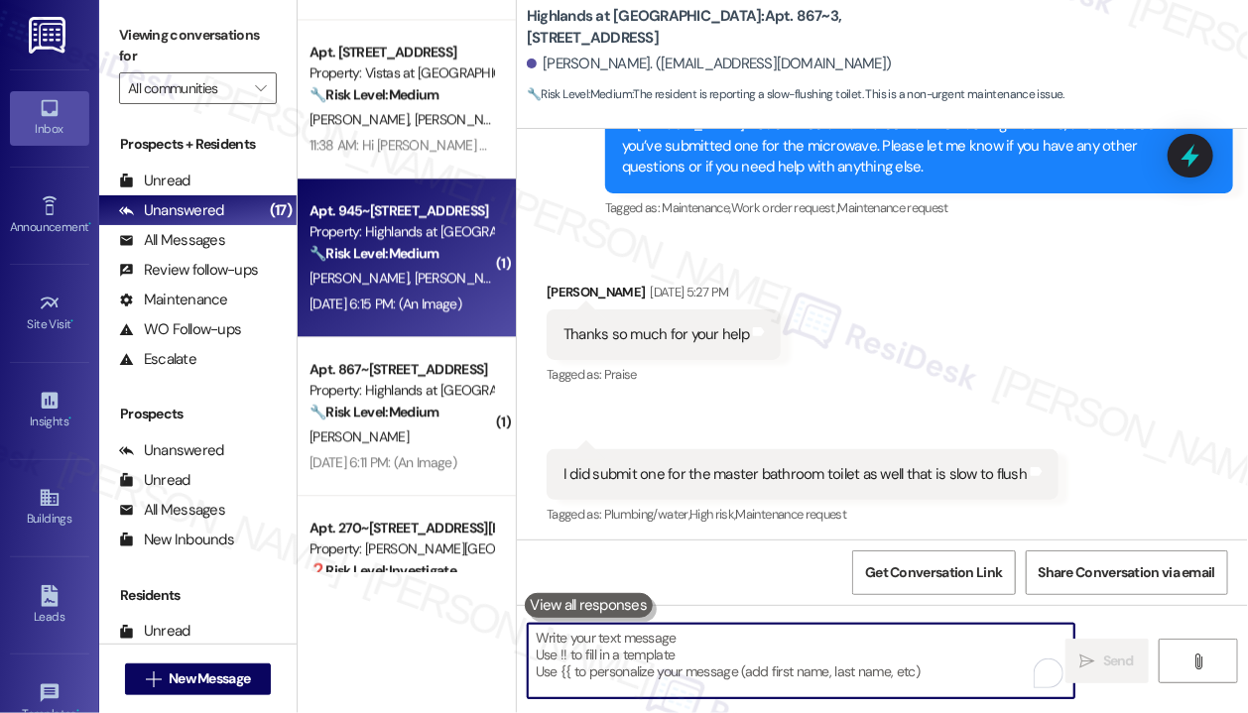
click at [451, 295] on div "Sep 05, 2025 at 6:15 PM: (An Image) Sep 05, 2025 at 6:15 PM: (An Image)" at bounding box center [385, 304] width 152 height 18
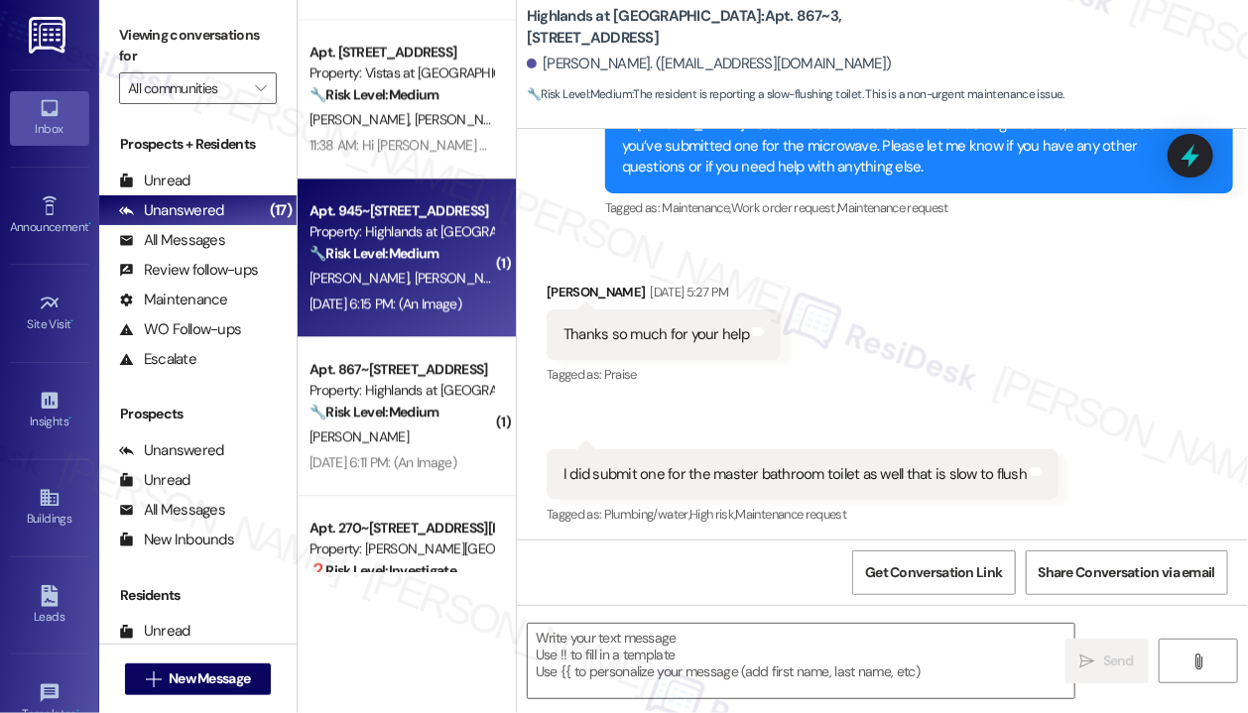
type textarea "Fetching suggested responses. Please feel free to read through the conversation…"
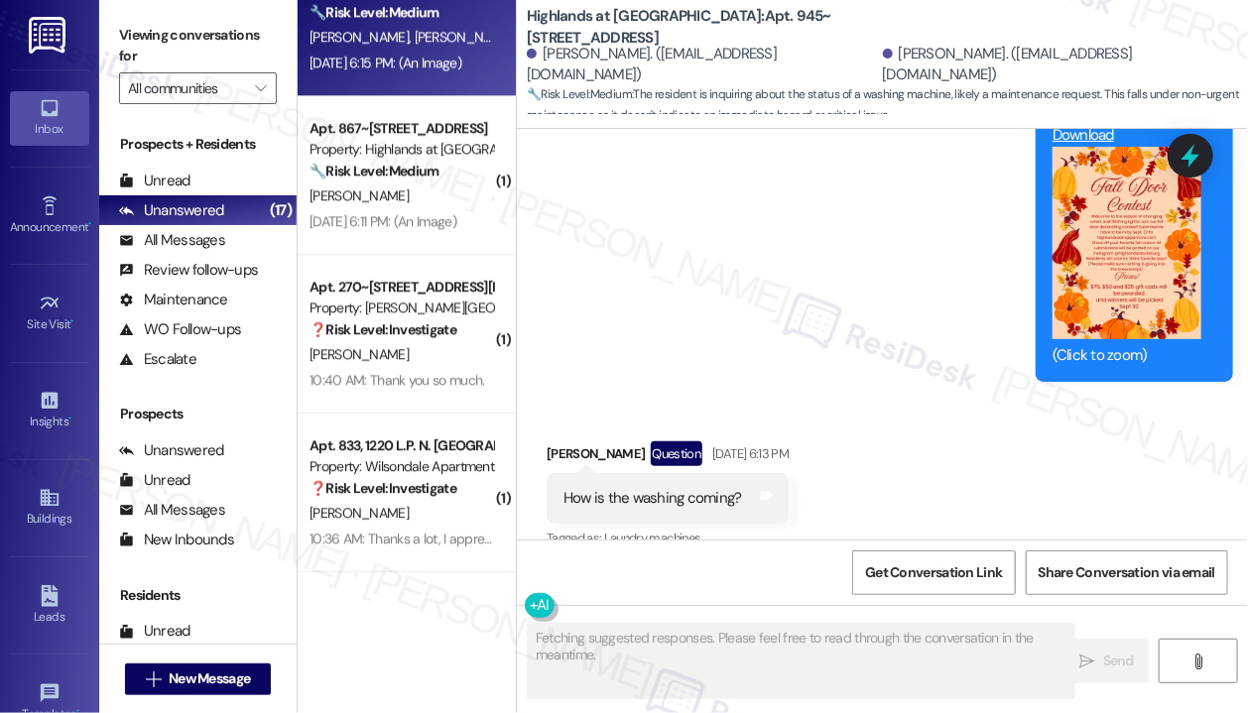
scroll to position [61860, 0]
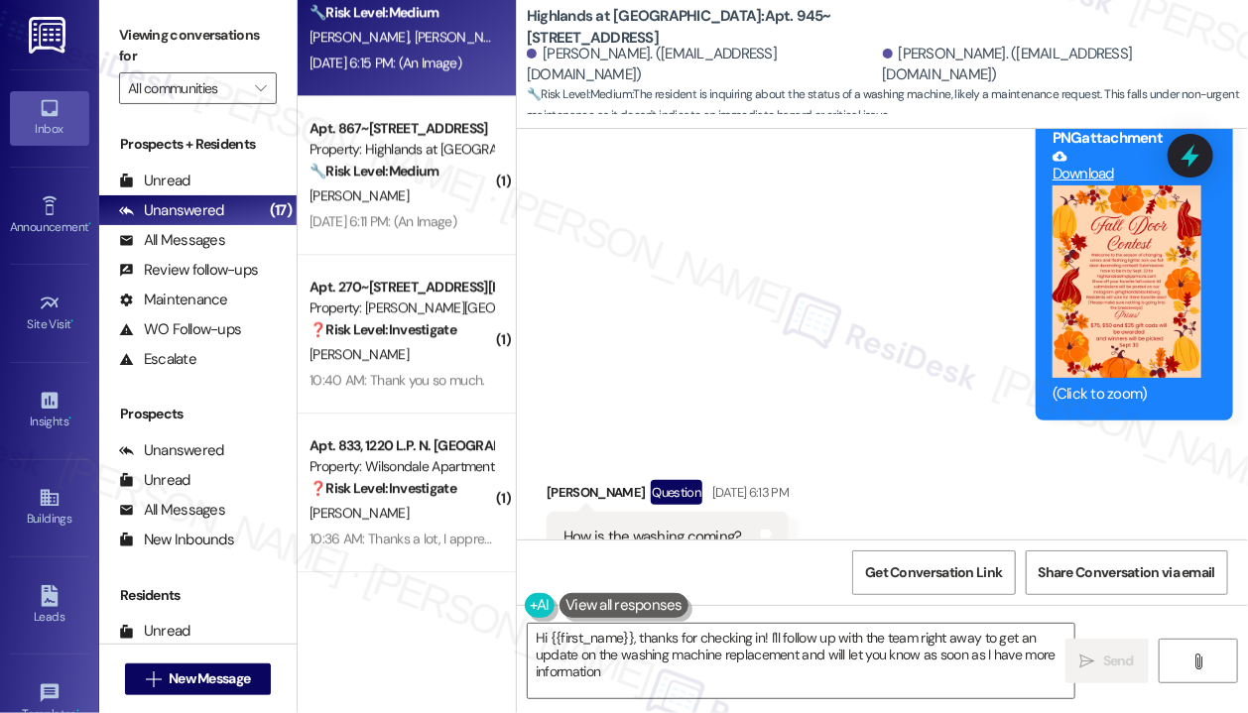
type textarea "Hi {{first_name}}, thanks for checking in! I'll follow up with the team right a…"
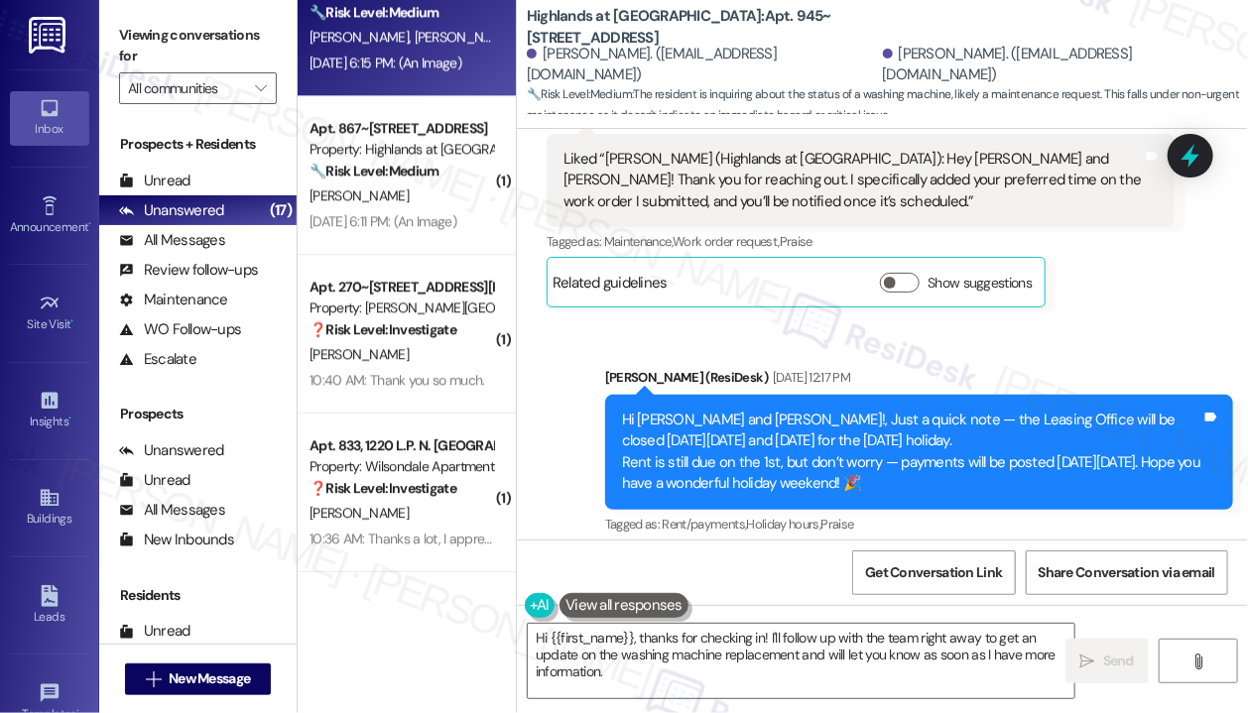
scroll to position [60175, 0]
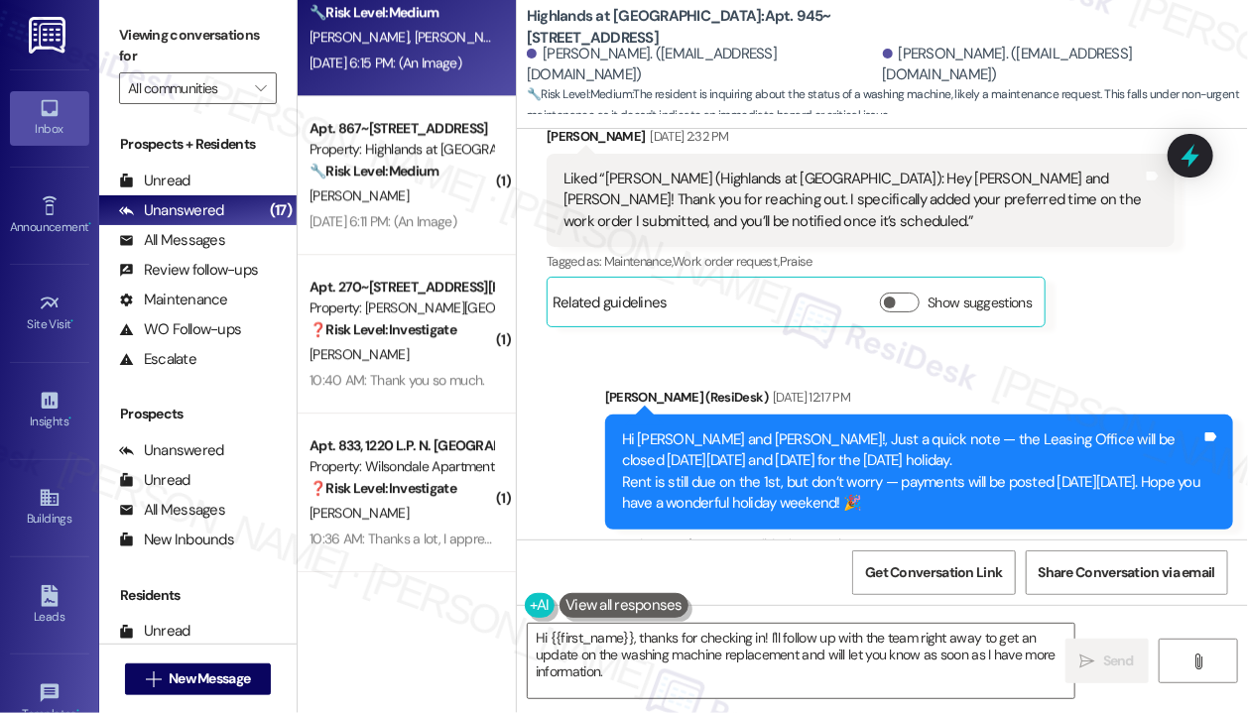
click at [778, 451] on div "Announcement, sent via SMS Sarah (ResiDesk) Aug 29, 2025 at 12:17 PM Hi Brian a…" at bounding box center [882, 541] width 731 height 399
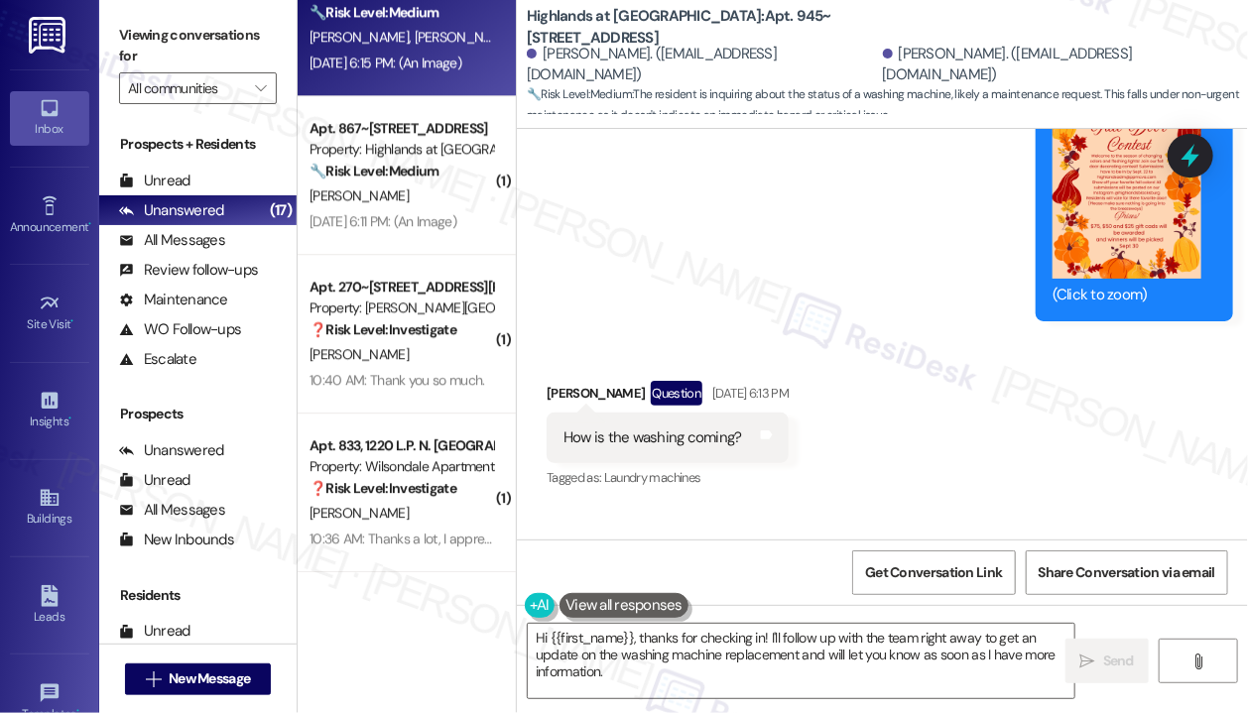
scroll to position [61662, 0]
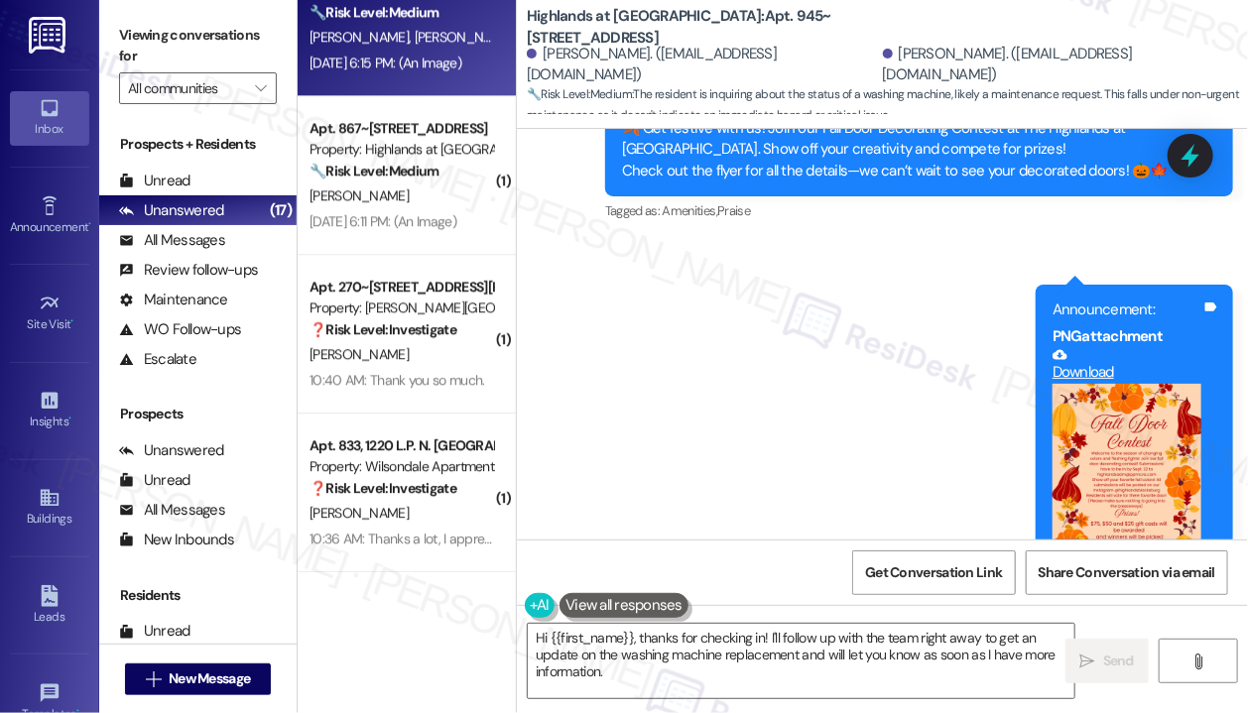
click at [847, 364] on div "Announcement, sent via SMS Sarah (ResiDesk) Sep 02, 2025 at 12:20 PM Hi Brian a…" at bounding box center [882, 45] width 731 height 1177
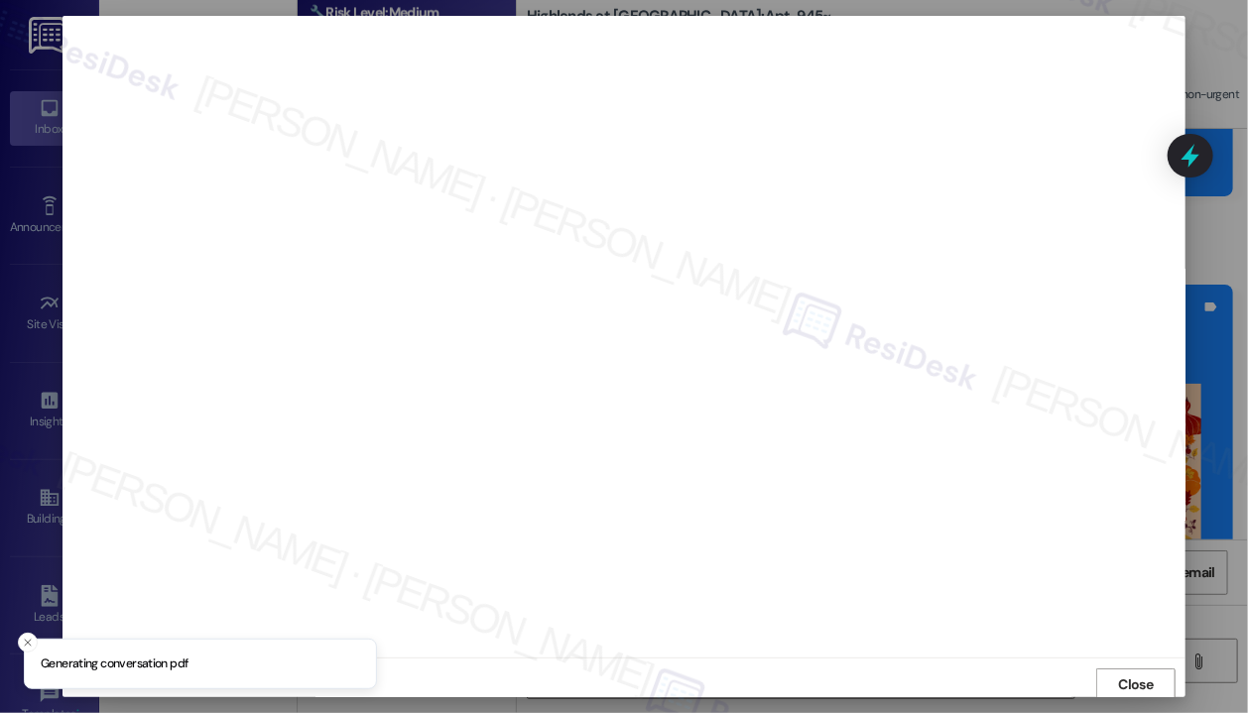
scroll to position [3, 0]
click at [1119, 673] on span "Close" at bounding box center [1136, 681] width 35 height 21
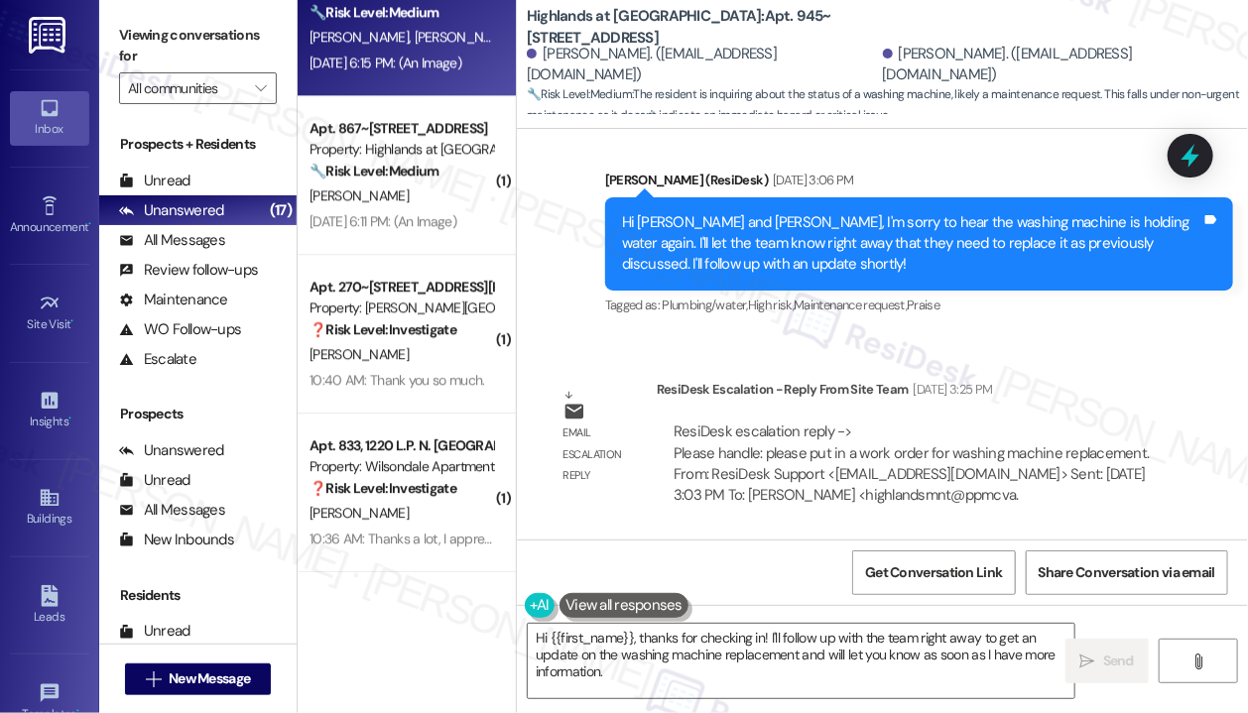
scroll to position [57695, 0]
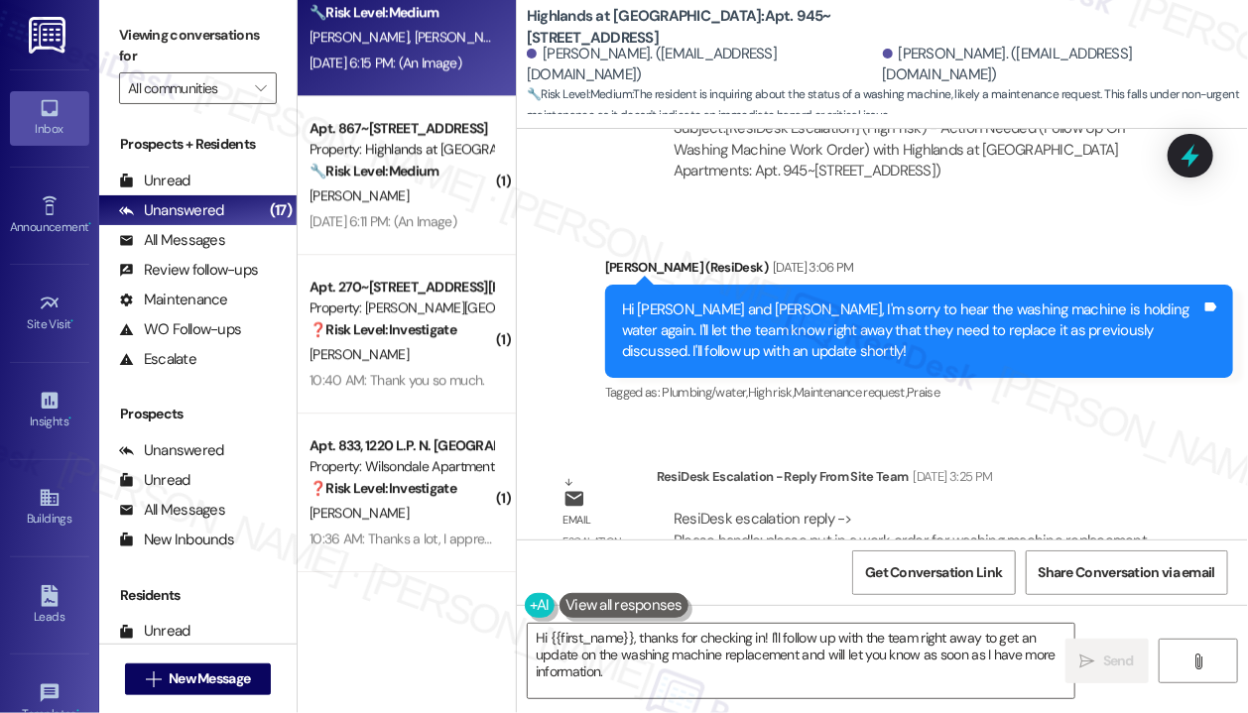
click at [880, 242] on div "Sent via SMS Sarah (ResiDesk) Aug 25, 2025 at 3:06 PM Hi Brian and Jenifer, I'm…" at bounding box center [918, 332] width 657 height 180
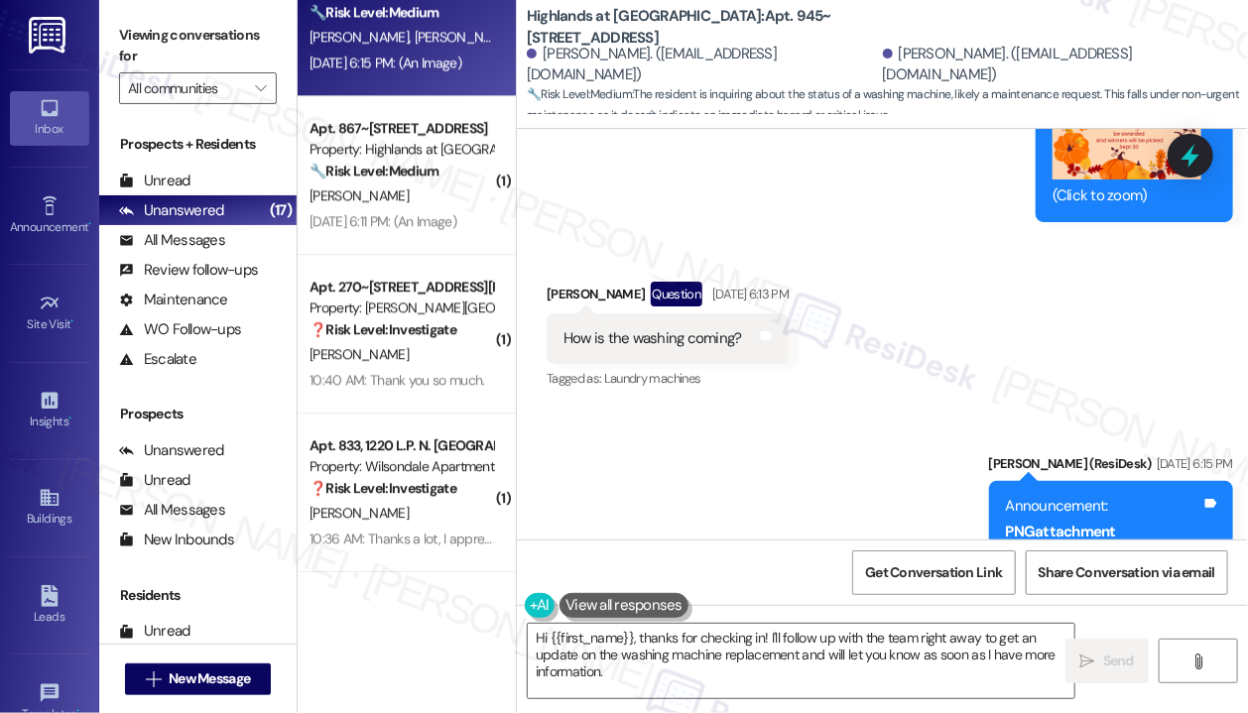
scroll to position [61860, 0]
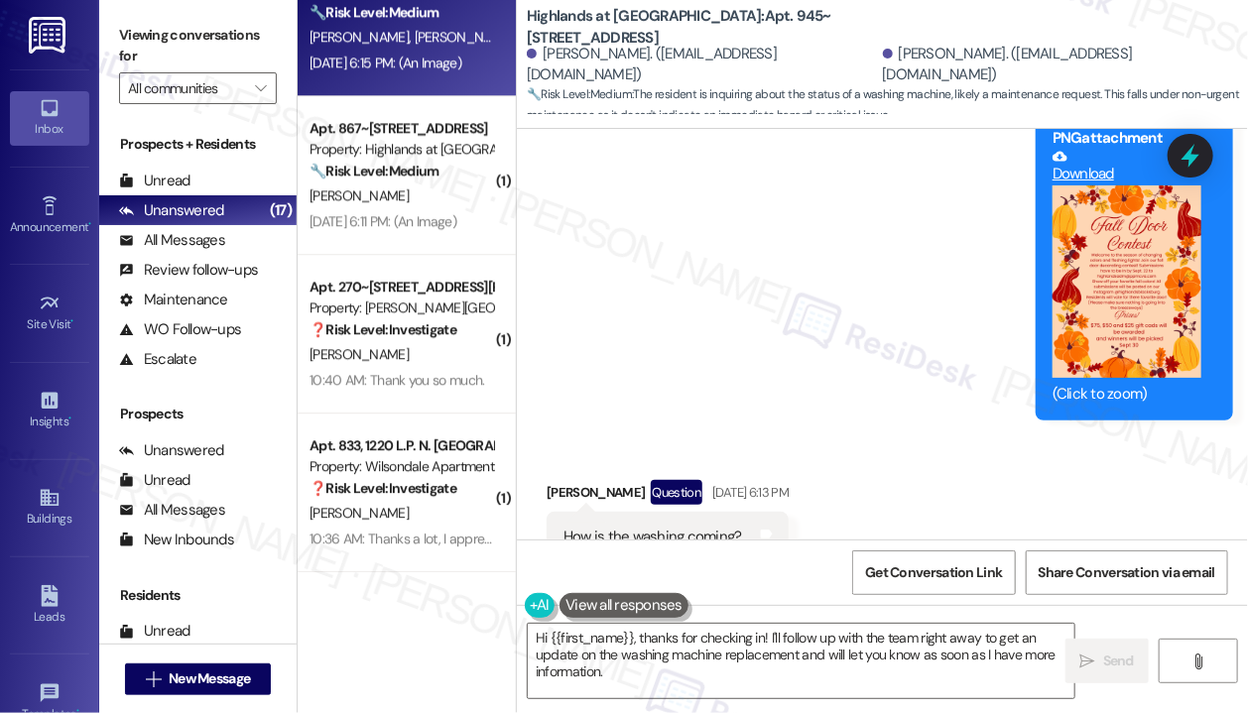
click at [1191, 162] on icon at bounding box center [1190, 156] width 18 height 24
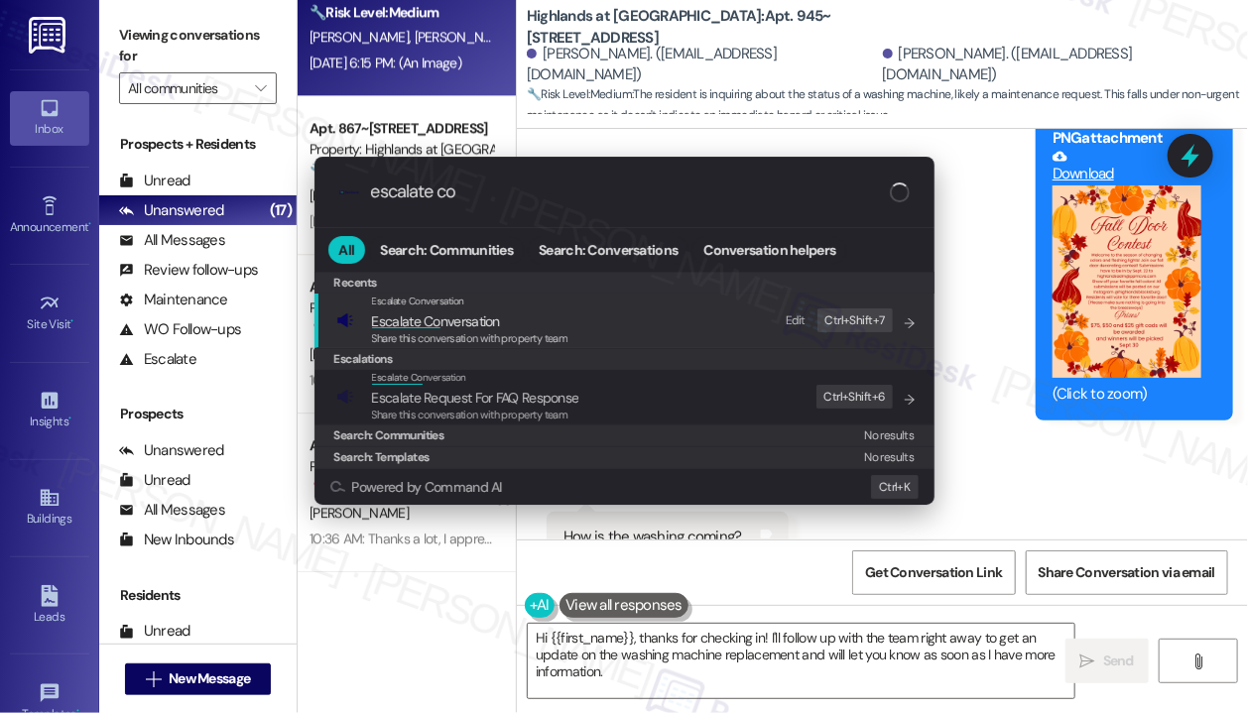
type input "escalate con"
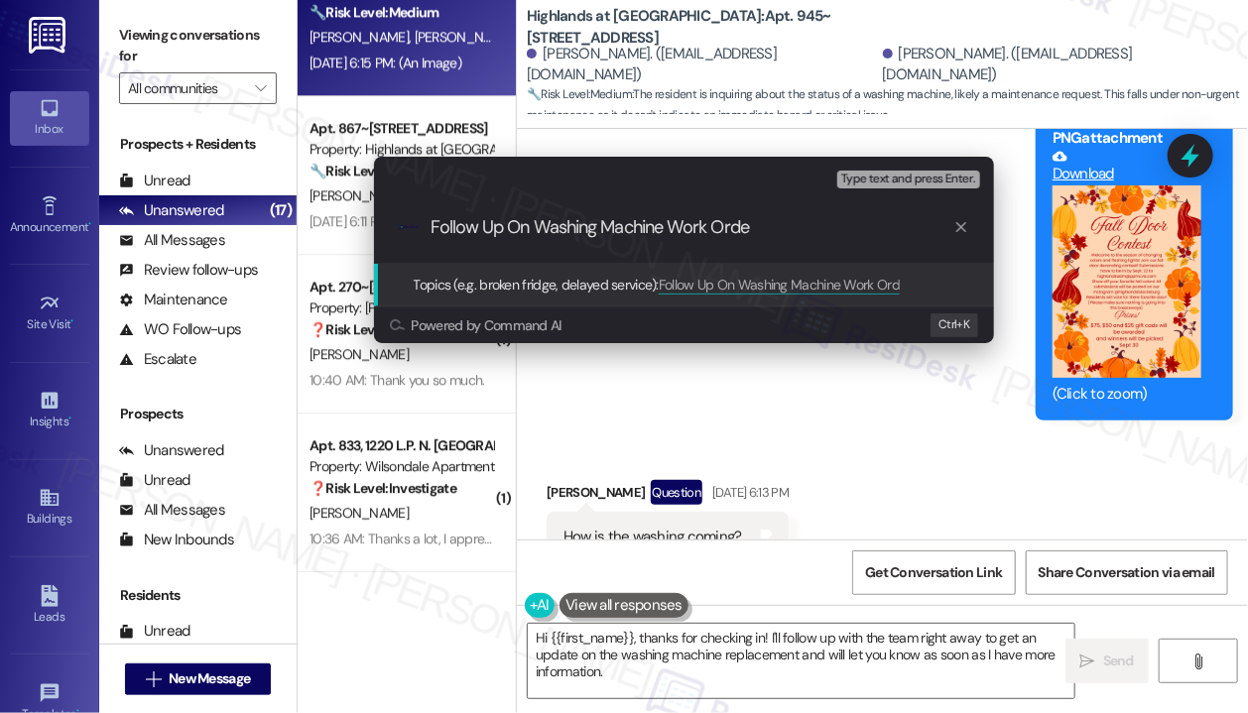
type input "Follow Up On Washing Machine Work Order"
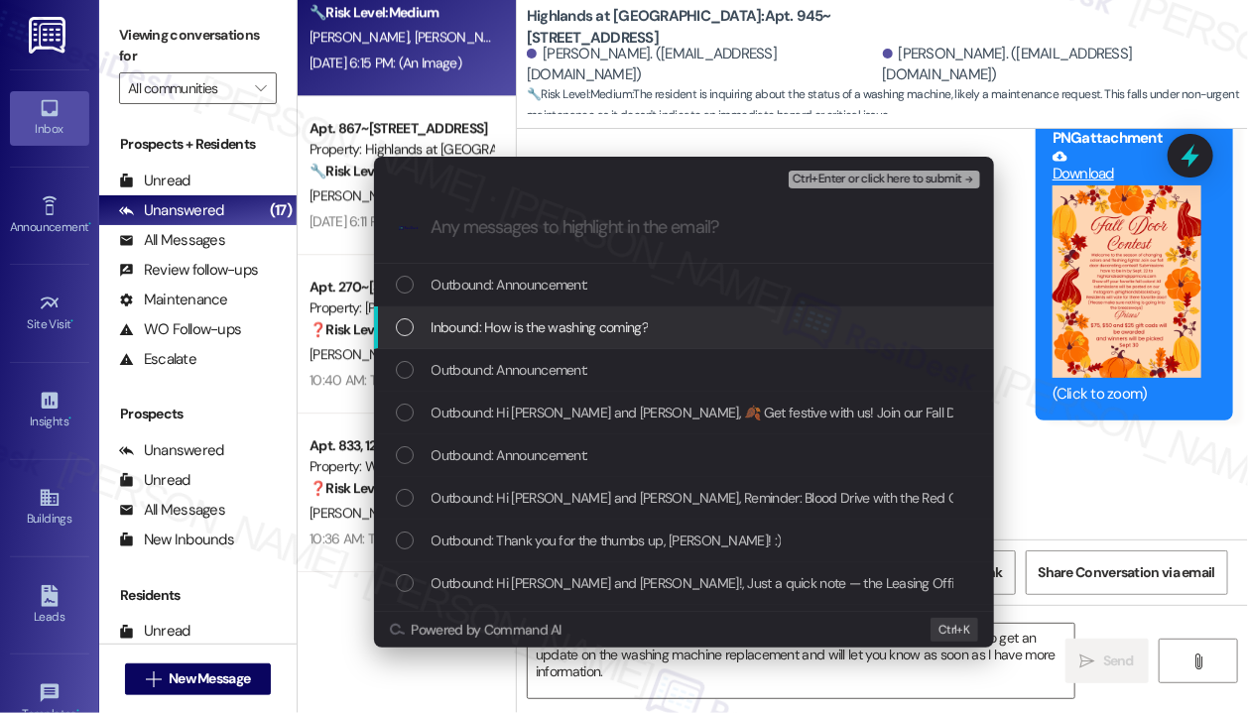
click at [584, 330] on span "Inbound: How is the washing coming?" at bounding box center [539, 327] width 217 height 22
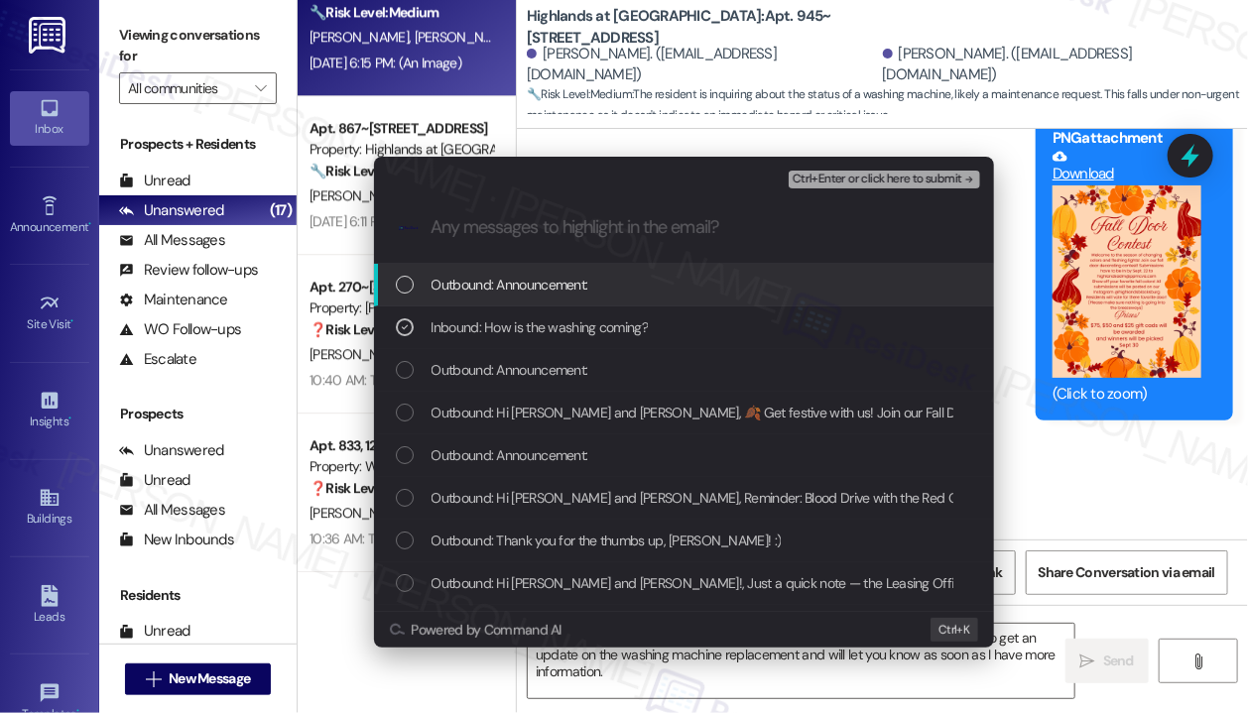
click at [892, 179] on span "Ctrl+Enter or click here to submit" at bounding box center [877, 180] width 170 height 14
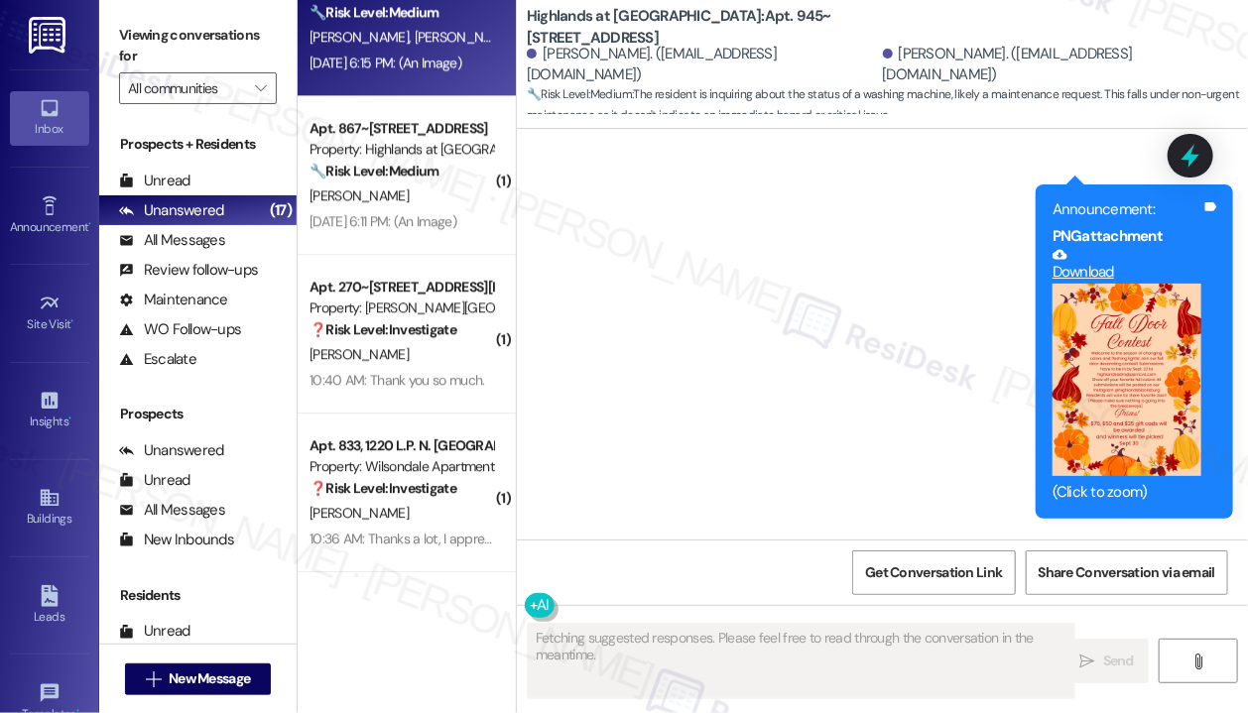
scroll to position [62158, 0]
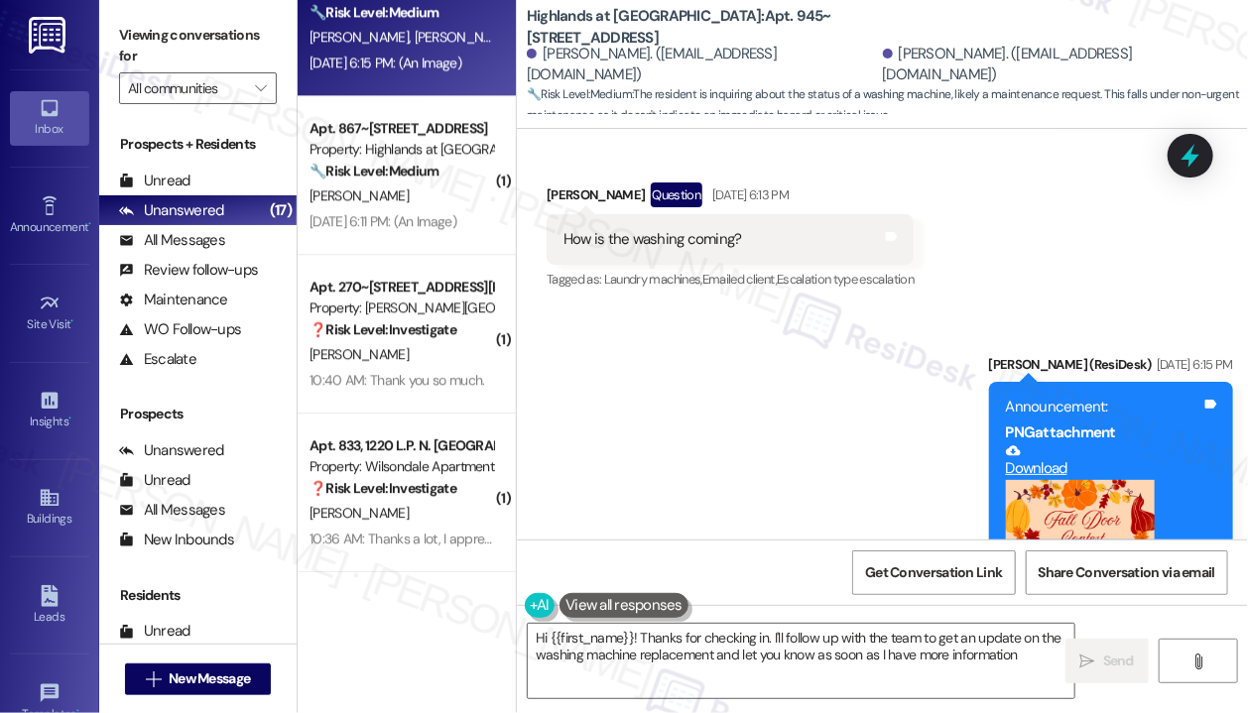
type textarea "Hi {{first_name}}! Thanks for checking in. I'll follow up with the team to get …"
click at [841, 663] on textarea "Hi {{first_name}}! Thanks for checking in. I'll follow up with the team to get …" at bounding box center [801, 661] width 546 height 74
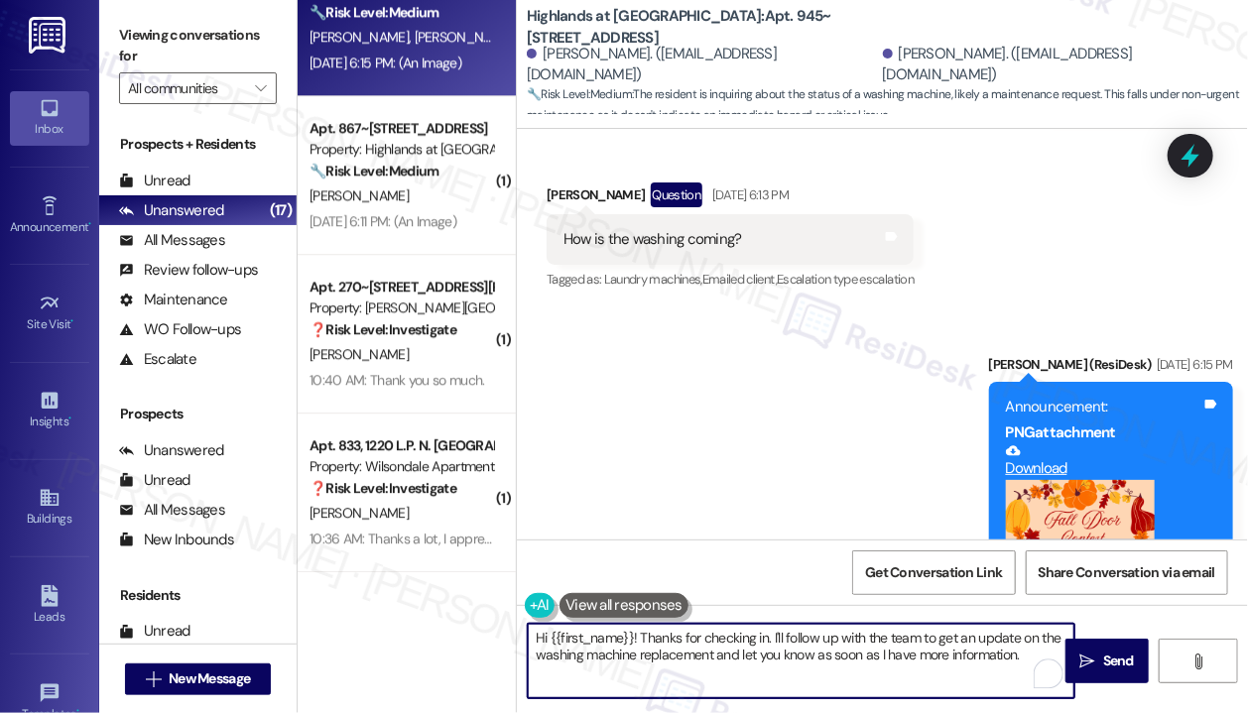
click at [841, 657] on textarea "Hi {{first_name}}! Thanks for checking in. I'll follow up with the team to get …" at bounding box center [801, 661] width 546 height 74
click at [1103, 654] on span "Send" at bounding box center [1118, 661] width 31 height 21
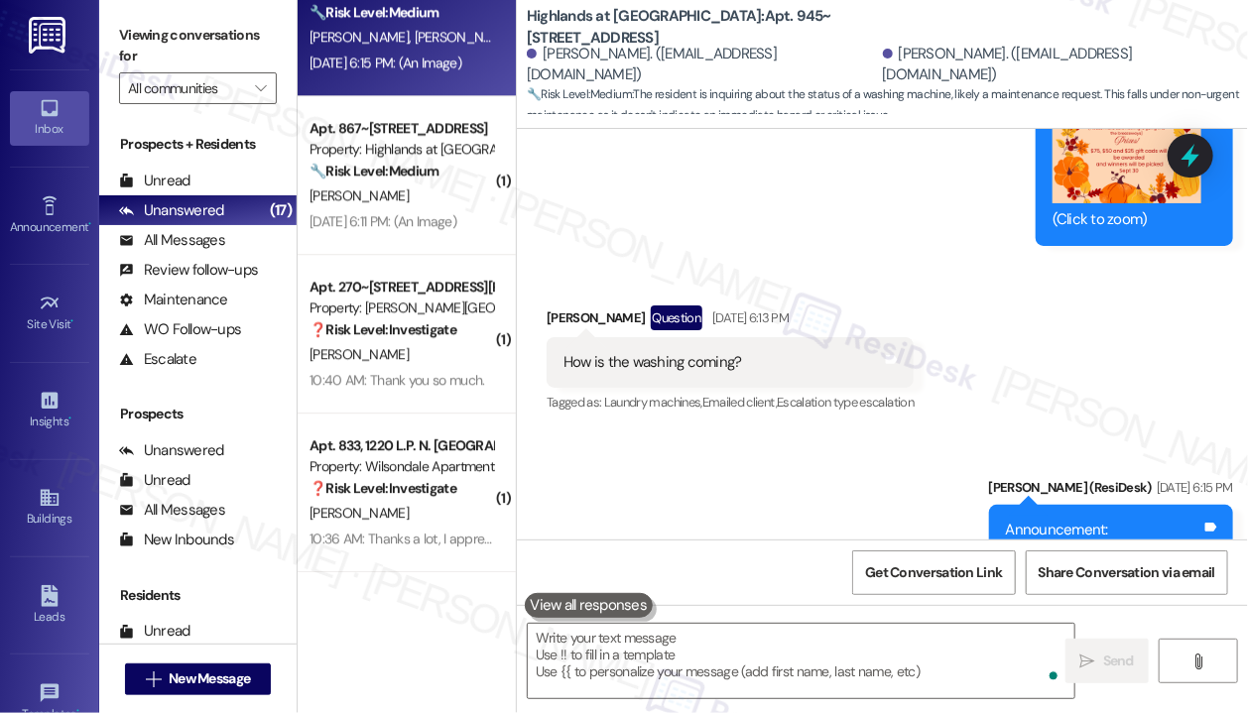
scroll to position [62318, 0]
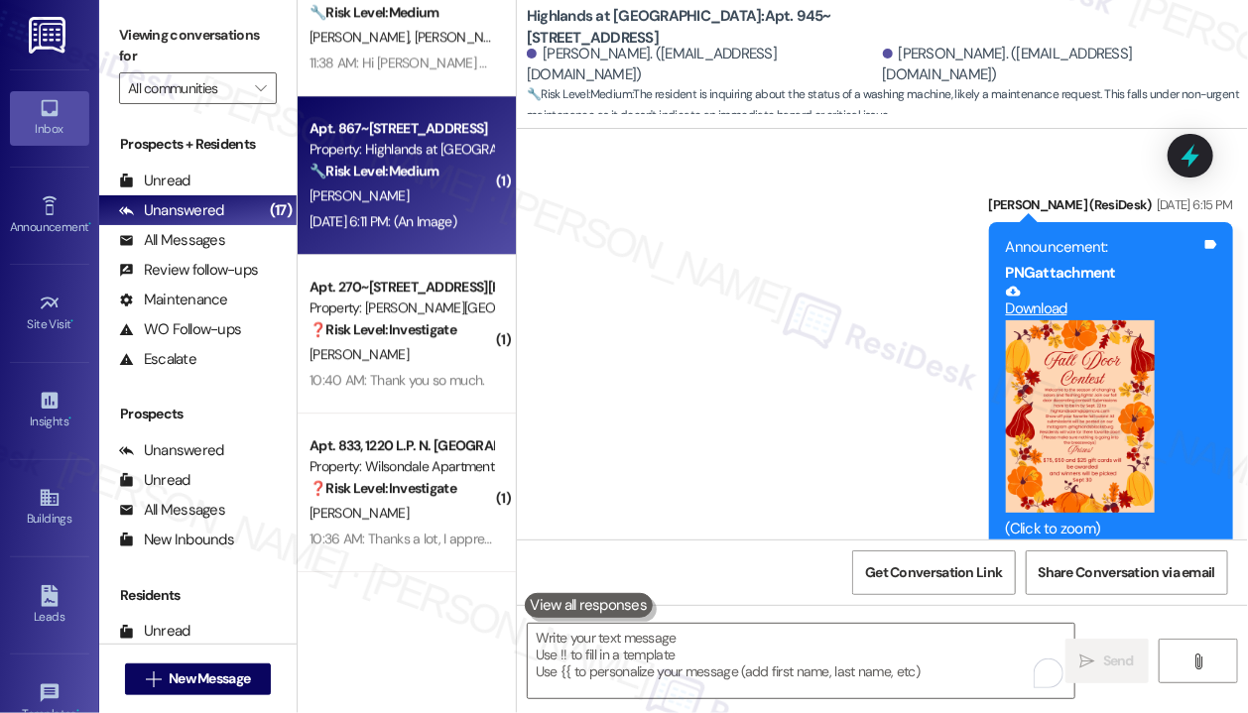
click at [410, 213] on div "Sep 05, 2025 at 6:11 PM: (An Image) Sep 05, 2025 at 6:11 PM: (An Image)" at bounding box center [382, 221] width 147 height 18
type textarea "Fetching suggested responses. Please feel free to read through the conversation…"
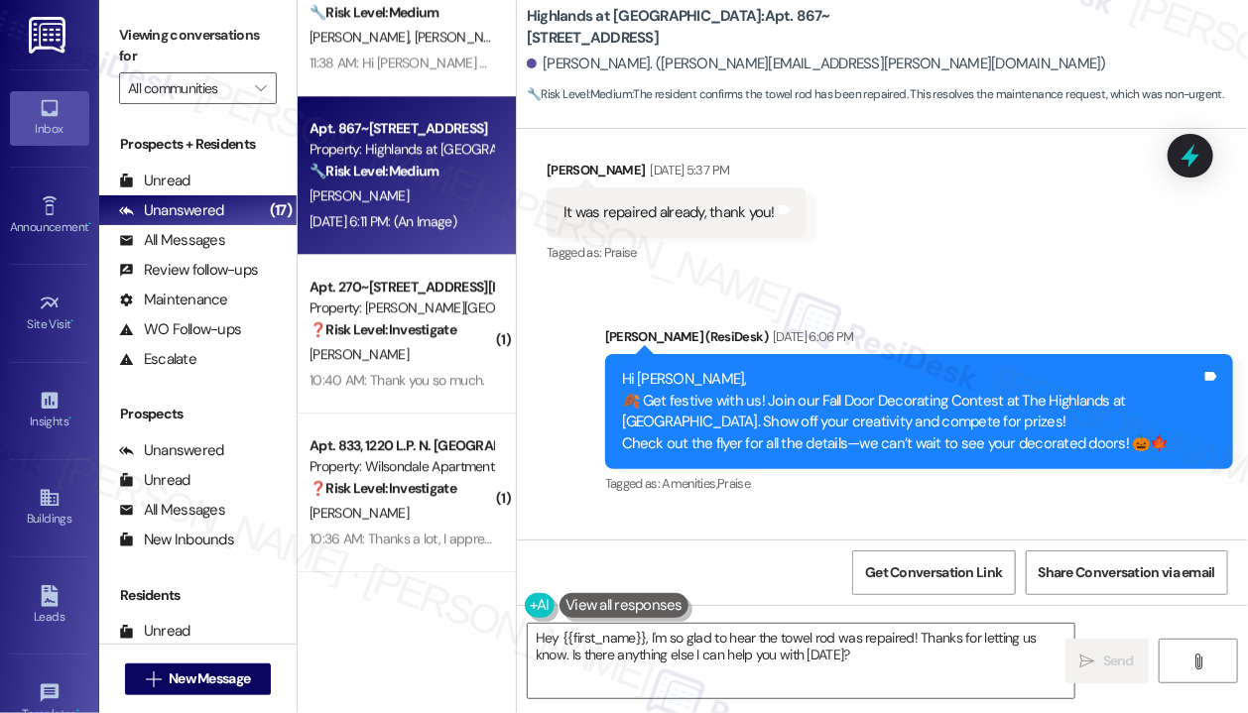
scroll to position [40313, 0]
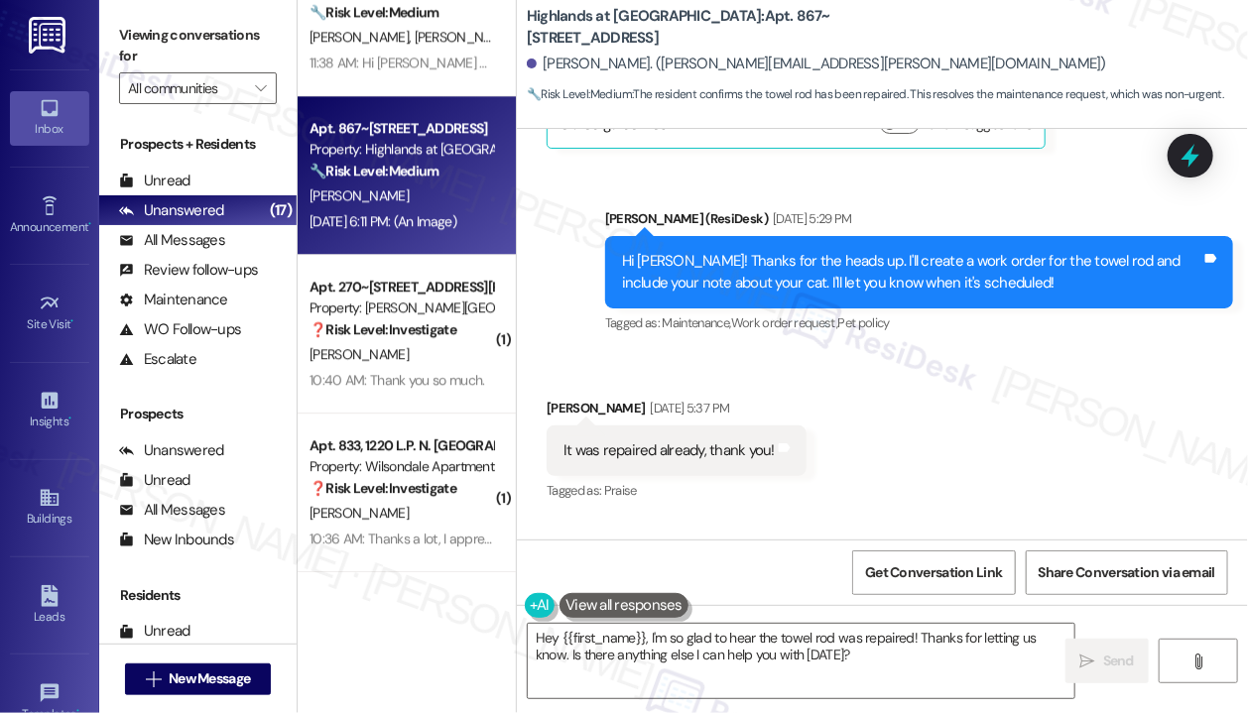
click at [885, 353] on div "Received via SMS Elizabeth Mclain Sep 05, 2025 at 5:37 PM It was repaired alrea…" at bounding box center [882, 437] width 731 height 168
click at [830, 656] on textarea "Hey {{first_name}}, I'm so glad to hear the towel rod was repaired! Thanks for …" at bounding box center [801, 661] width 546 height 74
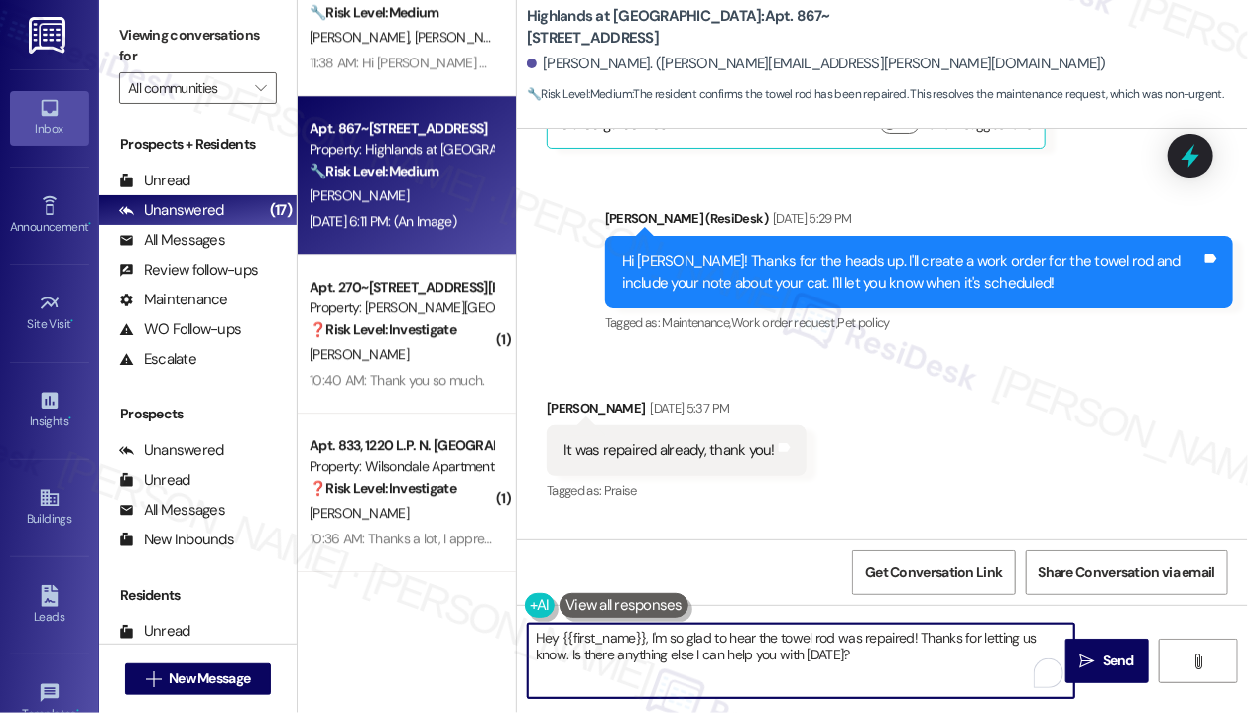
drag, startPoint x: 832, startPoint y: 656, endPoint x: 651, endPoint y: 639, distance: 182.4
click at [651, 639] on textarea "Hey {{first_name}}, I'm so glad to hear the towel rod was repaired! Thanks for …" at bounding box center [801, 661] width 546 height 74
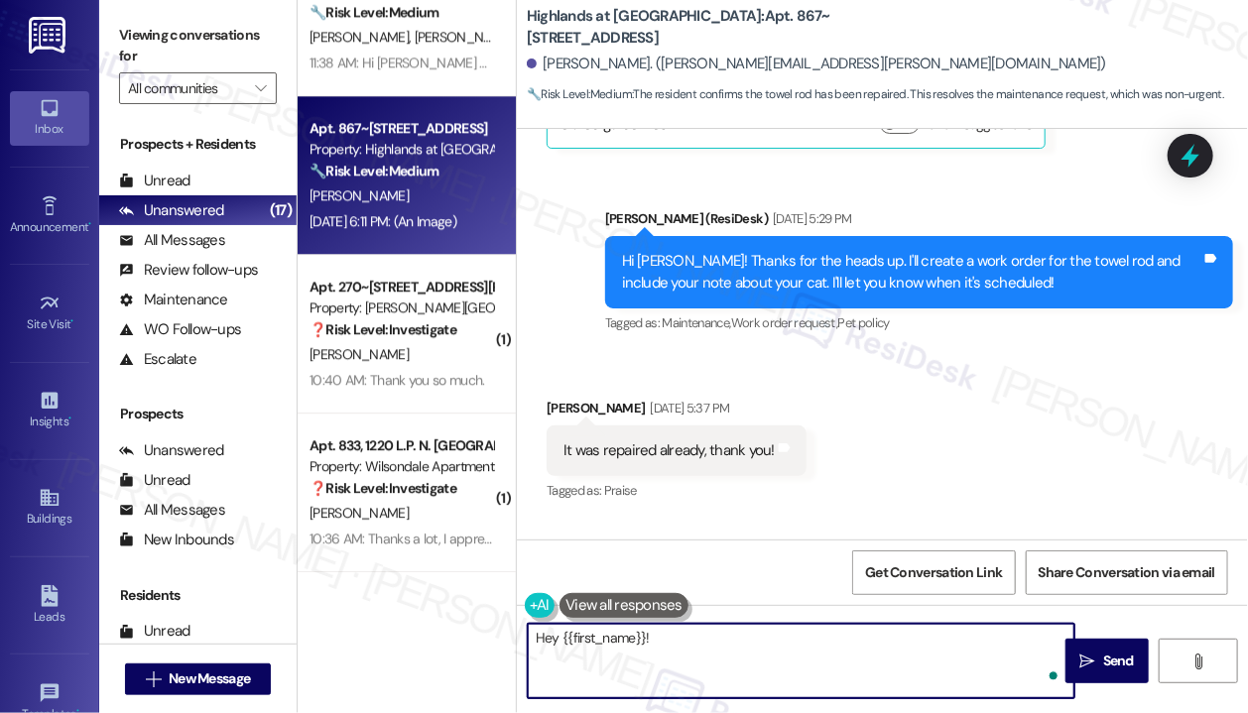
paste textarea "Hi {{first_name}}! Thanks for letting us know you've already paid. We appreciat…"
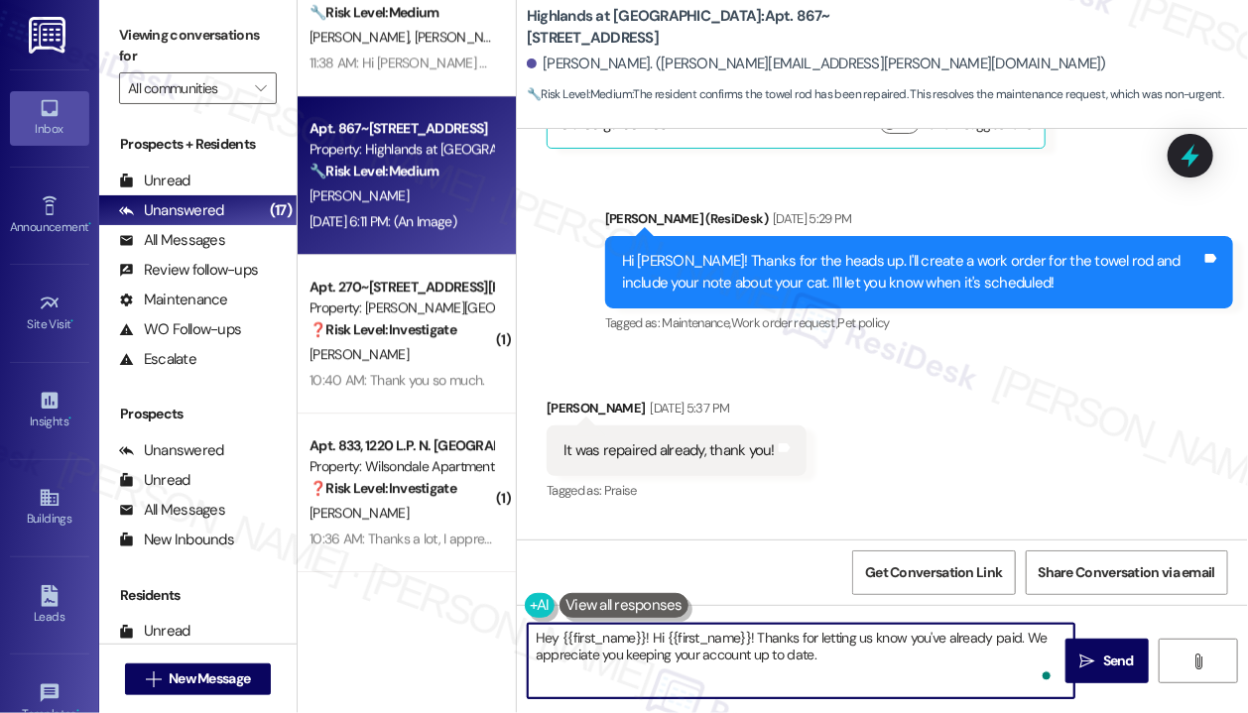
scroll to position [0, 0]
type textarea "Hey {{first_name}}! Hi {{first_name}}! Thanks for letting us know you've alread…"
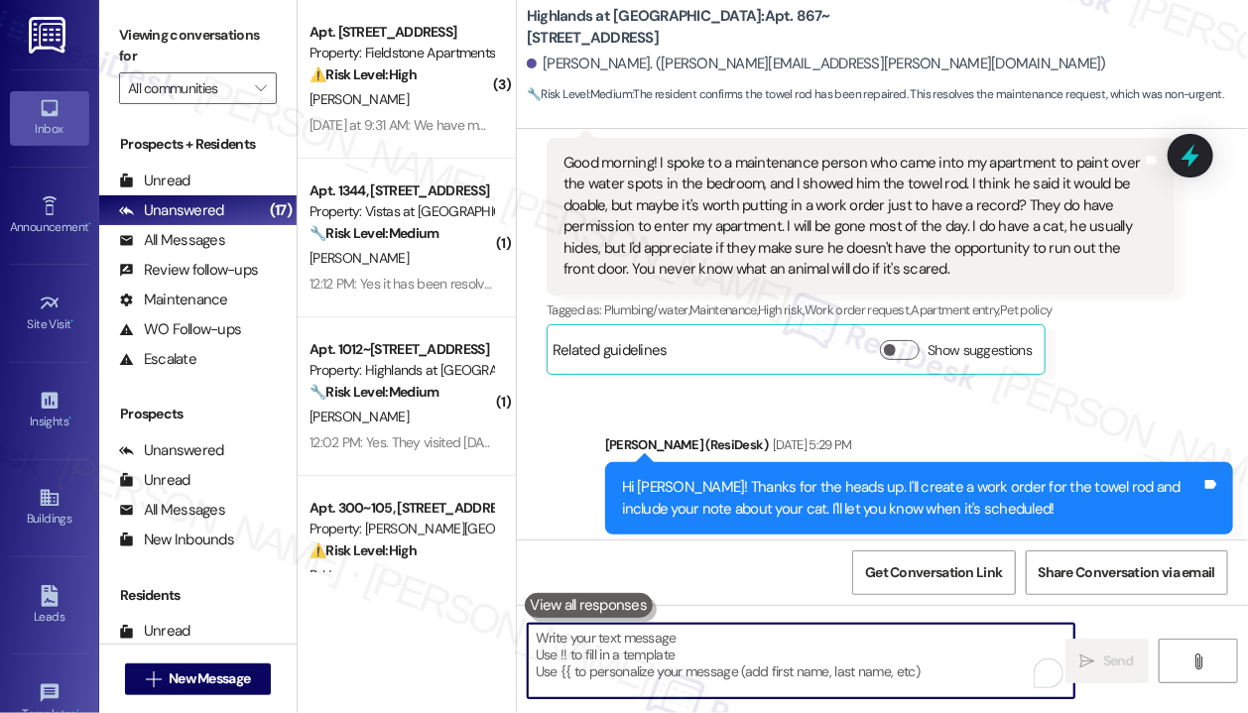
click at [964, 579] on div "Received via SMS Elizabeth Mclain Sep 05, 2025 at 5:37 PM It was repaired alrea…" at bounding box center [882, 663] width 731 height 168
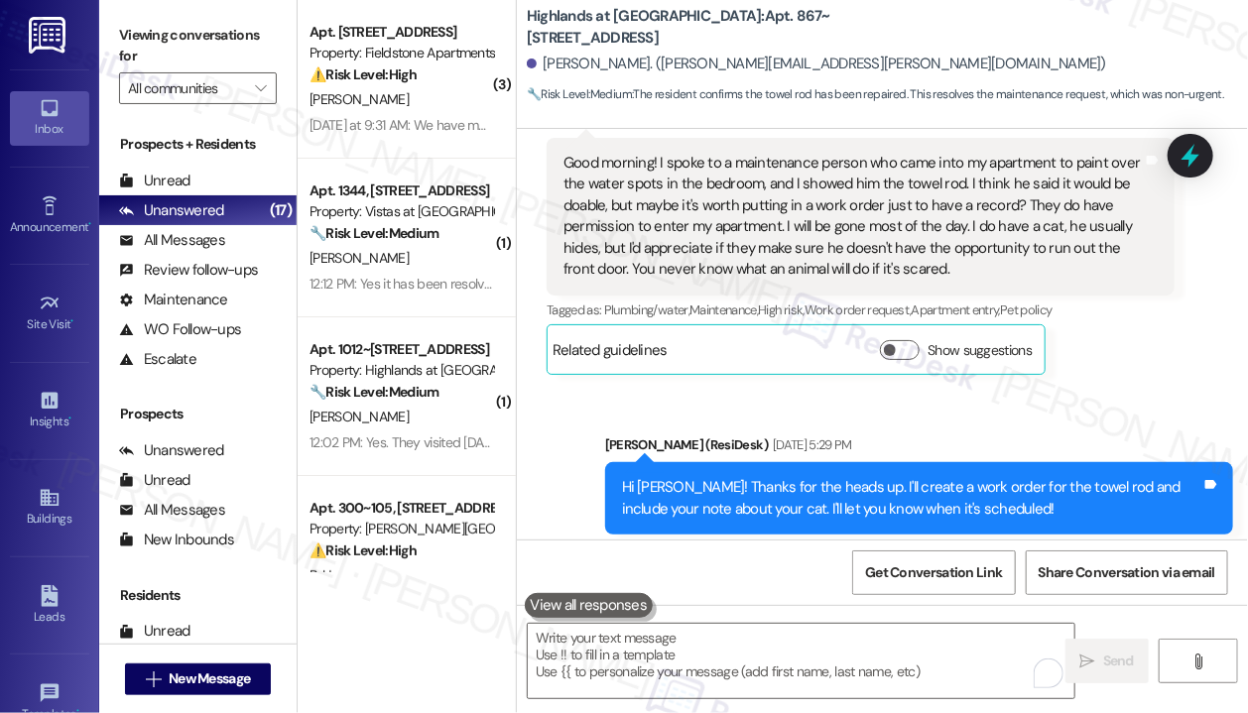
click at [964, 579] on div "Received via SMS Elizabeth Mclain Sep 05, 2025 at 5:37 PM It was repaired alrea…" at bounding box center [882, 663] width 731 height 168
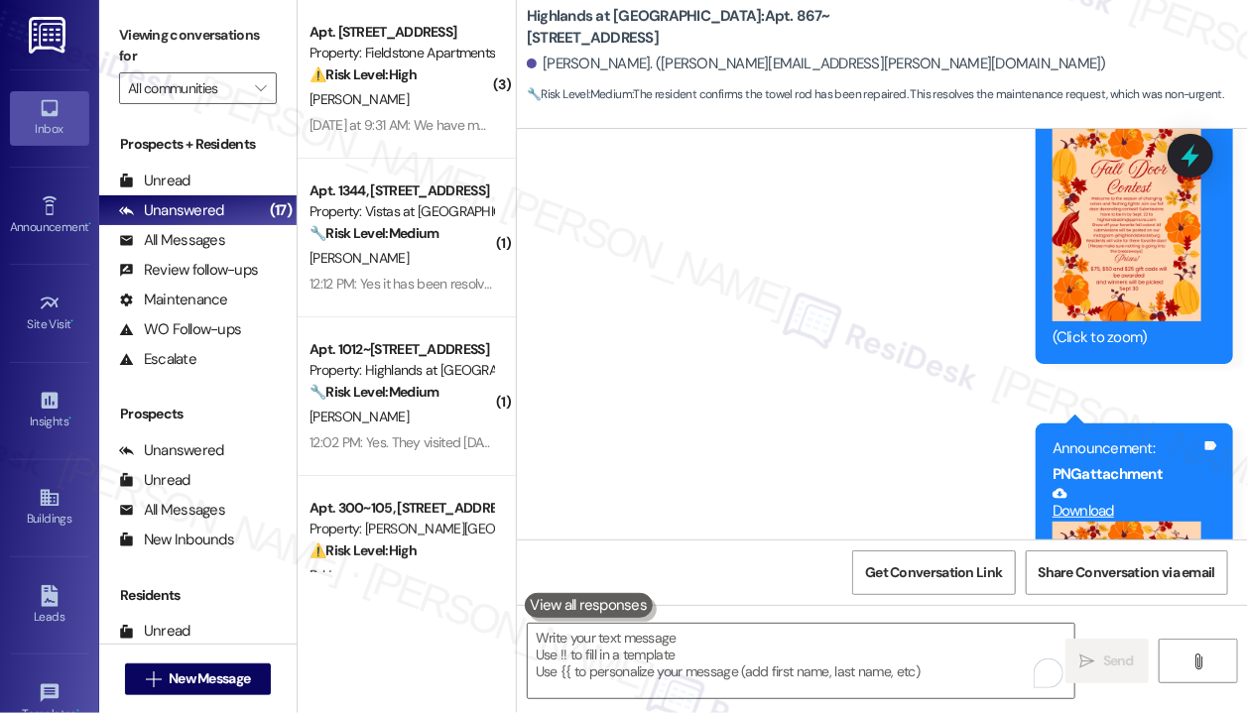
scroll to position [41265, 0]
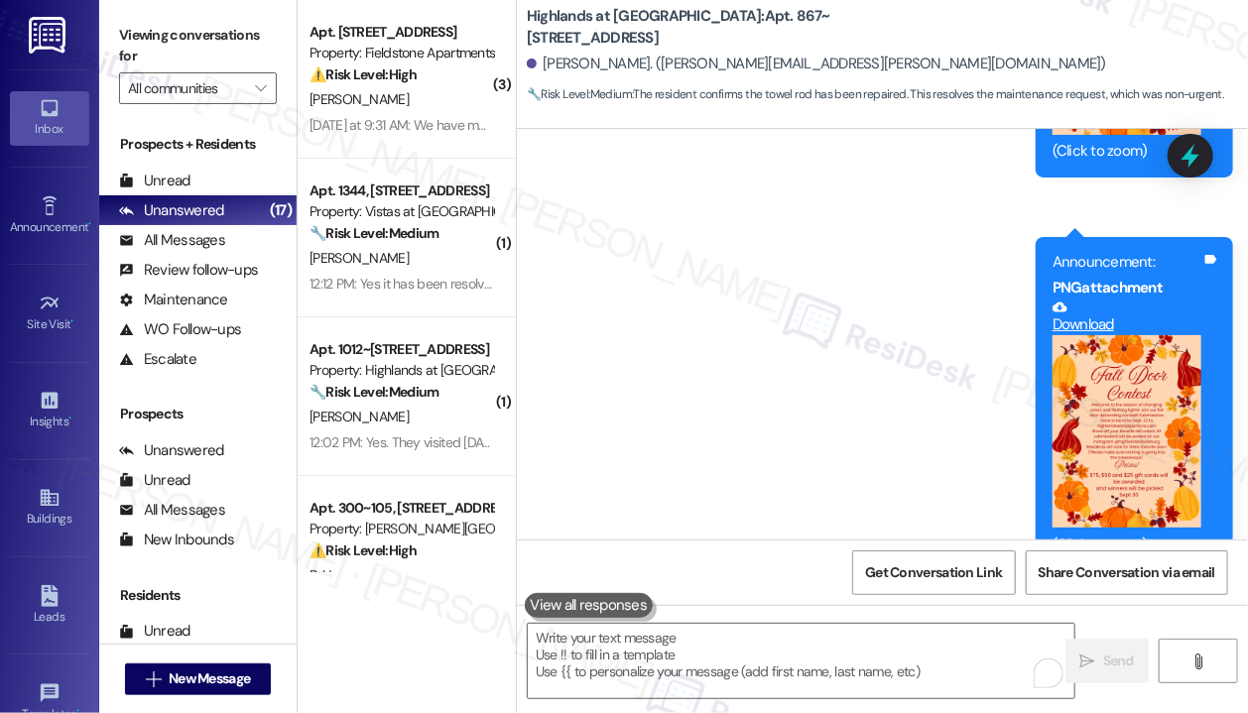
click at [714, 297] on div "Announcement, sent via SMS Sarah (ResiDesk) Sep 05, 2025 at 6:06 PM Hi Elizabet…" at bounding box center [882, 156] width 731 height 1177
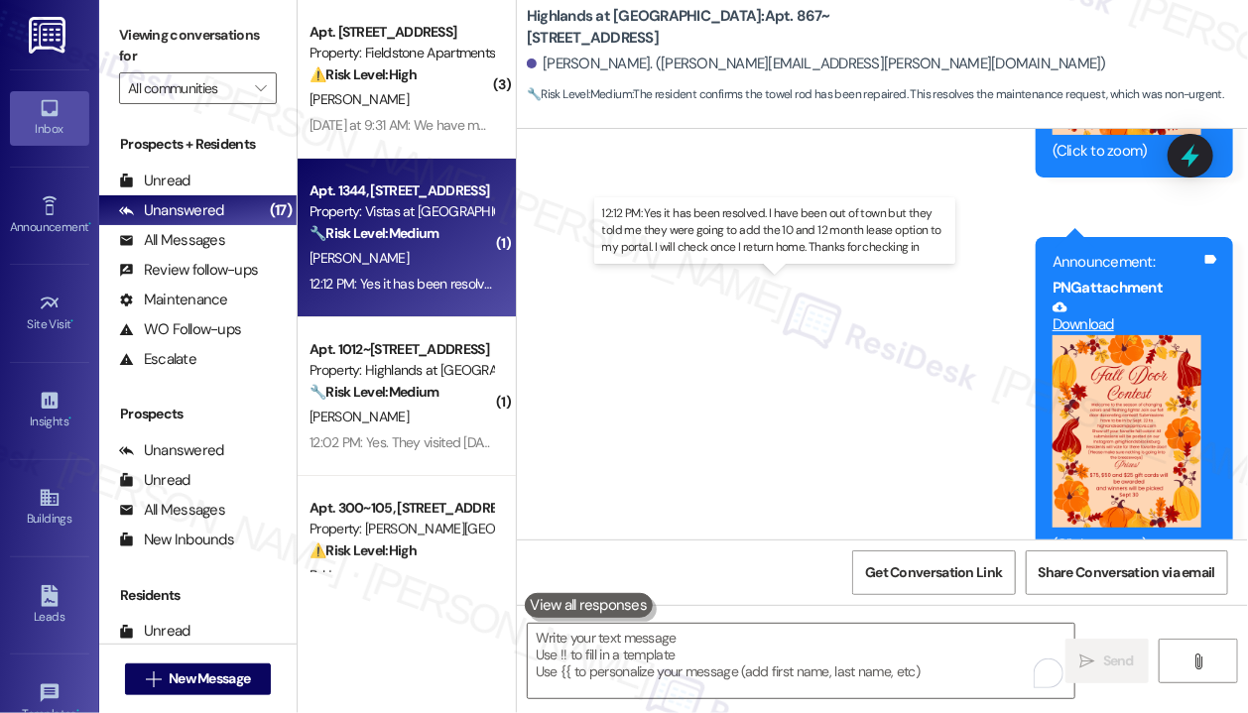
click at [417, 290] on div "12:12 PM: Yes it has been resolved. I have been out of town but they told me th…" at bounding box center [881, 284] width 1145 height 18
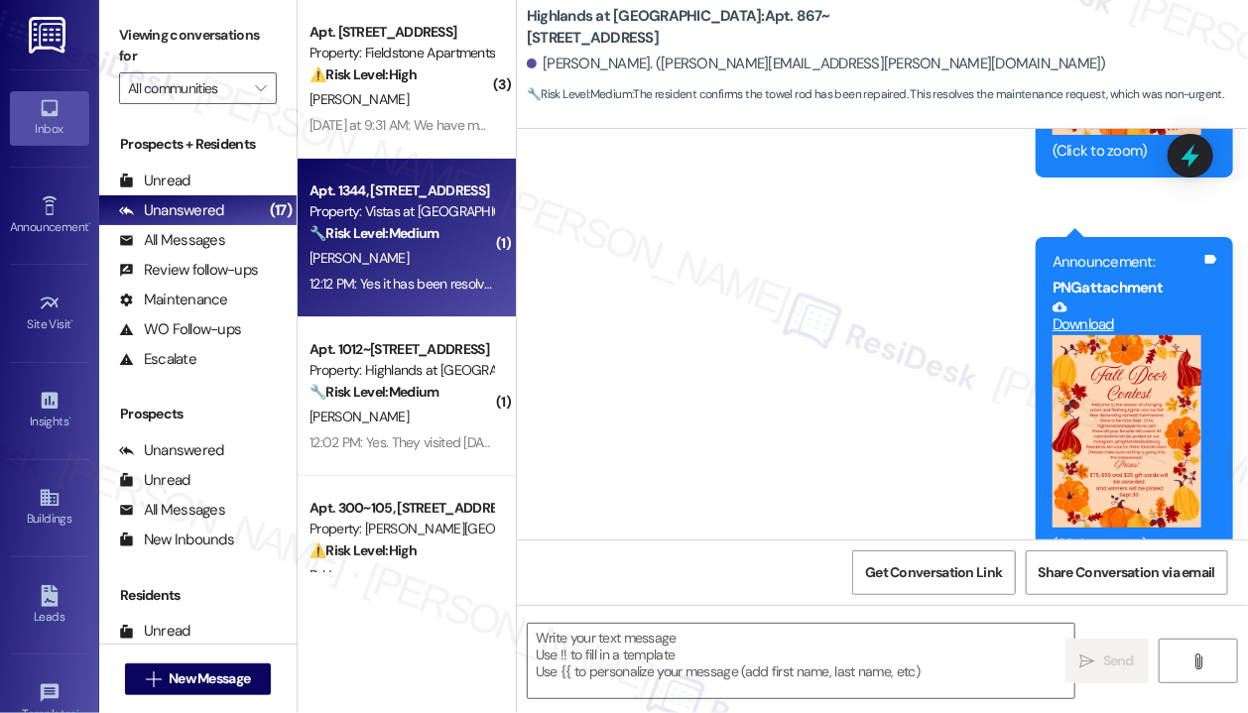
type textarea "Fetching suggested responses. Please feel free to read through the conversation…"
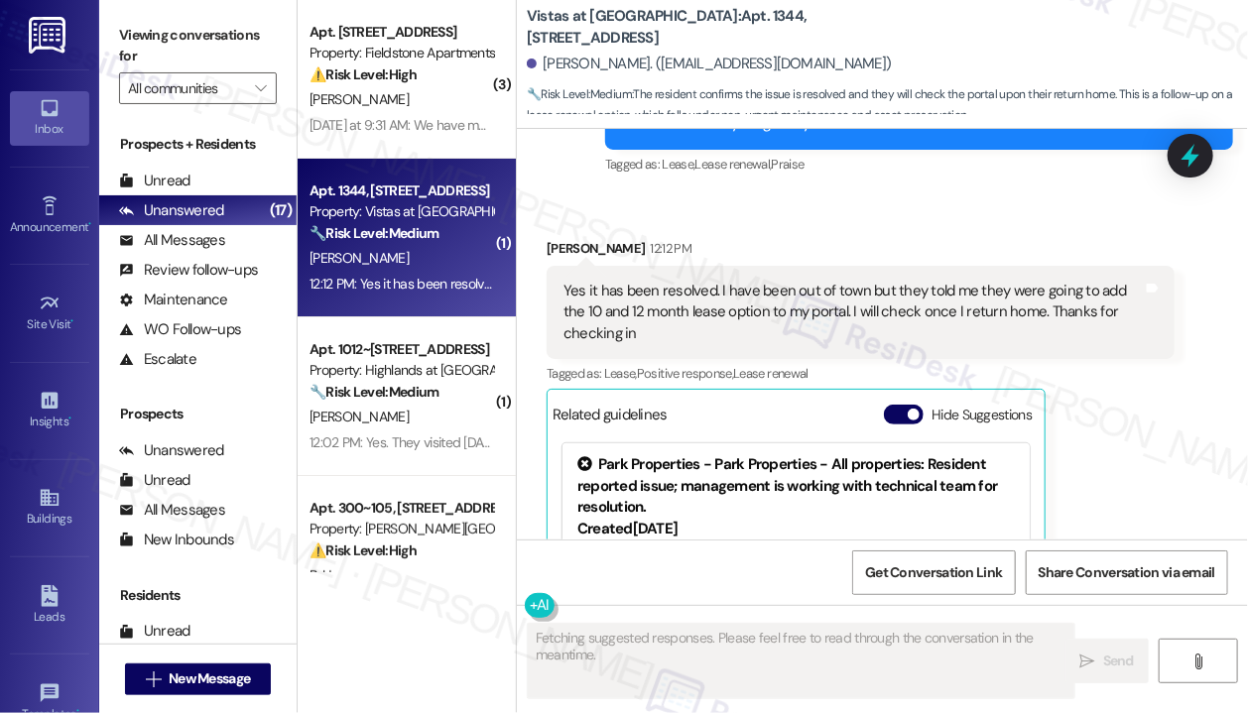
scroll to position [15171, 0]
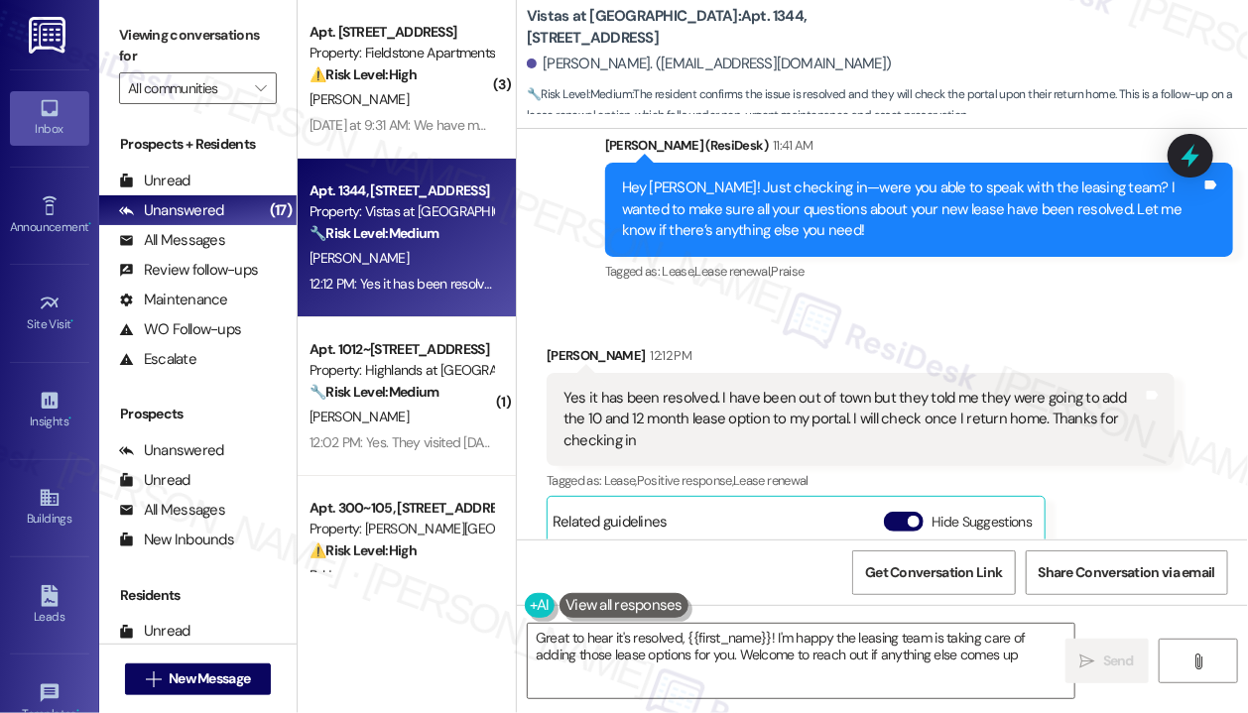
type textarea "Great to hear it's resolved, {{first_name}}! I'm happy the leasing team is taki…"
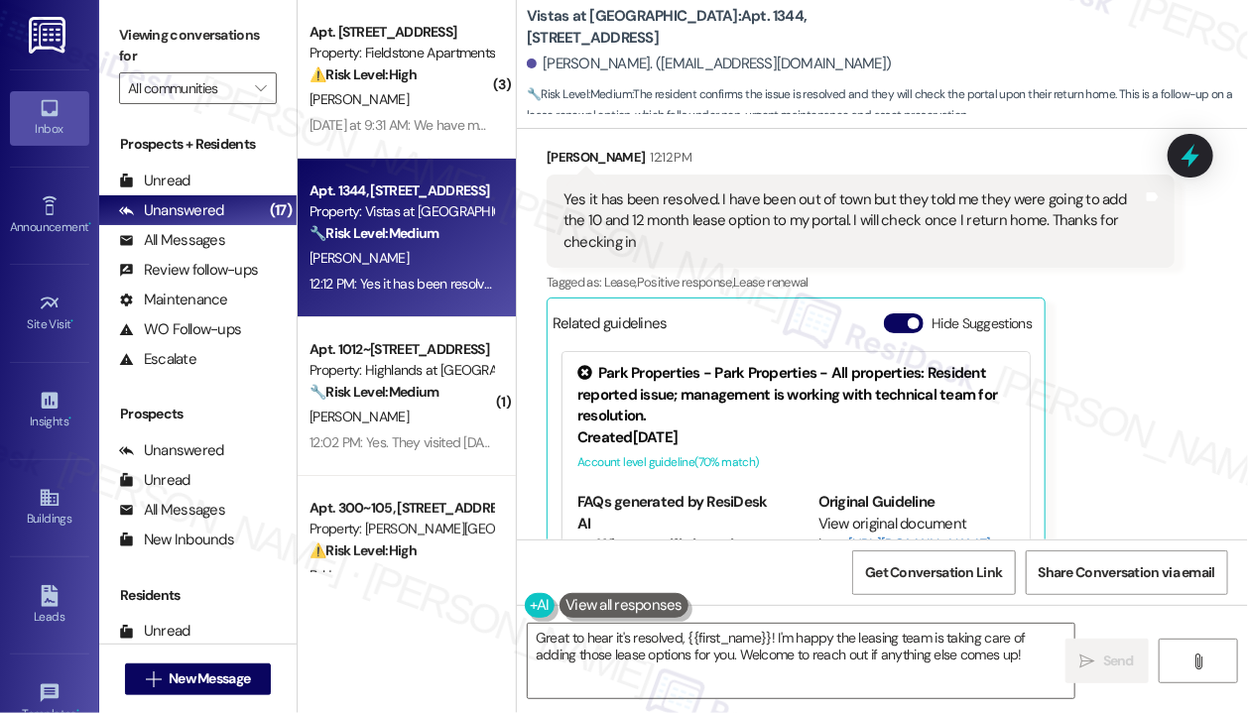
scroll to position [15370, 0]
click at [912, 637] on textarea "Great to hear it's resolved, {{first_name}}! I'm happy the leasing team is taki…" at bounding box center [801, 661] width 546 height 74
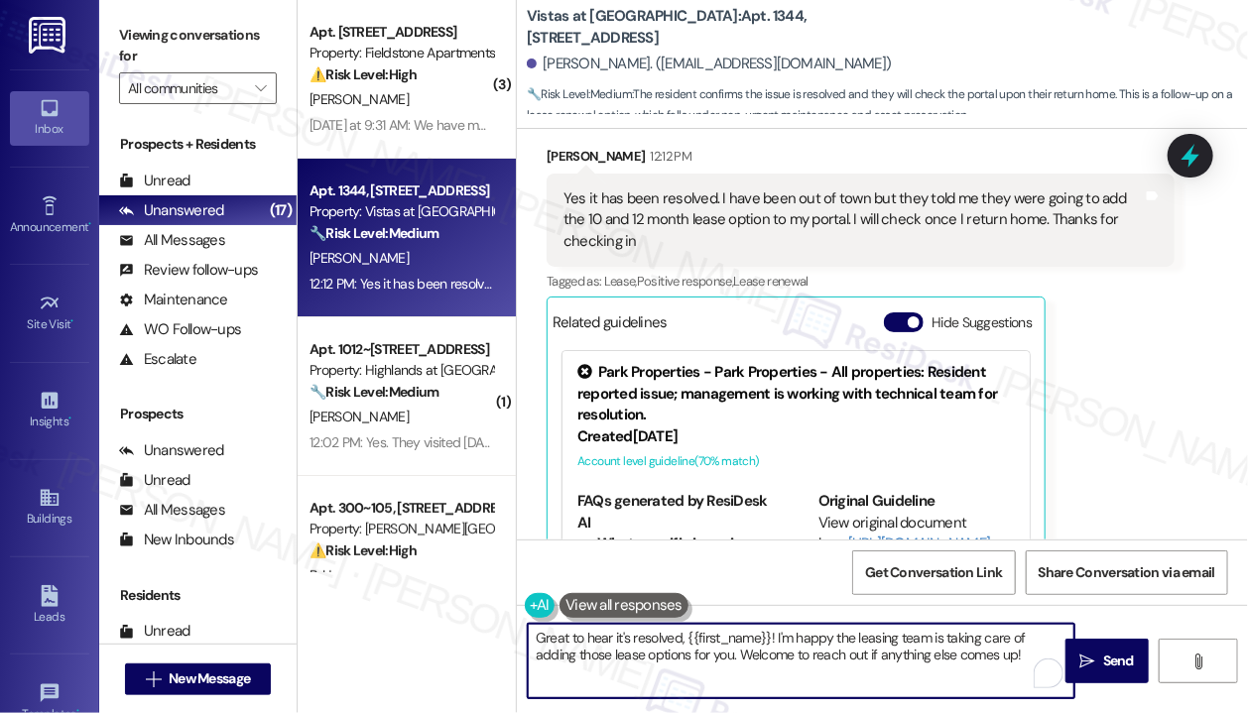
click at [914, 637] on textarea "Great to hear it's resolved, {{first_name}}! I'm happy the leasing team is taki…" at bounding box center [801, 661] width 546 height 74
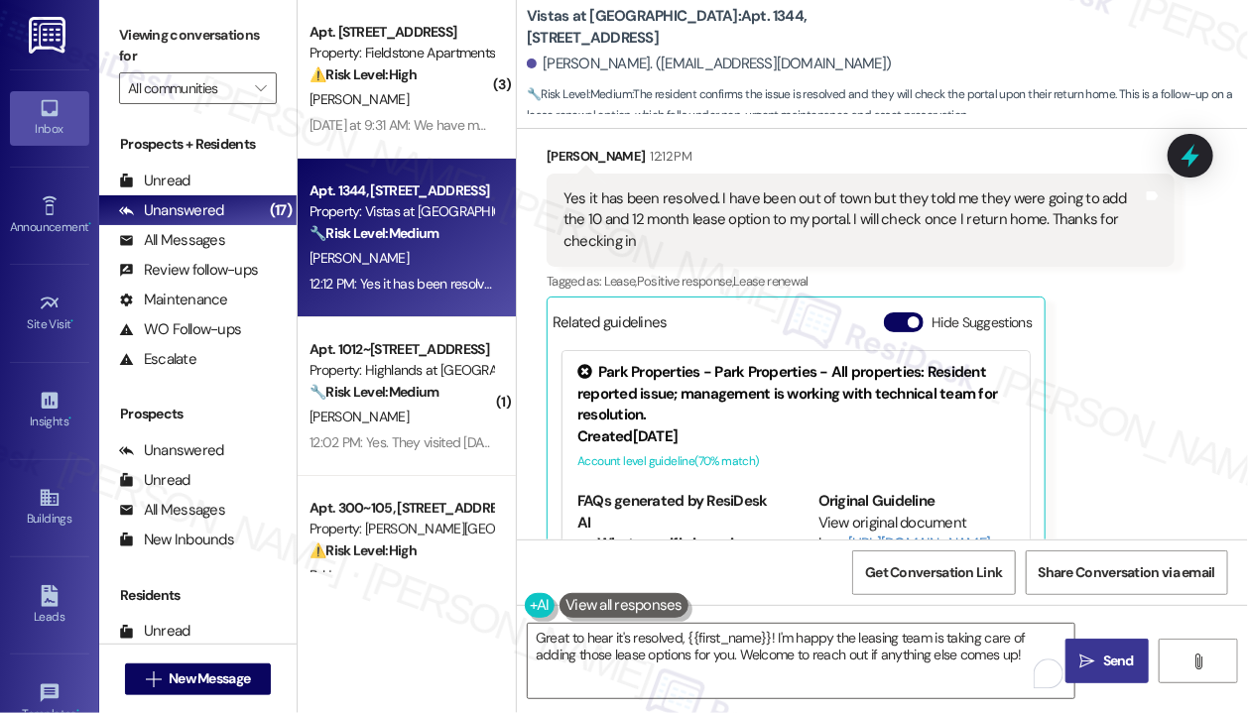
click at [1106, 655] on span "Send" at bounding box center [1118, 661] width 31 height 21
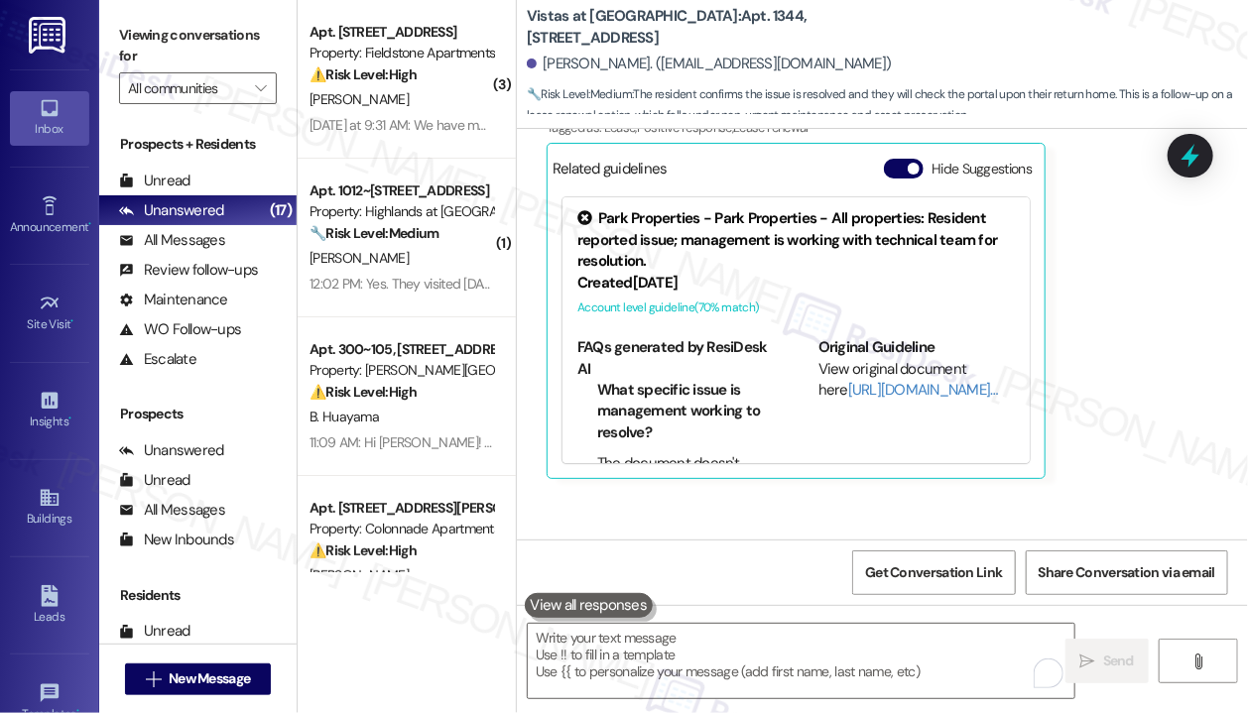
scroll to position [15530, 0]
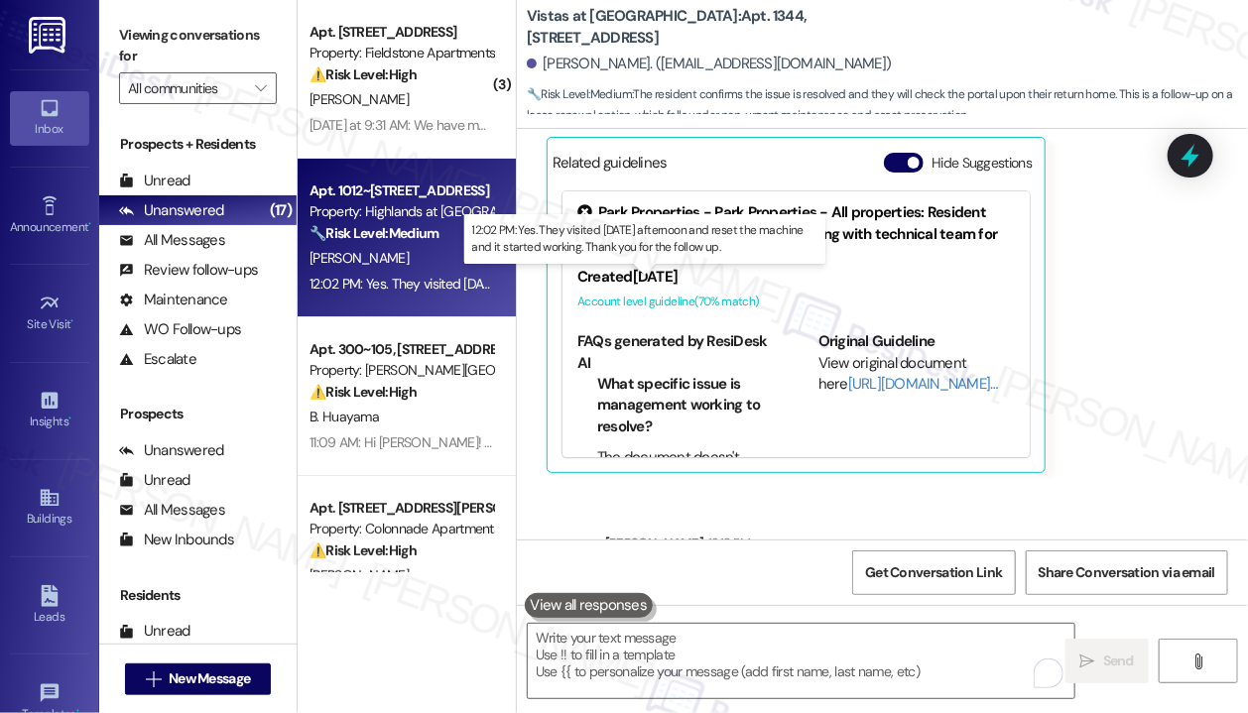
click at [432, 292] on div "12:02 PM: Yes. They visited Friday afternoon and reset the machine and it start…" at bounding box center [647, 284] width 676 height 18
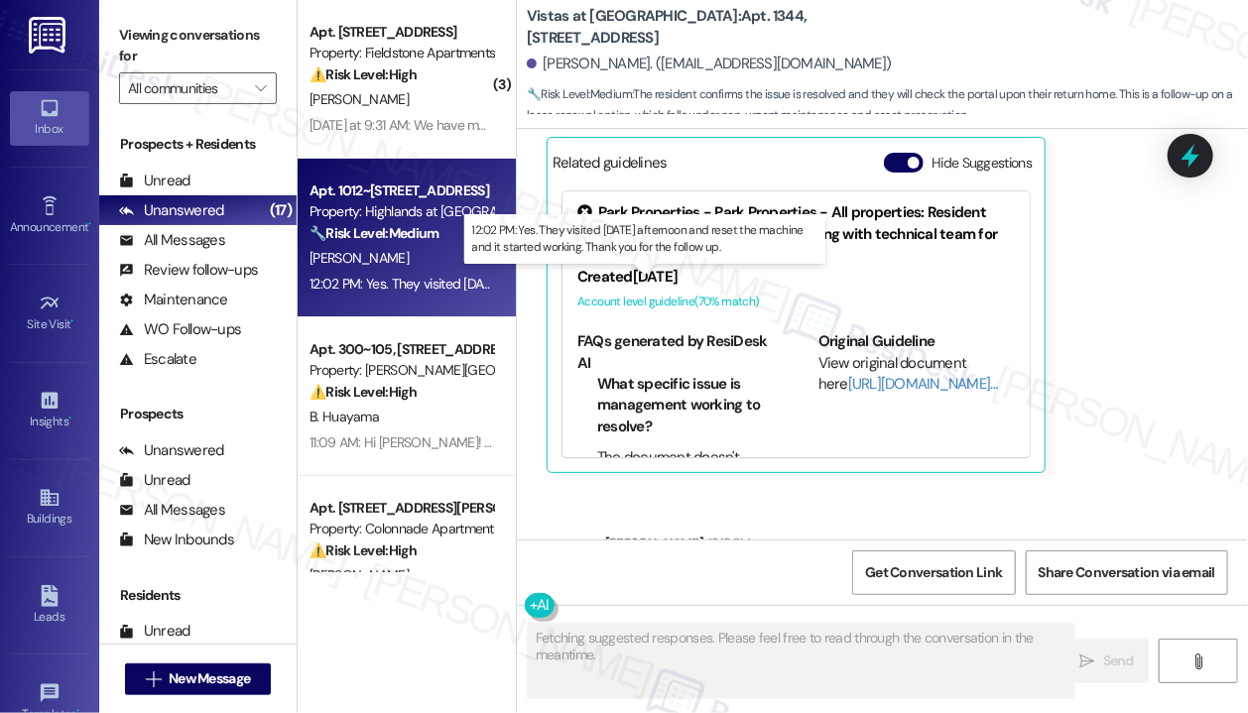
type textarea "Fetching suggested responses. Please feel free to read through the conversation…"
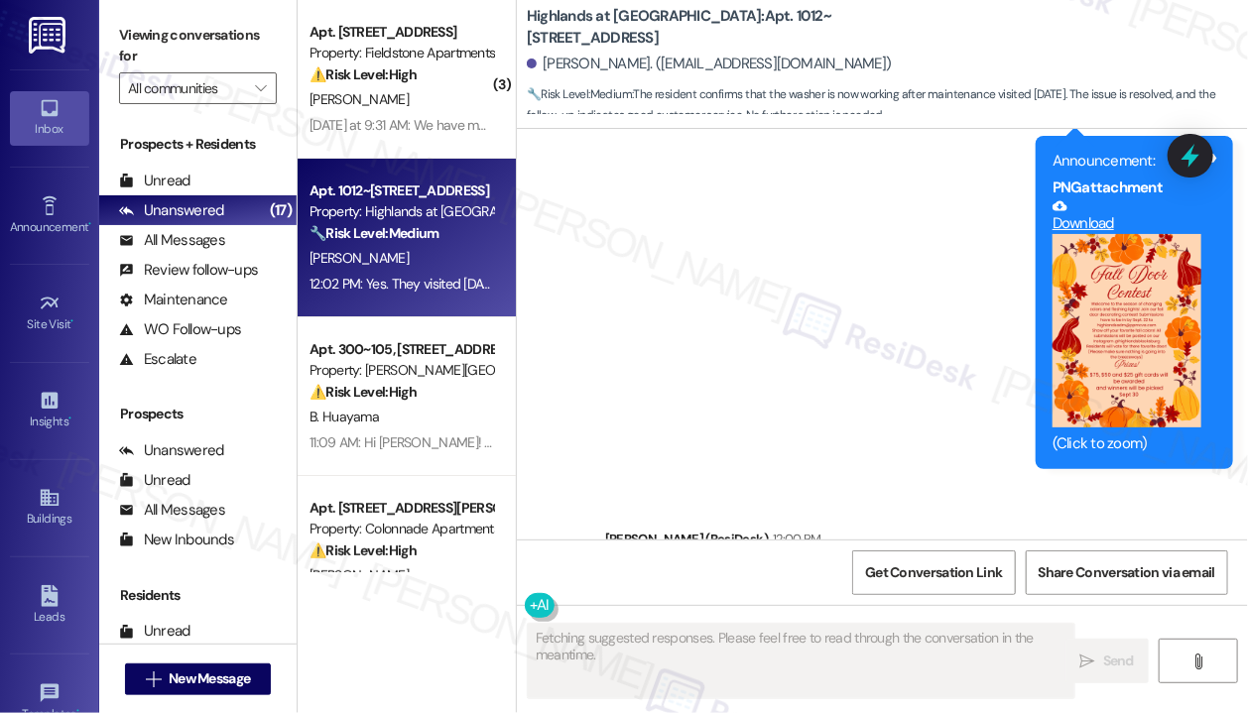
scroll to position [0, 0]
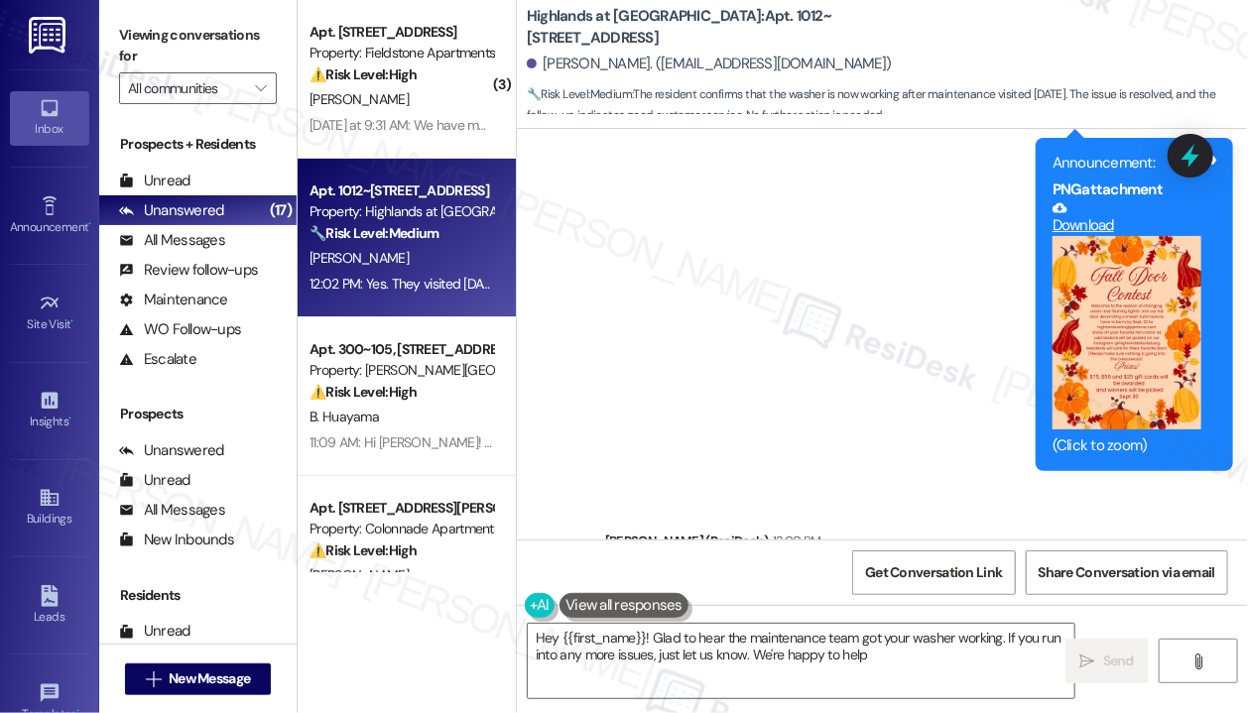
type textarea "Hey {{first_name}}! Glad to hear the maintenance team got your washer working. …"
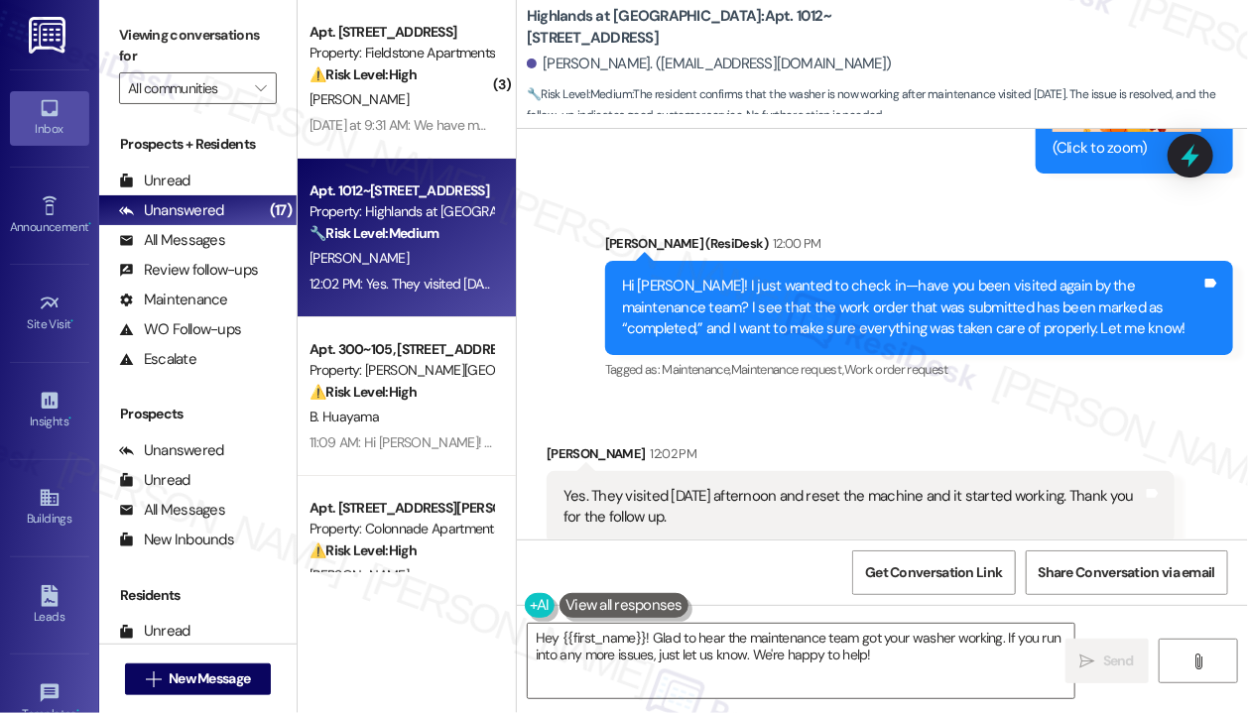
click at [1065, 428] on div "Received via SMS Chandra Talasila 12:02 PM Yes. They visited Friday afternoon a…" at bounding box center [860, 675] width 657 height 495
click at [948, 654] on textarea "Hey {{first_name}}! Glad to hear the maintenance team got your washer working. …" at bounding box center [801, 661] width 546 height 74
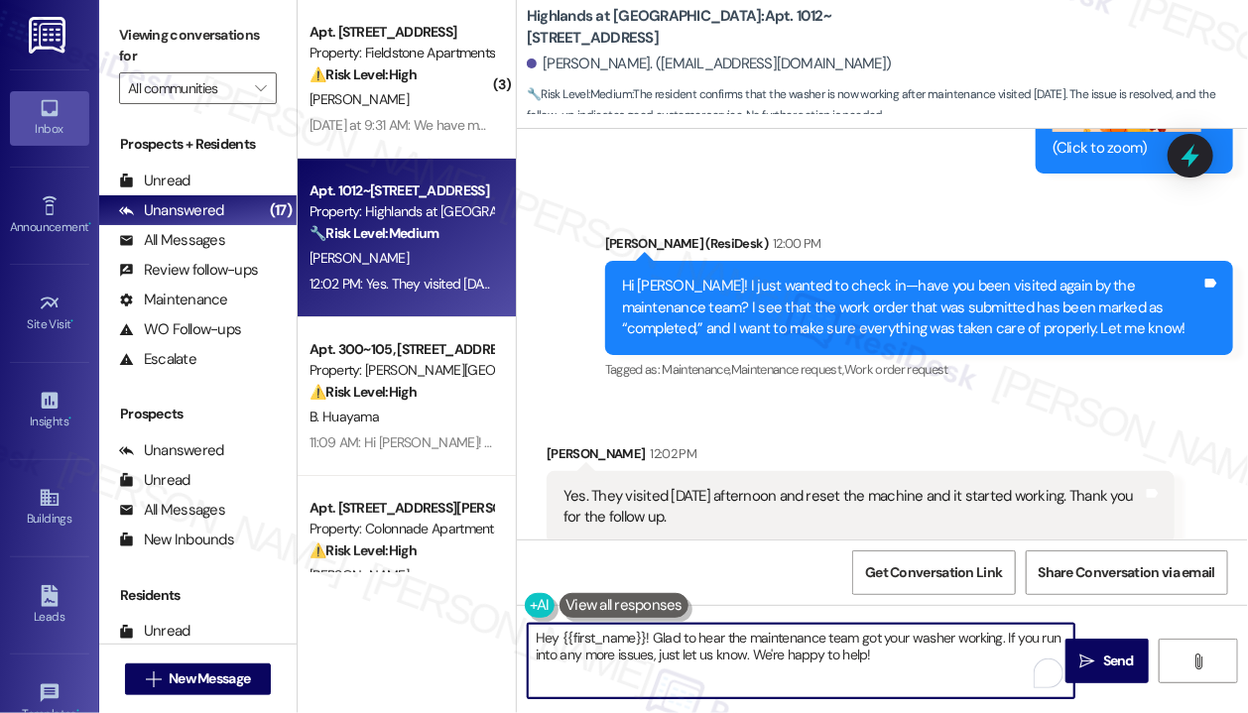
click at [948, 655] on textarea "Hey {{first_name}}! Glad to hear the maintenance team got your washer working. …" at bounding box center [801, 661] width 546 height 74
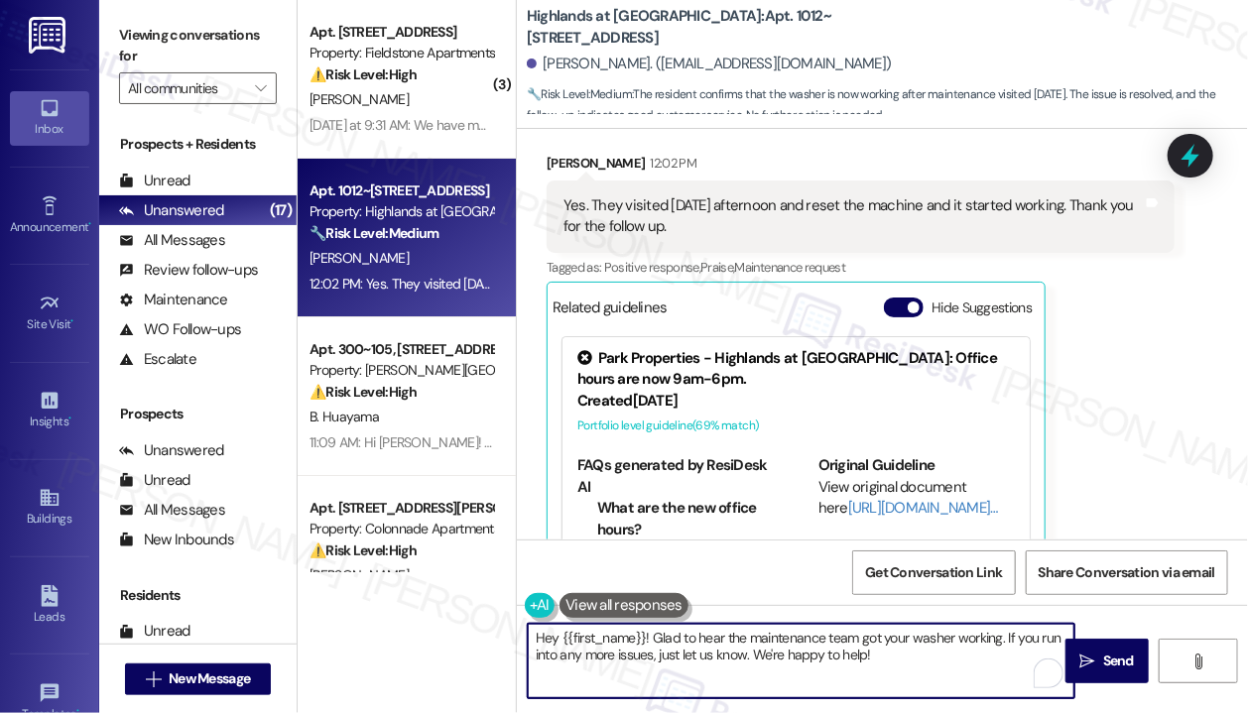
scroll to position [20913, 0]
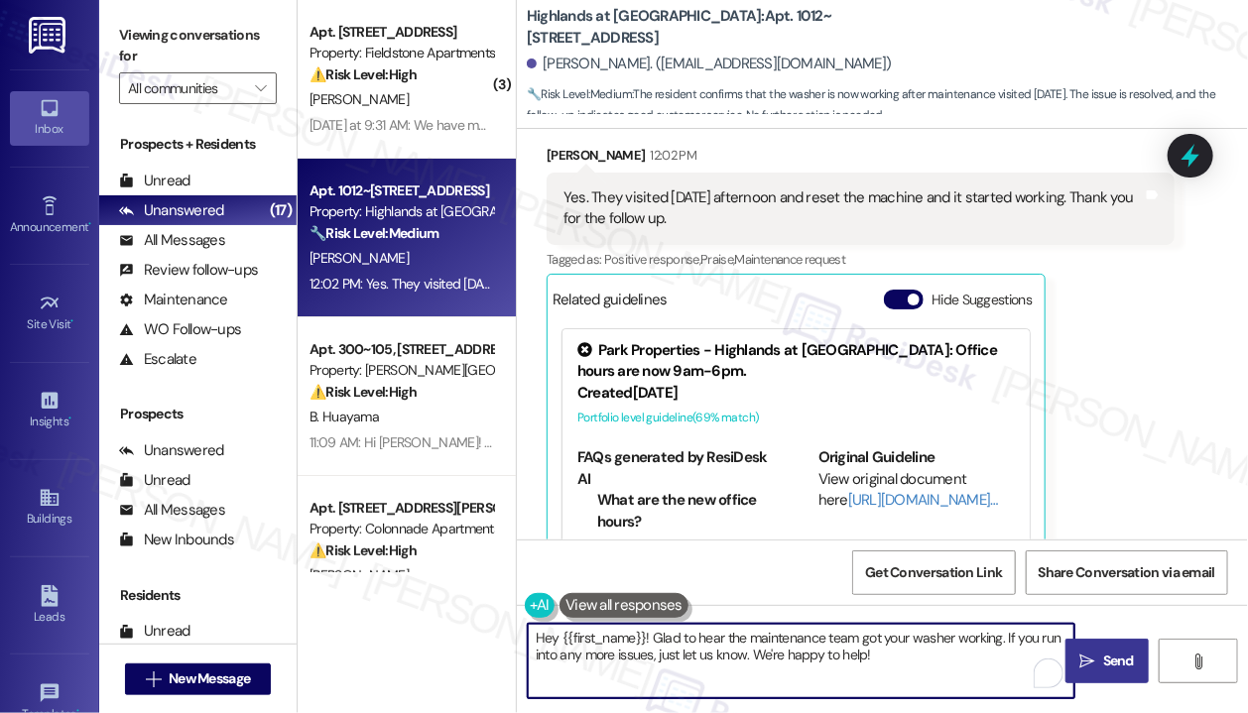
click at [1108, 653] on span "Send" at bounding box center [1118, 661] width 31 height 21
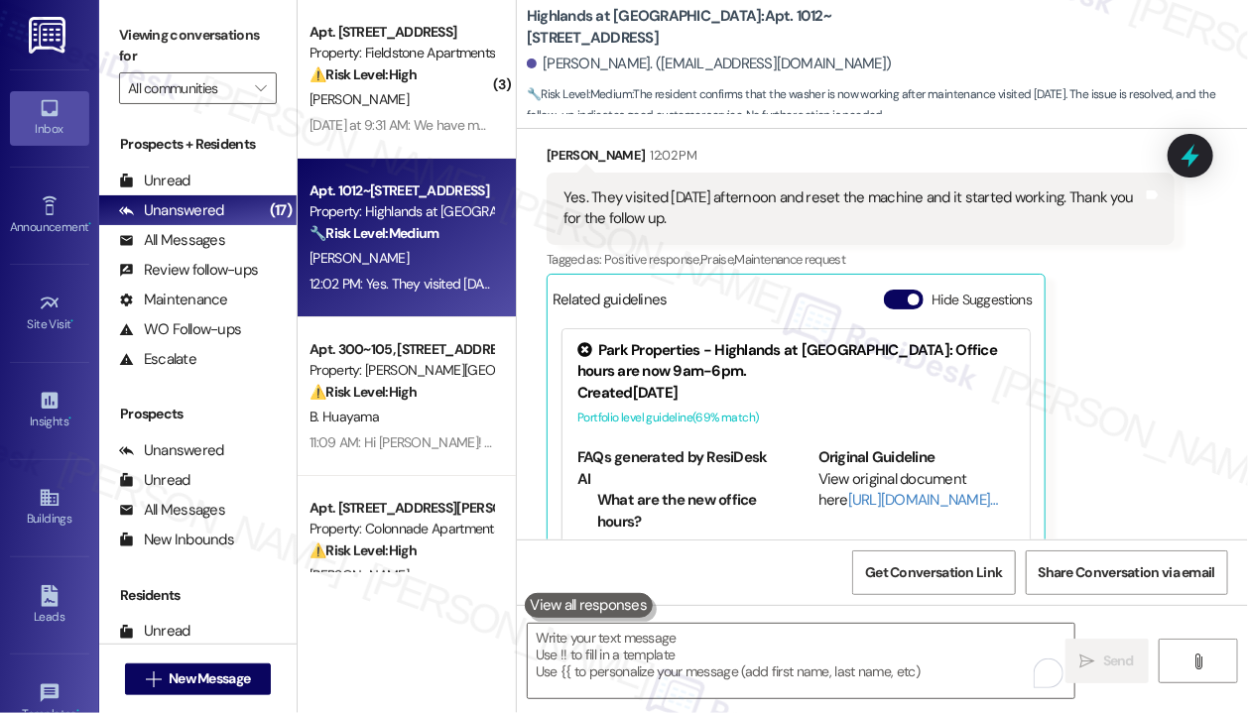
scroll to position [20912, 0]
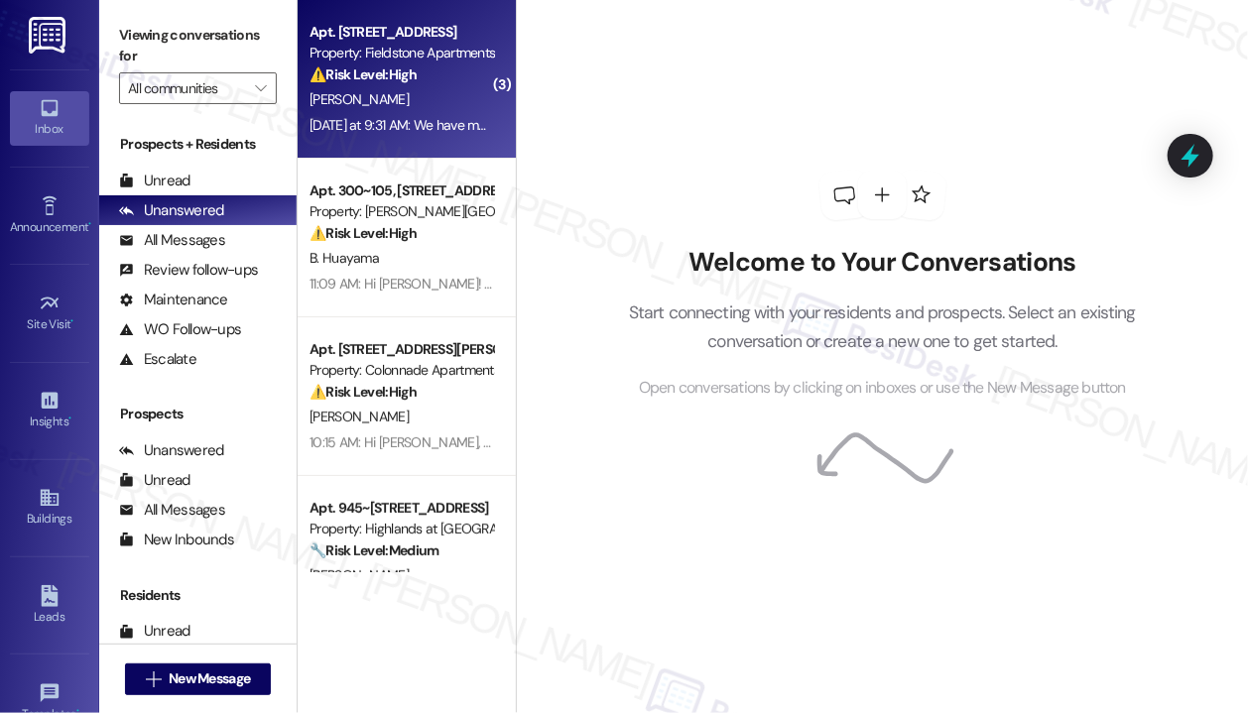
click at [435, 105] on div "[PERSON_NAME]" at bounding box center [400, 99] width 187 height 25
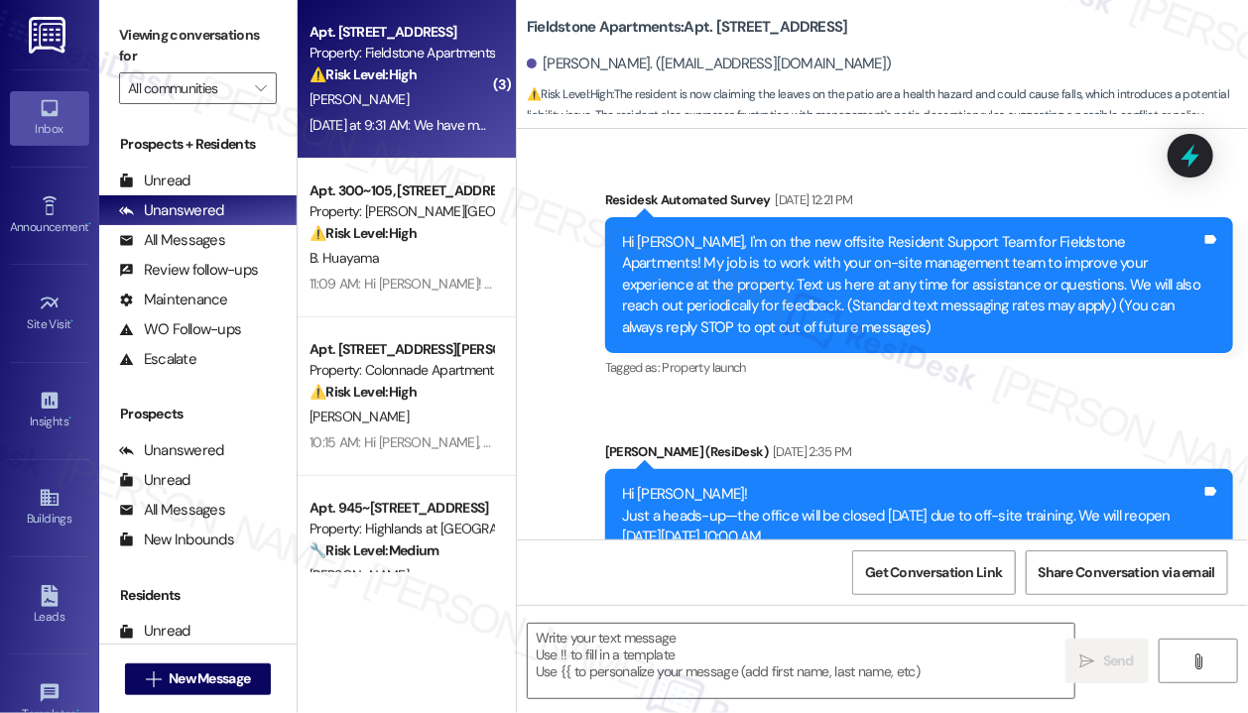
click at [433, 103] on div "[PERSON_NAME]" at bounding box center [400, 99] width 187 height 25
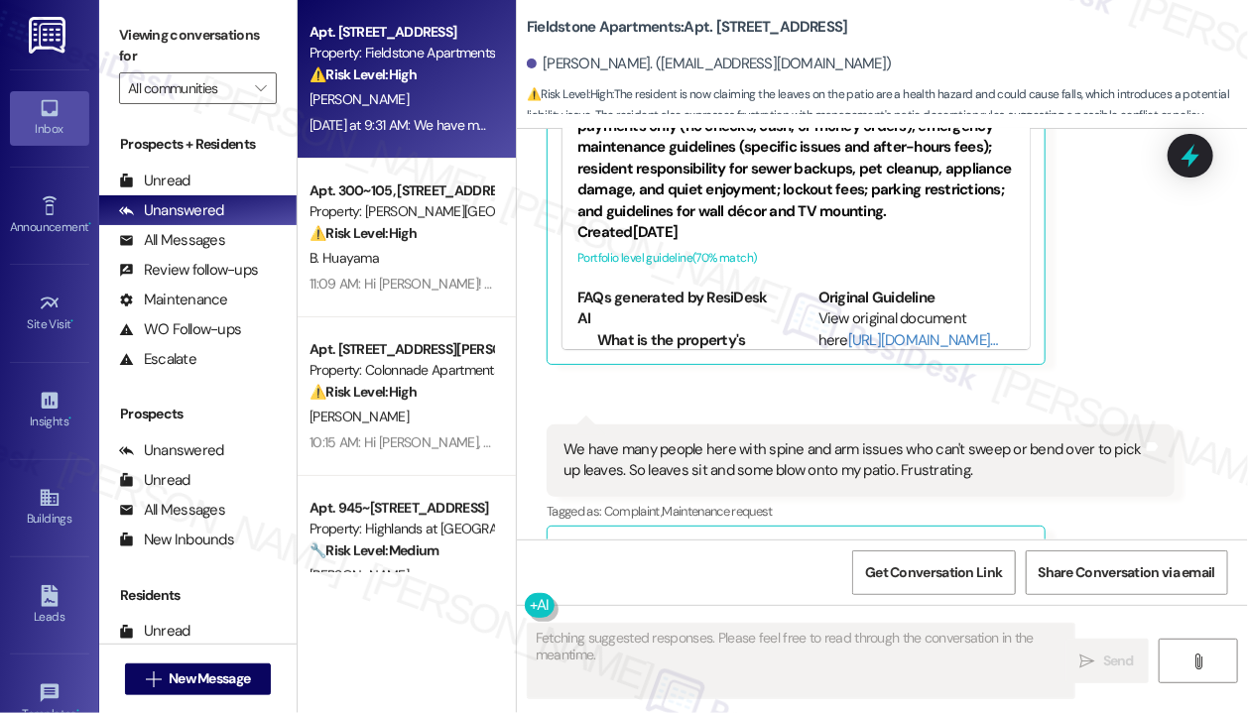
scroll to position [15077, 0]
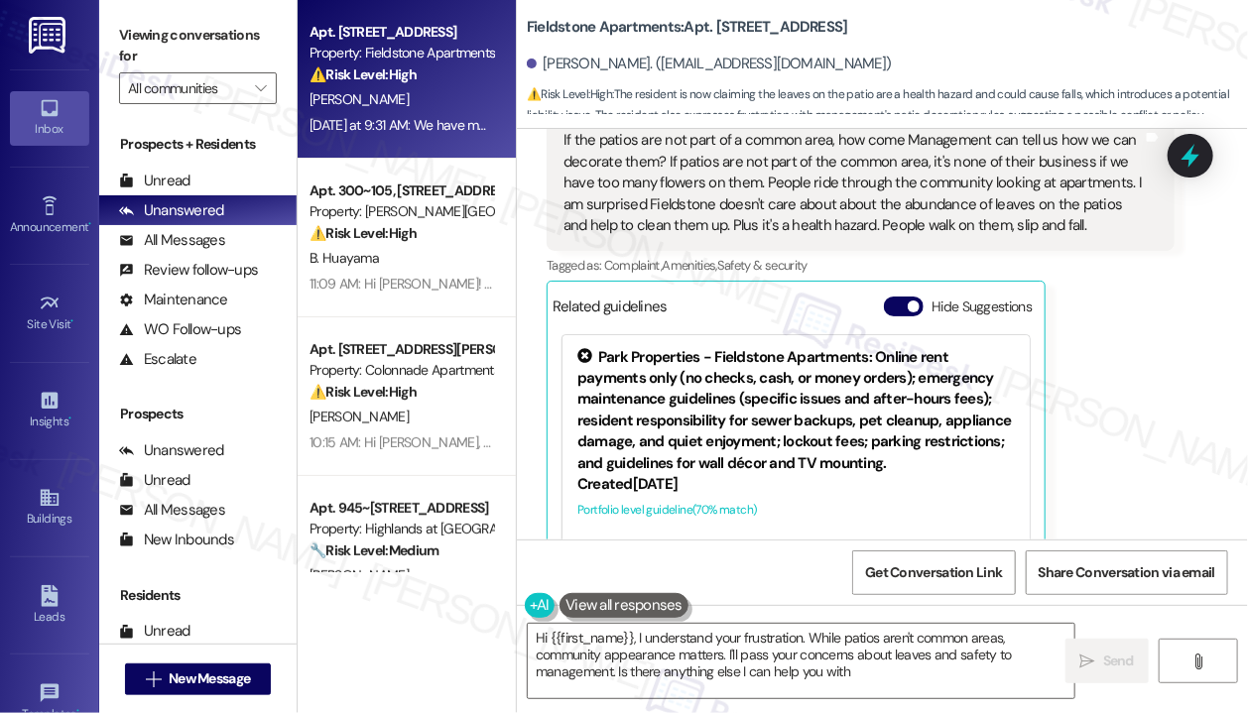
type textarea "Hi {{first_name}}, I understand your frustration. While patios aren't common ar…"
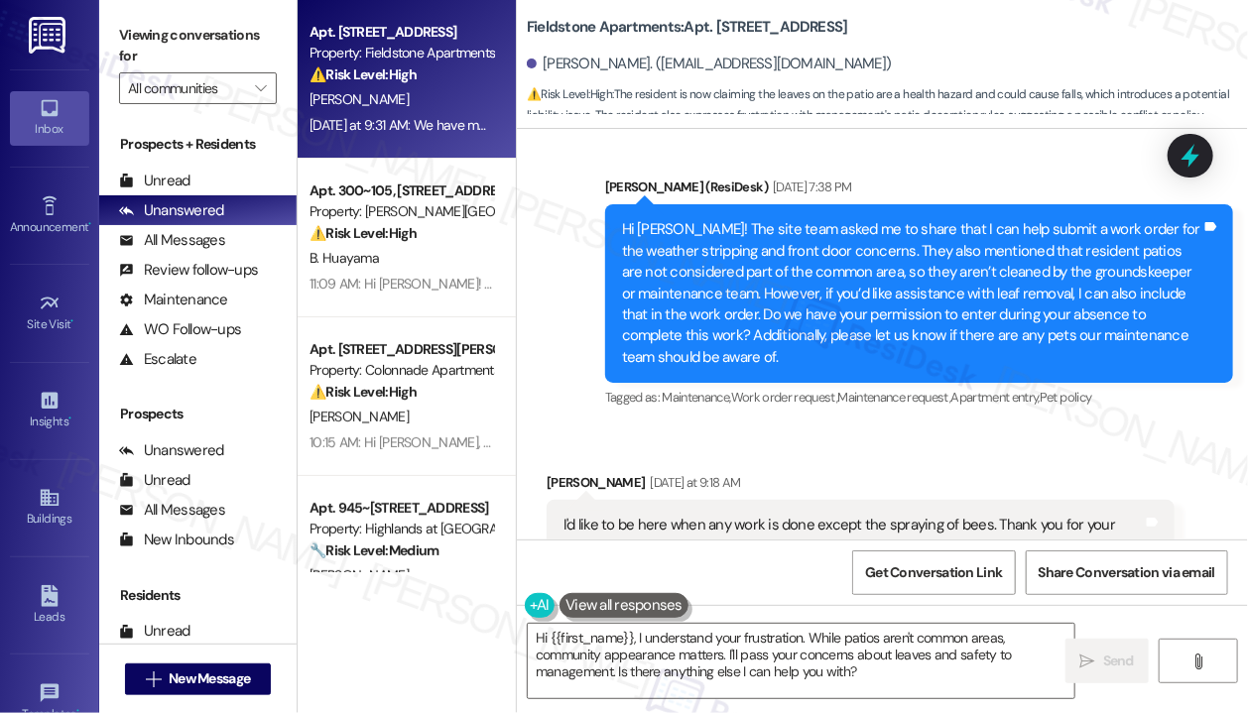
scroll to position [14086, 0]
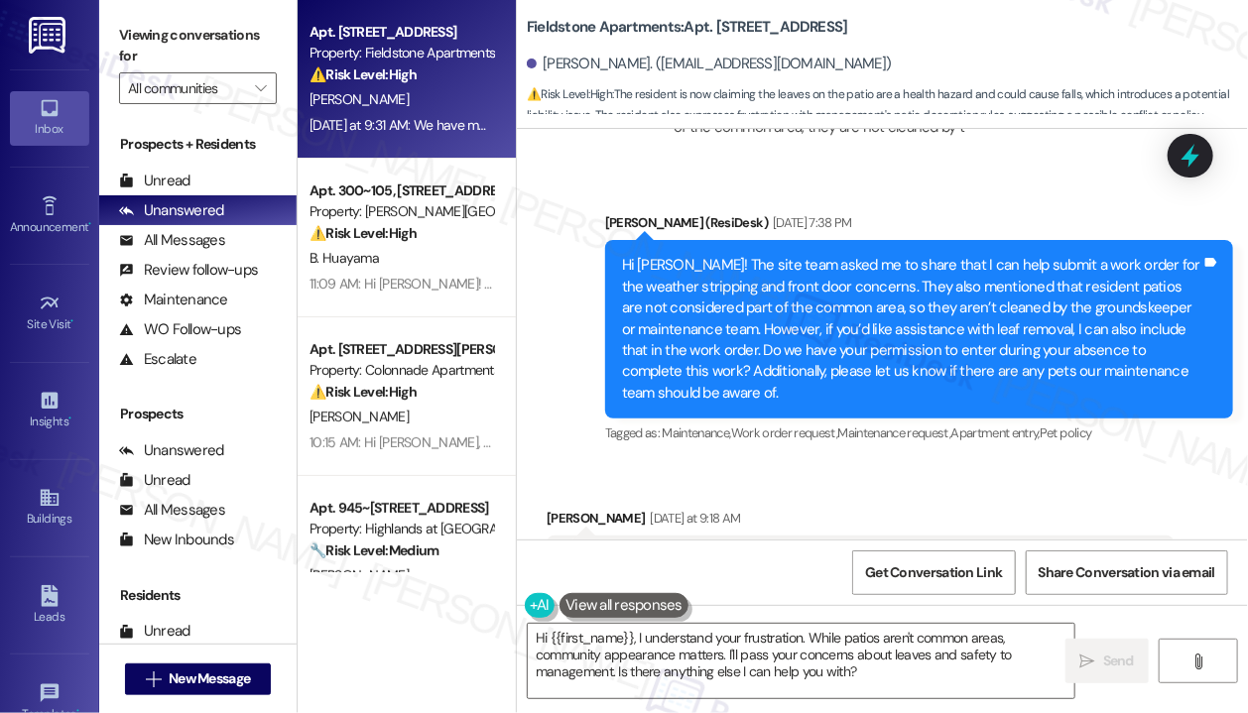
click at [1008, 197] on div "Sent via SMS [PERSON_NAME] (ResiDesk) [DATE] 7:38 PM Hi [PERSON_NAME]! The site…" at bounding box center [918, 329] width 657 height 265
click at [1190, 156] on icon at bounding box center [1190, 156] width 24 height 31
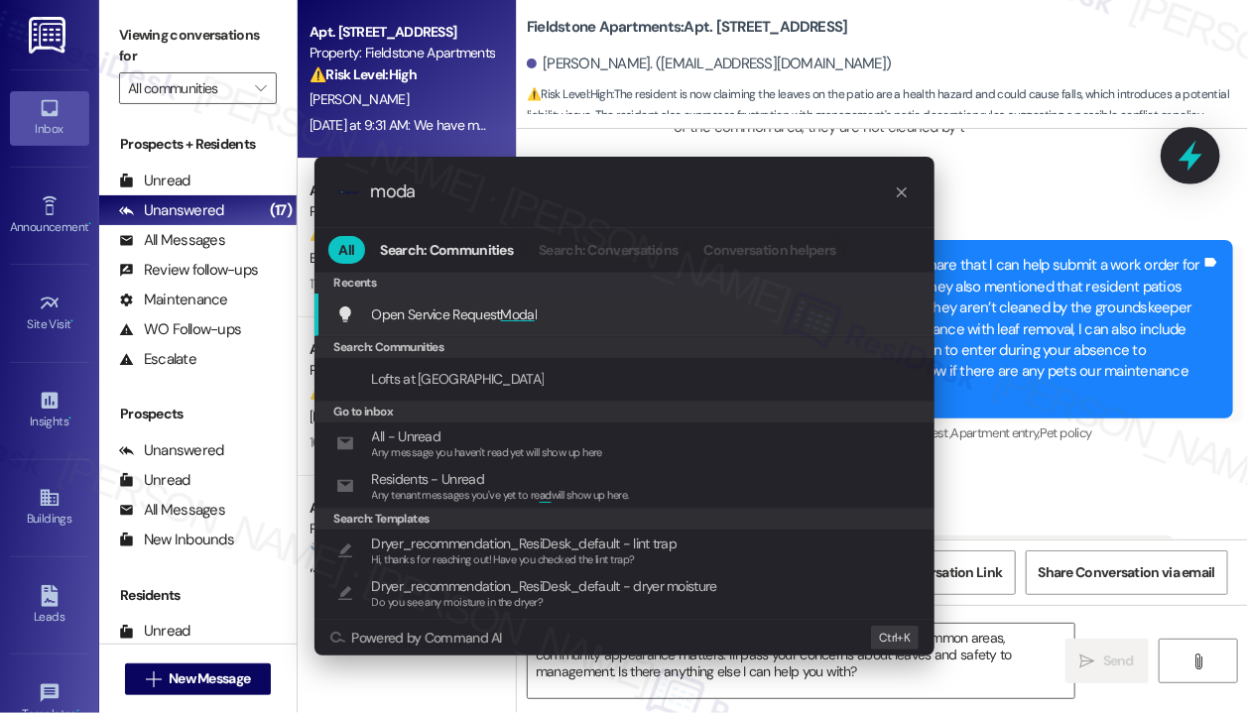
type input "modal"
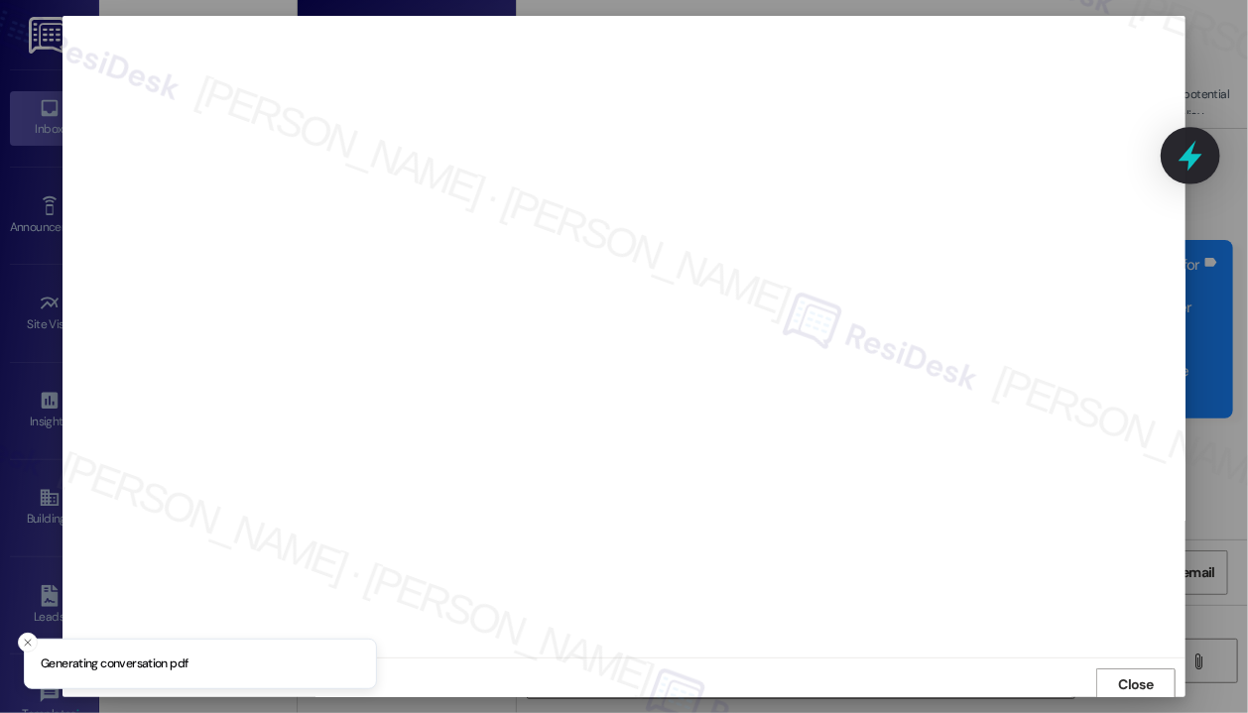
scroll to position [3, 0]
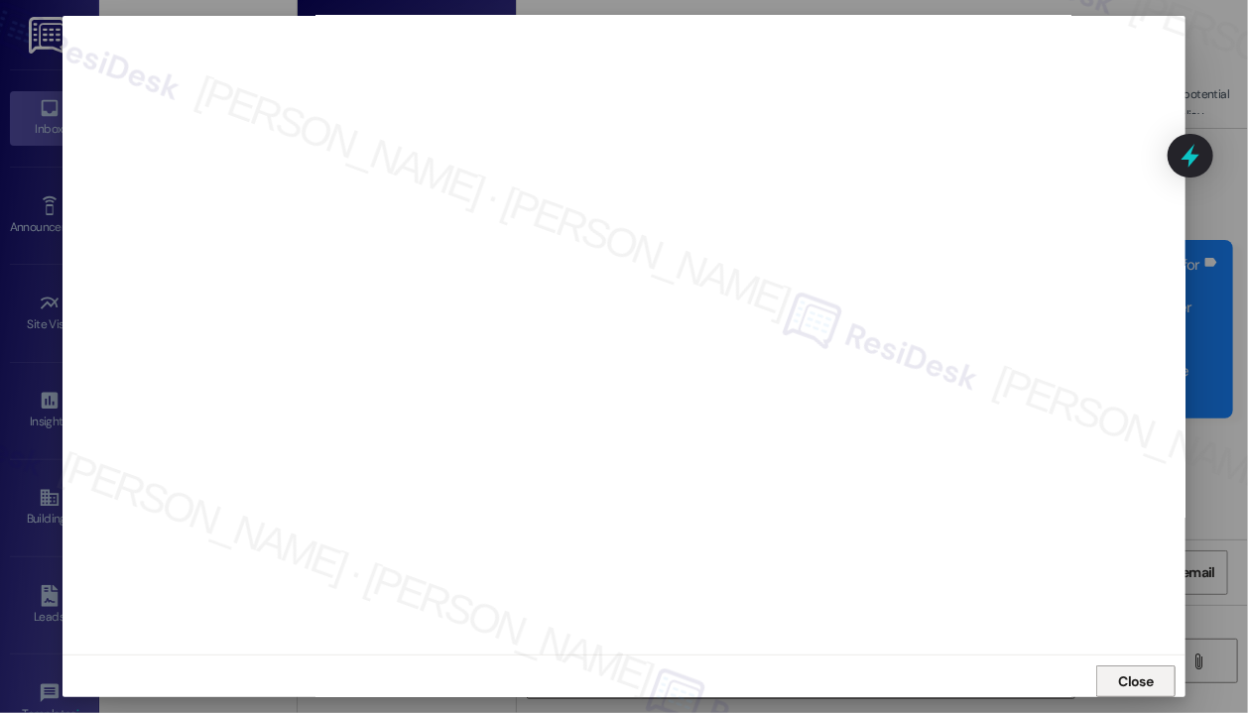
click at [1123, 680] on span "Close" at bounding box center [1136, 681] width 35 height 21
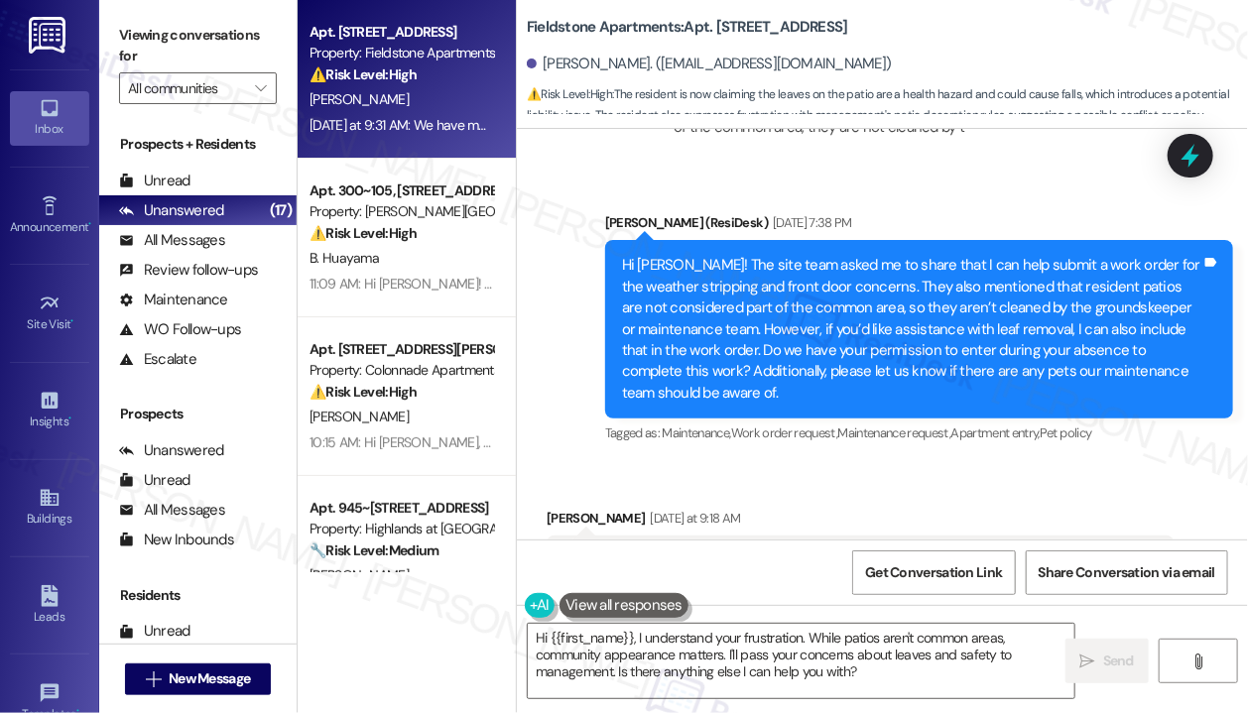
click at [1081, 493] on div "Received via SMS [PERSON_NAME] [DATE] at 9:18 AM I'd like to be here when any w…" at bounding box center [860, 572] width 657 height 159
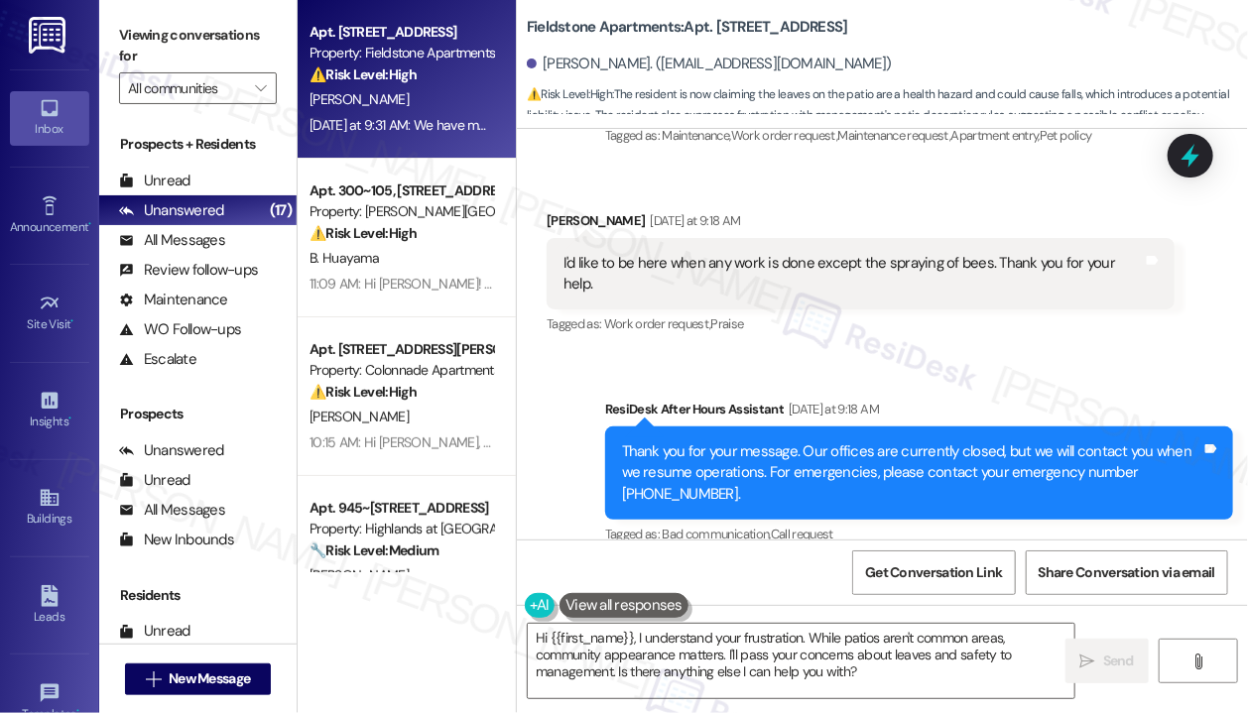
scroll to position [14185, 0]
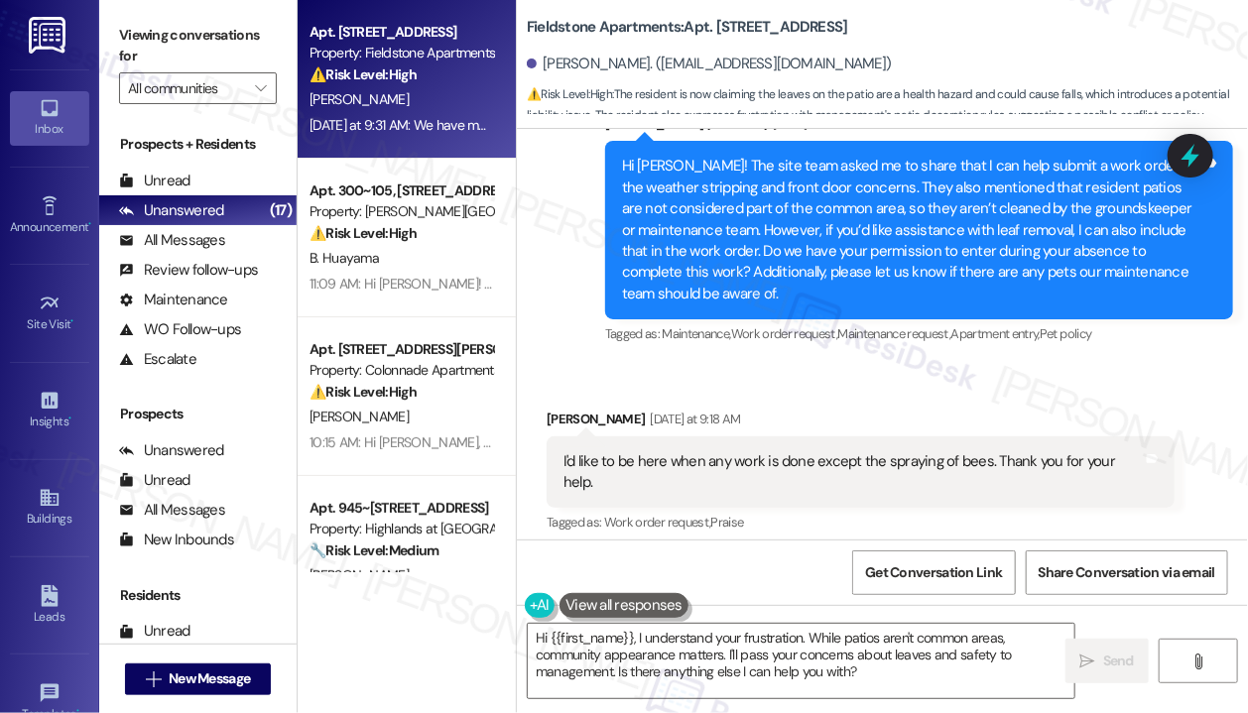
click at [572, 285] on div "Sent via SMS [PERSON_NAME] (ResiDesk) [DATE] 7:38 PM Hi [PERSON_NAME]! The site…" at bounding box center [882, 215] width 731 height 295
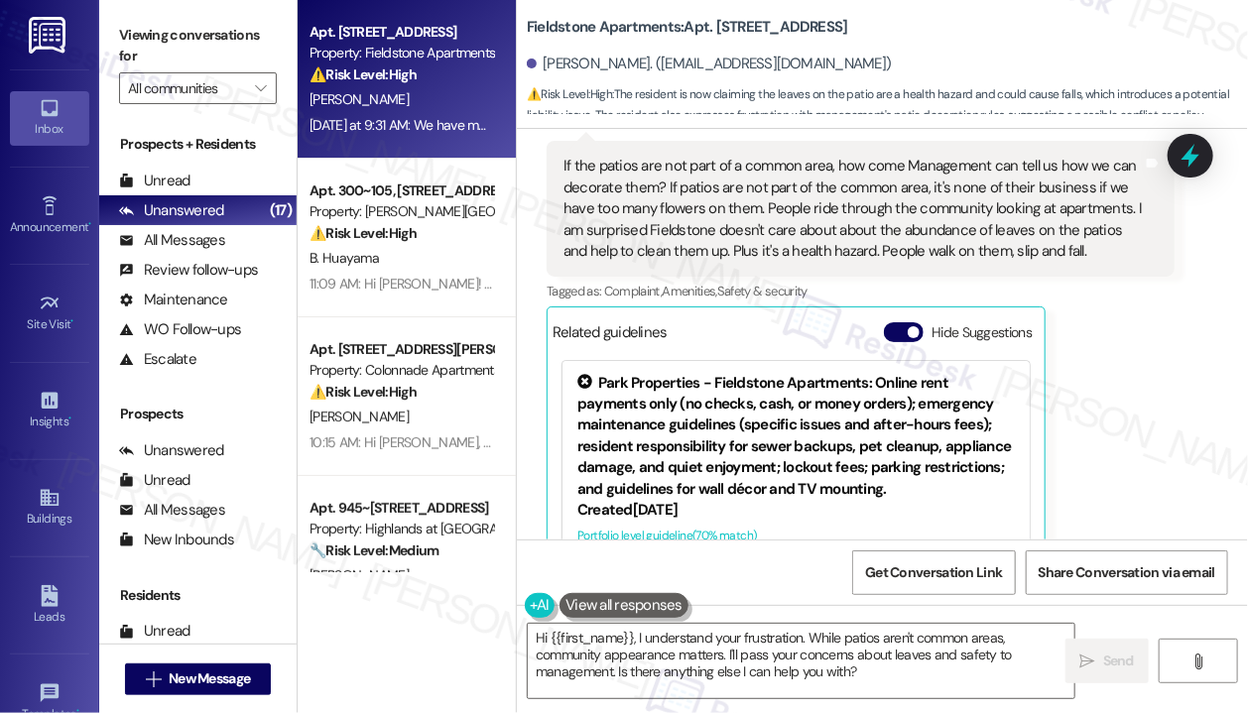
scroll to position [14978, 0]
